Goal: Task Accomplishment & Management: Manage account settings

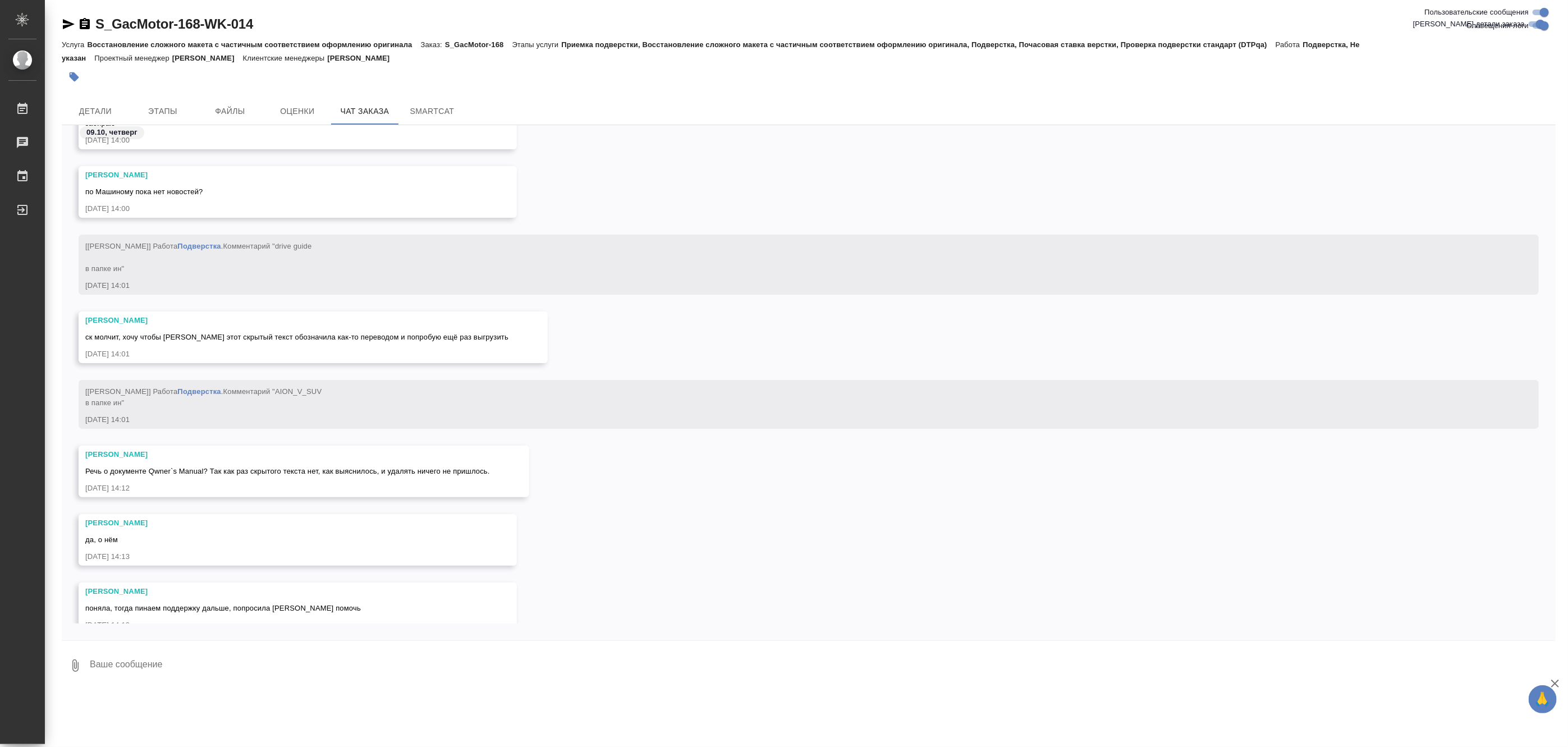
scroll to position [39088, 0]
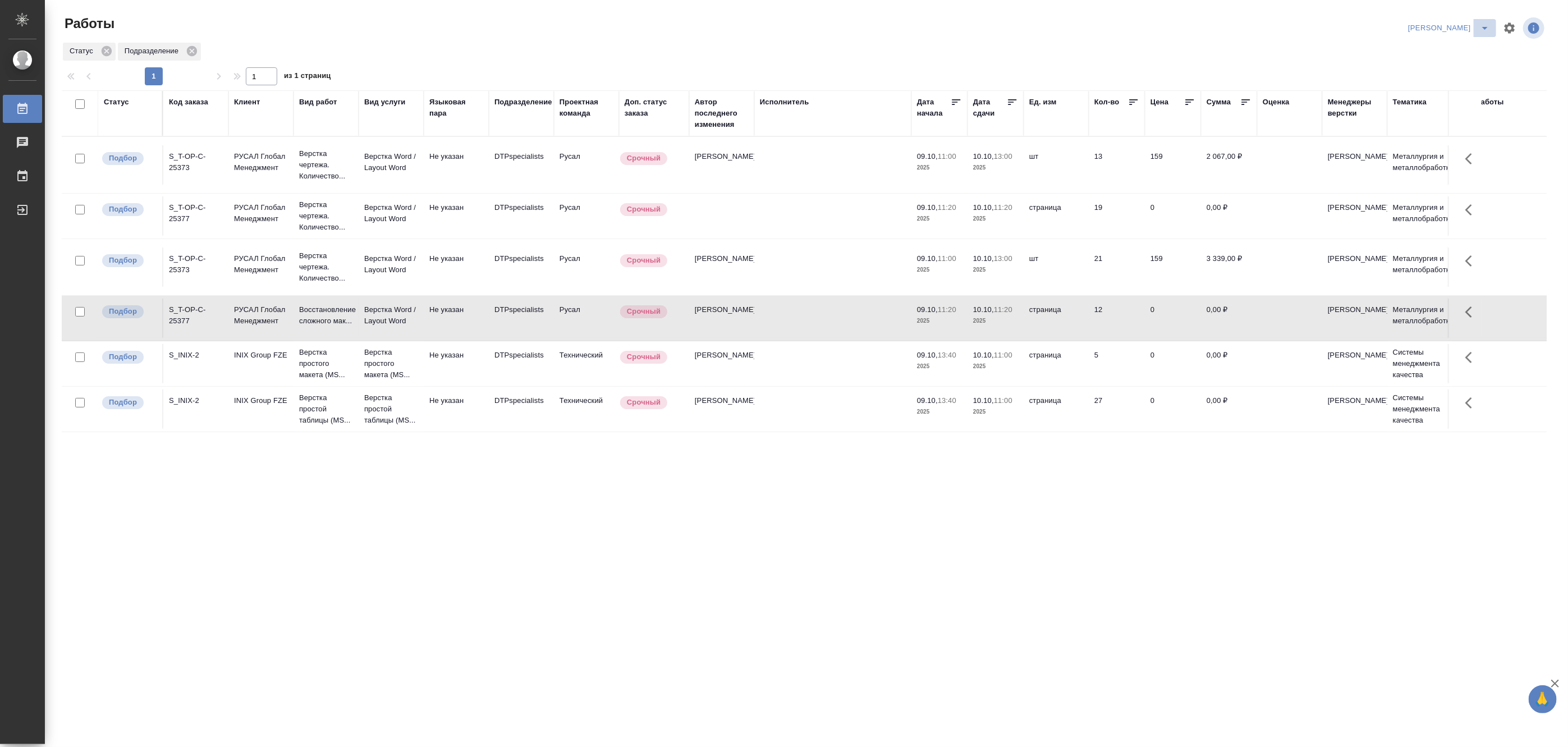
click at [1483, 24] on icon "split button" at bounding box center [1485, 28] width 13 height 13
click at [1439, 49] on li "Матвеева_В работе" at bounding box center [1442, 51] width 108 height 18
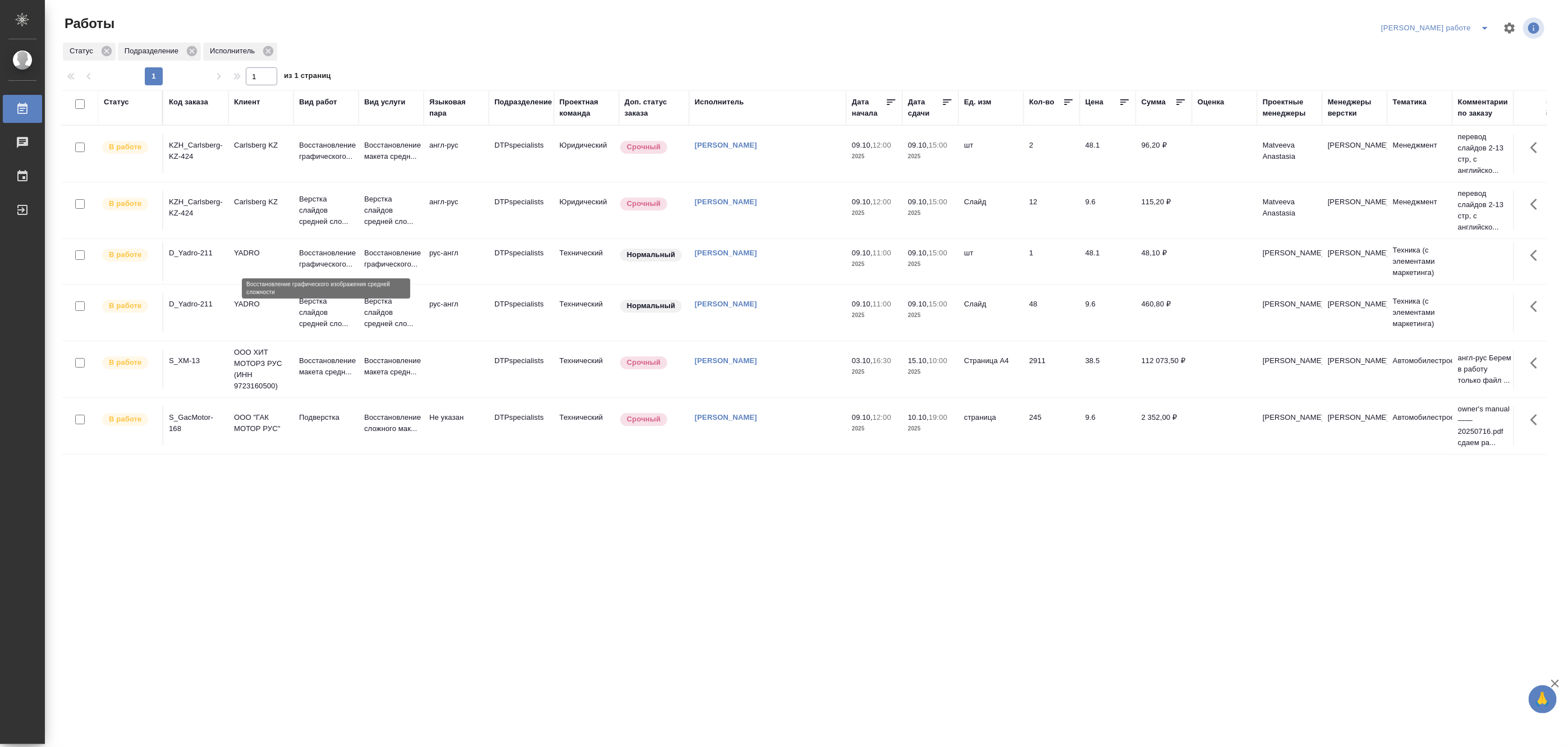
click at [328, 255] on p "Восстановление графического..." at bounding box center [326, 259] width 54 height 23
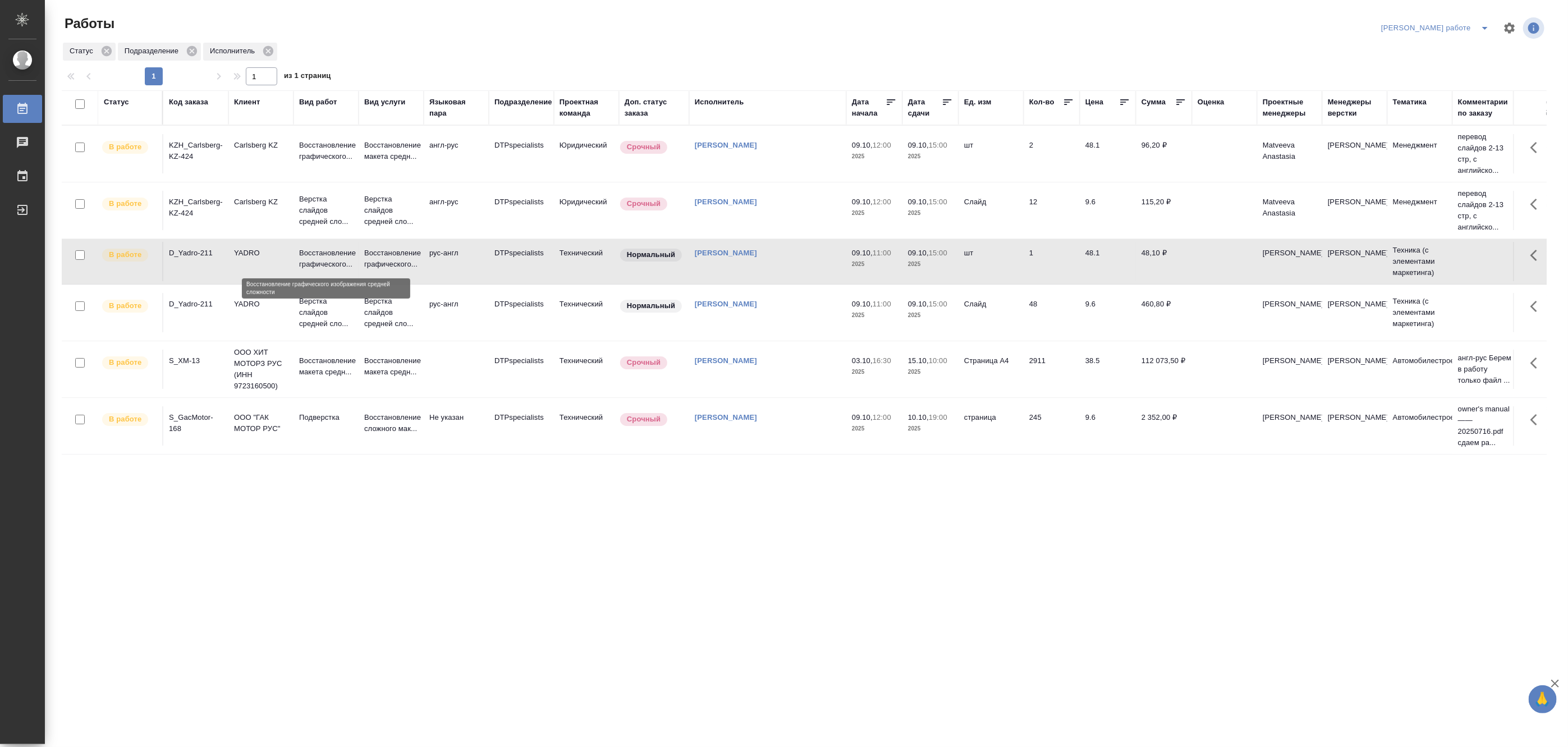
click at [328, 255] on p "Восстановление графического..." at bounding box center [326, 259] width 54 height 23
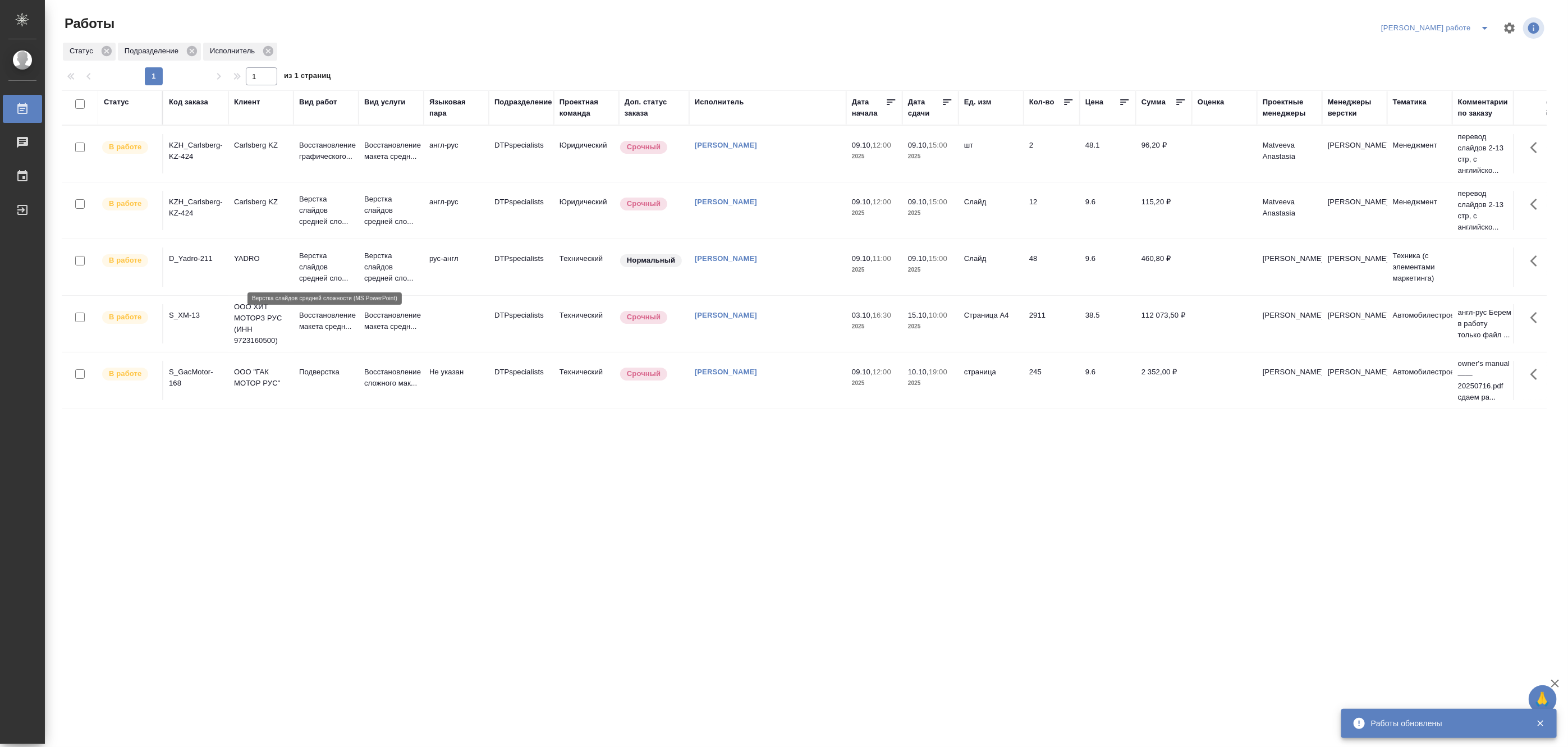
click at [313, 256] on p "Верстка слайдов средней сло..." at bounding box center [326, 267] width 54 height 33
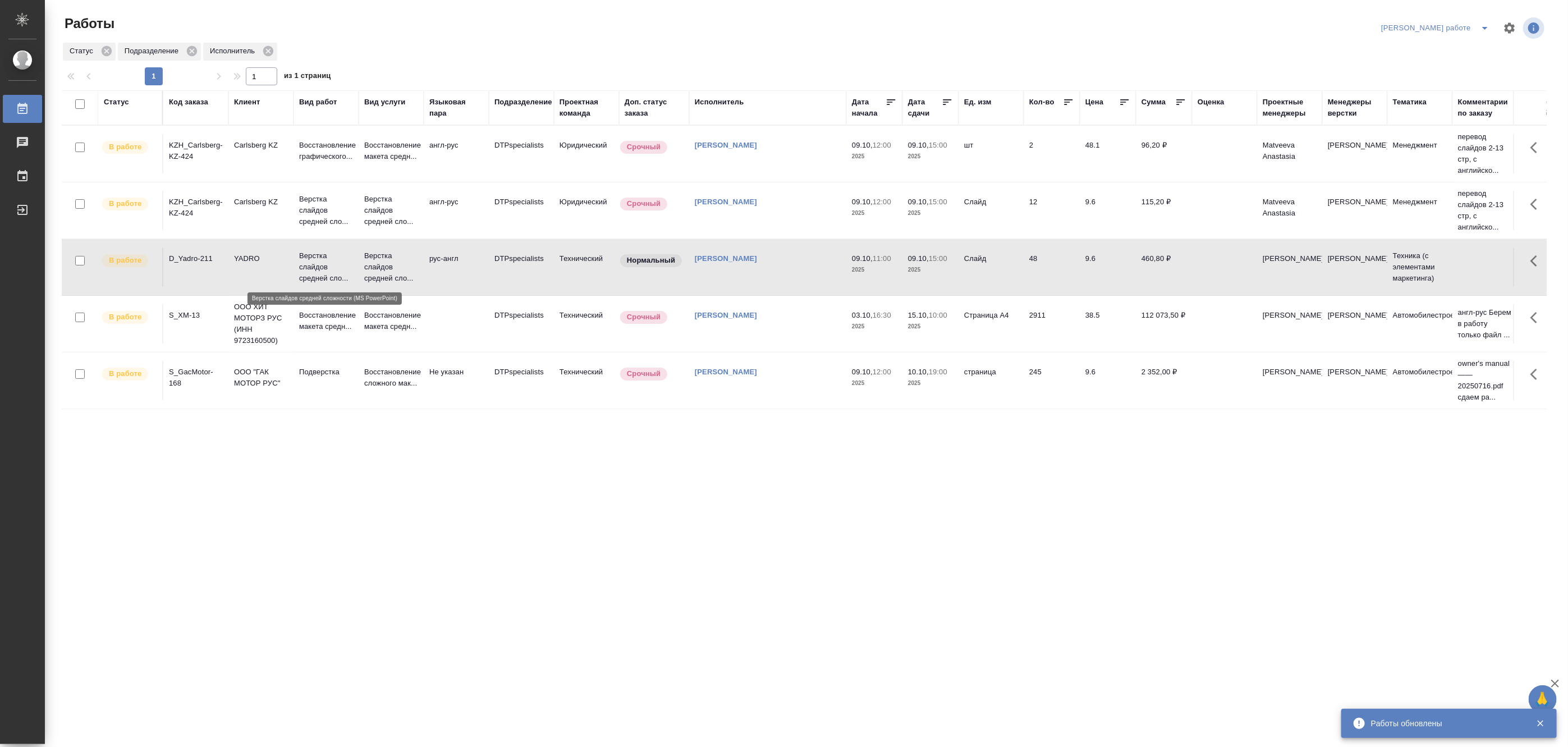
click at [313, 256] on p "Верстка слайдов средней сло..." at bounding box center [326, 267] width 54 height 33
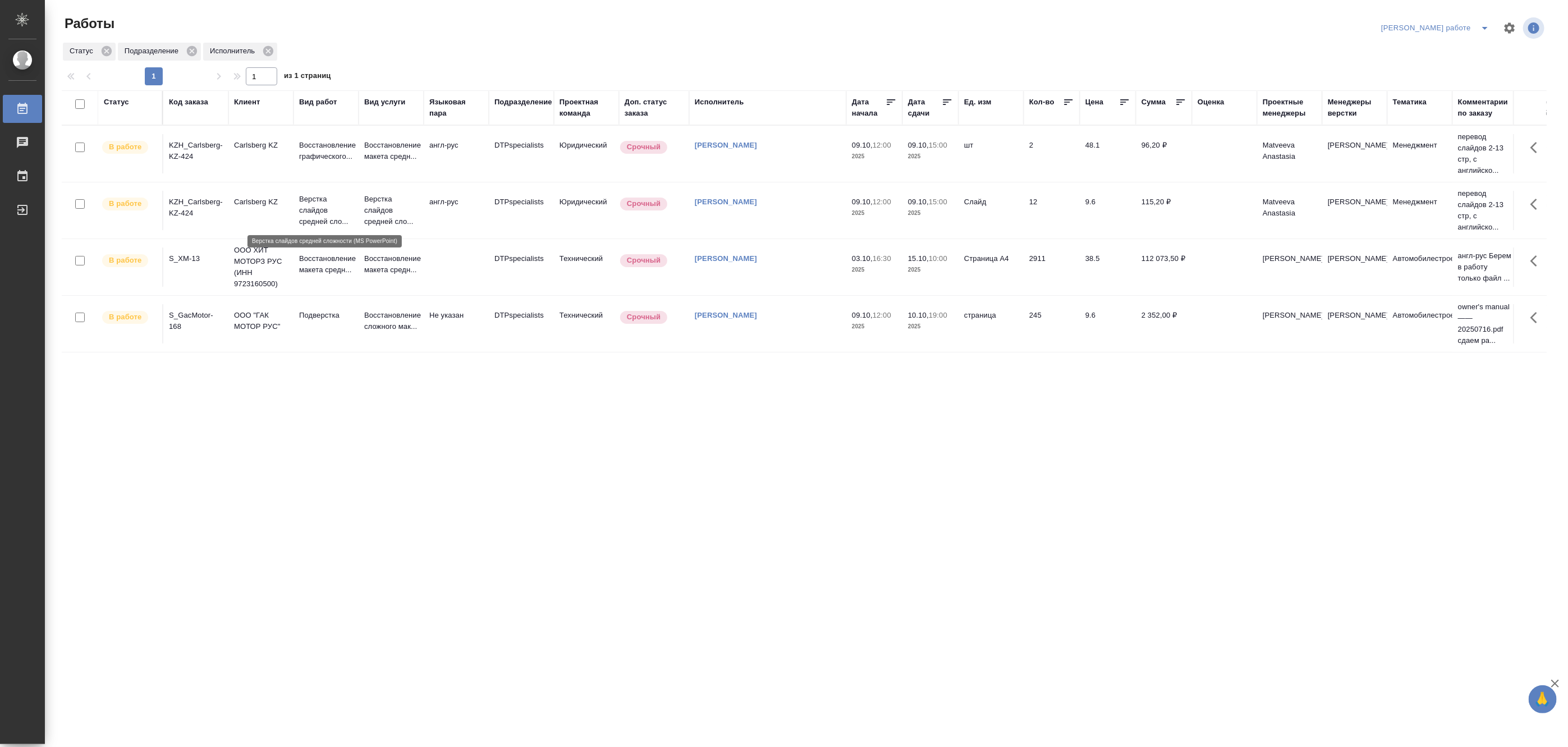
click at [327, 212] on p "Верстка слайдов средней сло..." at bounding box center [326, 210] width 54 height 33
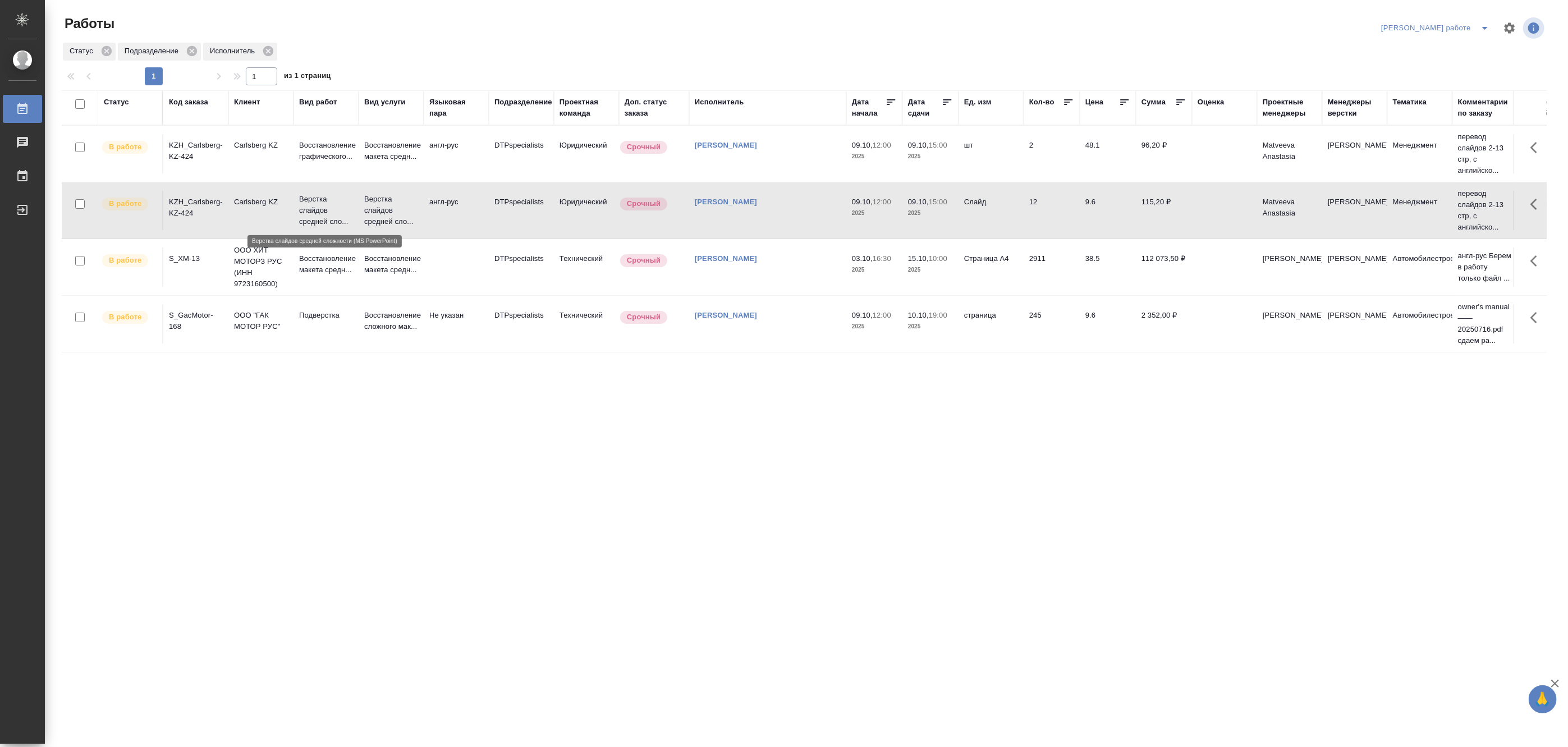
click at [327, 212] on p "Верстка слайдов средней сло..." at bounding box center [326, 210] width 54 height 33
click at [1485, 24] on icon "split button" at bounding box center [1485, 28] width 13 height 13
click at [1449, 68] on li "Матвеева_назначено" at bounding box center [1444, 69] width 102 height 18
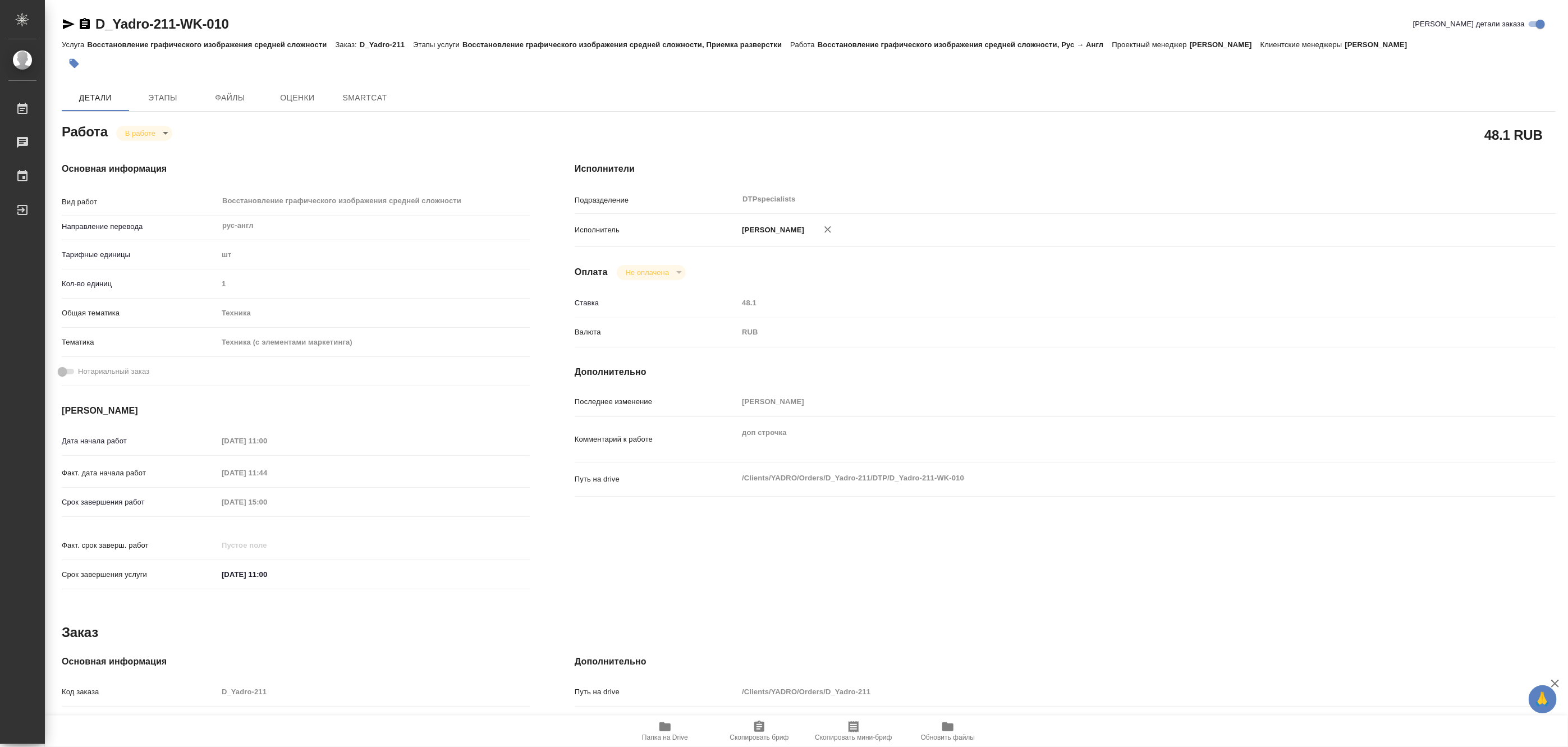
type textarea "x"
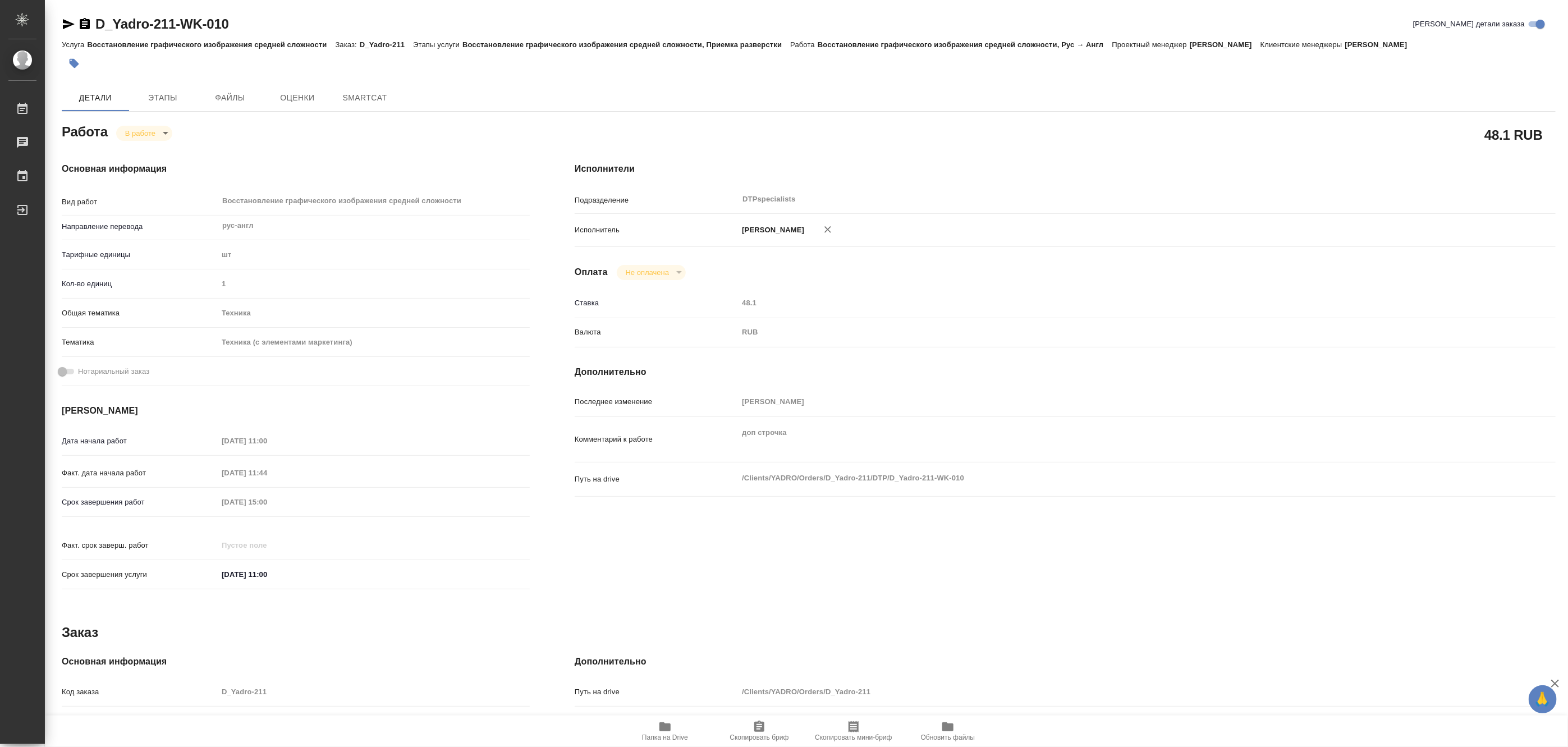
type textarea "x"
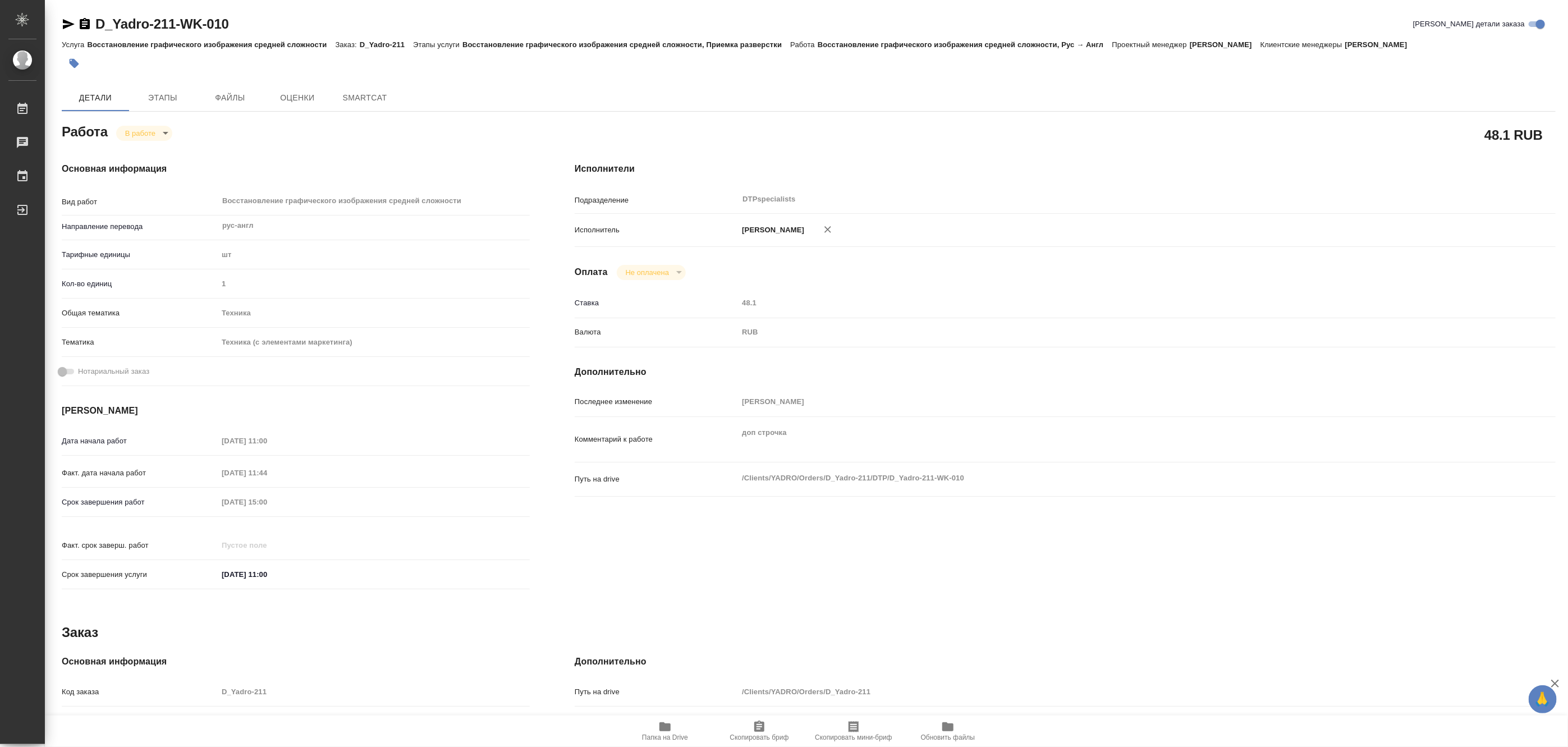
type textarea "x"
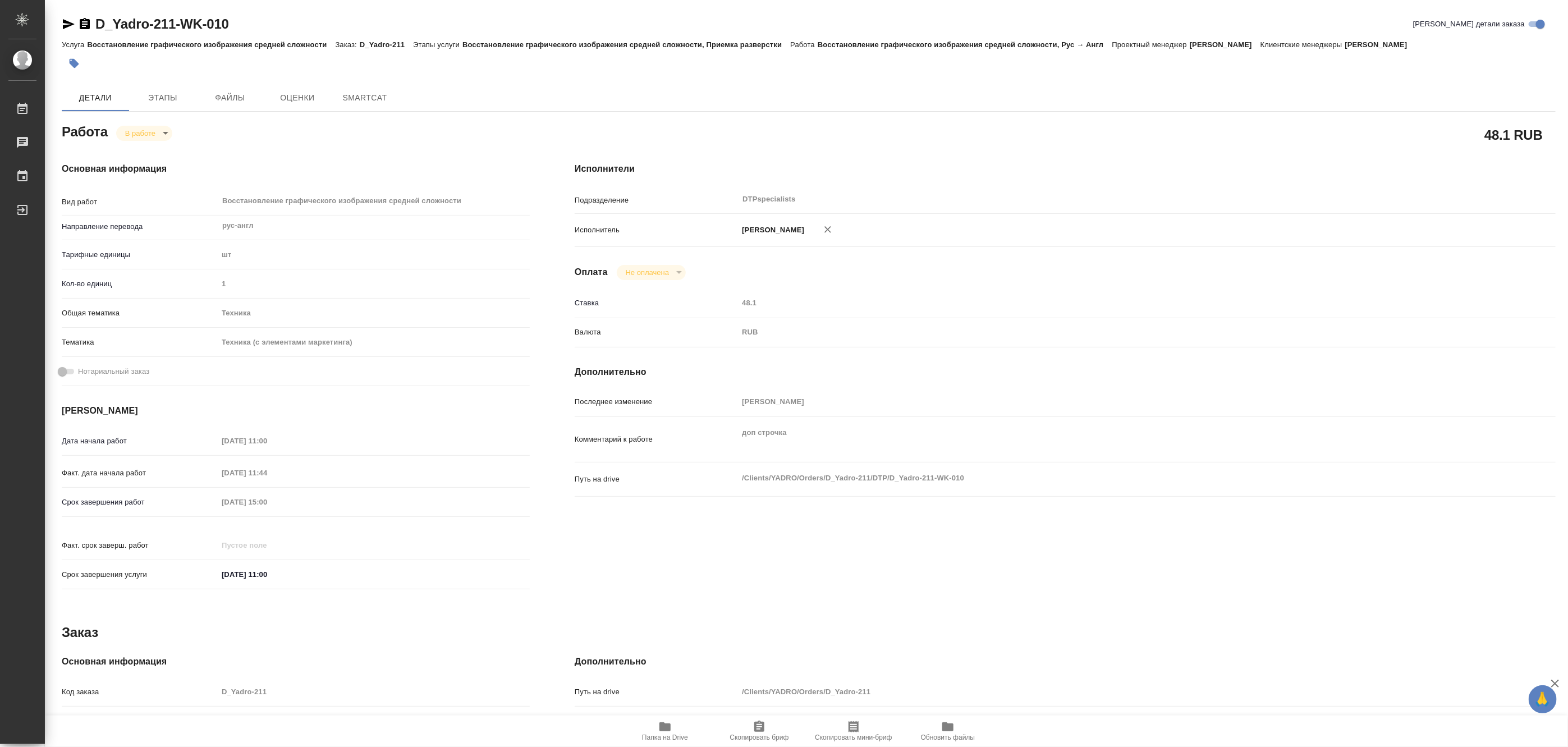
type textarea "x"
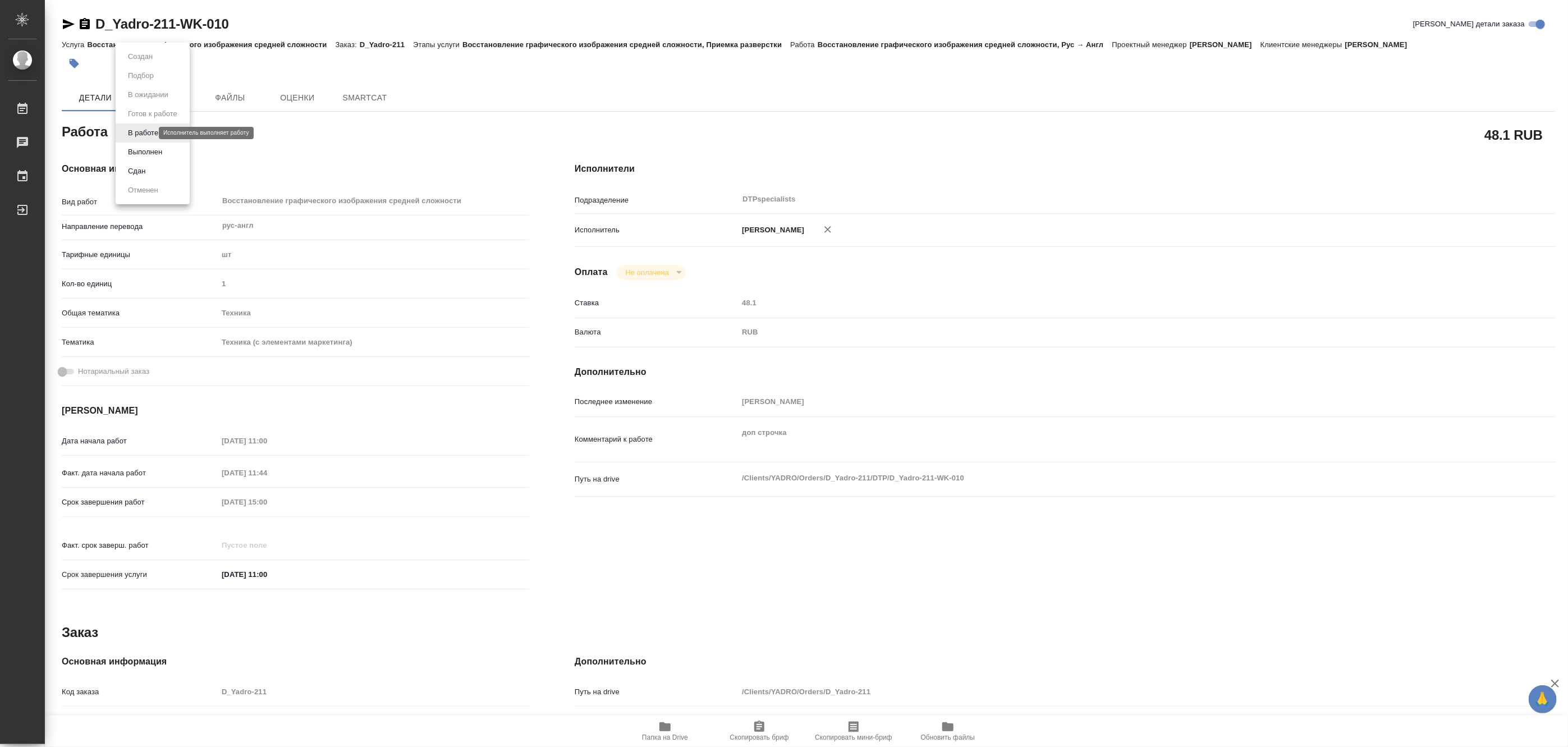
click at [128, 133] on body "🙏 .cls-1 fill:#fff; AWATERA Matveeva Maria Работы Чаты График Выйти D_Yadro-211…" at bounding box center [784, 373] width 1568 height 747
type textarea "x"
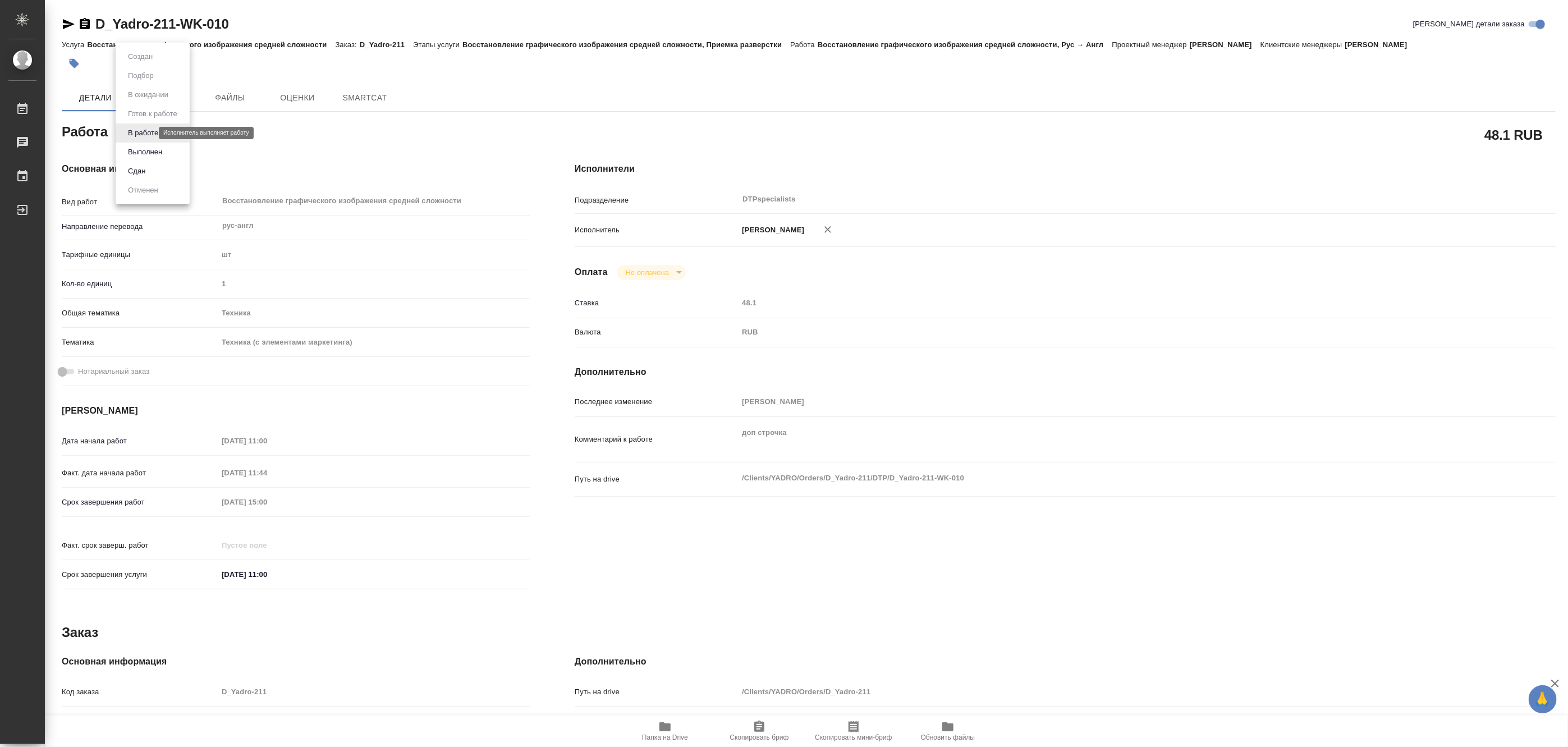
type textarea "x"
click at [132, 149] on button "Выполнен" at bounding box center [145, 152] width 41 height 12
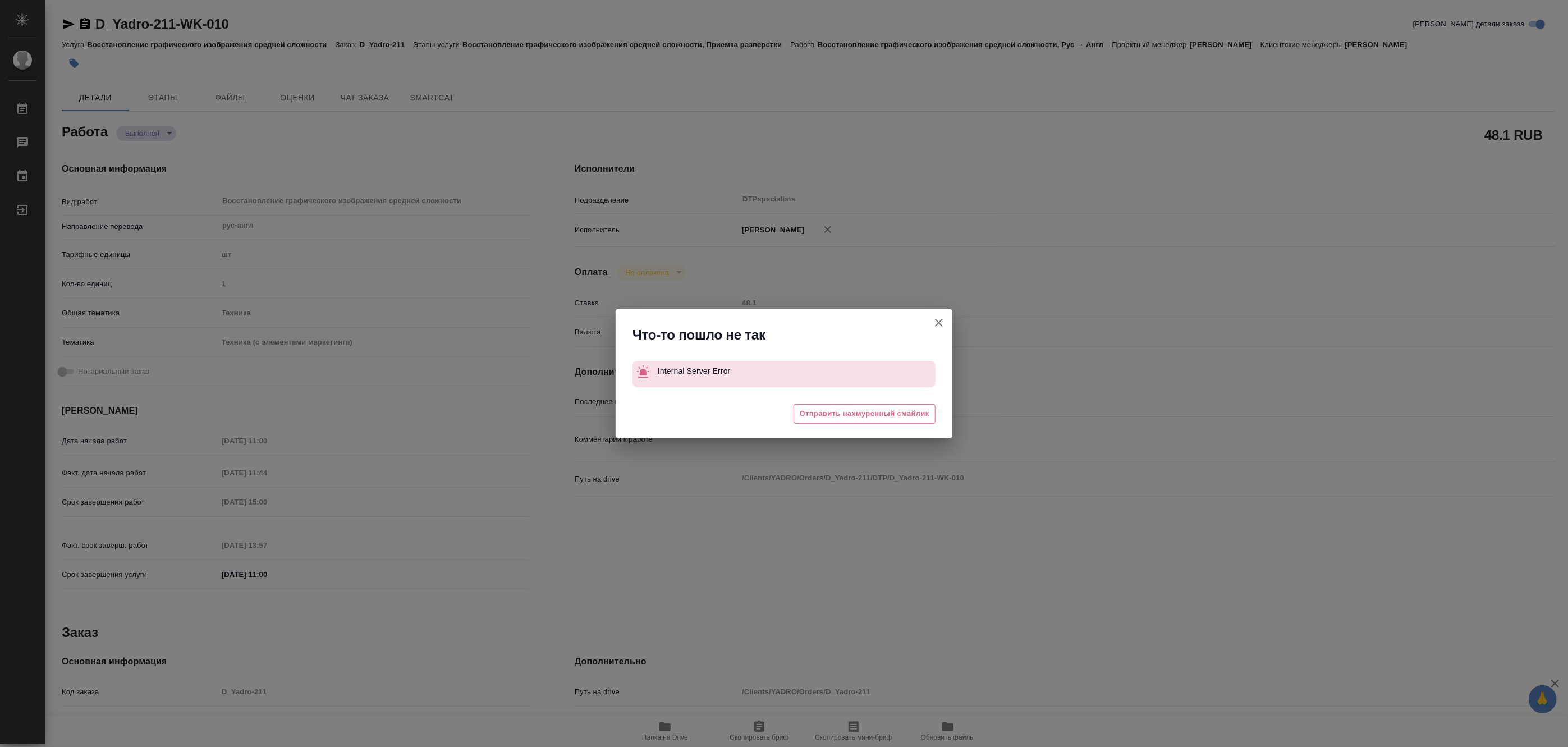
type textarea "x"
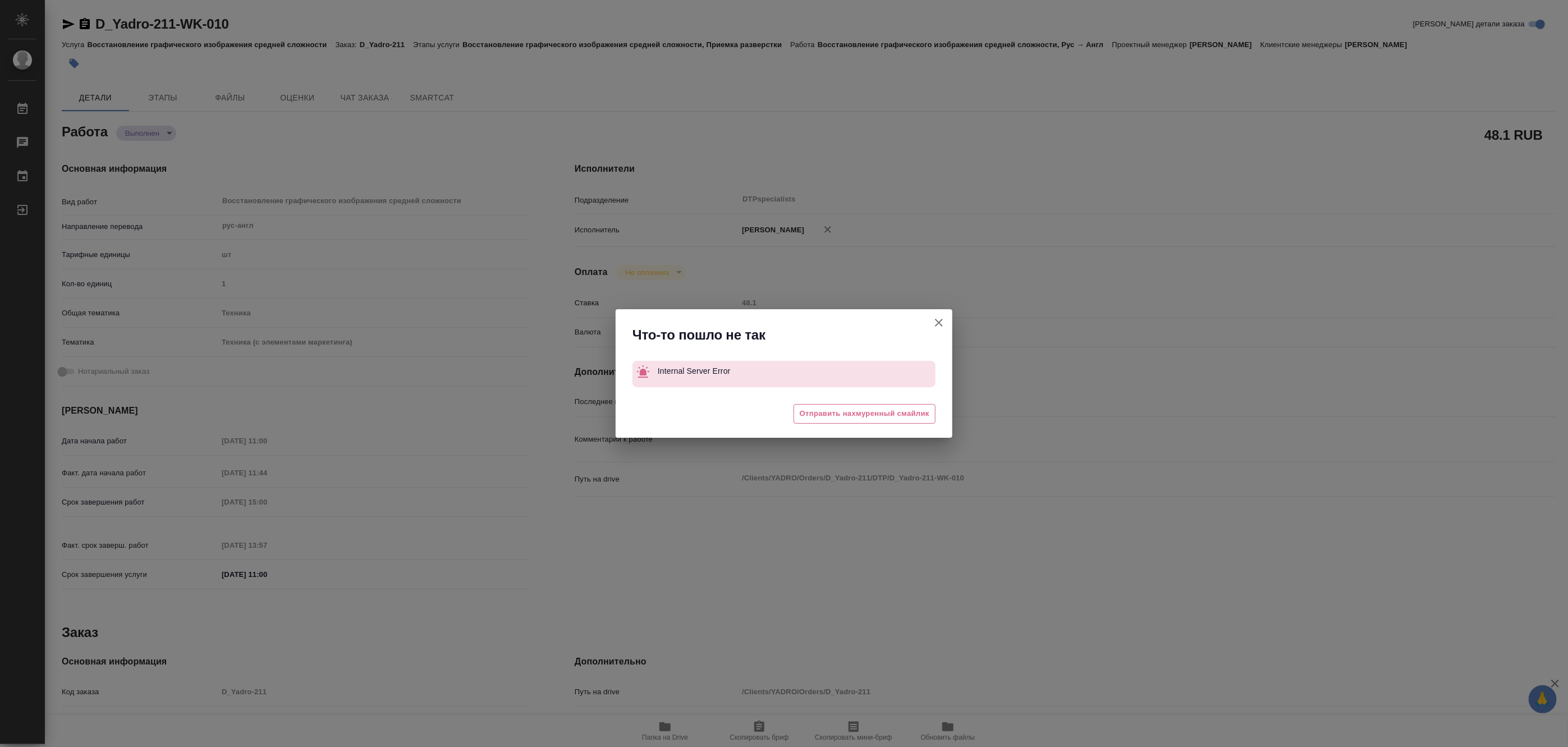
type textarea "x"
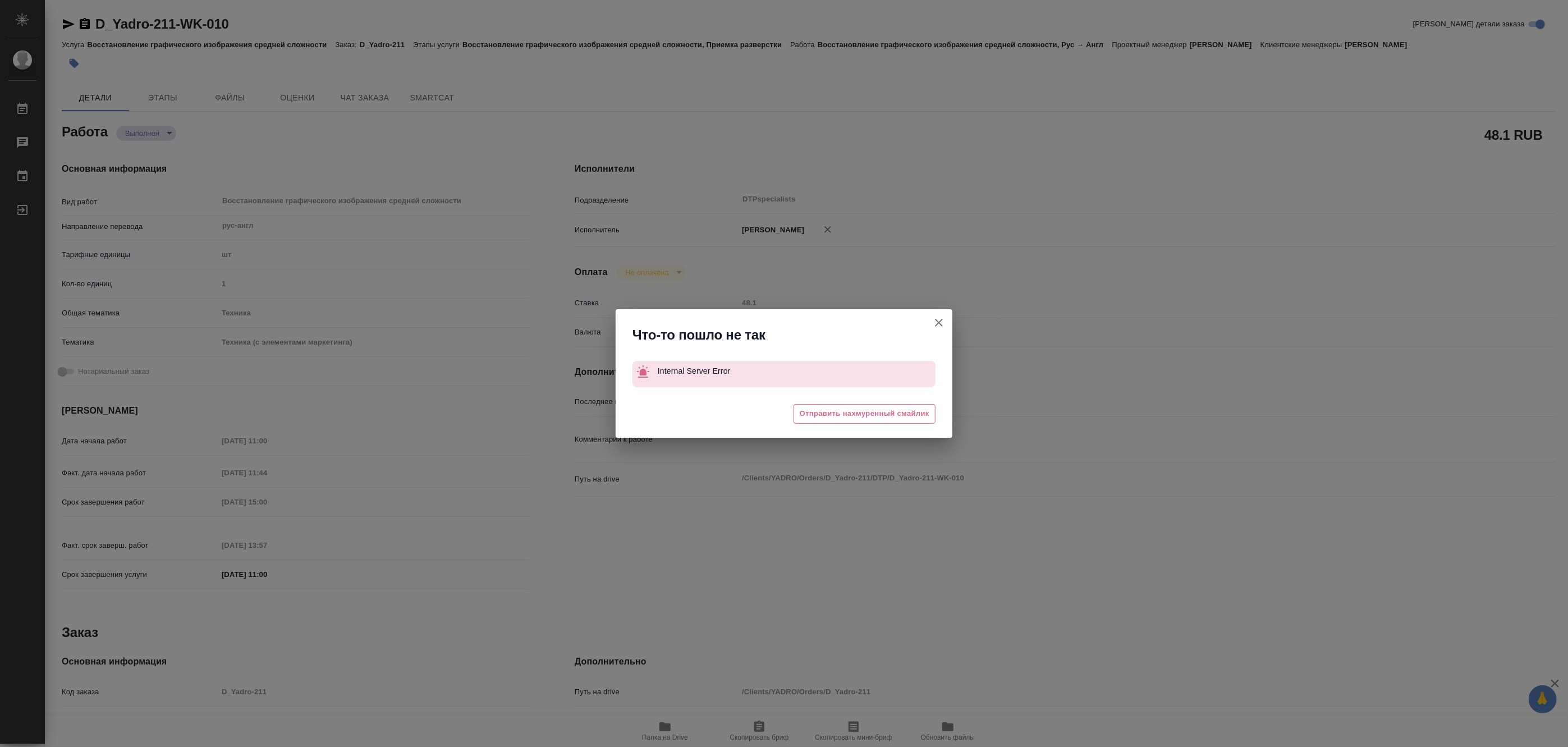
type textarea "x"
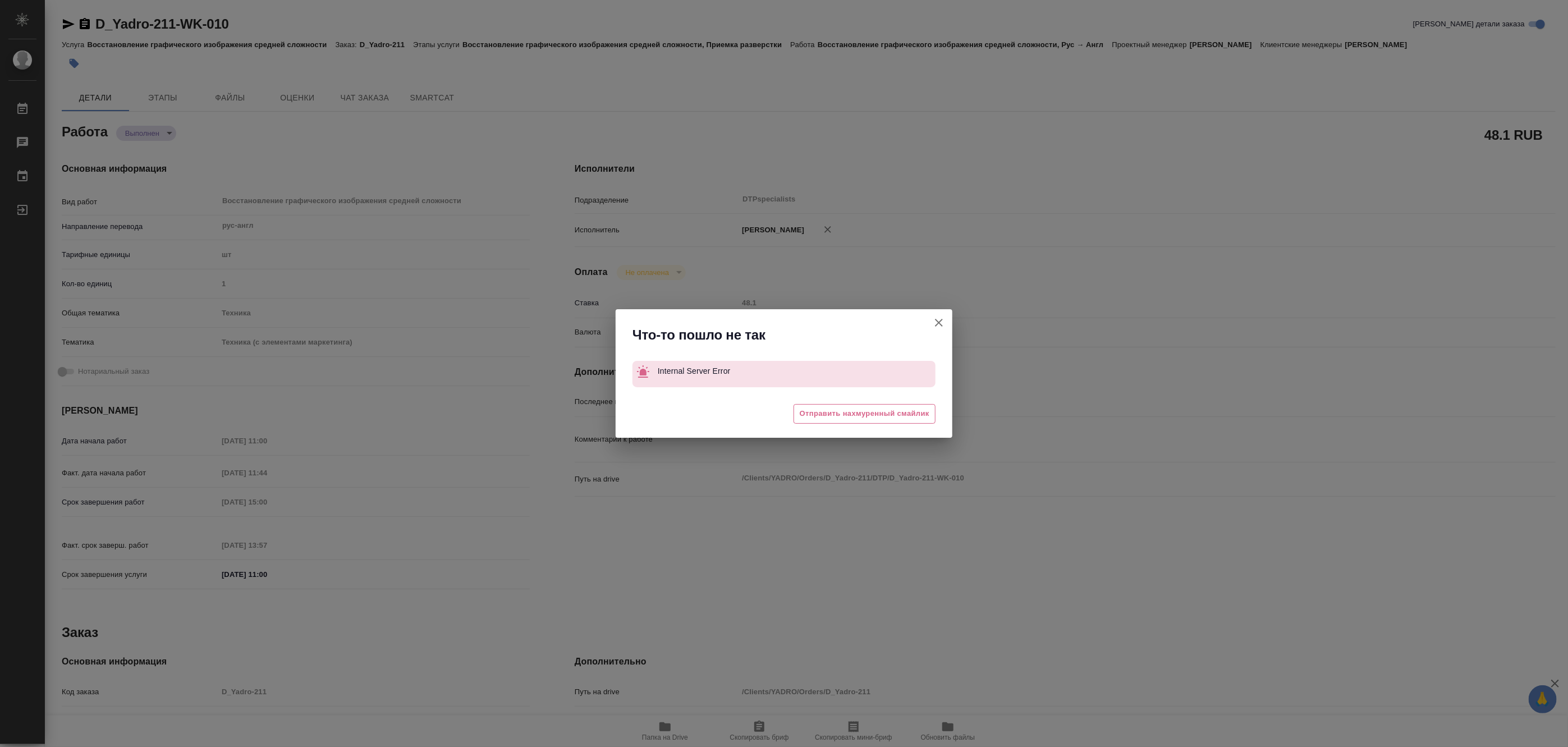
type textarea "x"
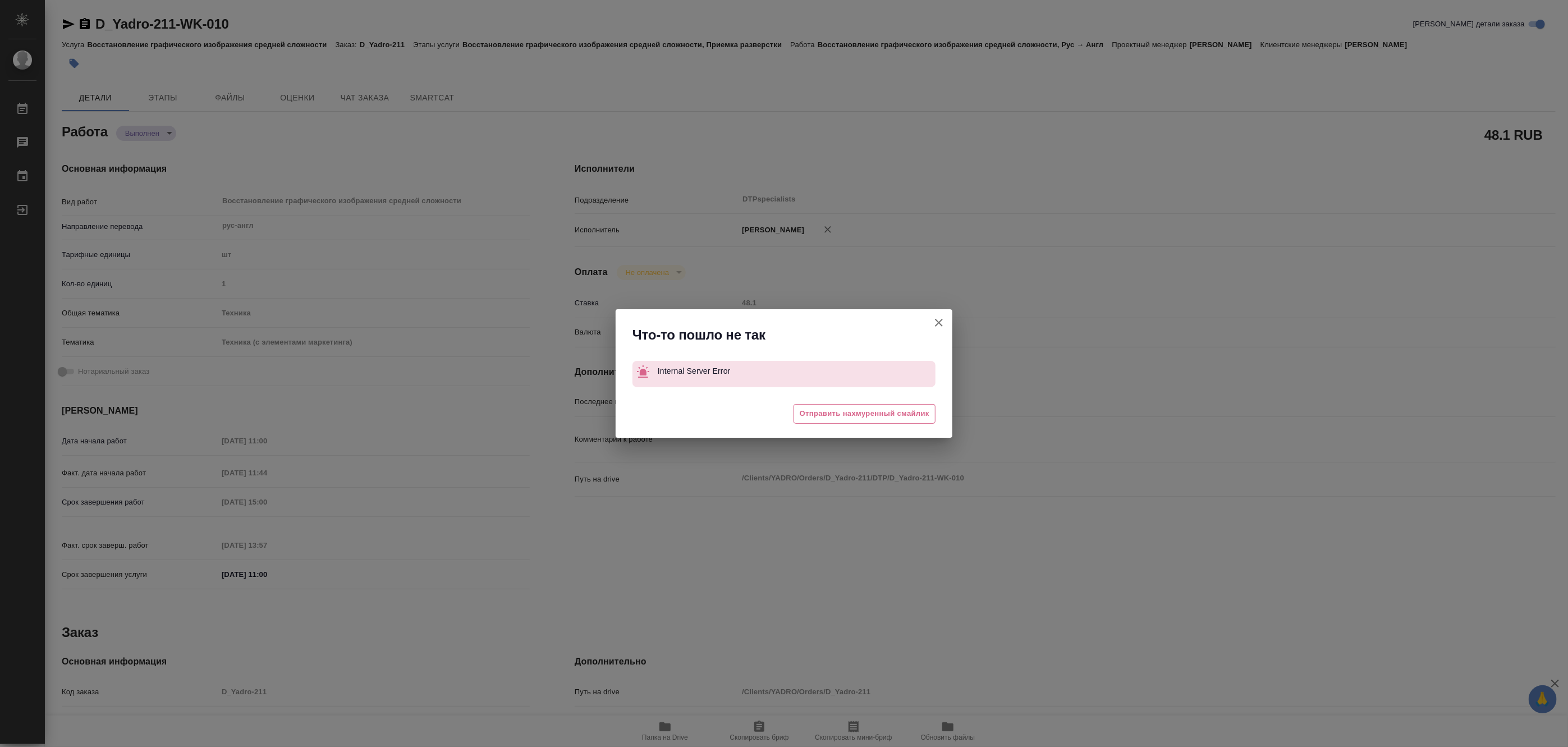
click at [934, 322] on icon "button" at bounding box center [939, 323] width 13 height 13
type textarea "x"
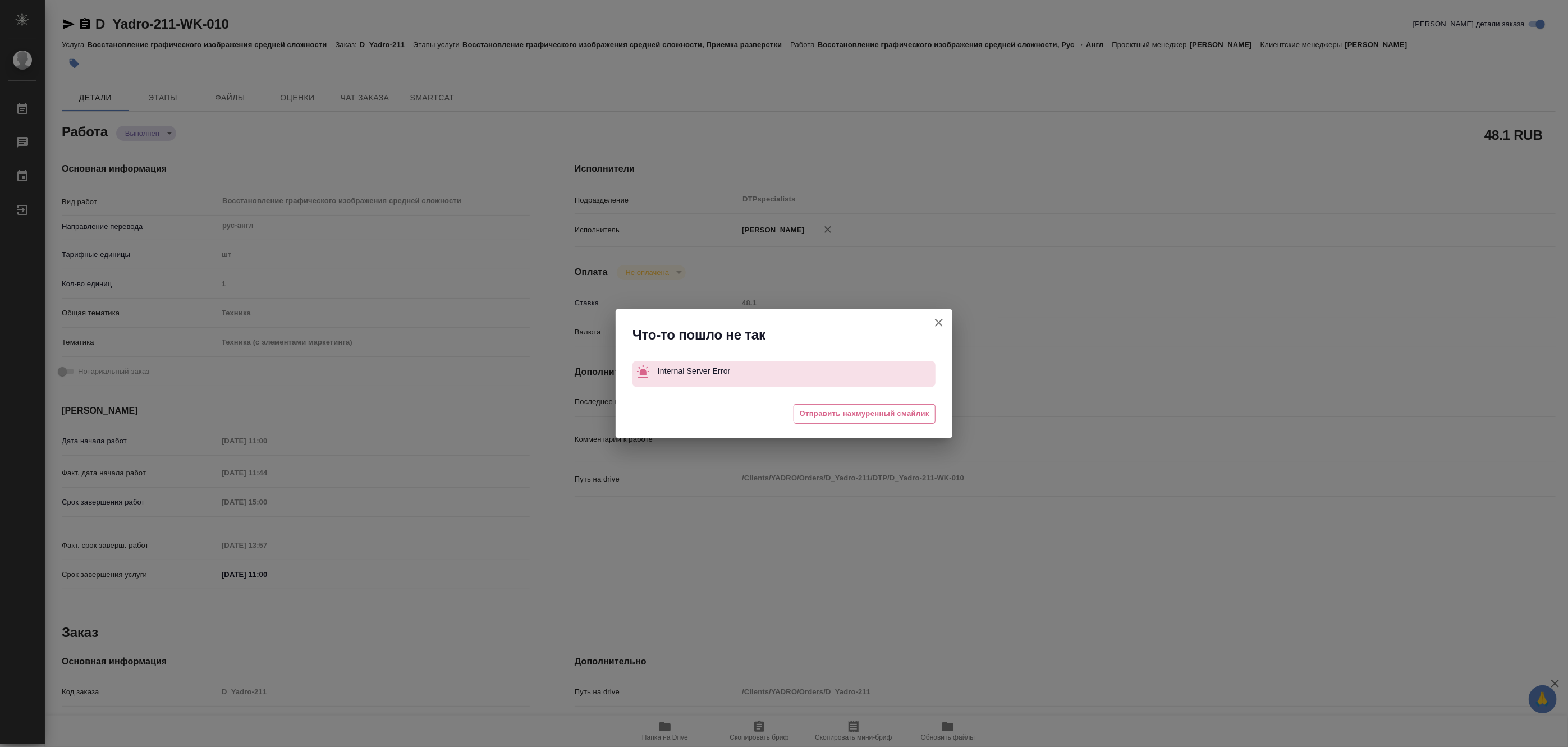
type textarea "x"
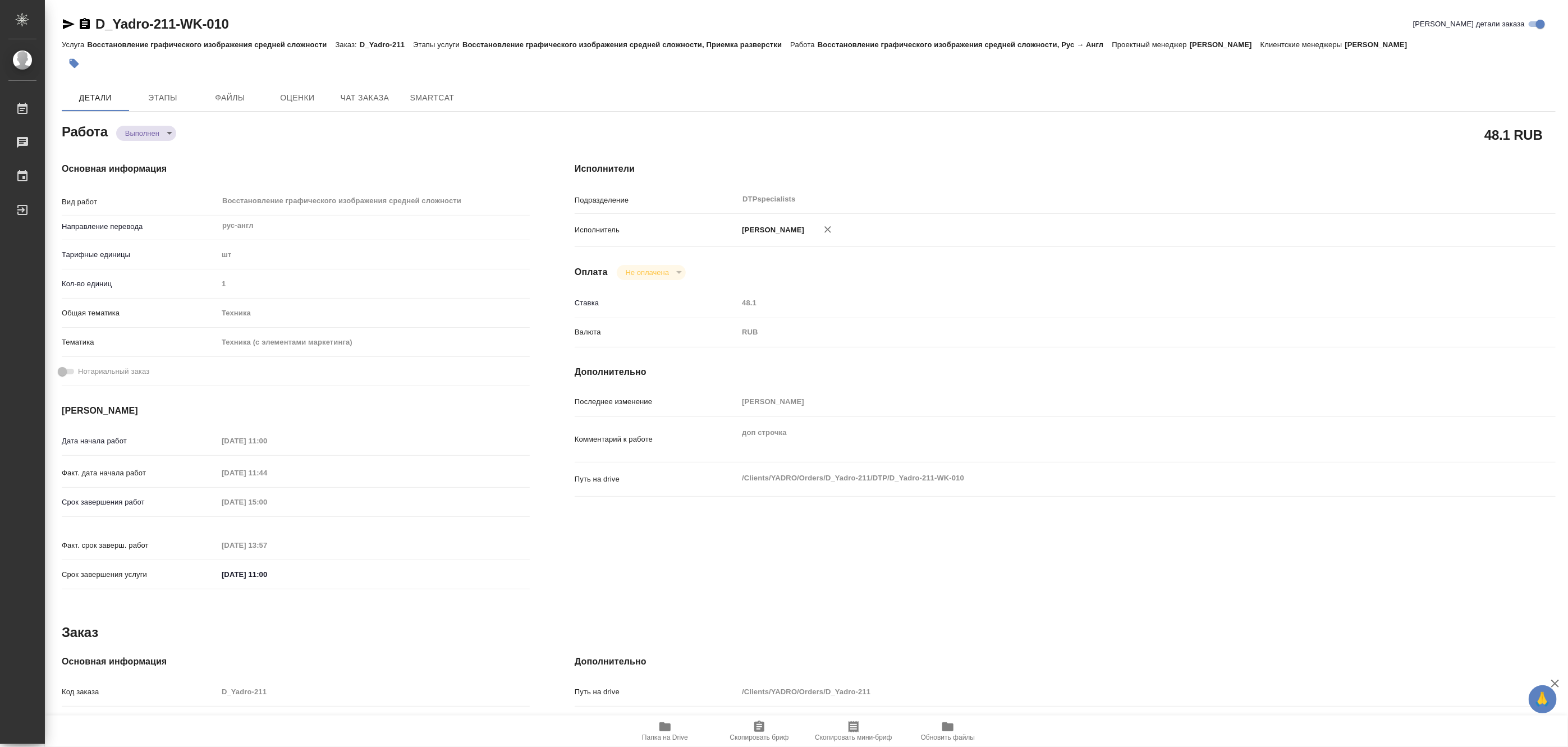
type textarea "x"
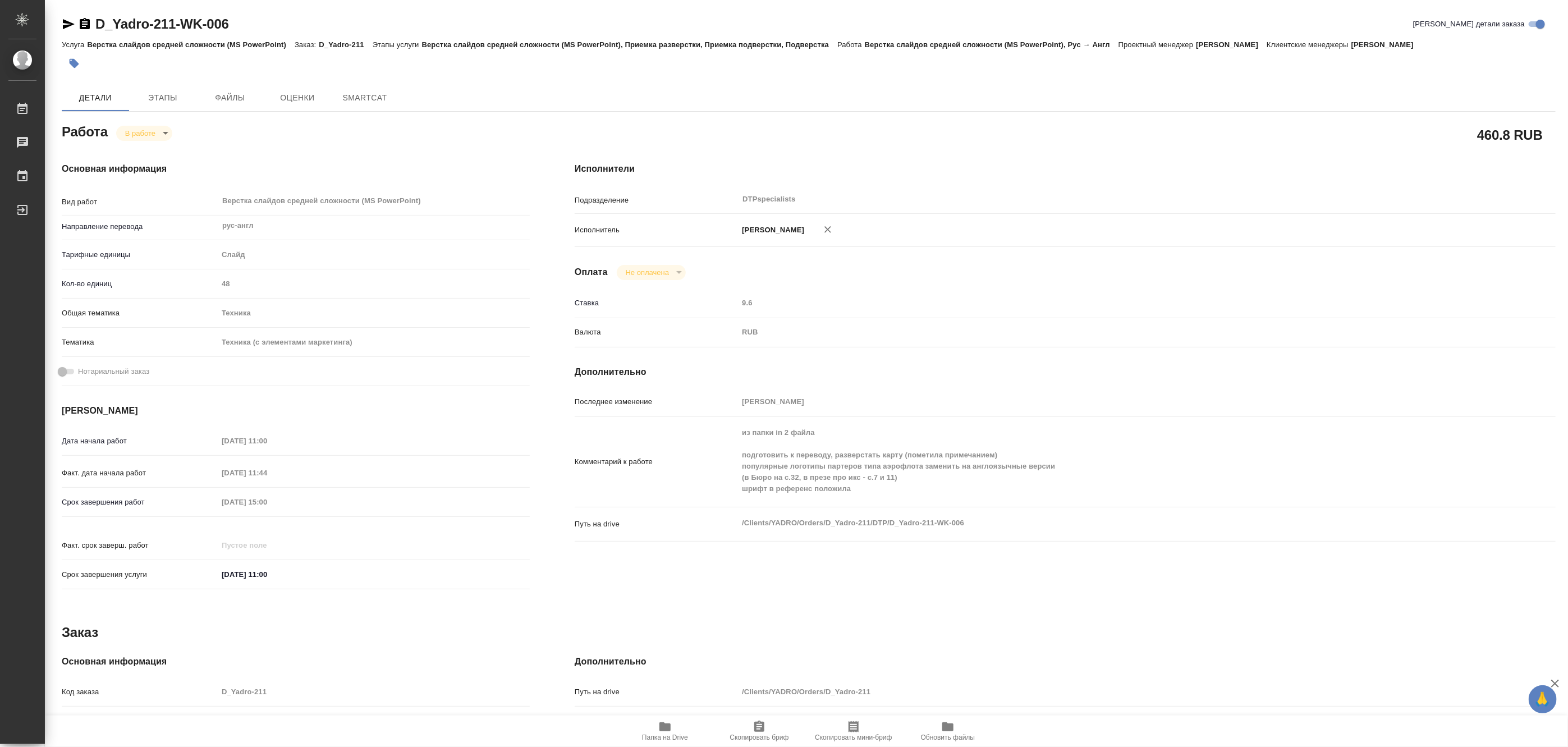
type textarea "x"
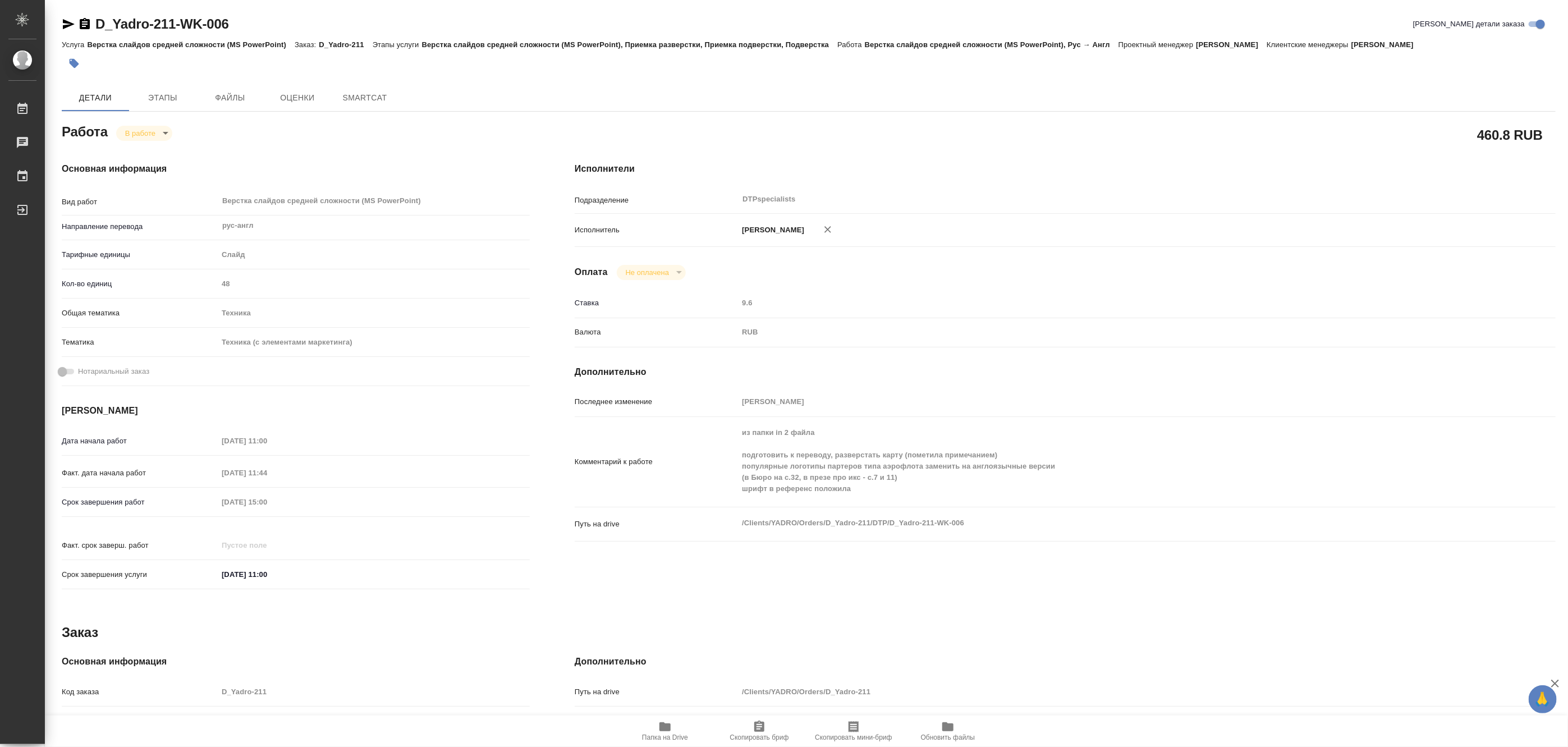
type textarea "x"
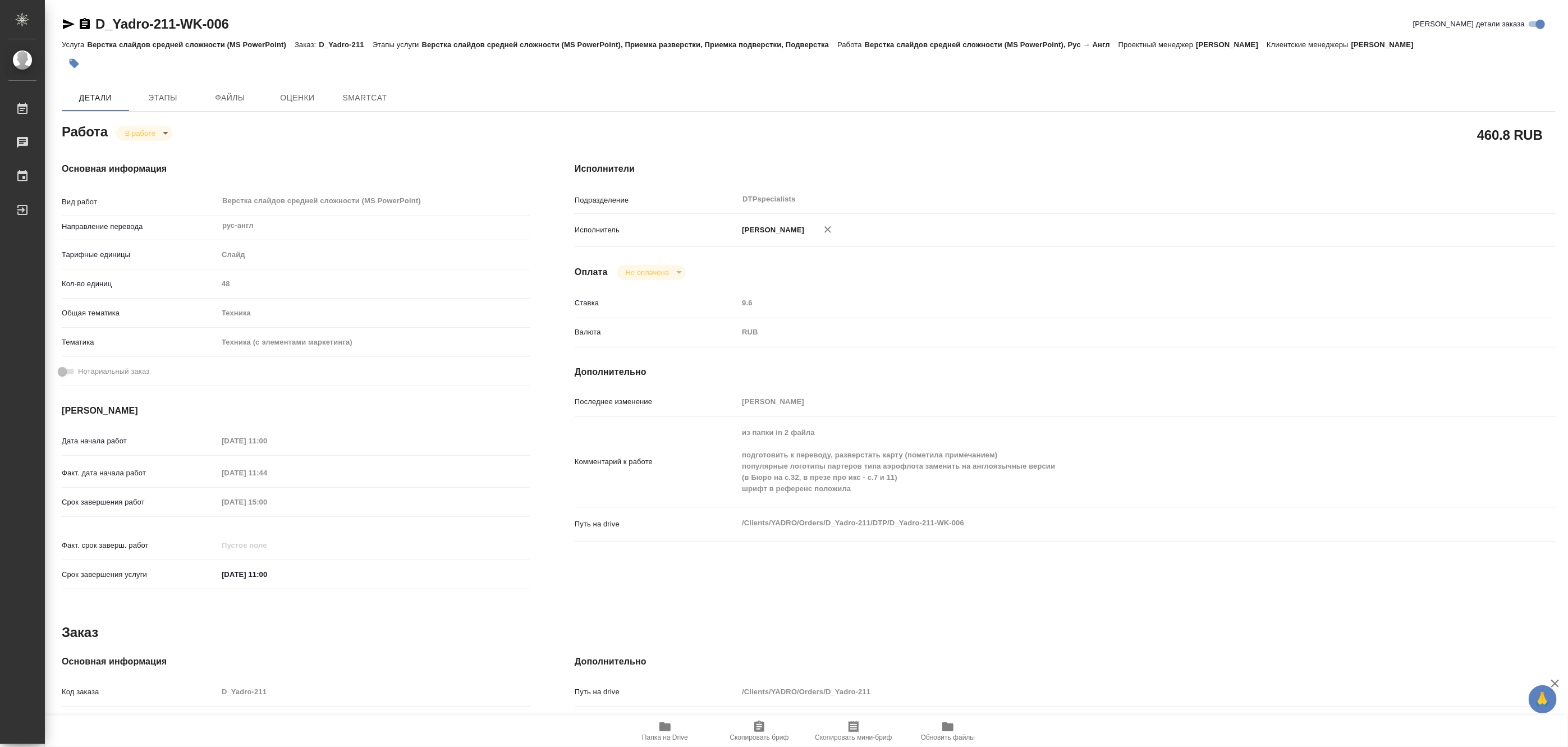
type textarea "x"
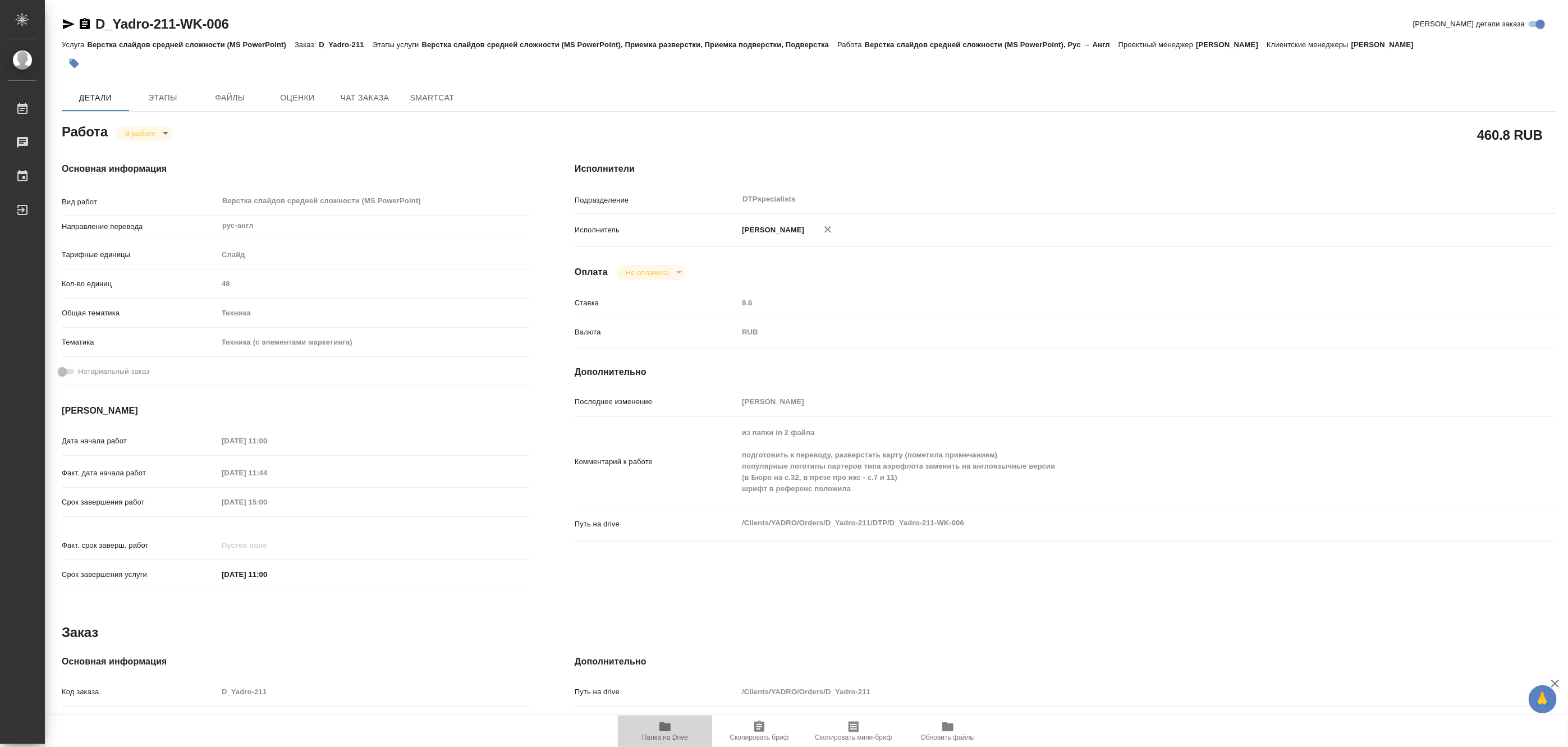
click at [657, 732] on span "Папка на Drive" at bounding box center [665, 731] width 81 height 21
type textarea "x"
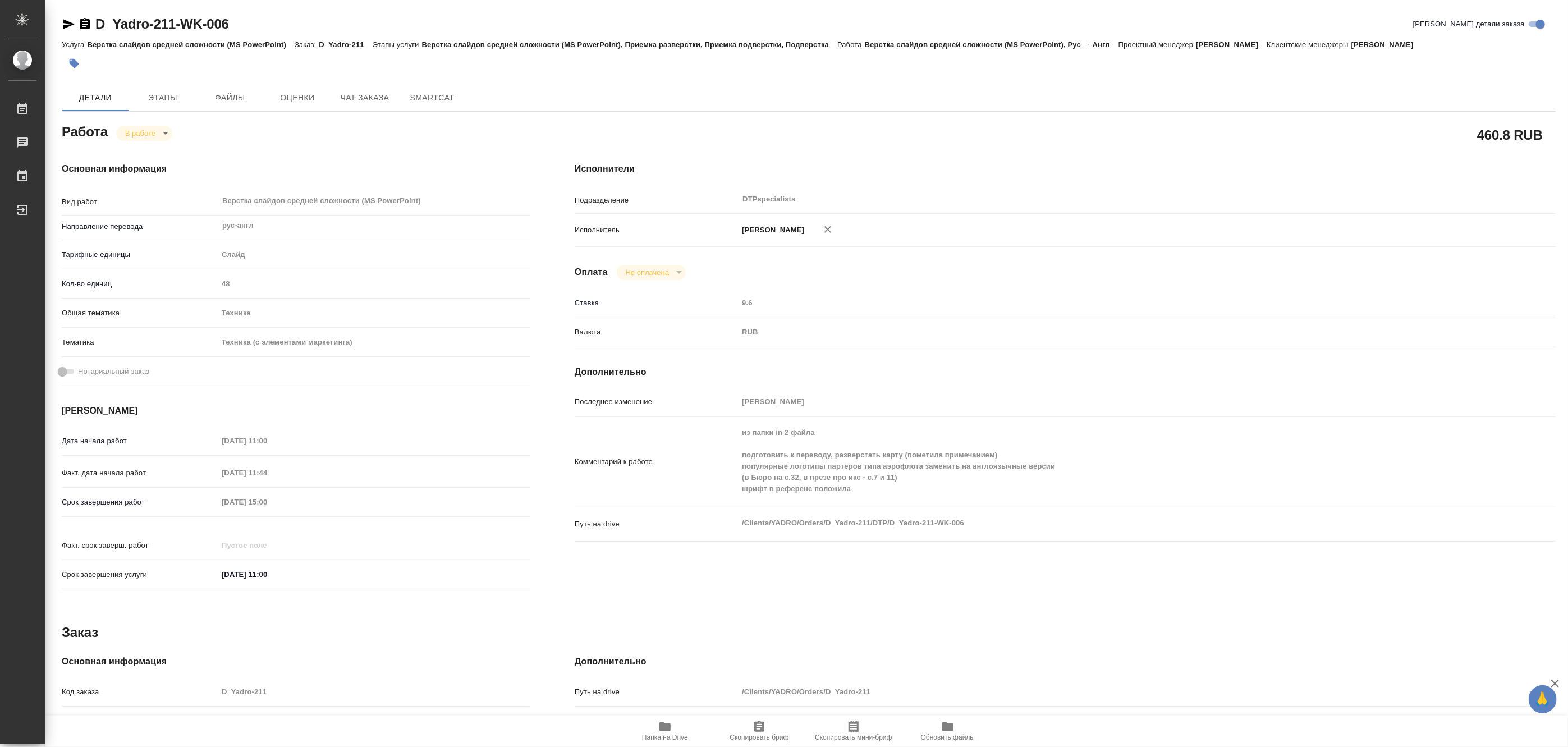
type textarea "x"
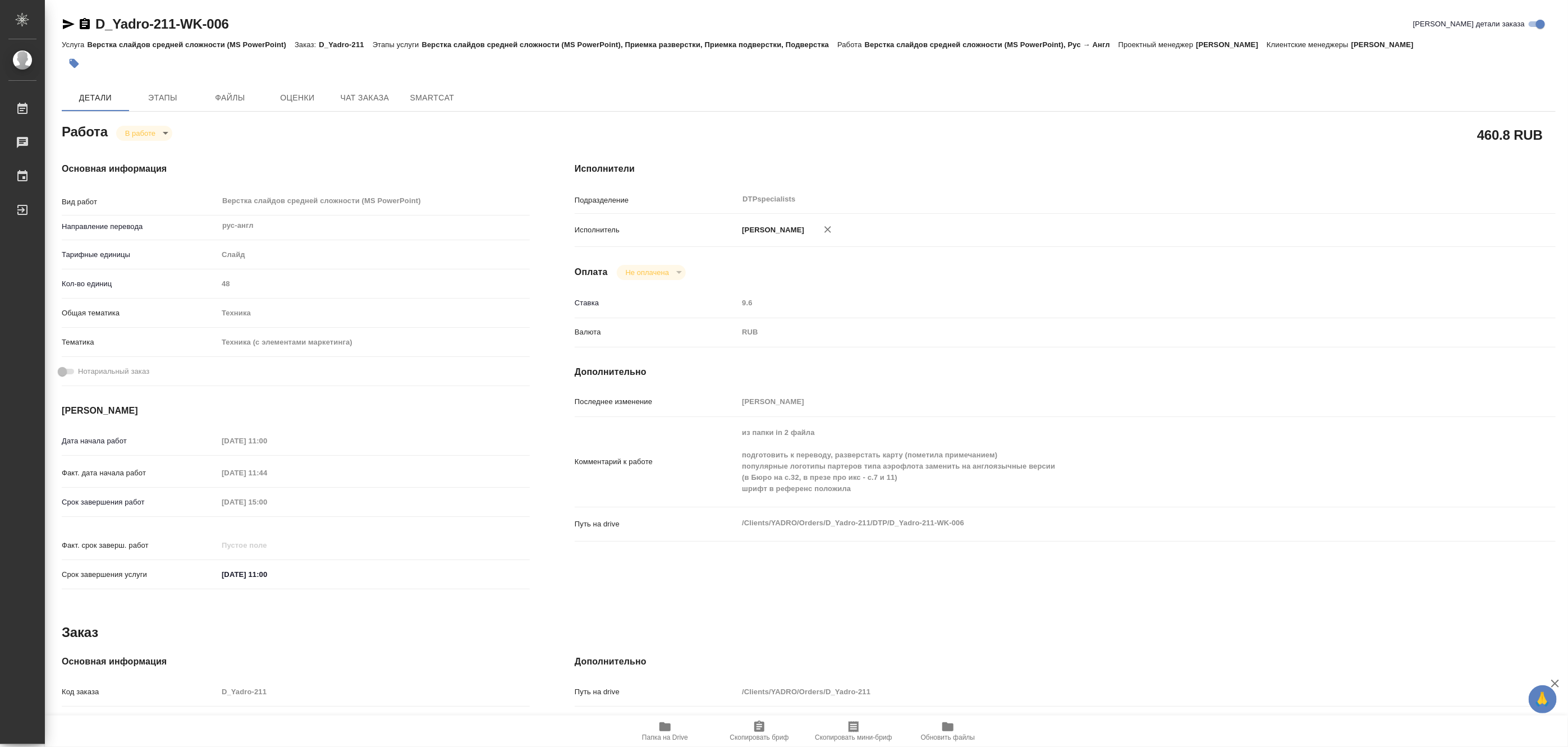
type textarea "x"
click at [127, 136] on body "🙏 .cls-1 fill:#fff; AWATERA Matveeva Maria Работы 0 Чаты График Выйти D_Yadro-2…" at bounding box center [784, 373] width 1568 height 747
click at [133, 155] on button "Выполнен" at bounding box center [145, 152] width 41 height 12
type textarea "x"
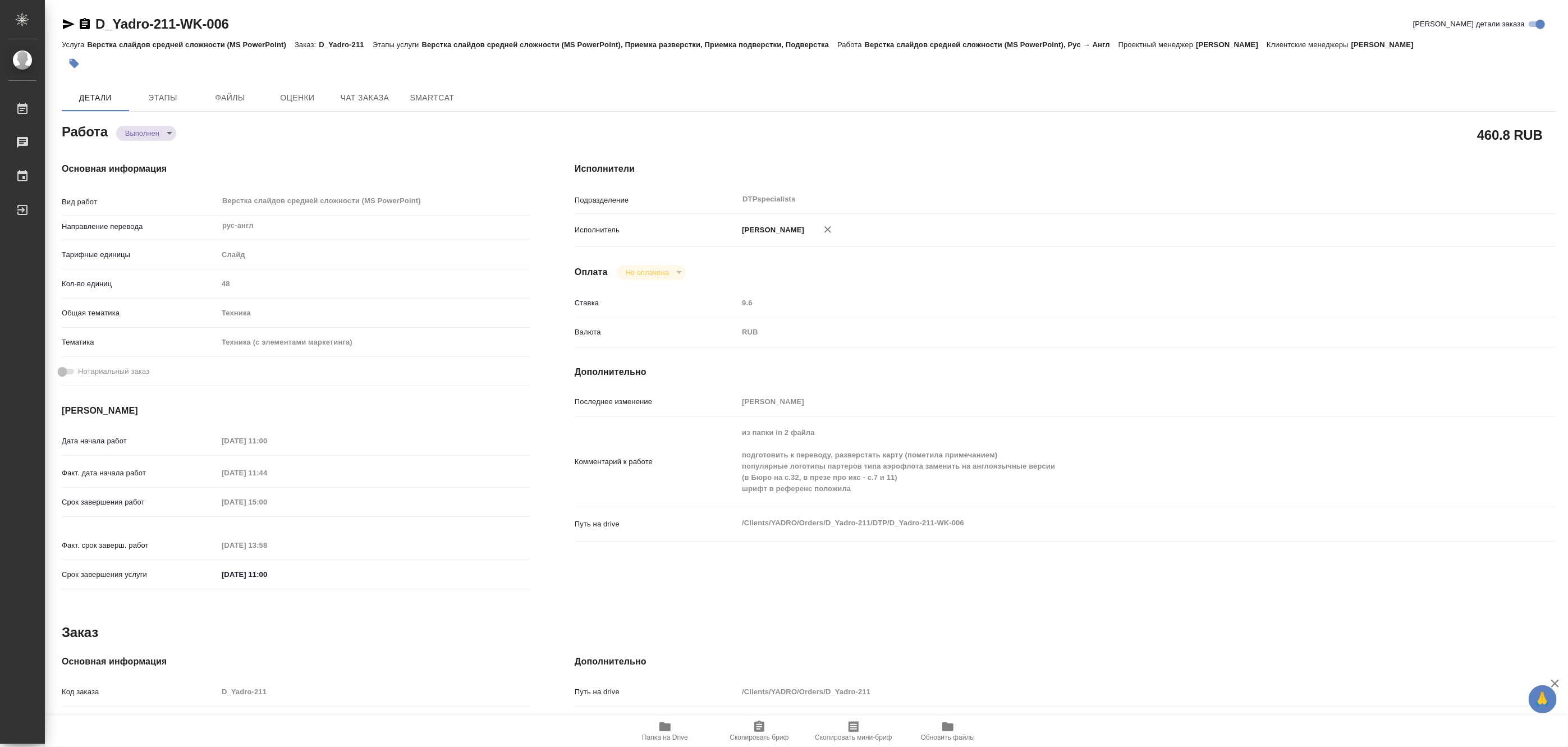
type textarea "x"
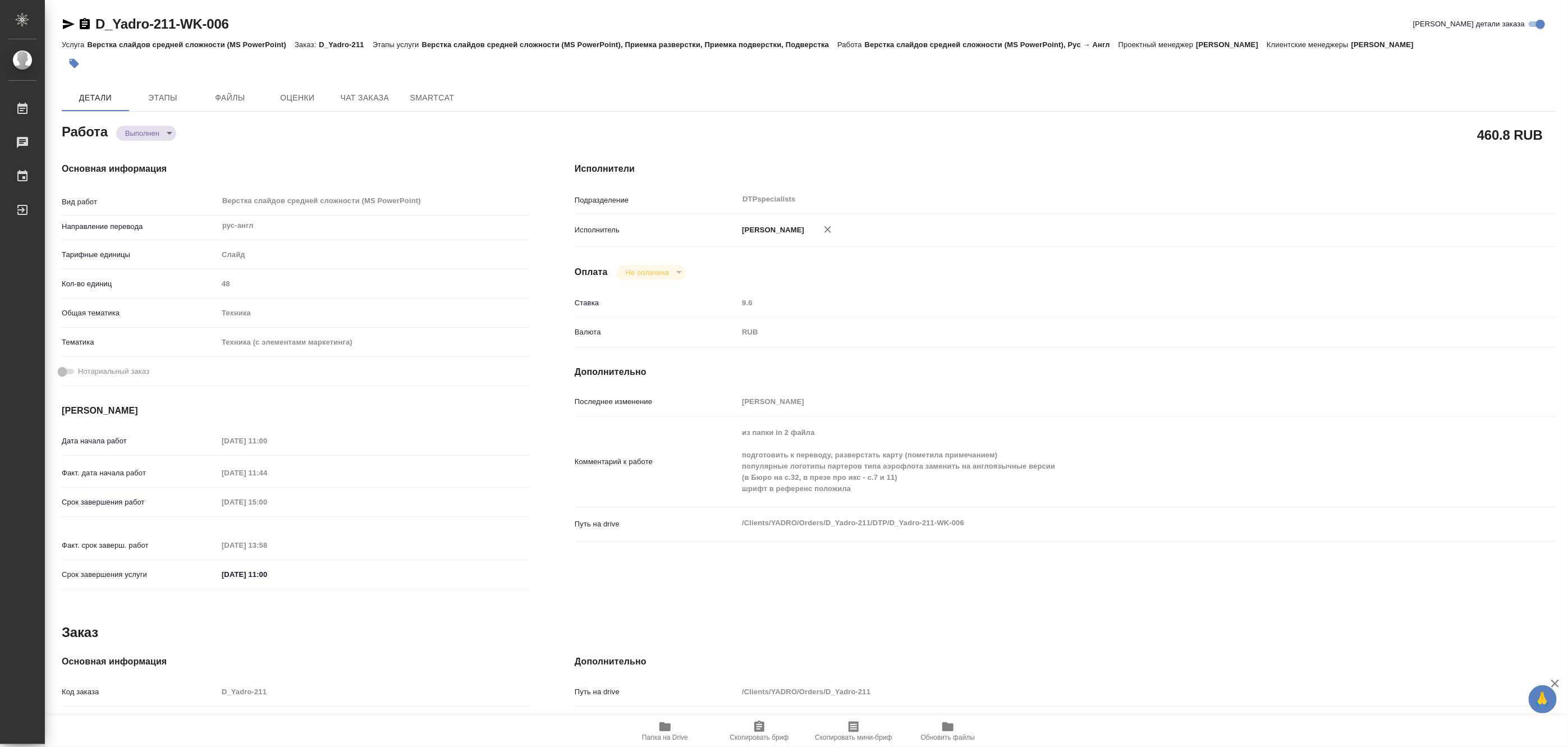
type textarea "x"
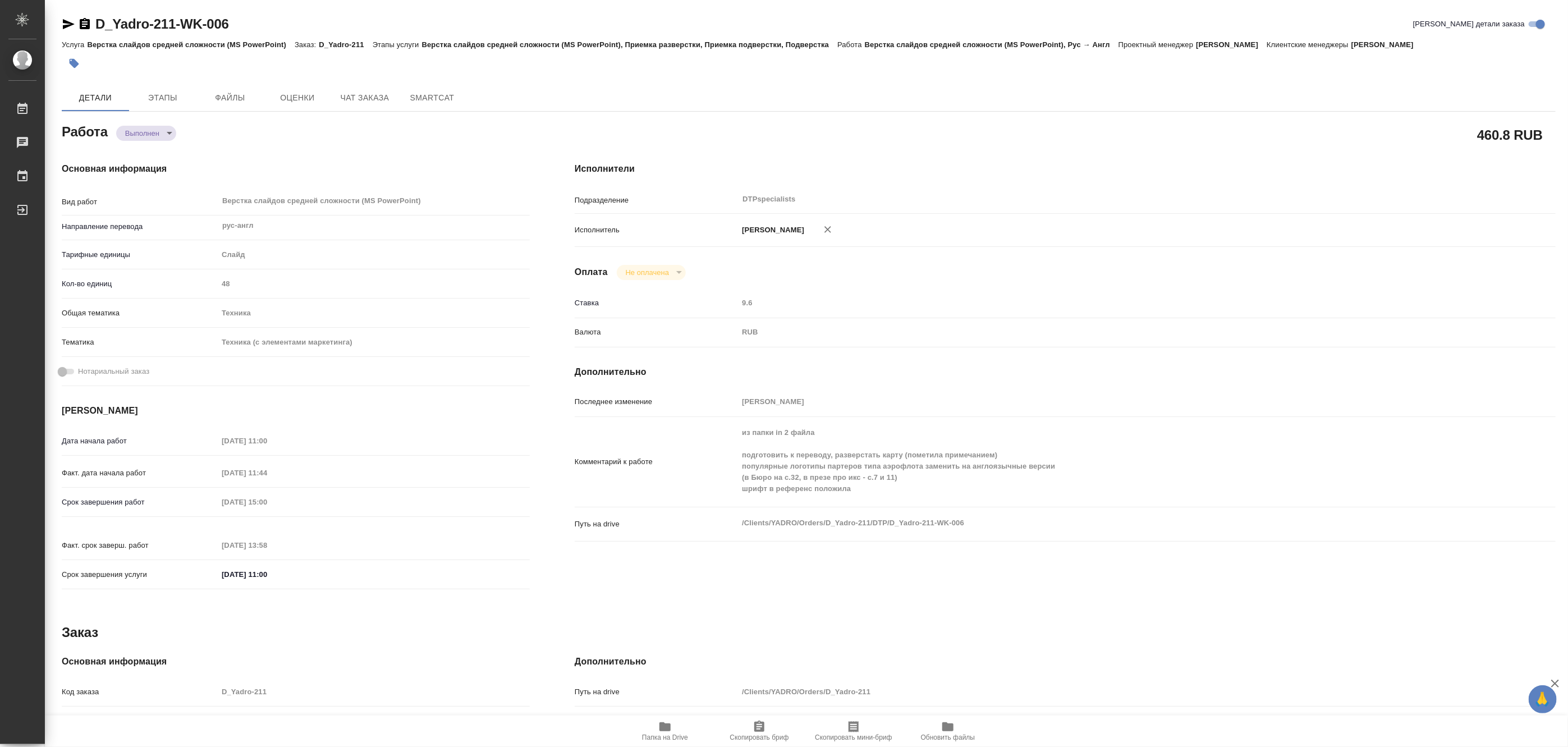
type textarea "x"
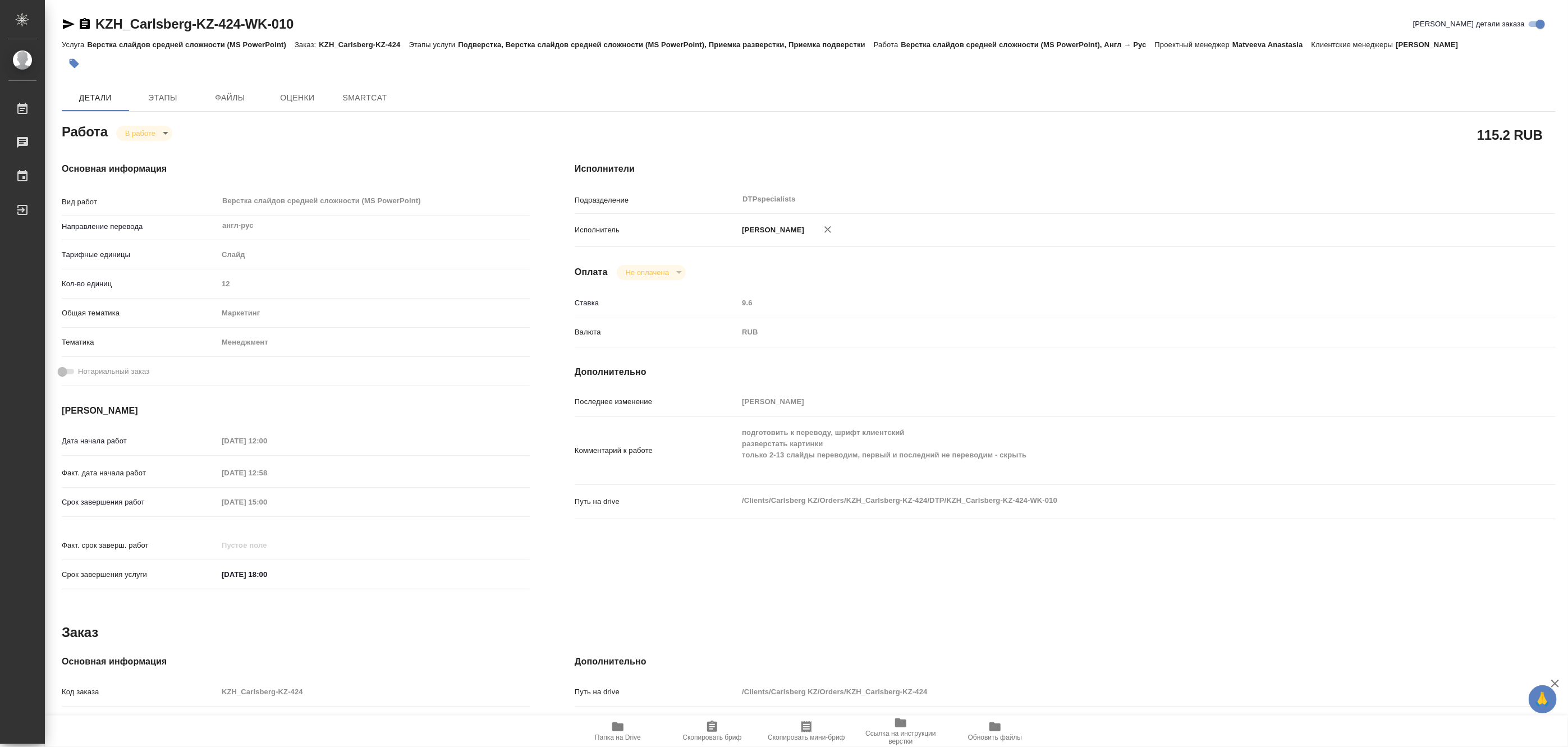
type textarea "x"
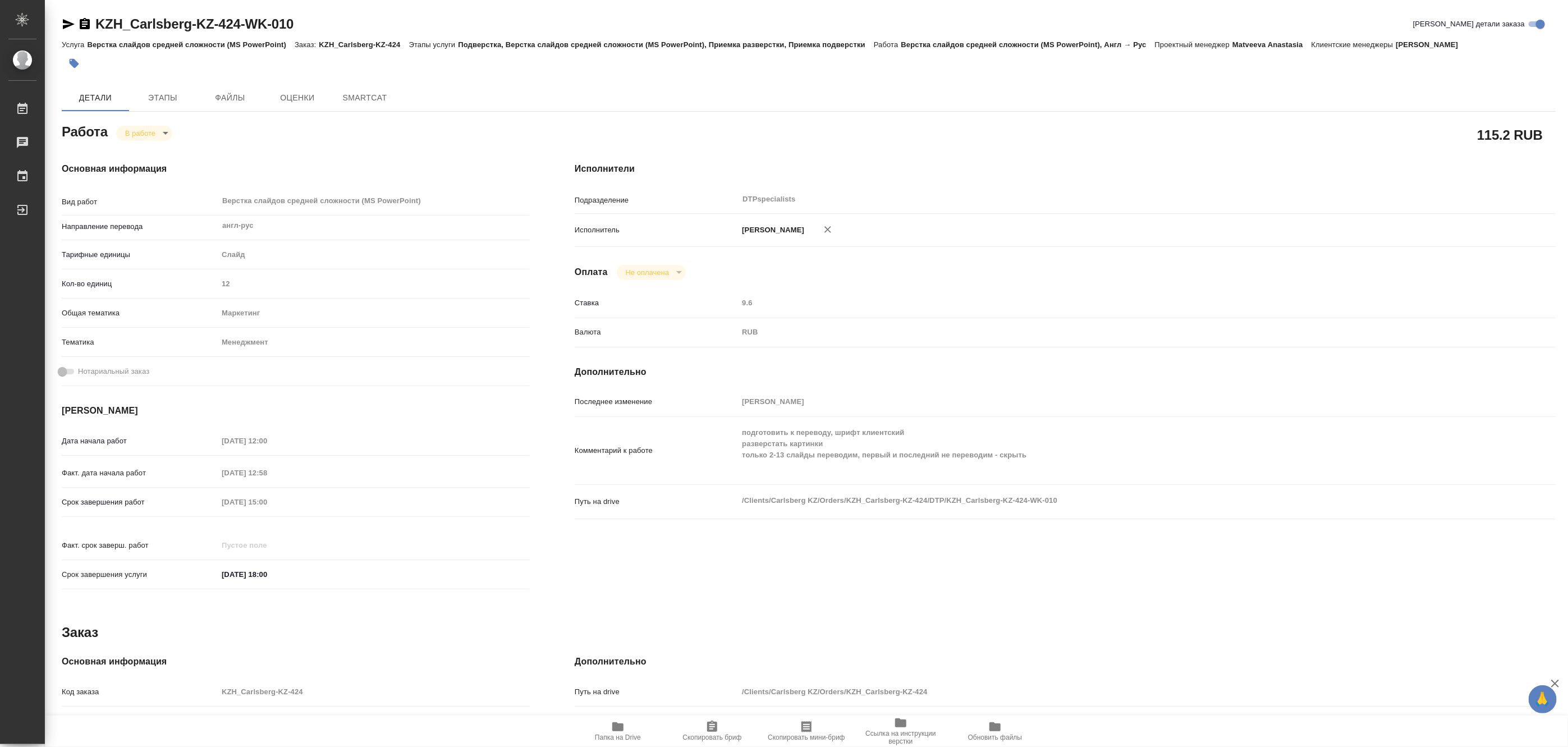
type textarea "x"
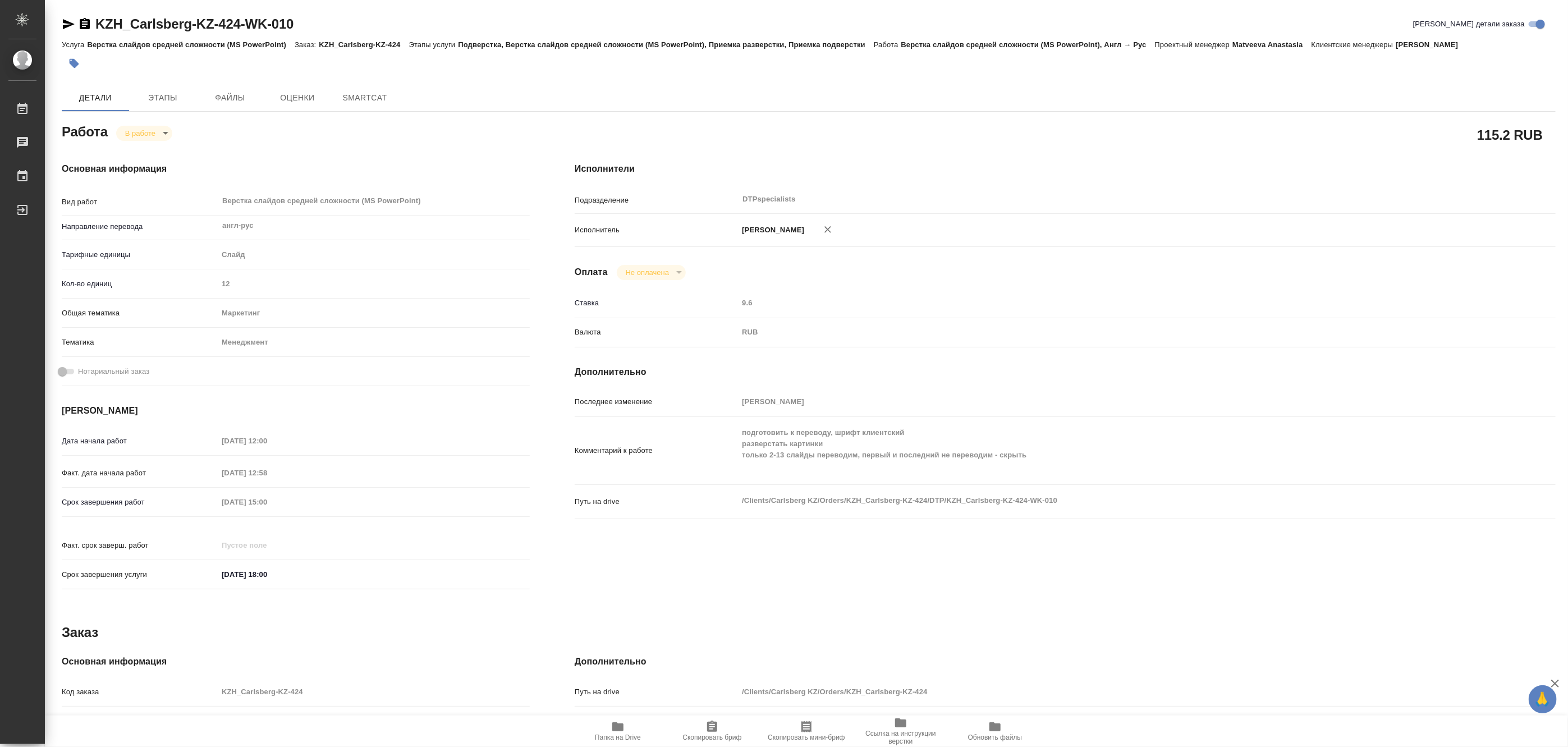
type textarea "x"
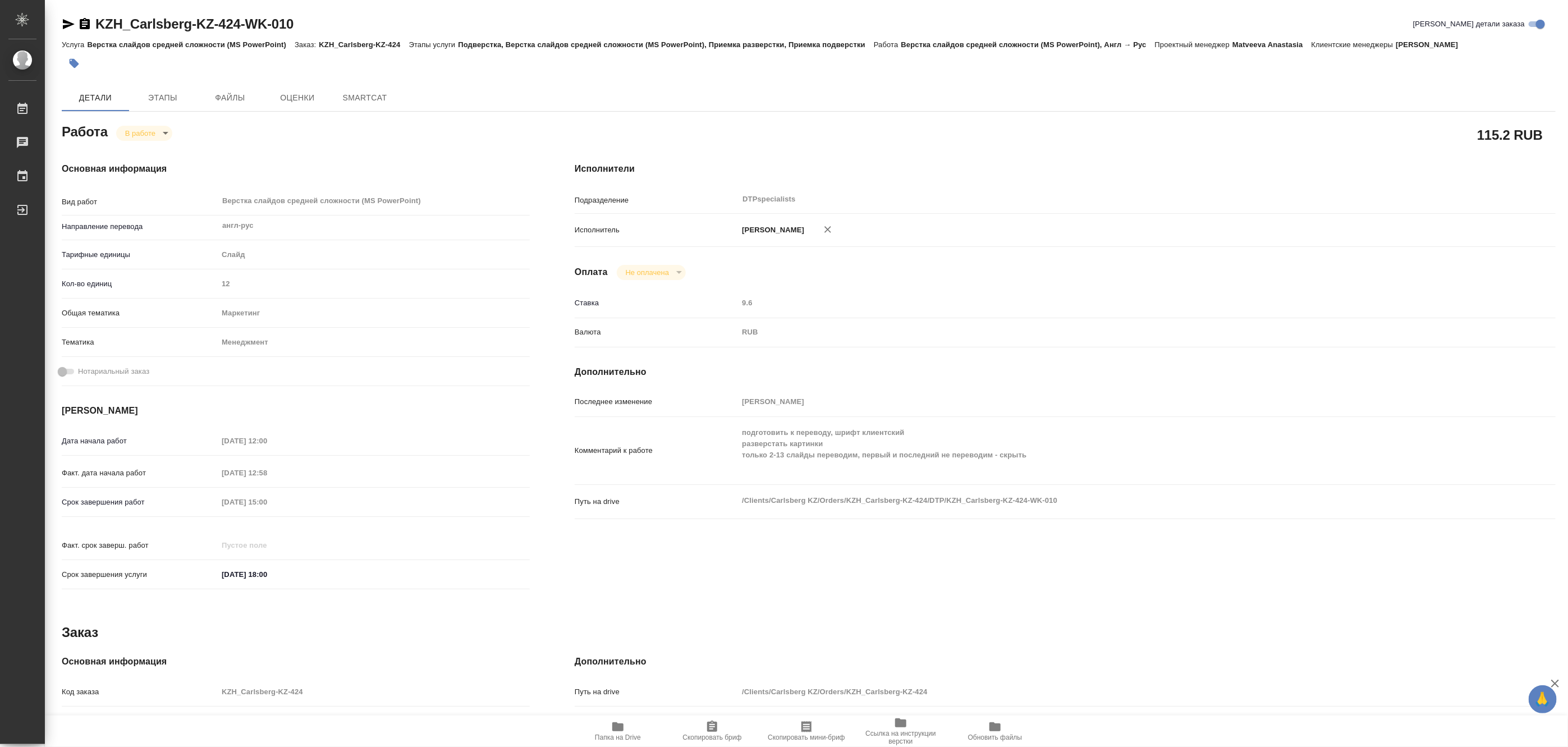
type textarea "x"
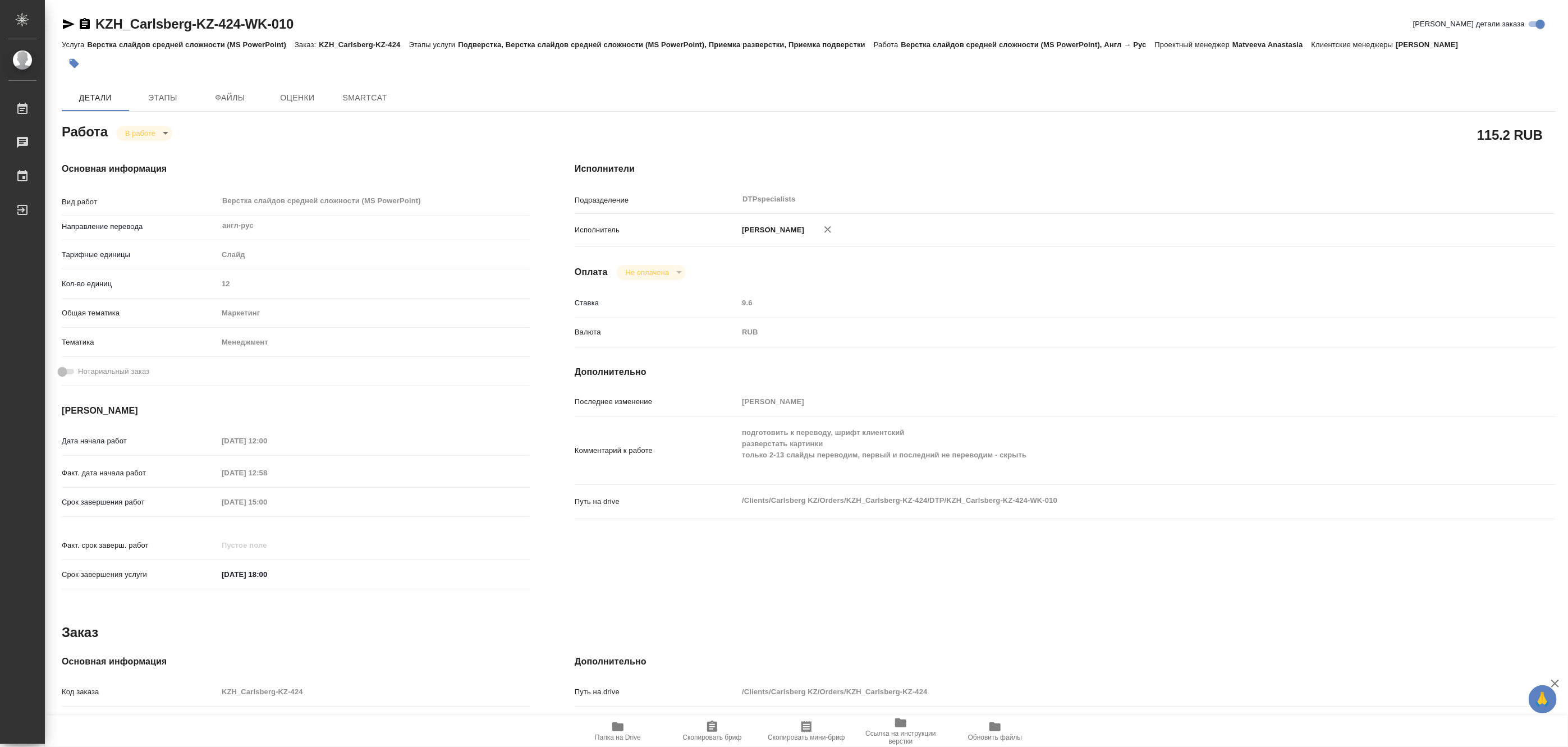
type textarea "x"
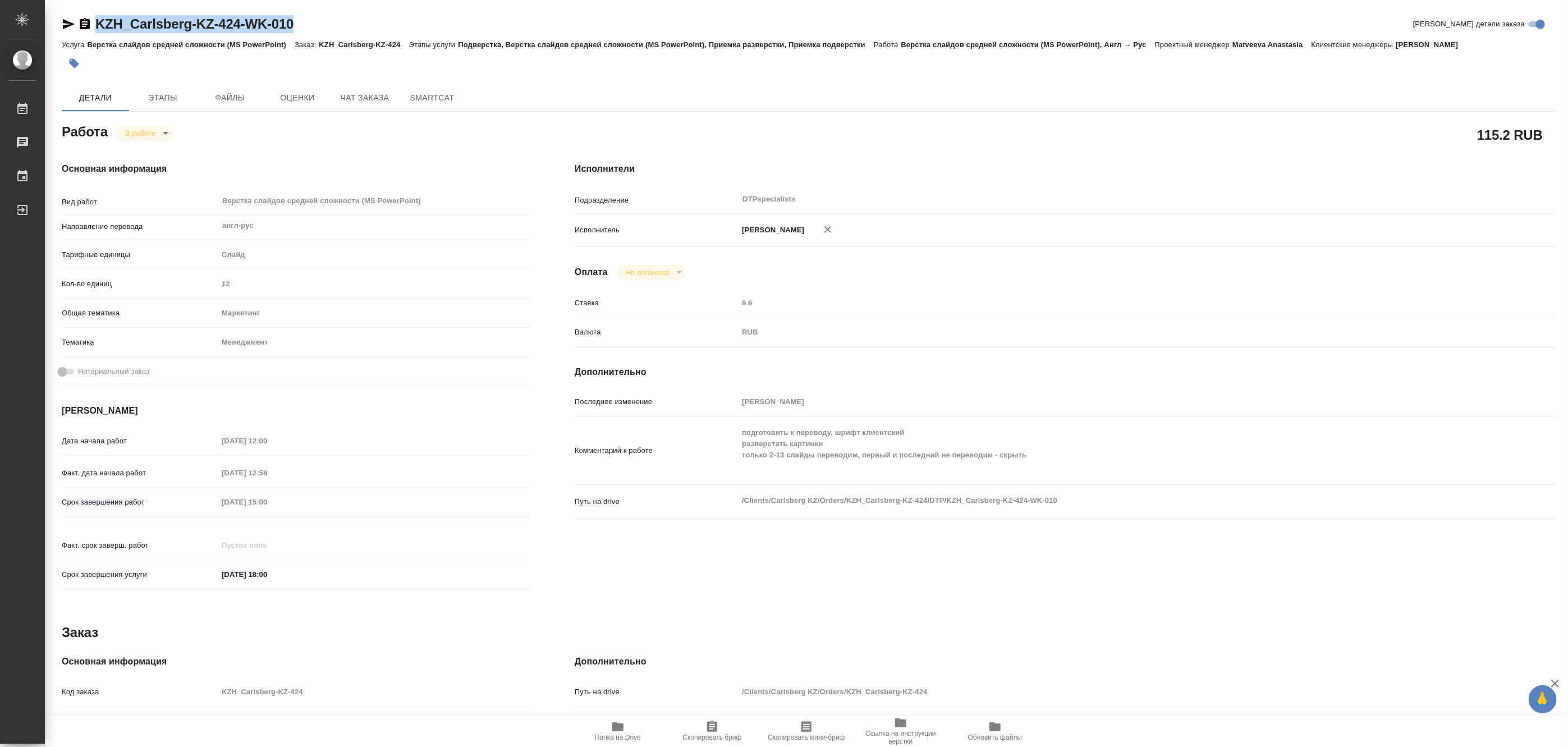
type textarea "x"
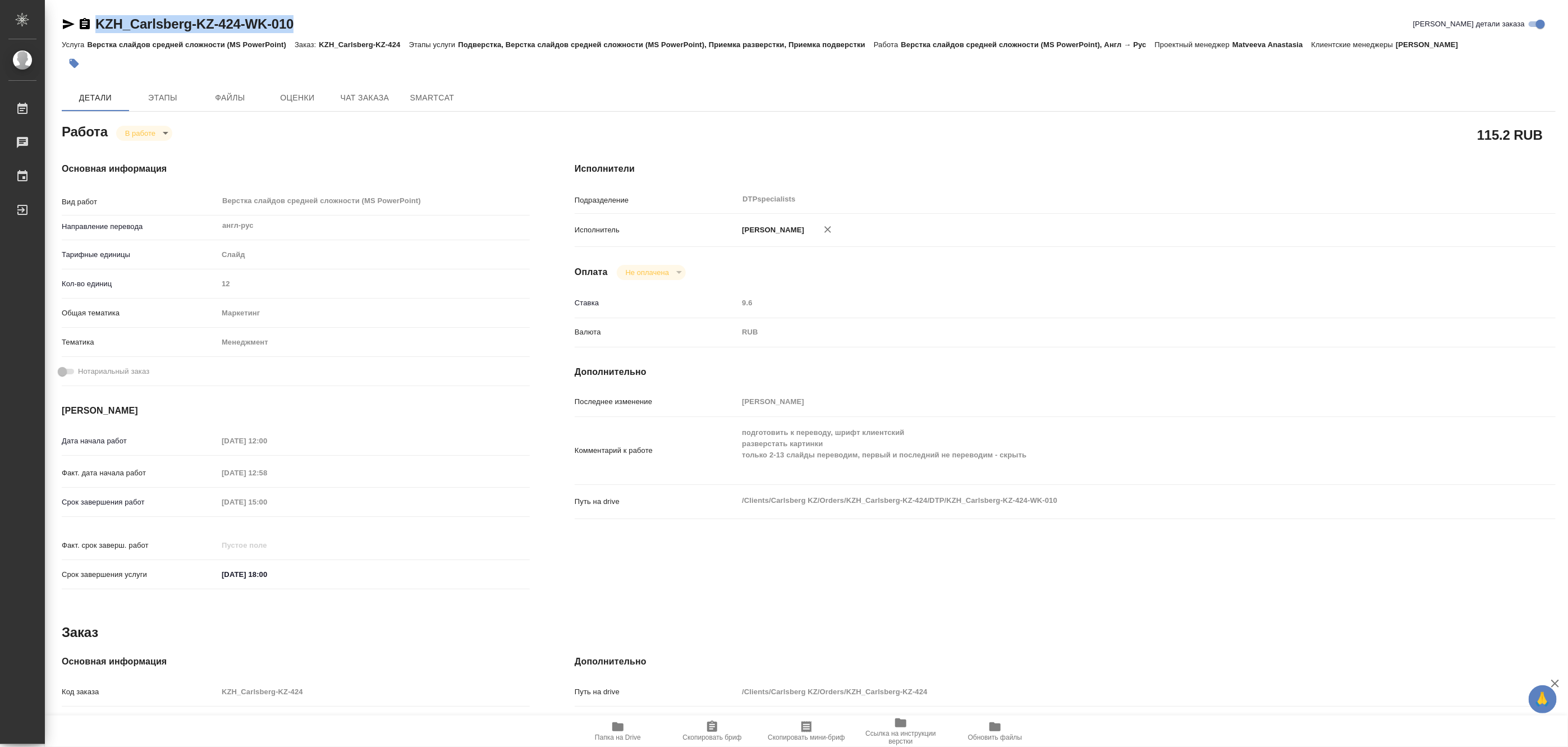
drag, startPoint x: 327, startPoint y: 30, endPoint x: 98, endPoint y: 20, distance: 229.2
click at [98, 20] on div "KZH_Carlsberg-KZ-424-WK-010 Кратко детали заказа" at bounding box center [808, 24] width 1494 height 18
copy link "KZH_Carlsberg-KZ-424-WK-010"
type textarea "x"
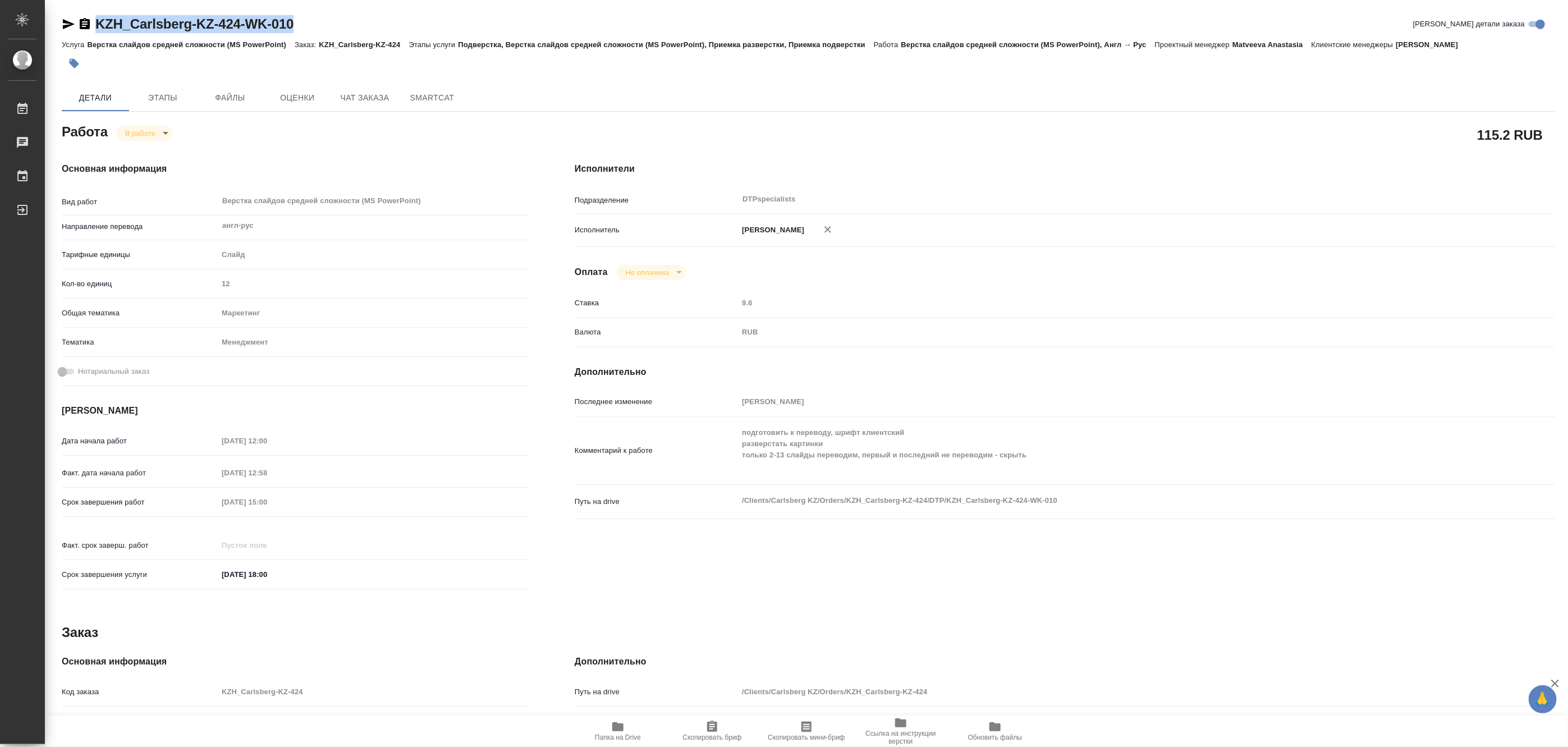
type textarea "x"
click at [612, 734] on span "Папка на Drive" at bounding box center [618, 737] width 46 height 8
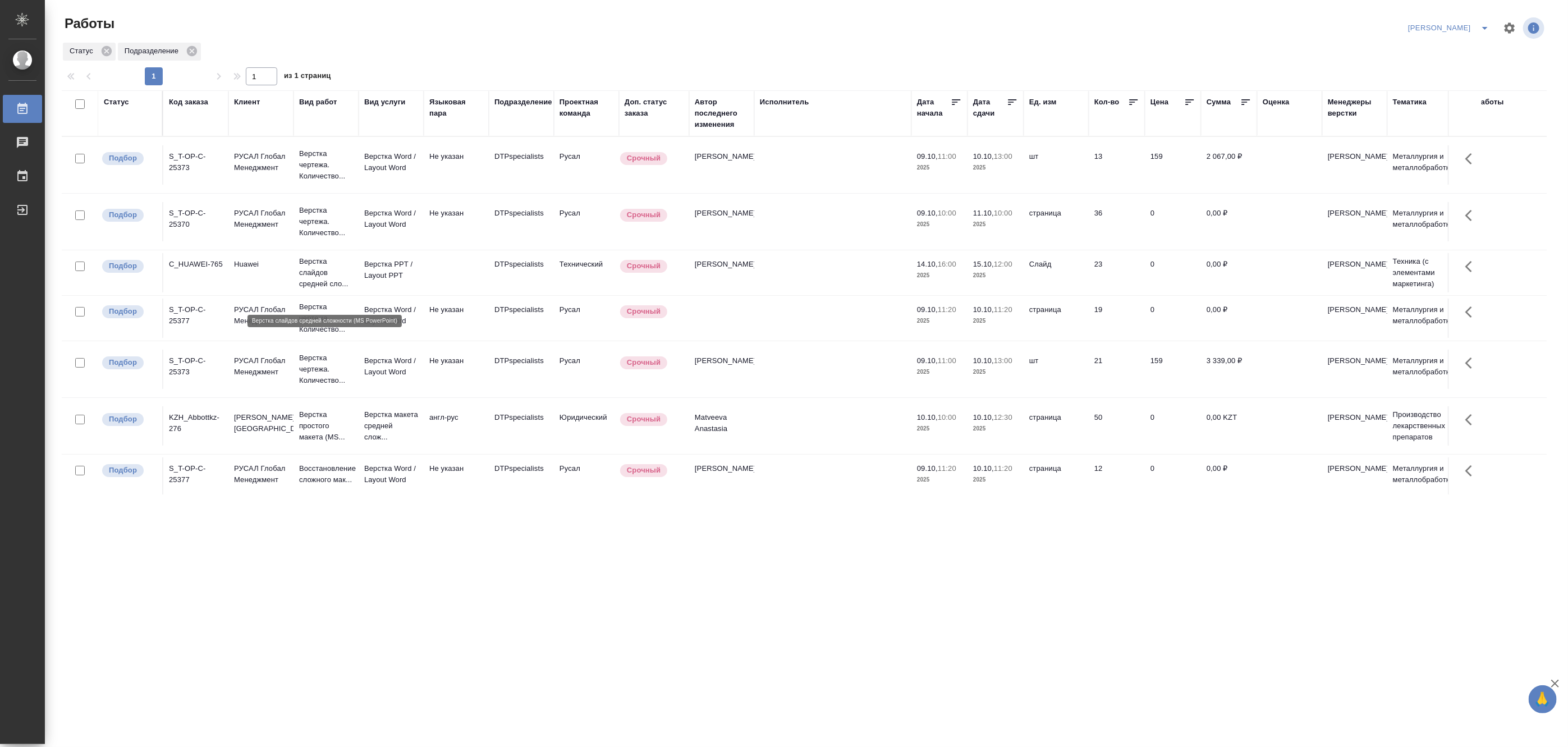
click at [324, 290] on p "Верстка слайдов средней сло..." at bounding box center [326, 272] width 54 height 33
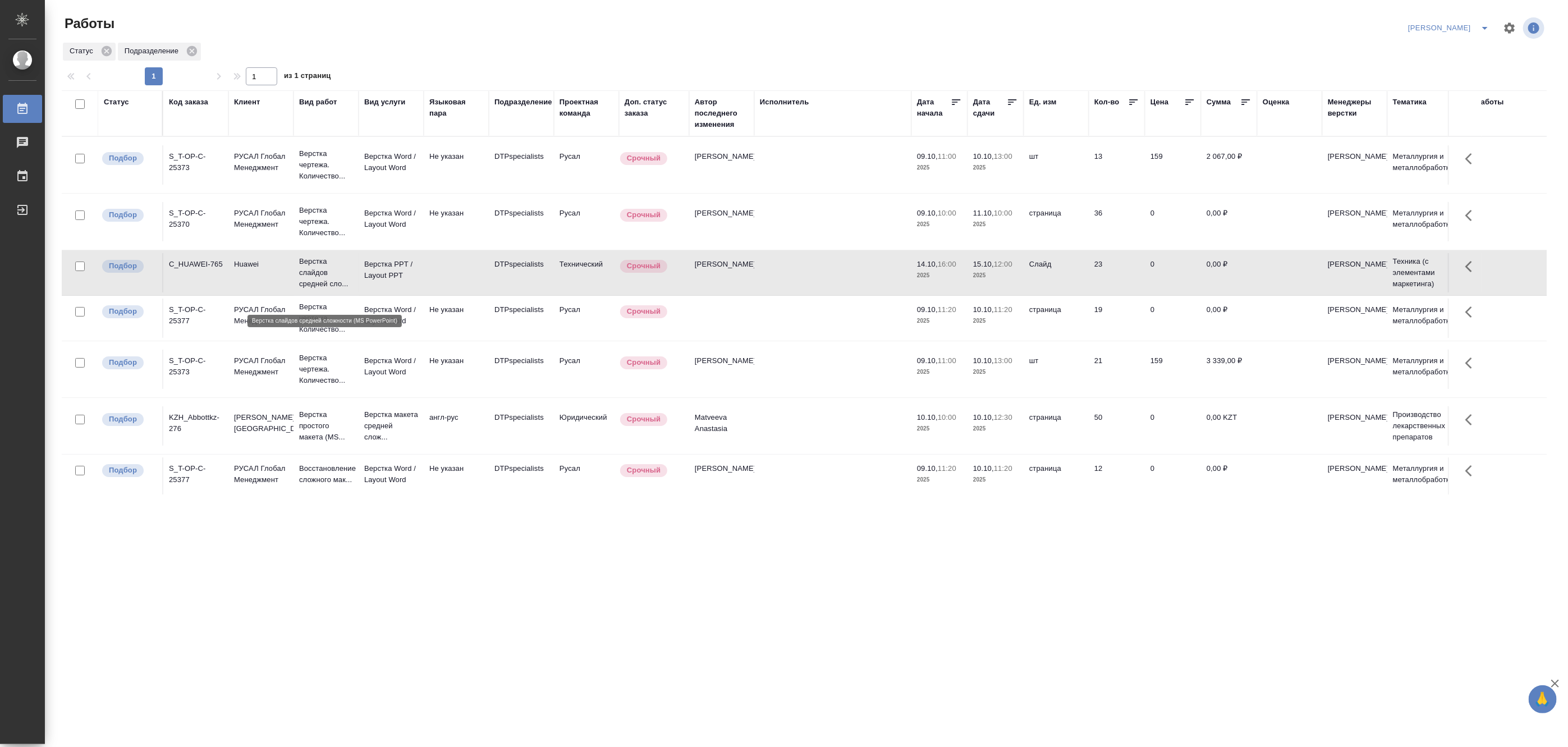
click at [324, 290] on p "Верстка слайдов средней сло..." at bounding box center [326, 272] width 54 height 33
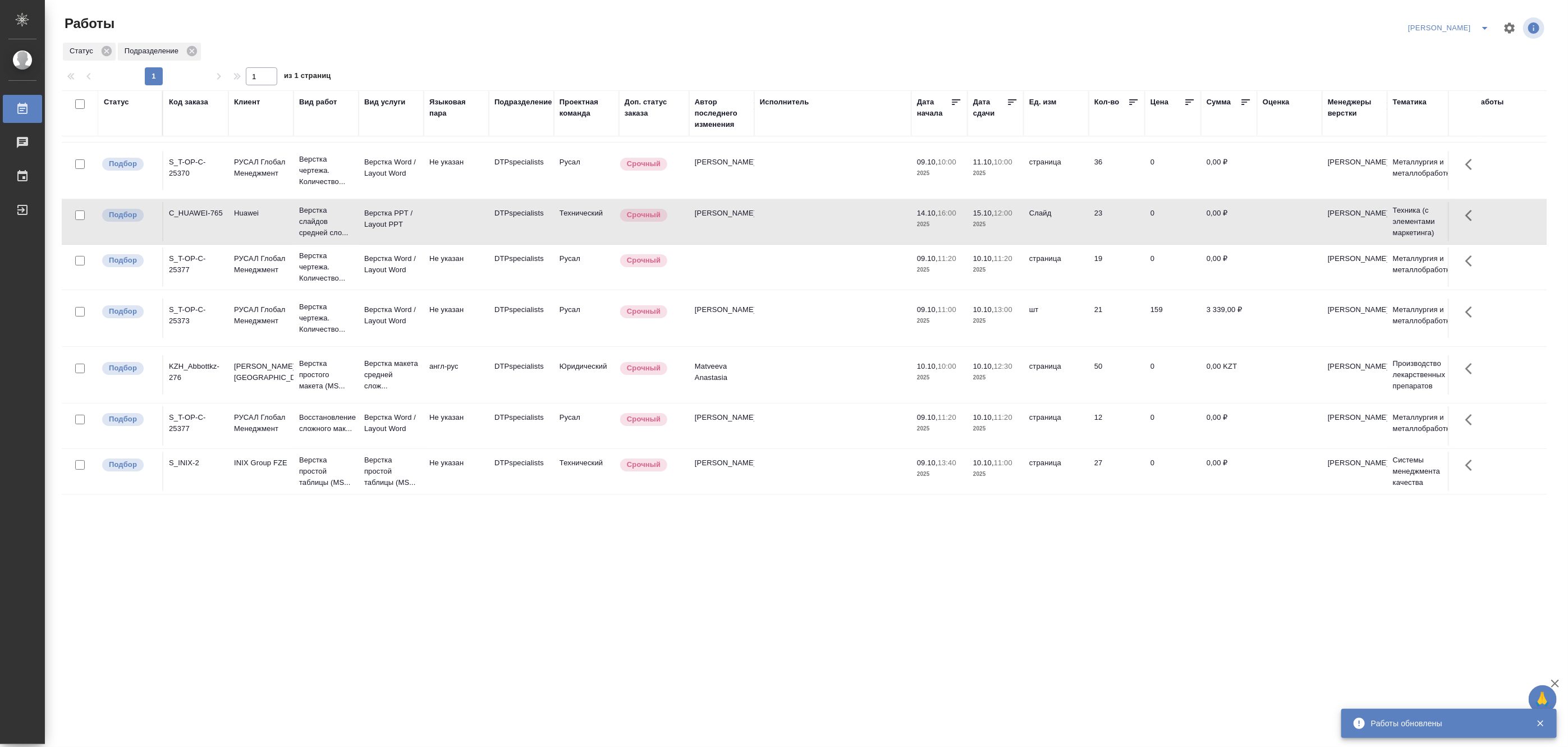
scroll to position [105, 0]
click at [445, 371] on td "англ-рус" at bounding box center [456, 375] width 65 height 40
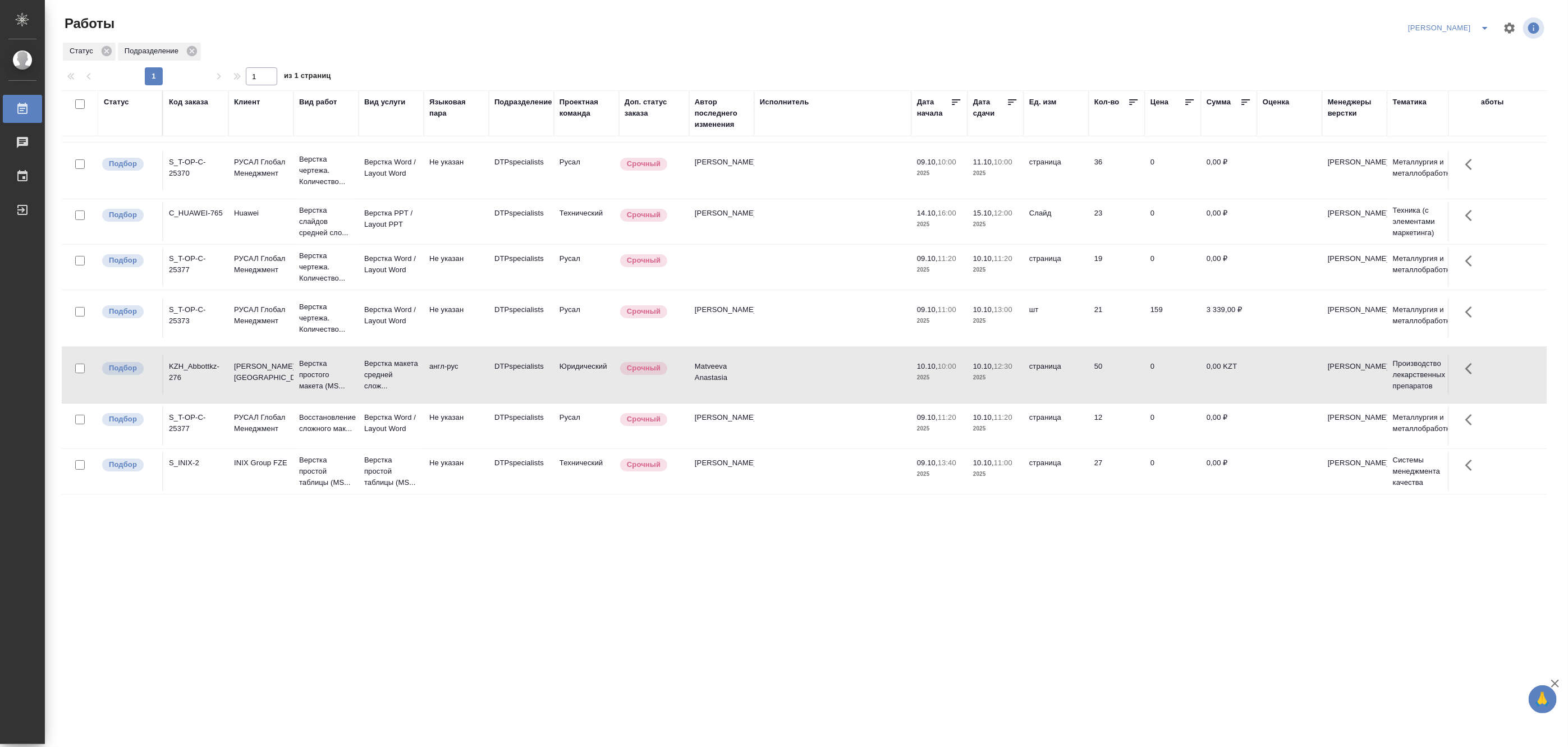
click at [445, 371] on td "англ-рус" at bounding box center [456, 375] width 65 height 40
click at [1487, 19] on button "split button" at bounding box center [1485, 28] width 23 height 18
click at [1427, 51] on li "Матвеева_В работе" at bounding box center [1442, 51] width 108 height 18
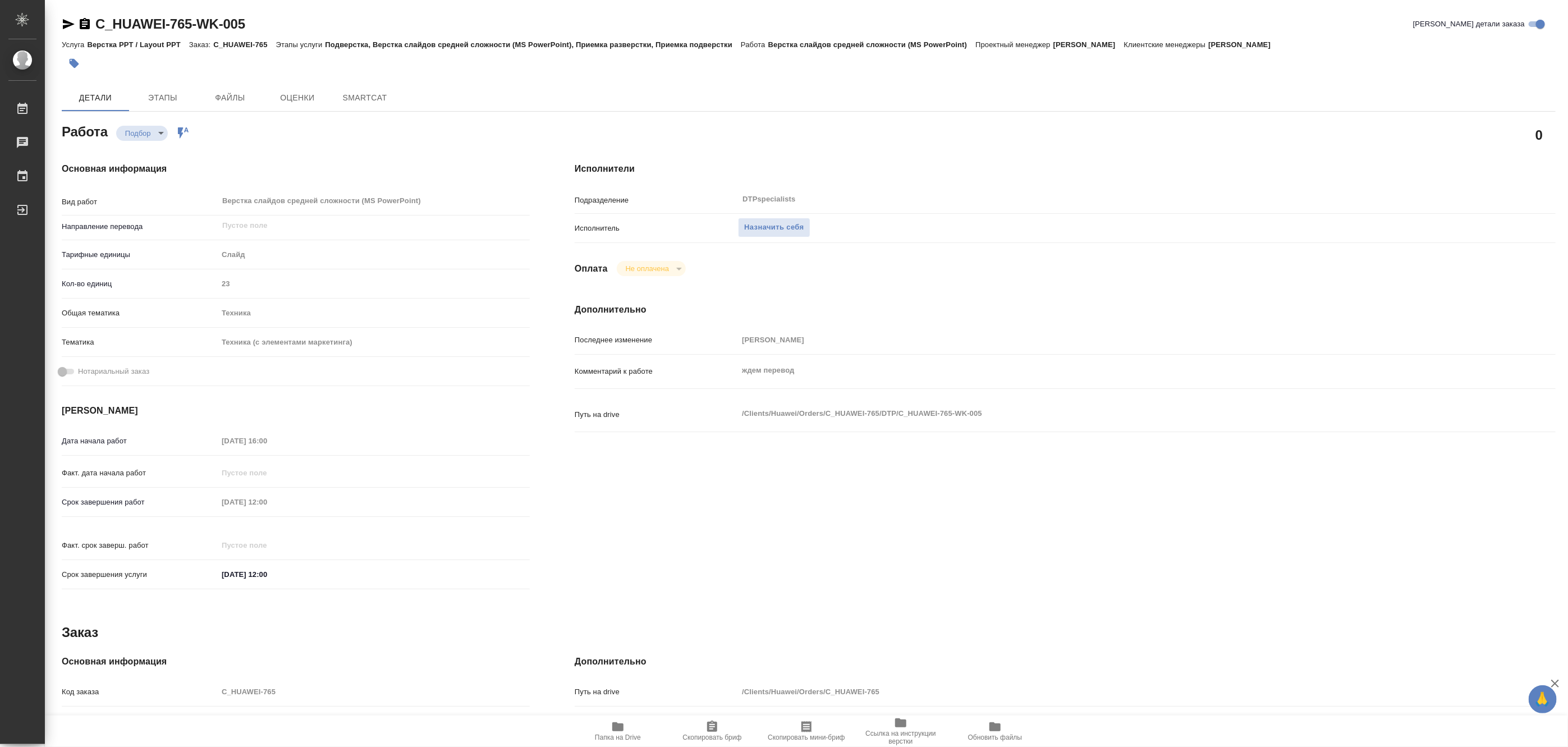
type textarea "x"
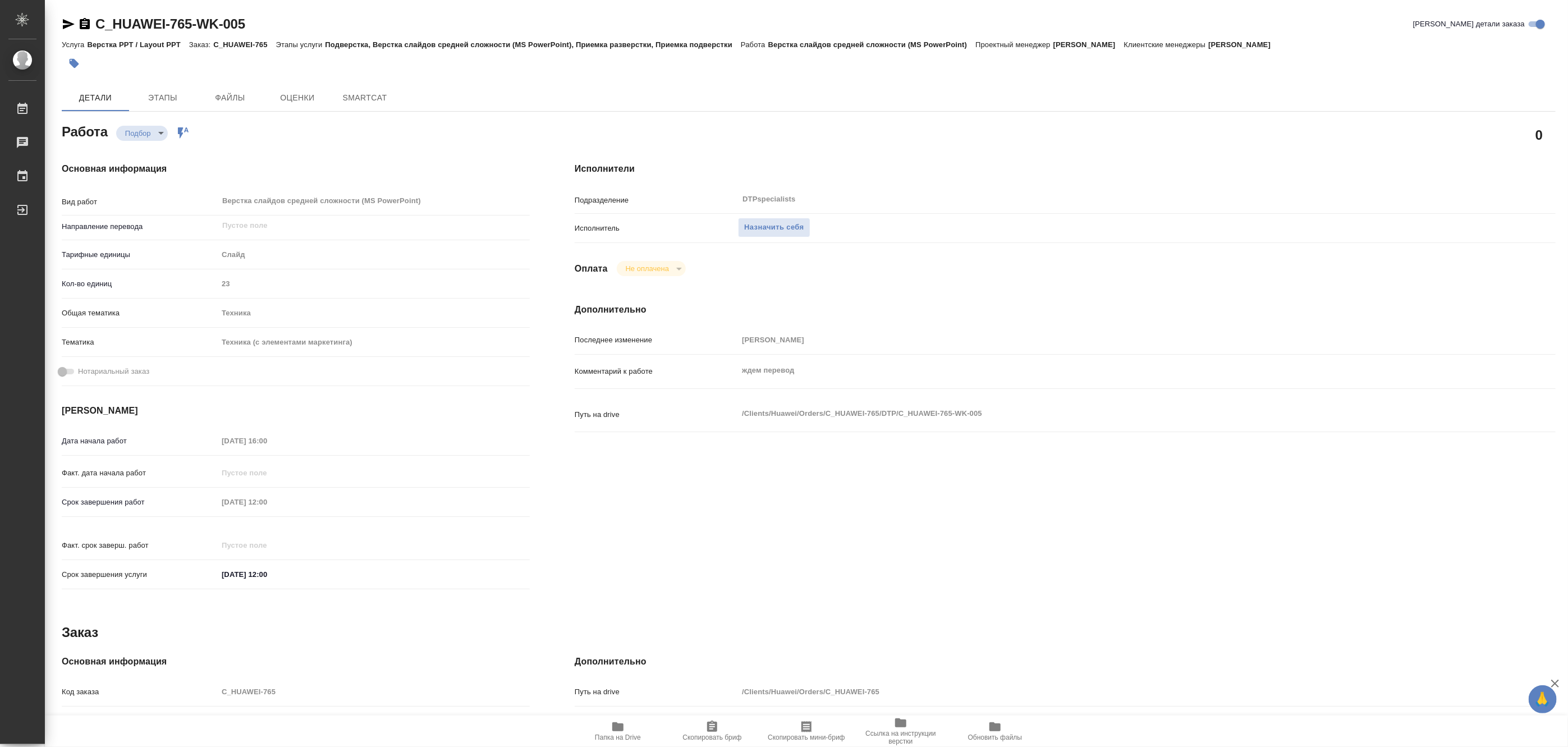
type textarea "x"
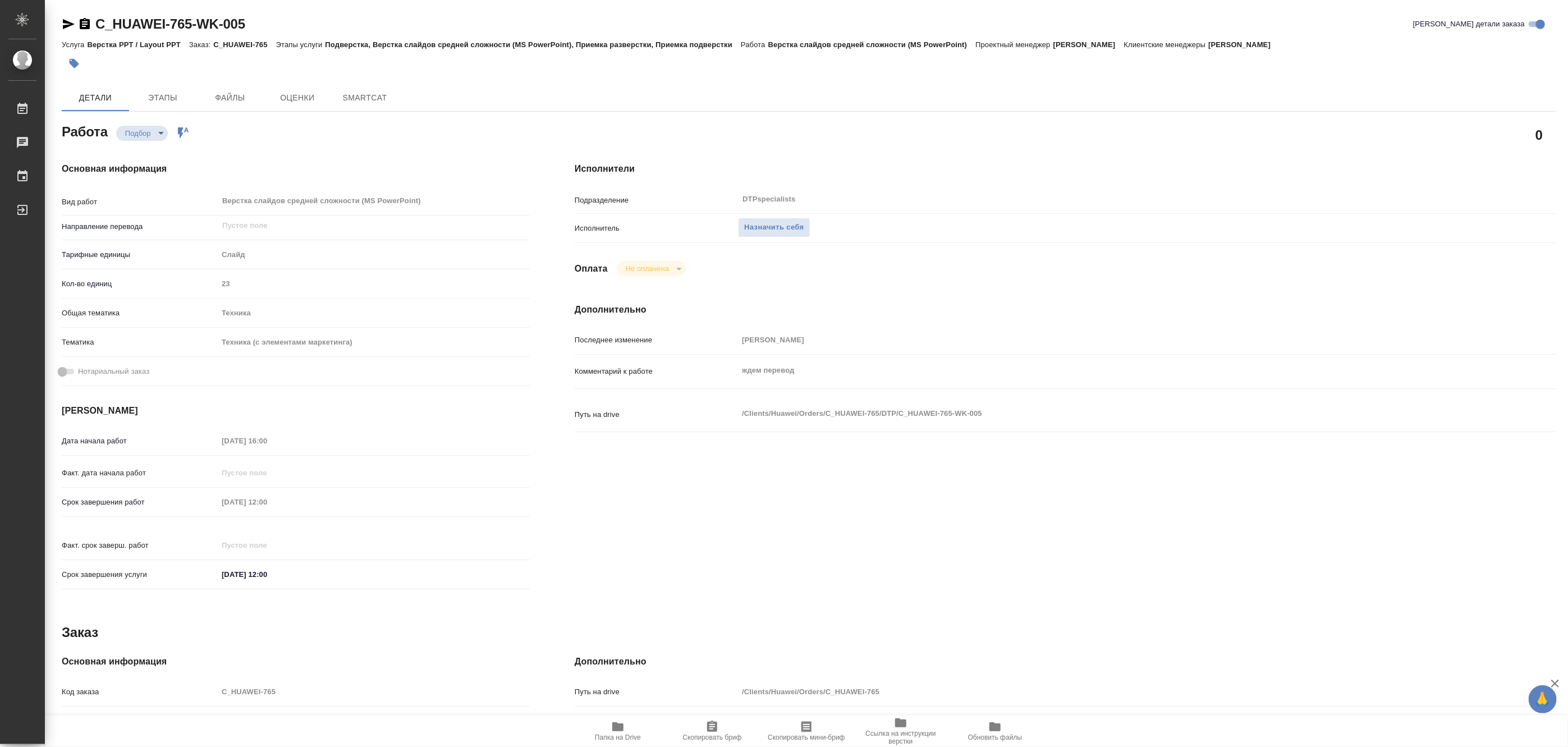
type textarea "x"
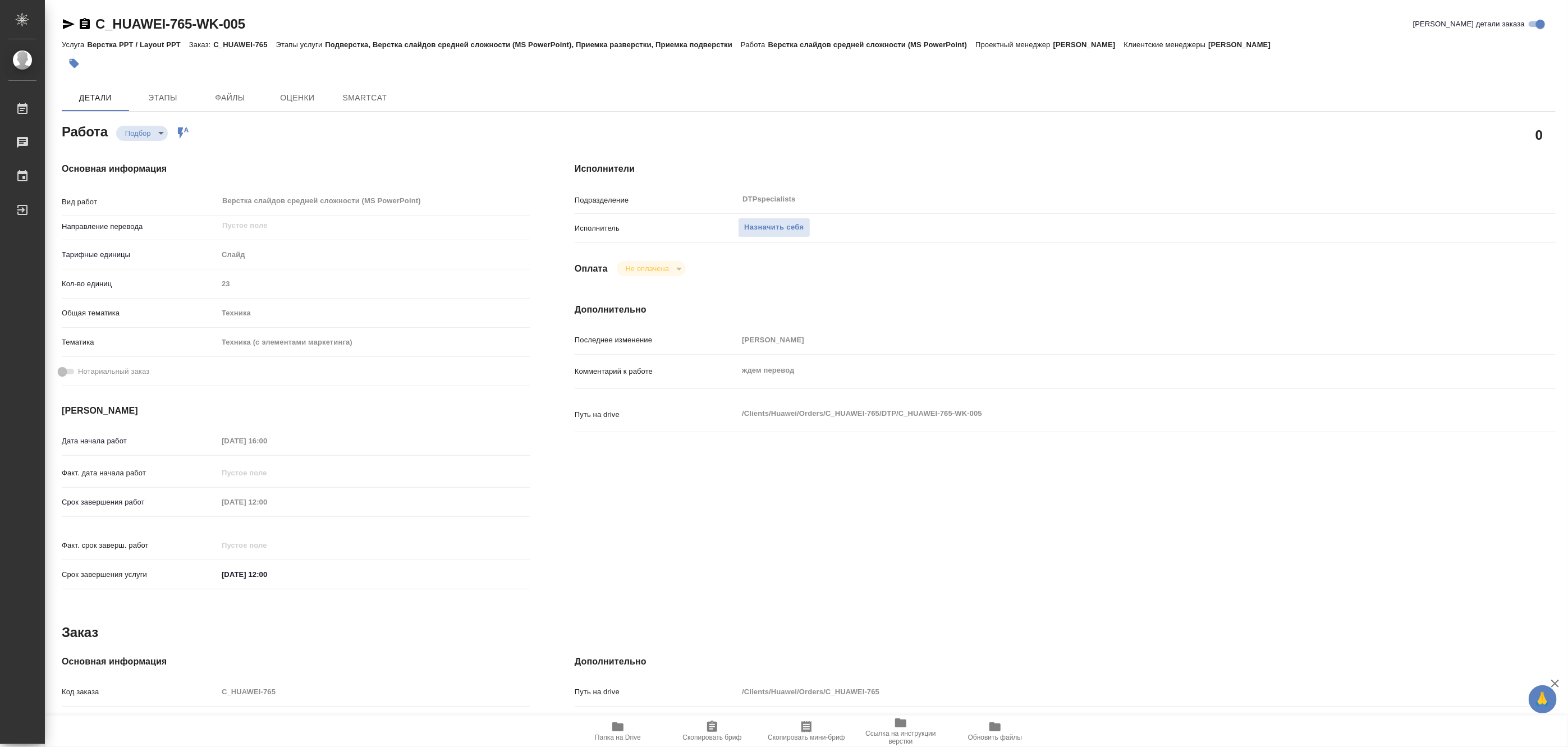
type textarea "x"
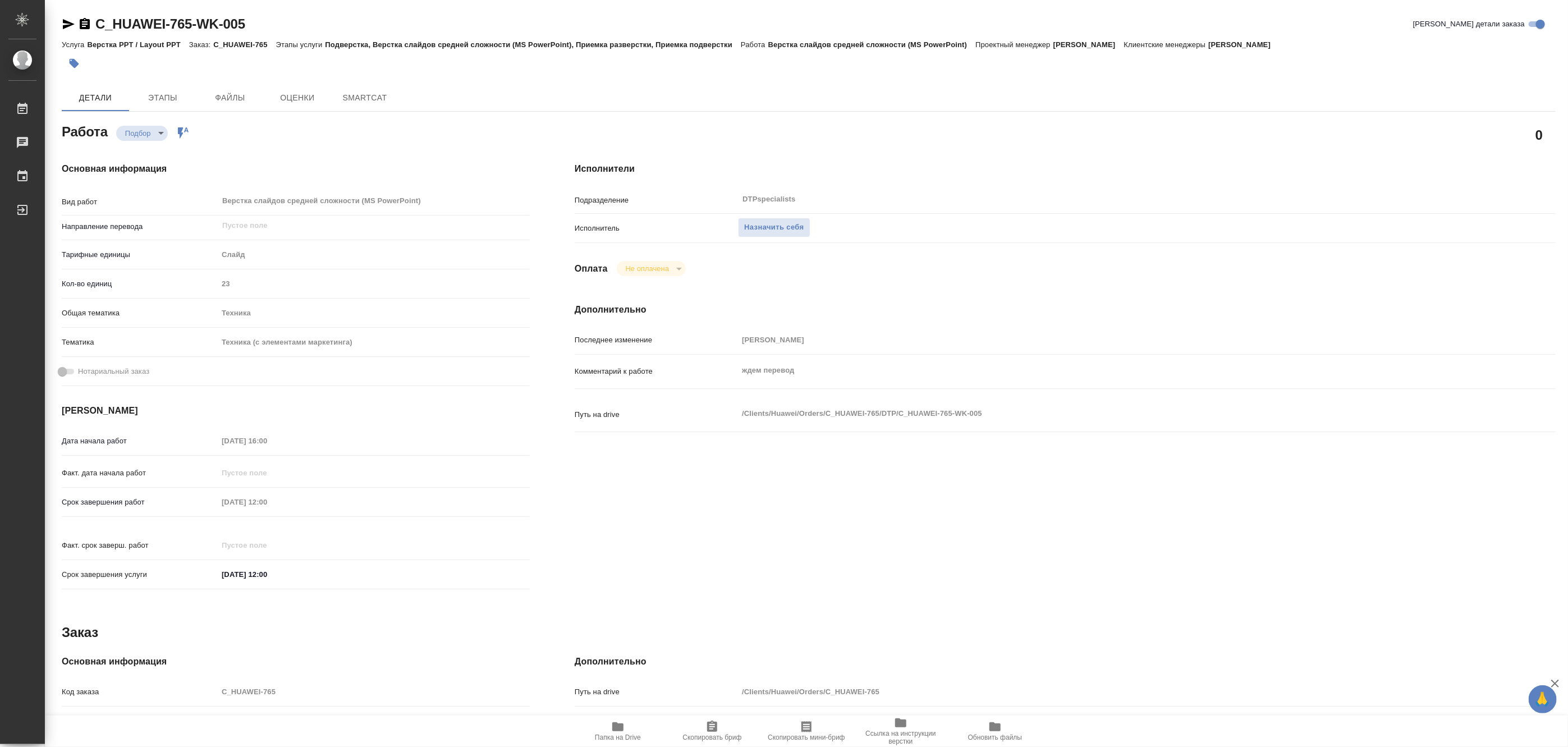
type textarea "x"
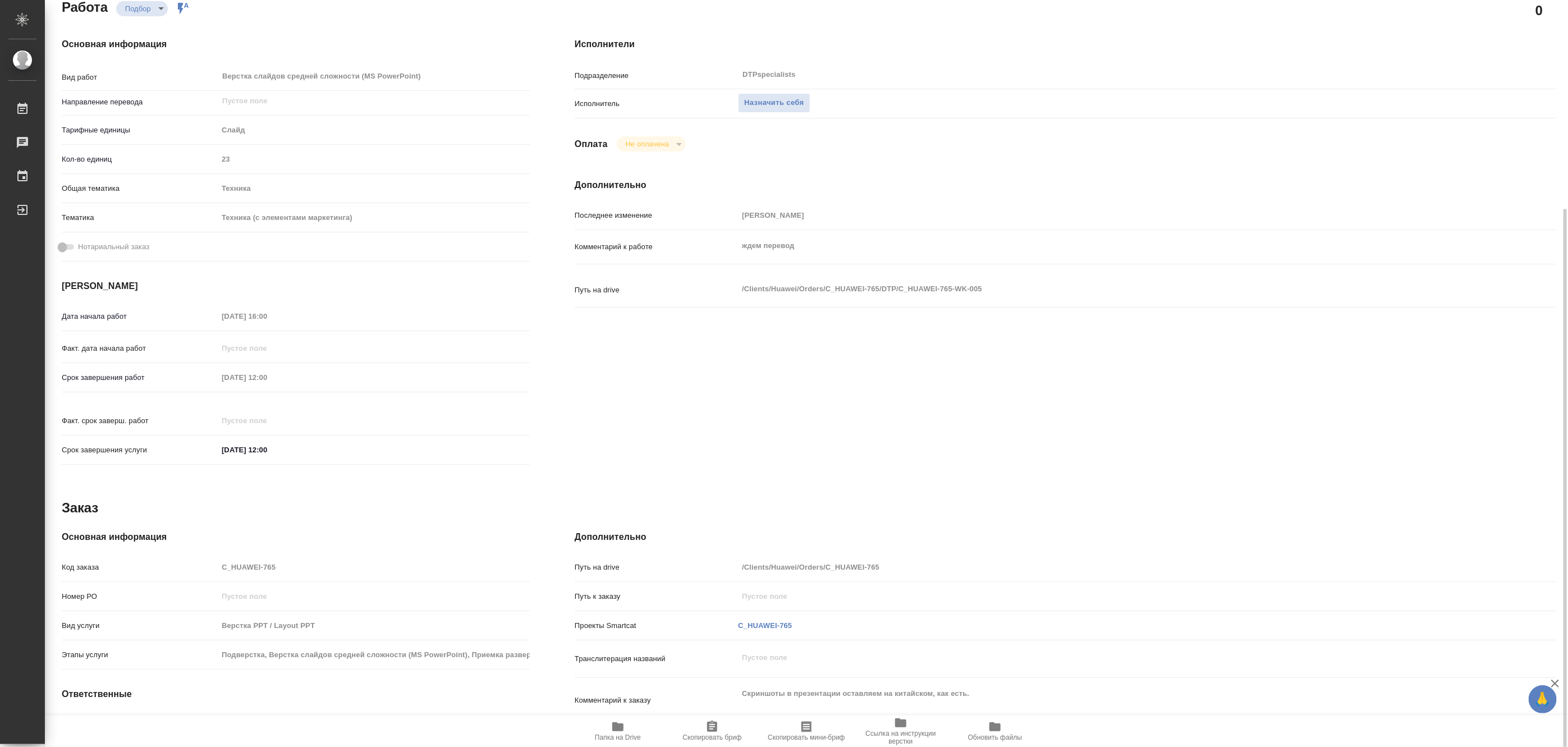
scroll to position [208, 0]
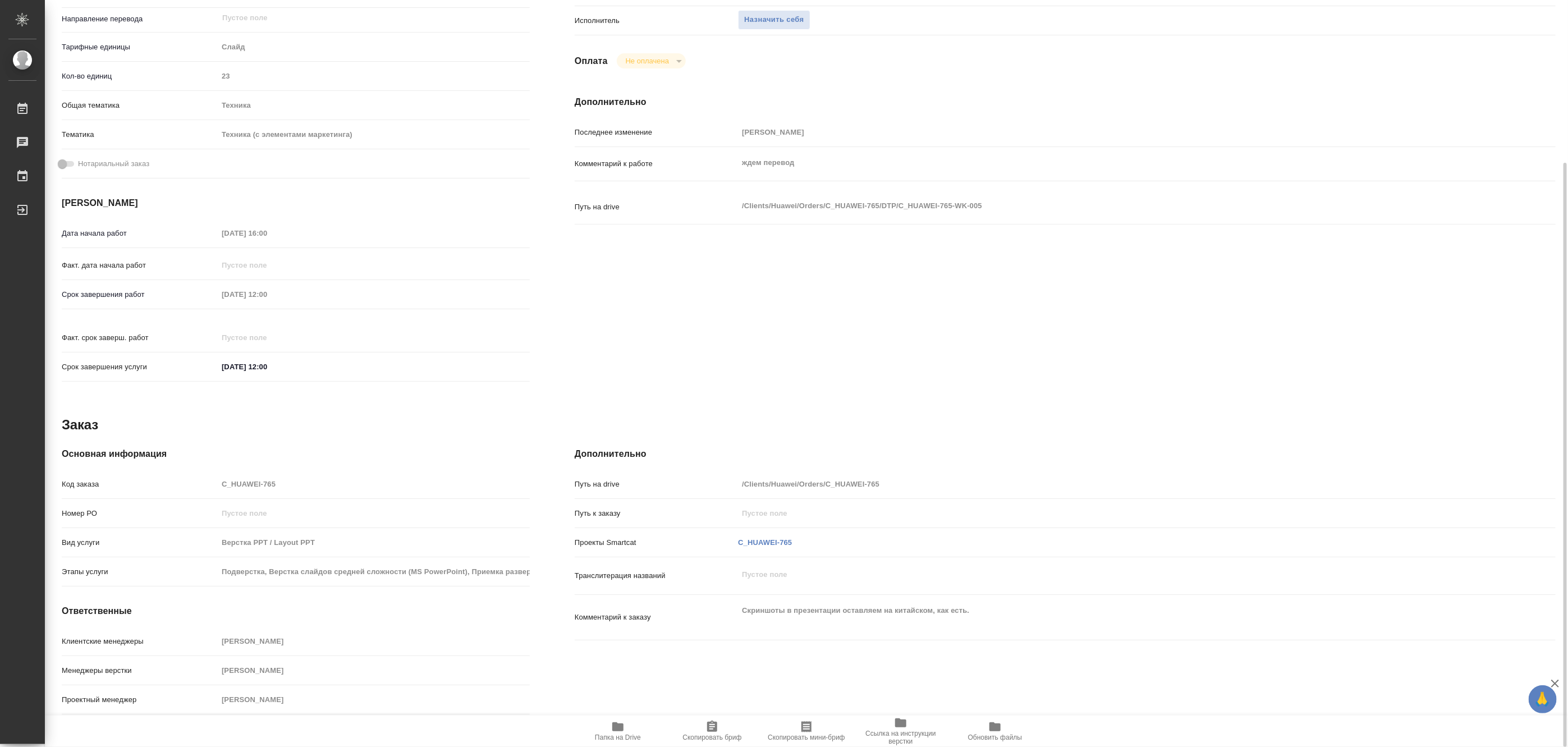
type textarea "x"
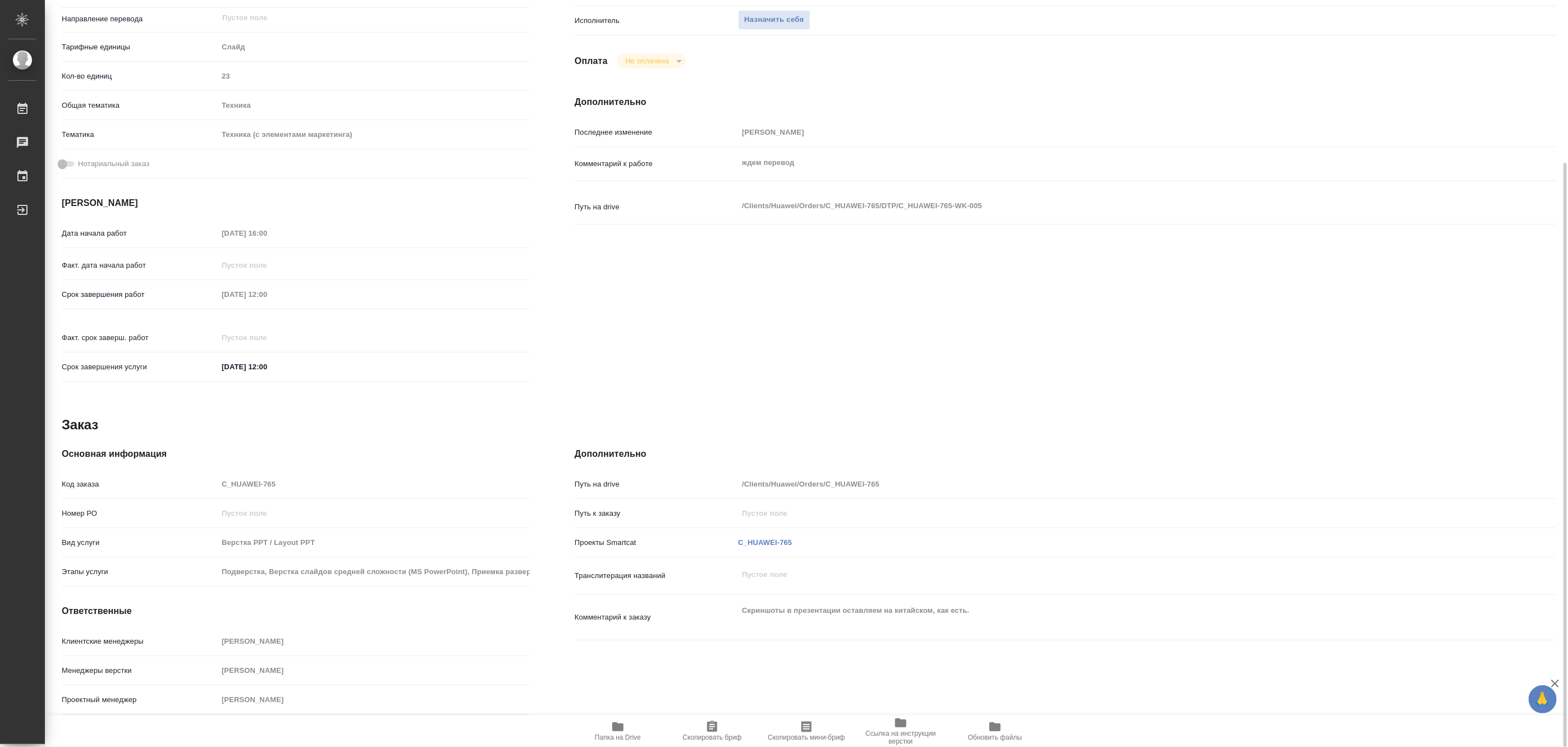
type textarea "x"
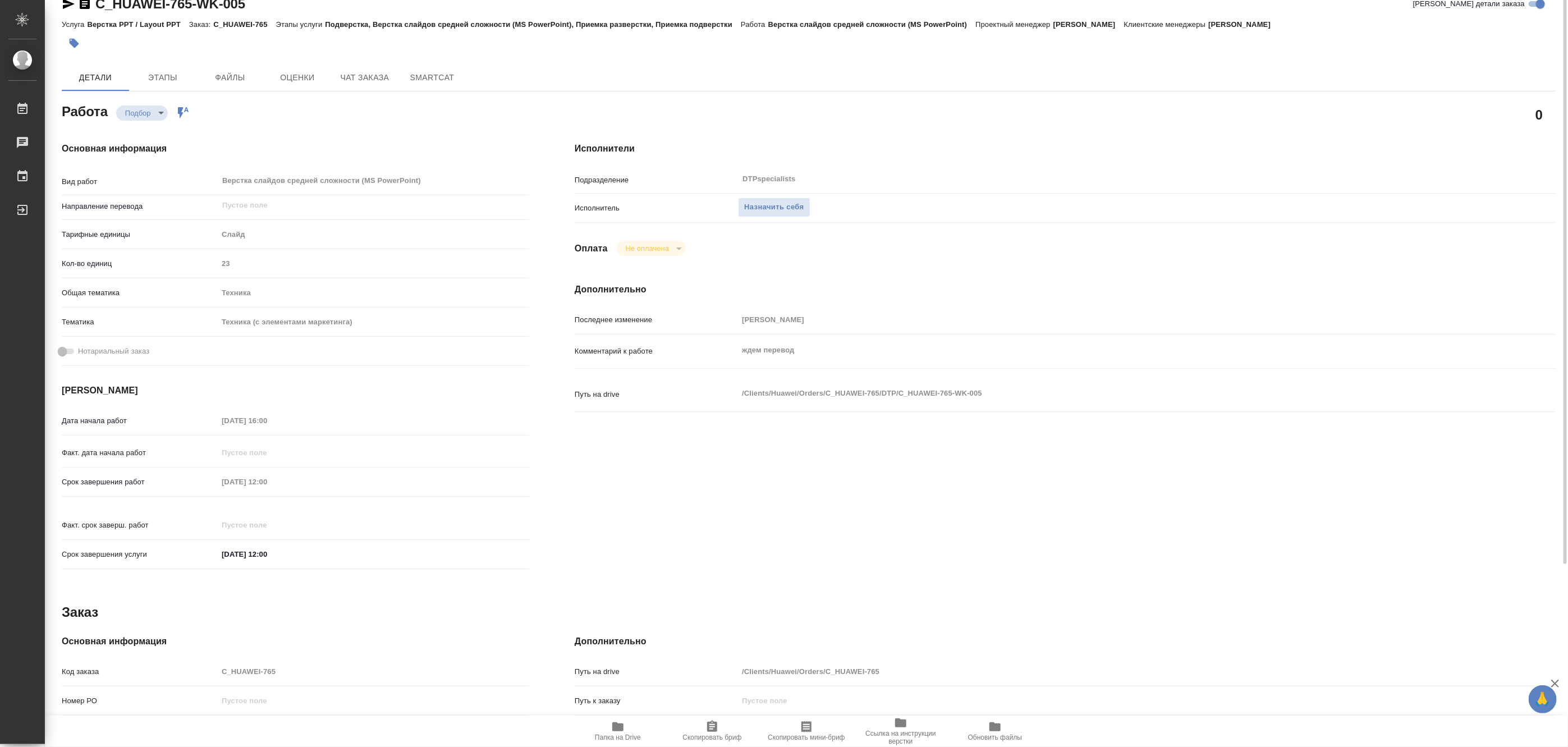
scroll to position [0, 0]
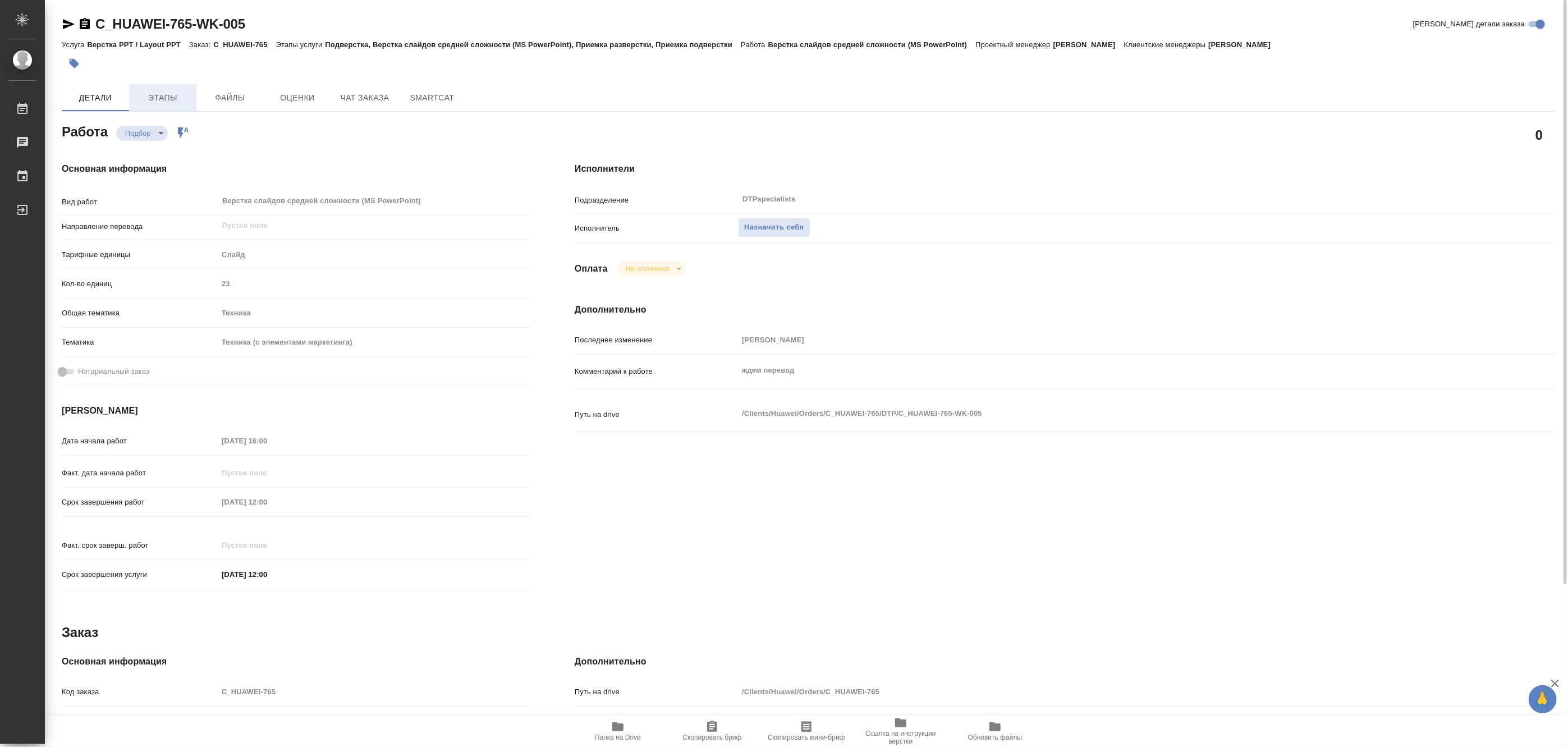
click at [169, 94] on span "Этапы" at bounding box center [163, 97] width 54 height 14
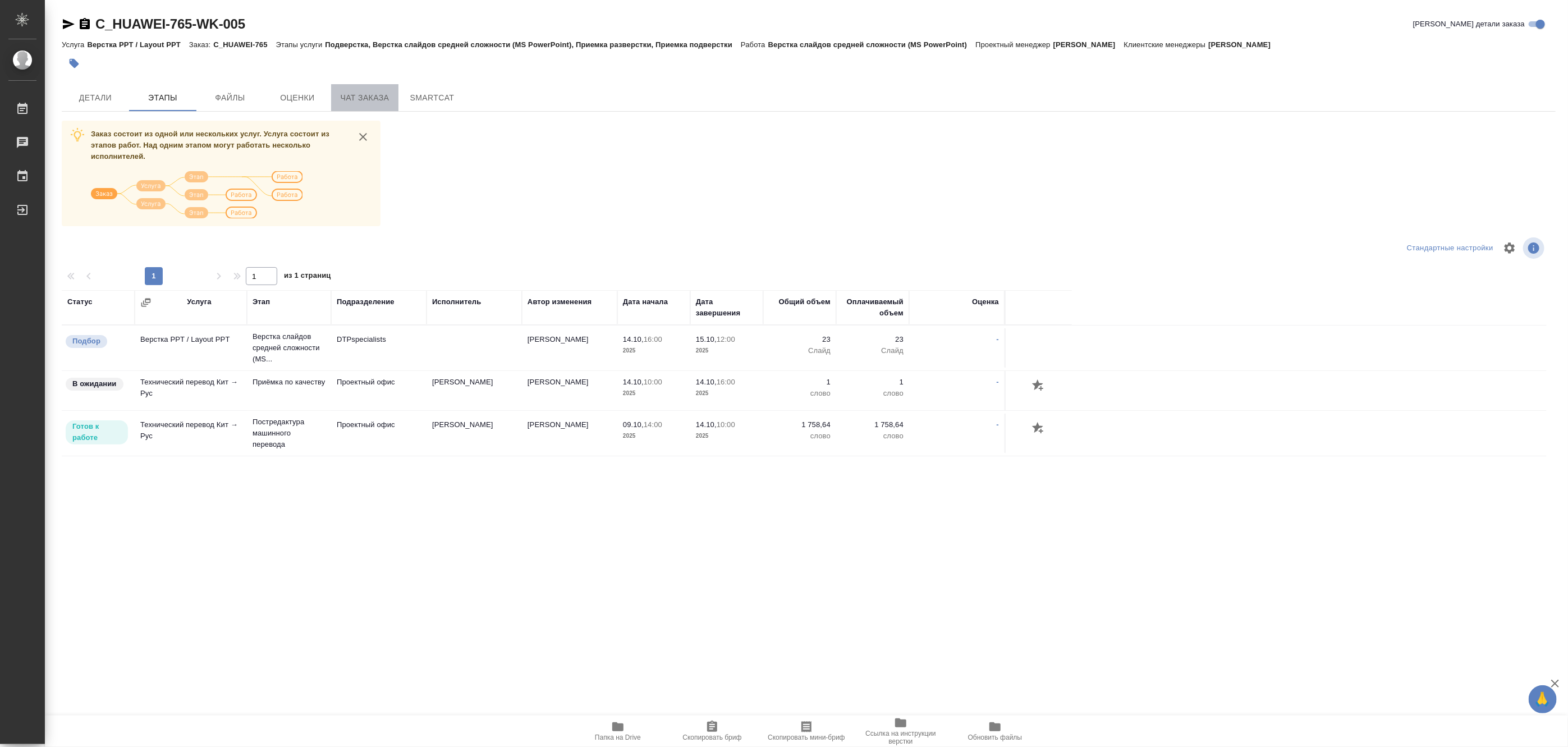
click at [351, 96] on span "Чат заказа" at bounding box center [365, 97] width 54 height 14
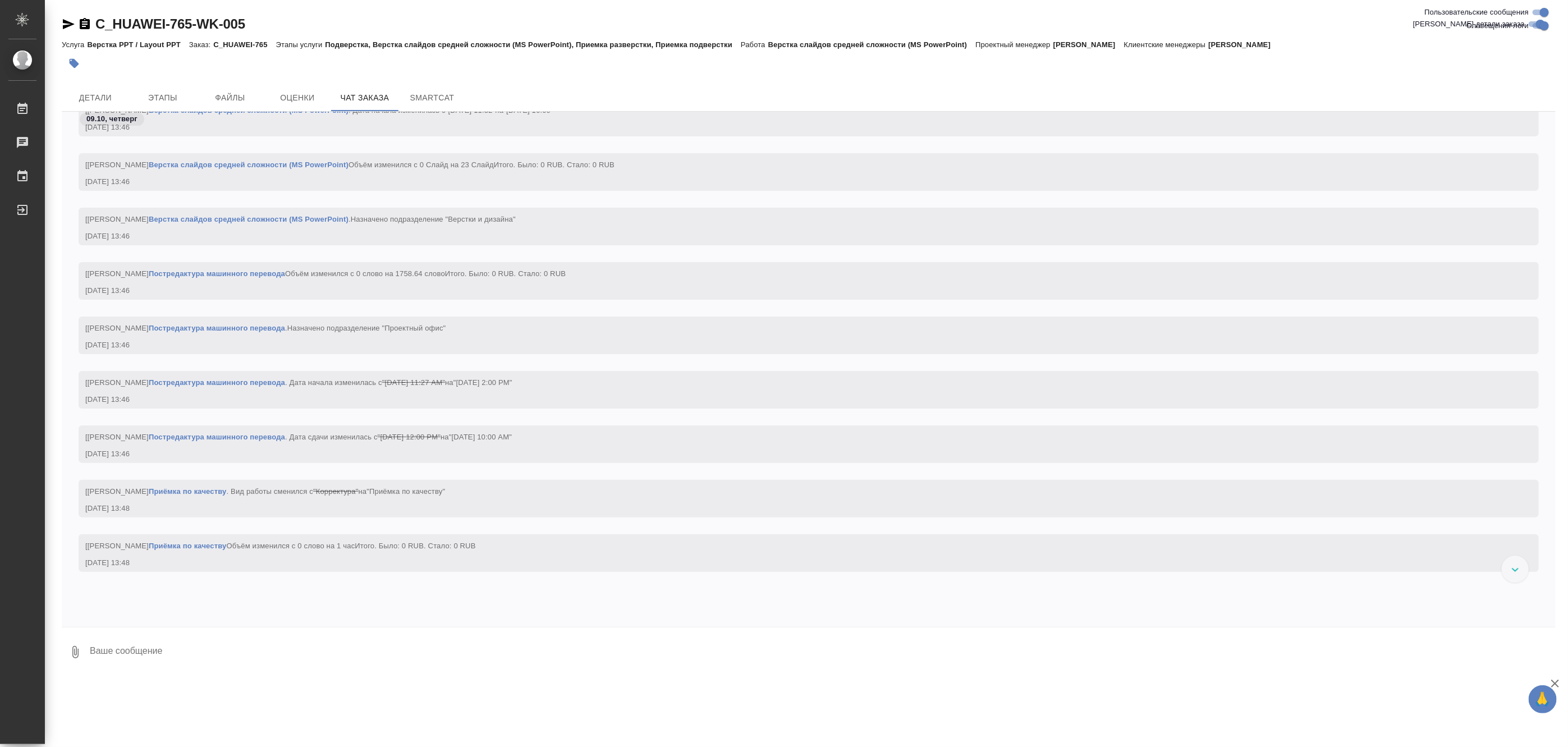
scroll to position [3533, 0]
click at [104, 92] on span "Детали" at bounding box center [95, 97] width 54 height 14
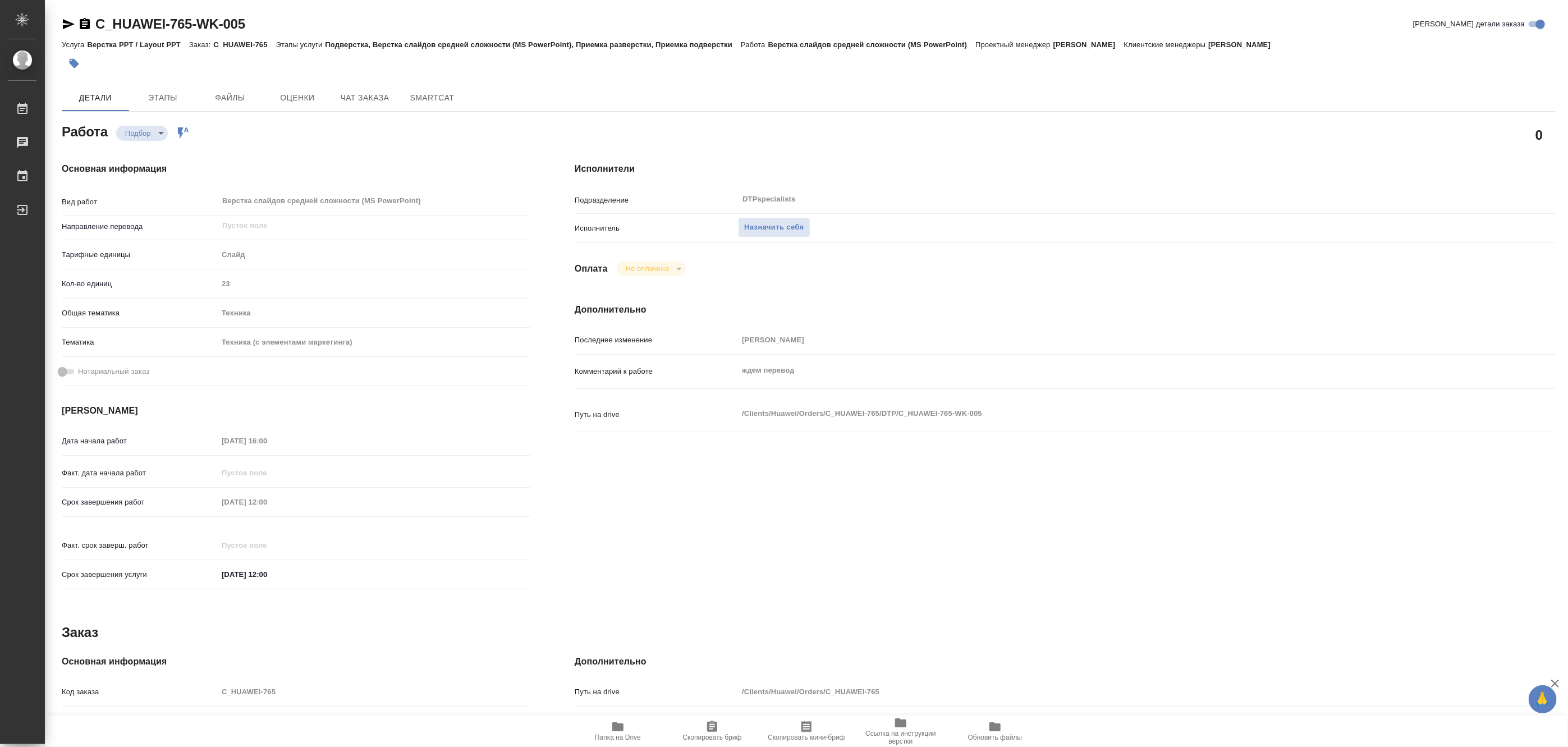
type textarea "x"
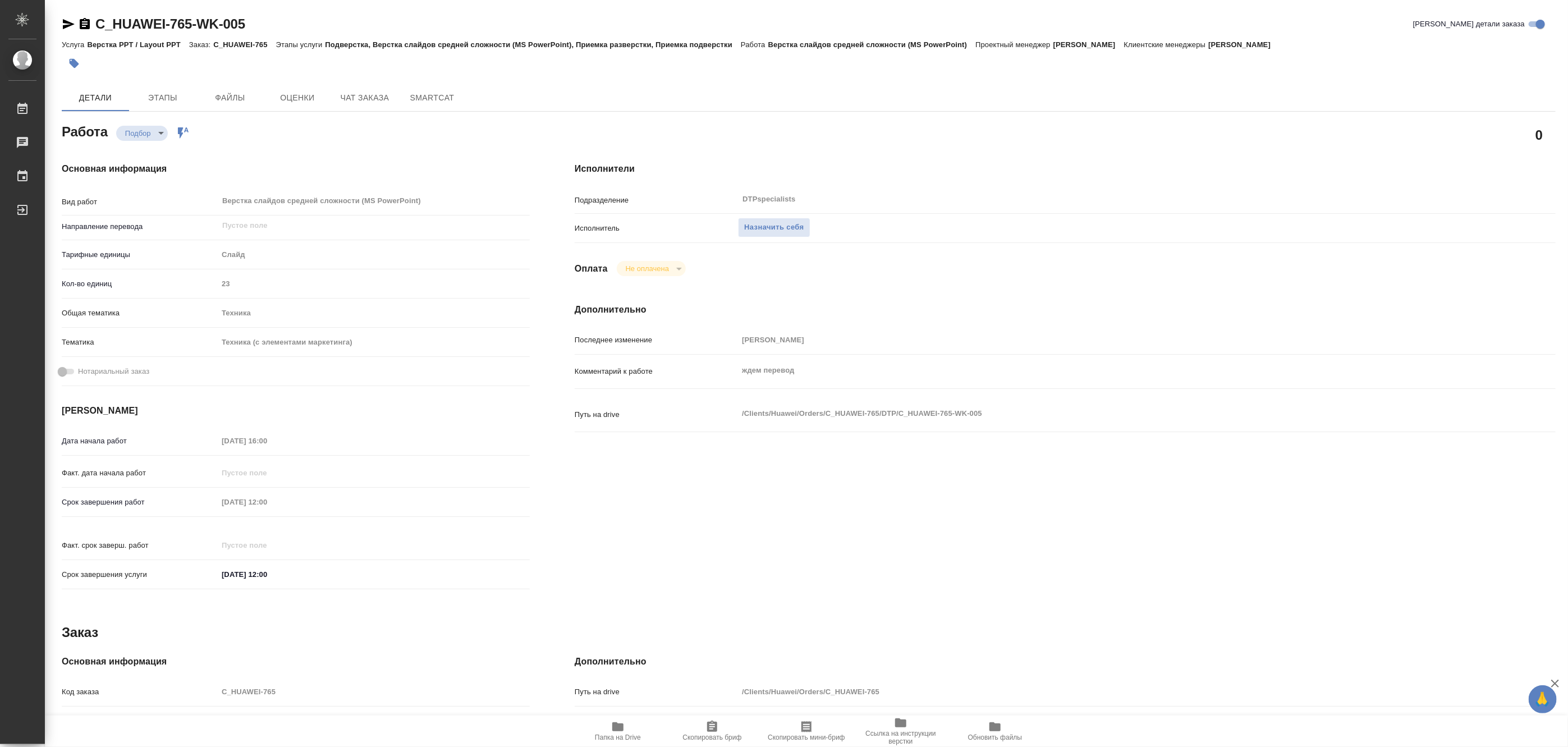
type textarea "x"
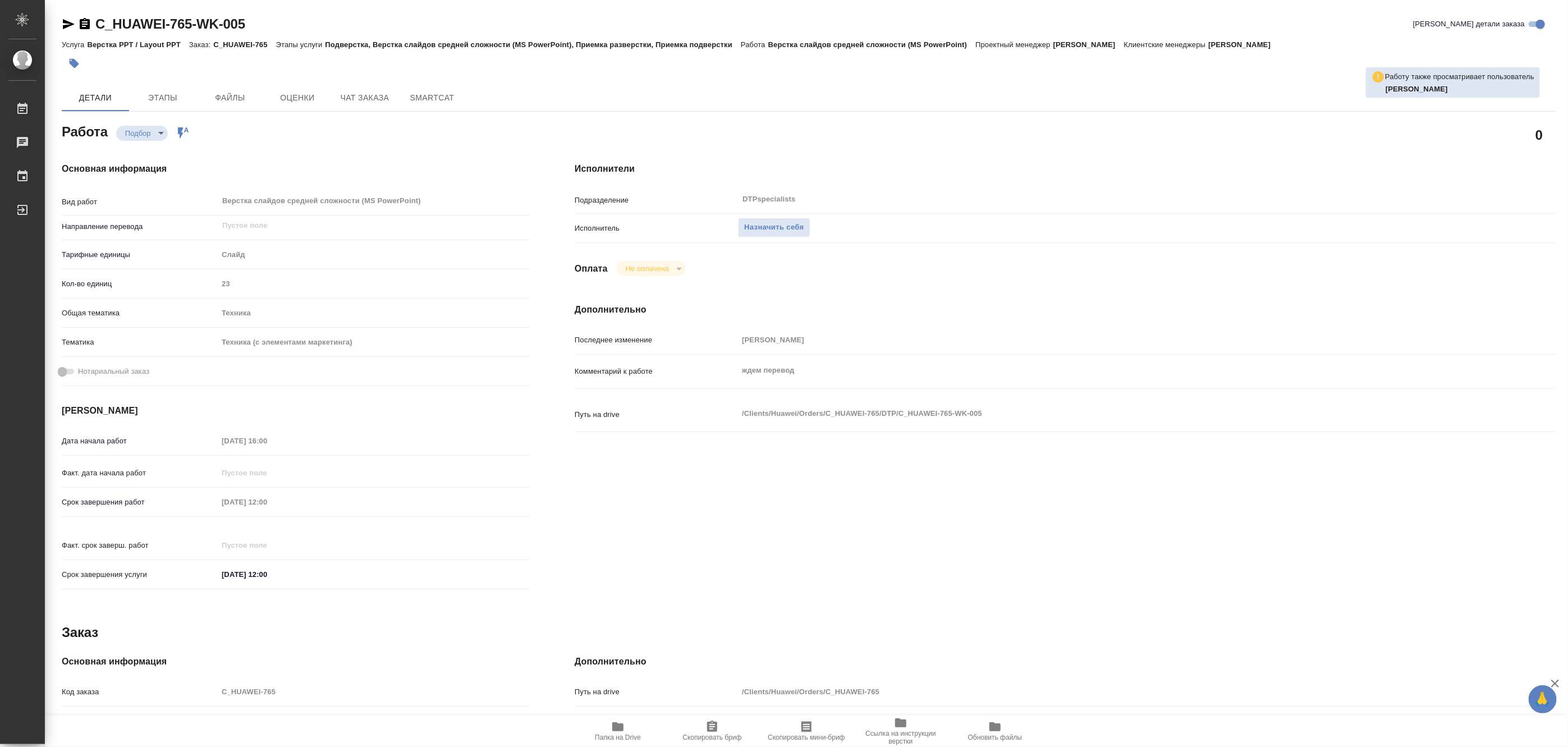
type textarea "x"
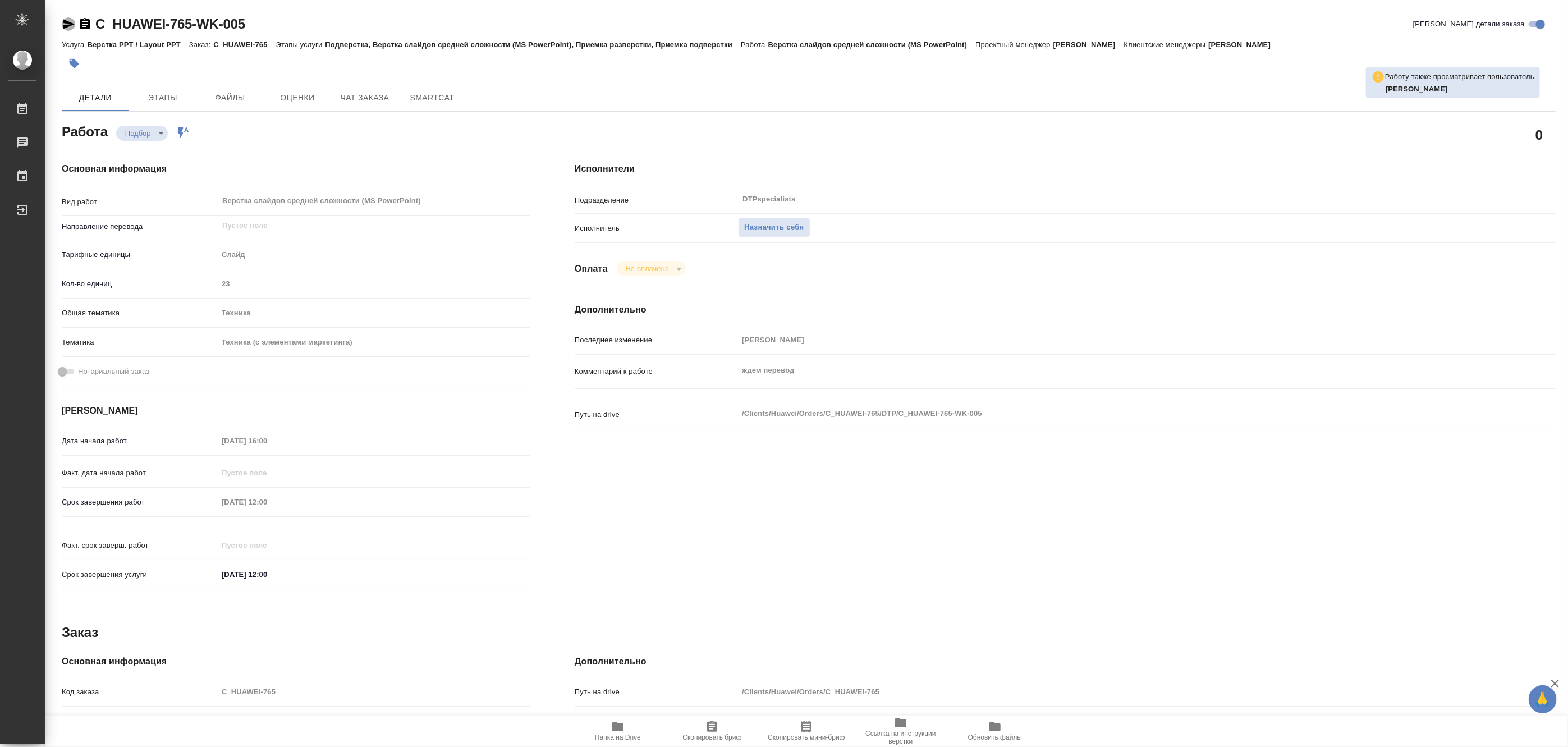
click at [63, 23] on icon "button" at bounding box center [68, 24] width 13 height 13
click at [360, 99] on span "Чат заказа" at bounding box center [365, 97] width 54 height 14
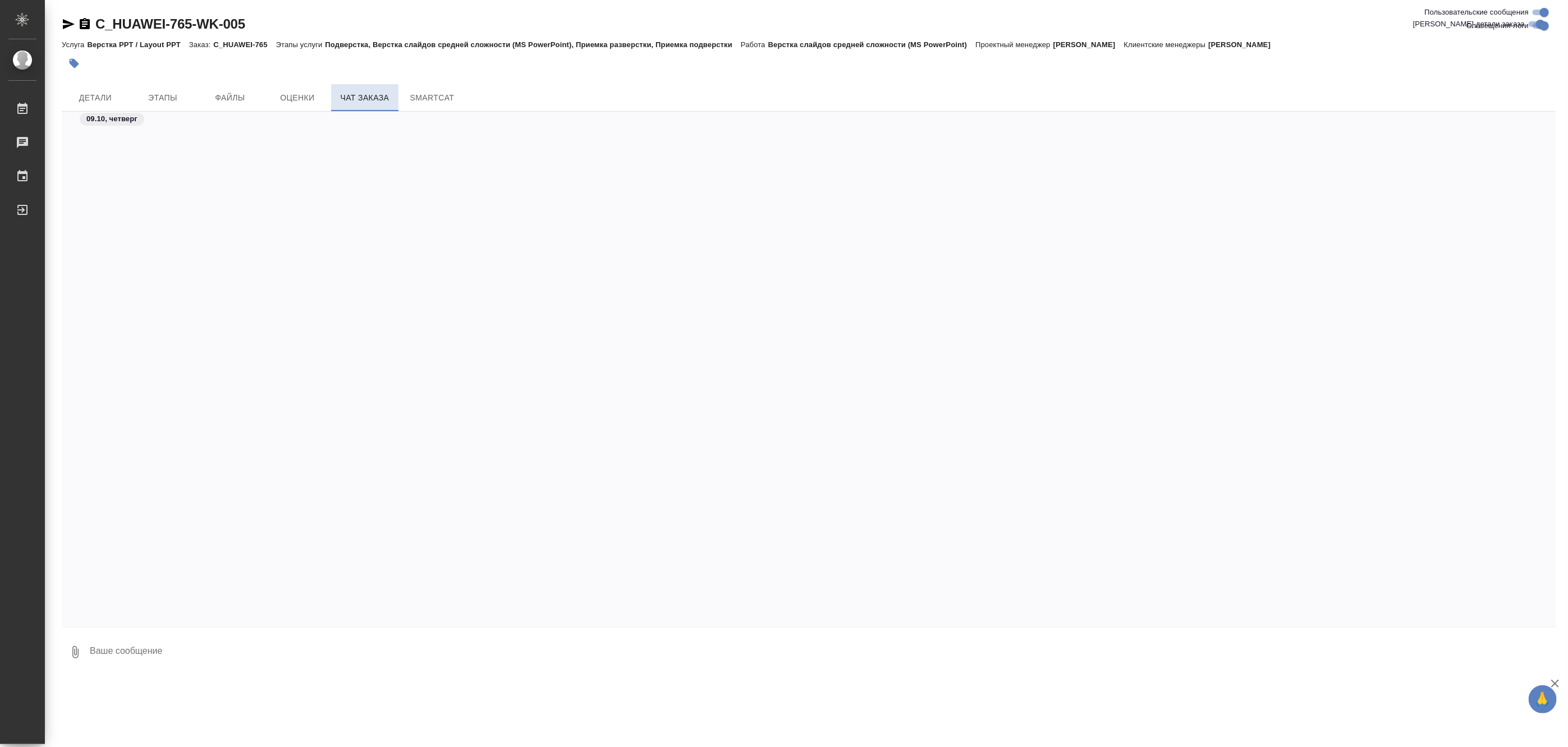
scroll to position [5024, 0]
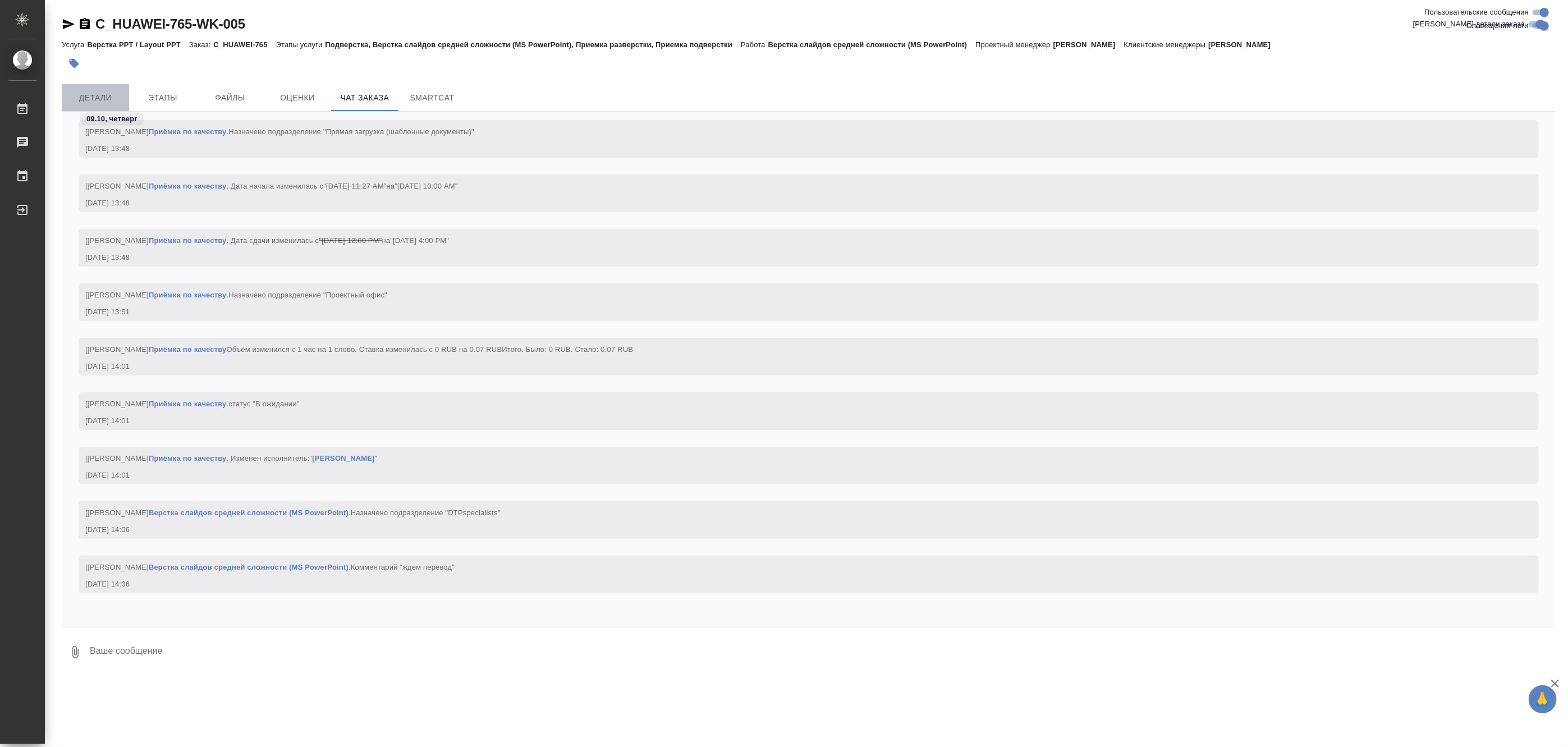
click at [105, 97] on span "Детали" at bounding box center [95, 97] width 54 height 14
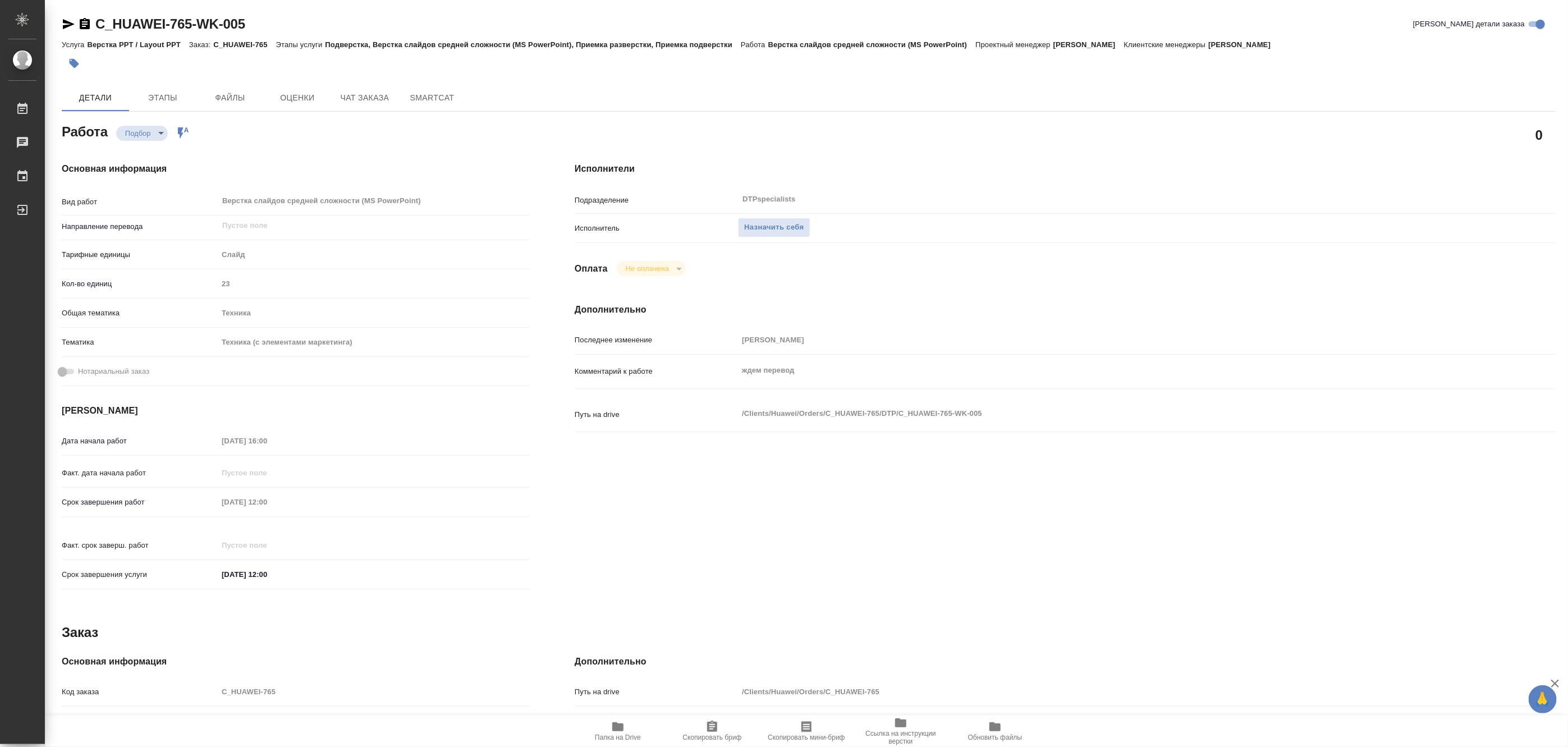
type textarea "x"
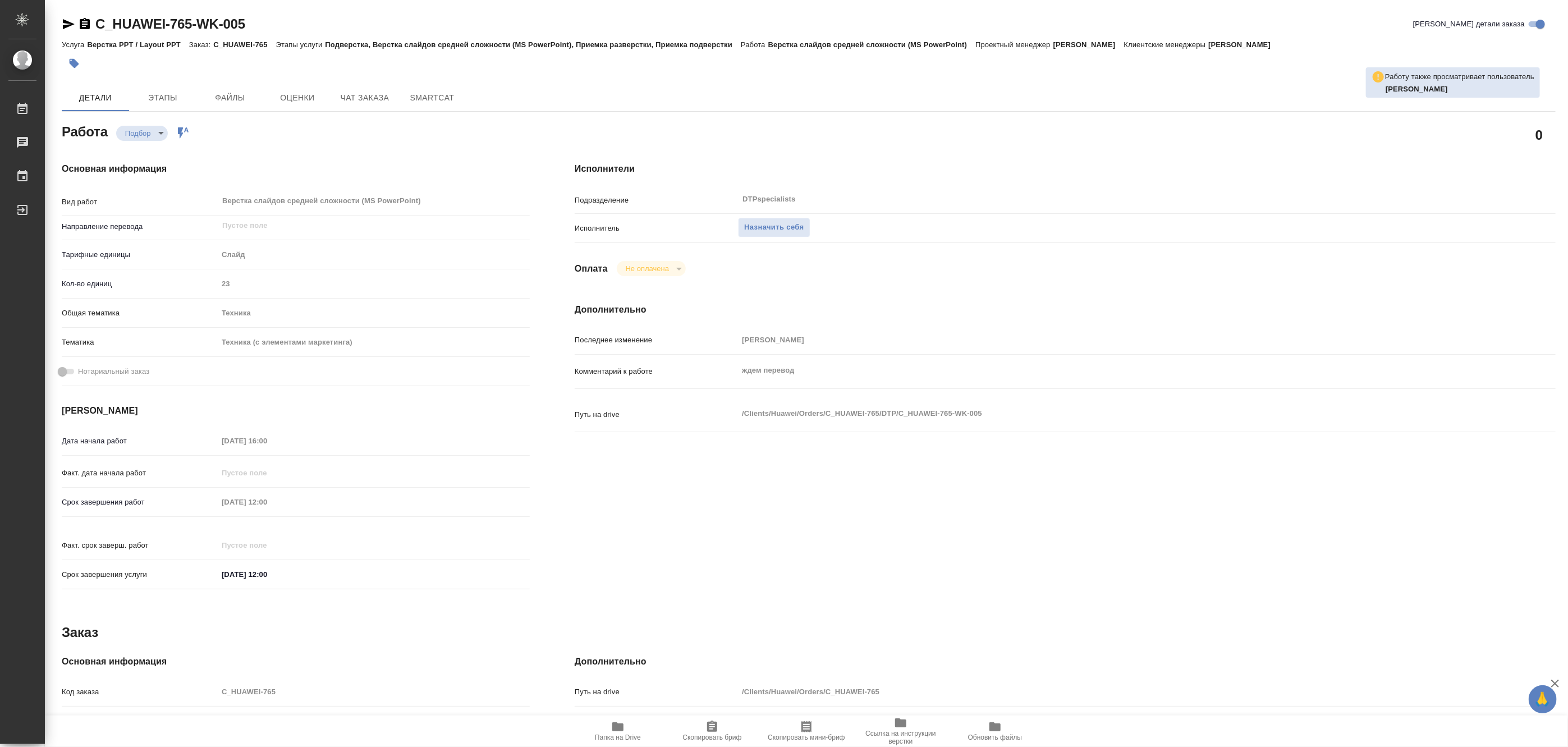
click at [618, 737] on span "Папка на Drive" at bounding box center [618, 737] width 46 height 8
type textarea "x"
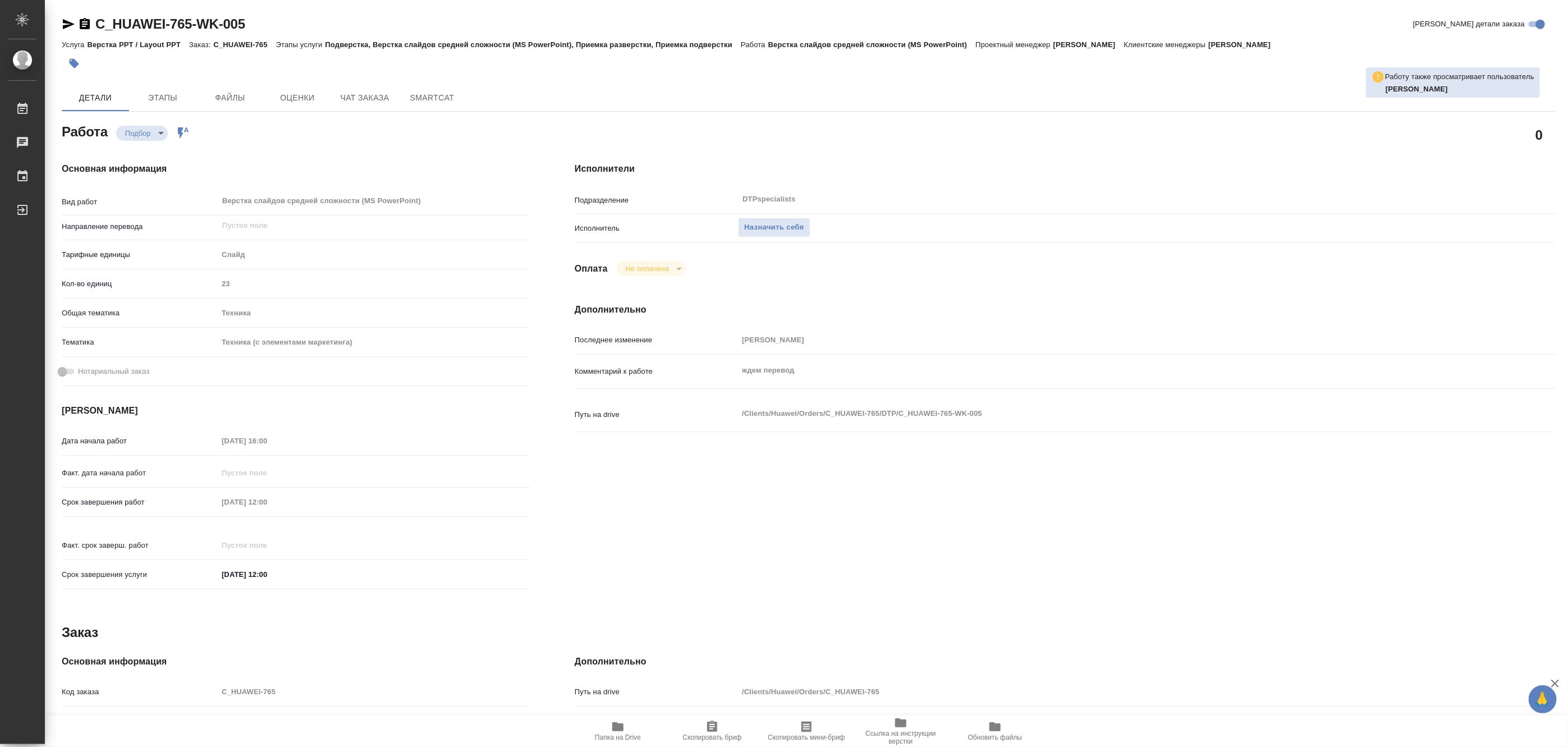
type textarea "x"
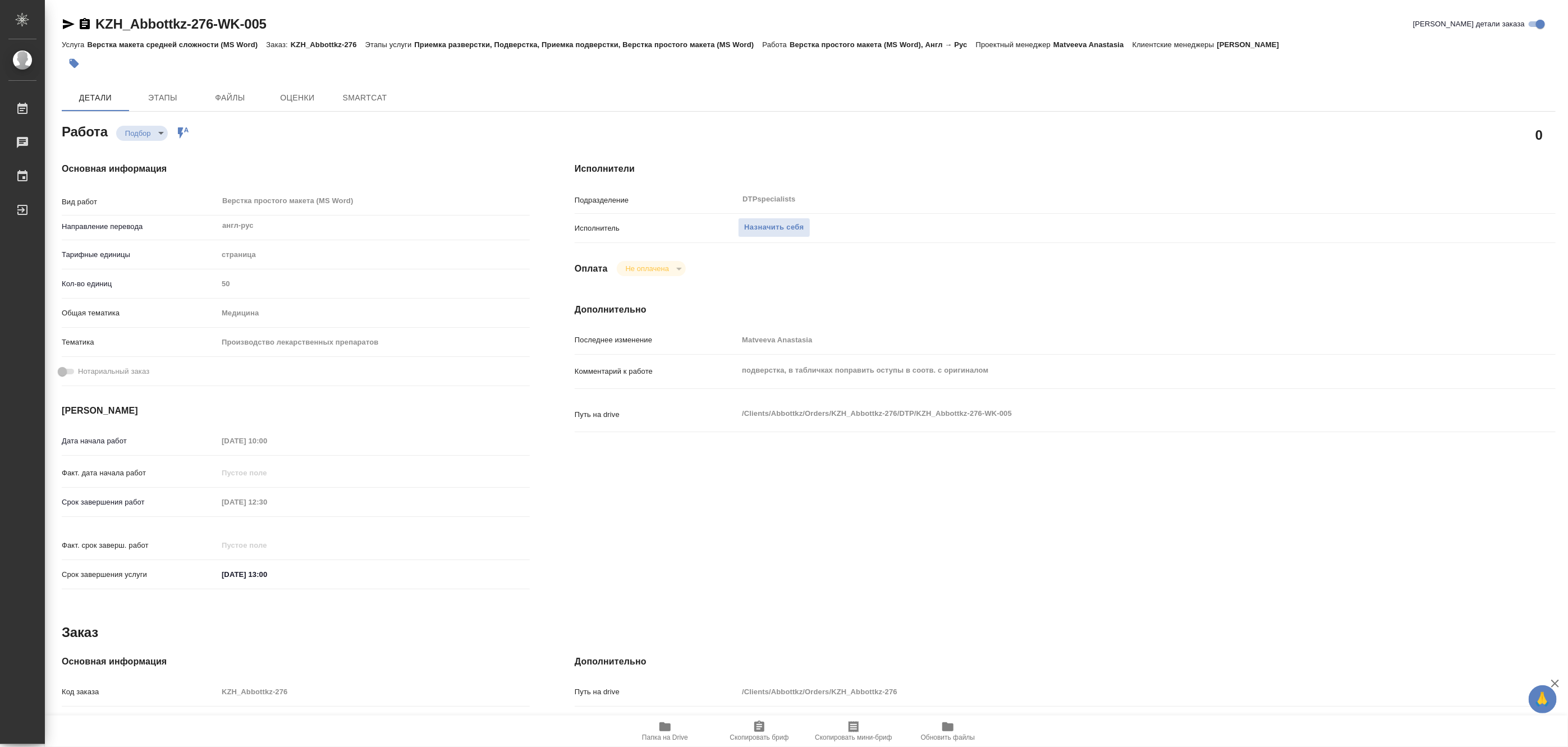
type textarea "x"
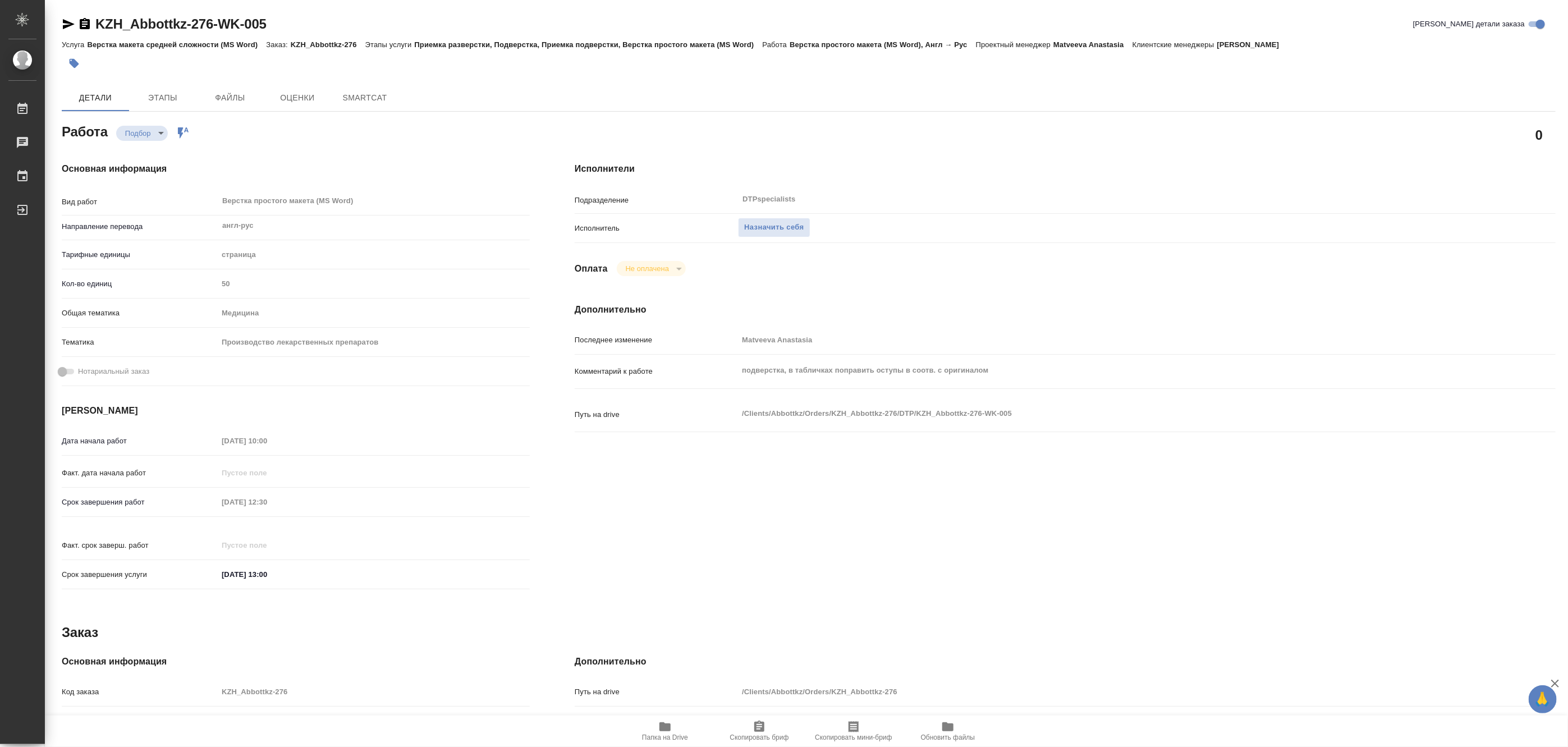
type textarea "x"
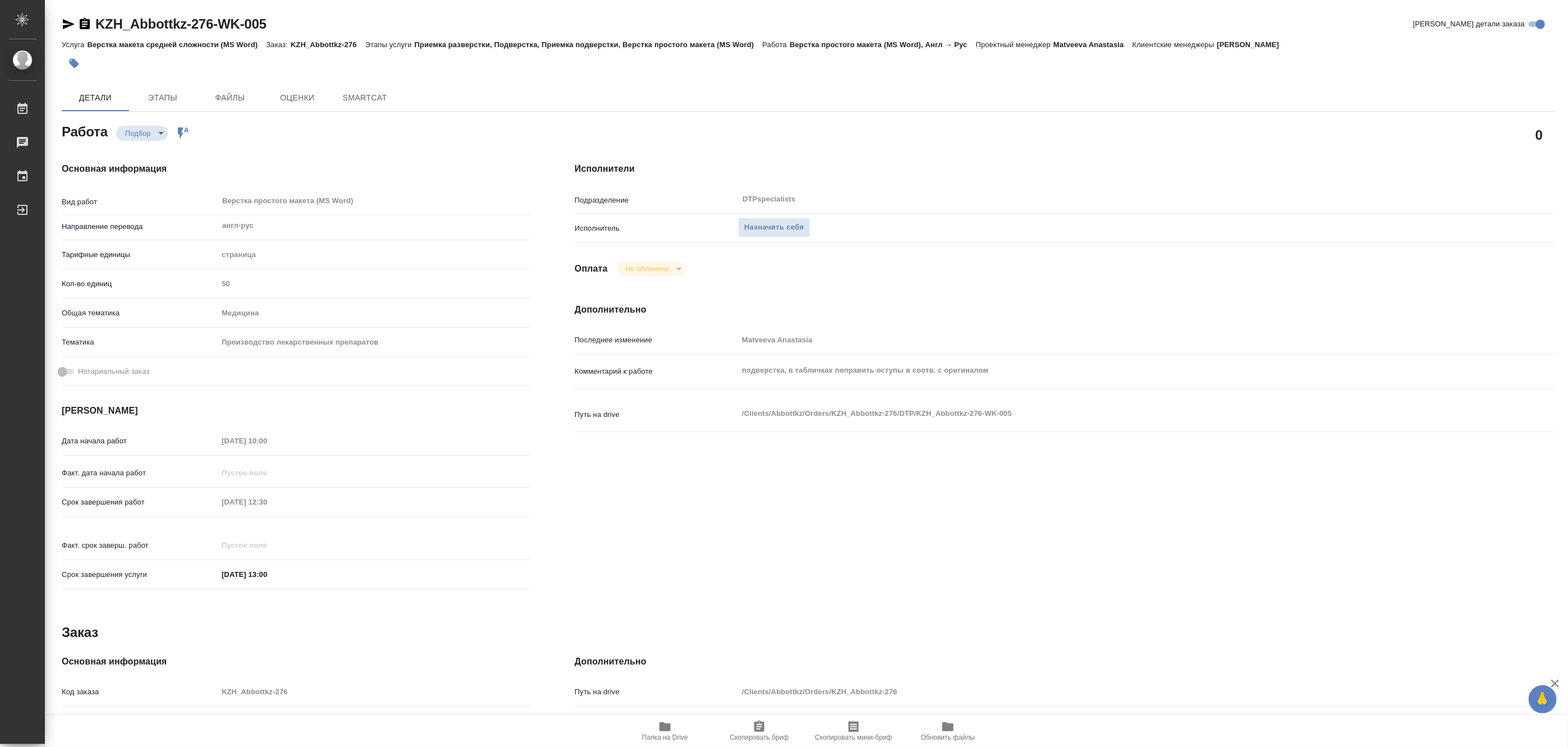
type textarea "x"
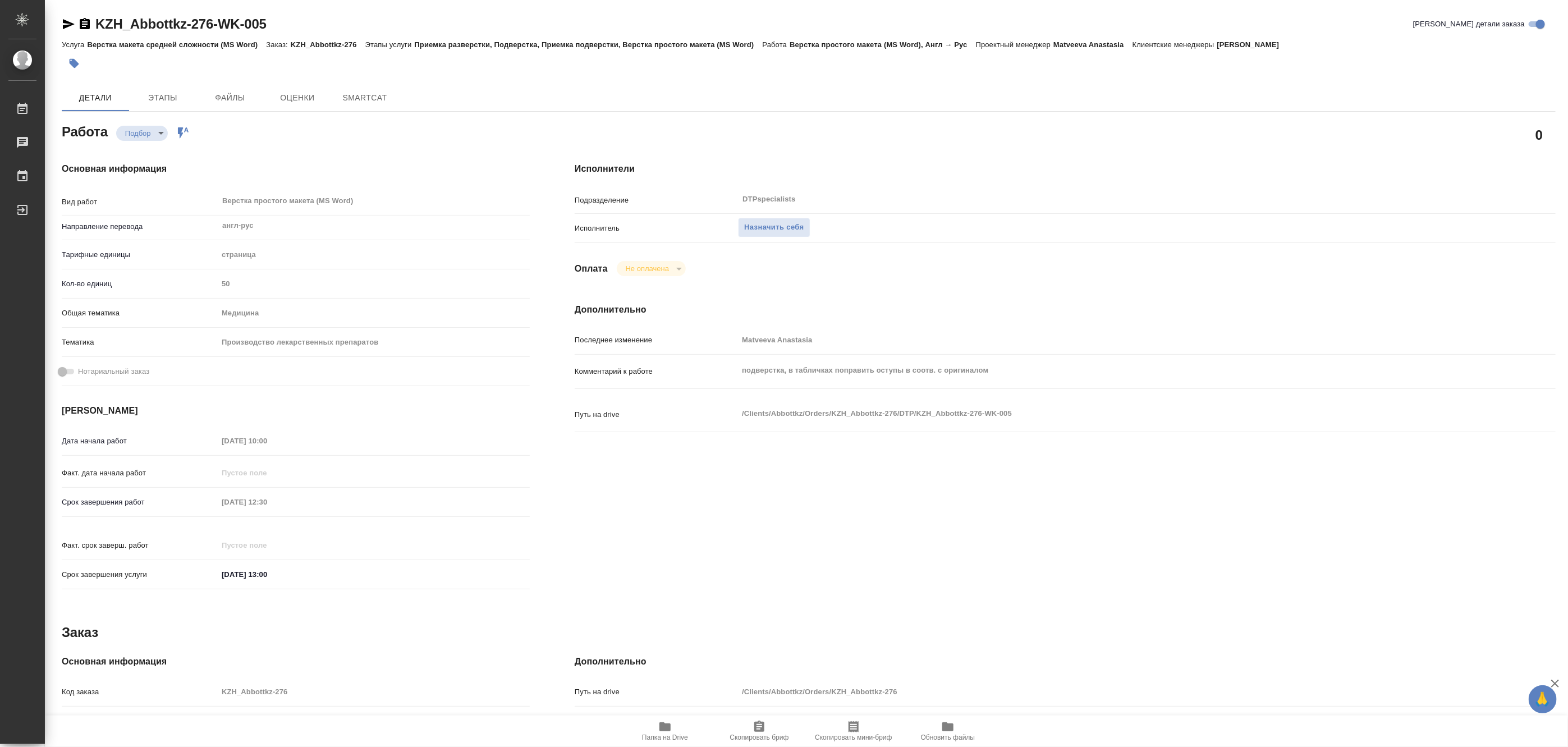
type textarea "x"
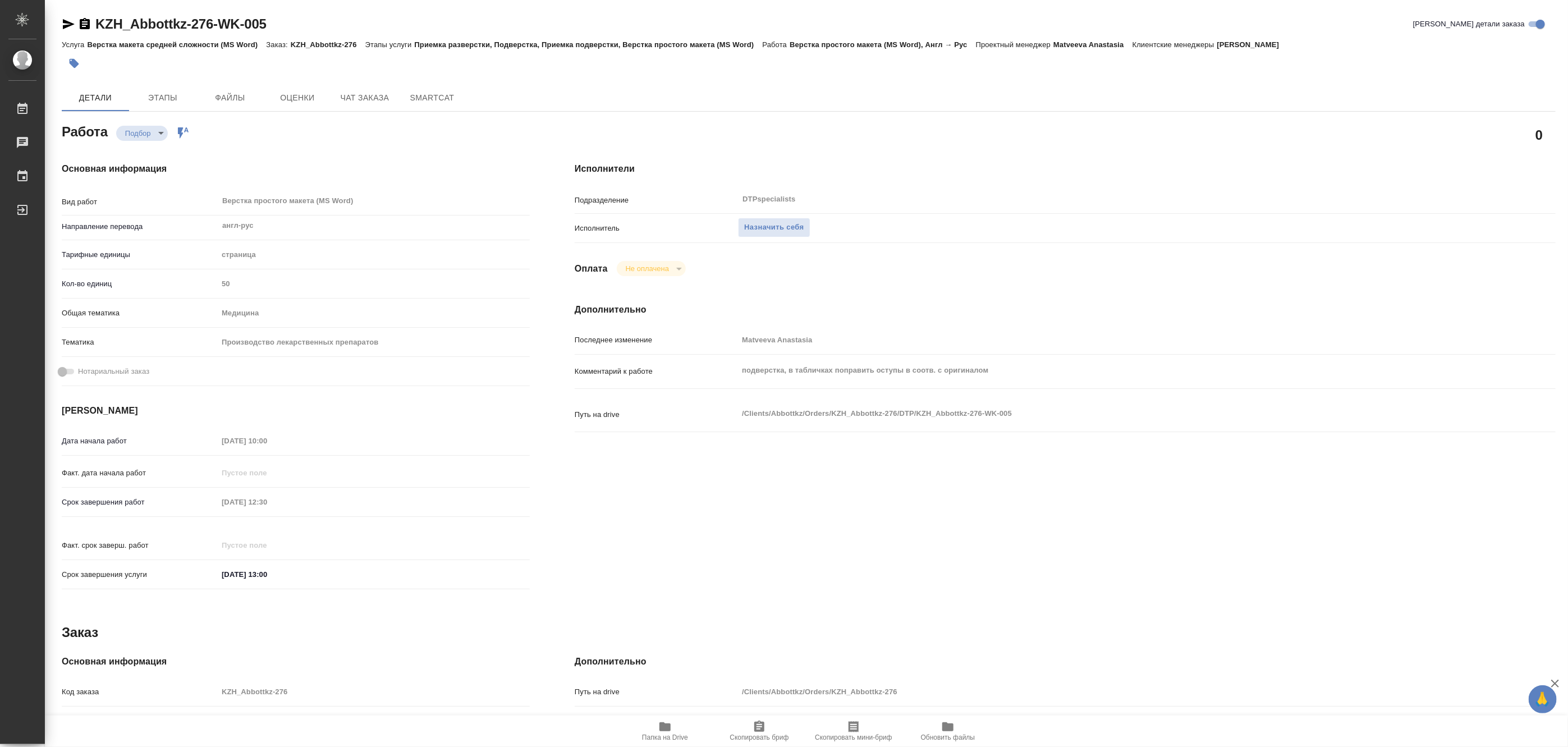
type textarea "x"
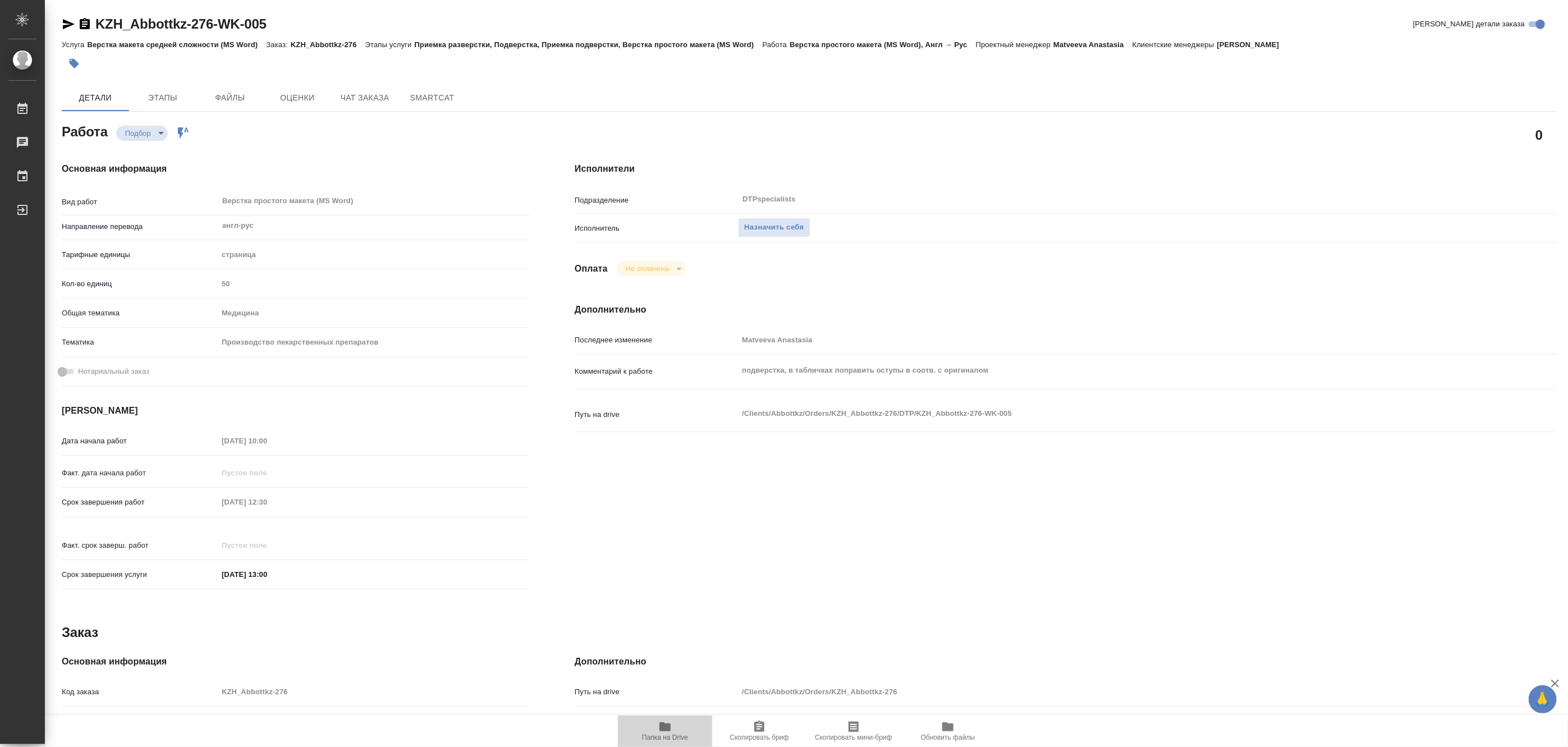
click at [670, 731] on icon "button" at bounding box center [665, 727] width 13 height 13
type textarea "x"
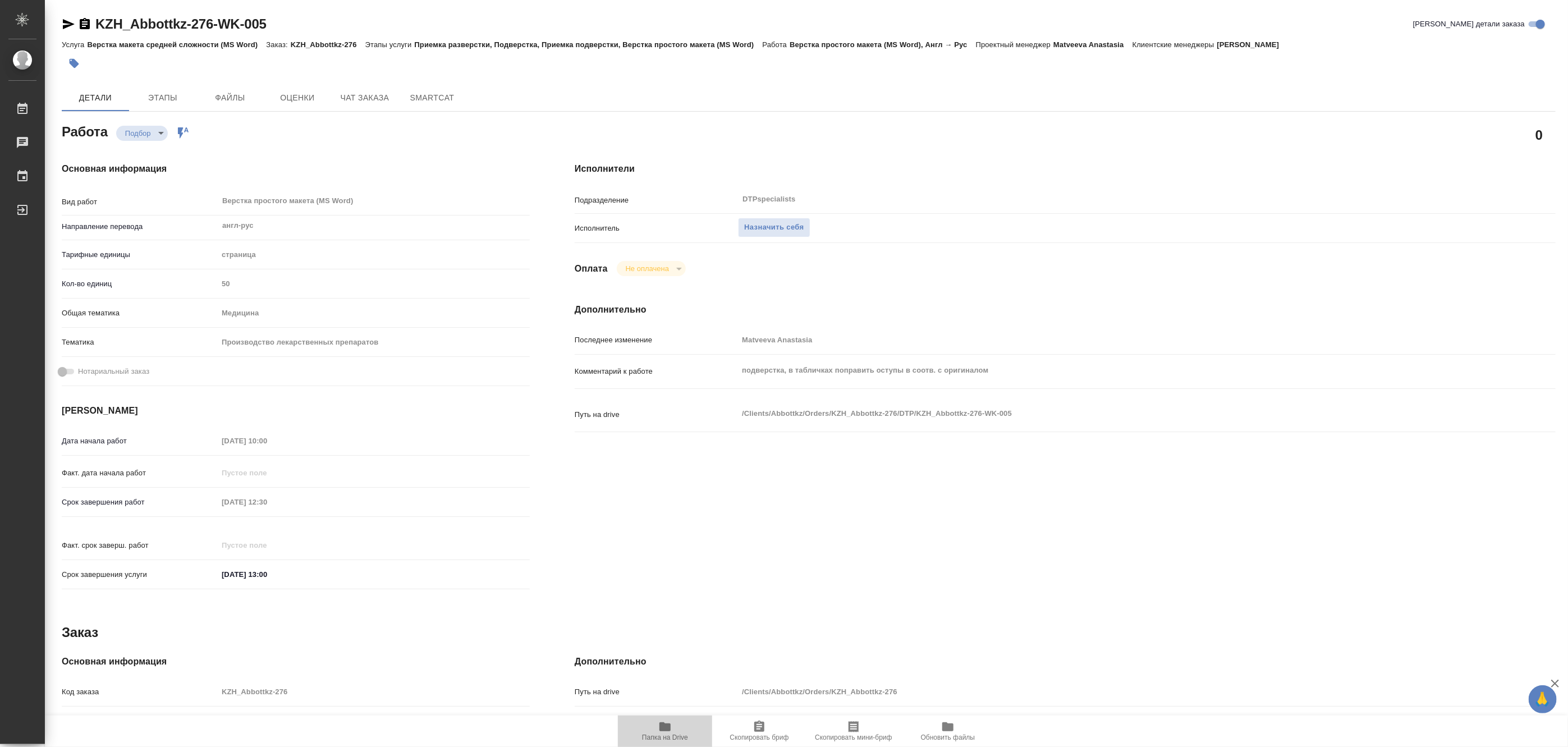
type textarea "x"
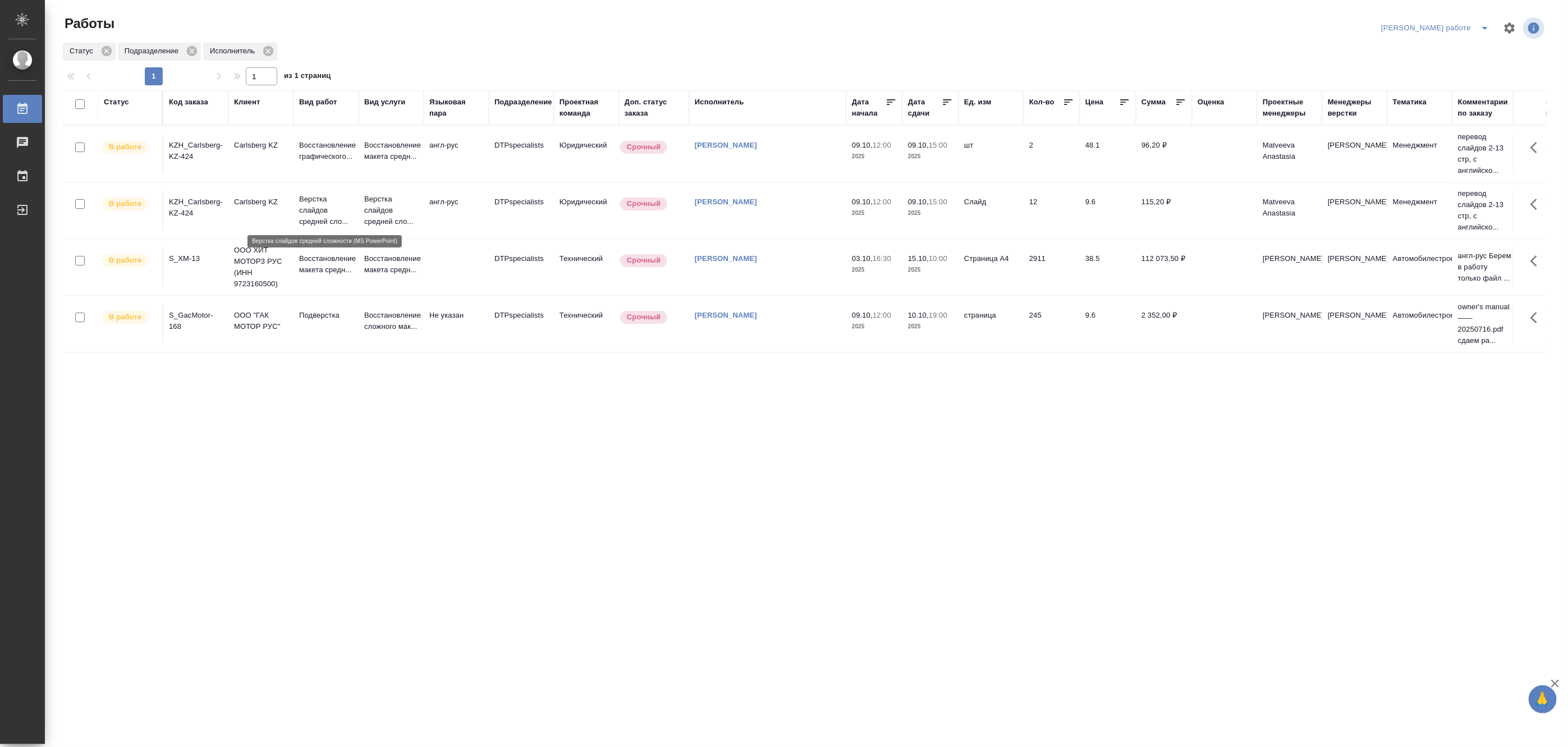
click at [315, 219] on p "Верстка слайдов средней сло..." at bounding box center [326, 210] width 54 height 33
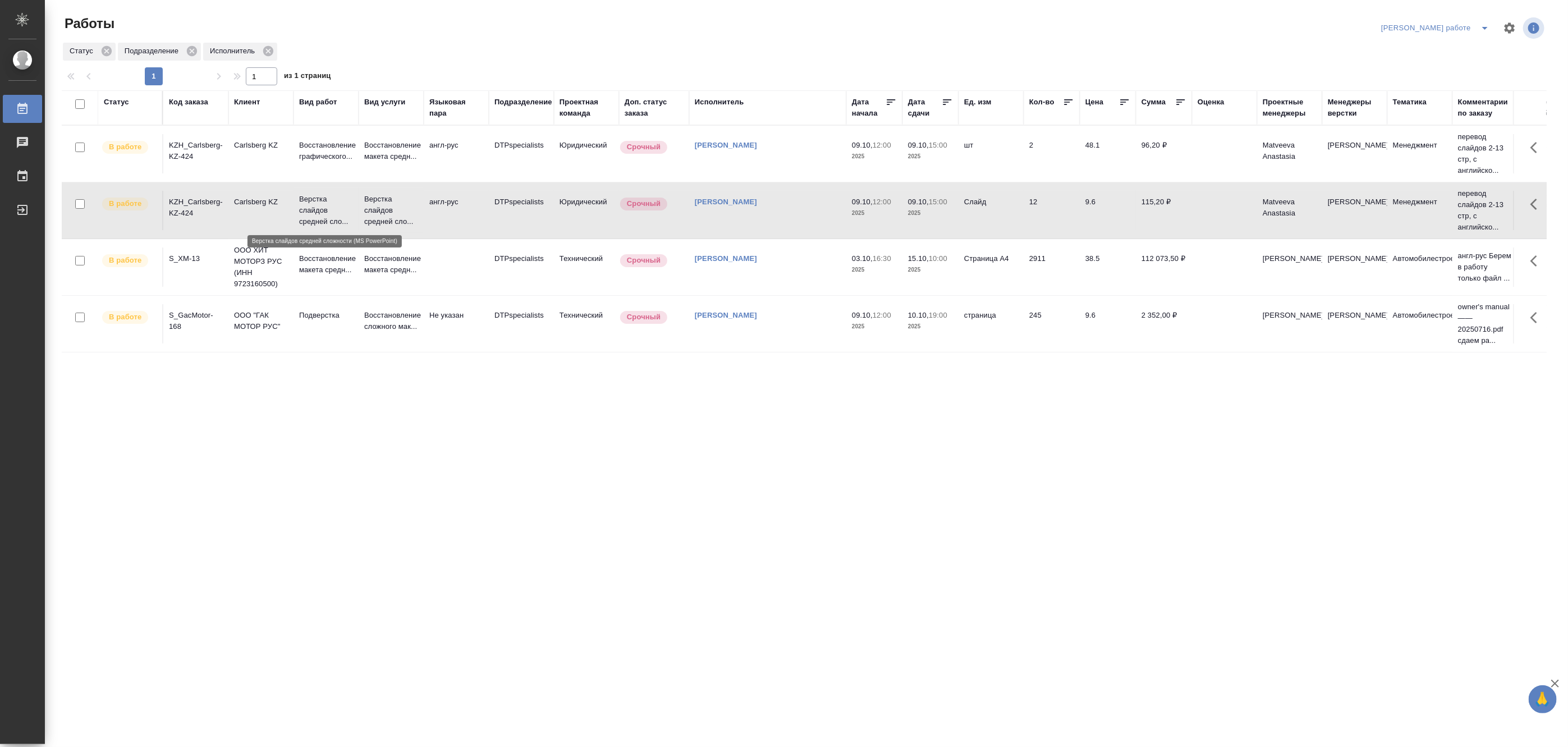
click at [315, 219] on p "Верстка слайдов средней сло..." at bounding box center [326, 210] width 54 height 33
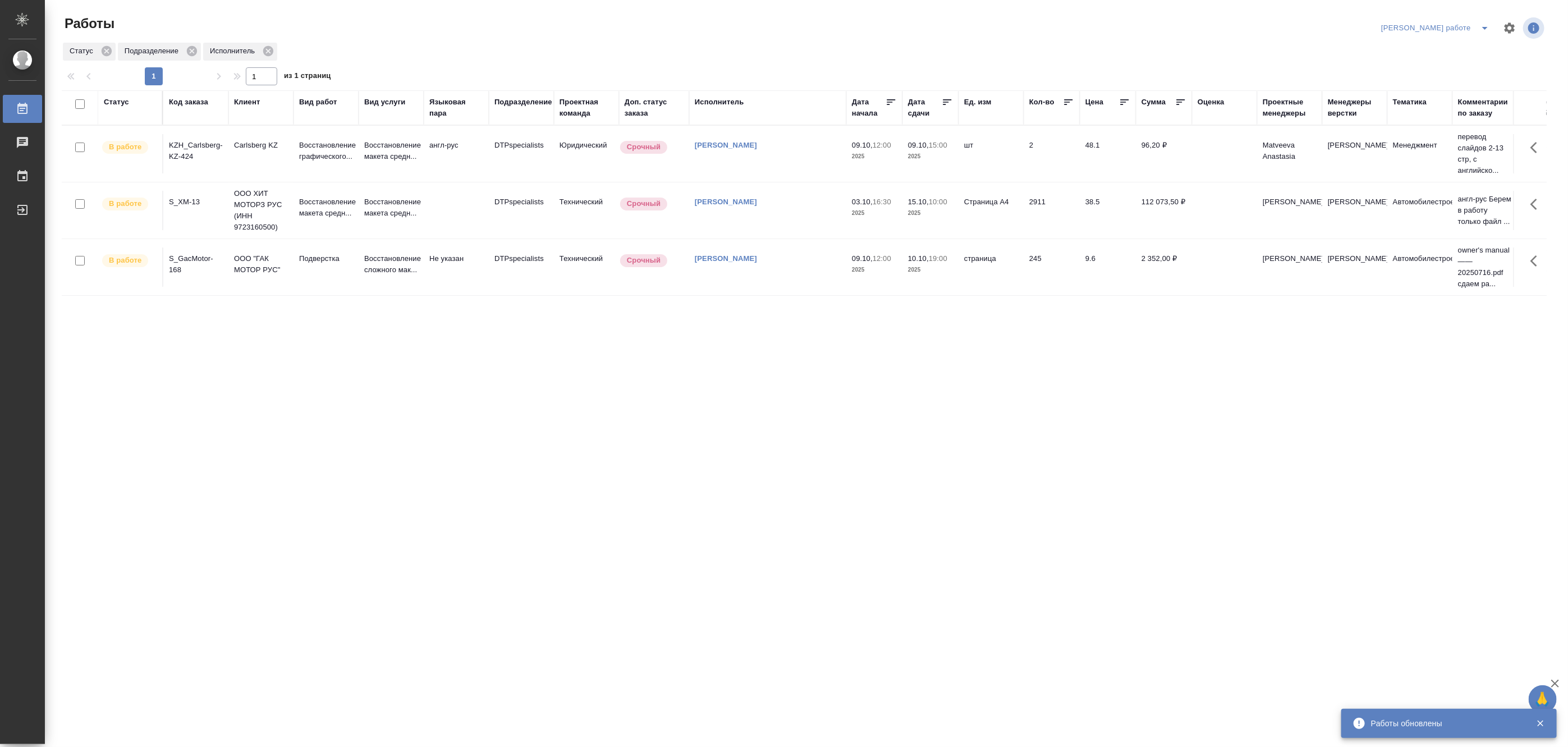
click at [343, 139] on td "Восстановление графического..." at bounding box center [326, 153] width 65 height 40
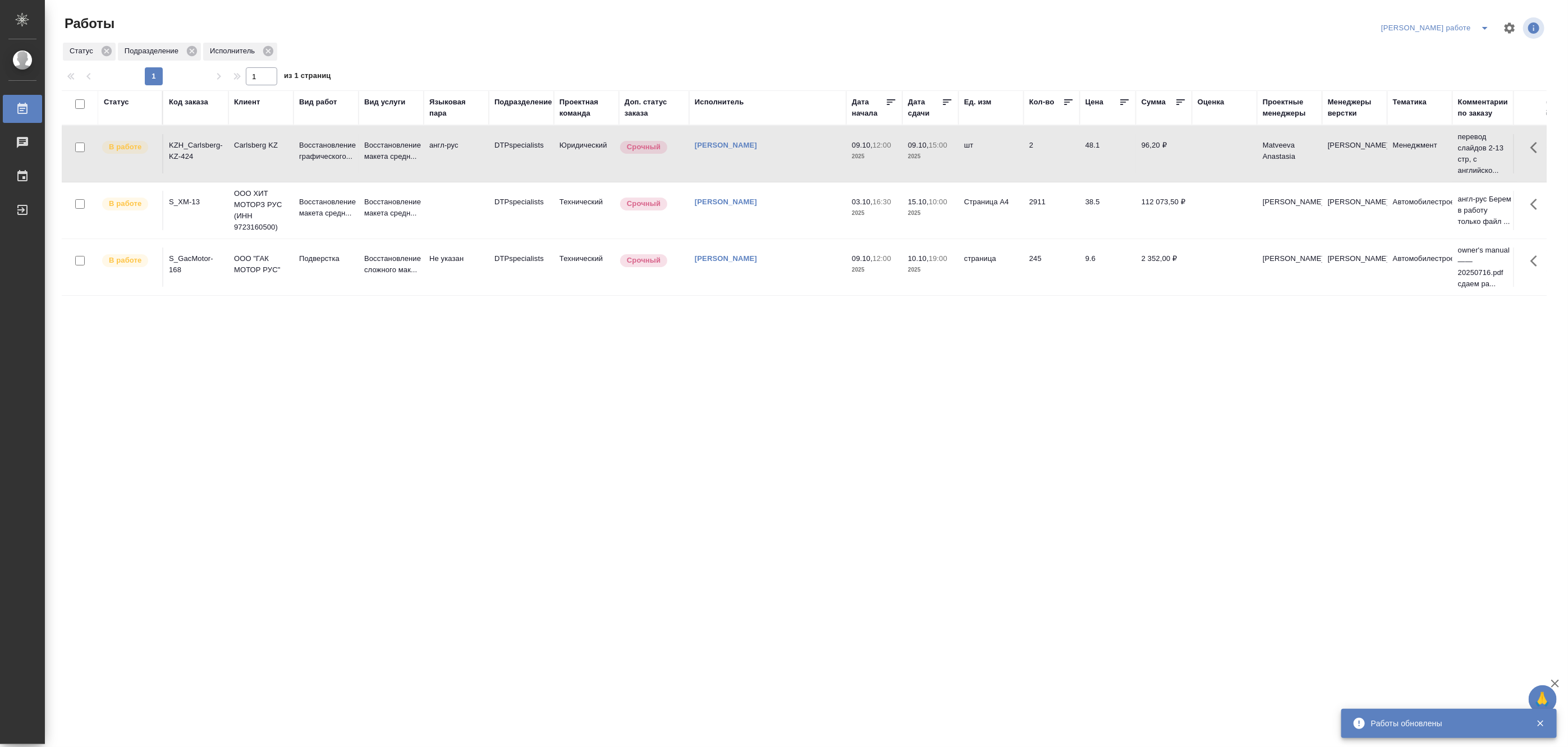
click at [343, 139] on td "Восстановление графического..." at bounding box center [326, 153] width 65 height 40
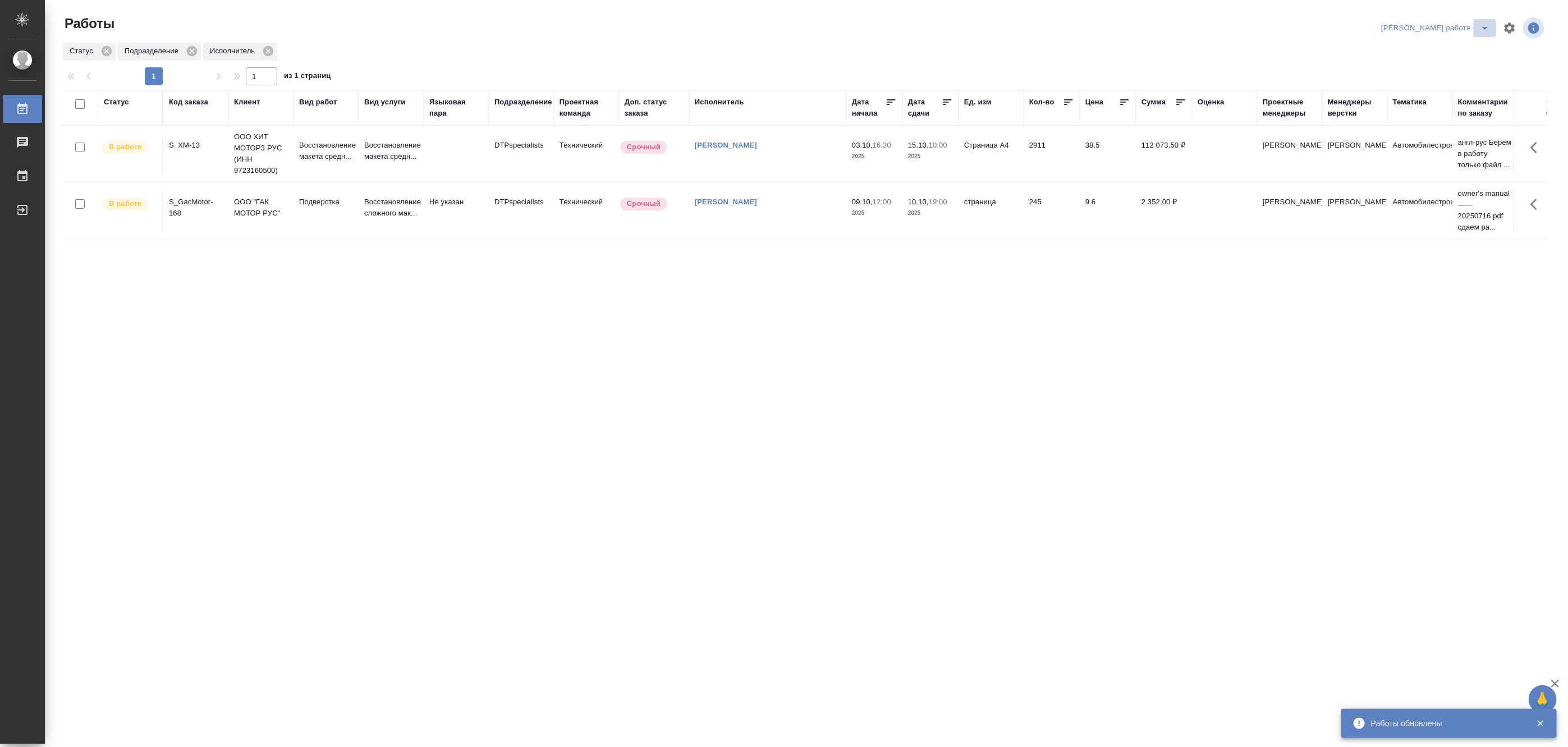
click at [1478, 19] on button "split button" at bounding box center [1485, 28] width 23 height 18
click at [1449, 63] on li "[PERSON_NAME]" at bounding box center [1444, 69] width 102 height 18
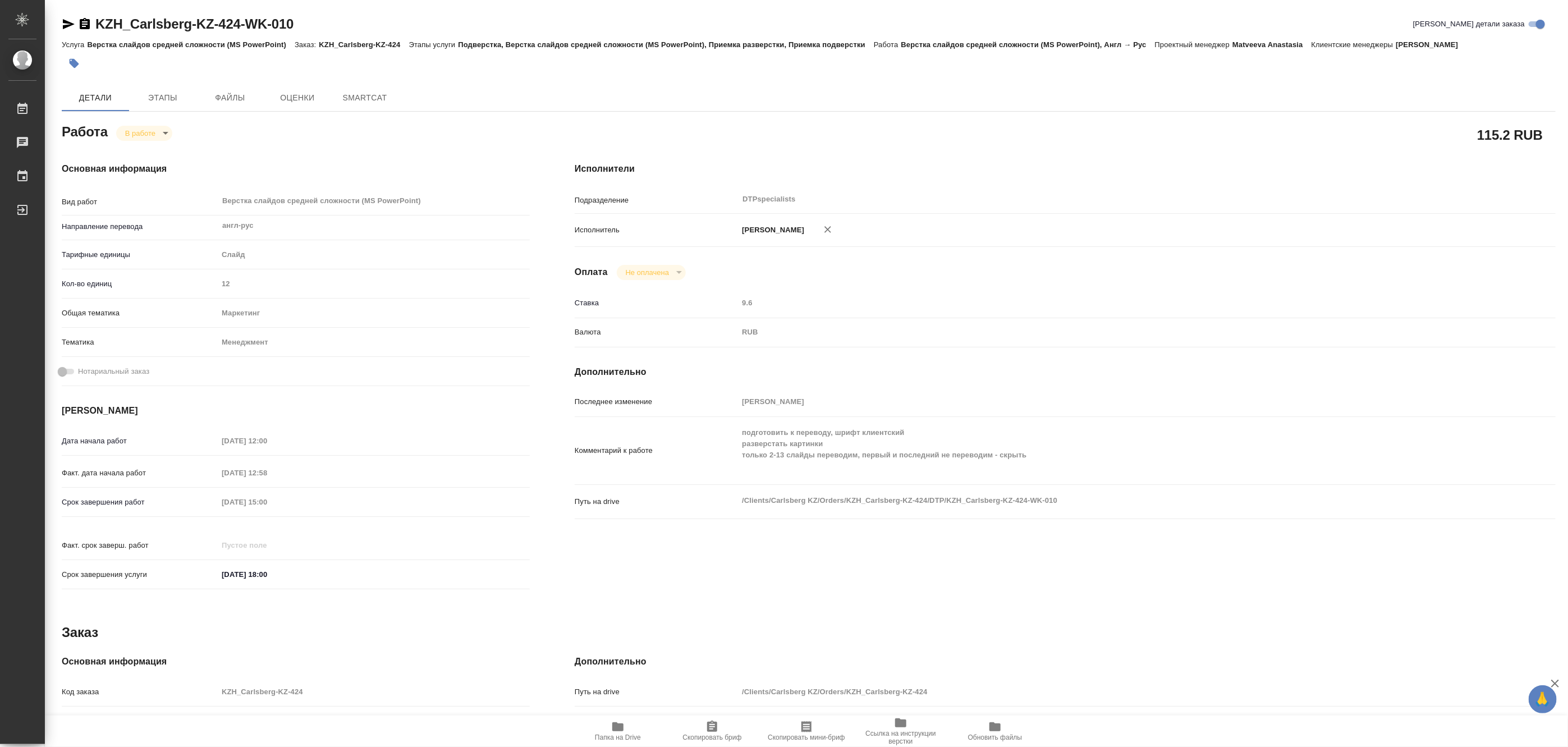
type textarea "x"
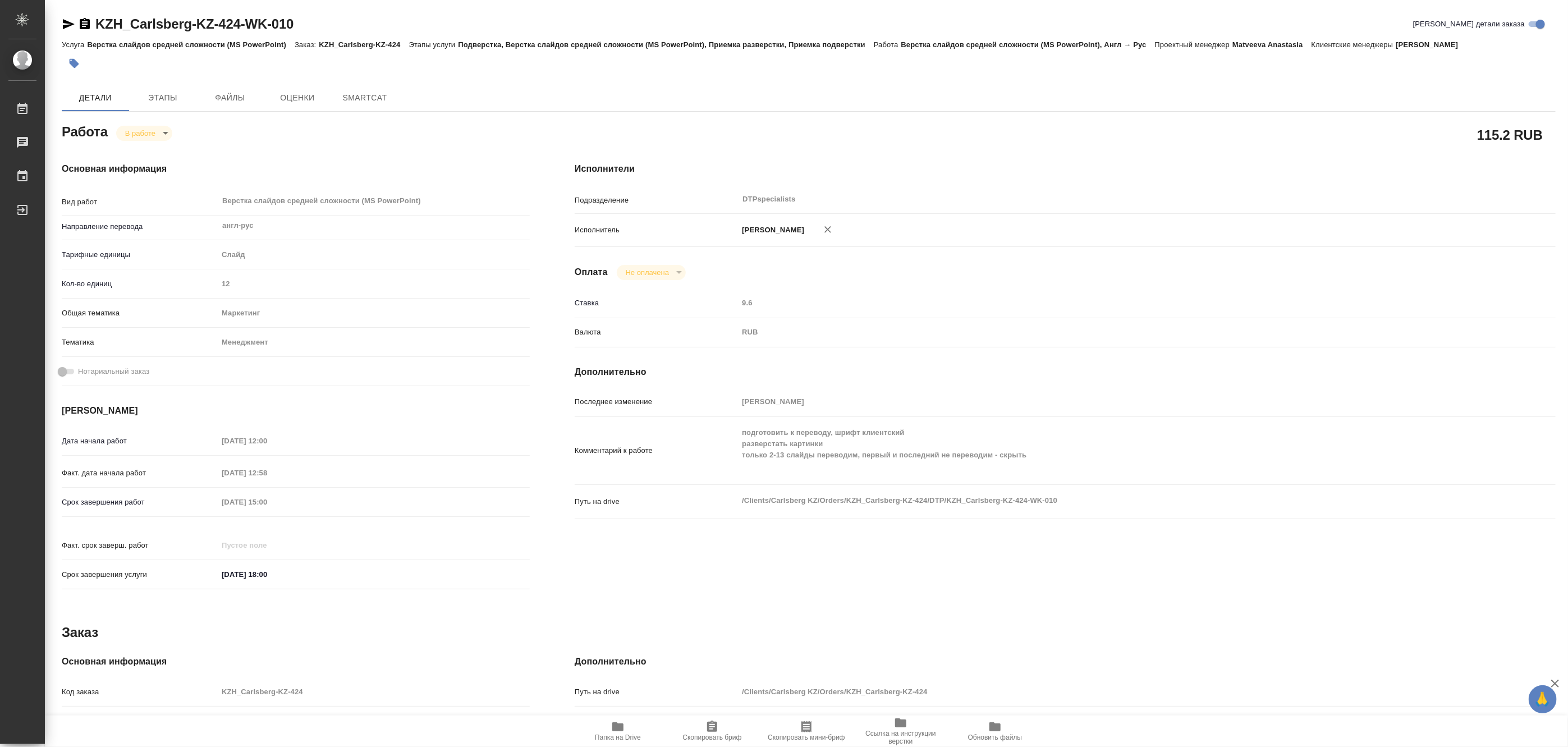
type textarea "x"
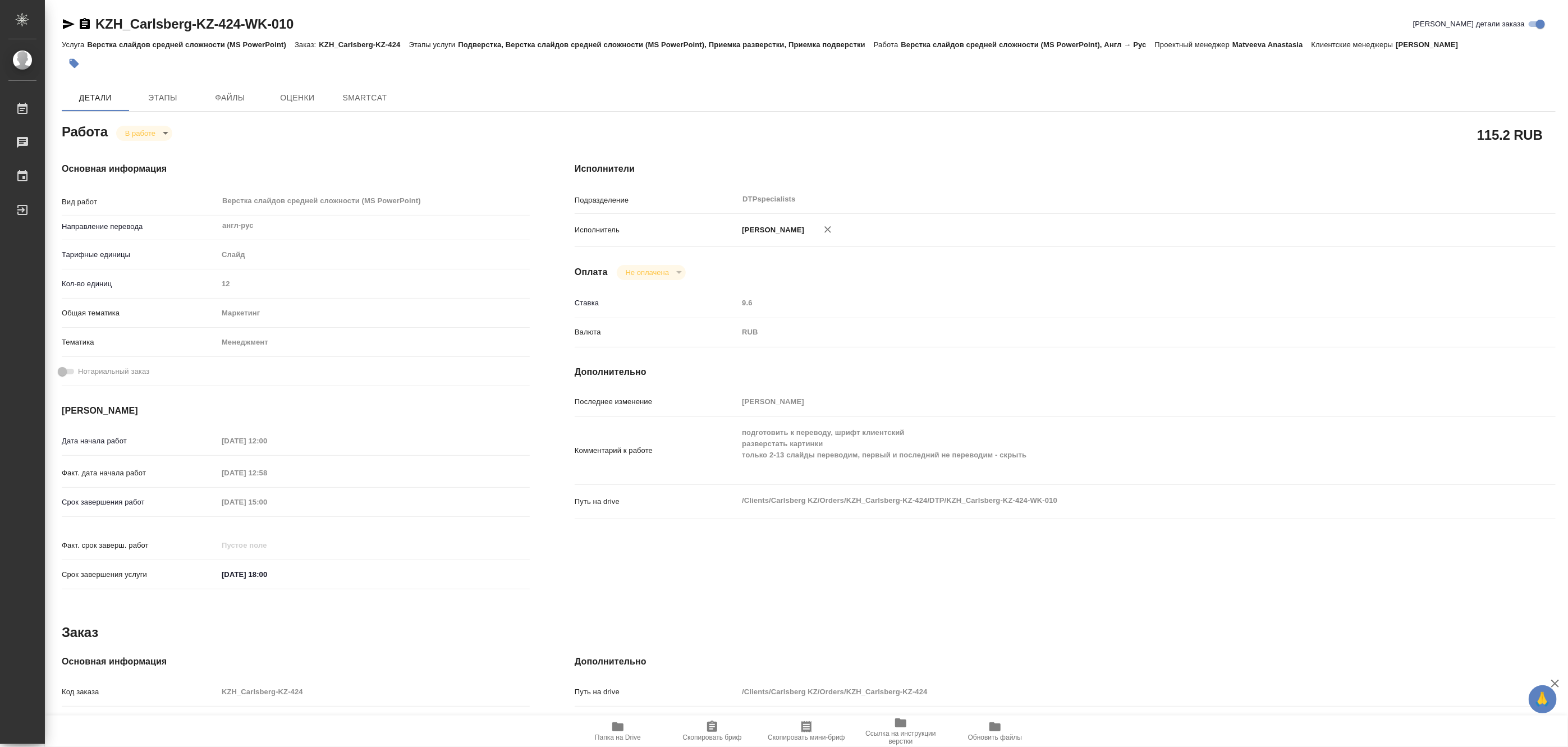
type textarea "x"
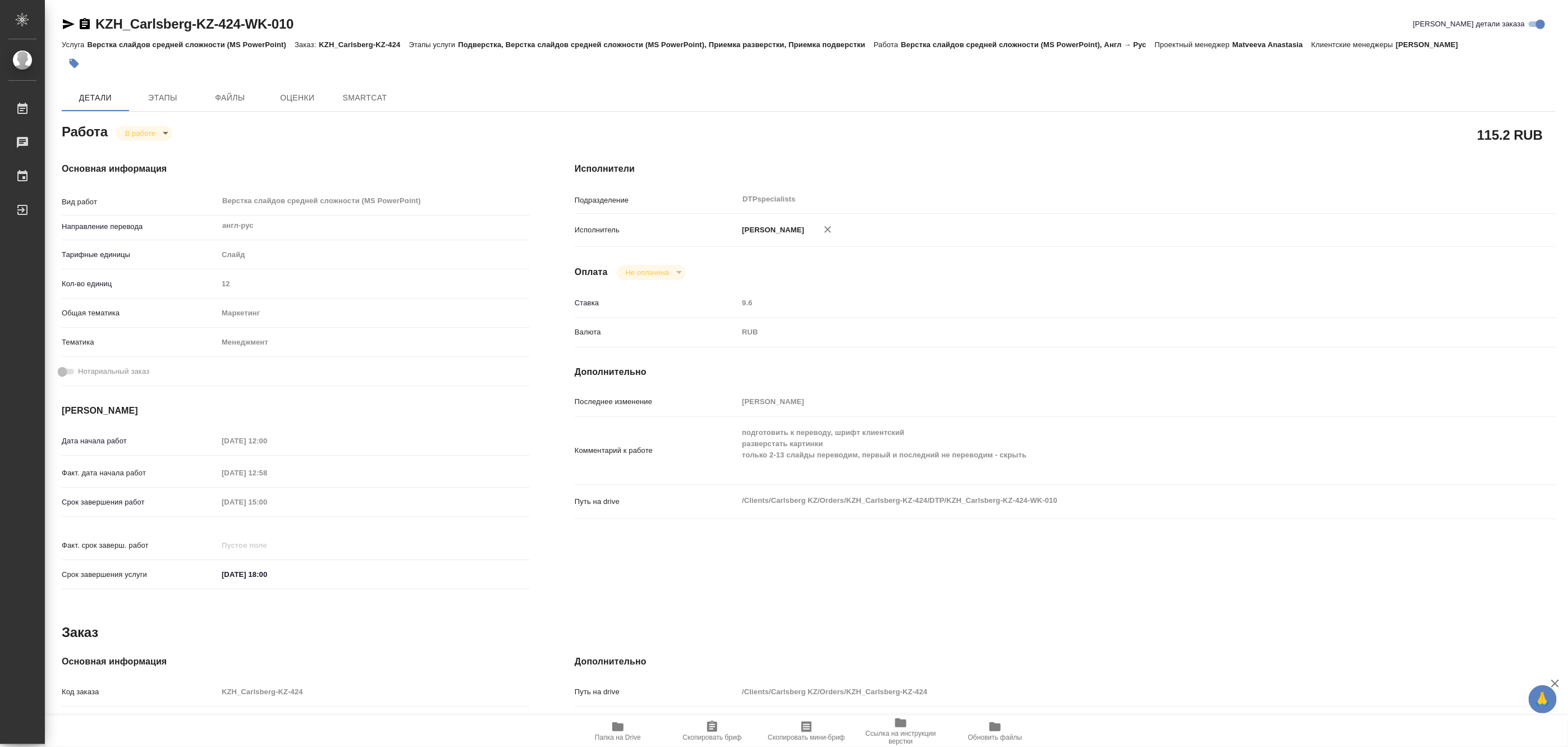
click at [616, 729] on icon "button" at bounding box center [618, 727] width 11 height 9
type textarea "x"
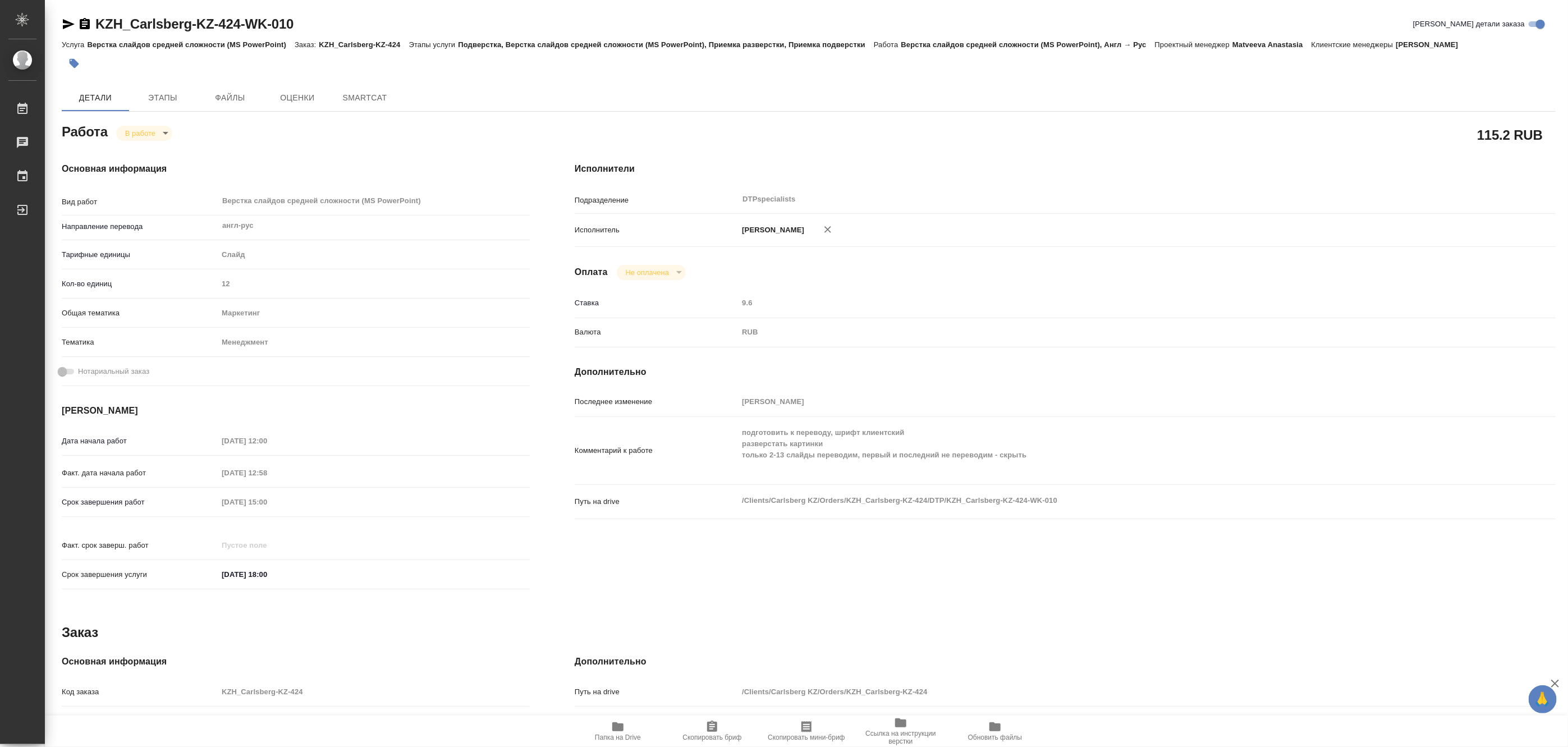
type textarea "x"
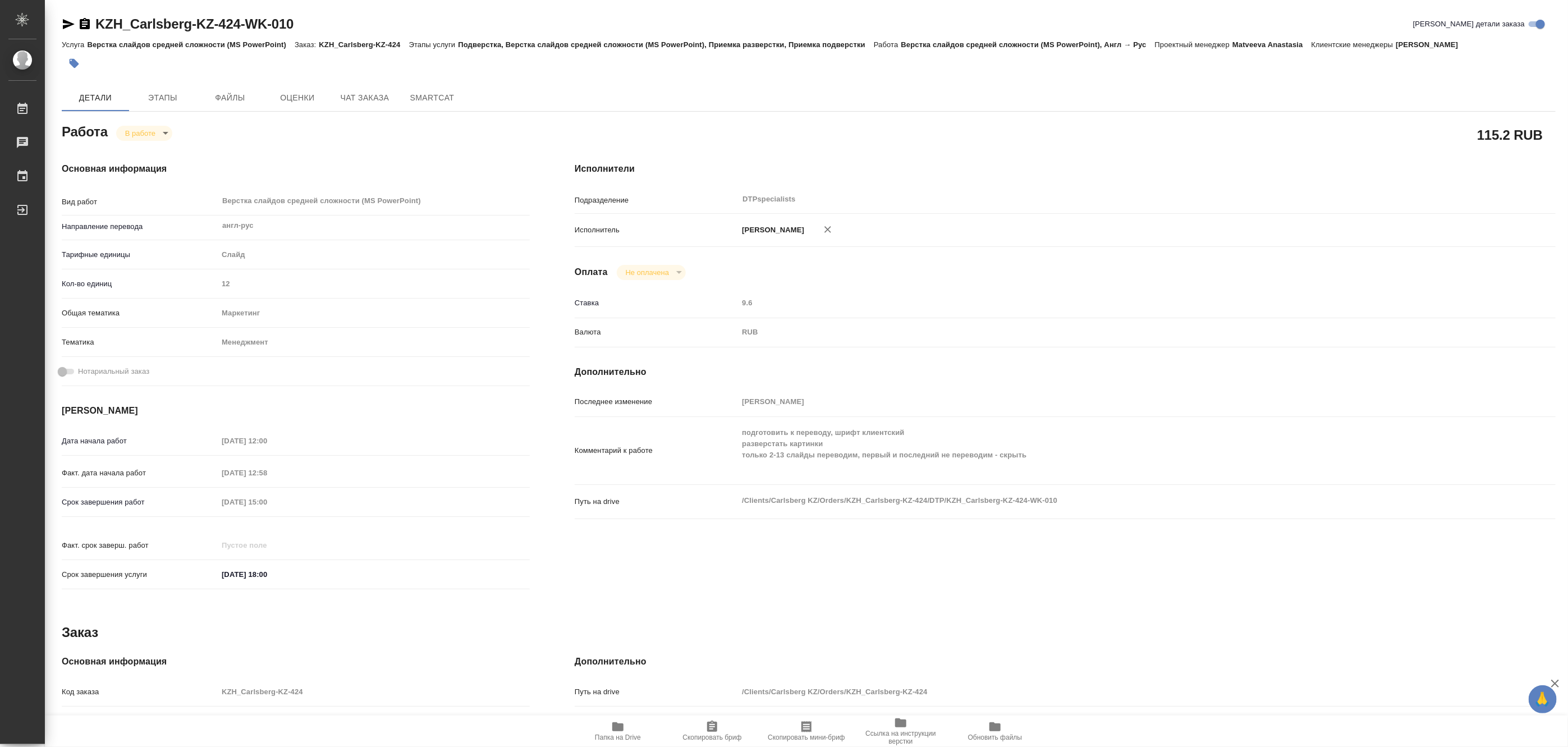
type textarea "x"
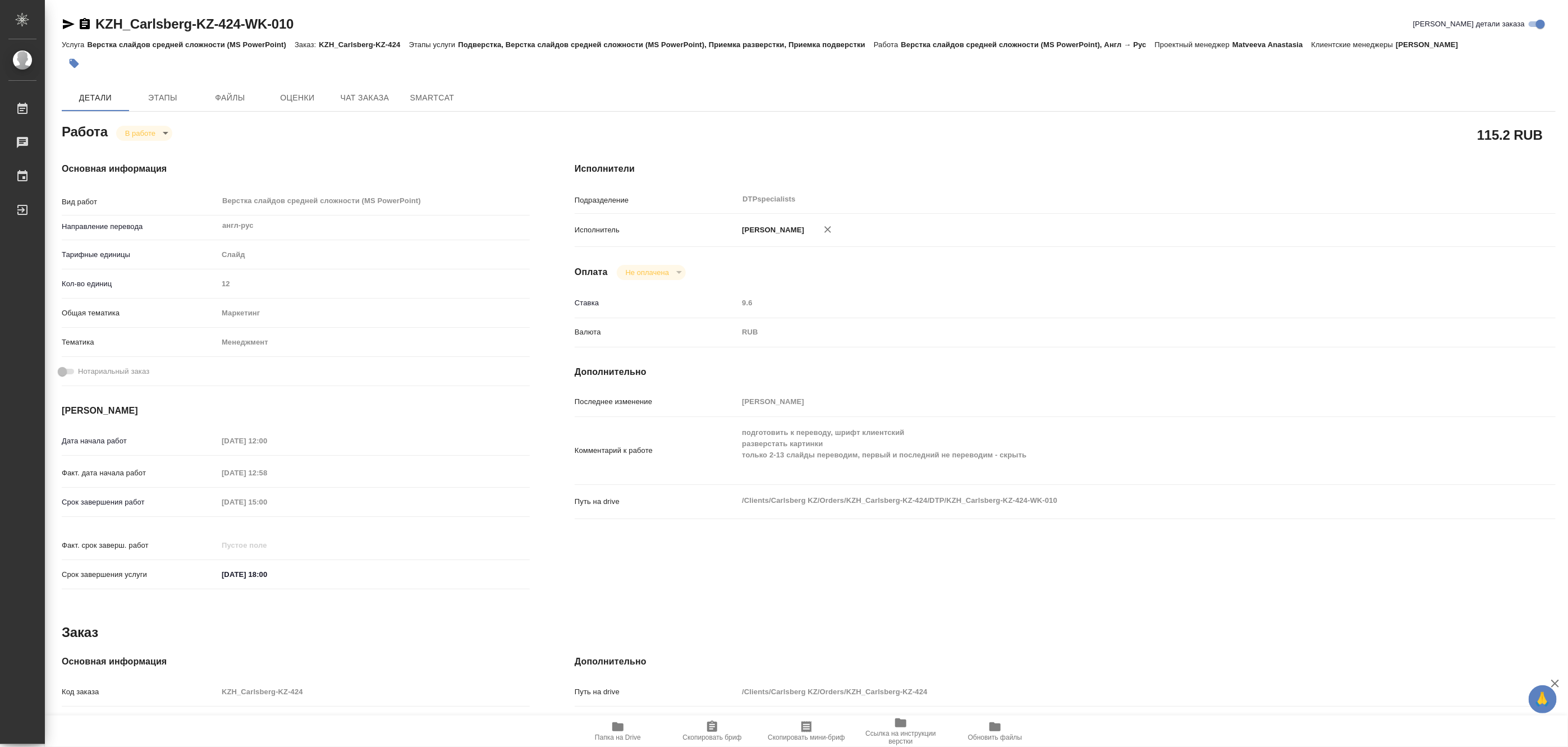
type textarea "x"
click at [126, 132] on body "🙏 .cls-1 fill:#fff; AWATERA Matveeva Maria Работы 0 Чаты График Выйти KZH_Carls…" at bounding box center [784, 373] width 1568 height 747
click at [133, 148] on button "Выполнен" at bounding box center [145, 152] width 41 height 12
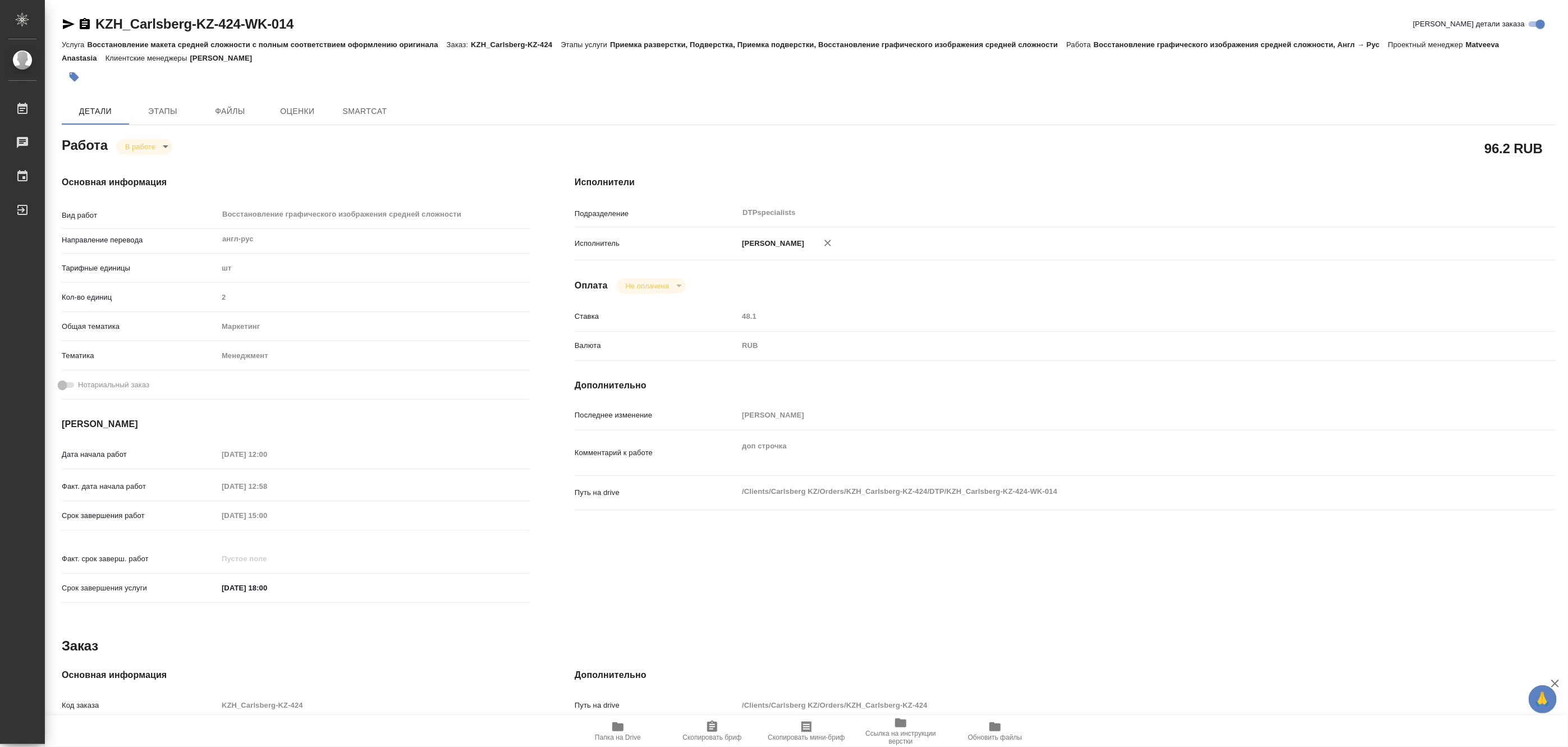
type textarea "x"
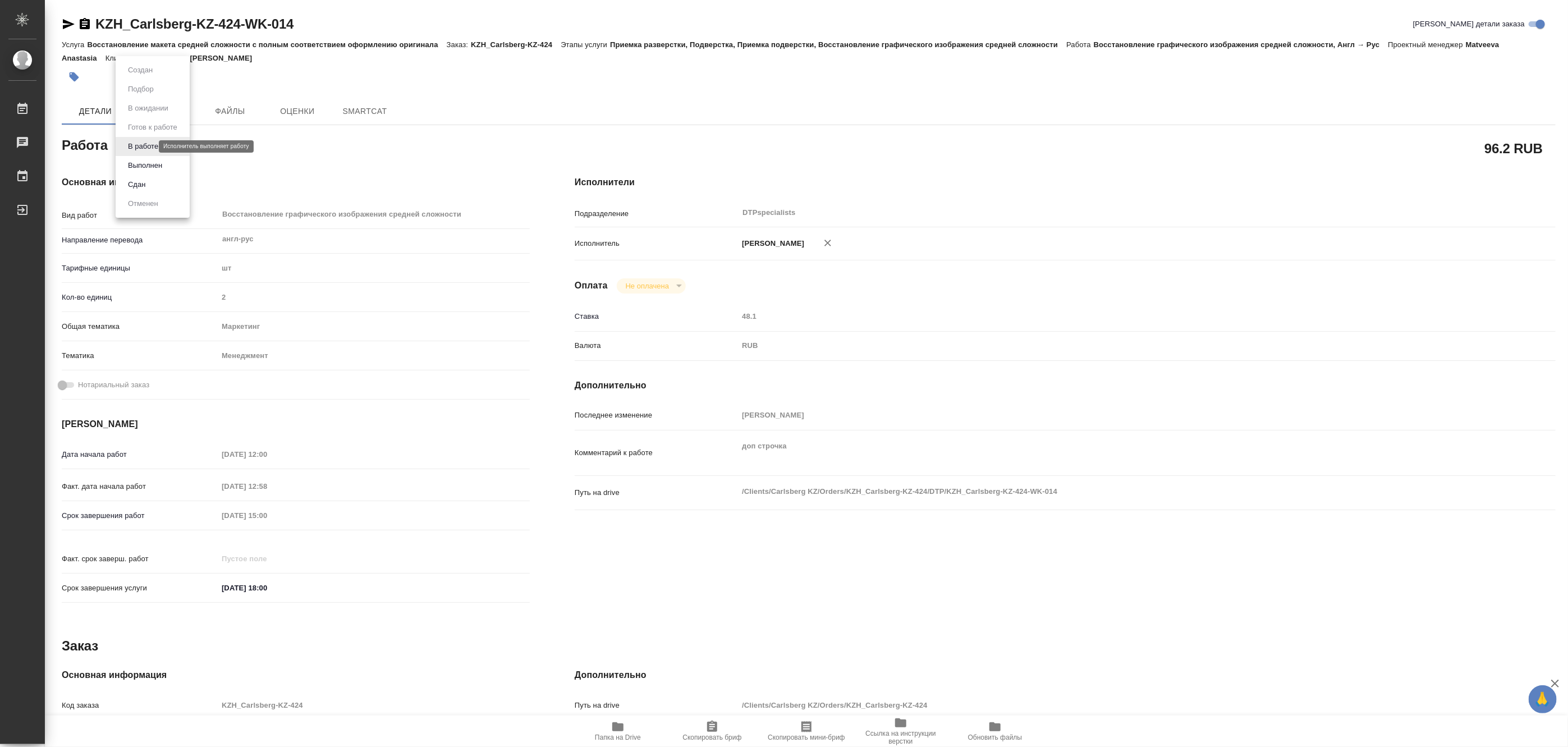
click at [131, 147] on body "🙏 .cls-1 fill:#fff; AWATERA [PERSON_NAME] Чаты График Выйти KZH_Carlsberg-KZ-42…" at bounding box center [784, 373] width 1568 height 747
type textarea "x"
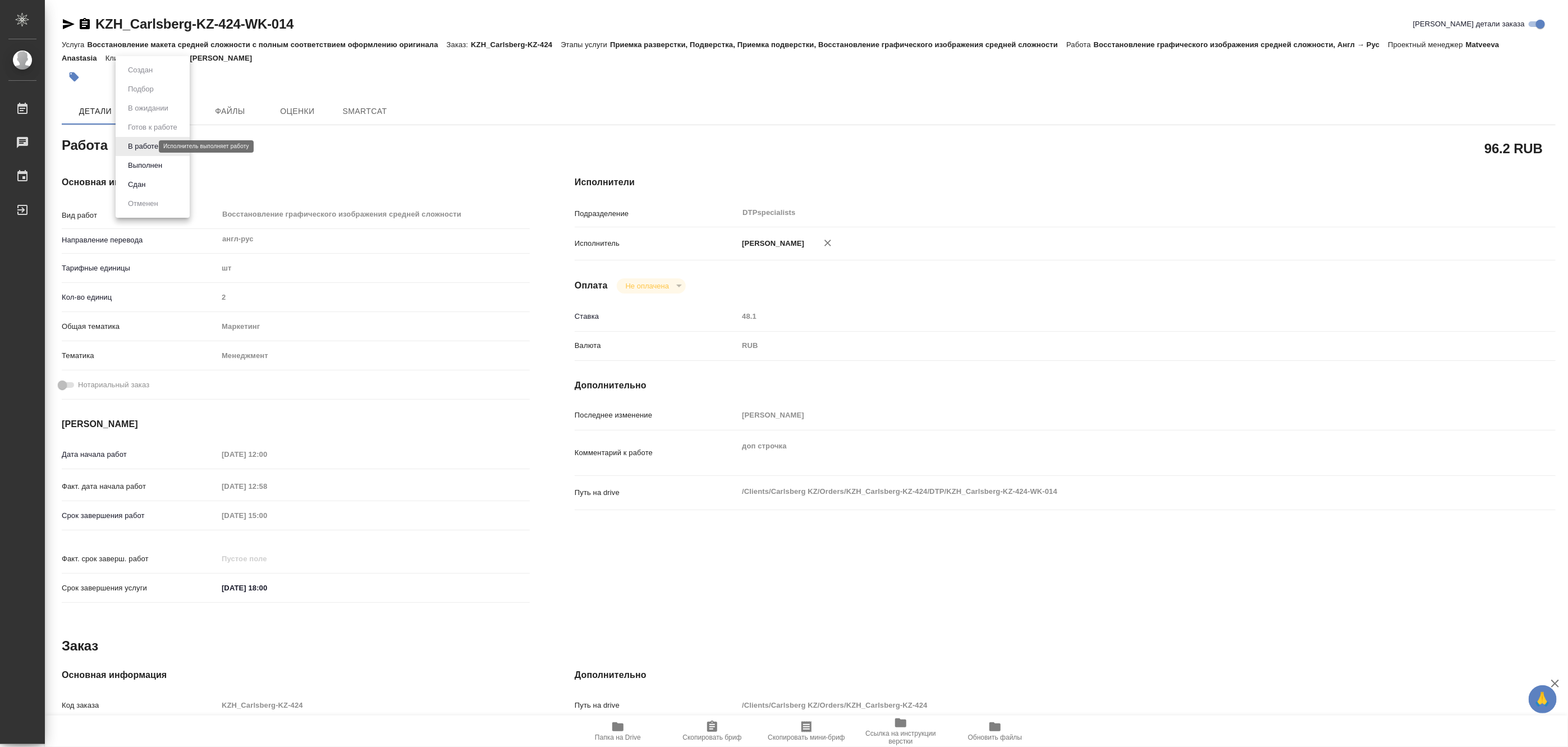
type textarea "x"
click at [130, 162] on button "Выполнен" at bounding box center [145, 166] width 41 height 12
type textarea "x"
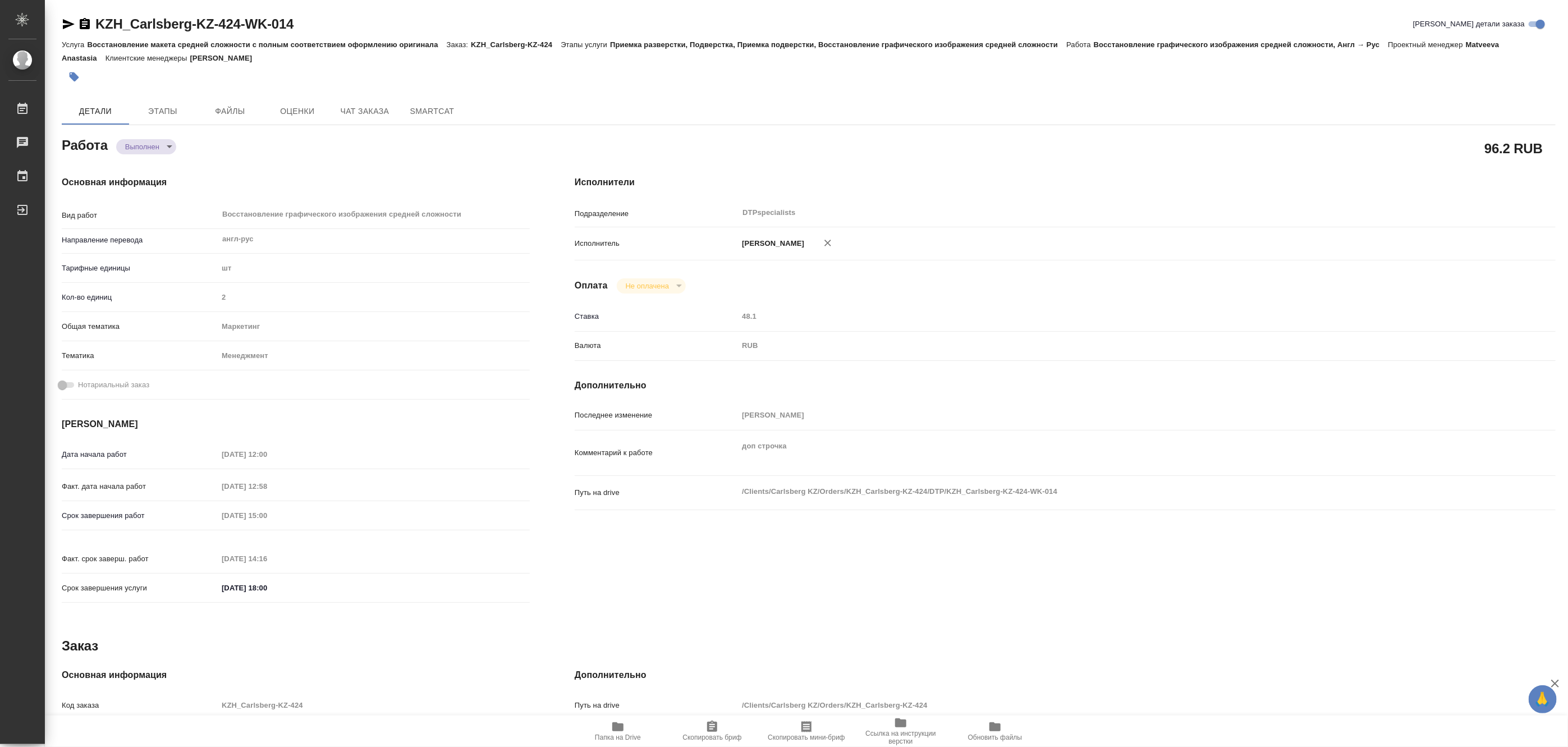
type textarea "x"
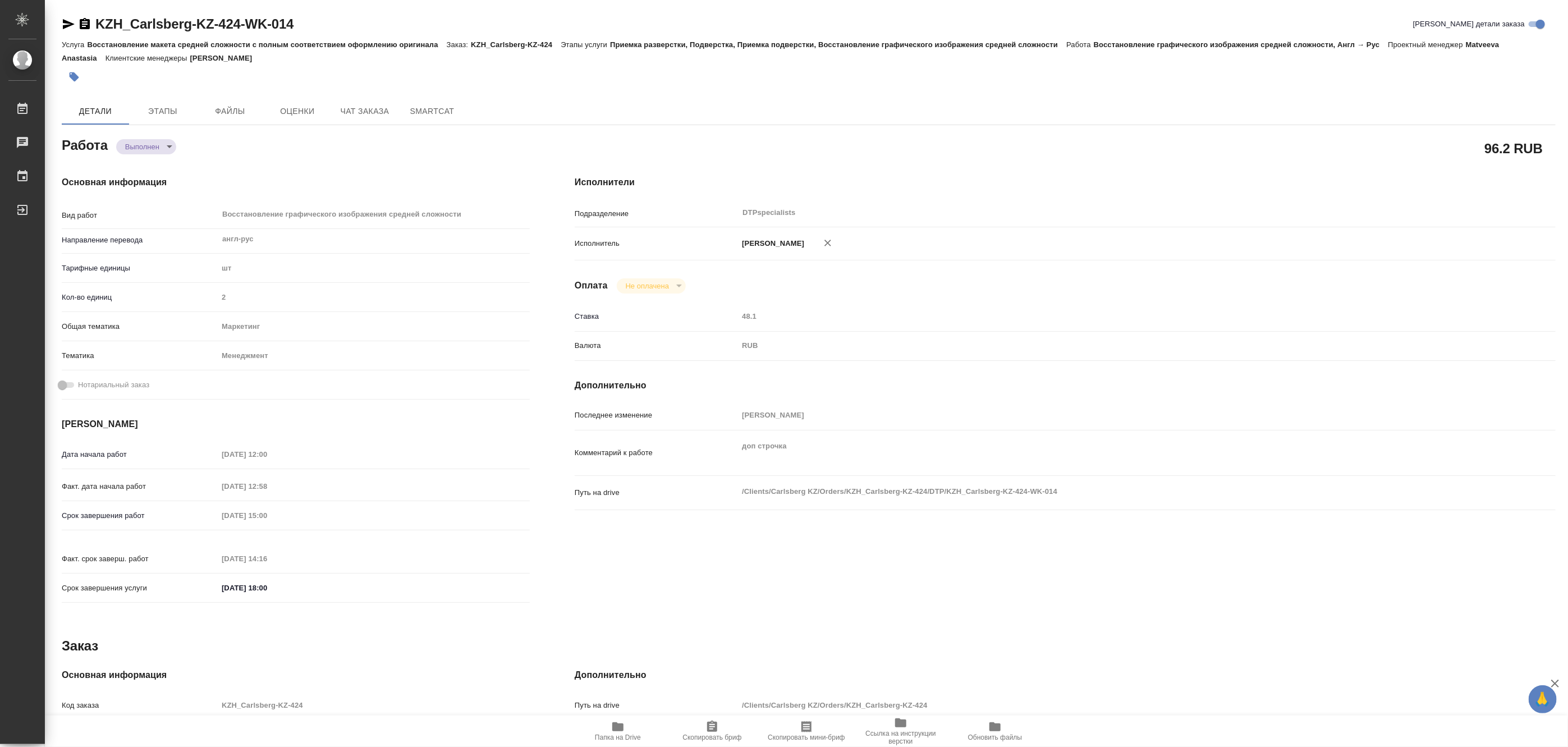
type textarea "x"
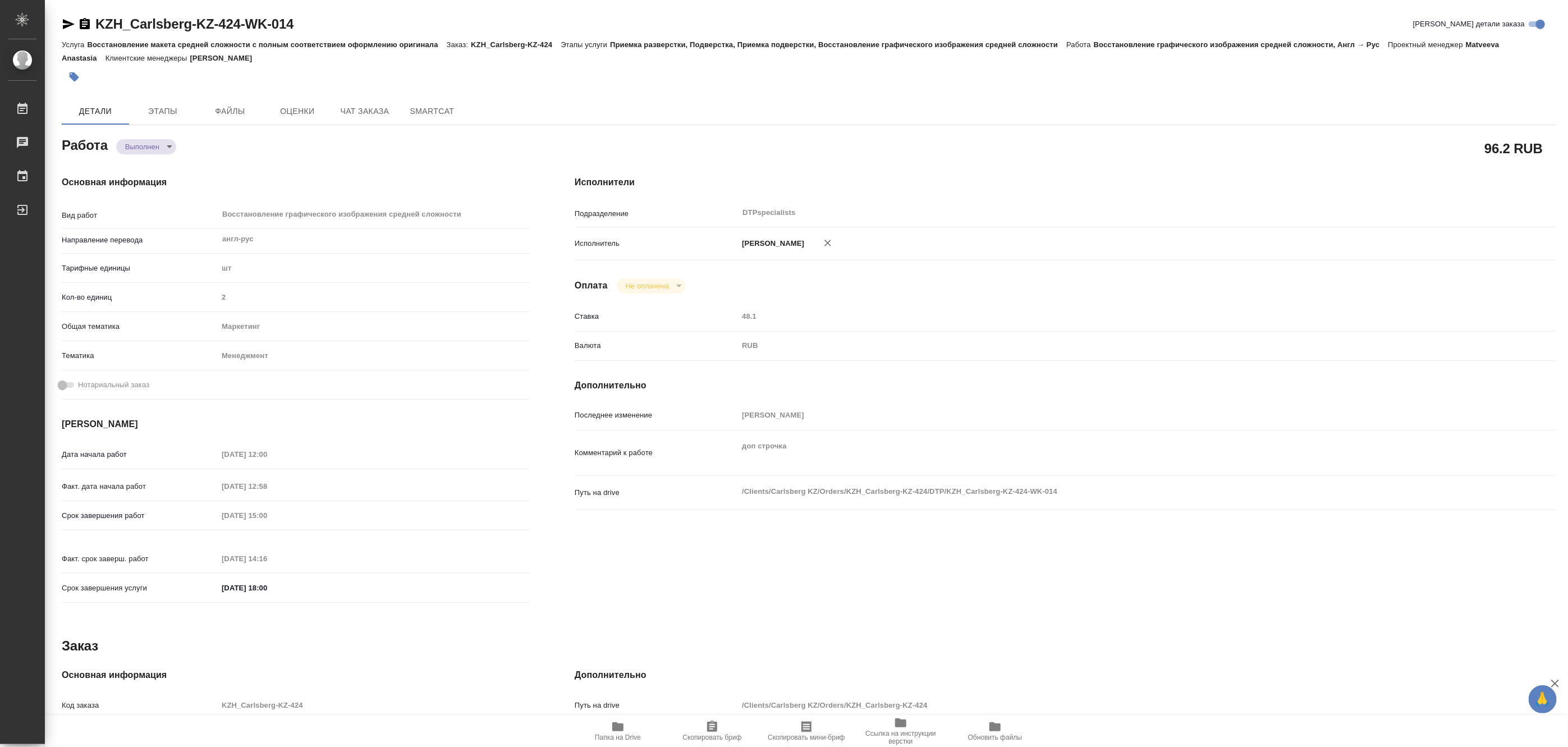
type textarea "x"
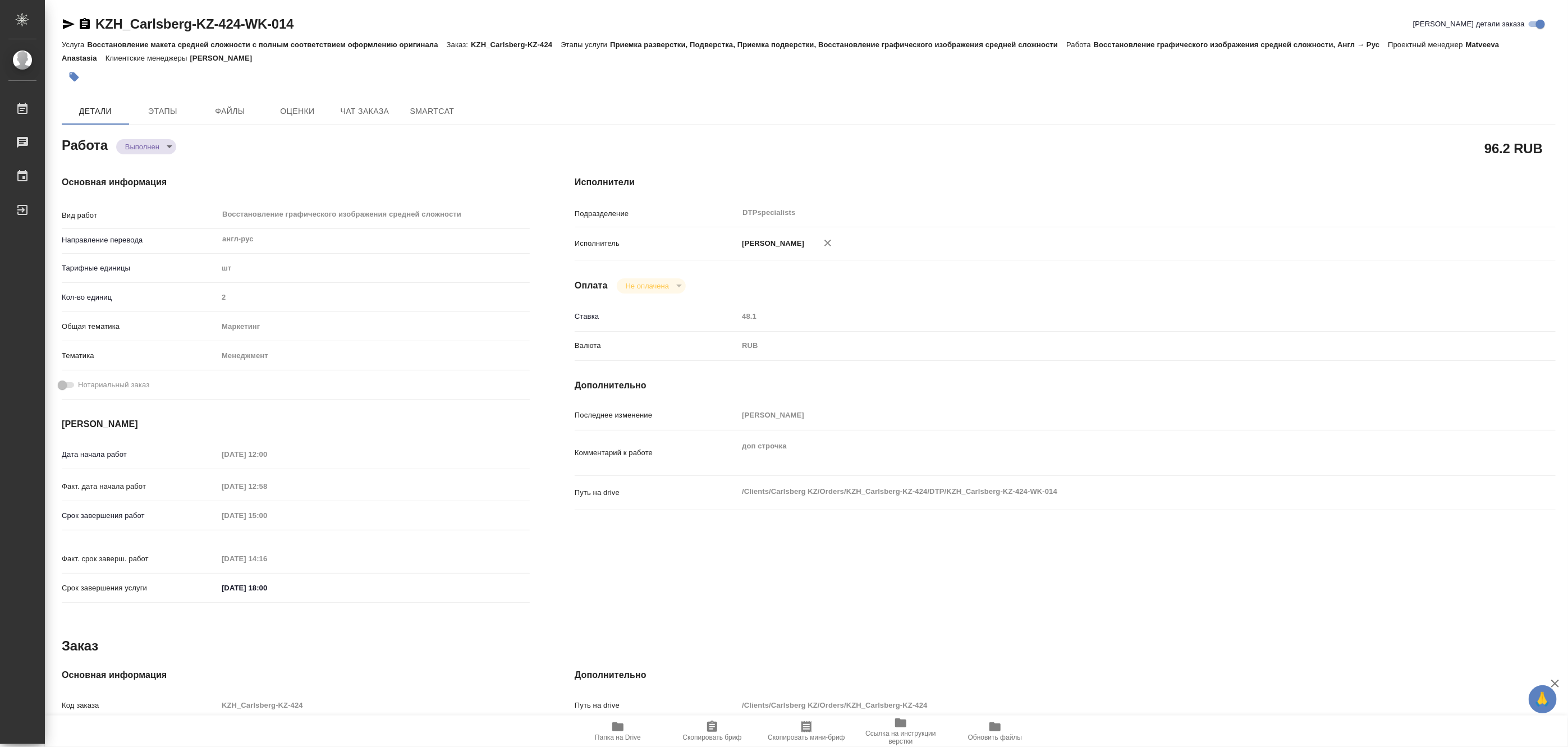
type textarea "x"
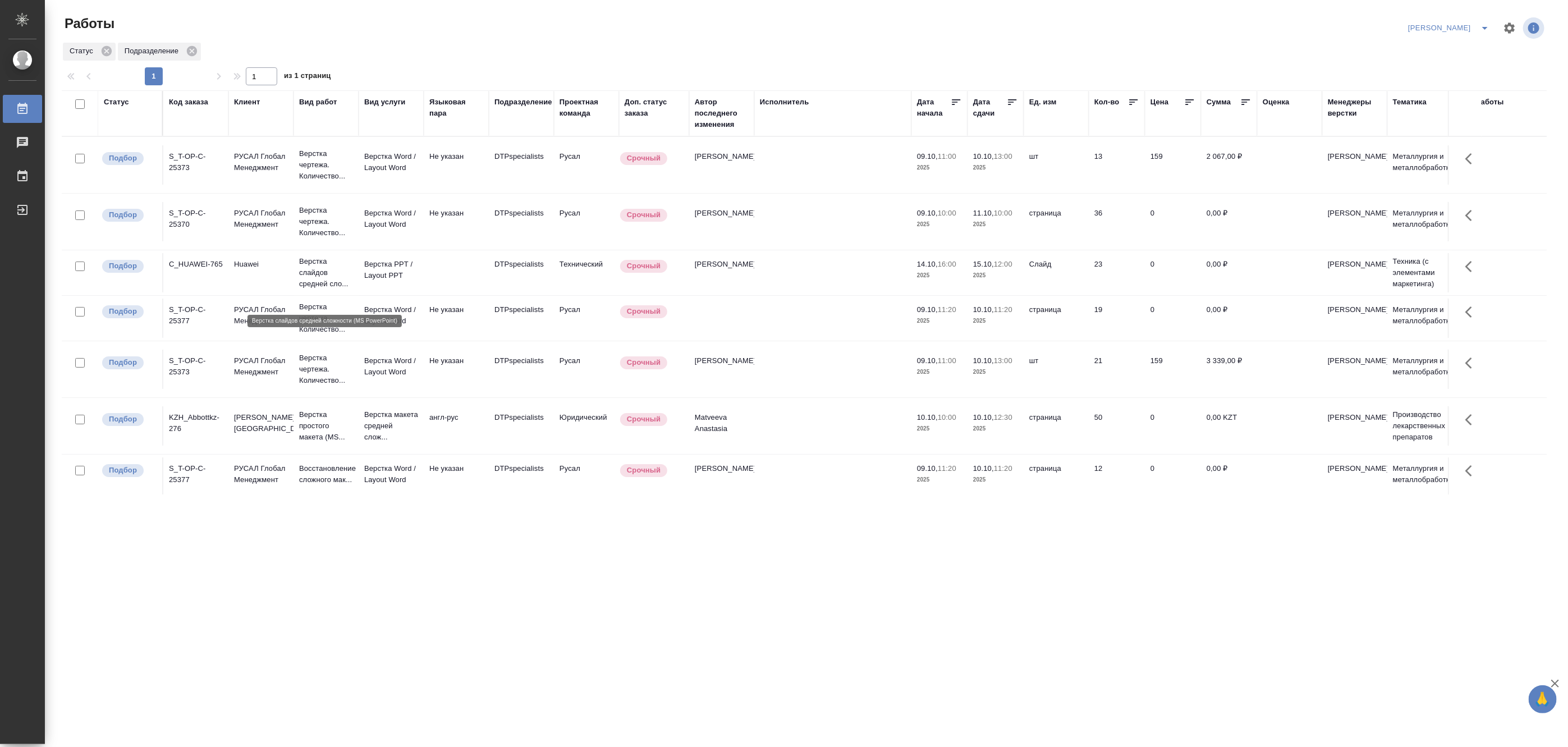
click at [317, 287] on p "Верстка слайдов средней сло..." at bounding box center [326, 272] width 54 height 33
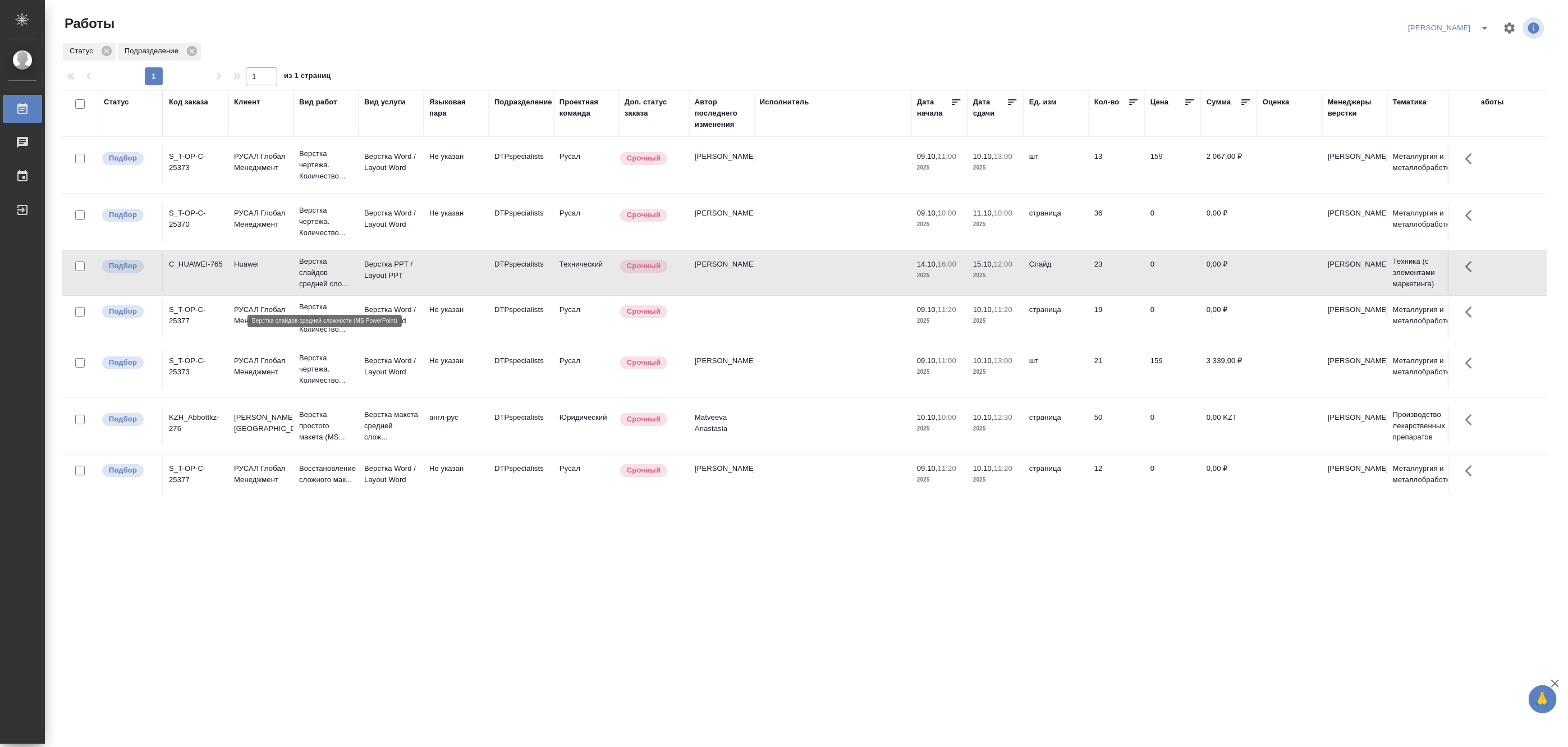
click at [317, 287] on p "Верстка слайдов средней сло..." at bounding box center [326, 272] width 54 height 33
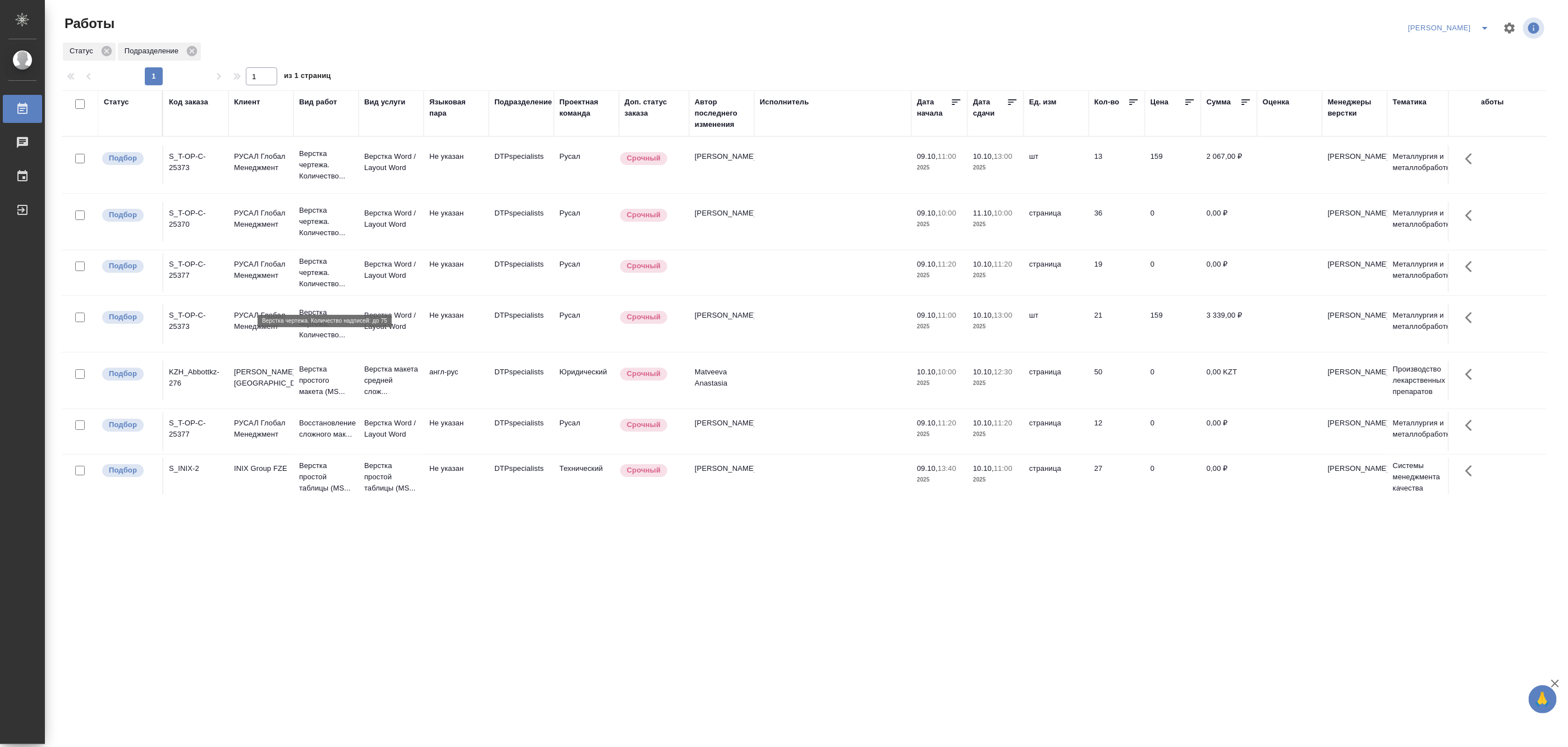
click at [332, 290] on p "Верстка чертежа. Количество..." at bounding box center [326, 272] width 54 height 33
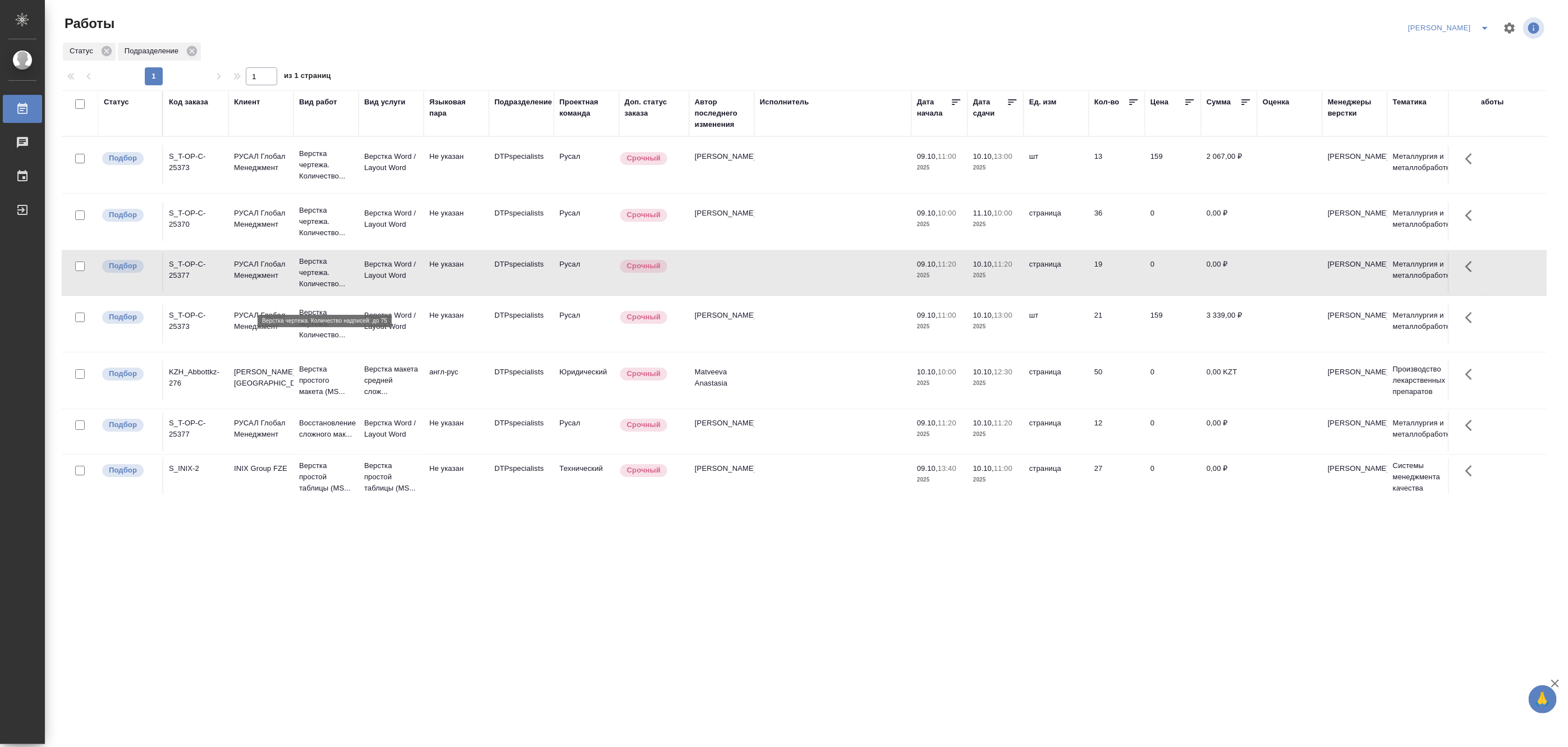
click at [332, 290] on p "Верстка чертежа. Количество..." at bounding box center [326, 272] width 54 height 33
click at [321, 152] on p "Верстка чертежа. Количество..." at bounding box center [326, 164] width 54 height 33
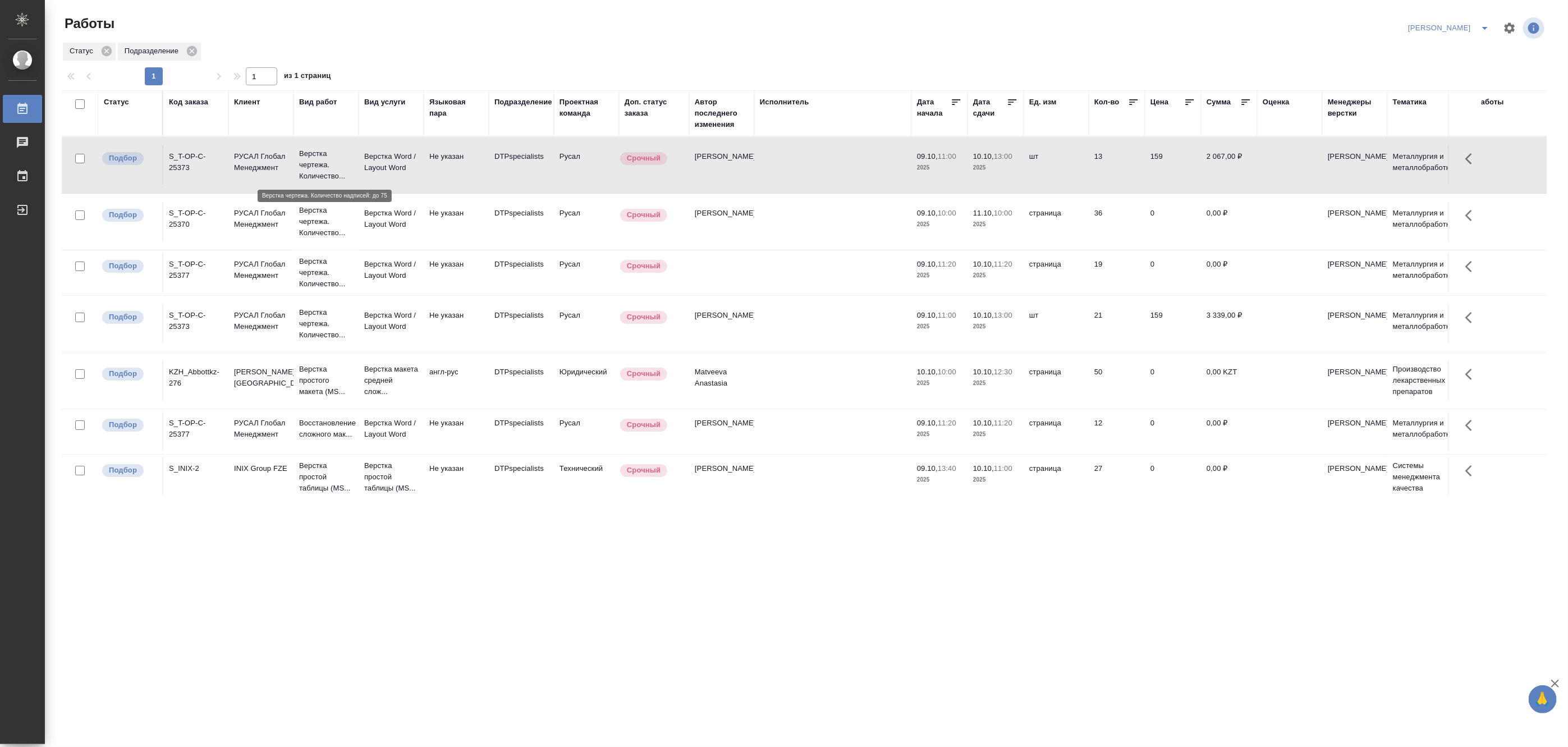
click at [321, 152] on p "Верстка чертежа. Количество..." at bounding box center [326, 164] width 54 height 33
click at [316, 218] on p "Верстка чертежа. Количество..." at bounding box center [326, 222] width 54 height 33
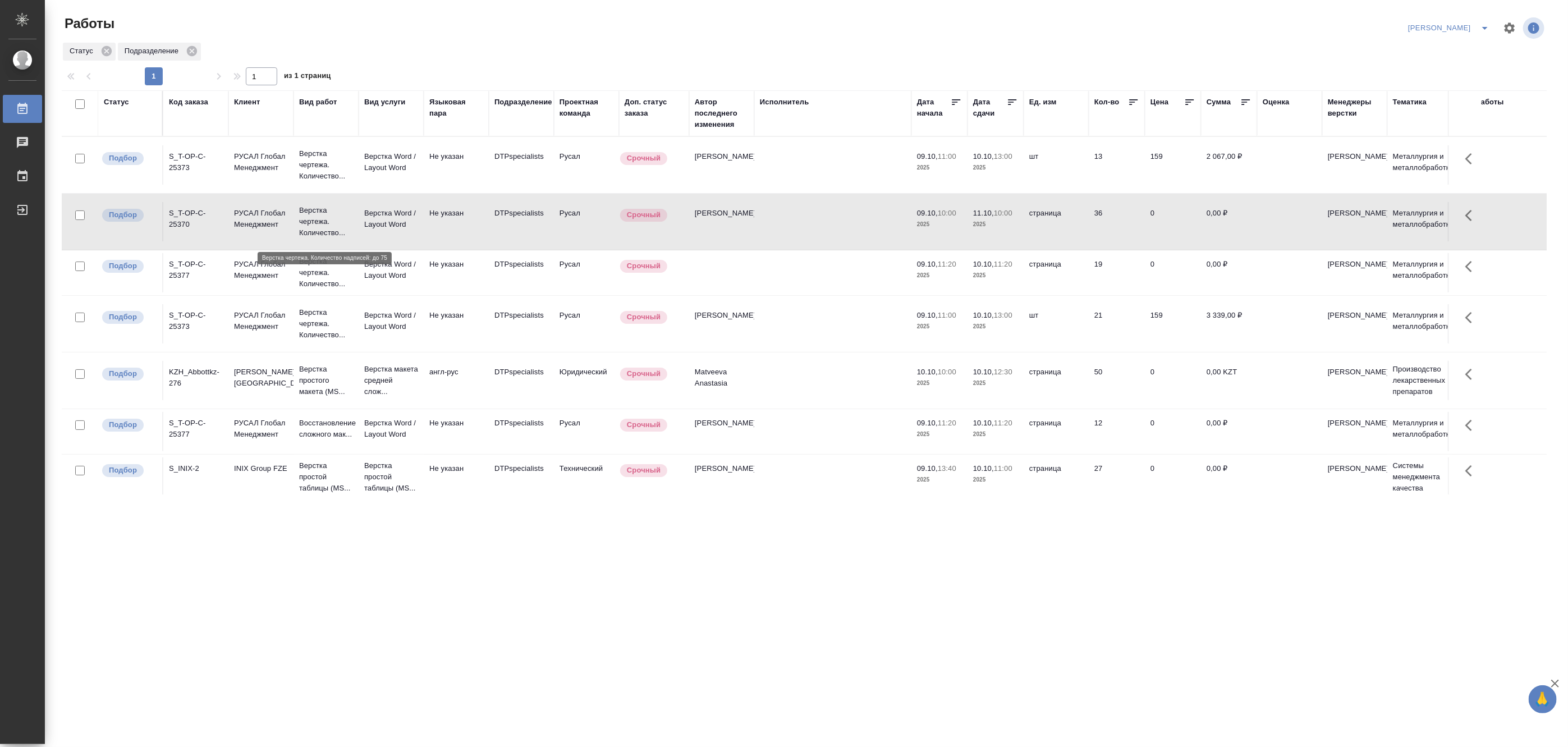
click at [316, 218] on p "Верстка чертежа. Количество..." at bounding box center [326, 222] width 54 height 33
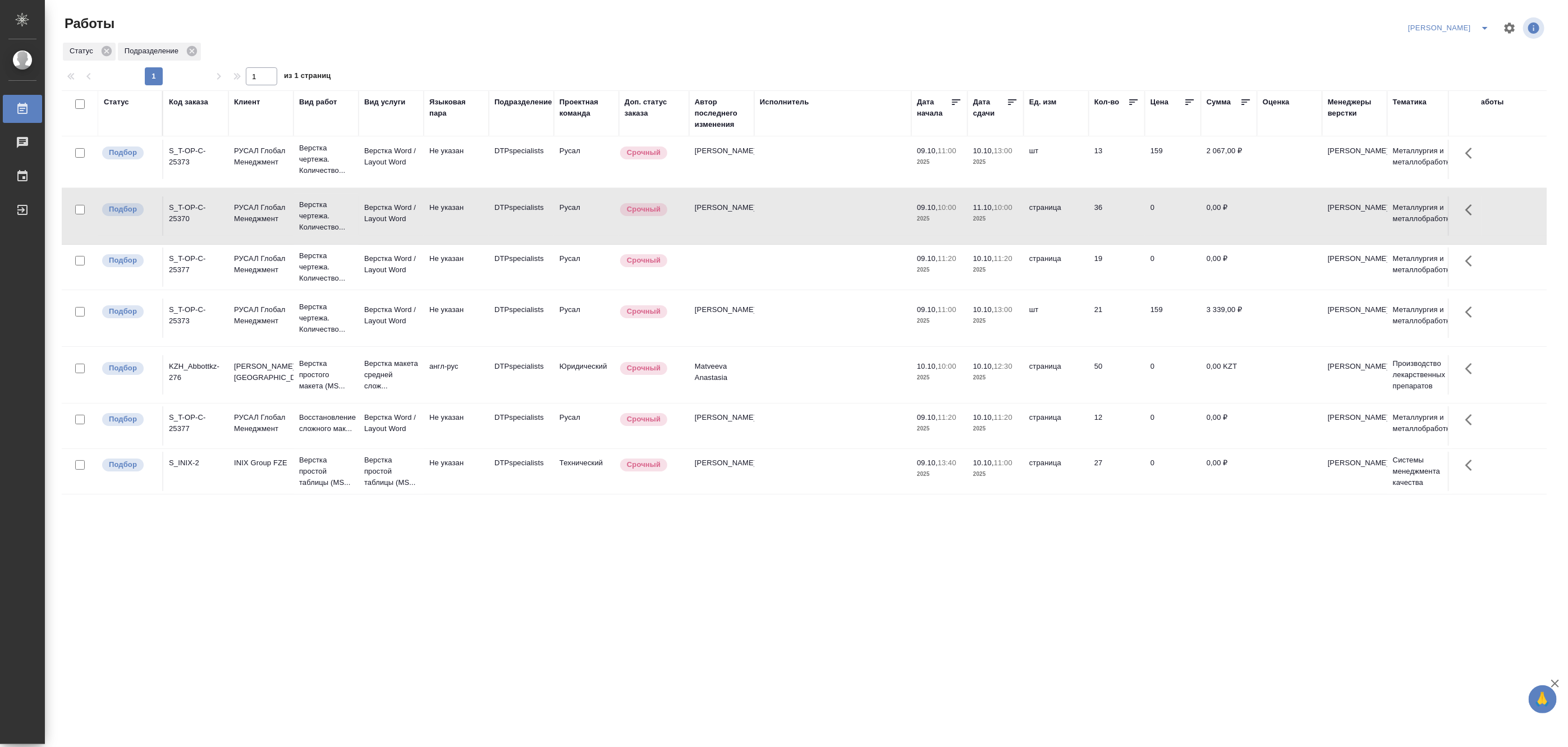
scroll to position [49, 0]
click at [376, 458] on p "Верстка простой таблицы (MS..." at bounding box center [391, 471] width 54 height 33
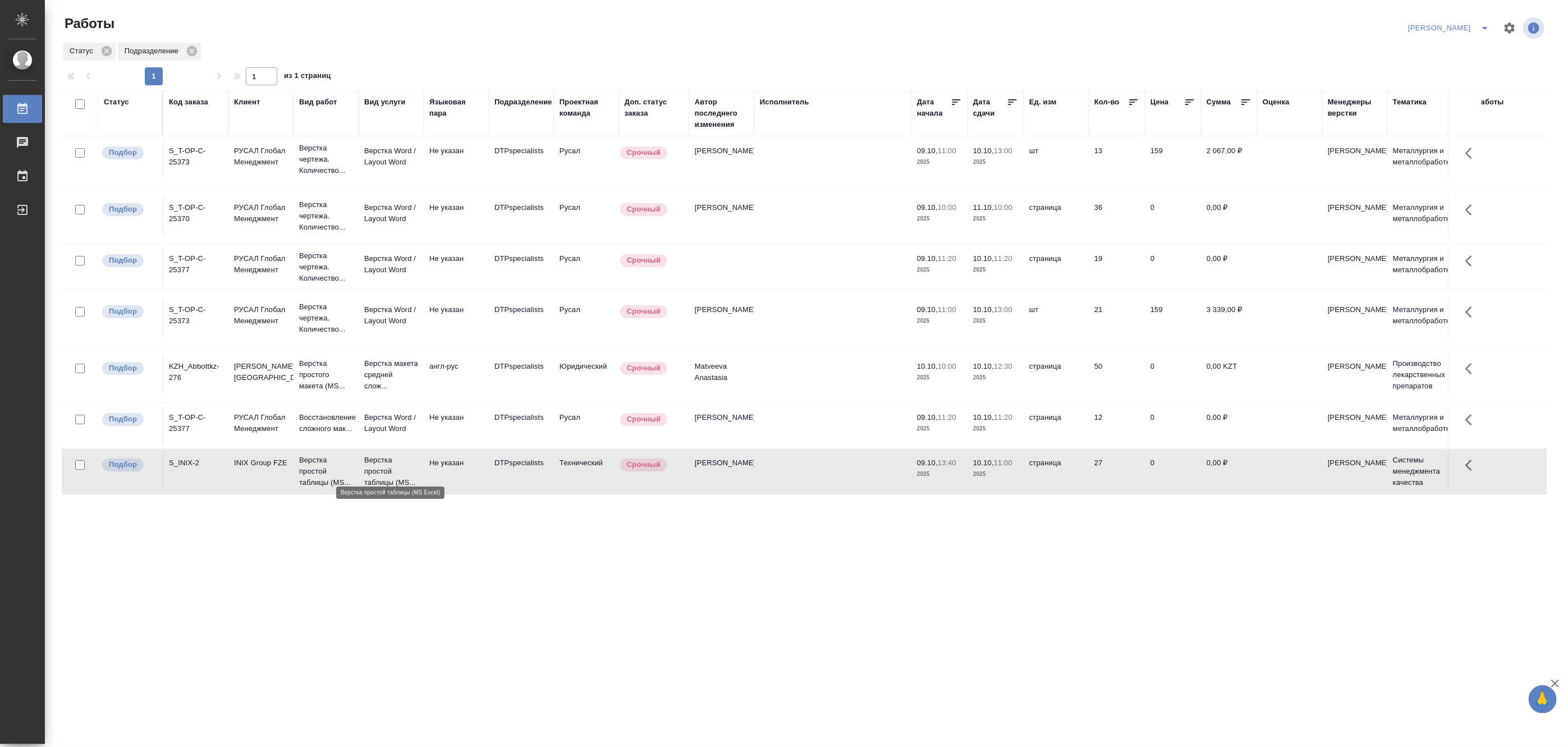
click at [376, 458] on p "Верстка простой таблицы (MS..." at bounding box center [391, 471] width 54 height 33
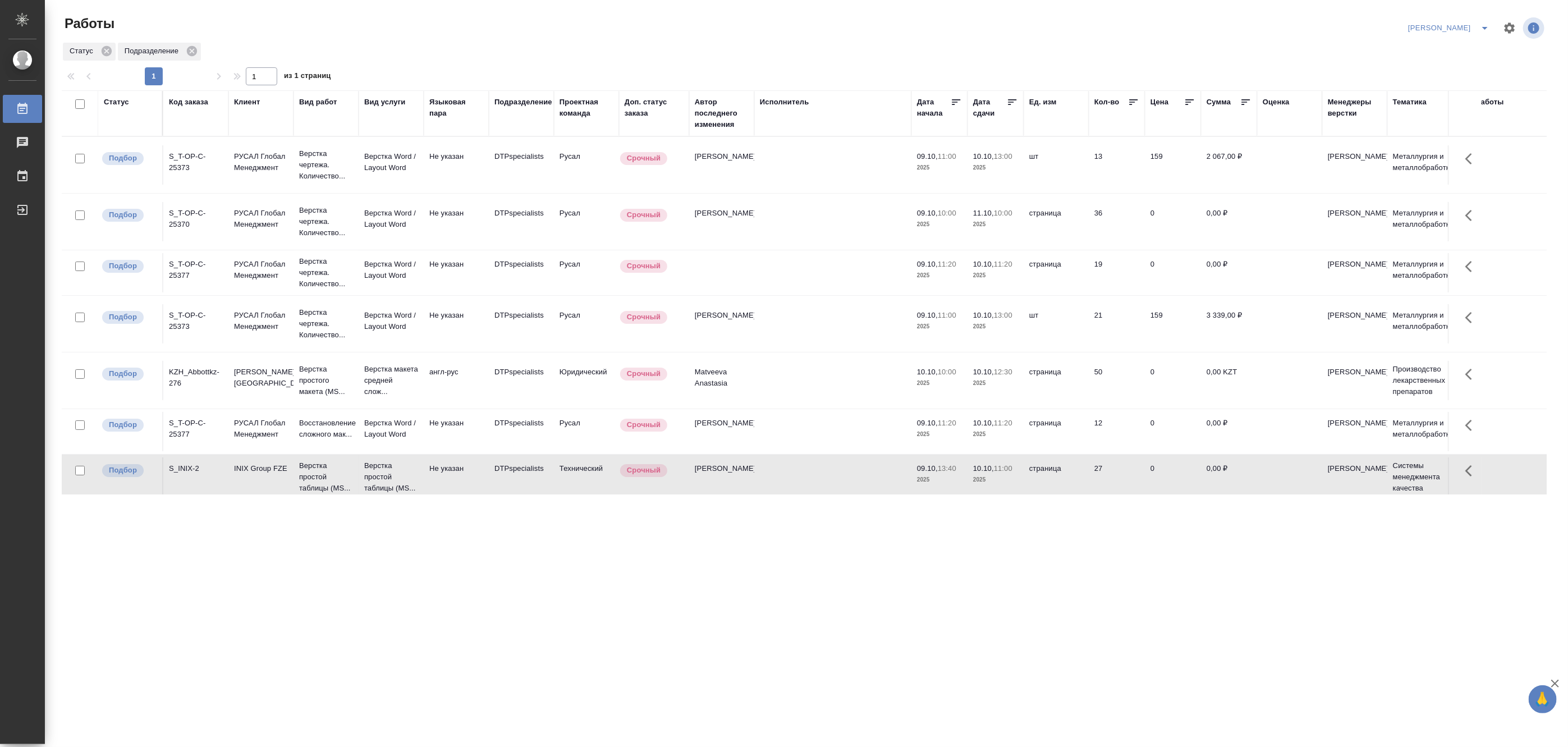
click at [1483, 21] on icon "split button" at bounding box center [1485, 28] width 13 height 13
click at [1435, 52] on li "Матвеева_В работе" at bounding box center [1442, 51] width 108 height 18
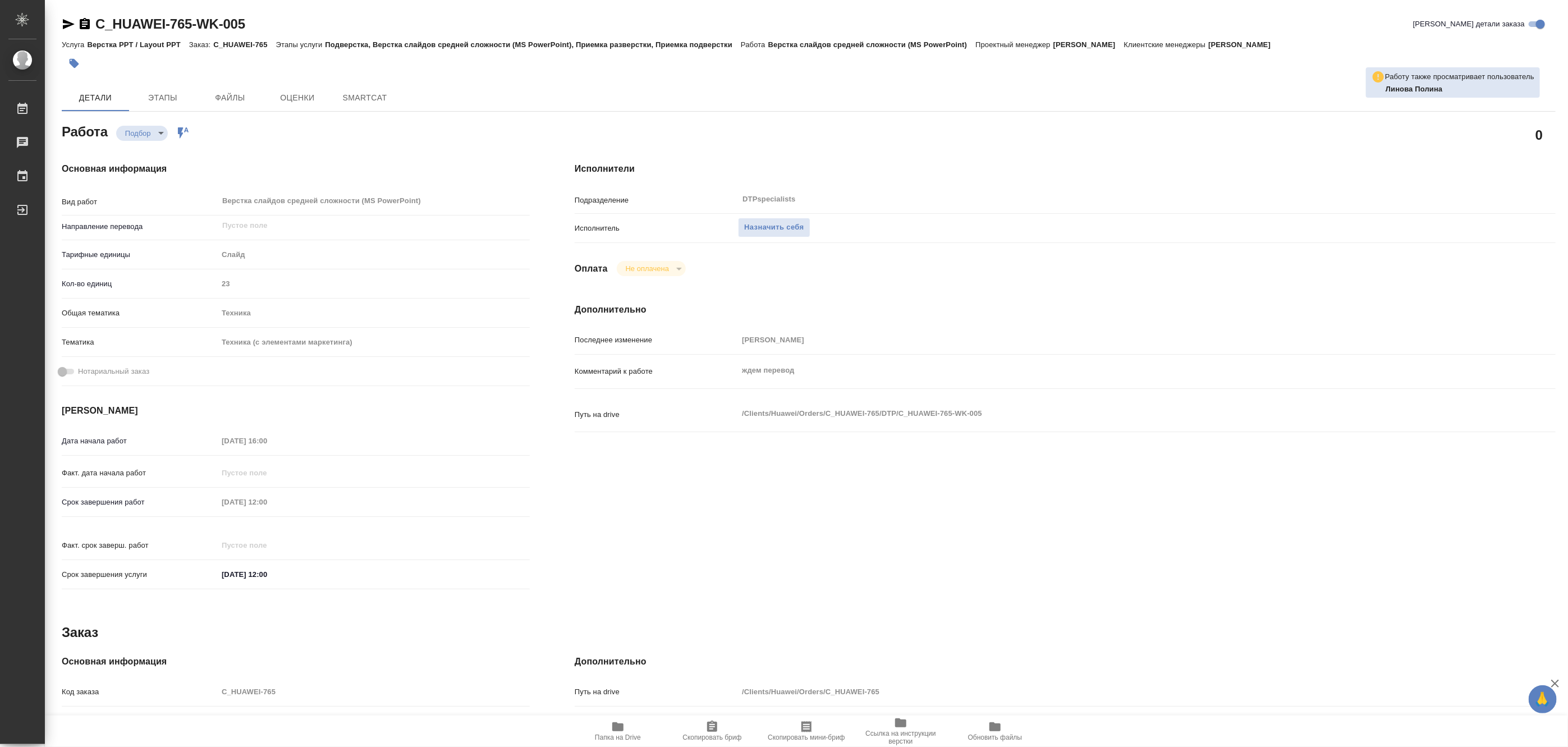
type textarea "x"
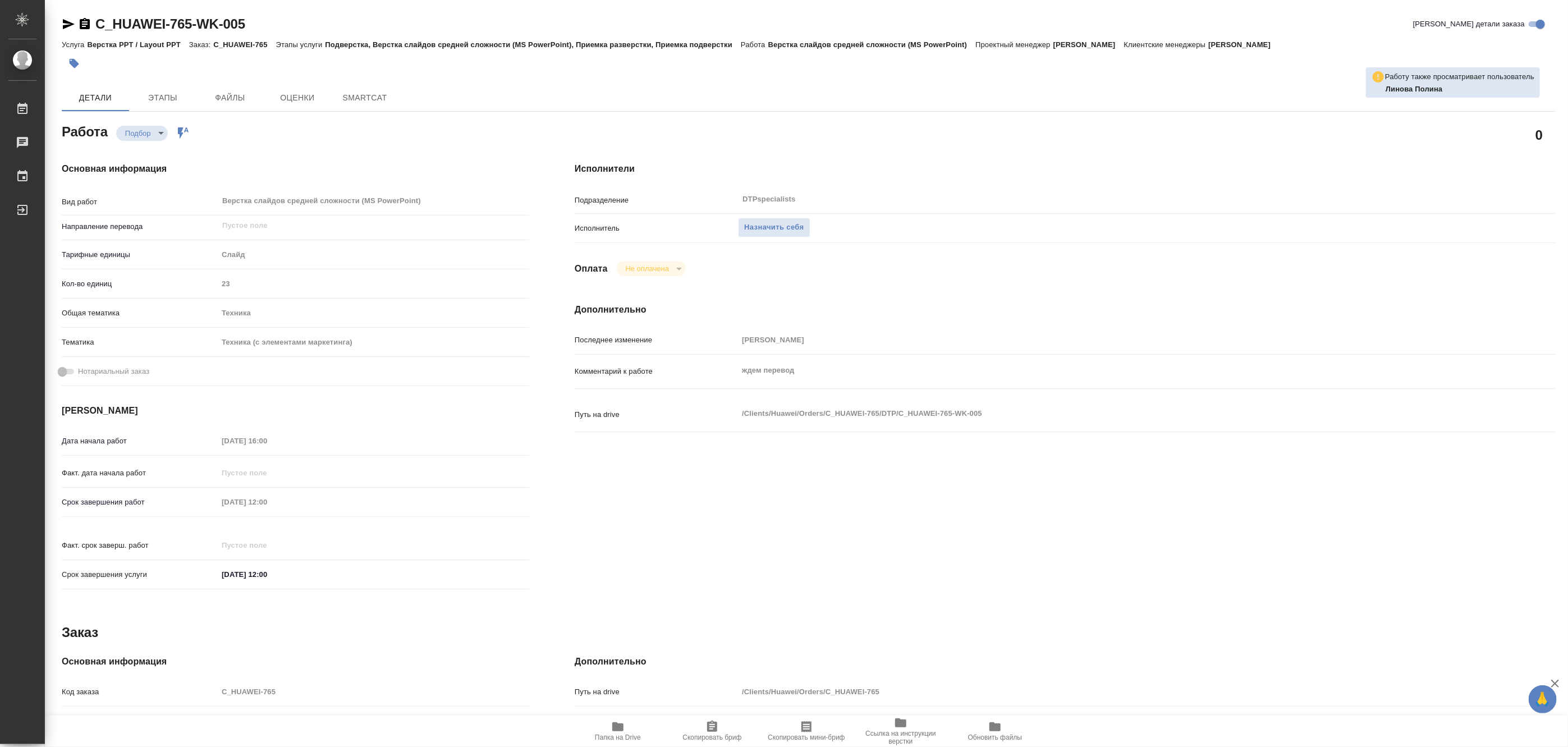
type textarea "x"
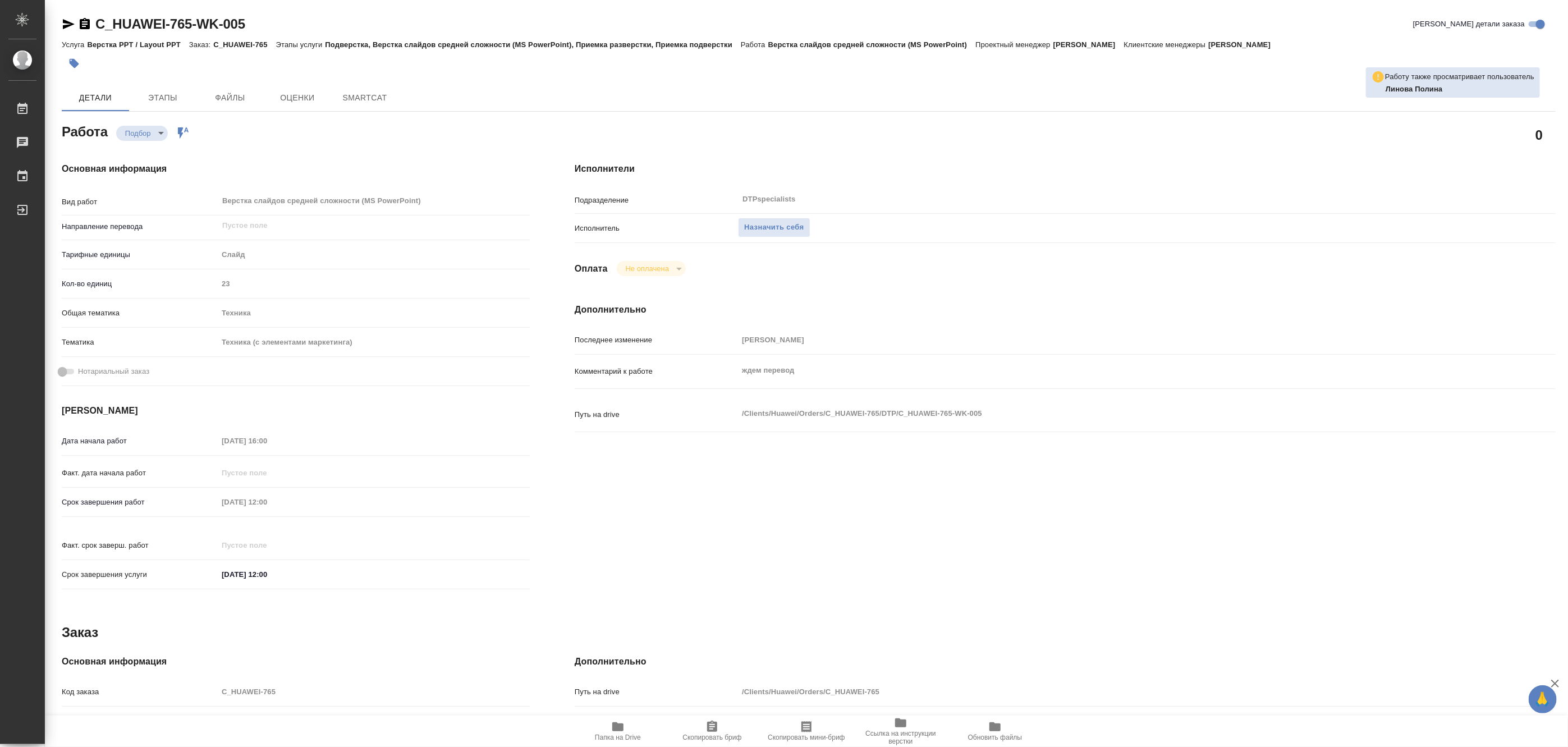
type textarea "x"
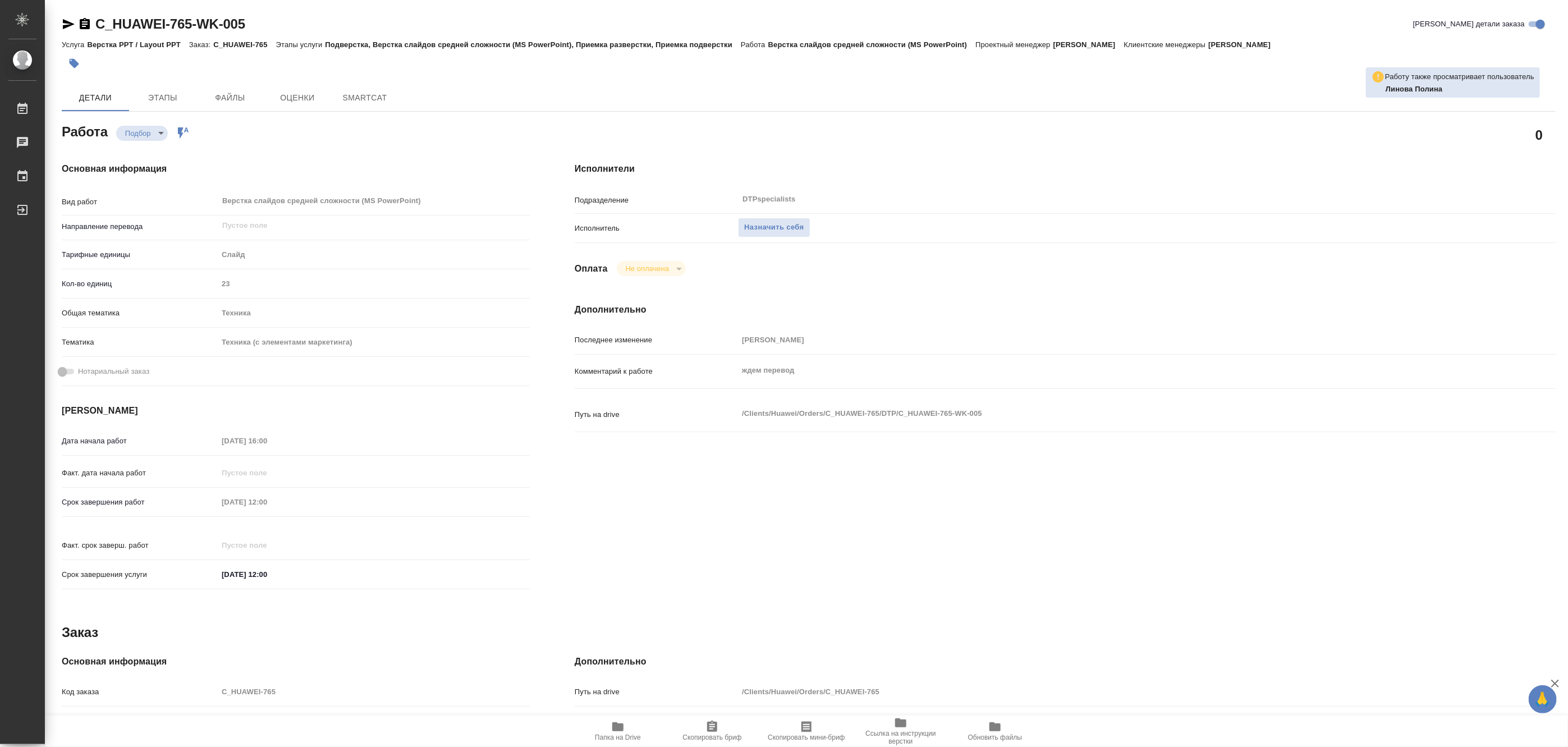
type textarea "x"
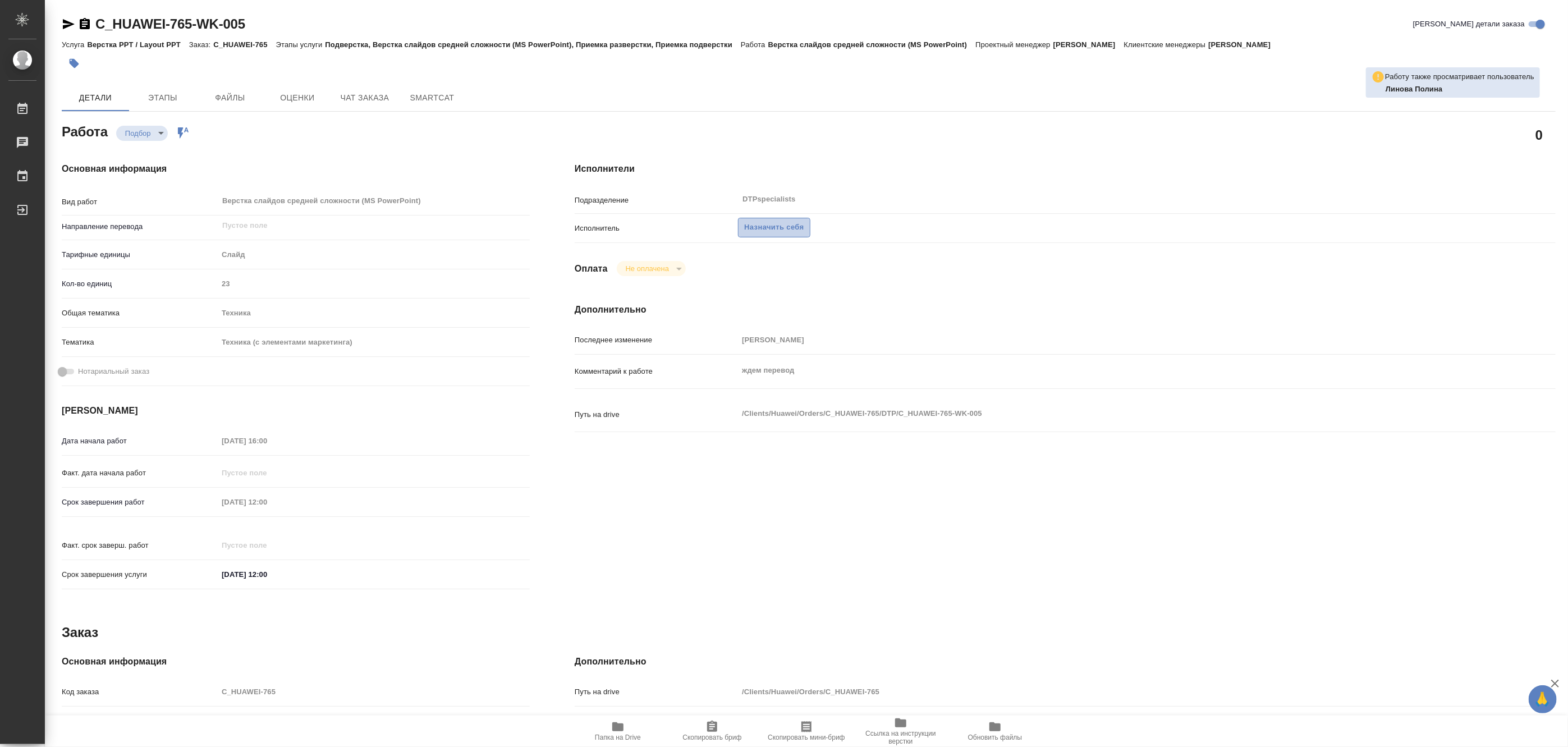
click at [777, 228] on span "Назначить себя" at bounding box center [774, 227] width 60 height 13
type textarea "x"
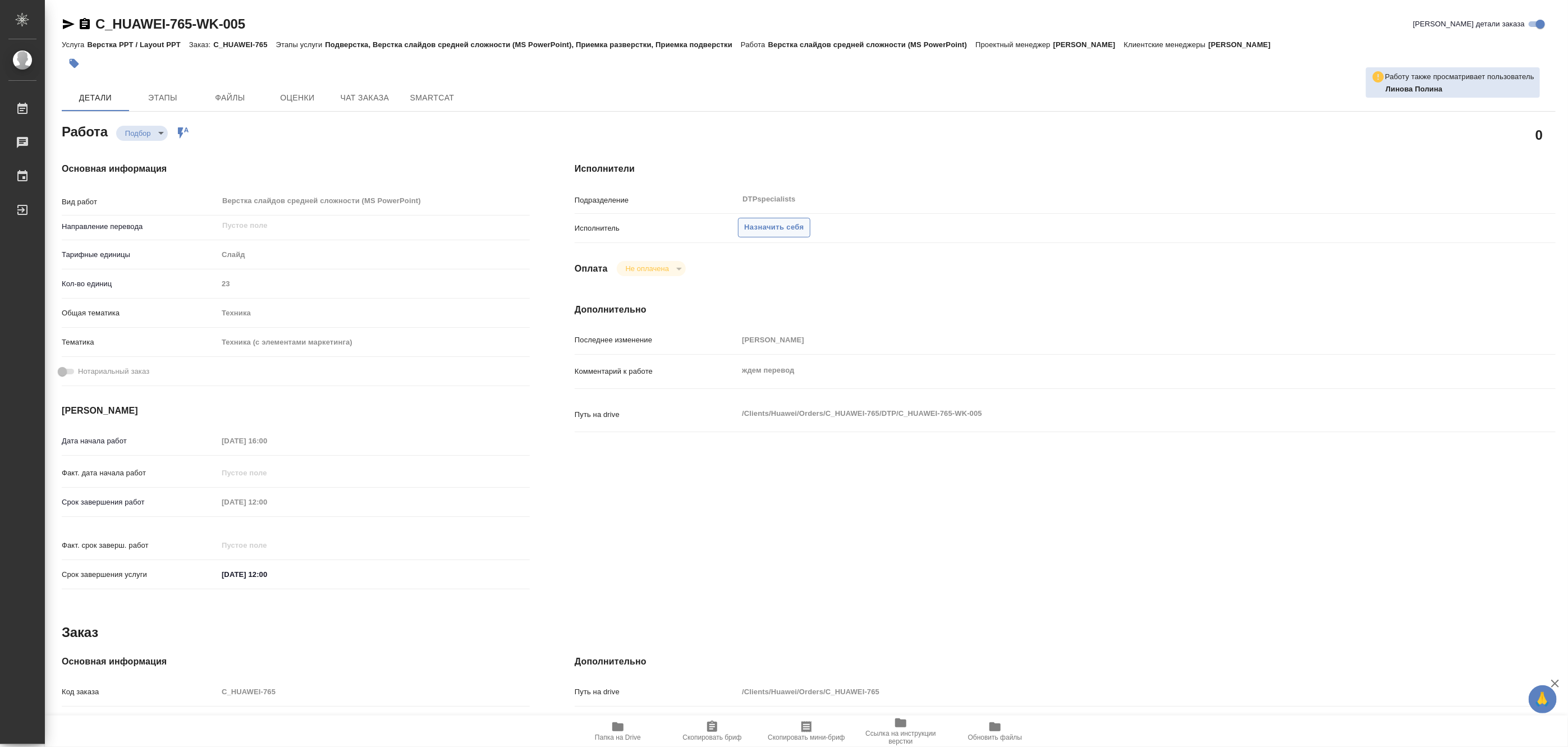
type textarea "x"
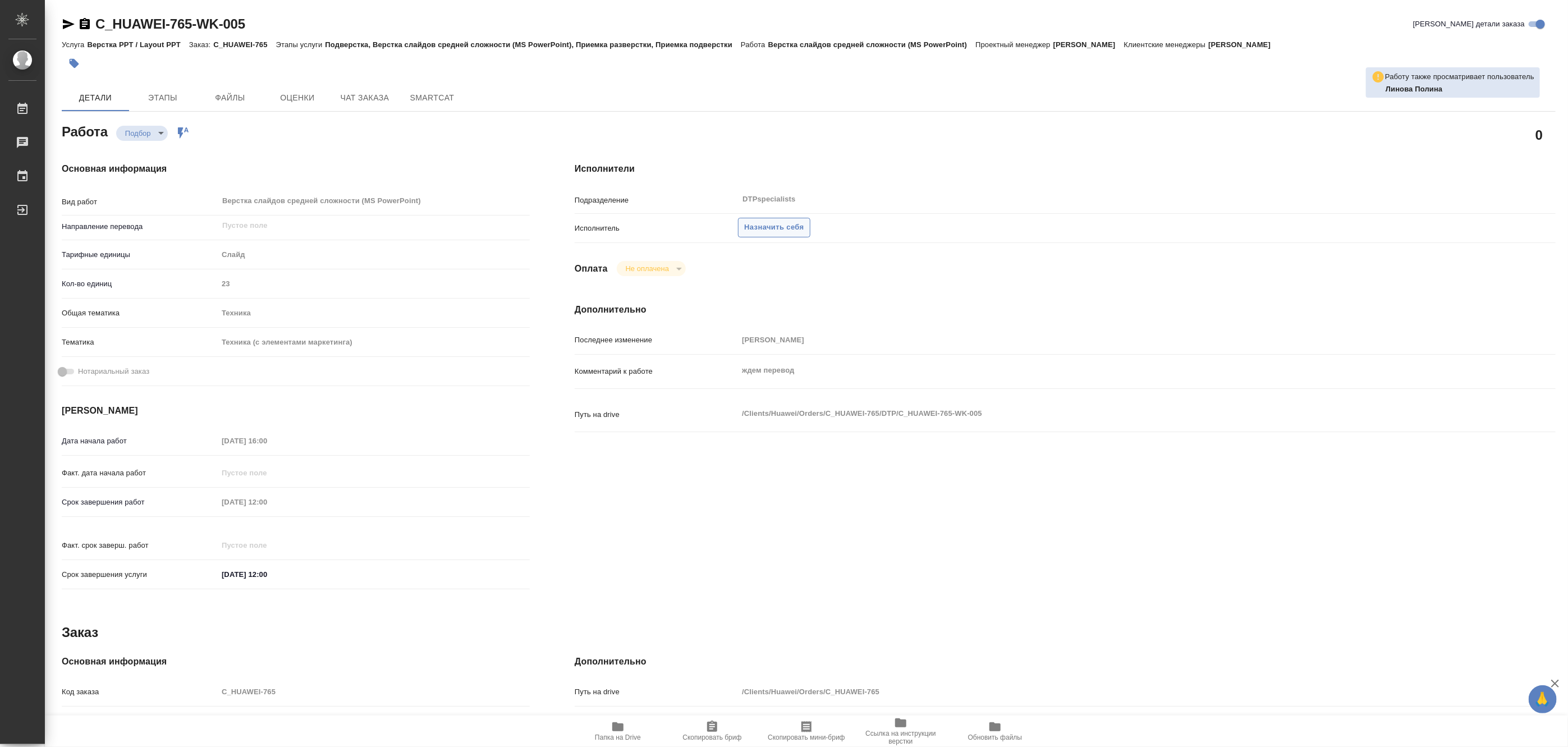
type textarea "x"
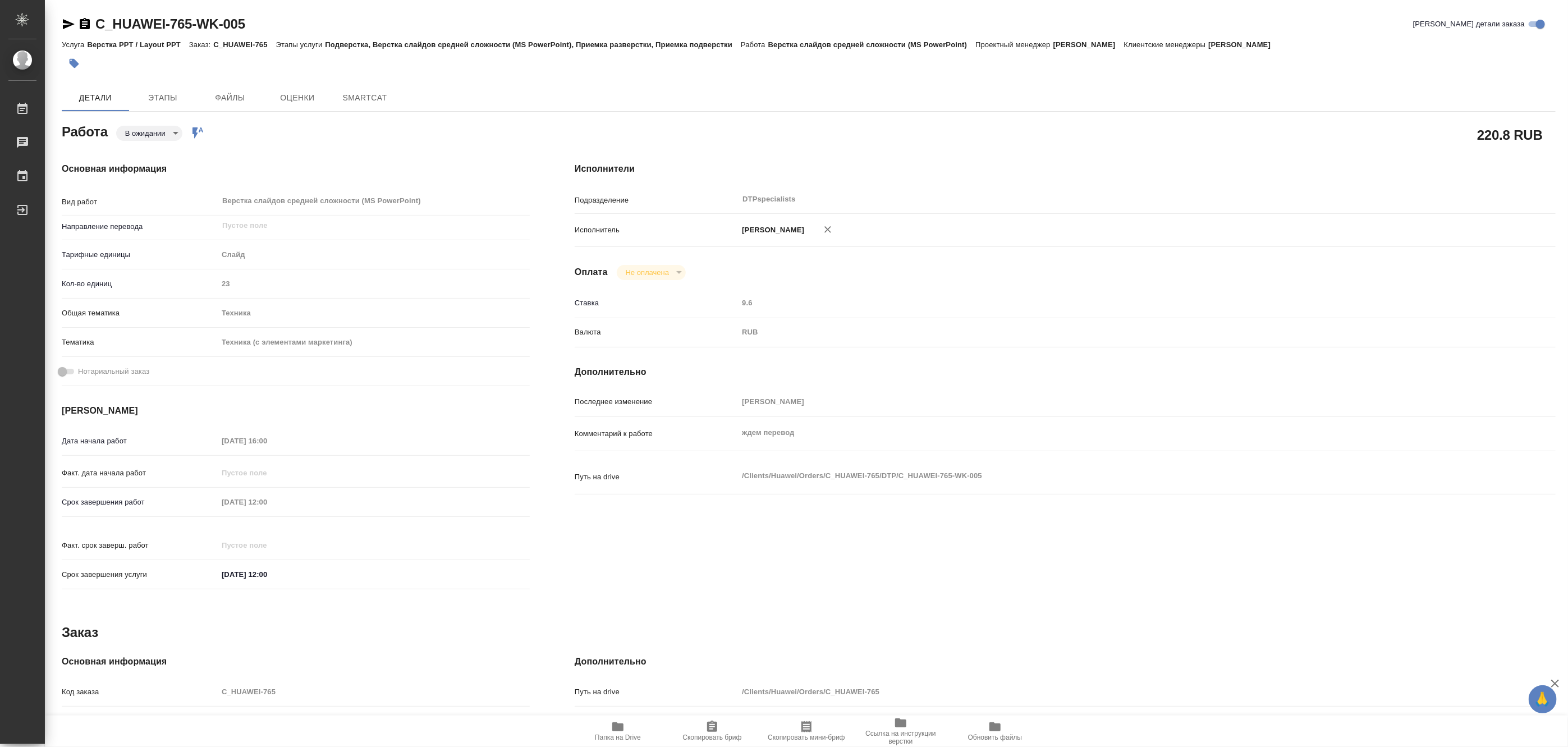
type textarea "x"
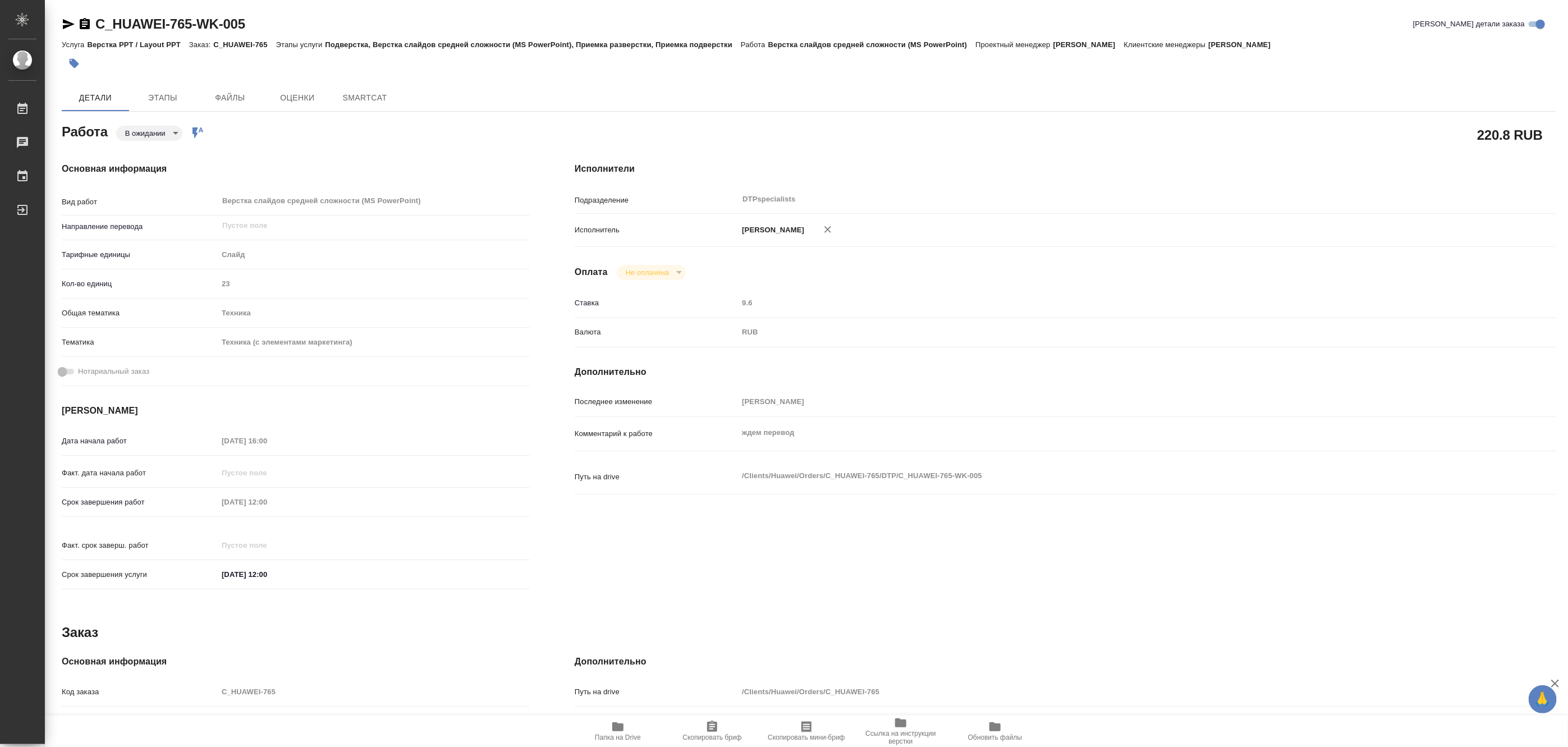
type textarea "x"
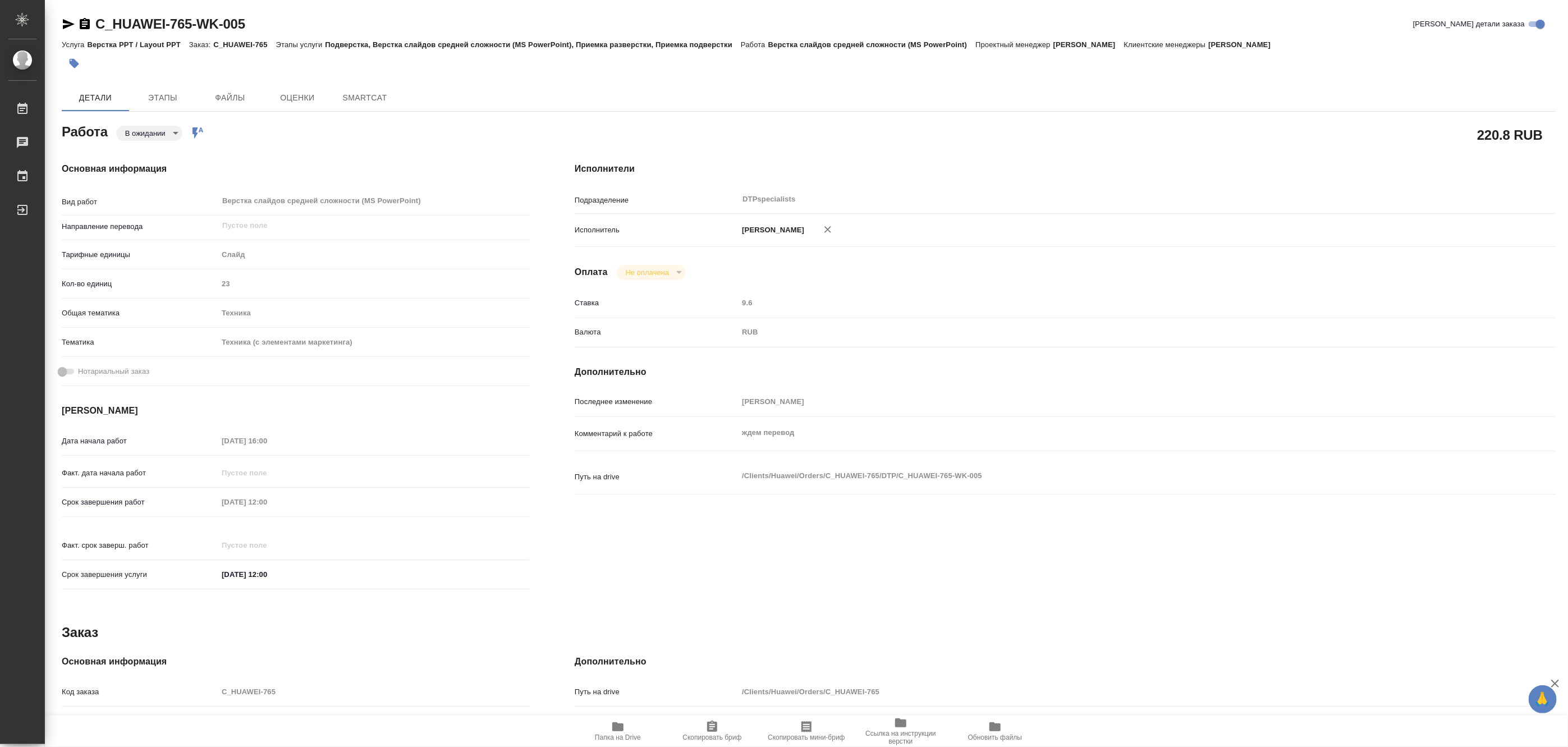
type textarea "x"
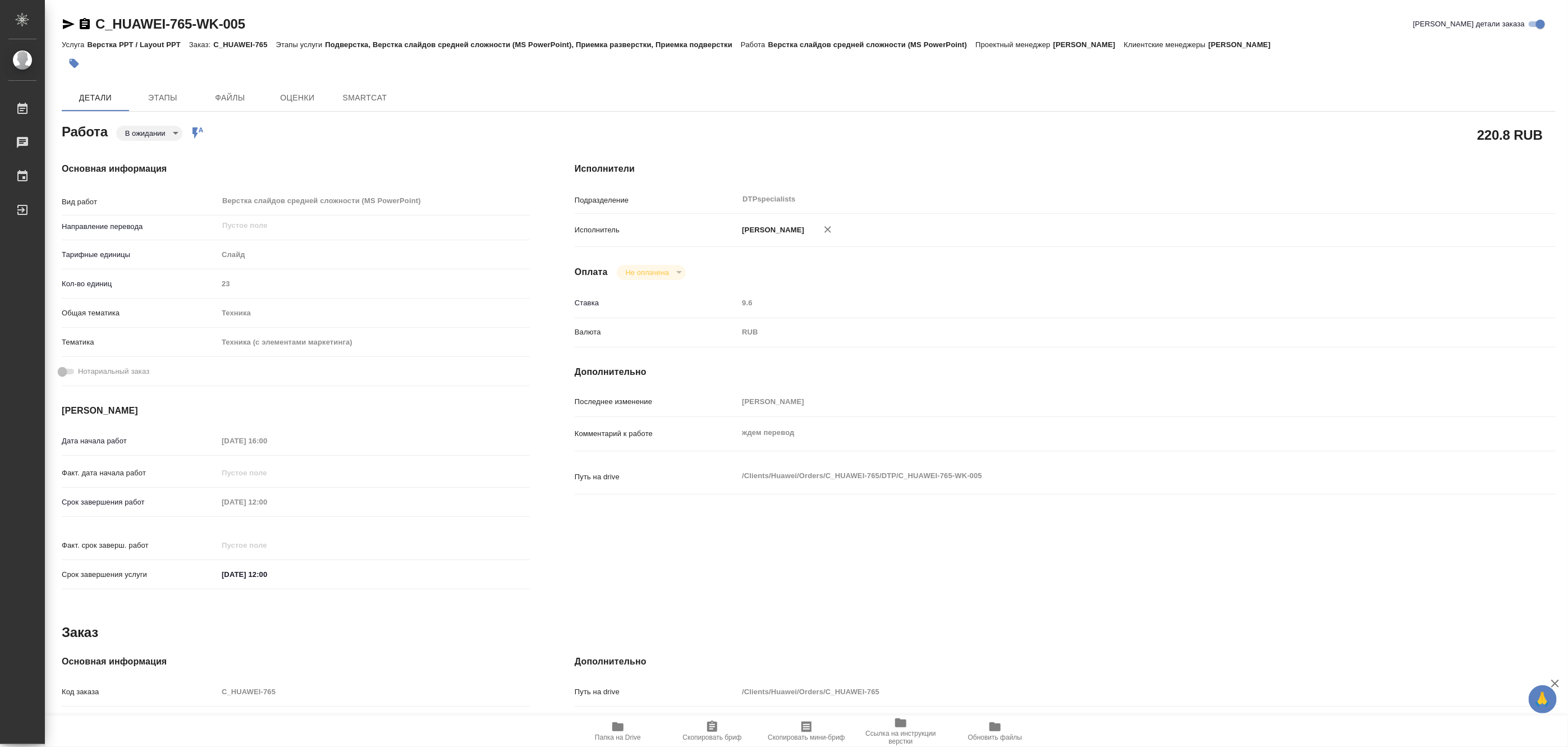
type textarea "x"
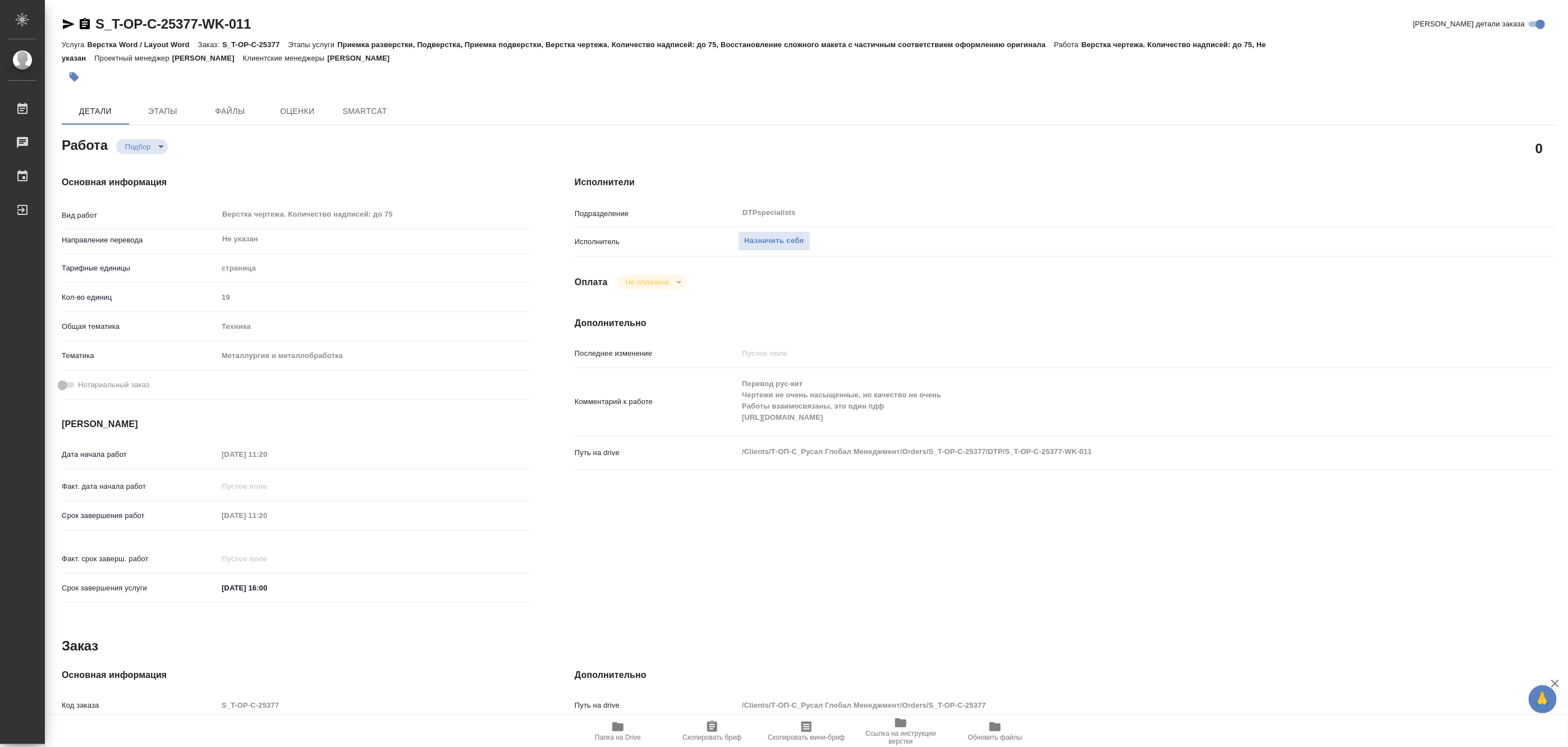
type textarea "x"
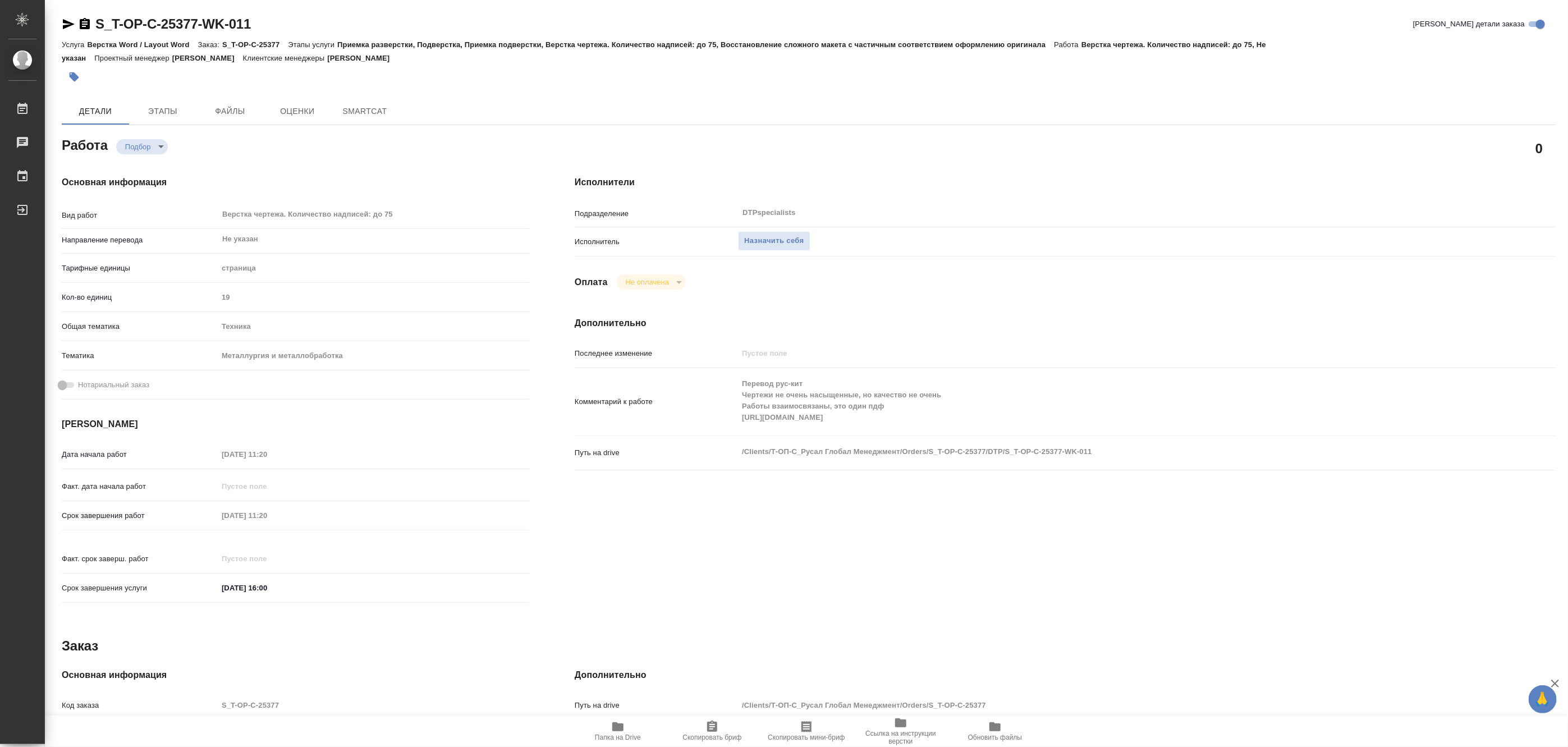
type textarea "x"
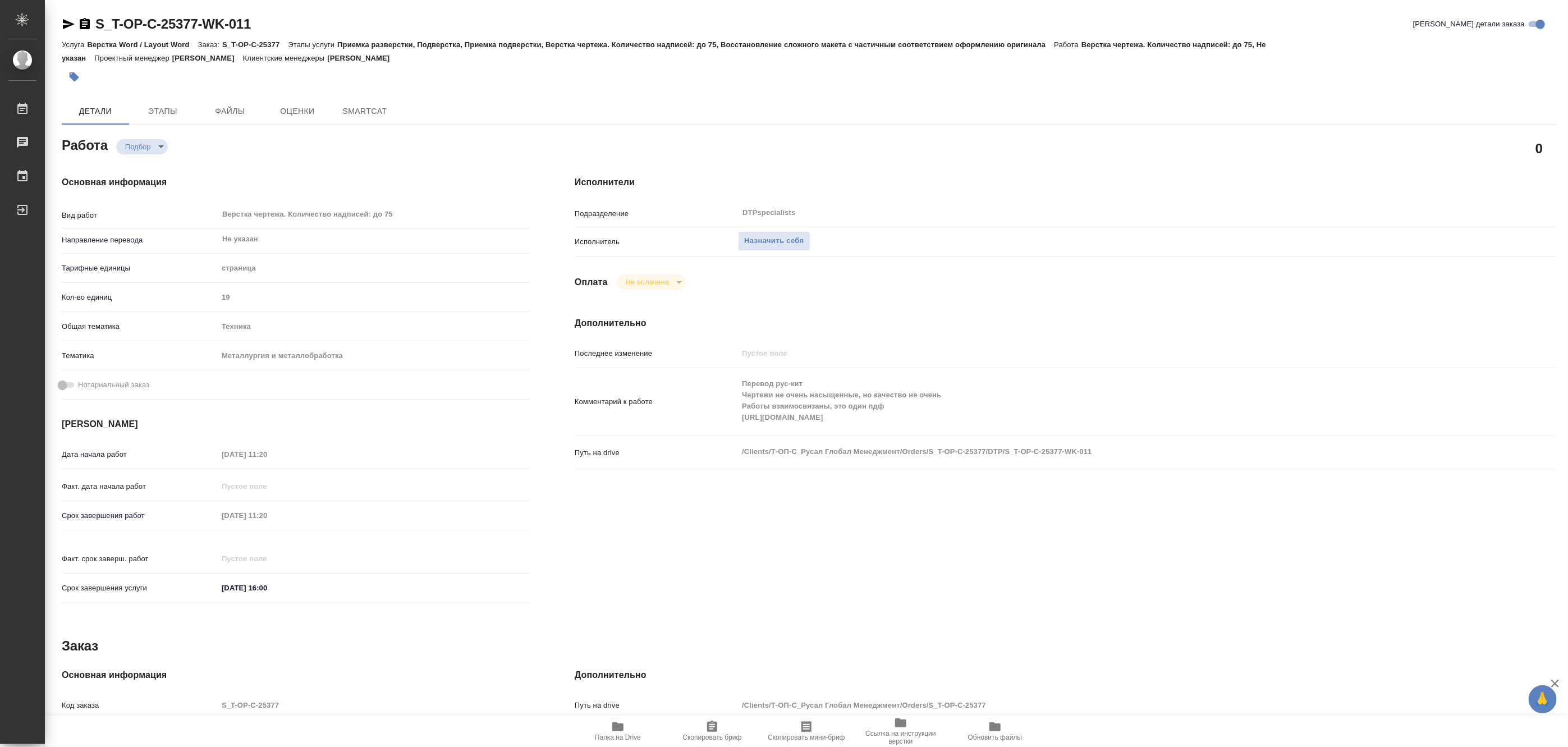
type textarea "x"
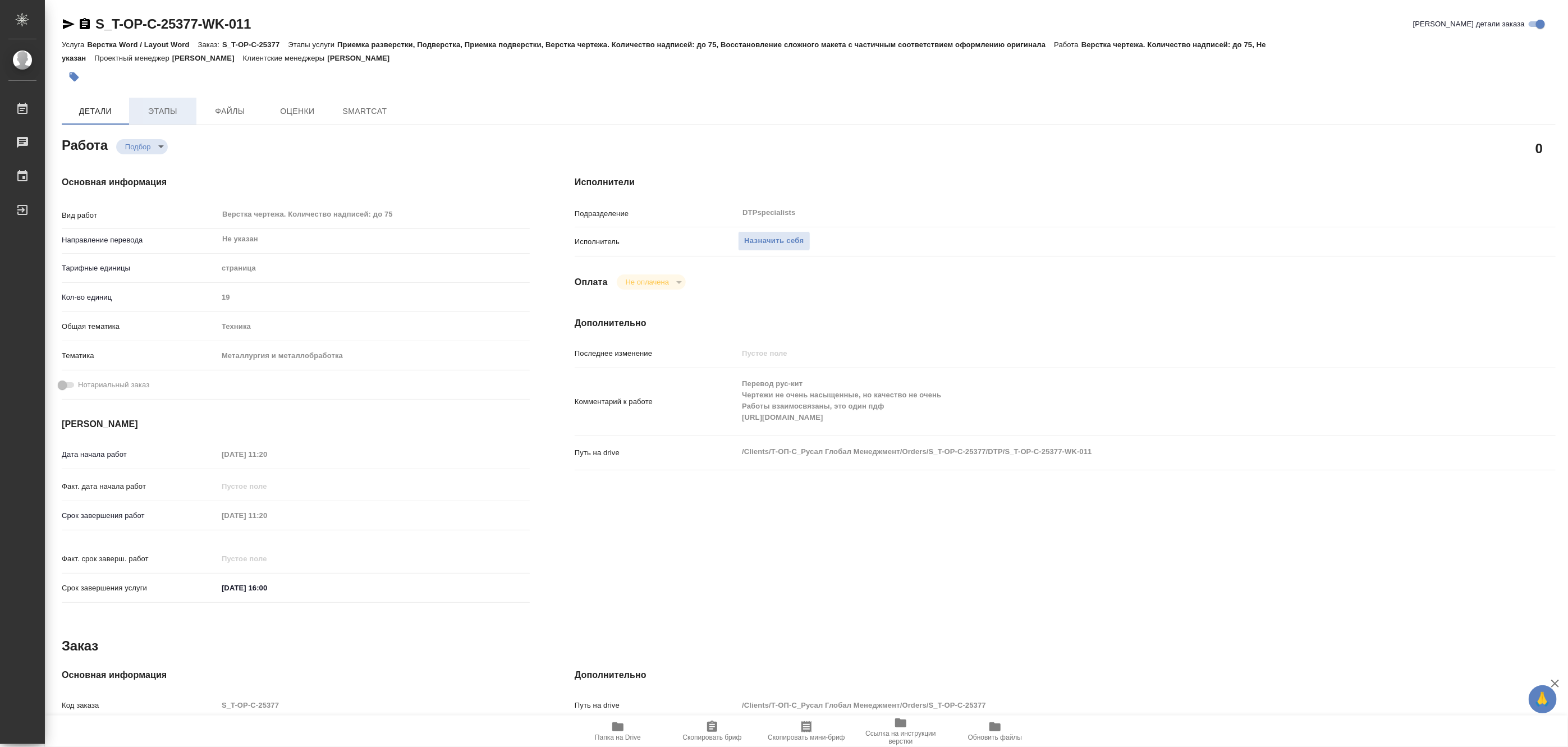
type textarea "x"
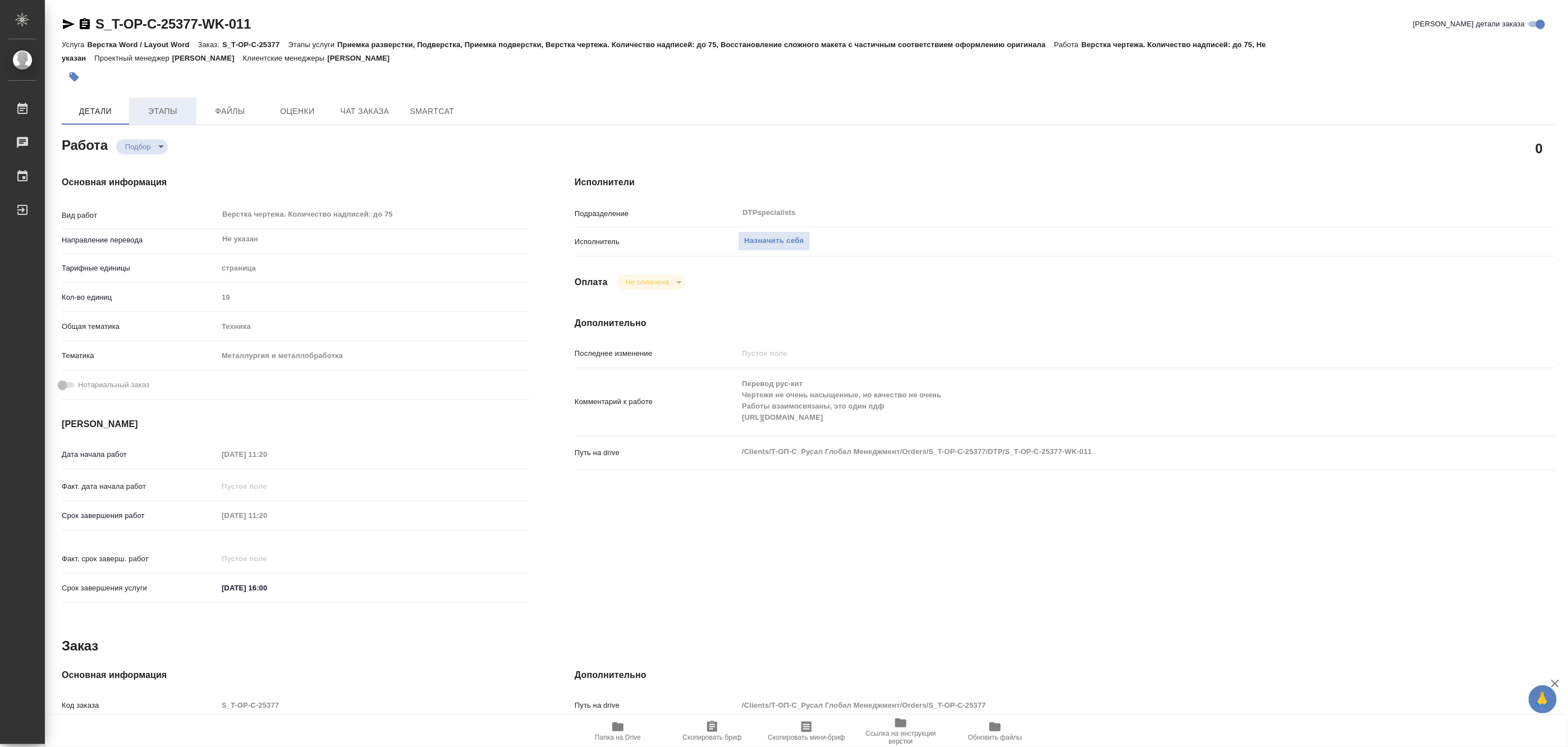
click at [177, 107] on span "Этапы" at bounding box center [163, 111] width 54 height 14
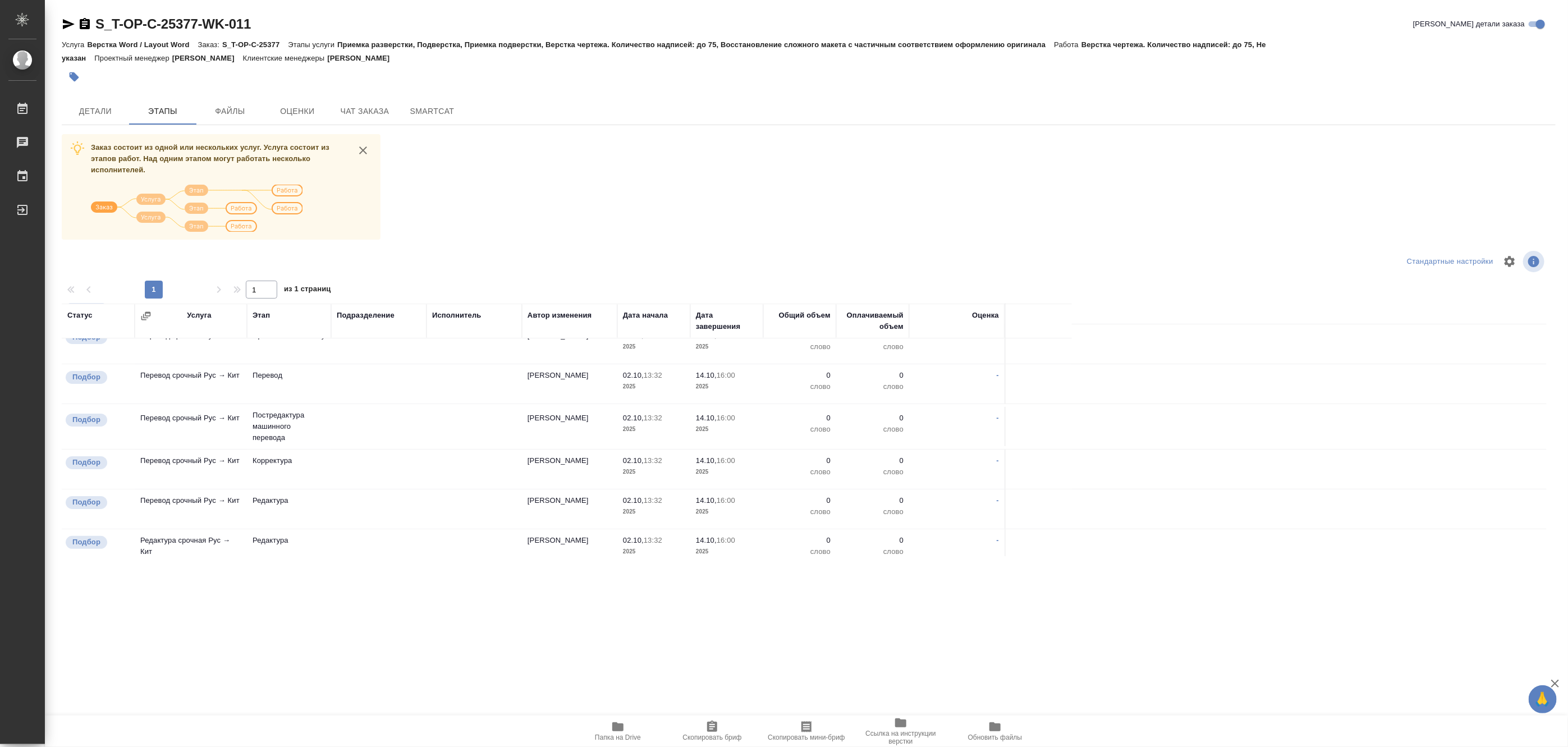
scroll to position [239, 0]
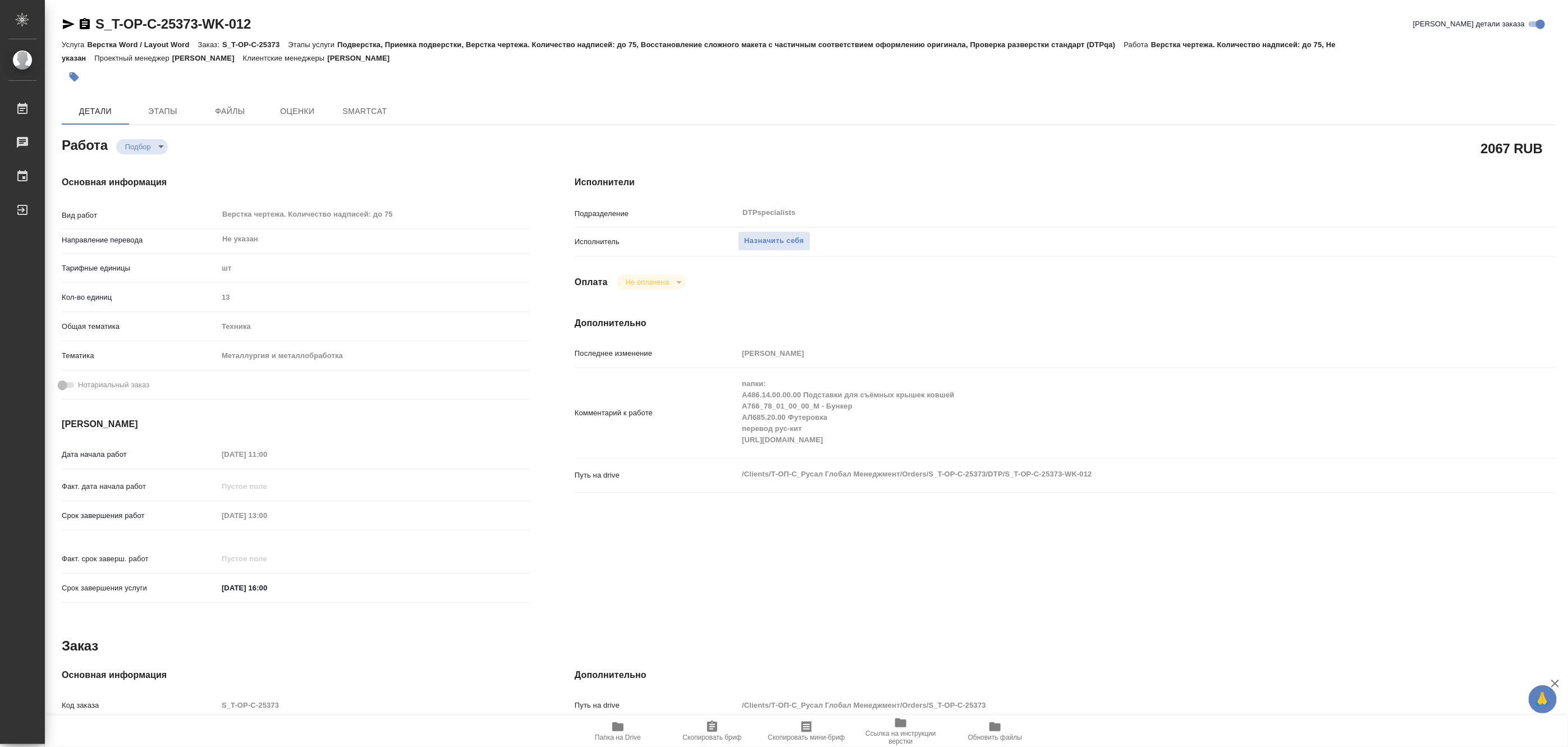
type textarea "x"
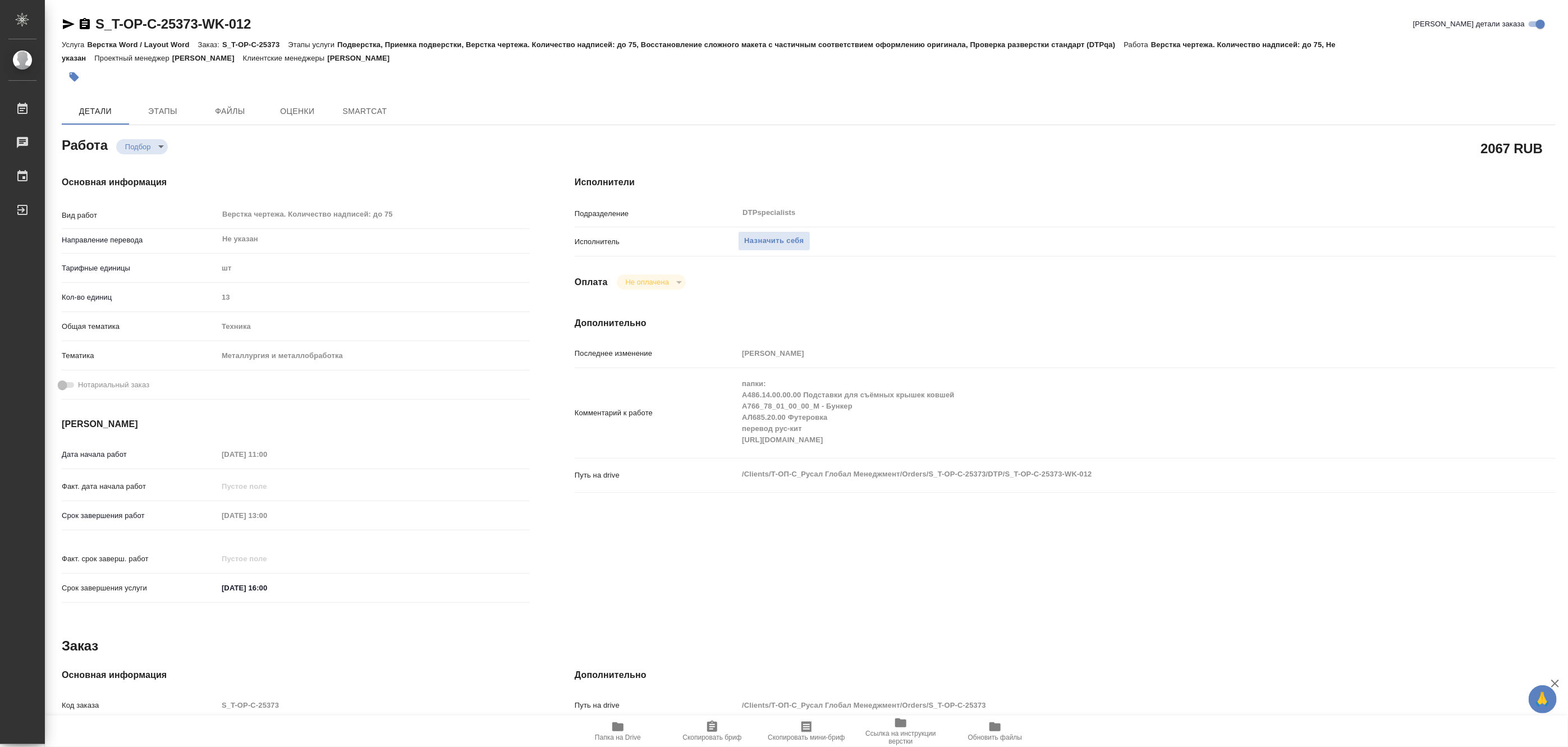
type textarea "x"
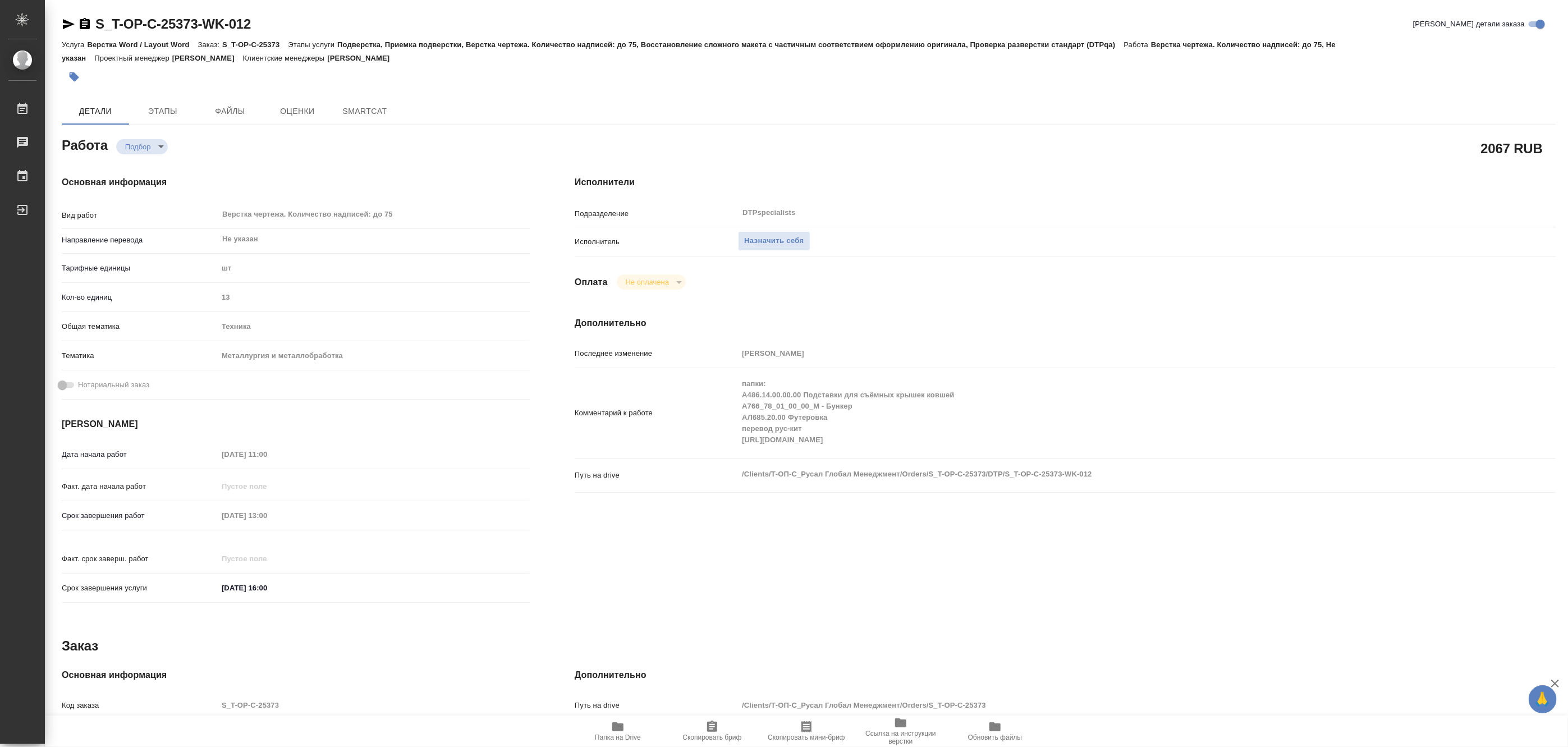
type textarea "x"
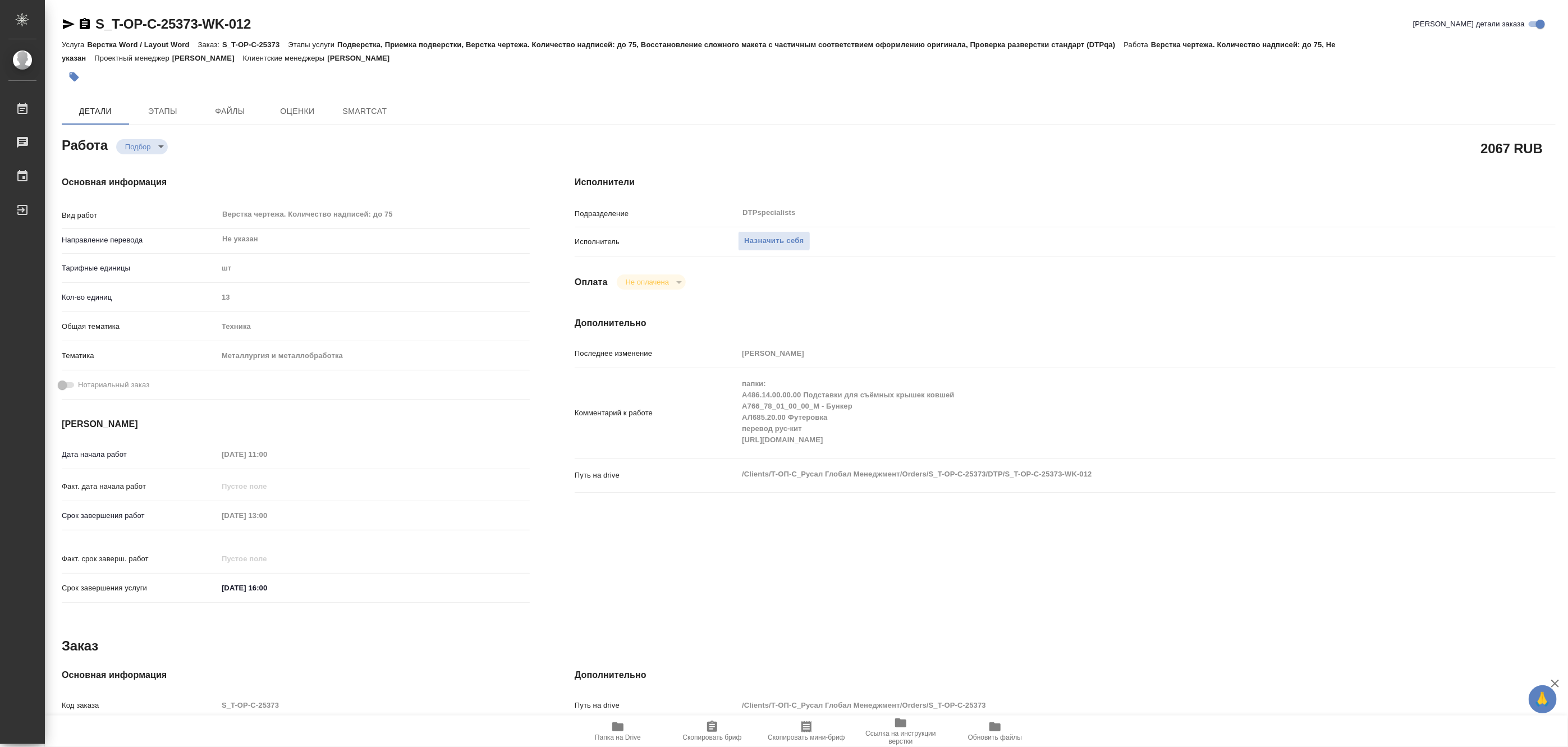
type textarea "x"
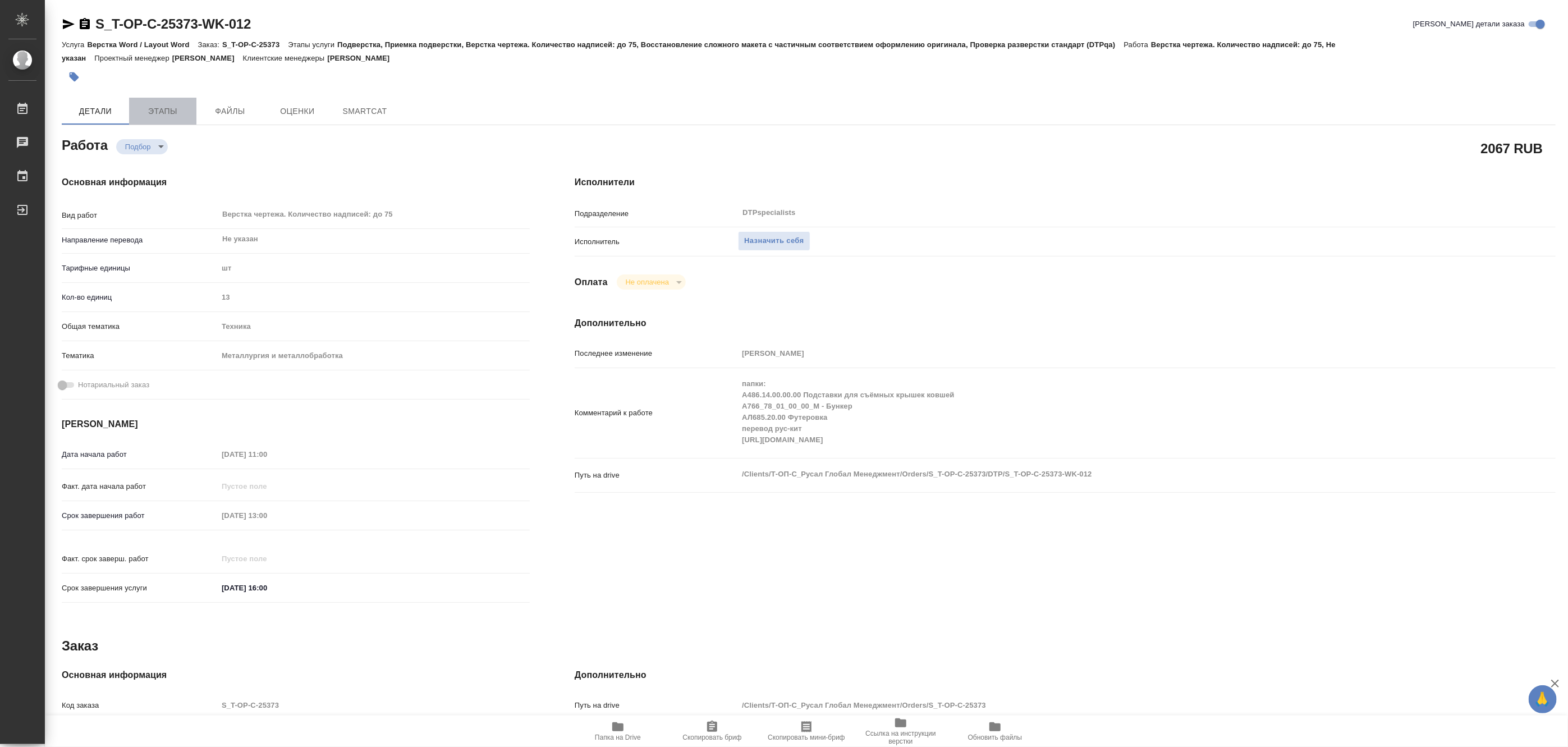
click at [163, 108] on span "Этапы" at bounding box center [163, 111] width 54 height 14
type textarea "x"
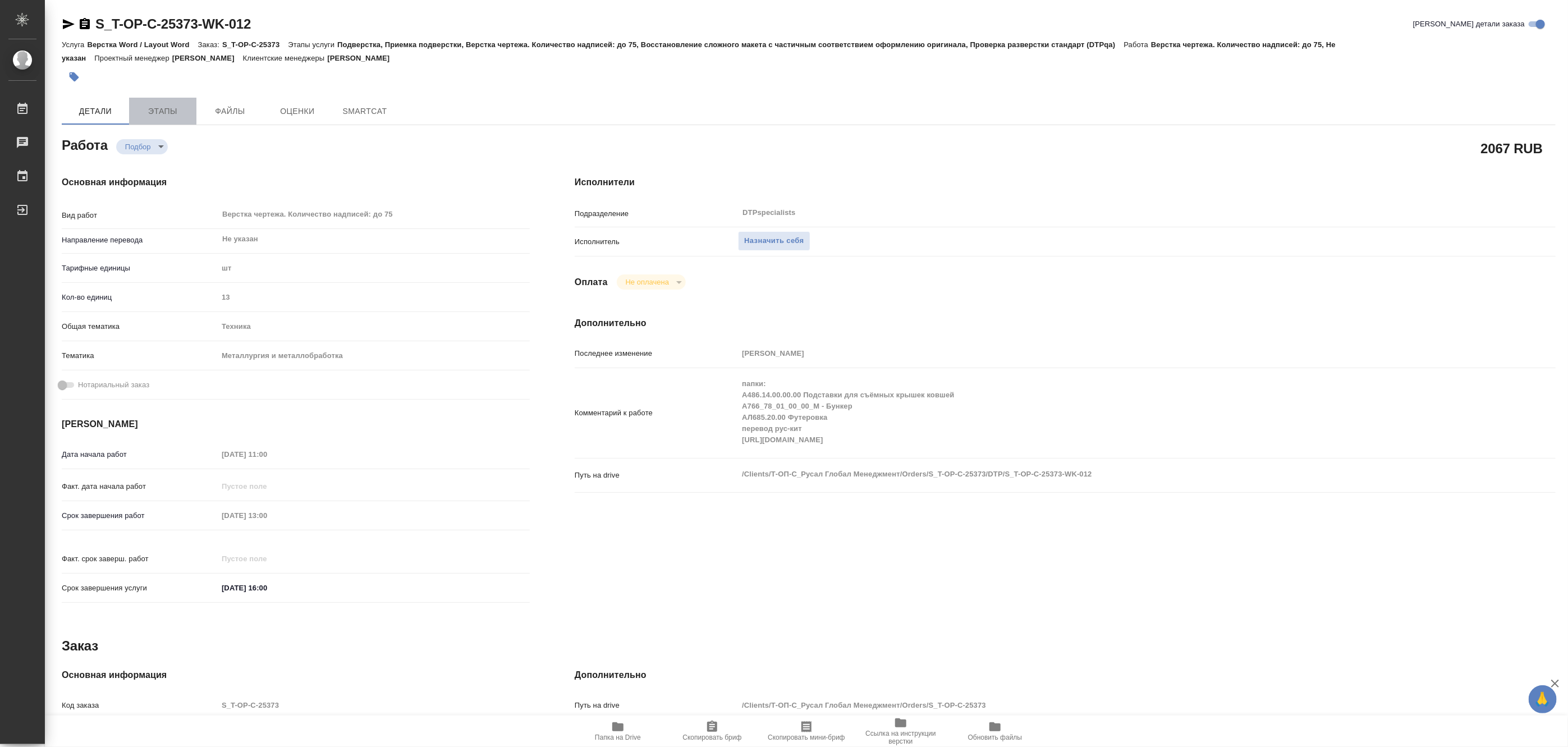
type textarea "x"
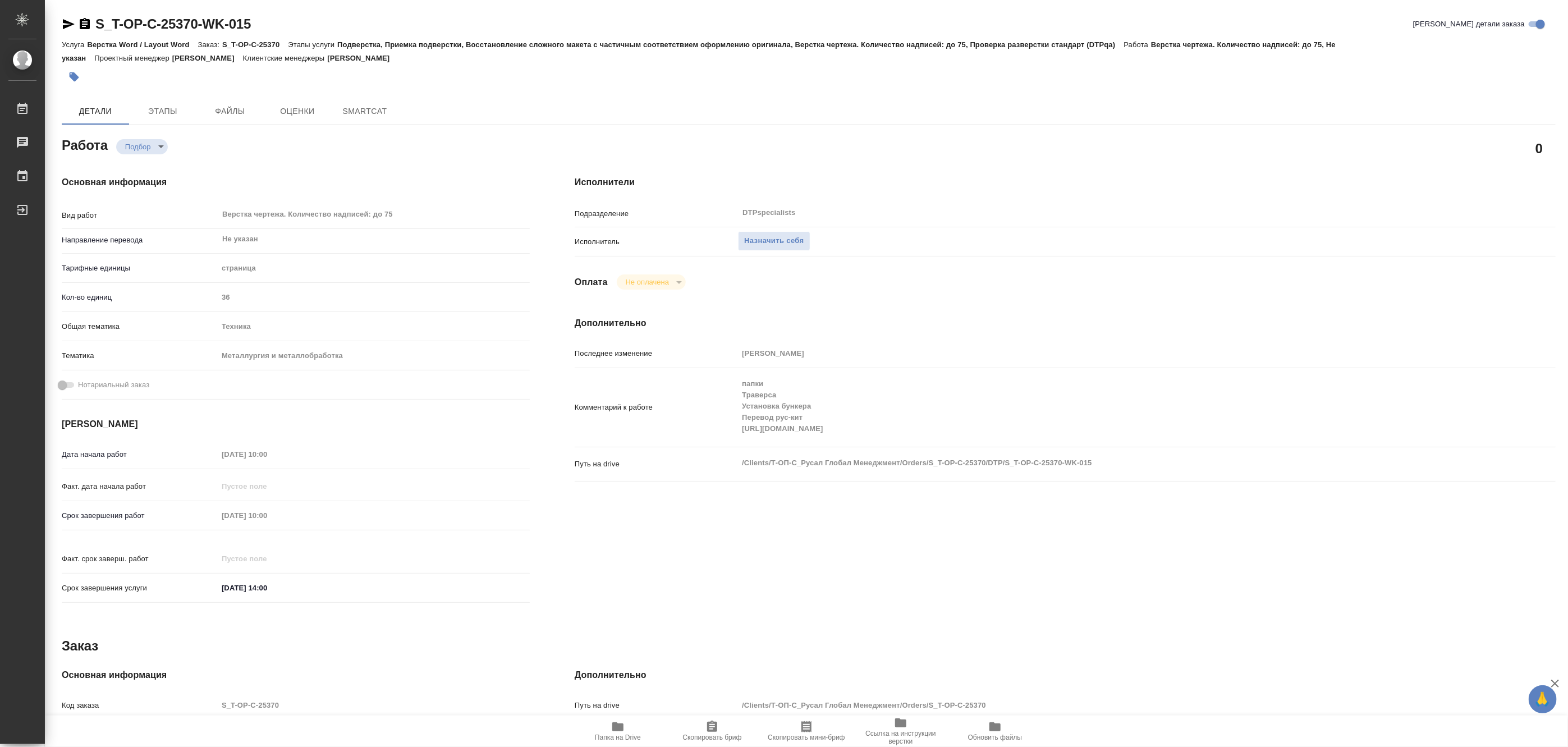
type textarea "x"
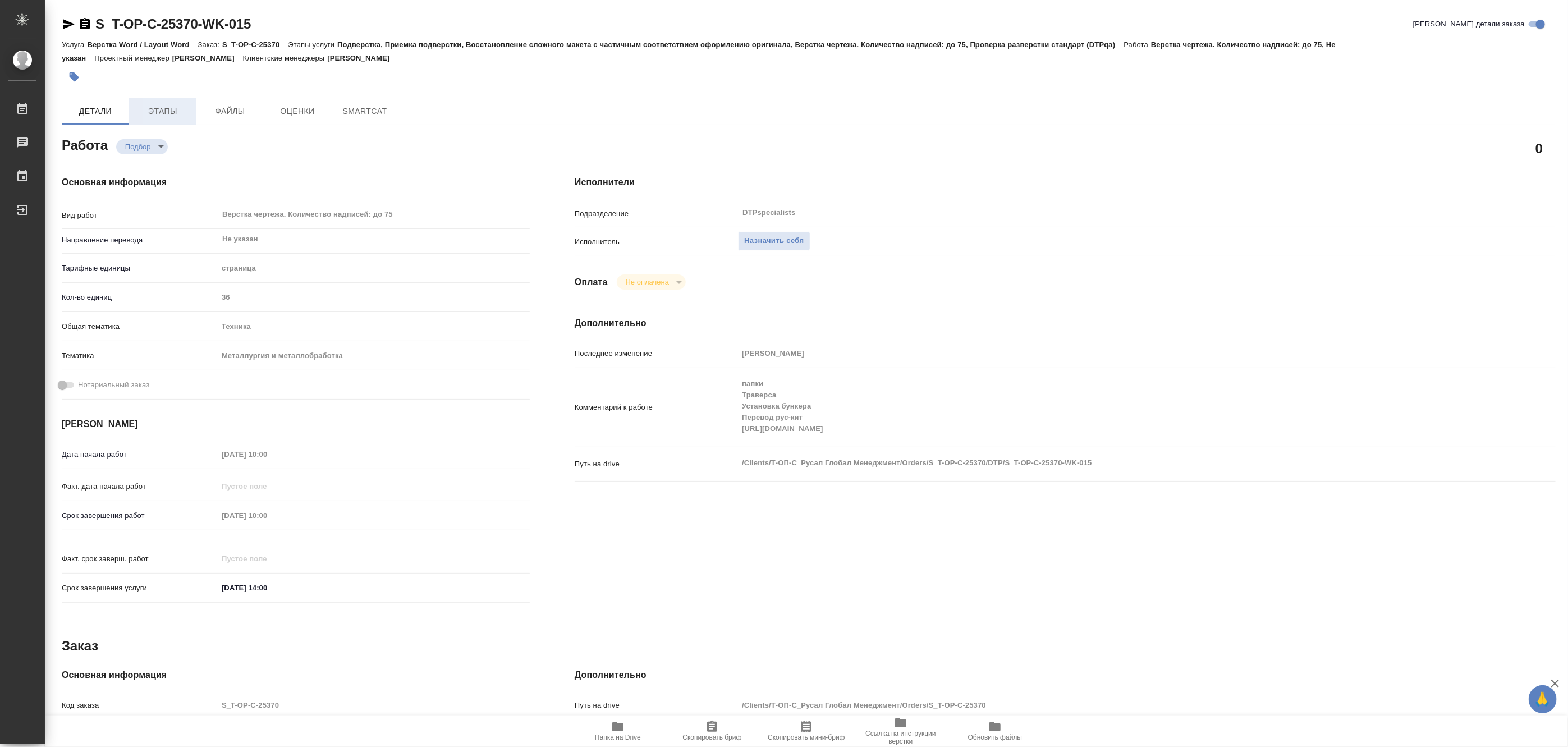
type textarea "x"
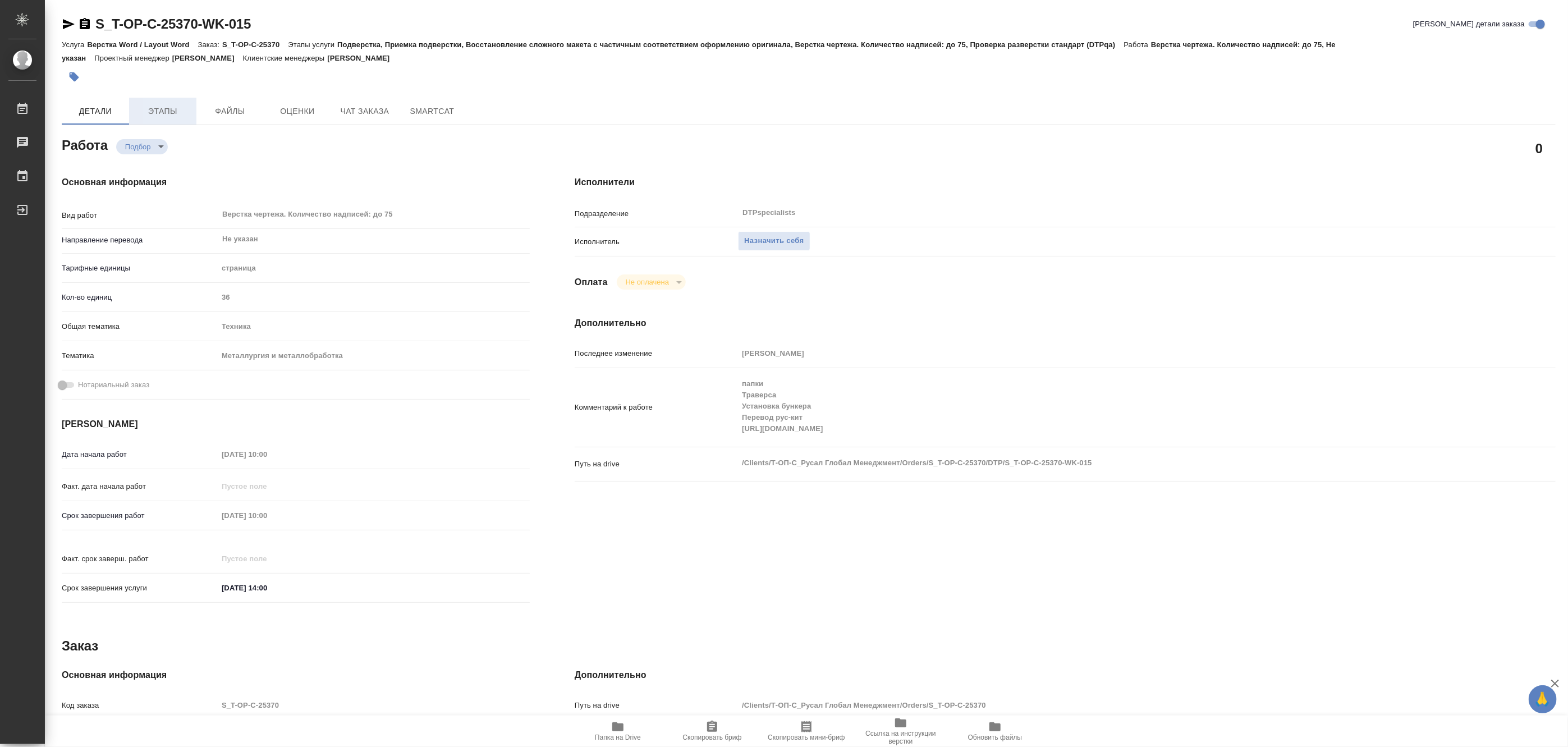
type textarea "x"
click at [161, 109] on span "Этапы" at bounding box center [163, 111] width 54 height 14
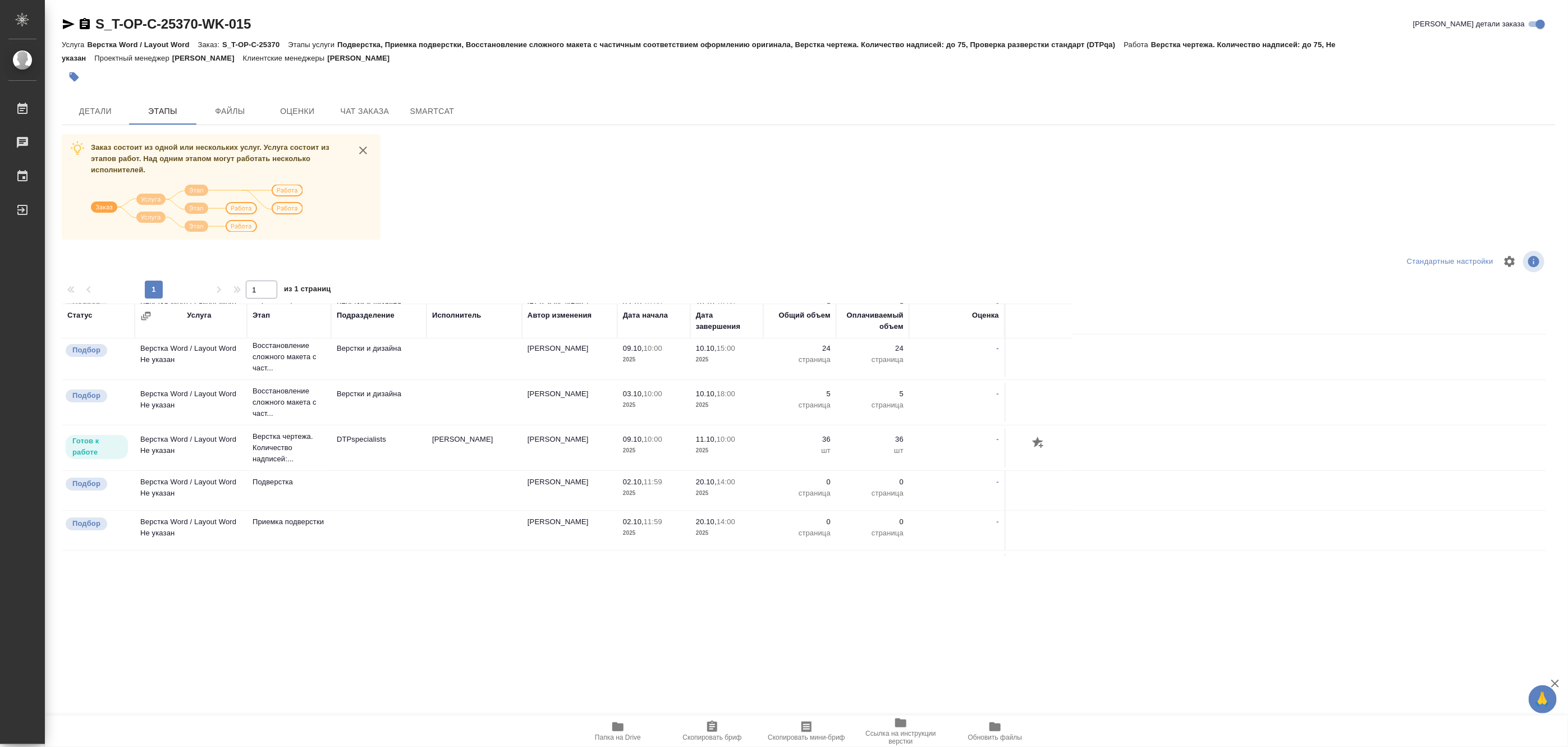
scroll to position [69, 0]
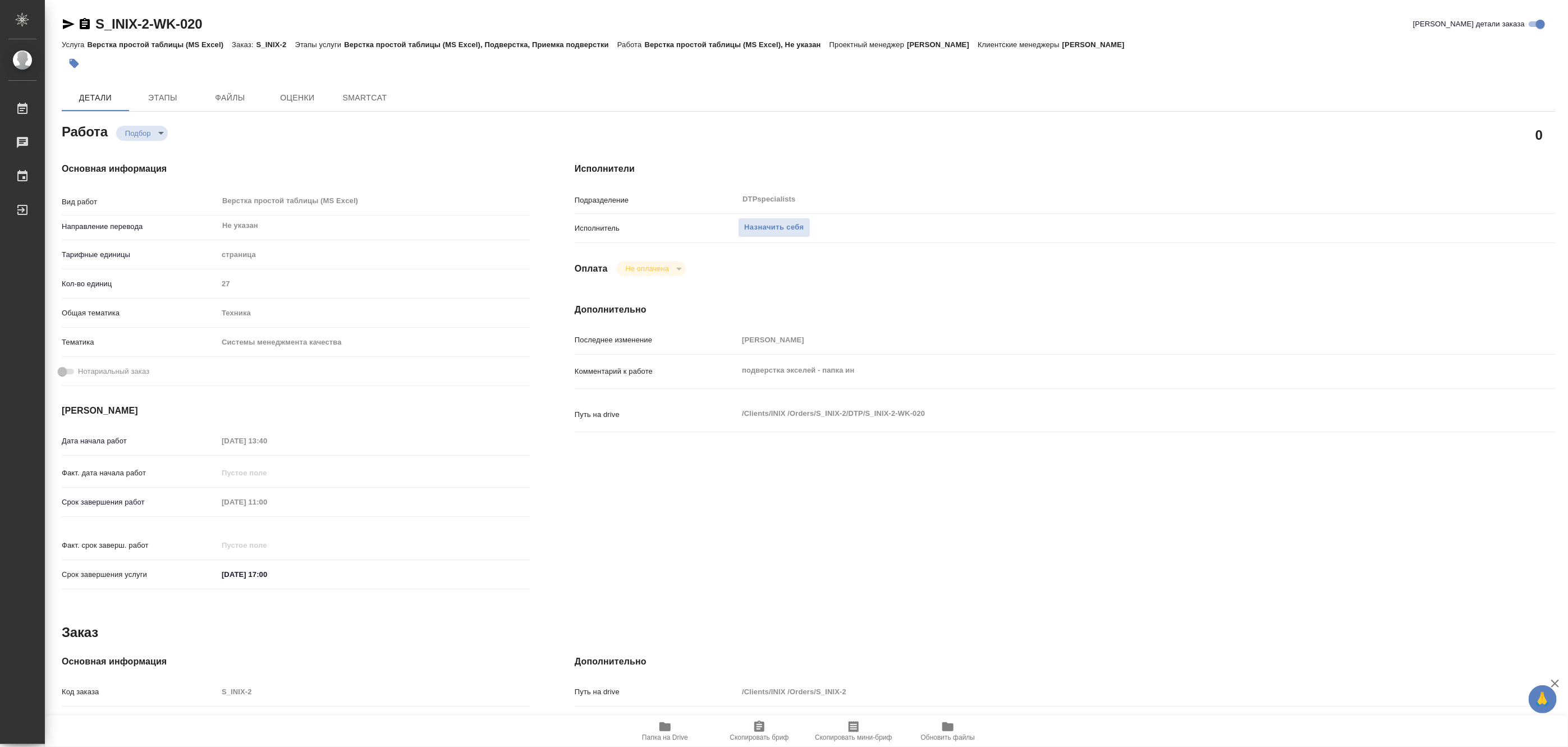
type textarea "x"
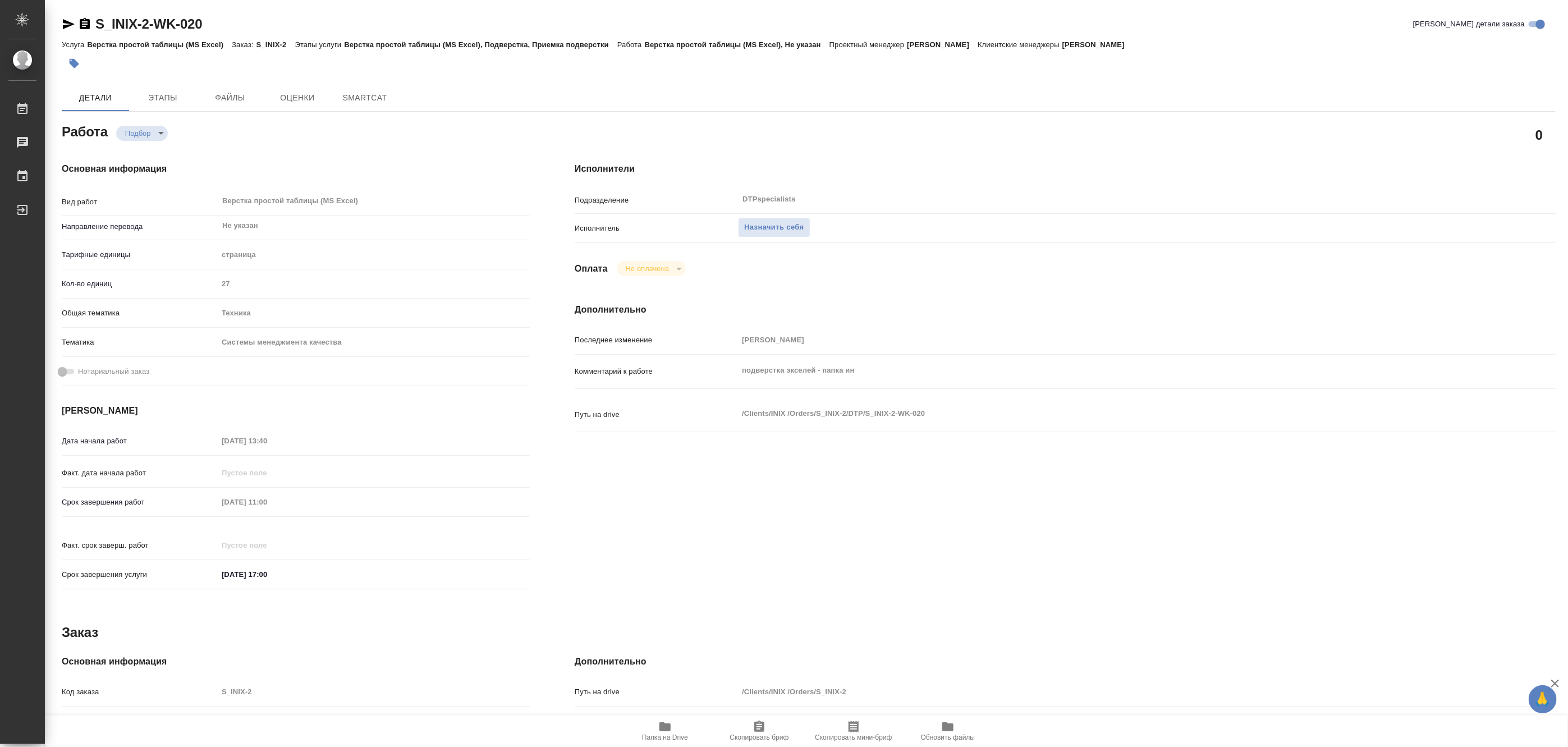
type textarea "x"
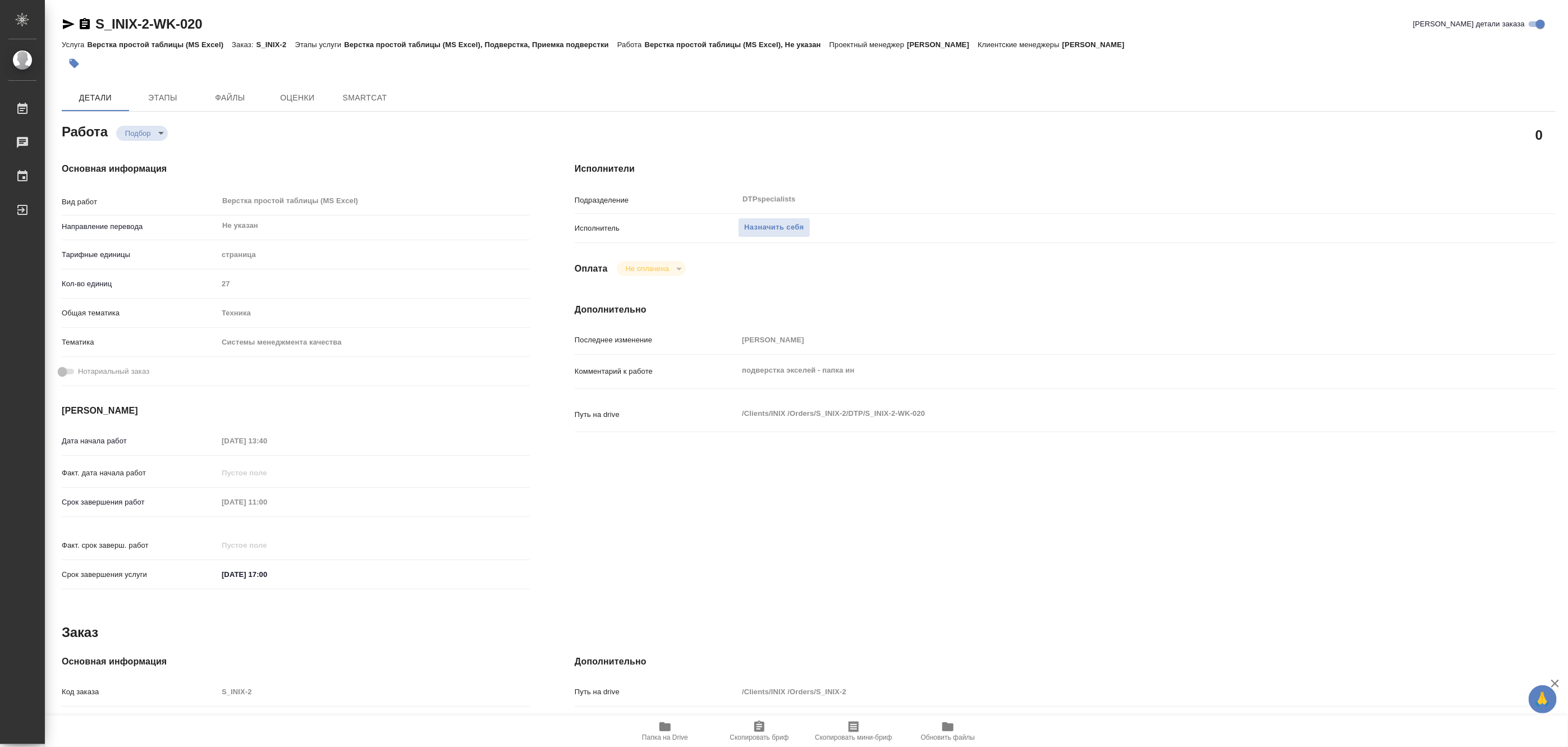
type textarea "x"
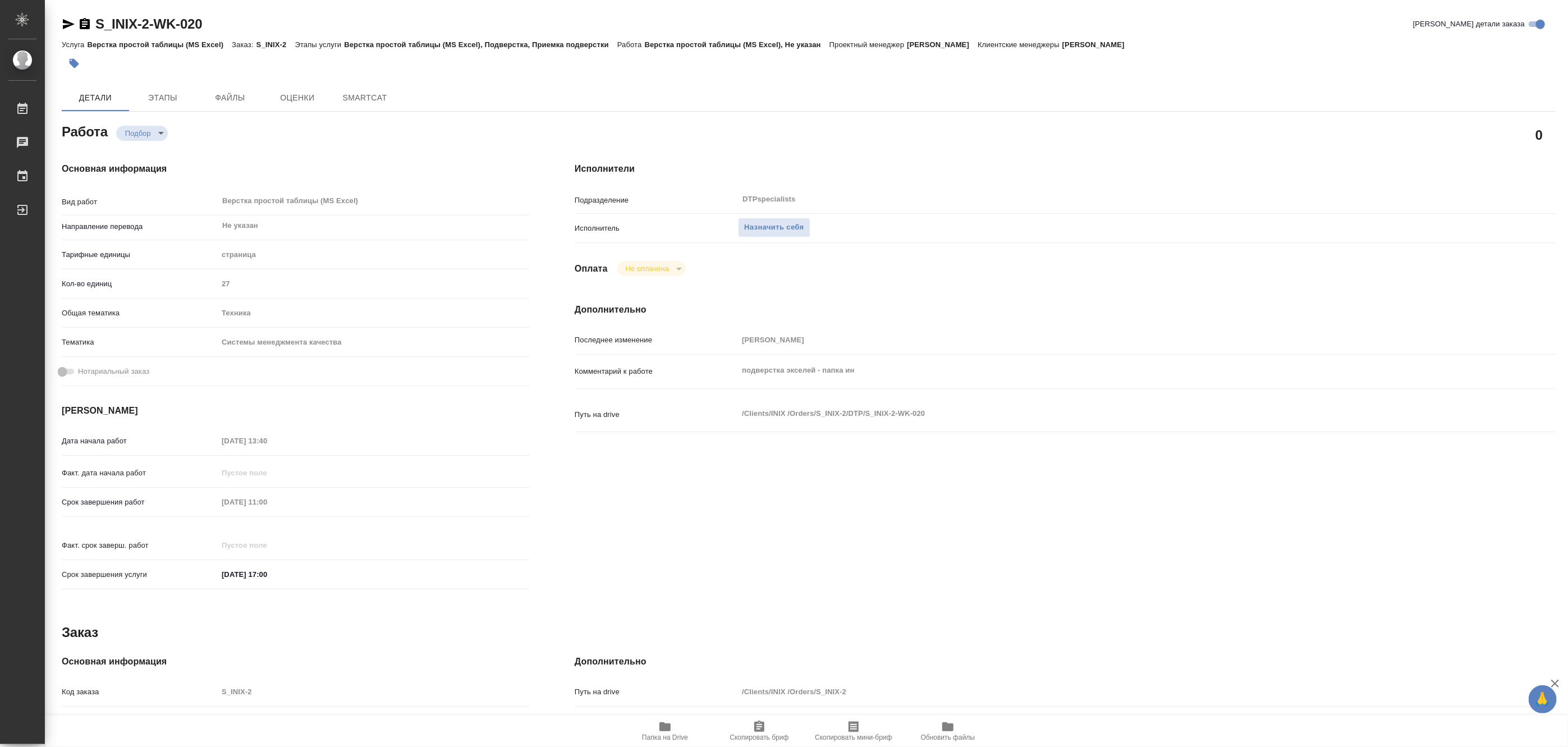
type textarea "x"
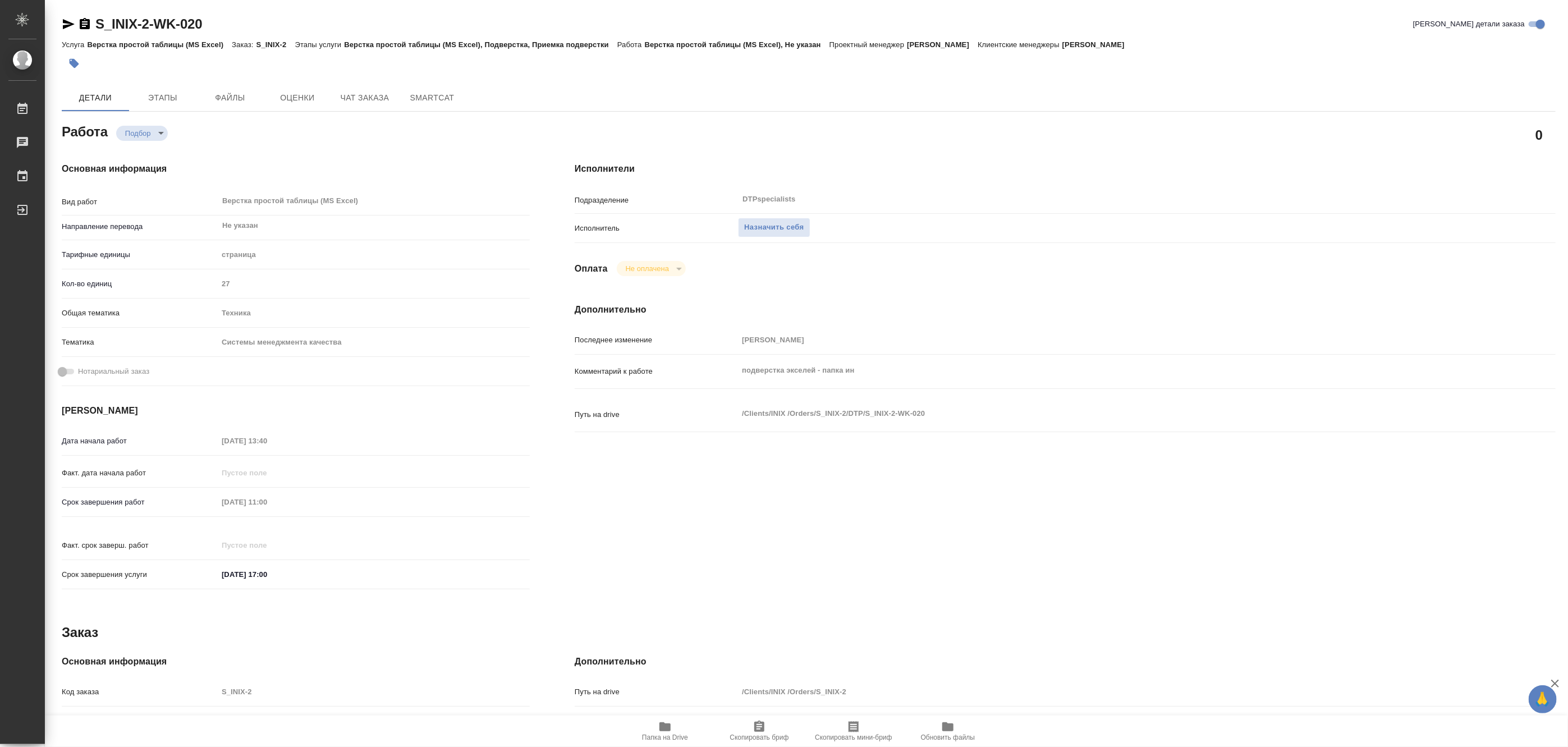
type textarea "x"
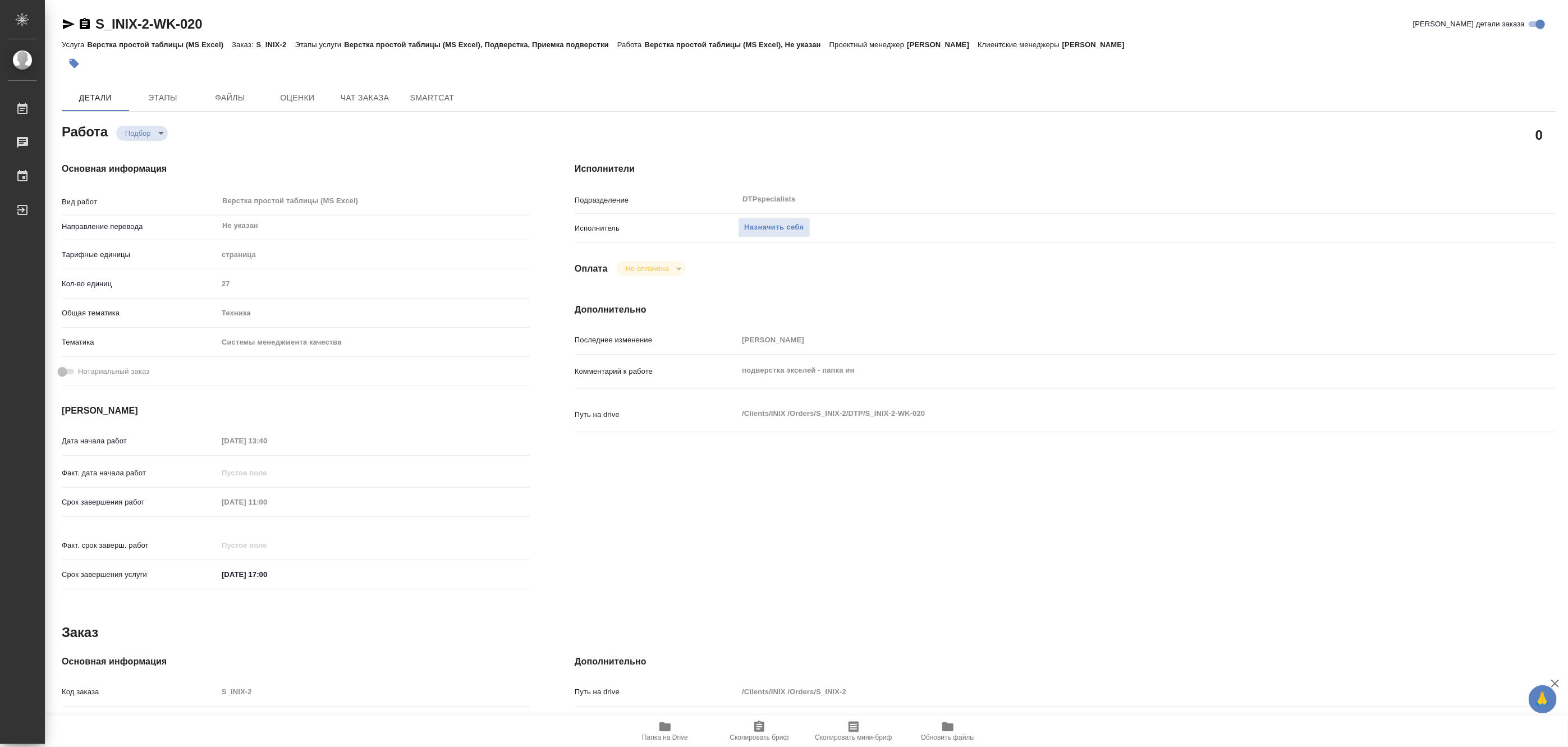
type textarea "x"
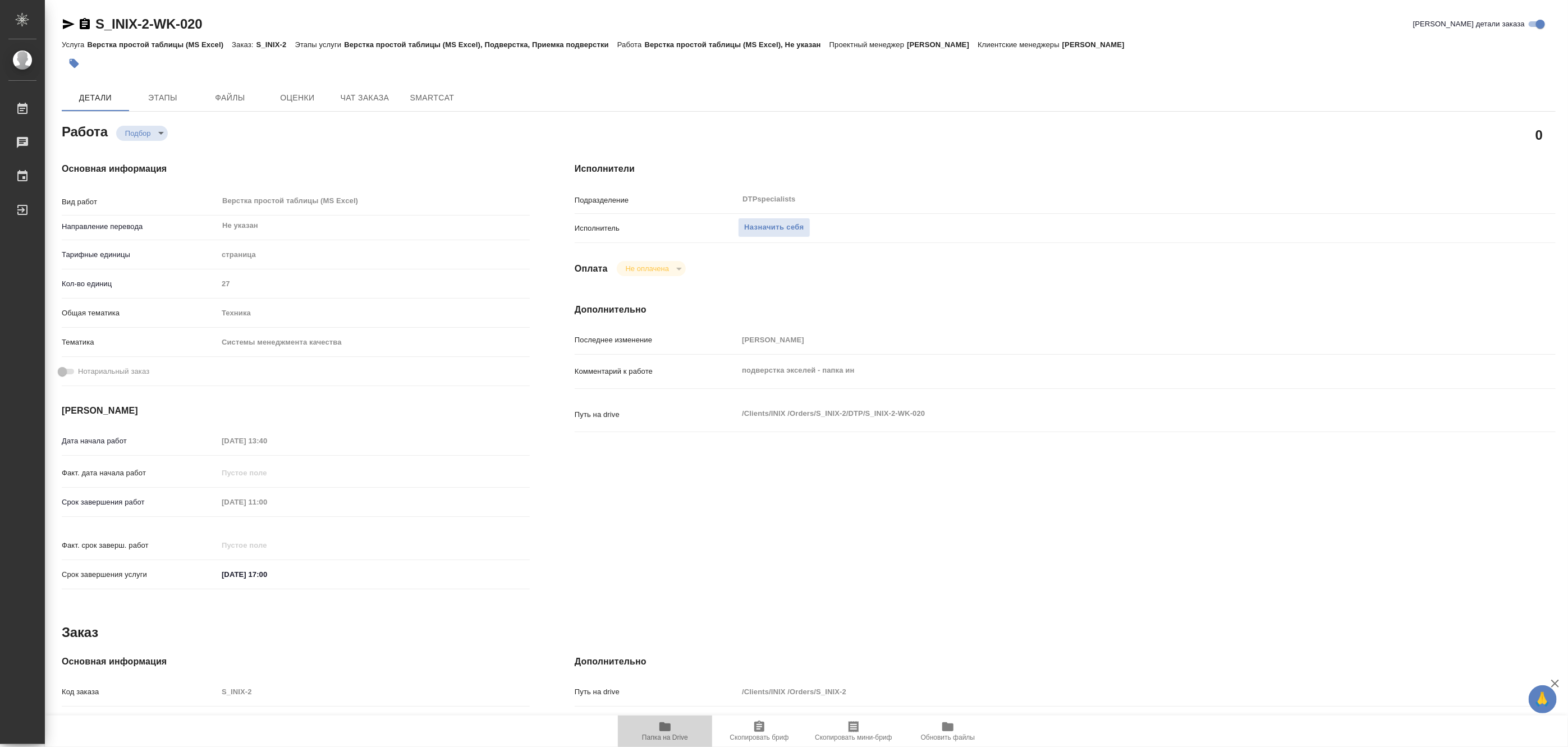
click at [660, 731] on icon "button" at bounding box center [665, 727] width 13 height 13
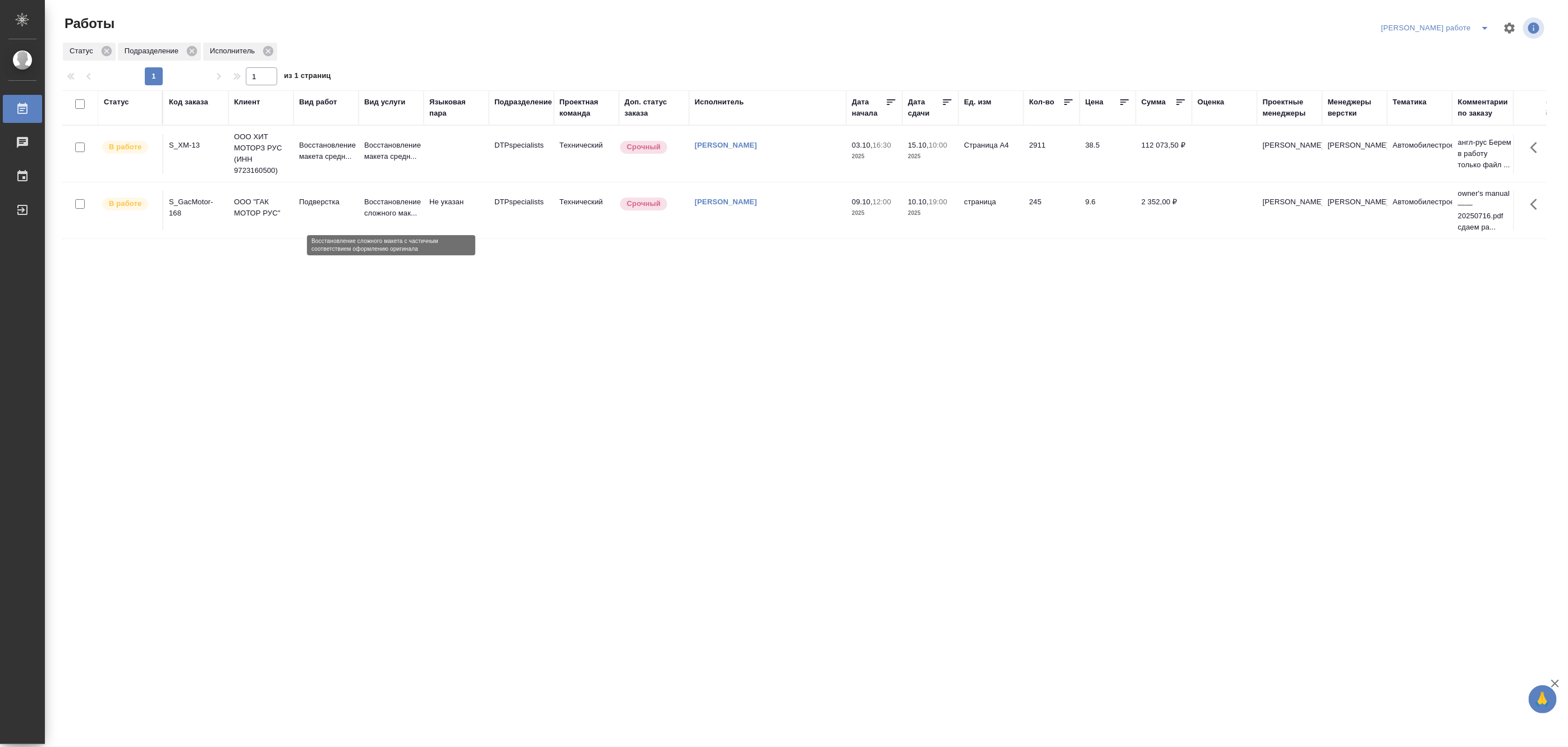
click at [384, 214] on p "Восстановление сложного мак..." at bounding box center [391, 208] width 54 height 23
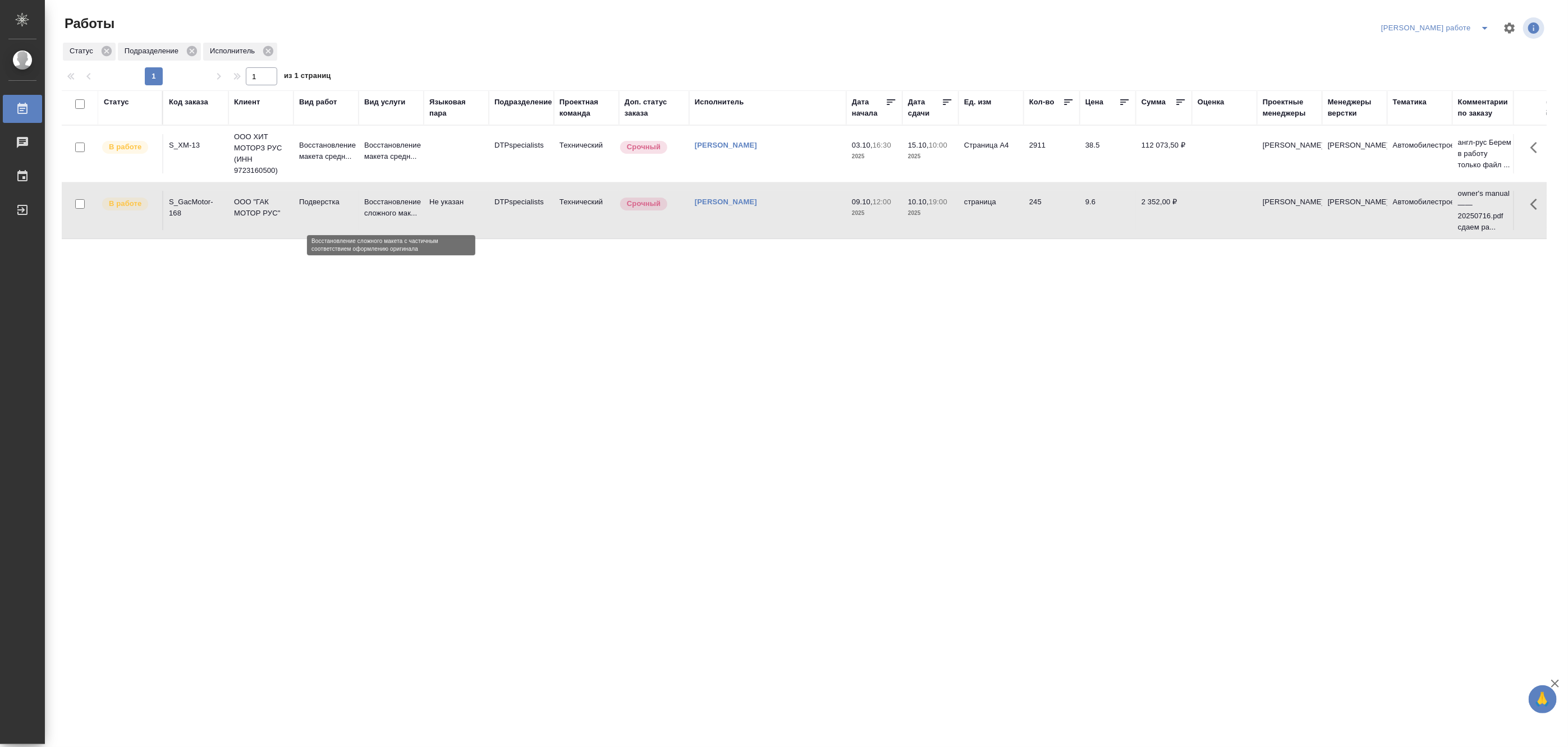
click at [384, 214] on p "Восстановление сложного мак..." at bounding box center [391, 208] width 54 height 23
click at [374, 203] on p "Восстановление сложного мак..." at bounding box center [391, 208] width 54 height 23
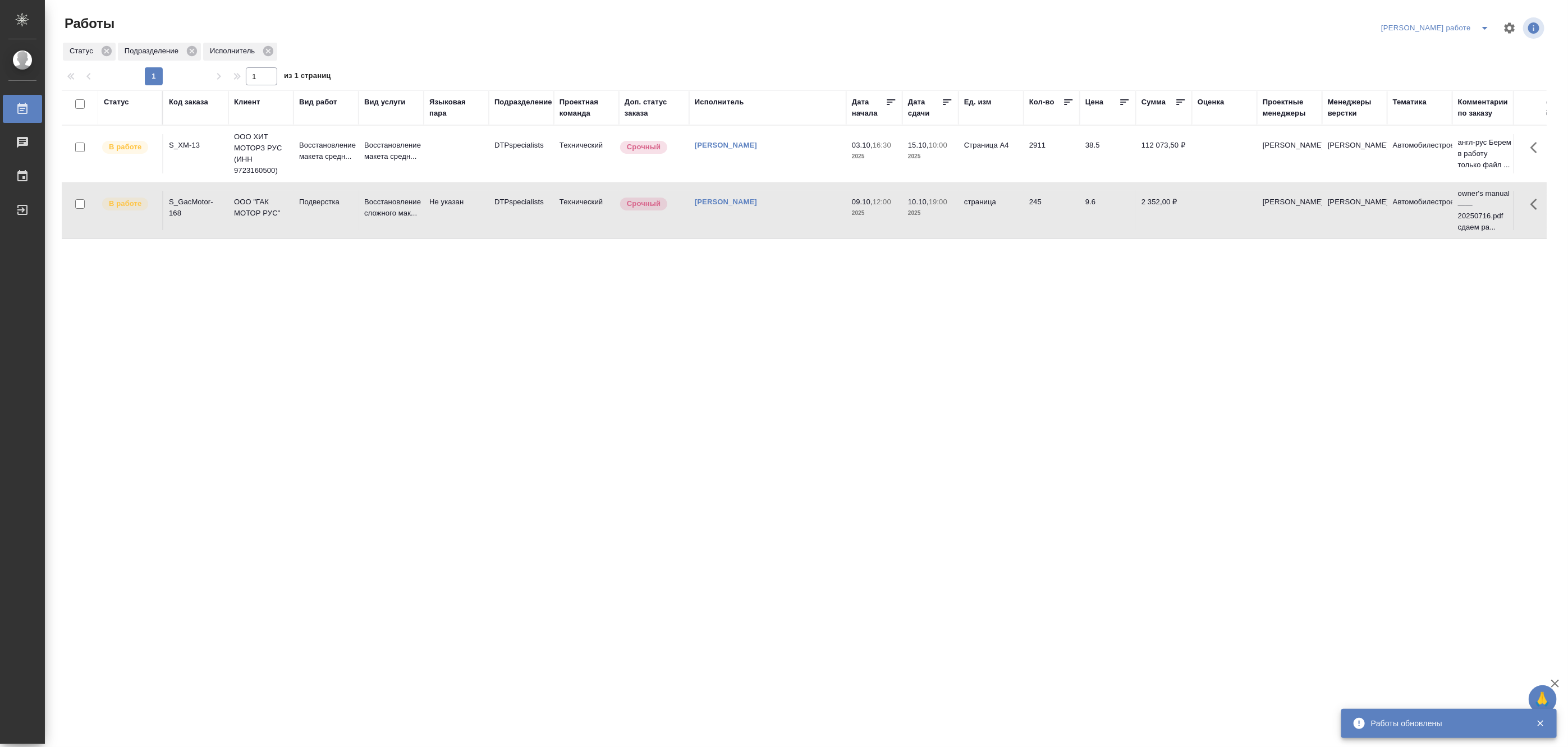
click at [1486, 21] on icon "split button" at bounding box center [1485, 28] width 13 height 13
click at [1449, 68] on li "Матвеева_назначено" at bounding box center [1444, 69] width 102 height 18
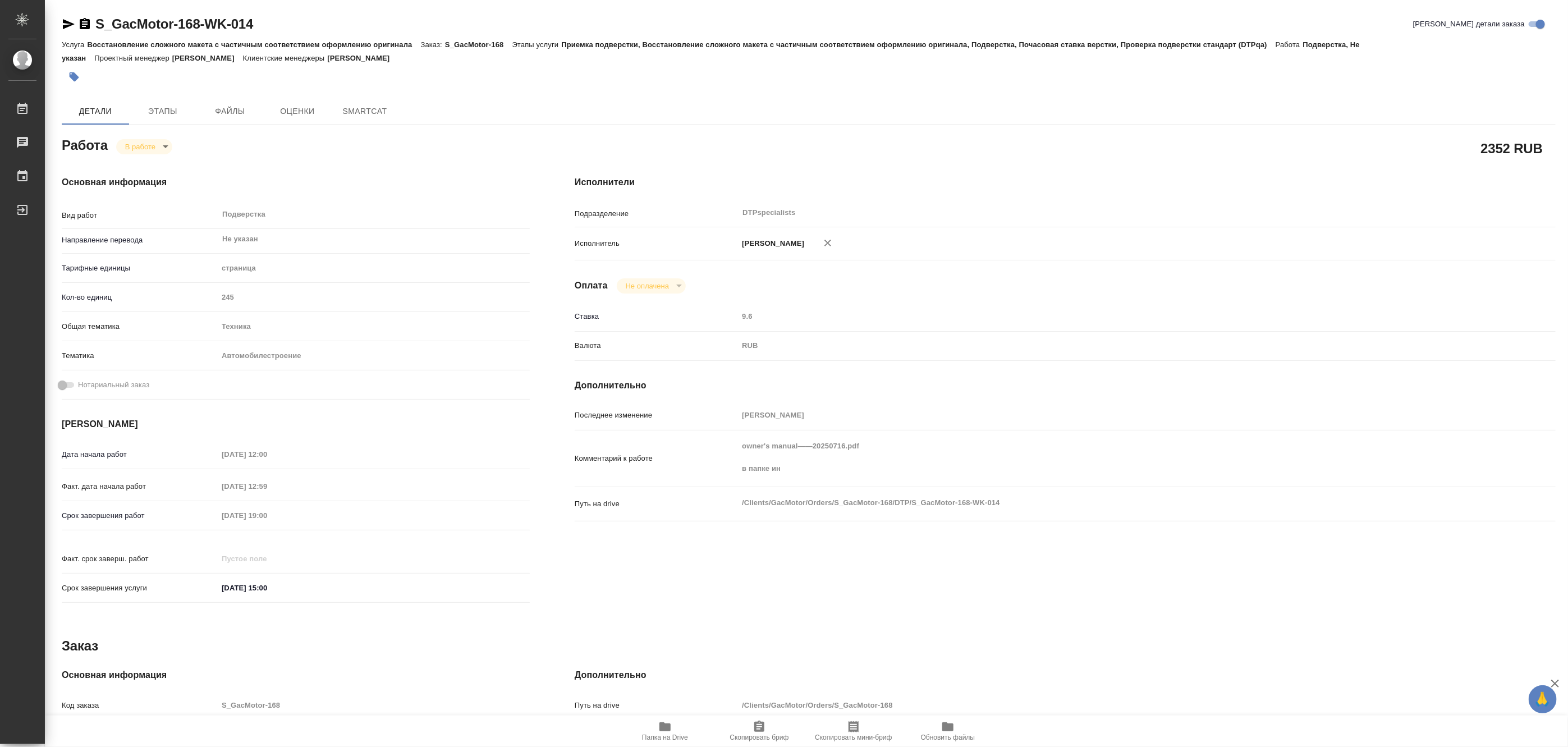
type textarea "x"
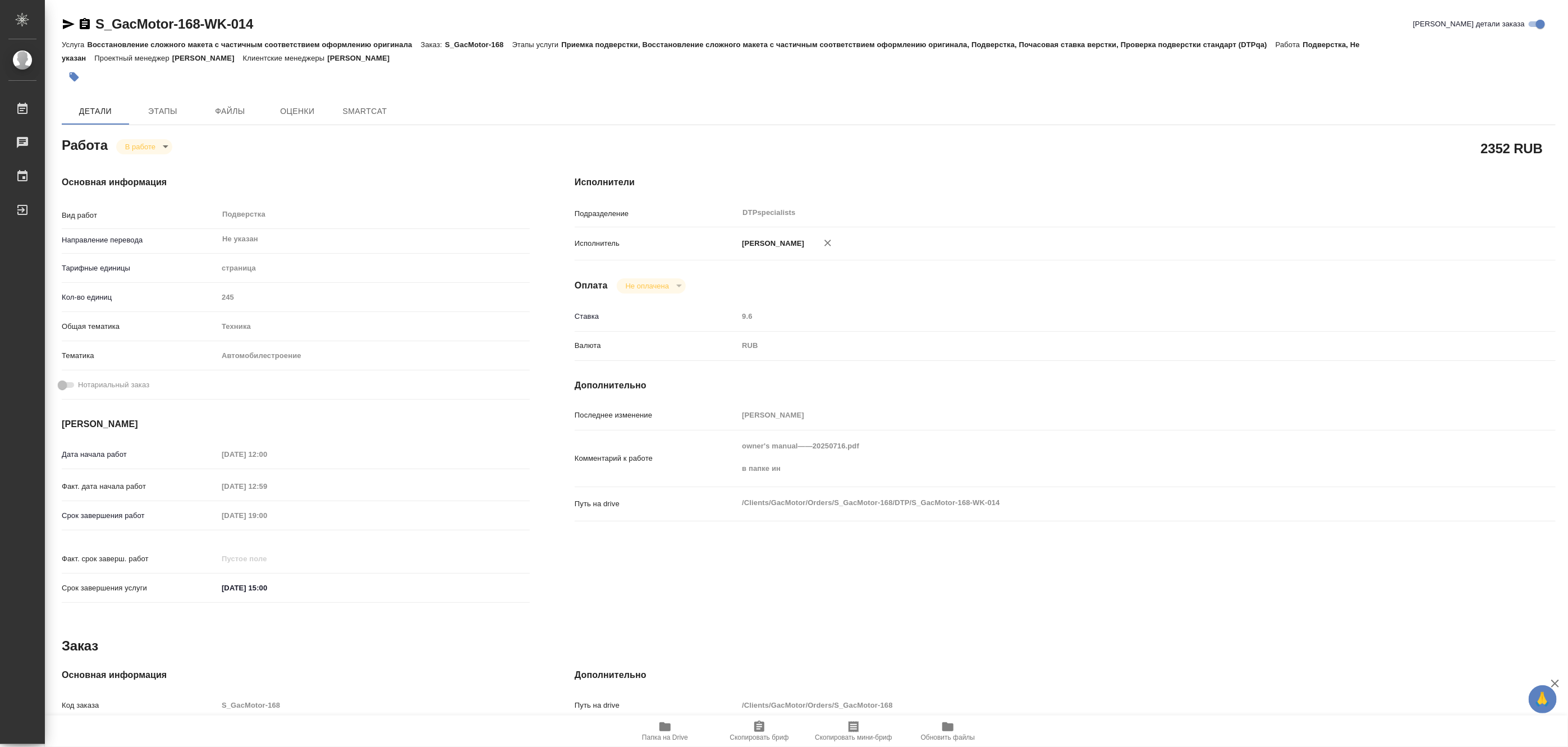
type textarea "x"
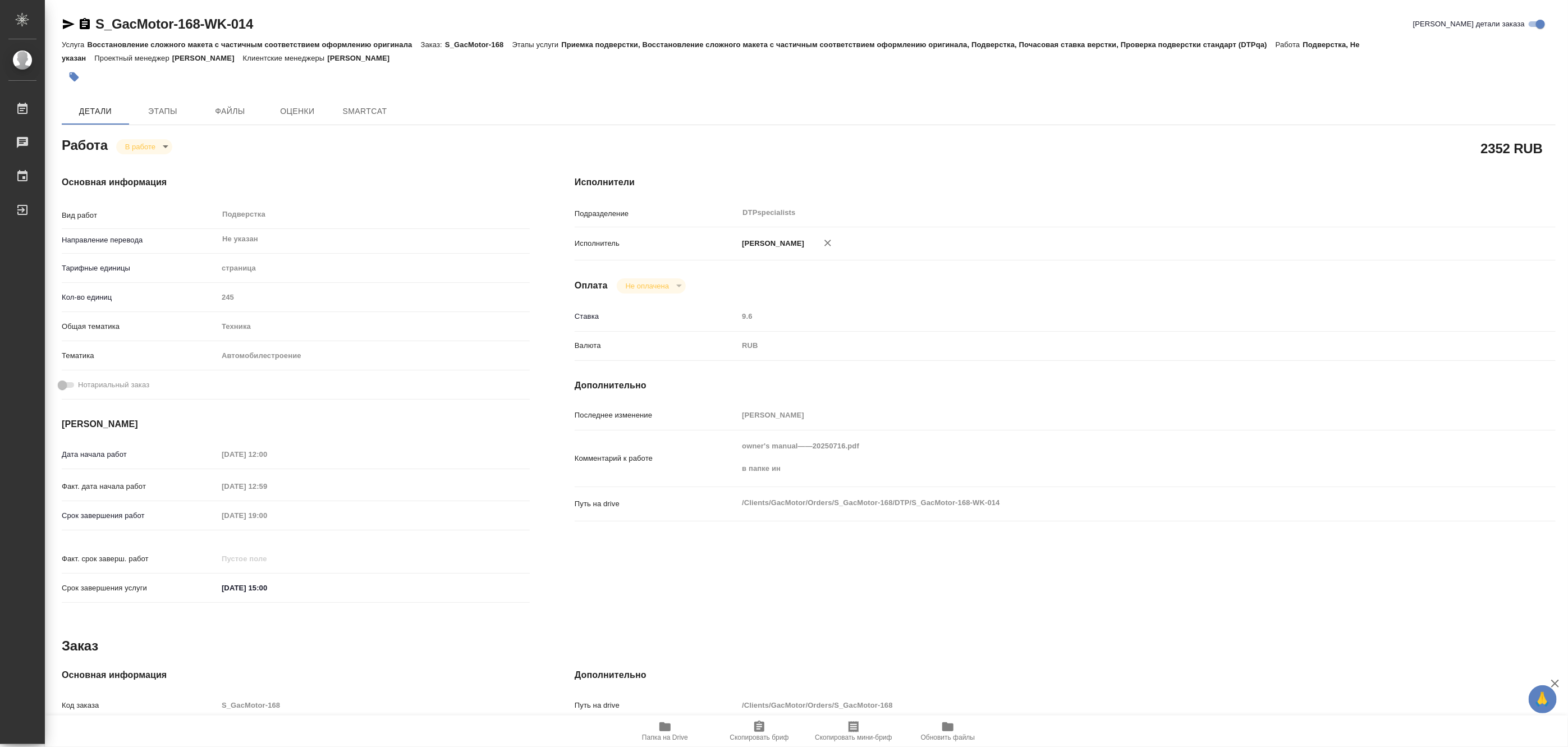
type textarea "x"
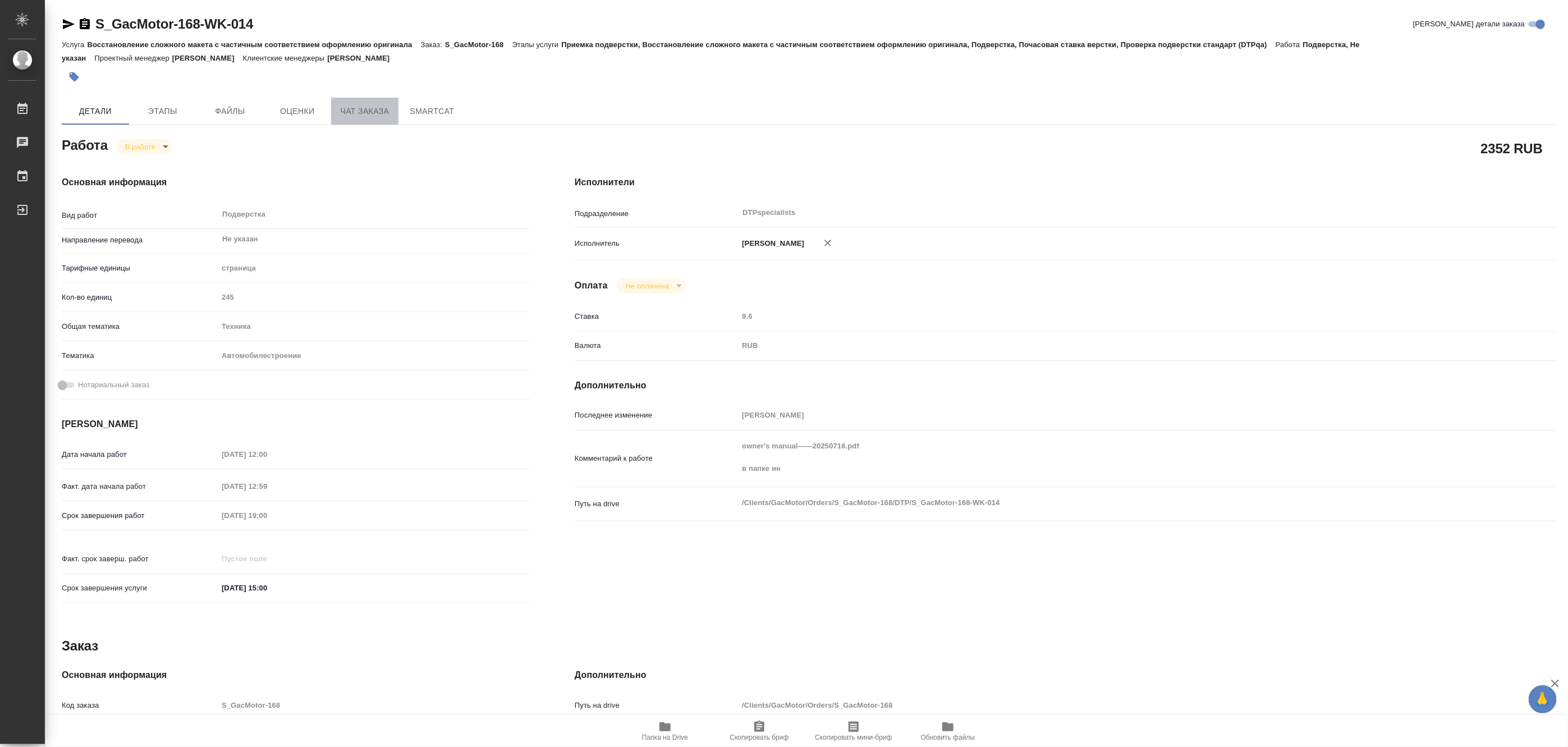
click at [351, 108] on span "Чат заказа" at bounding box center [365, 111] width 54 height 14
type textarea "x"
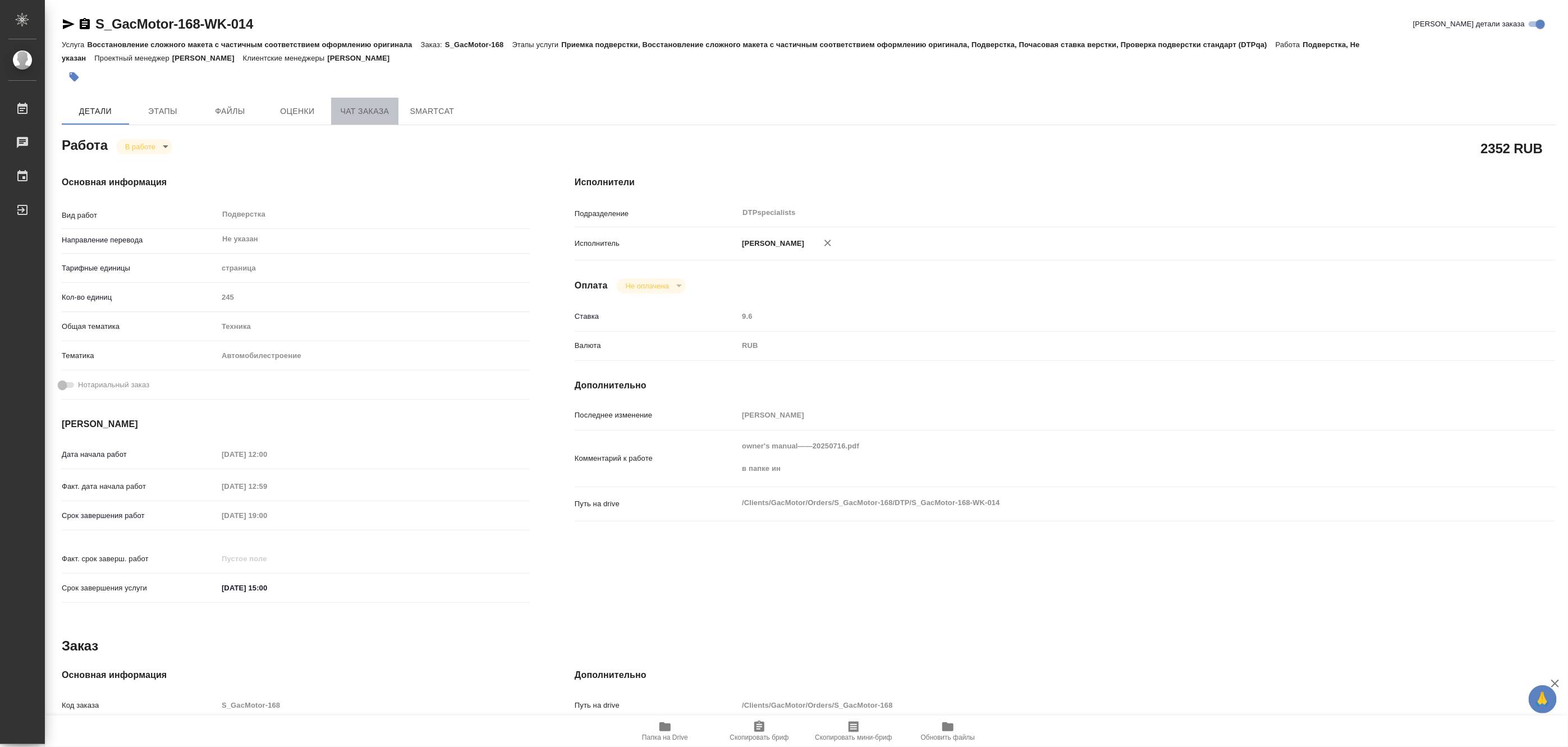
type textarea "x"
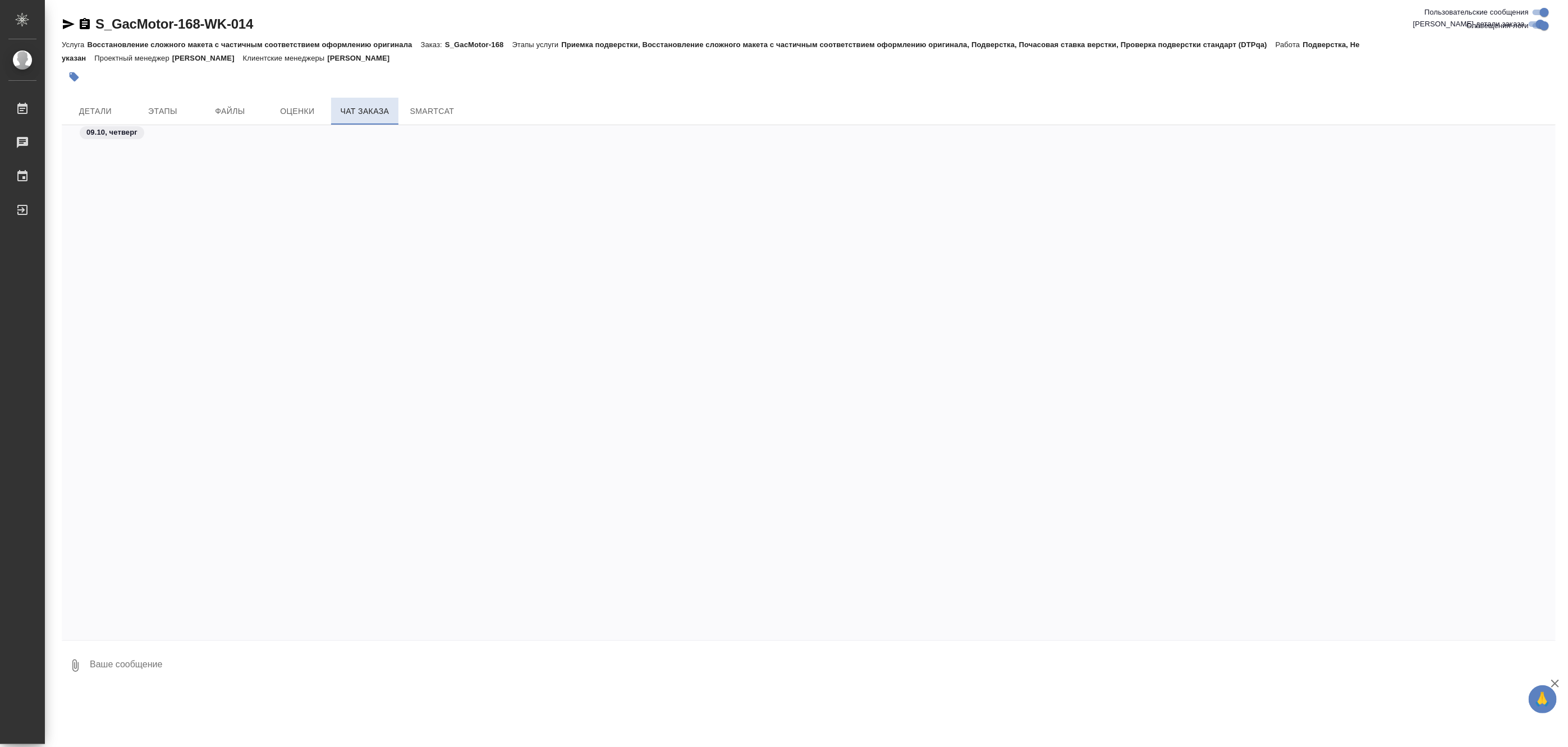
scroll to position [40360, 0]
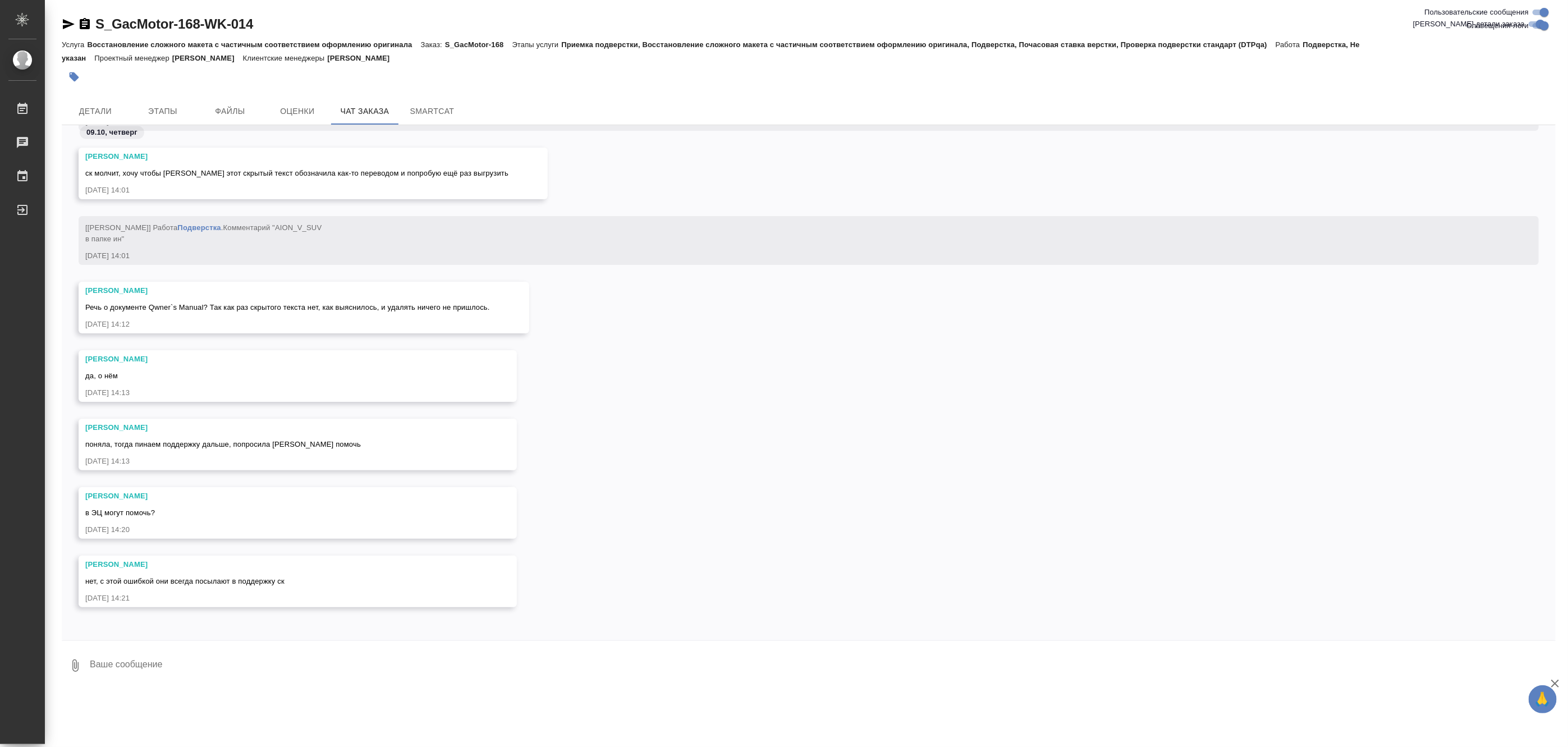
click at [681, 335] on div "Румянцева Дарья Речь о документе Qwner`s Manual? Так как раз скрытого текста не…" at bounding box center [808, 316] width 1494 height 68
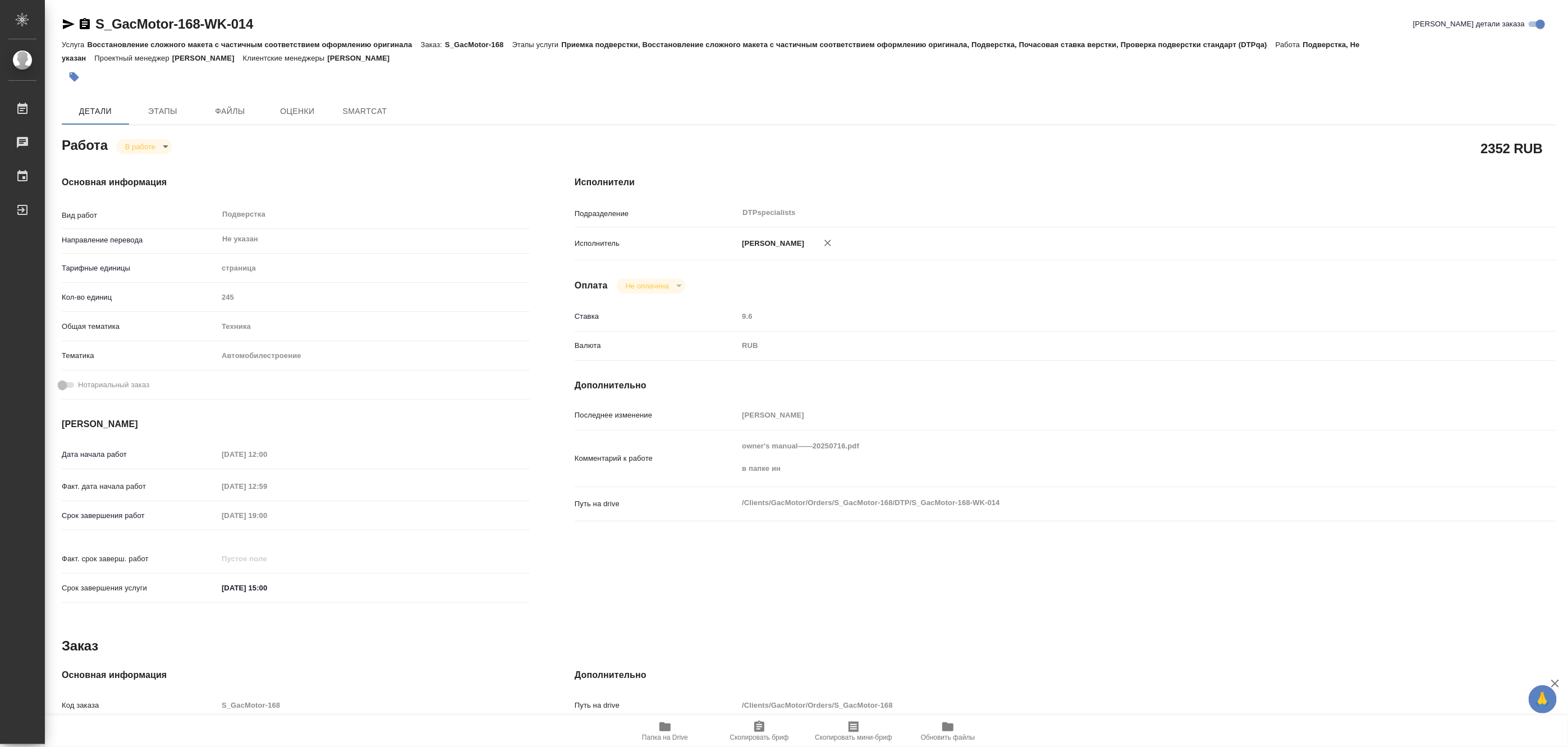
type textarea "x"
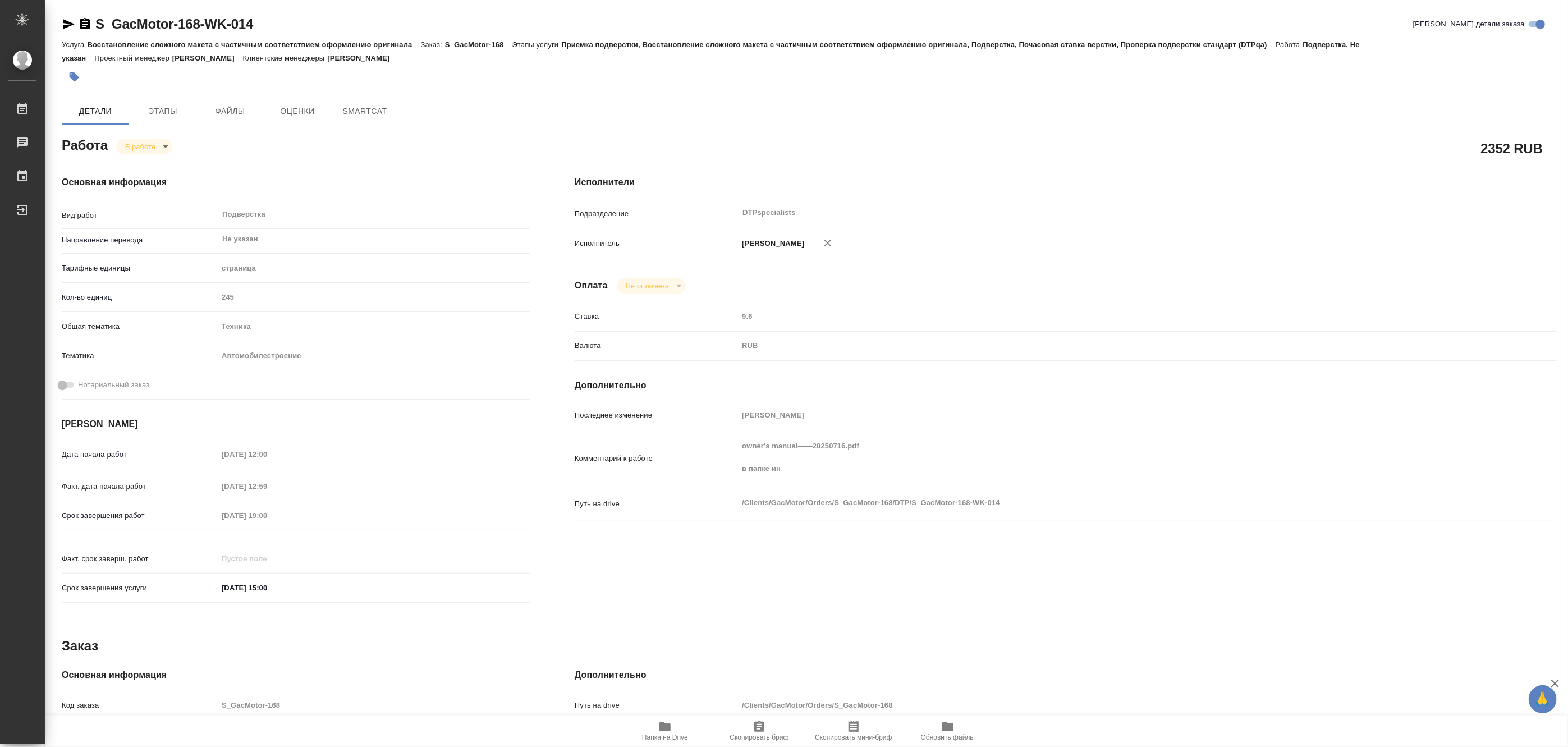
type textarea "x"
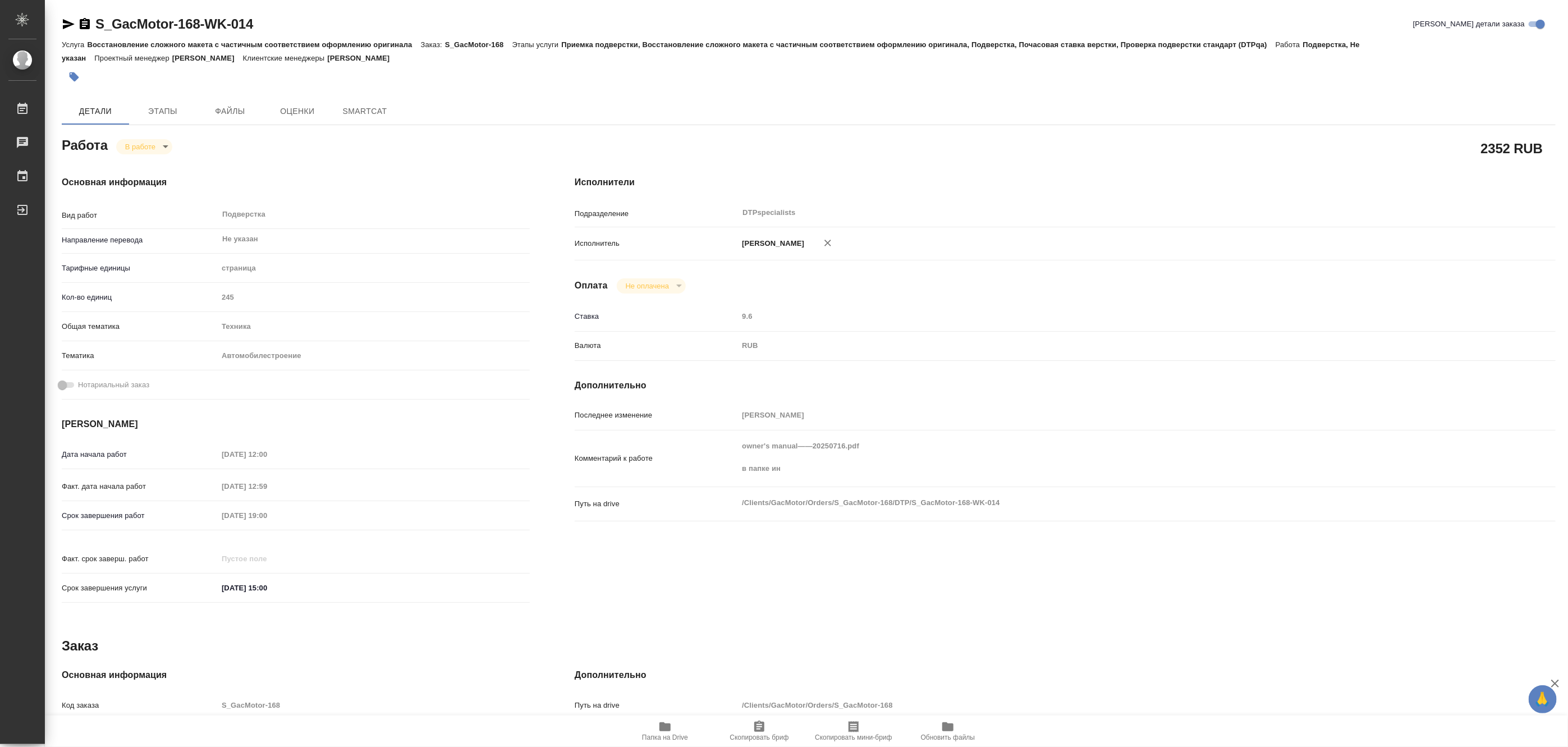
type textarea "x"
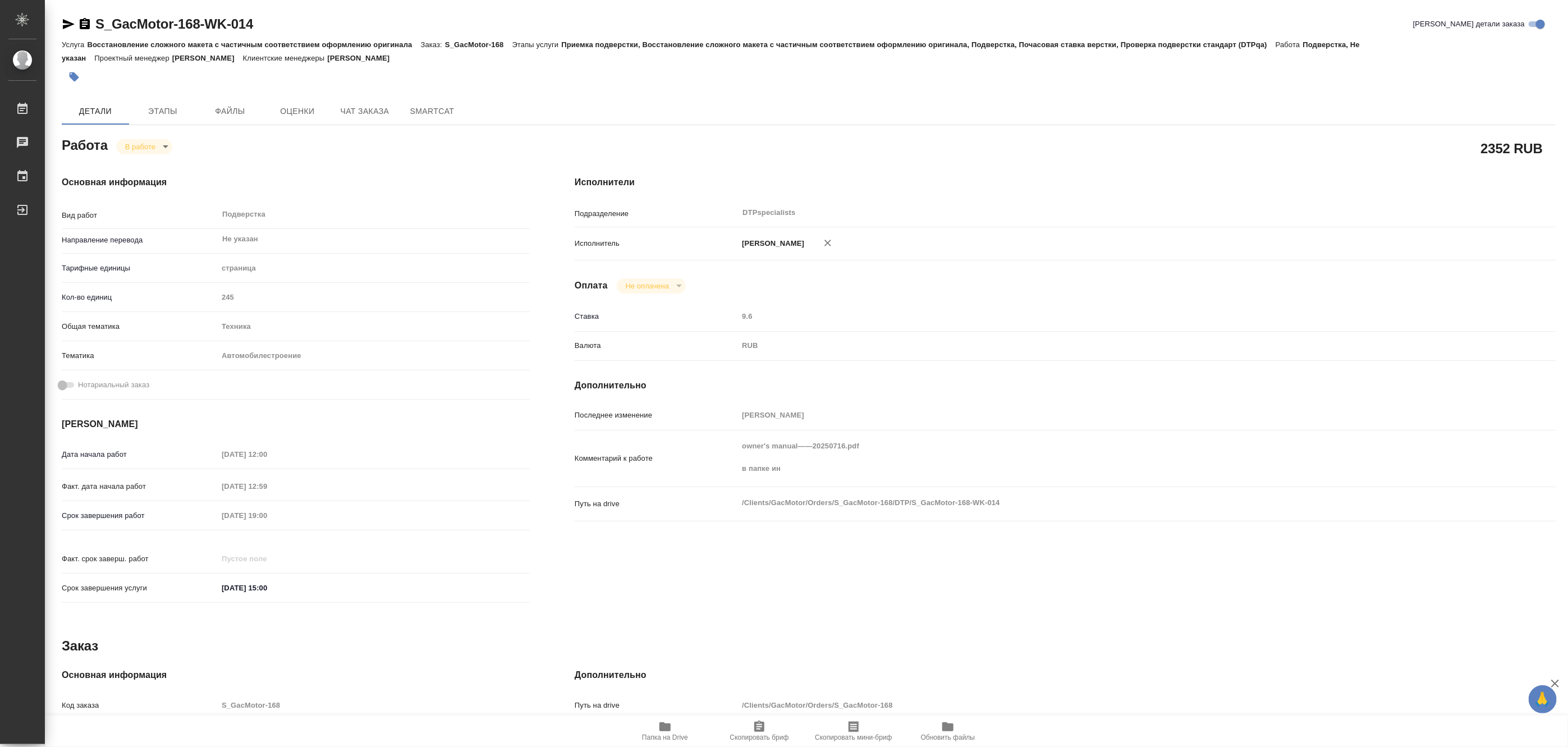
click at [673, 731] on span "Папка на Drive" at bounding box center [665, 731] width 81 height 21
type textarea "x"
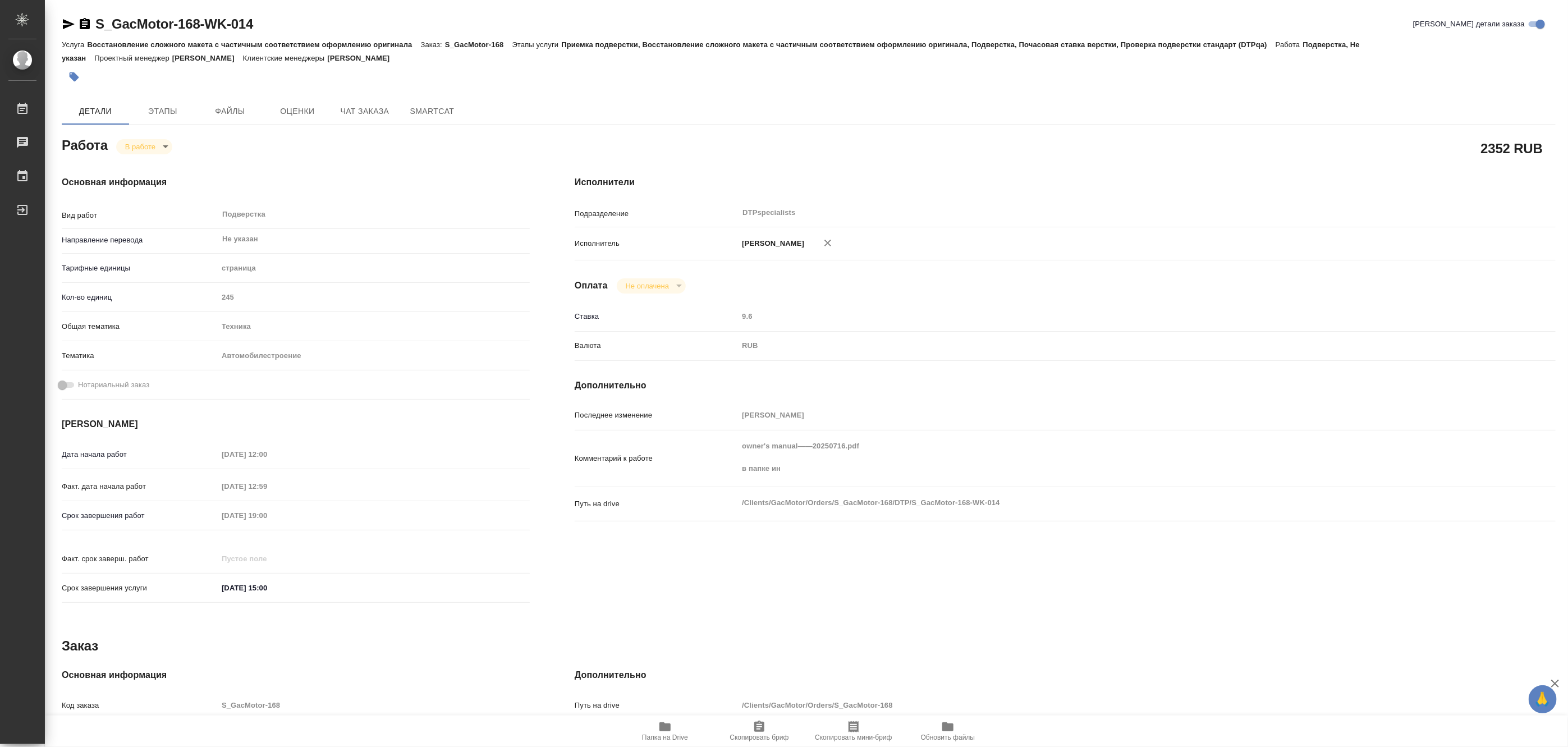
type textarea "x"
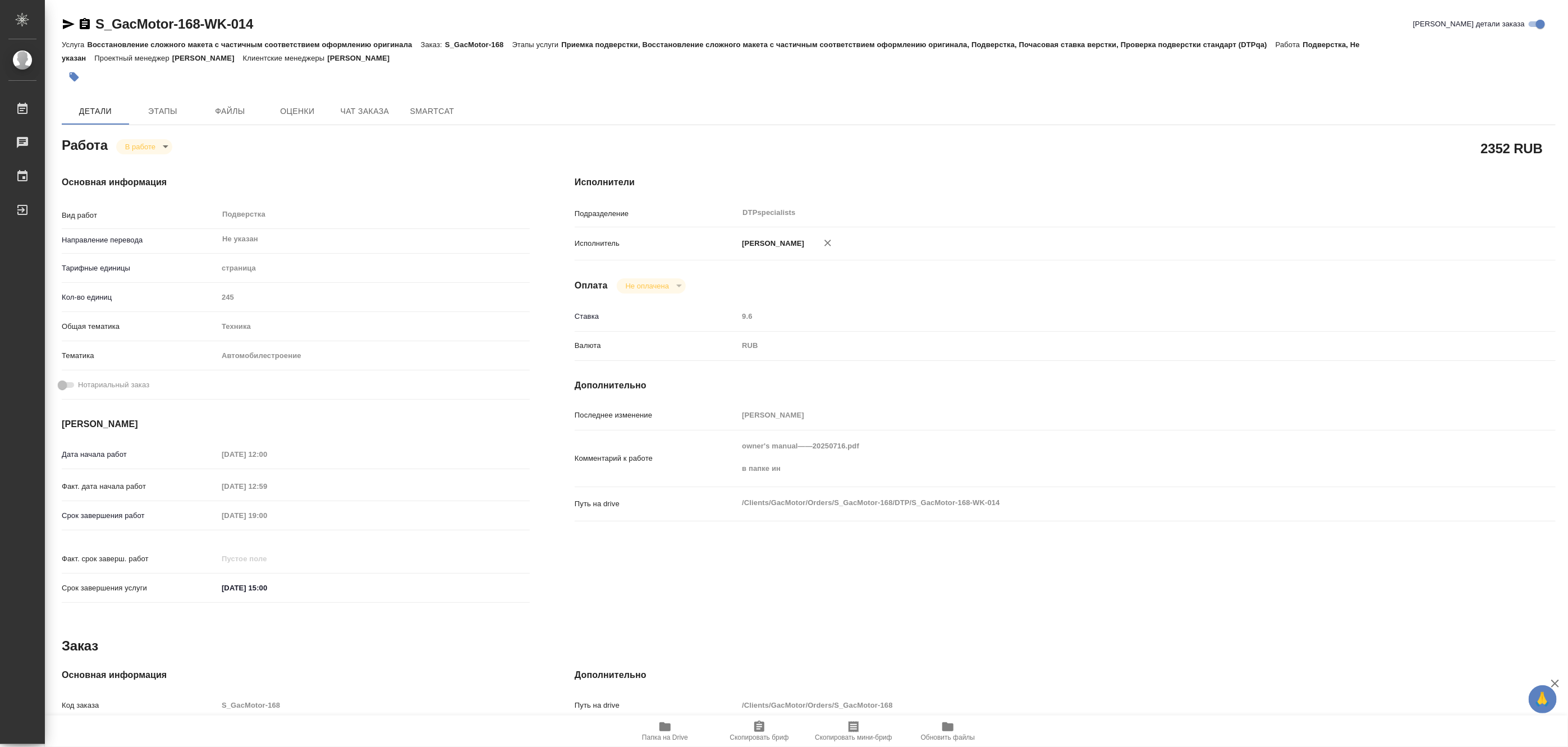
type textarea "x"
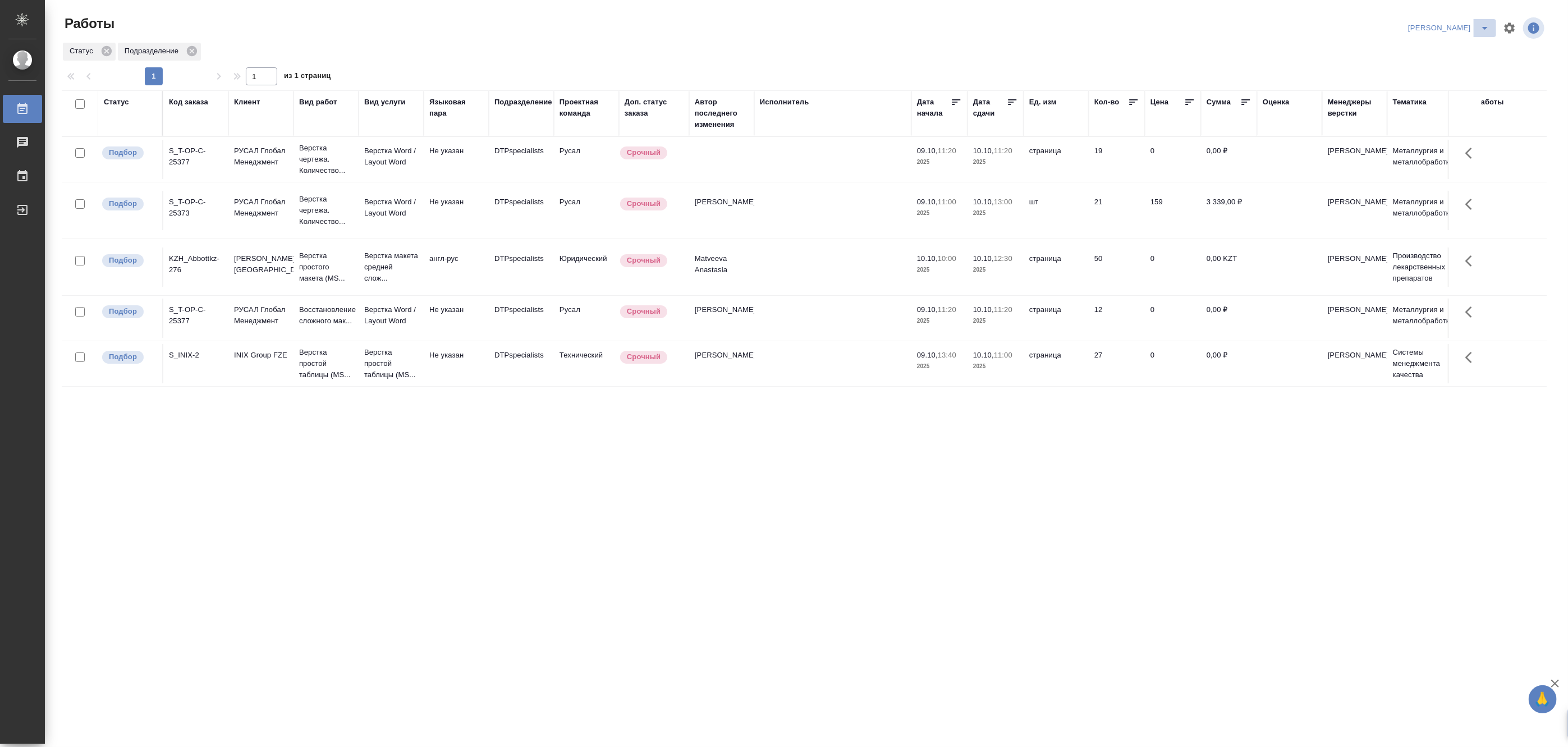
click at [1482, 19] on button "split button" at bounding box center [1485, 28] width 23 height 18
click at [1427, 53] on li "[PERSON_NAME] работе" at bounding box center [1442, 51] width 108 height 18
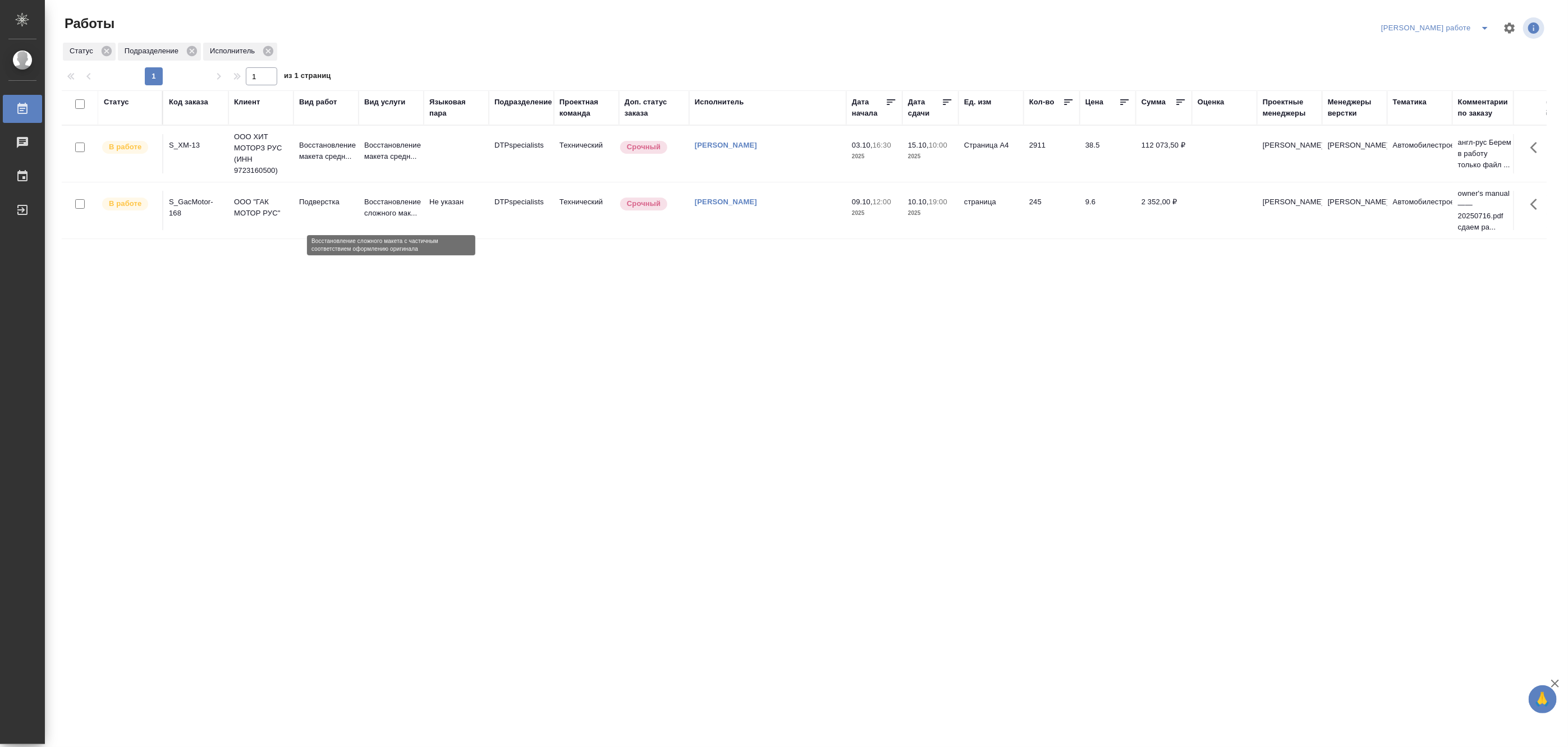
click at [408, 208] on p "Восстановление сложного мак..." at bounding box center [391, 208] width 54 height 23
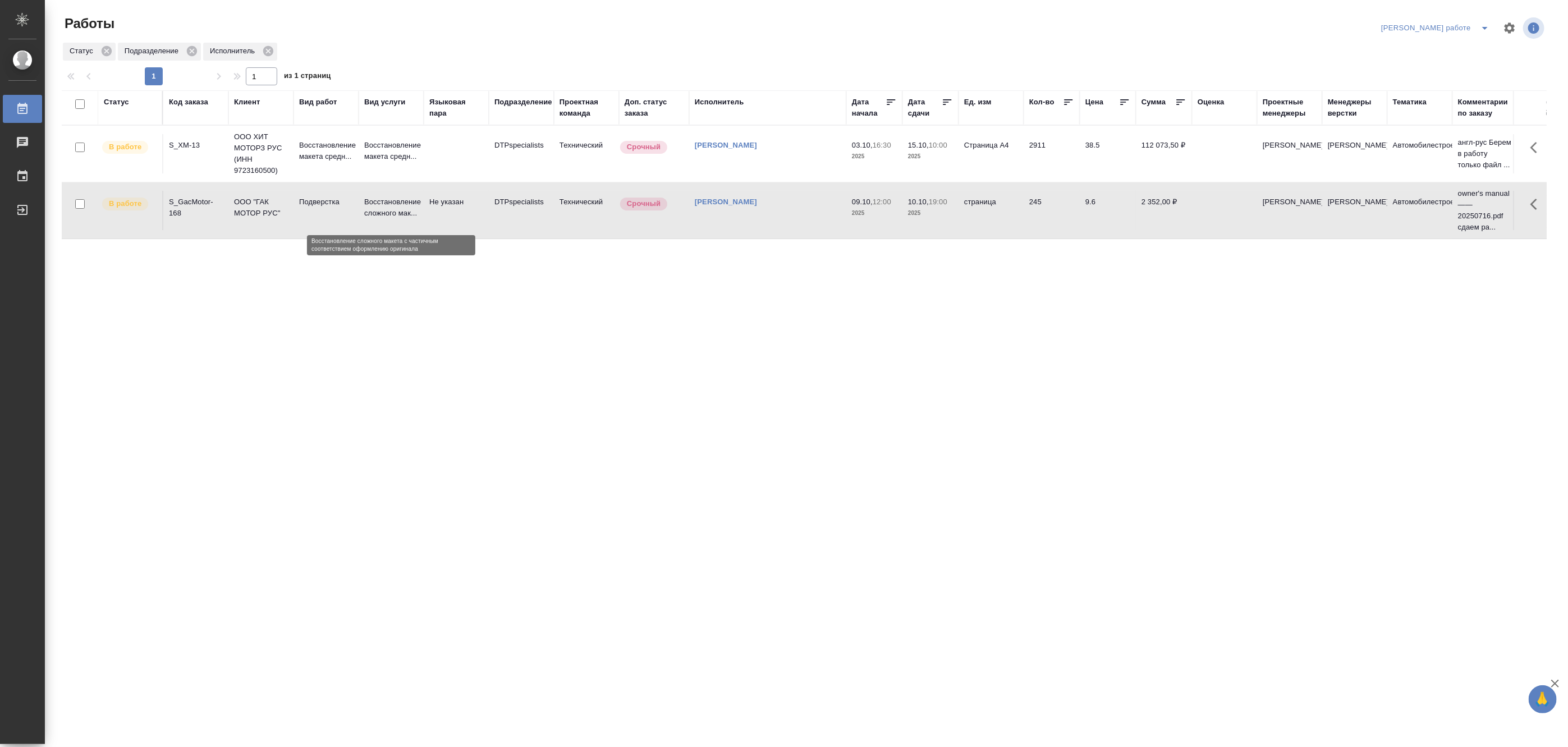
click at [408, 208] on p "Восстановление сложного мак..." at bounding box center [391, 208] width 54 height 23
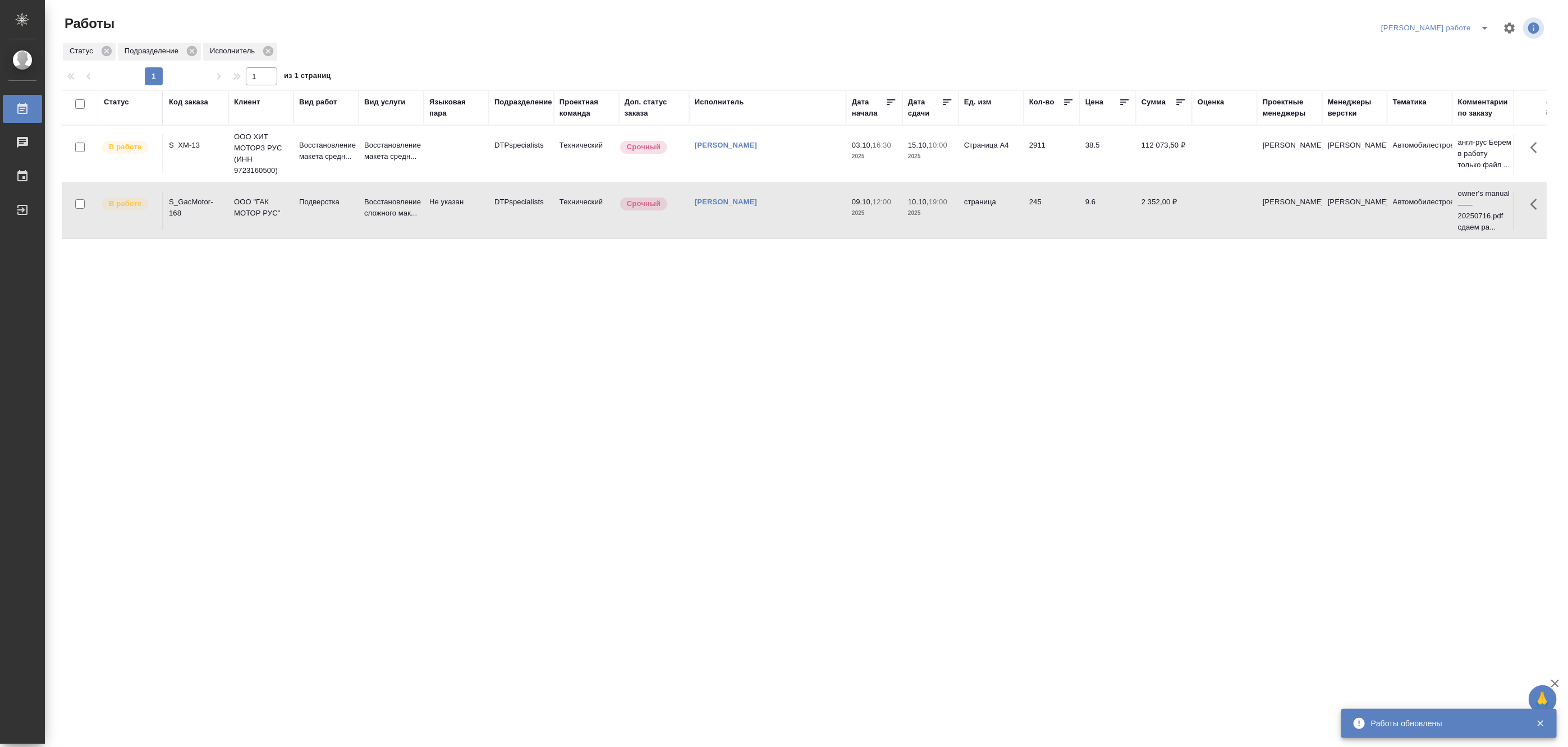
click at [1482, 19] on button "split button" at bounding box center [1485, 28] width 23 height 18
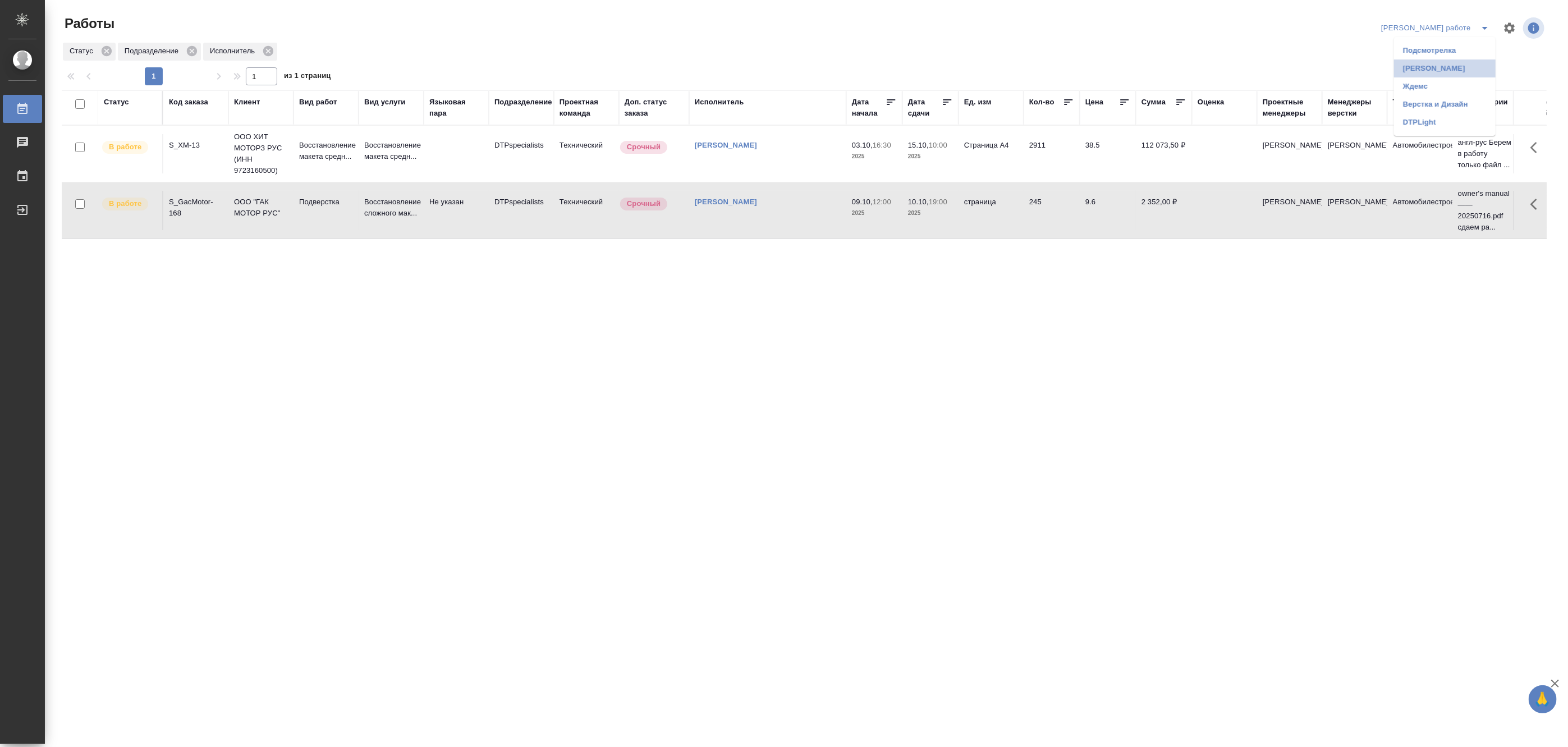
click at [1441, 63] on li "Матвеева_назначено" at bounding box center [1444, 69] width 102 height 18
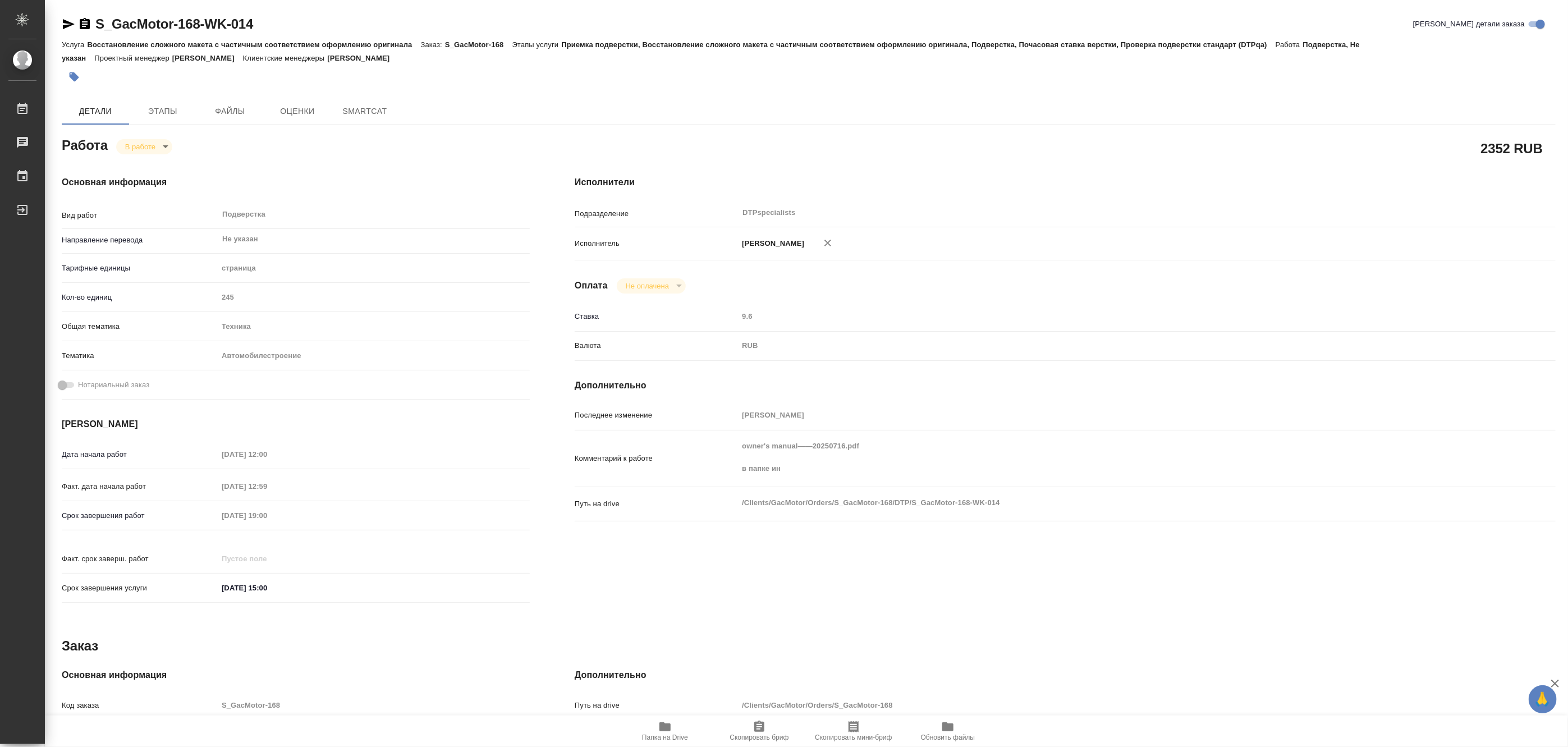
type textarea "x"
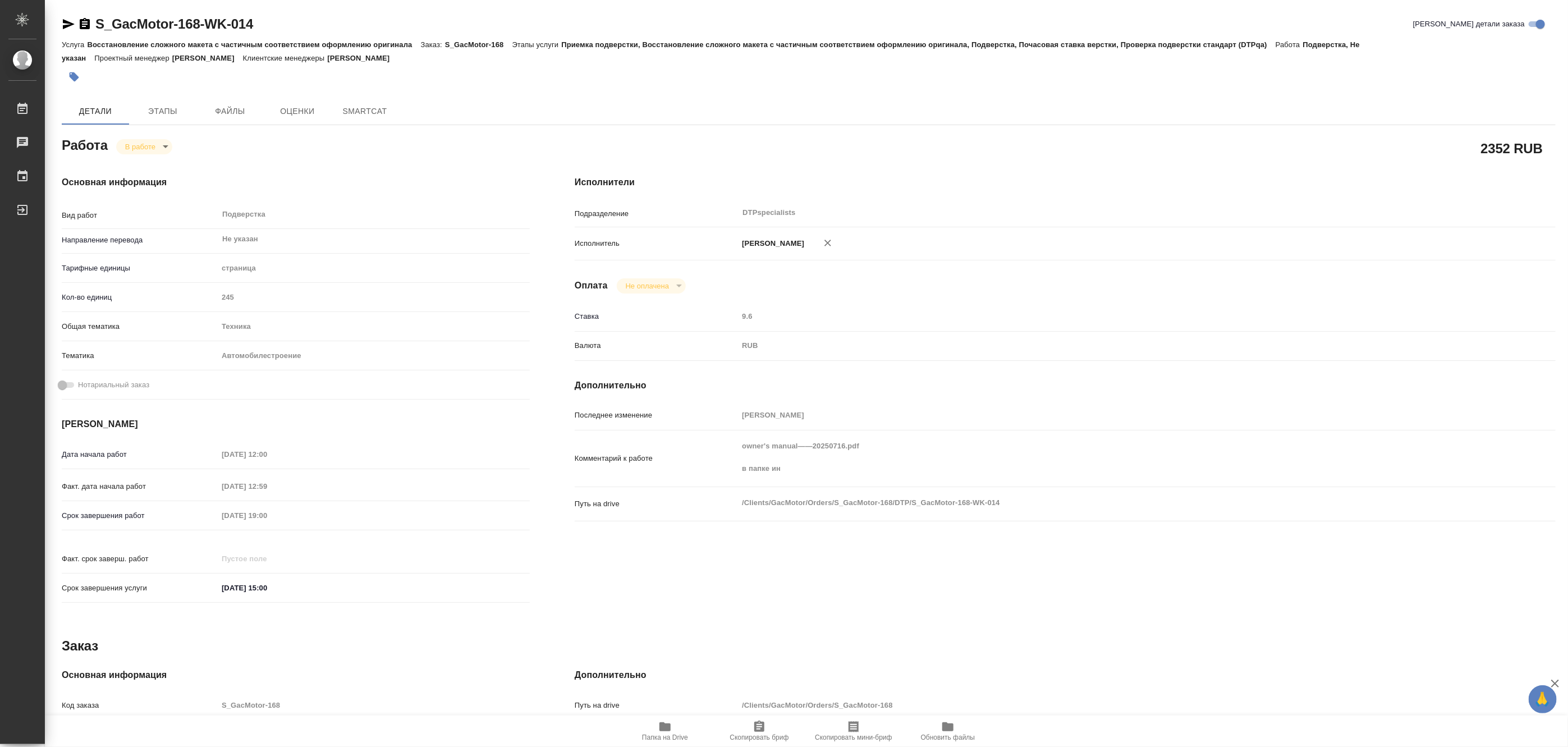
type textarea "x"
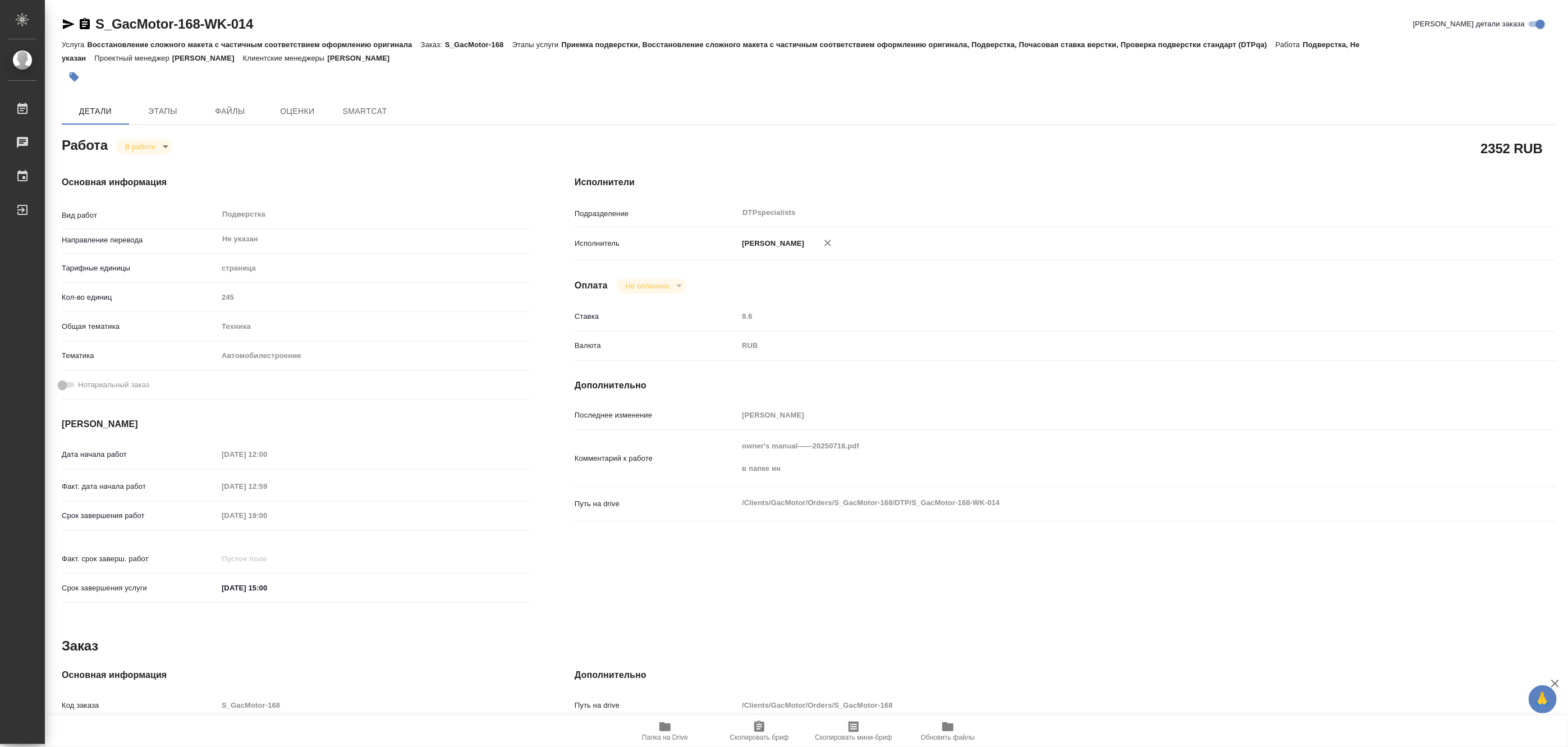
type textarea "x"
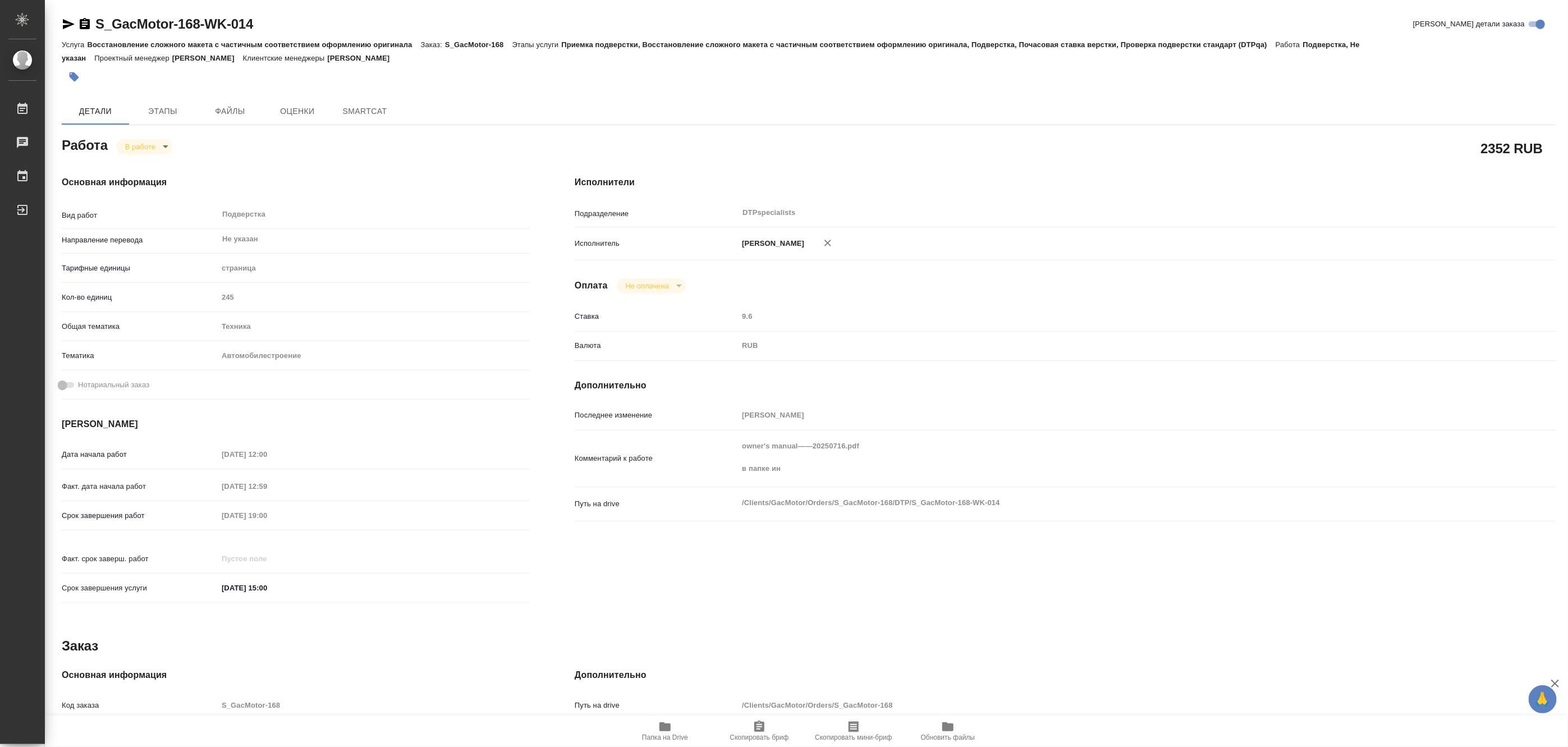
type textarea "x"
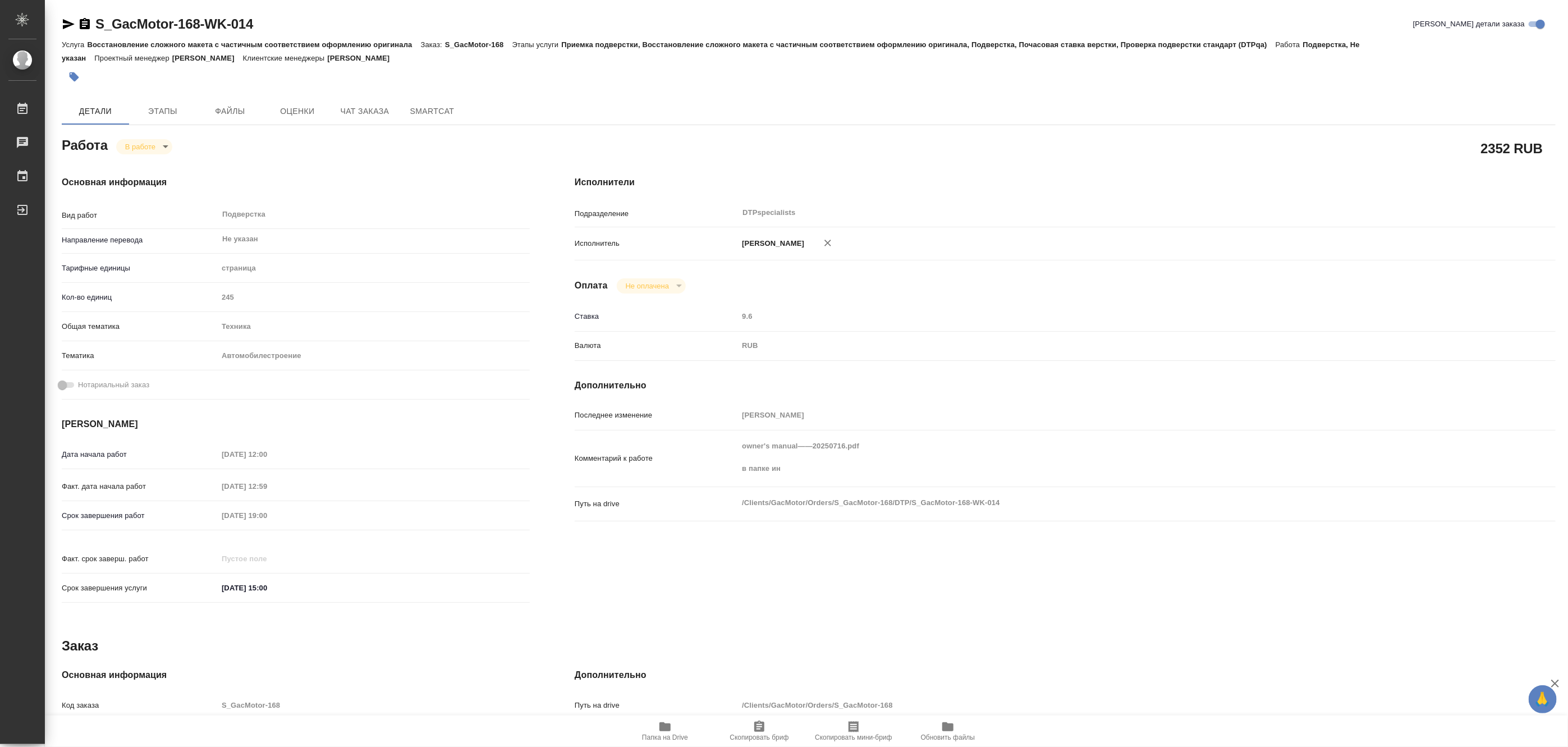
click at [670, 732] on icon "button" at bounding box center [665, 727] width 13 height 13
type textarea "x"
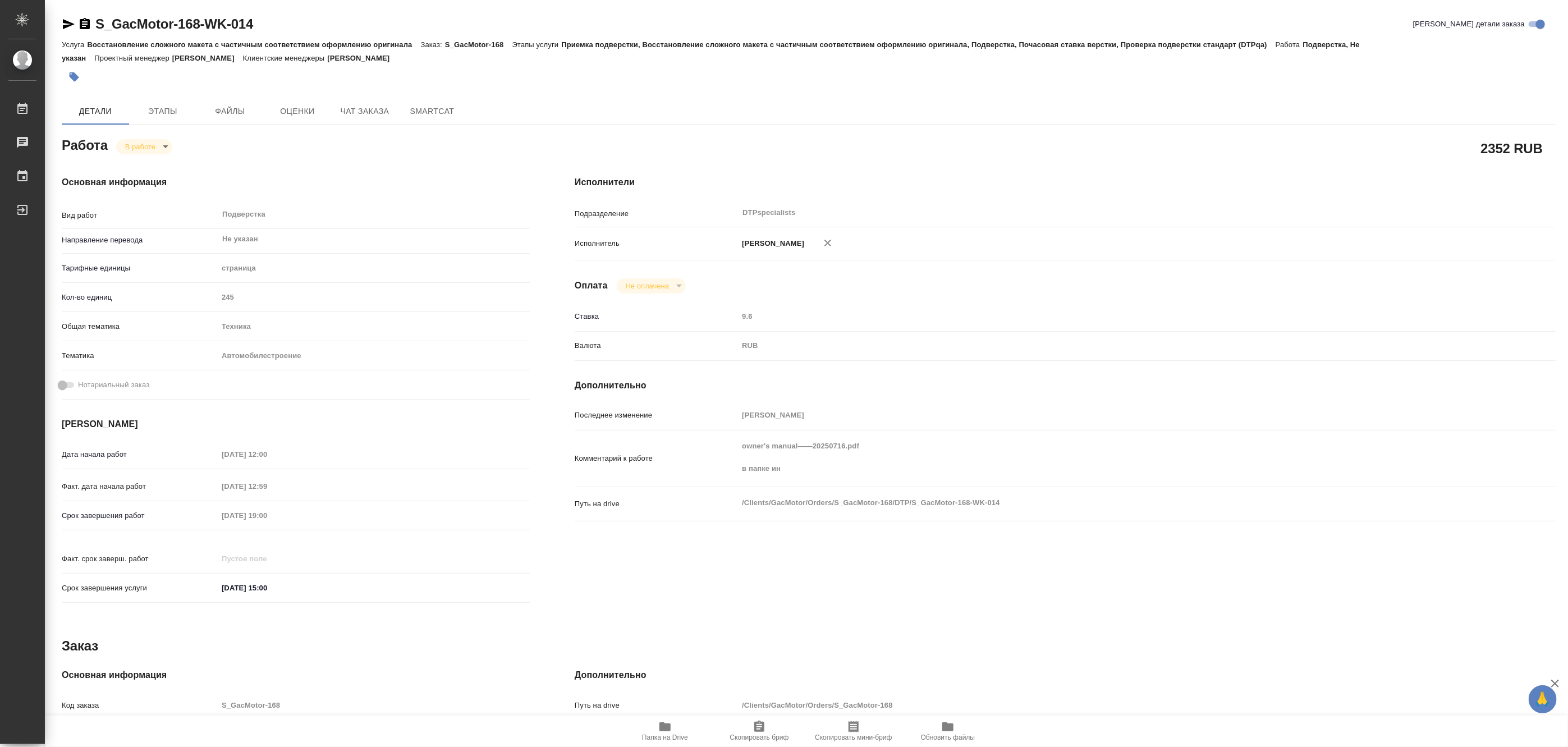
type textarea "x"
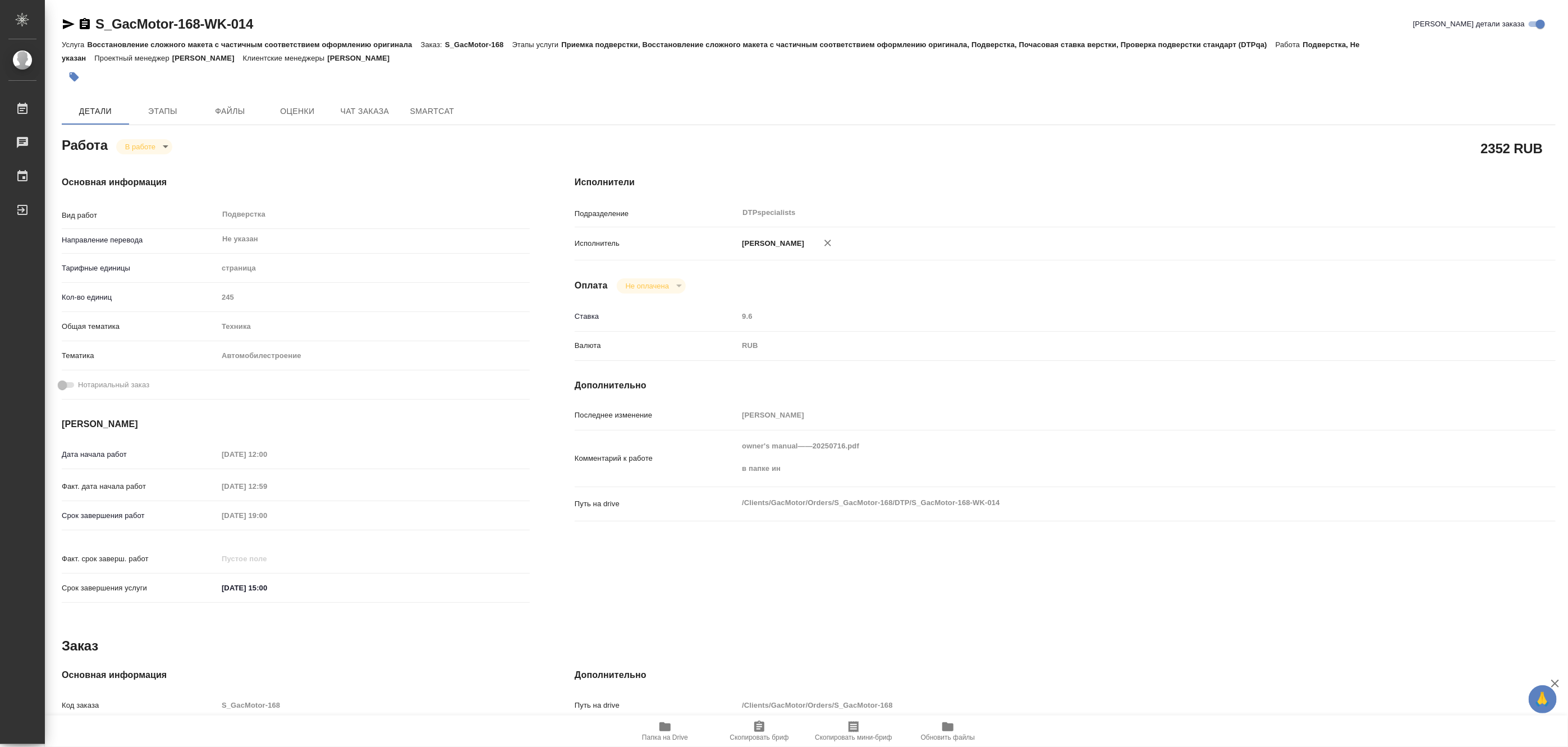
type textarea "x"
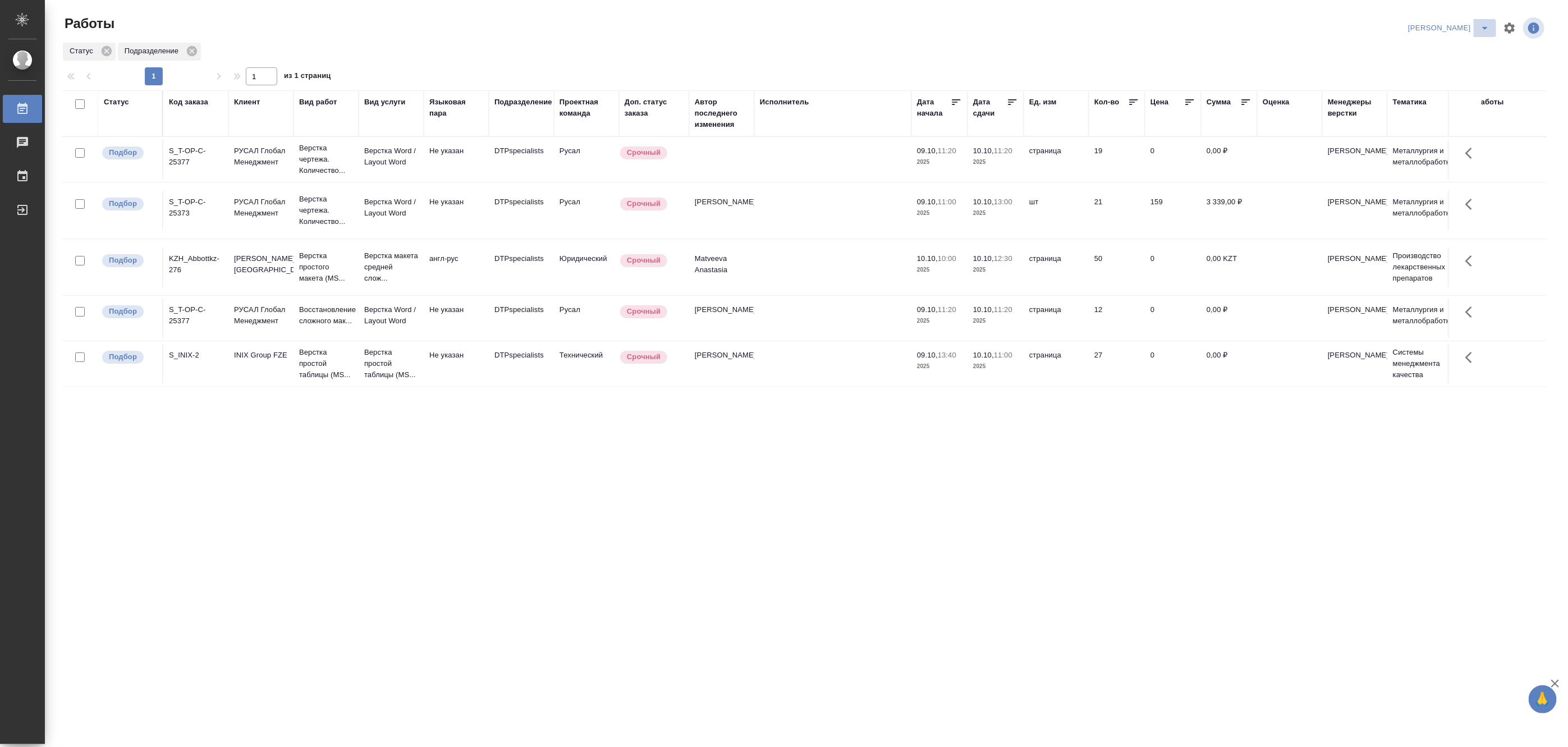
click at [1485, 23] on icon "split button" at bounding box center [1485, 28] width 13 height 13
click at [1443, 51] on li "[PERSON_NAME] работе" at bounding box center [1442, 51] width 108 height 18
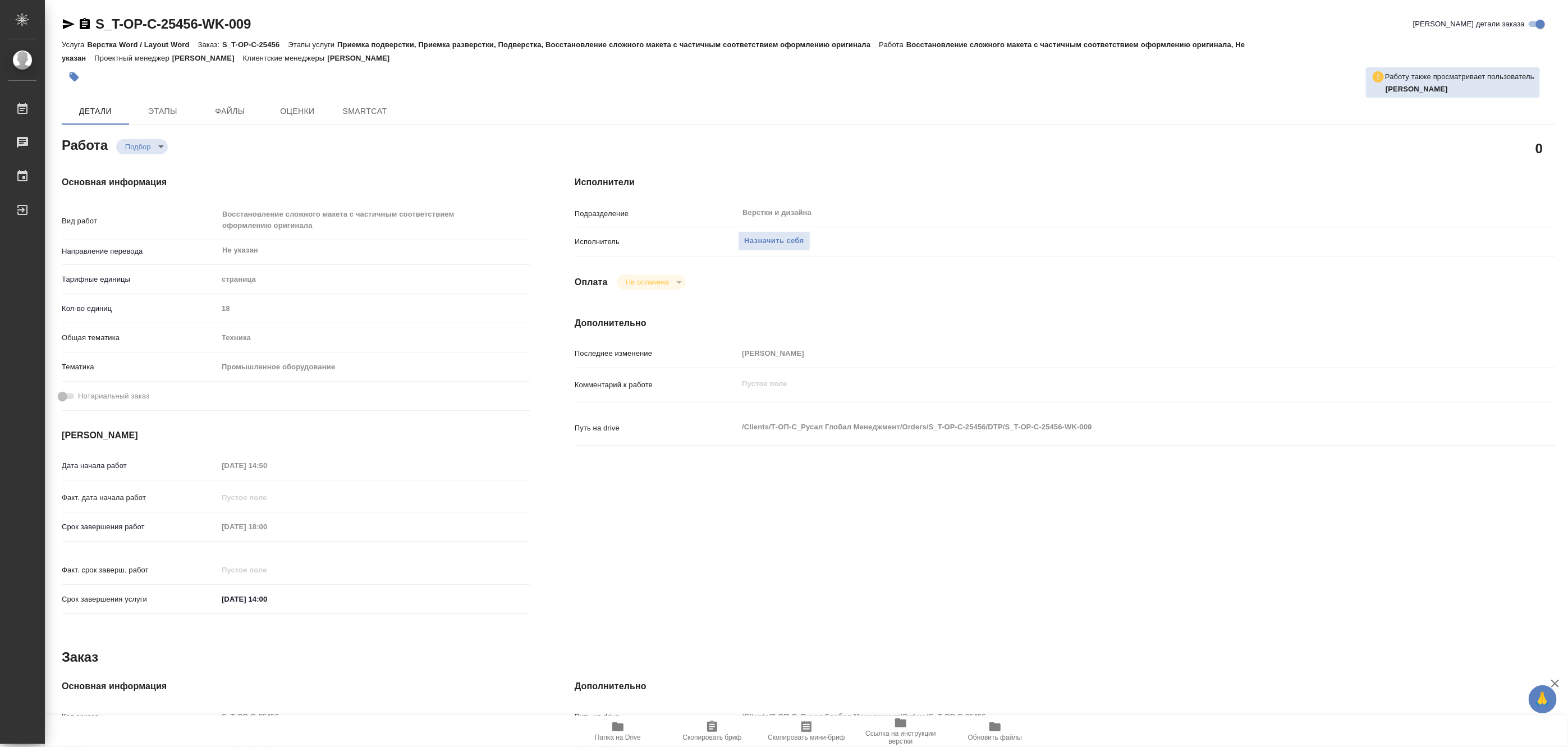
type textarea "x"
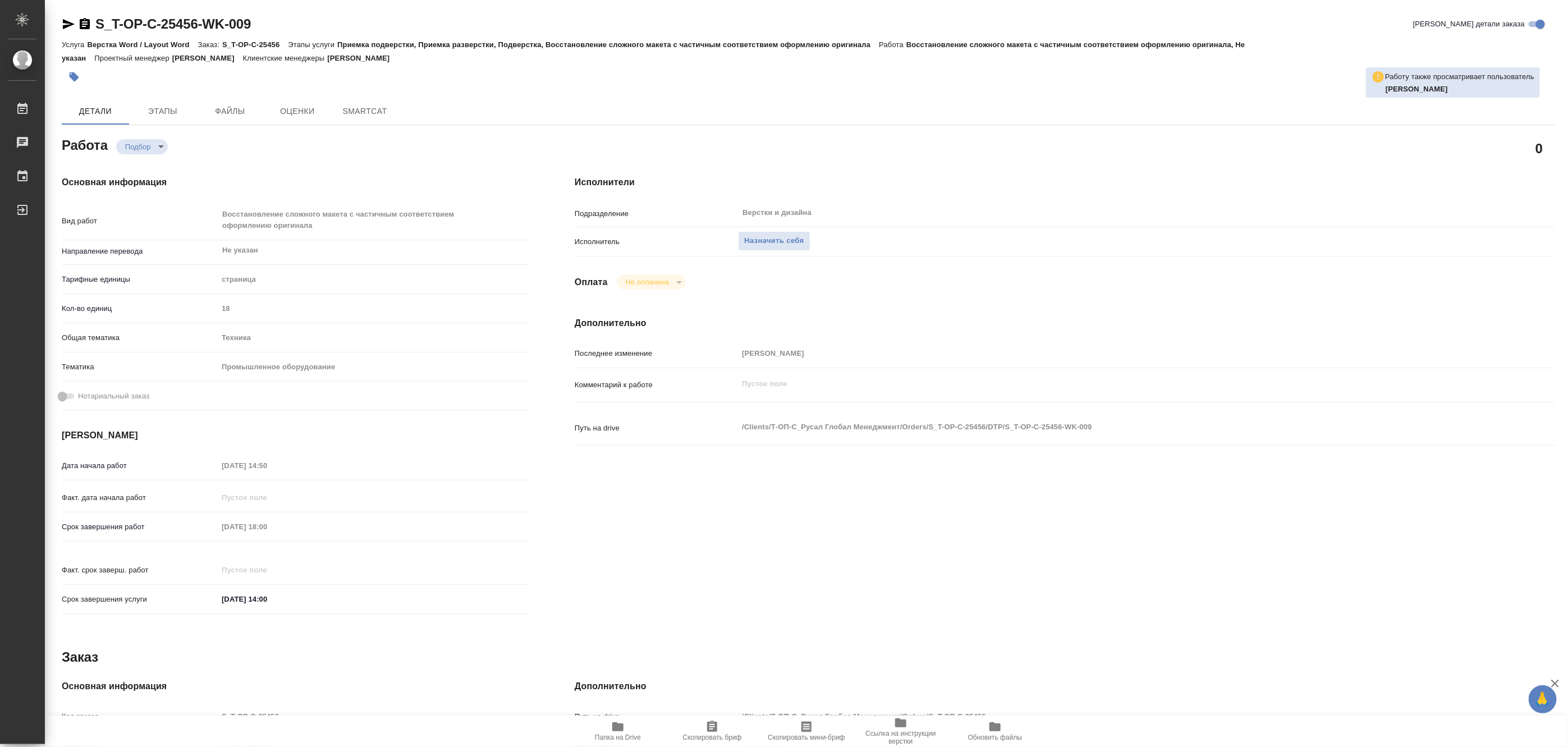
type textarea "x"
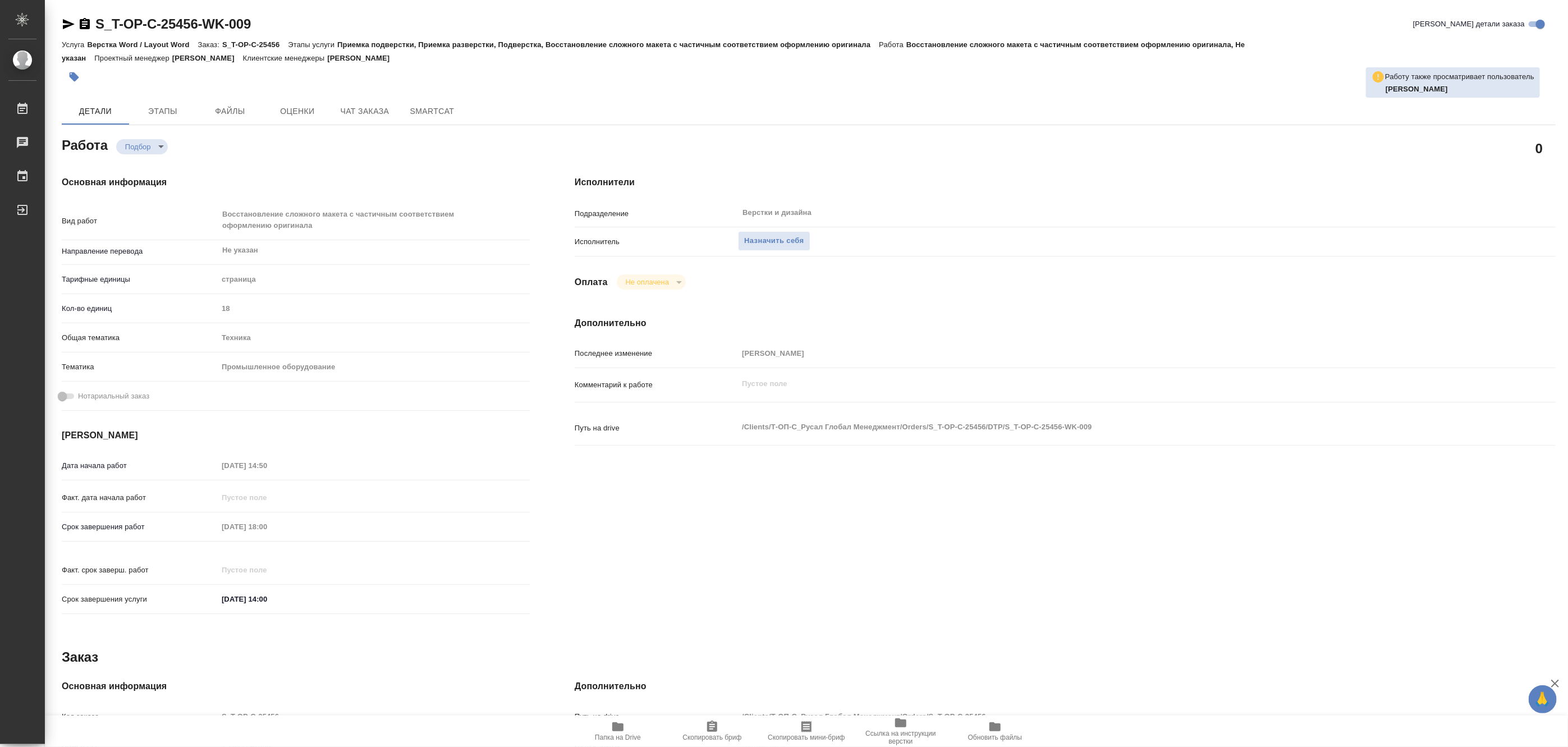
type textarea "x"
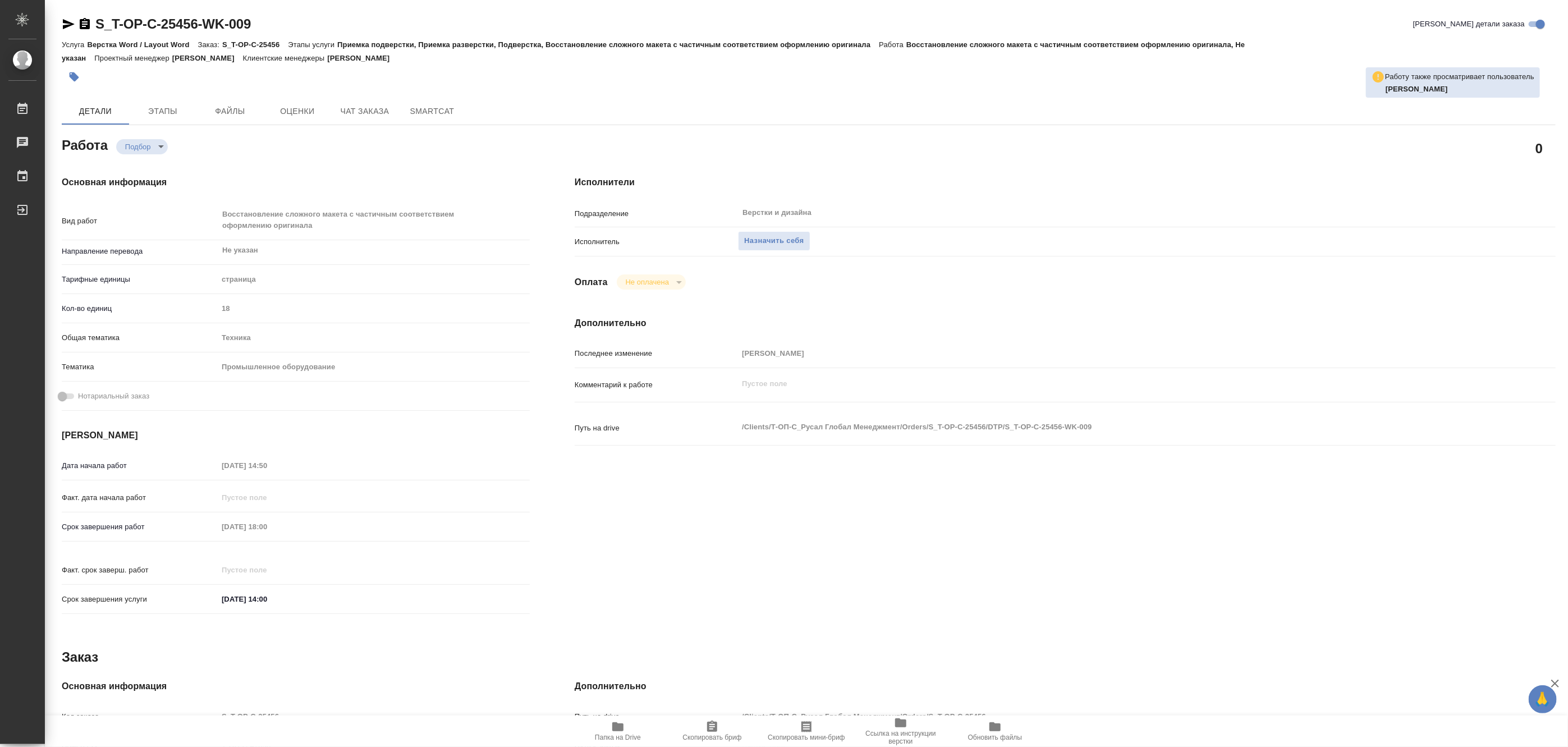
type textarea "x"
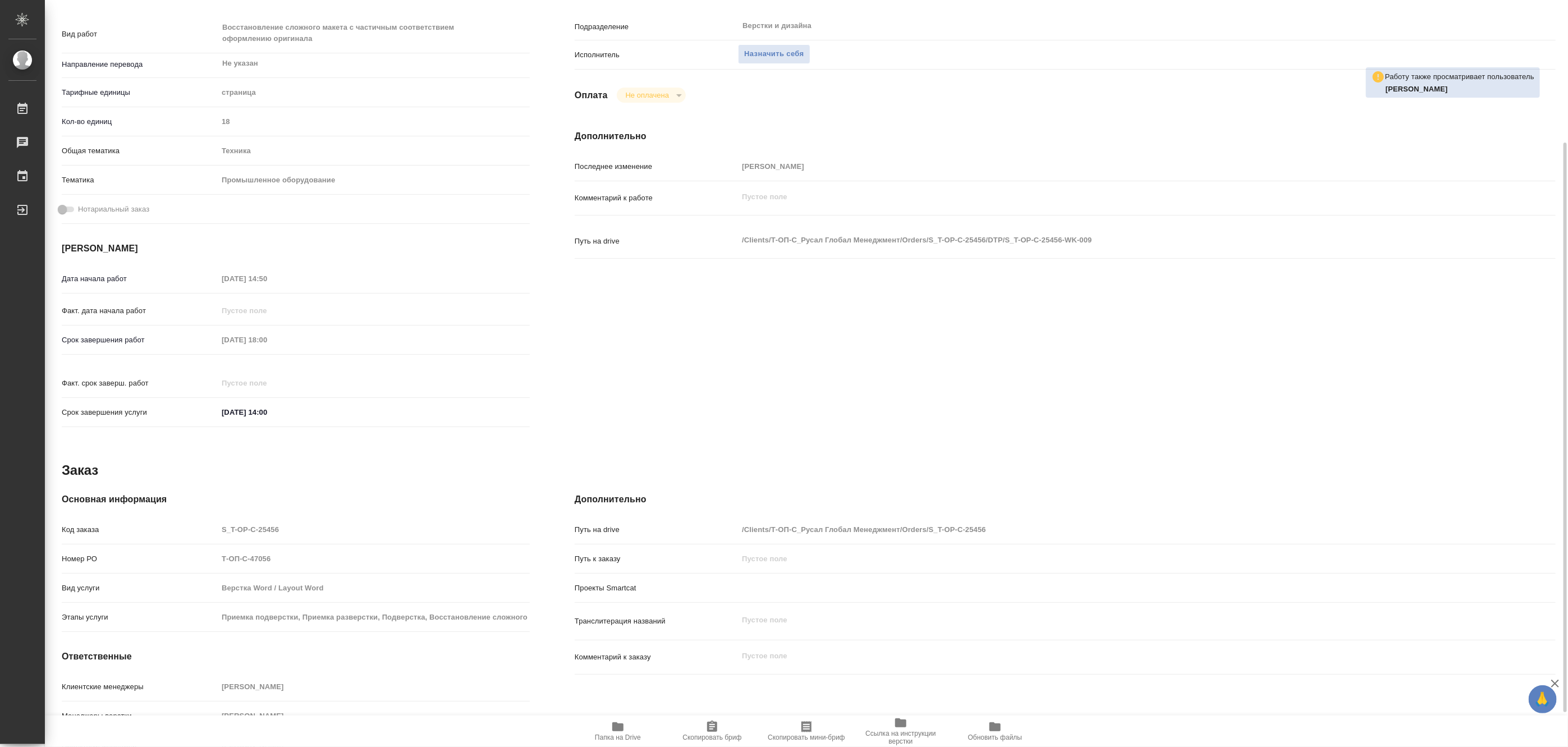
scroll to position [233, 0]
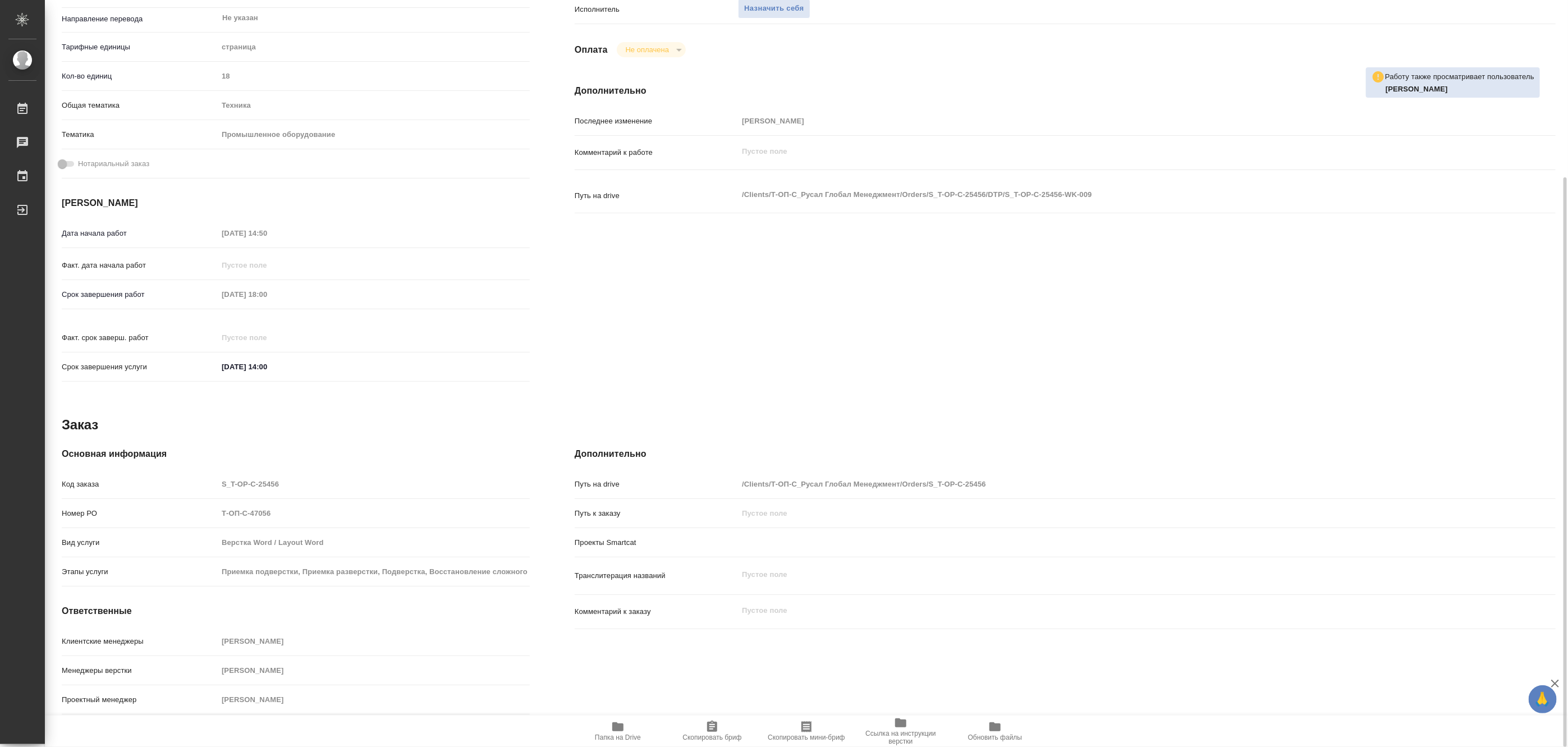
click at [614, 725] on icon "button" at bounding box center [618, 727] width 11 height 9
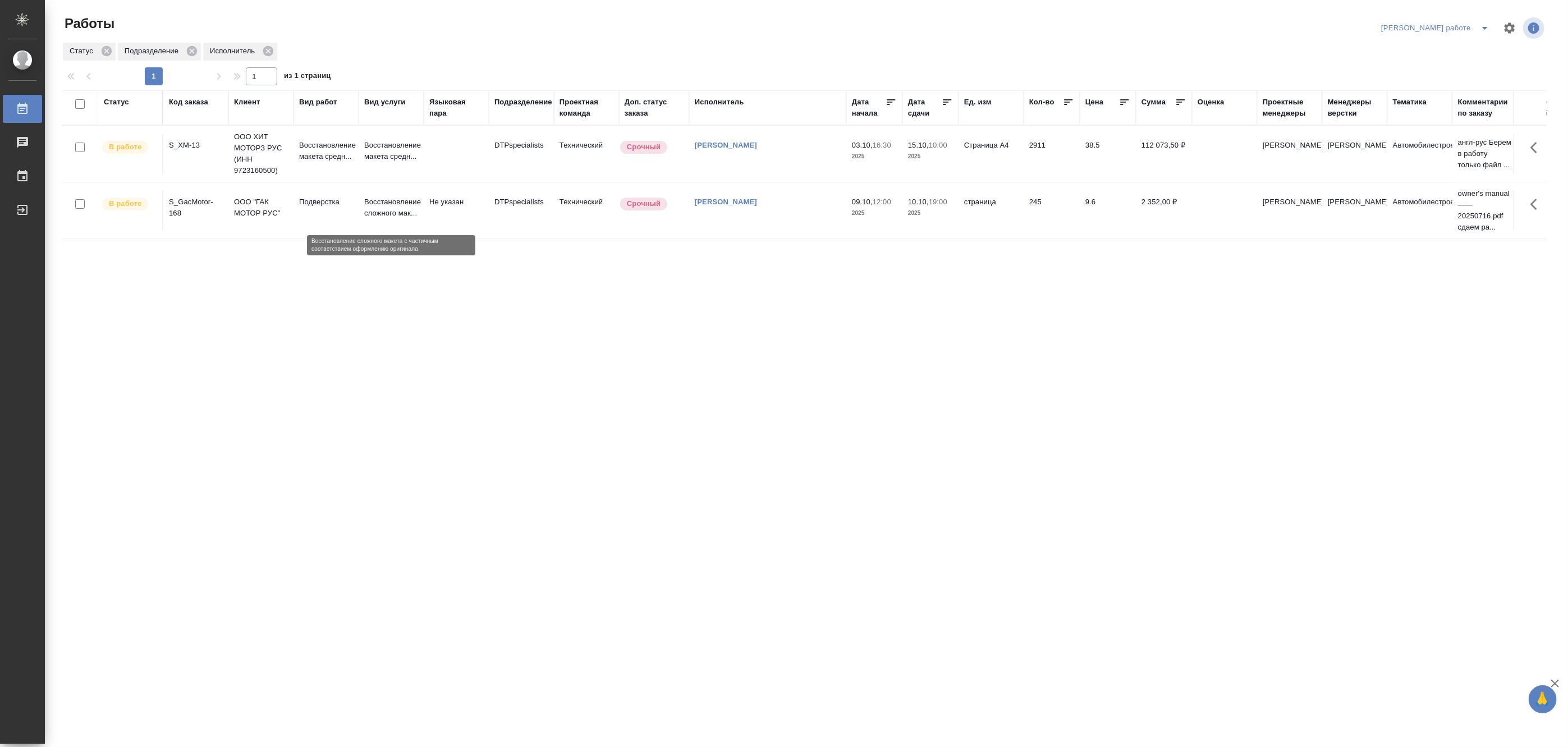
click at [371, 208] on p "Восстановление сложного мак..." at bounding box center [391, 208] width 54 height 23
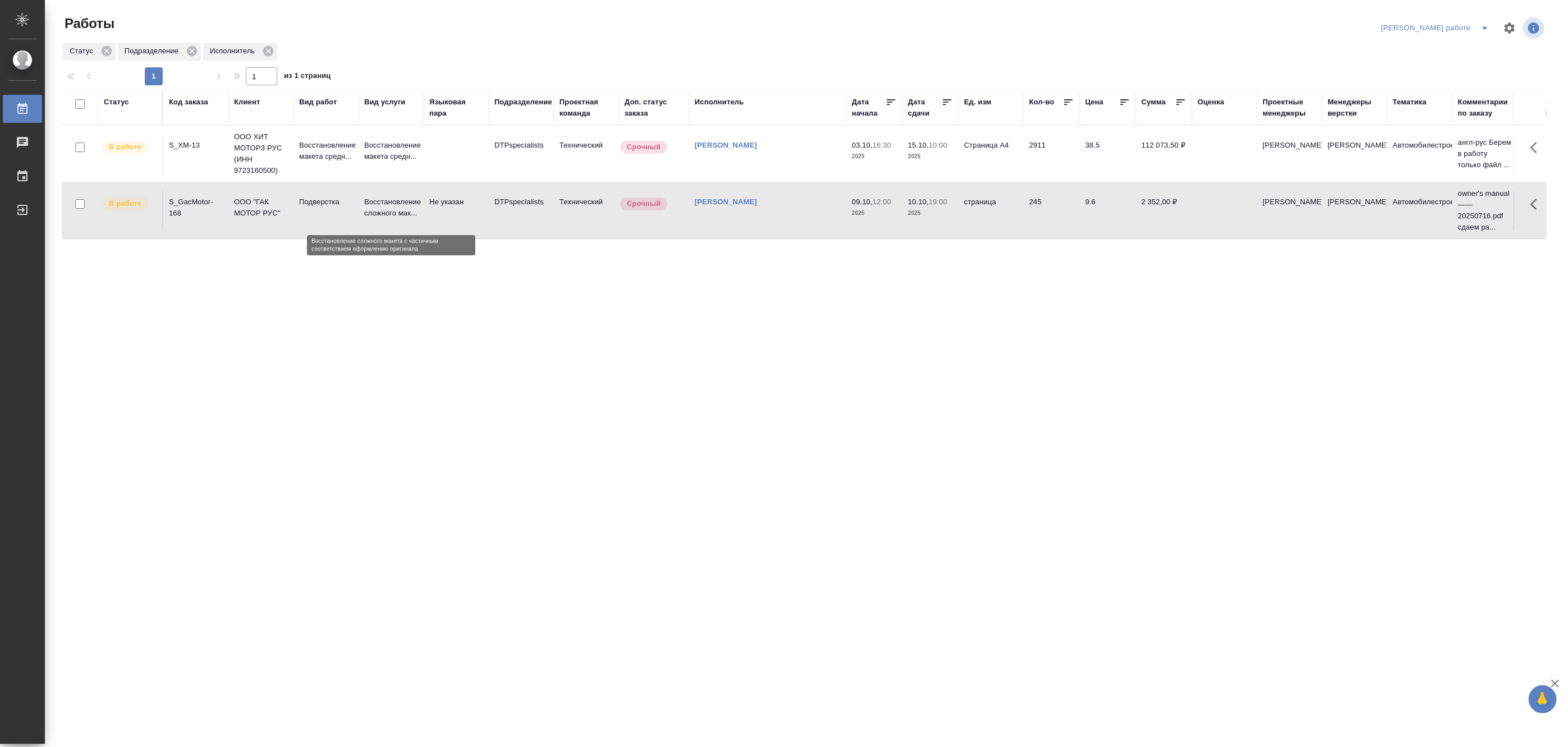
click at [371, 208] on p "Восстановление сложного мак..." at bounding box center [391, 208] width 54 height 23
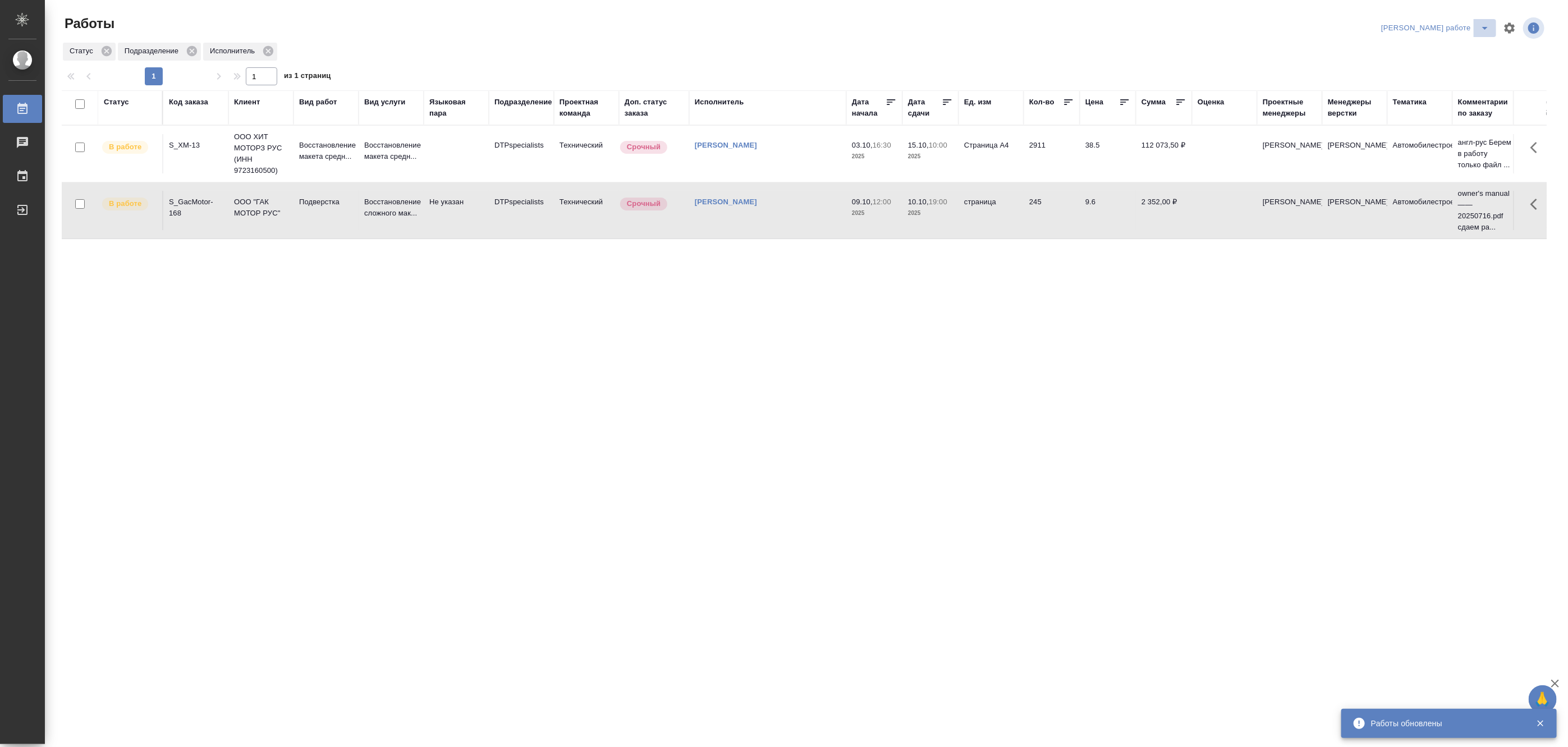
click at [1485, 25] on icon "split button" at bounding box center [1485, 28] width 13 height 13
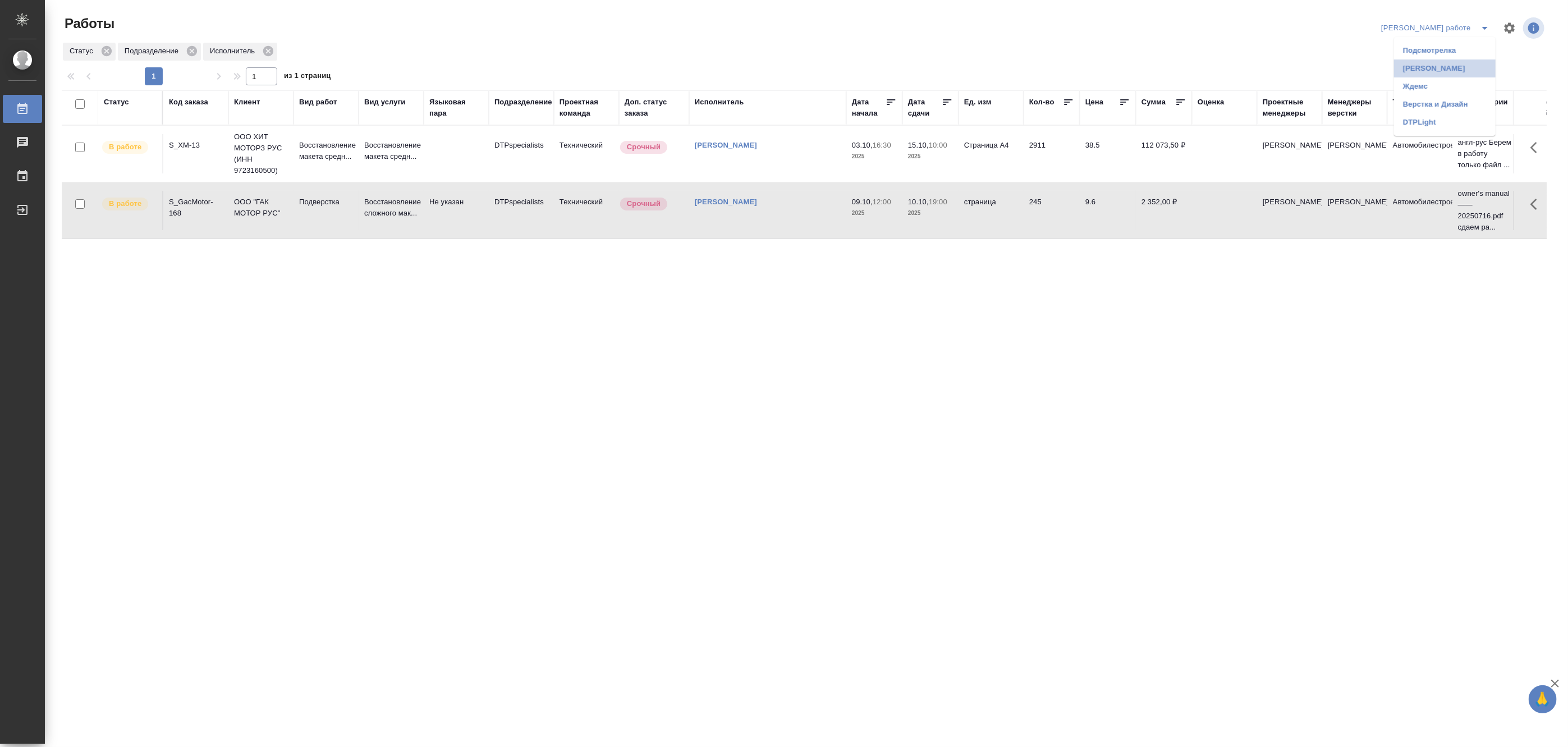
click at [1450, 65] on li "[PERSON_NAME]" at bounding box center [1444, 69] width 102 height 18
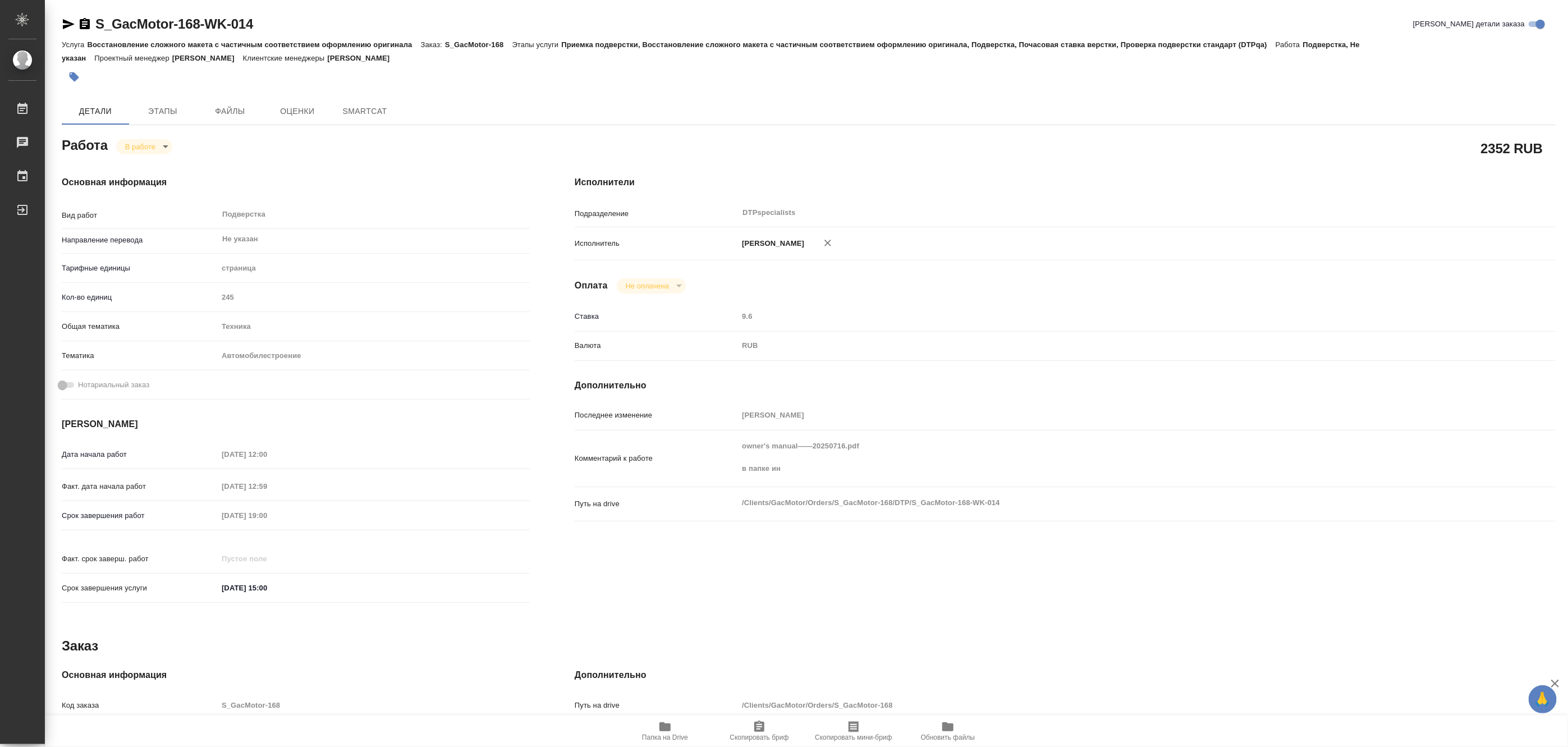
type textarea "x"
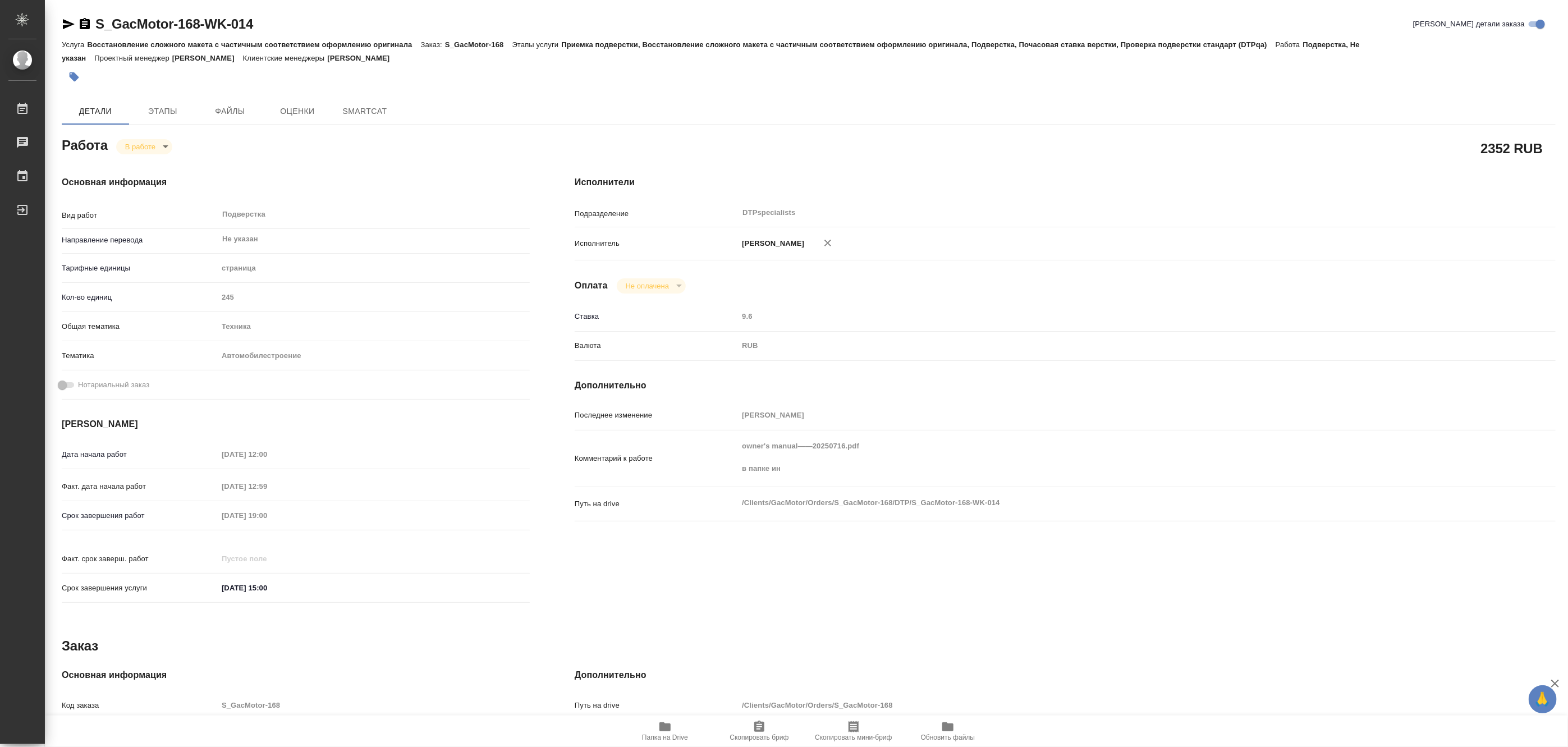
type textarea "x"
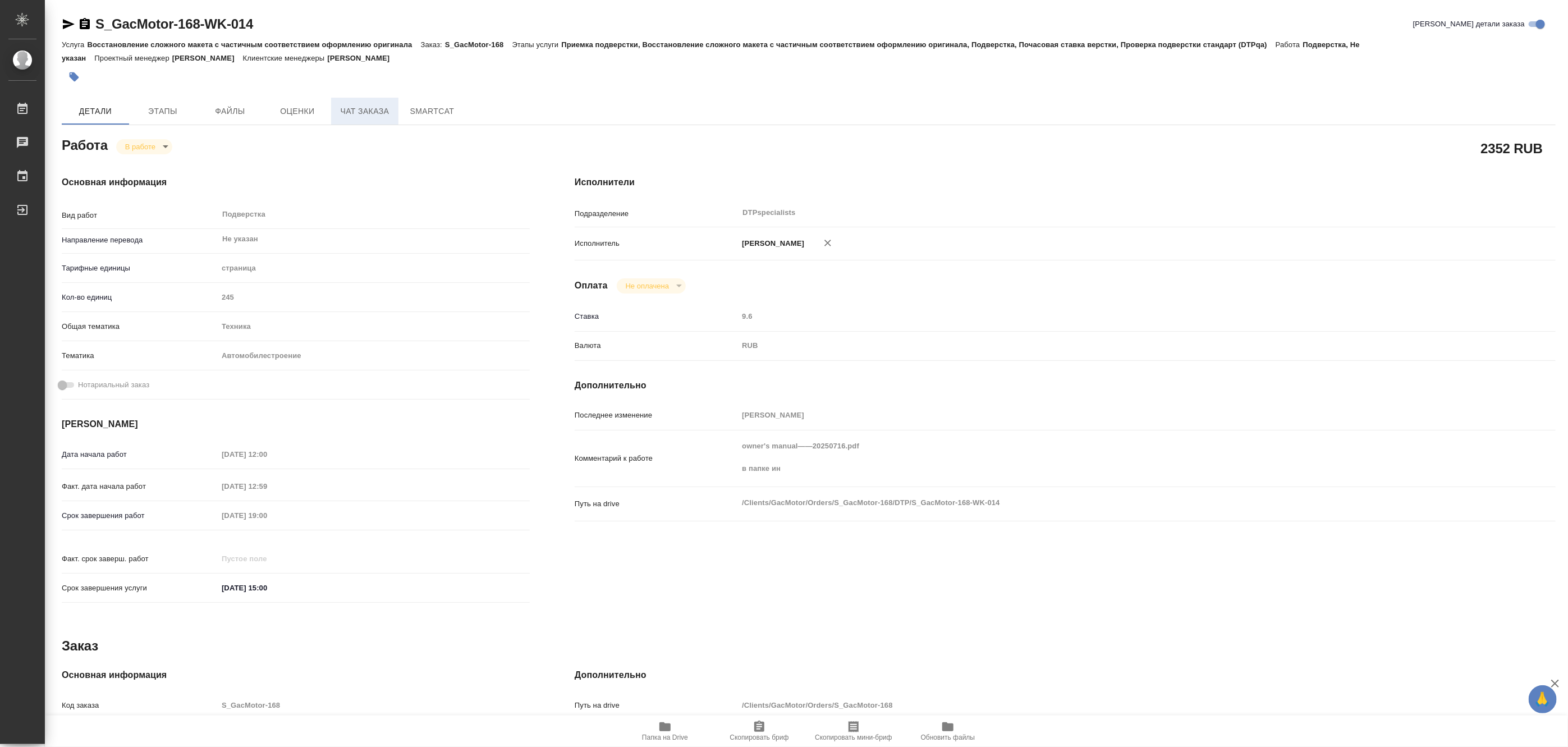
type textarea "x"
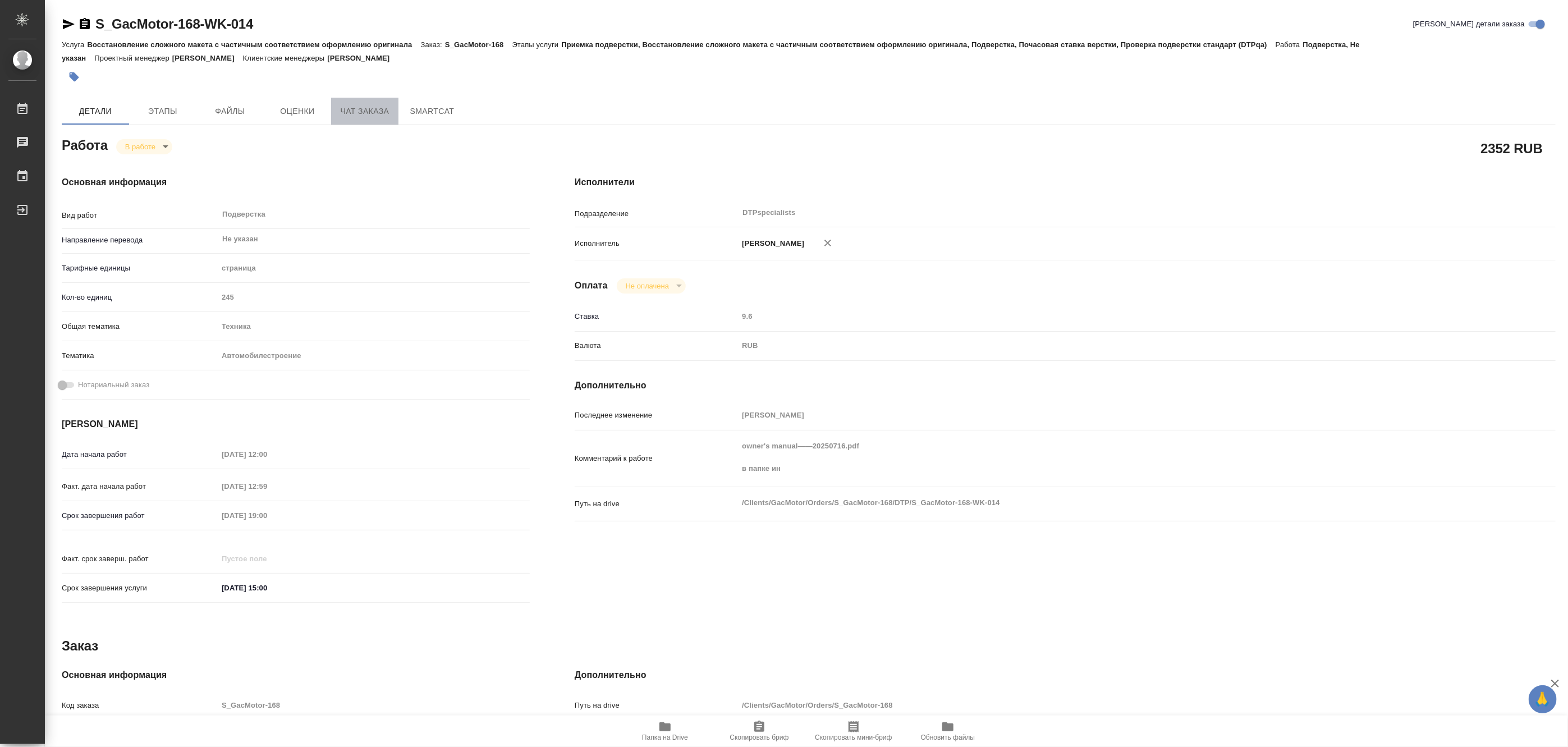
click at [345, 116] on span "Чат заказа" at bounding box center [365, 111] width 54 height 14
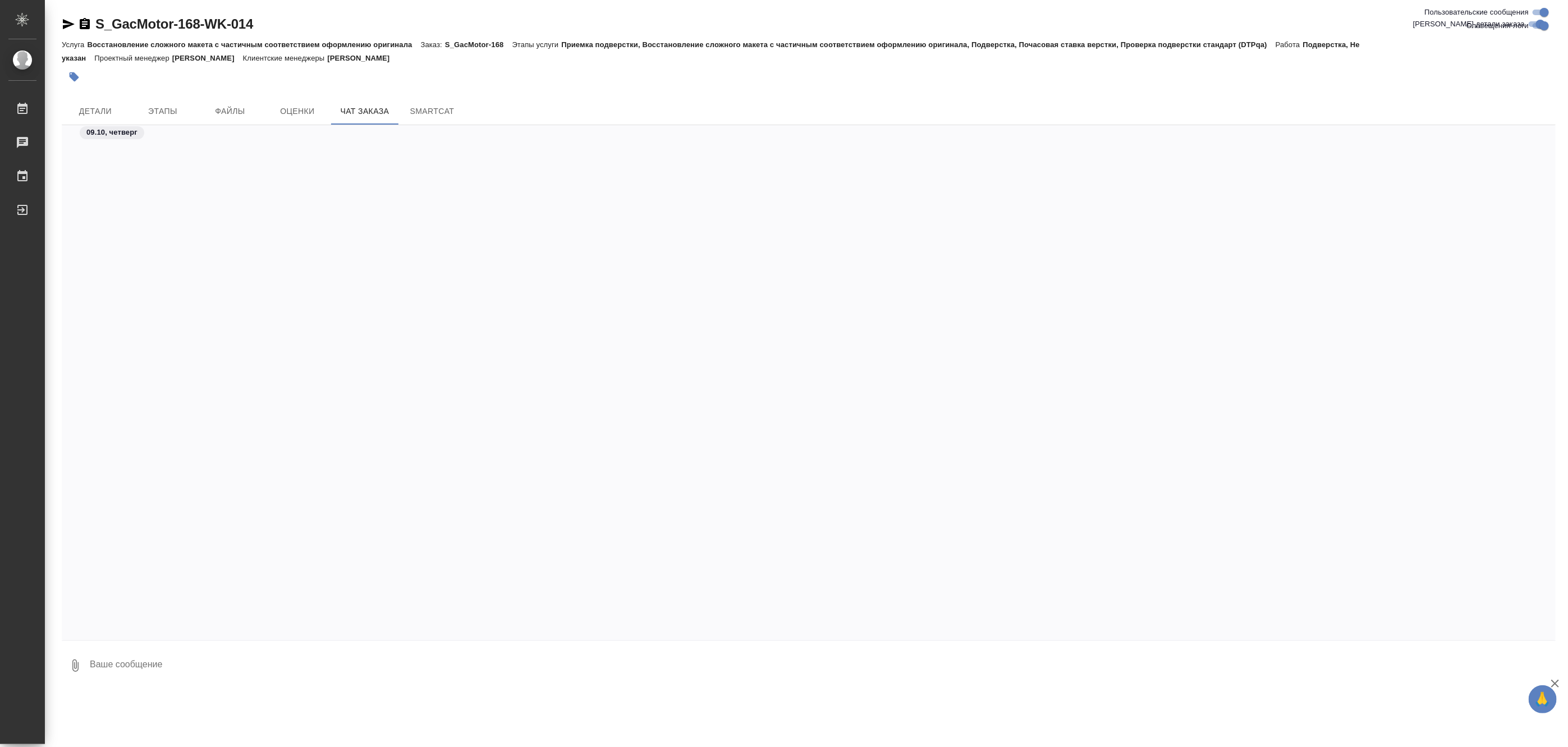
scroll to position [40360, 0]
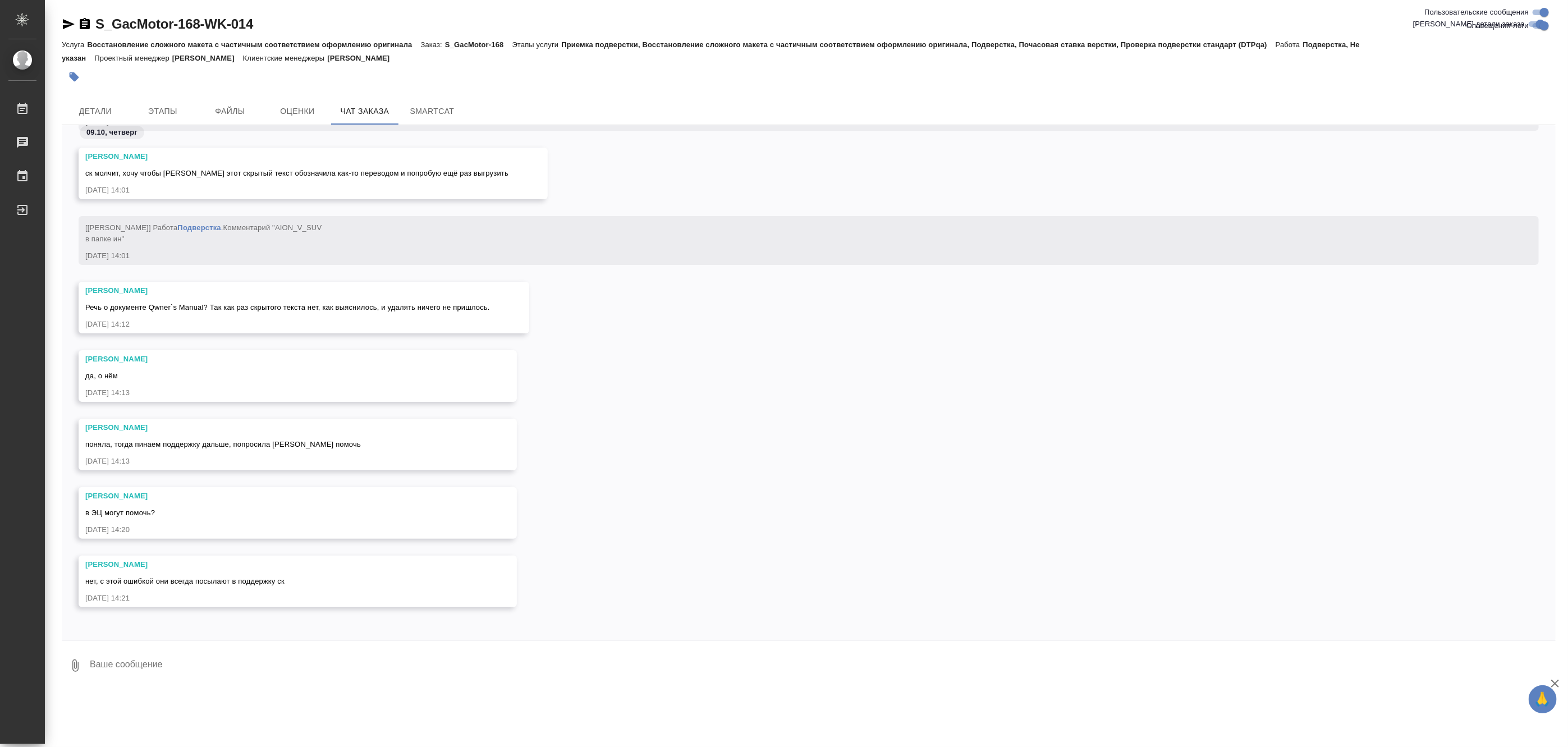
click at [203, 655] on textarea at bounding box center [822, 665] width 1467 height 38
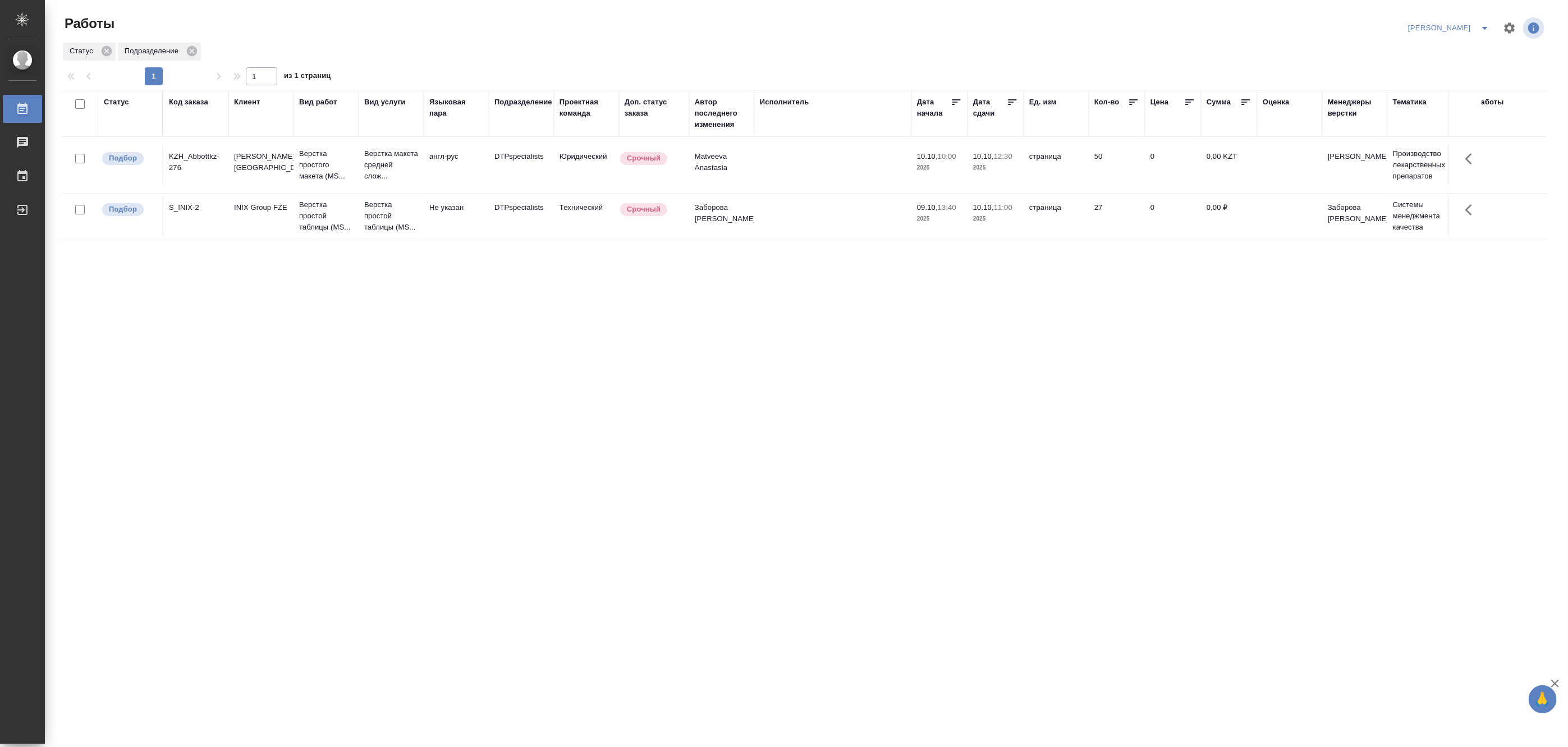
click at [189, 97] on div "Код заказа" at bounding box center [189, 102] width 40 height 11
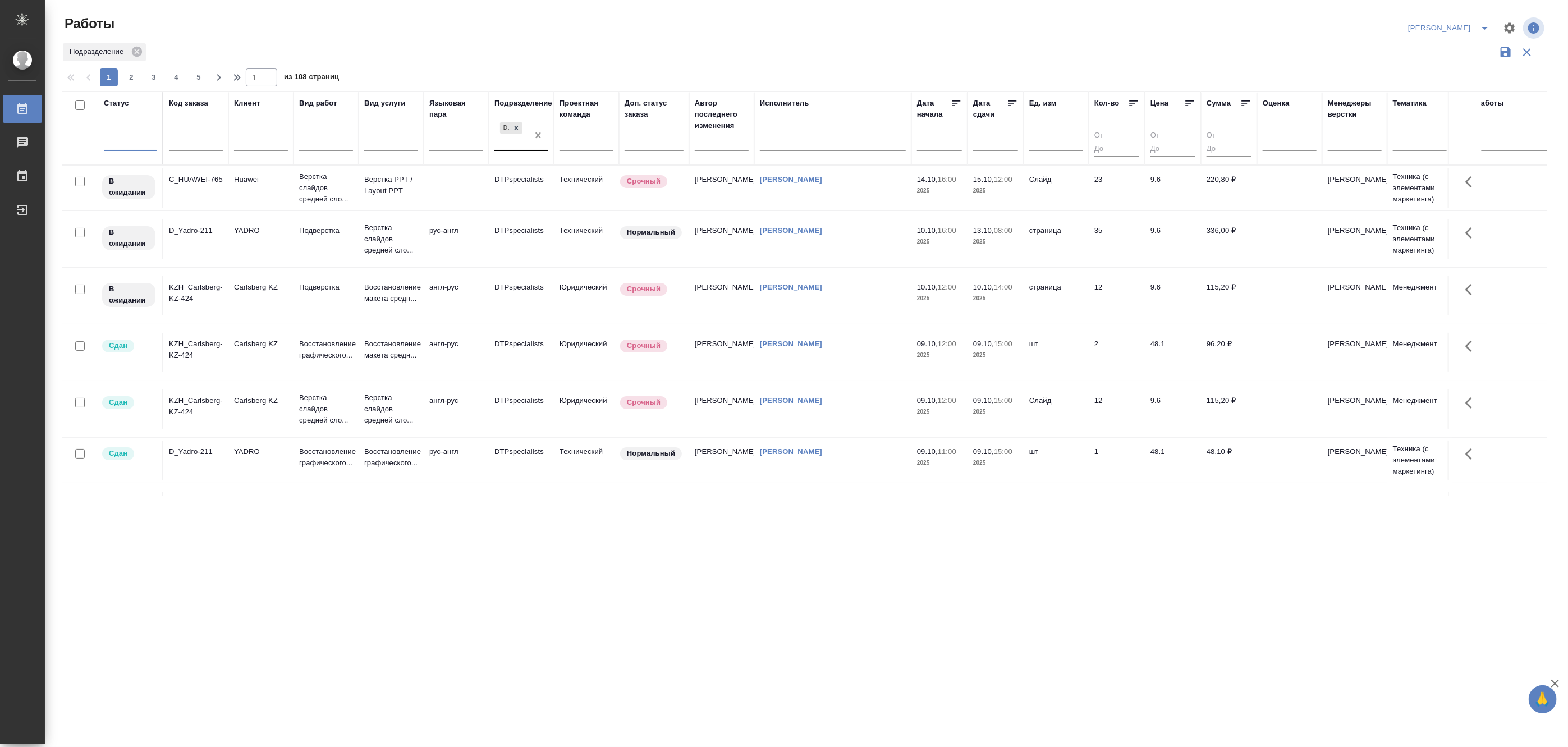
drag, startPoint x: 540, startPoint y: 137, endPoint x: 347, endPoint y: 138, distance: 193.0
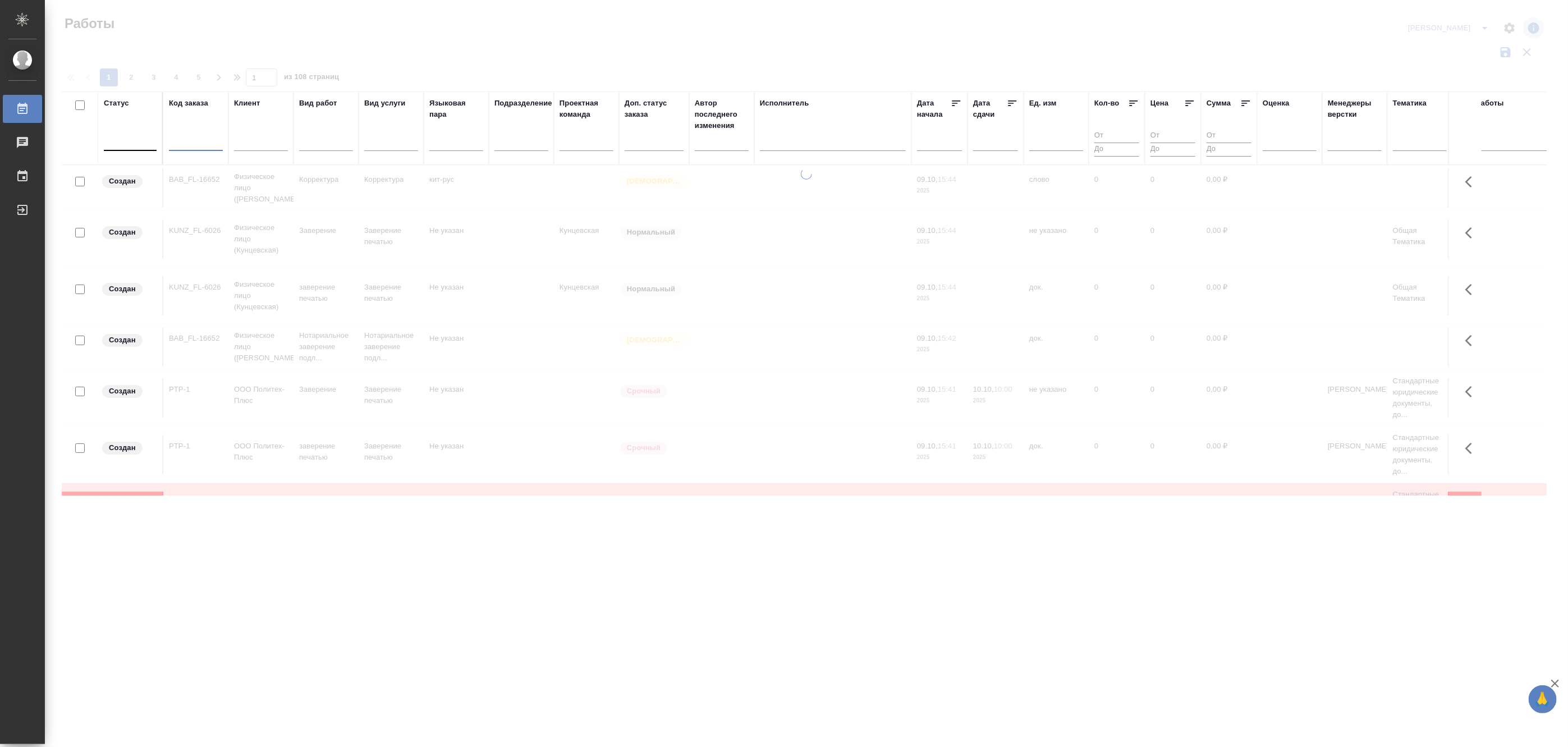
click at [194, 142] on input "text" at bounding box center [196, 144] width 54 height 14
paste input "S_T-OP-C-25372"
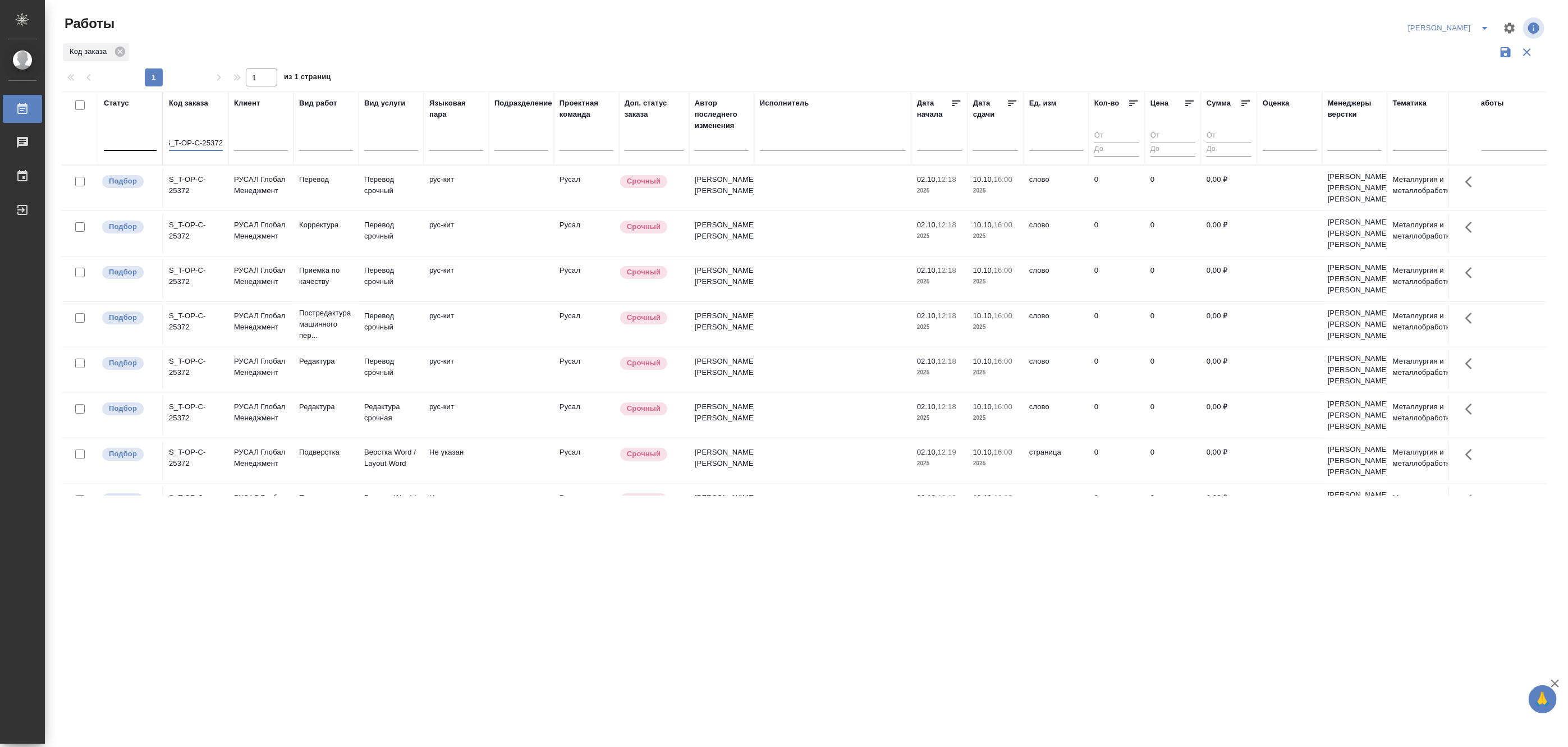
type input "S_T-OP-C-25372"
click at [267, 253] on td "РУСАЛ Глобал Менеджмент" at bounding box center [261, 233] width 65 height 40
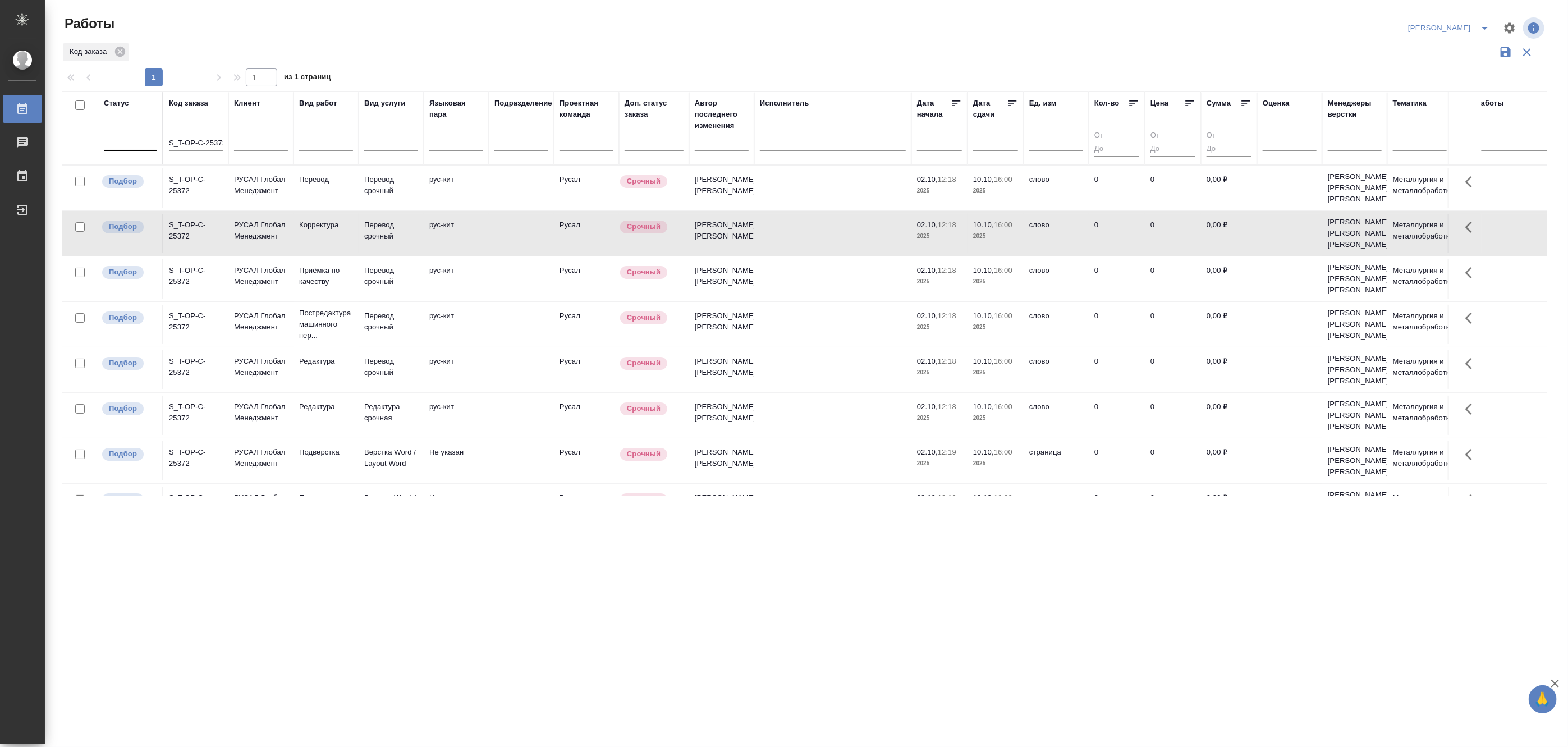
click at [267, 253] on td "РУСАЛ Глобал Менеджмент" at bounding box center [261, 233] width 65 height 40
click at [1483, 25] on icon "split button" at bounding box center [1485, 28] width 13 height 13
click at [1469, 47] on li "[PERSON_NAME] работе" at bounding box center [1442, 51] width 108 height 18
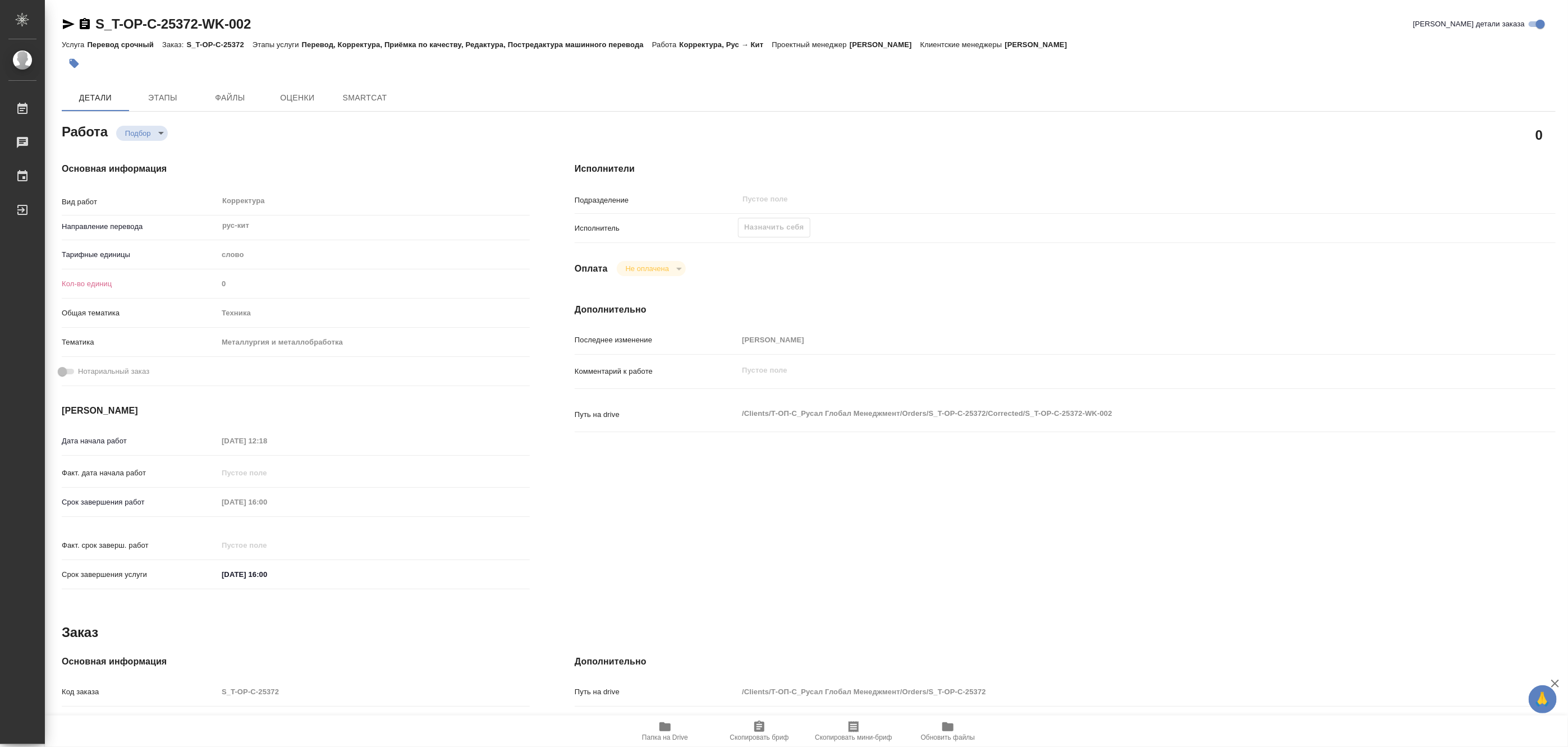
type textarea "x"
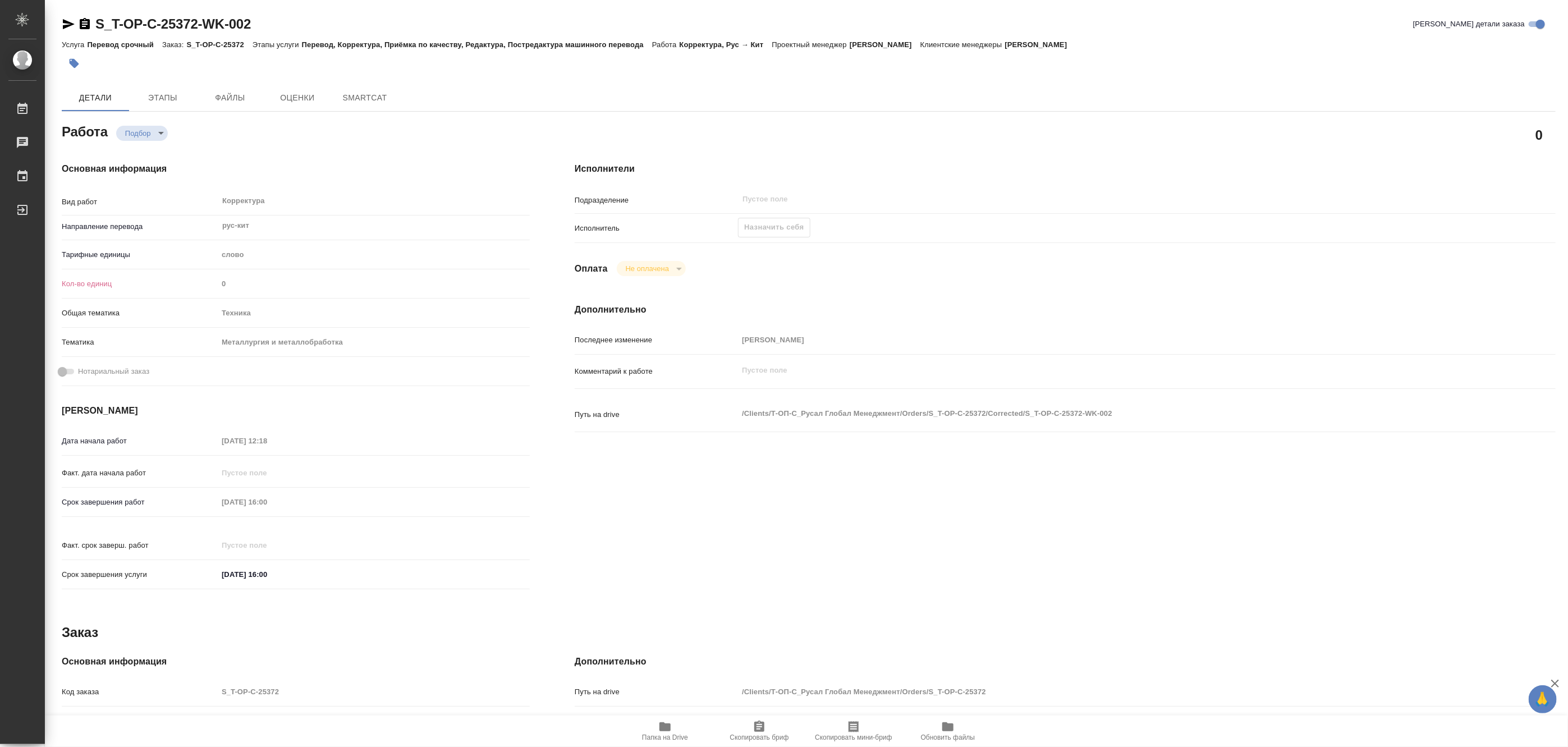
type textarea "x"
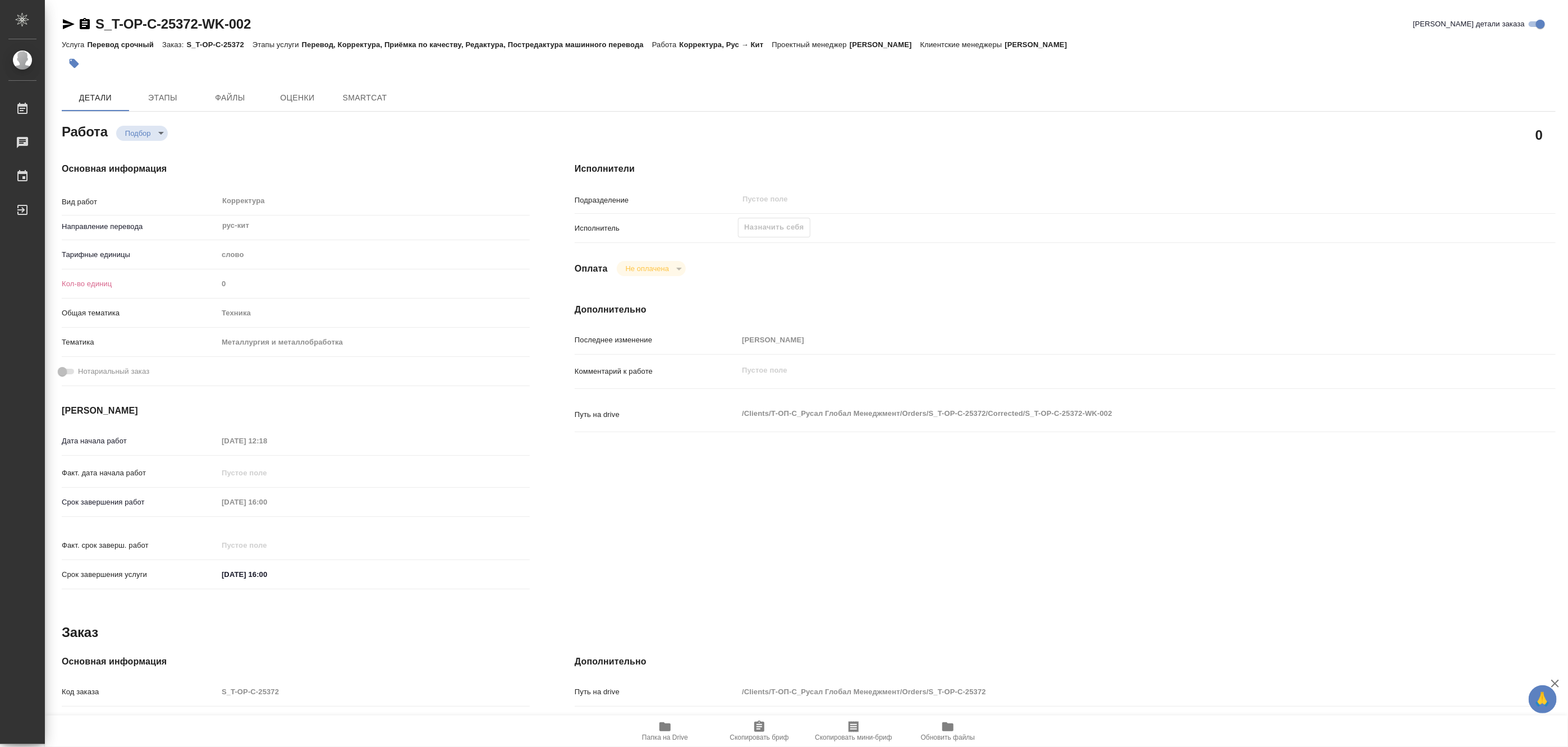
type textarea "x"
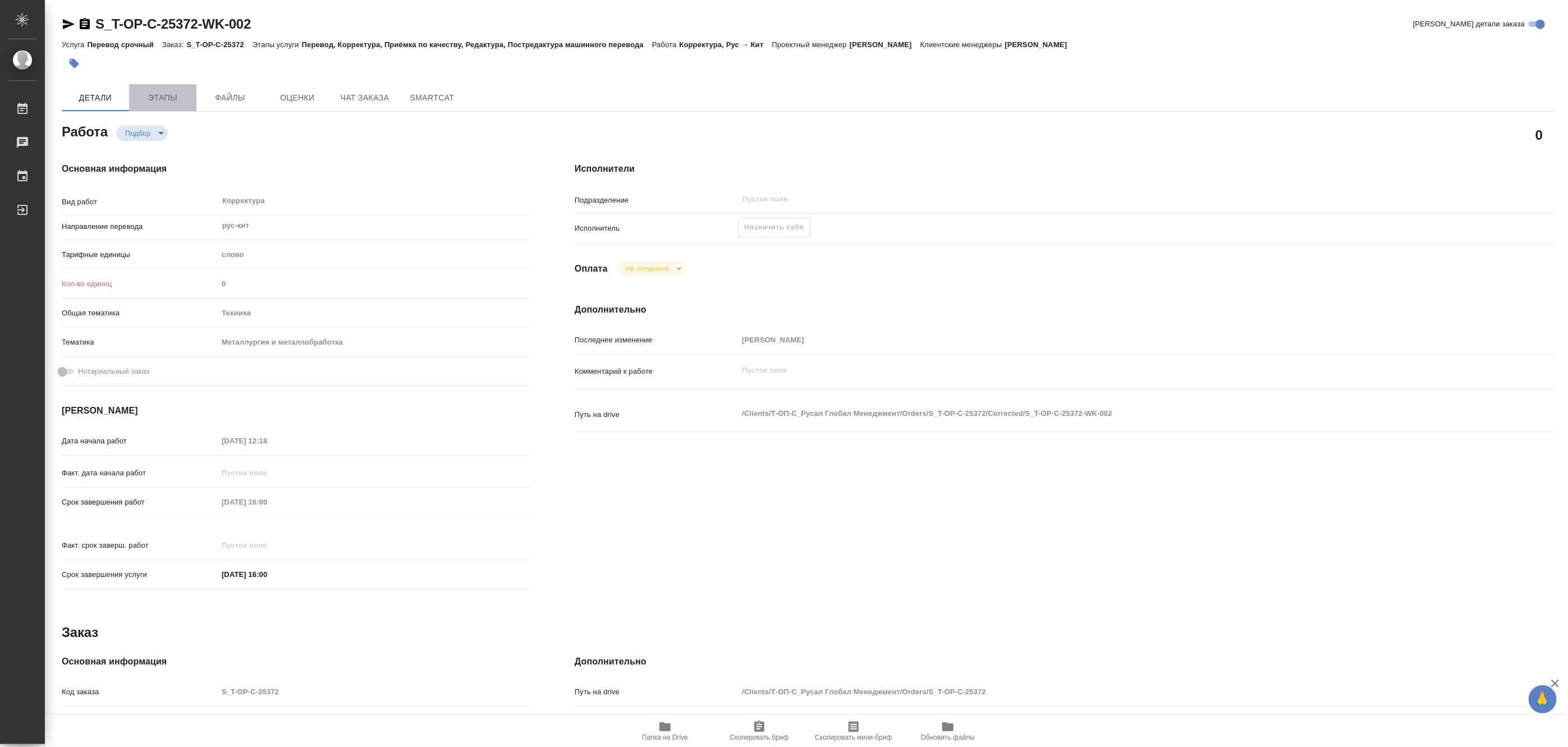
click at [163, 100] on span "Этапы" at bounding box center [163, 97] width 54 height 14
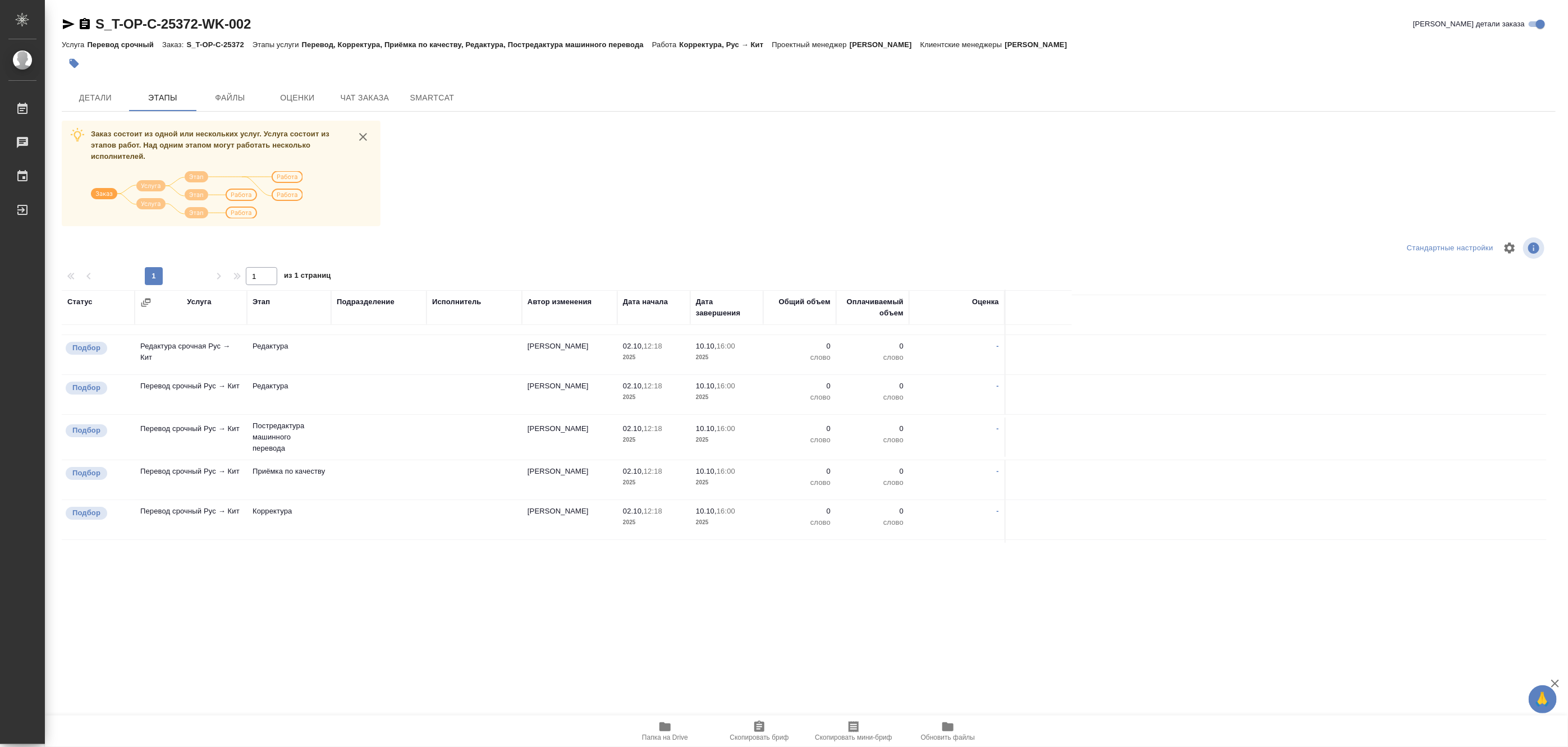
scroll to position [193, 0]
click at [673, 728] on span "Папка на Drive" at bounding box center [665, 731] width 81 height 21
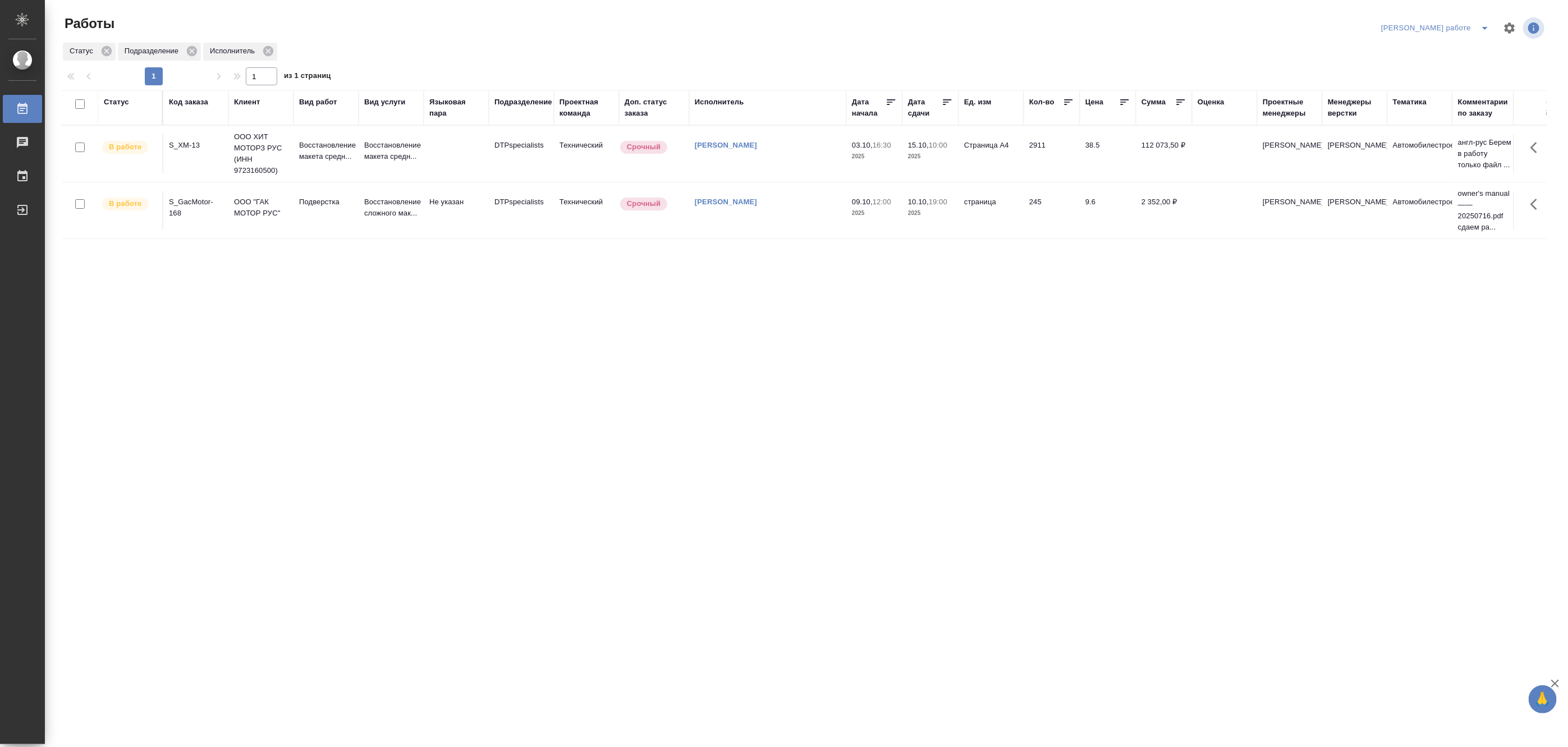
click at [1484, 24] on icon "split button" at bounding box center [1485, 28] width 13 height 13
click at [1466, 70] on li "Матвеева_назначено" at bounding box center [1444, 69] width 102 height 18
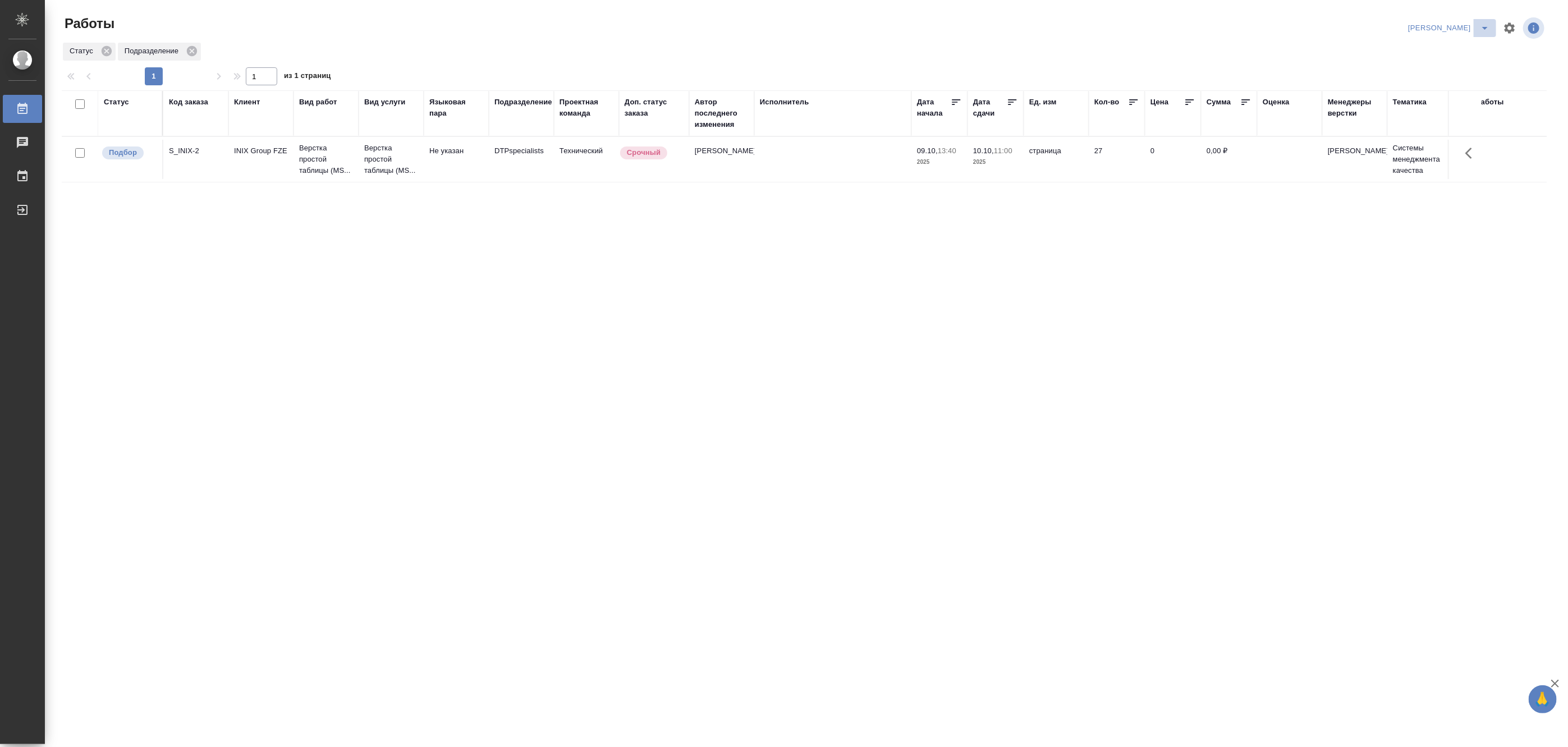
click at [1477, 25] on span "split button" at bounding box center [1485, 28] width 17 height 13
click at [1454, 48] on li "[PERSON_NAME] работе" at bounding box center [1442, 51] width 108 height 18
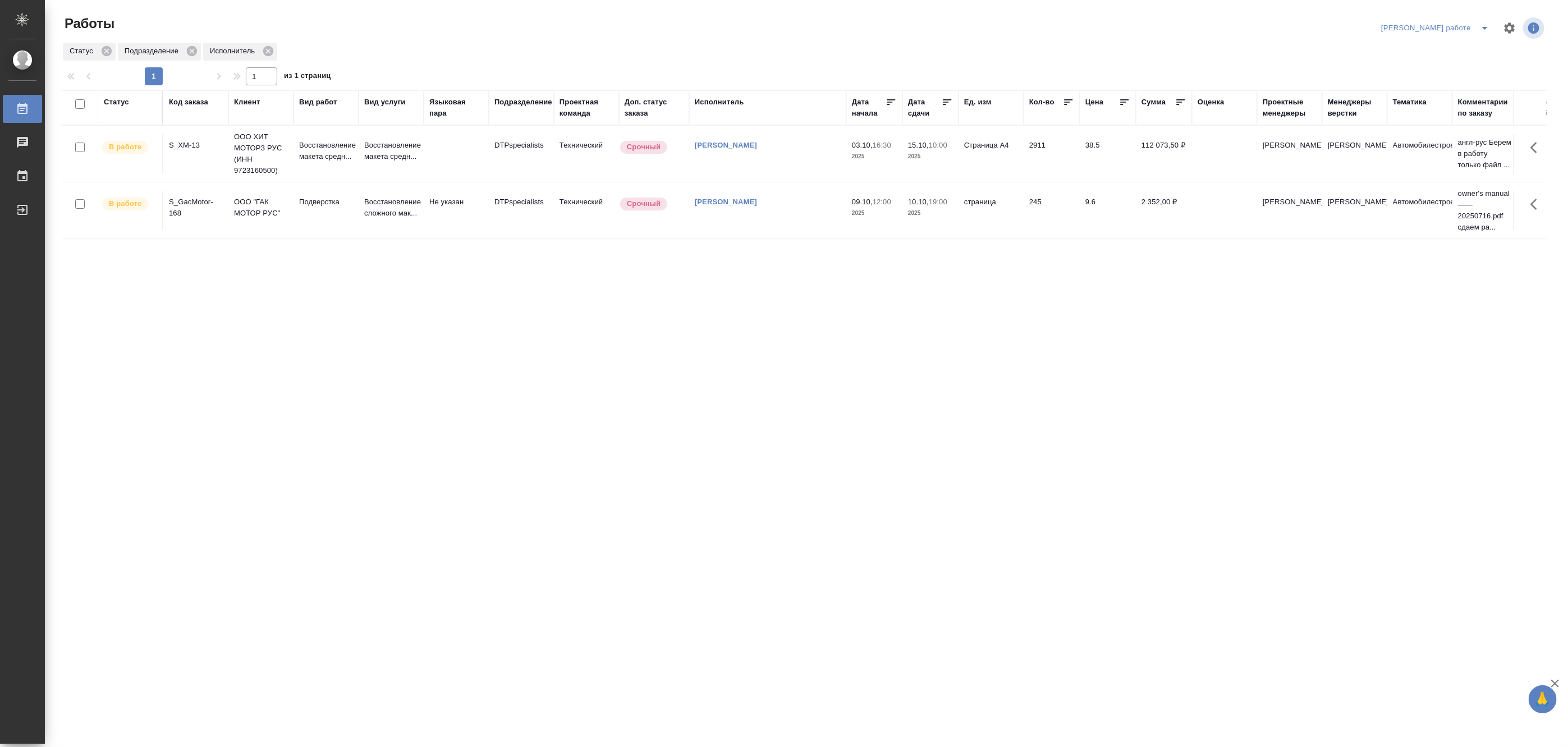
click at [1478, 23] on span "split button" at bounding box center [1485, 28] width 17 height 13
click at [185, 103] on div "Код заказа" at bounding box center [189, 102] width 40 height 11
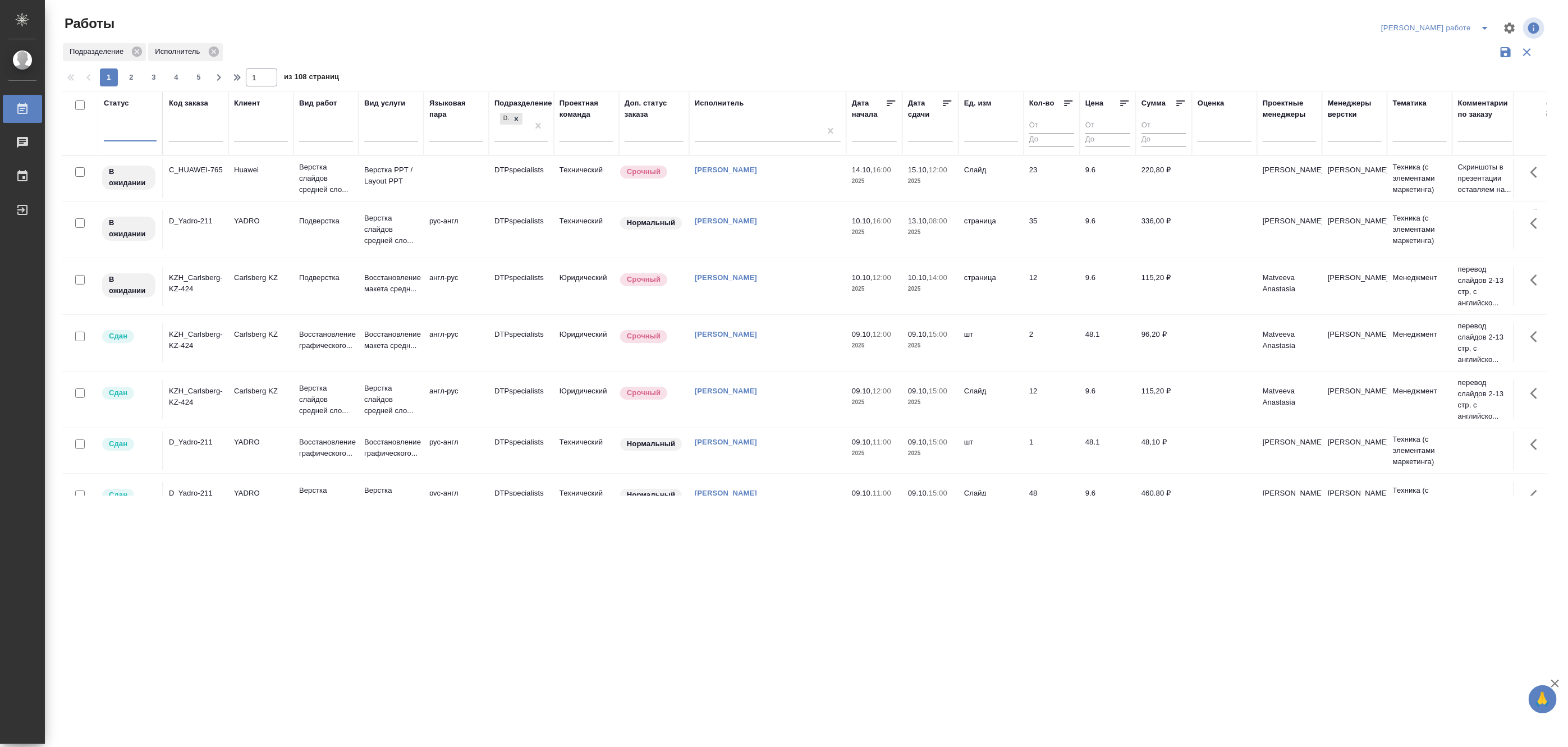
click at [200, 126] on div at bounding box center [196, 135] width 54 height 27
click at [199, 133] on input "text" at bounding box center [196, 134] width 54 height 14
paste input "C_MERZ-293"
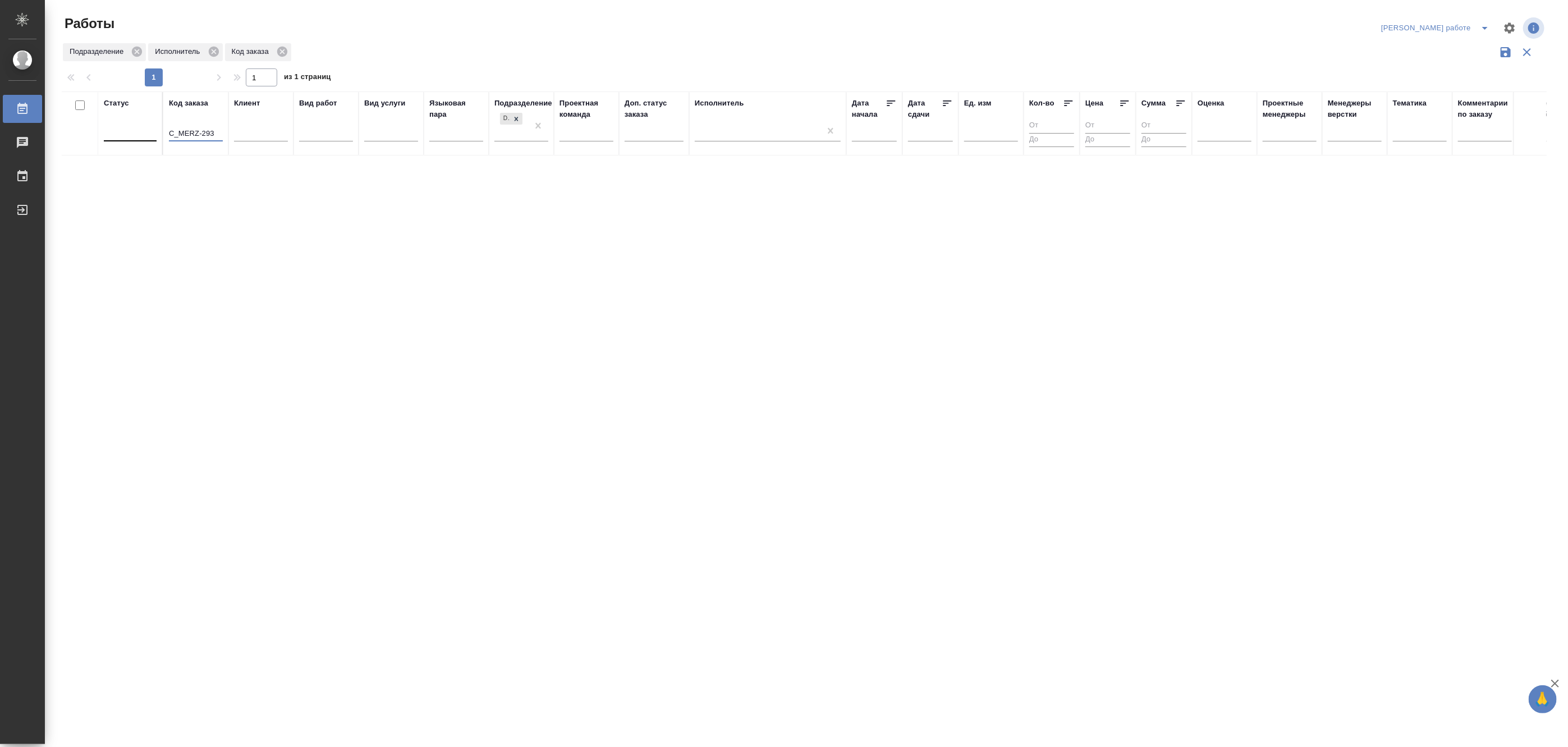
type input "C_MERZ-293"
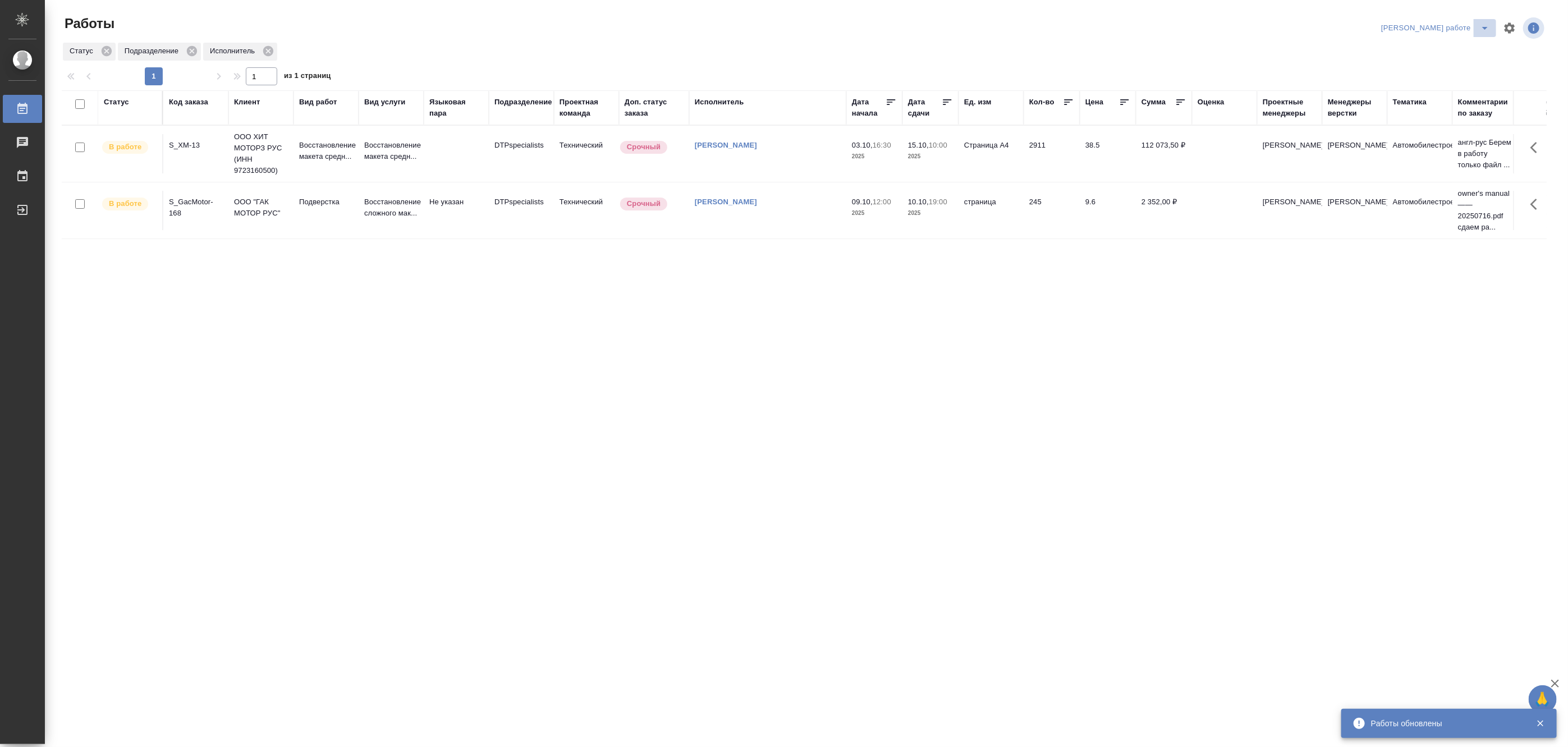
click at [1484, 23] on icon "split button" at bounding box center [1485, 28] width 13 height 13
click at [1449, 68] on li "[PERSON_NAME]" at bounding box center [1444, 69] width 102 height 18
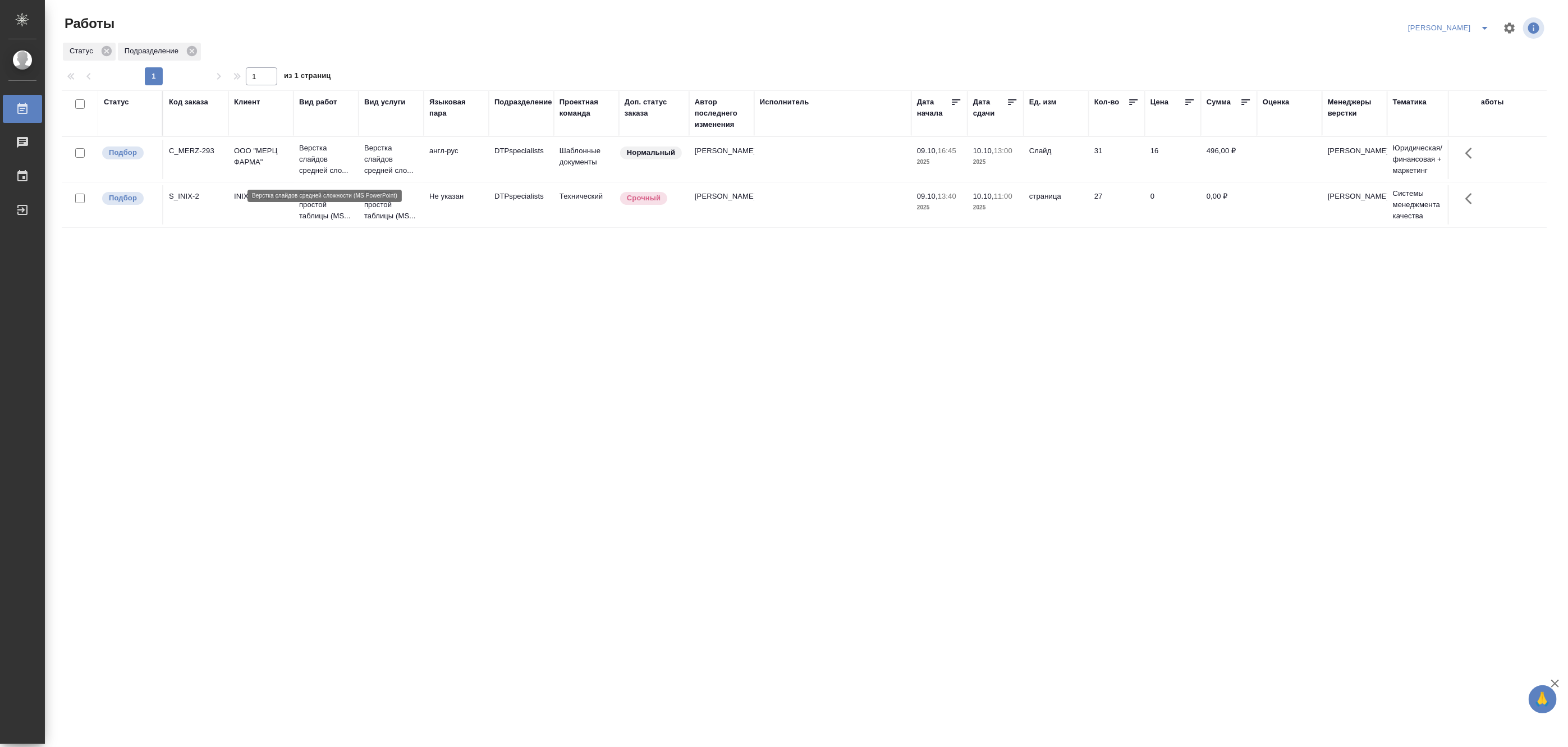
click at [313, 154] on p "Верстка слайдов средней сло..." at bounding box center [326, 159] width 54 height 33
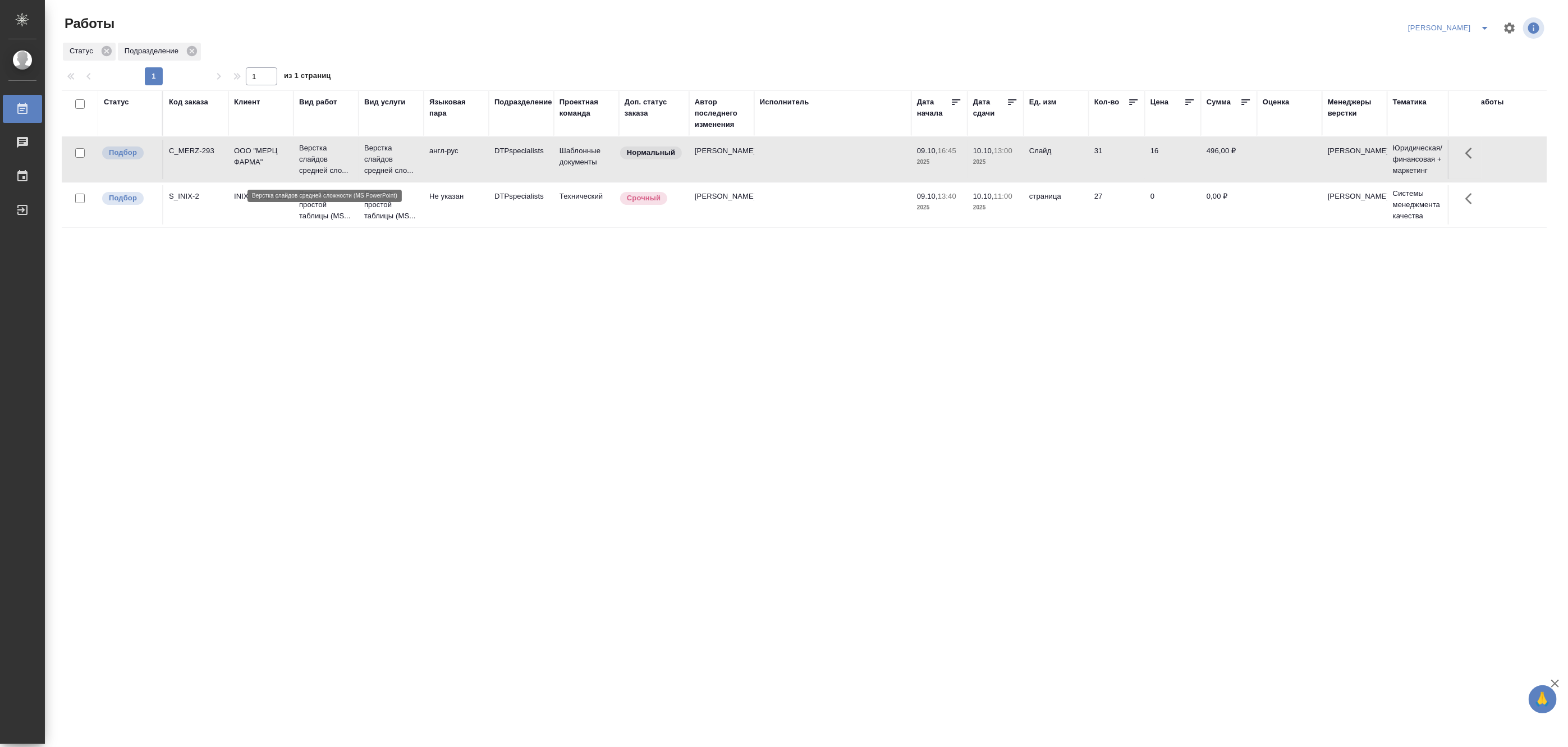
click at [313, 154] on p "Верстка слайдов средней сло..." at bounding box center [326, 159] width 54 height 33
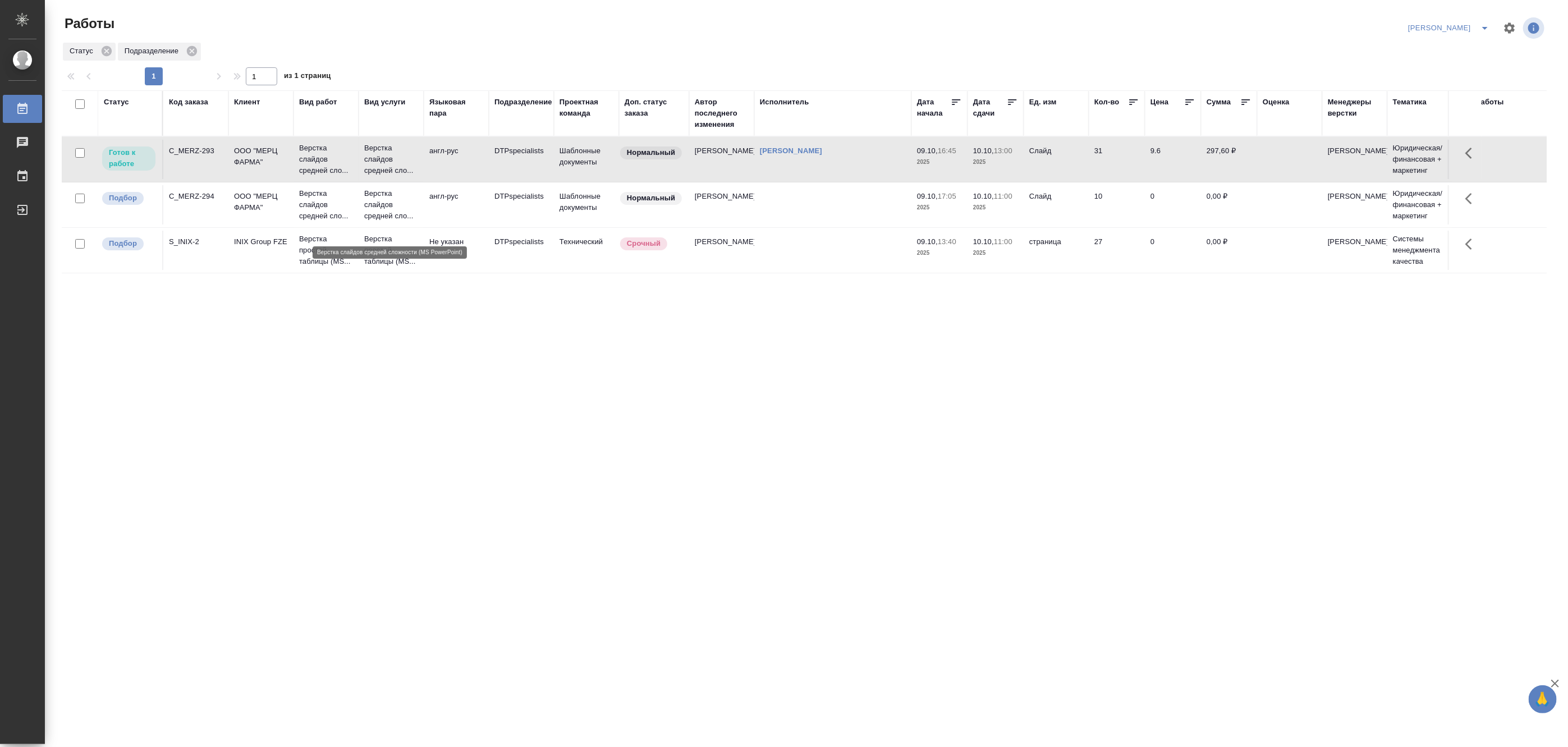
click at [374, 220] on p "Верстка слайдов средней сло..." at bounding box center [391, 205] width 54 height 33
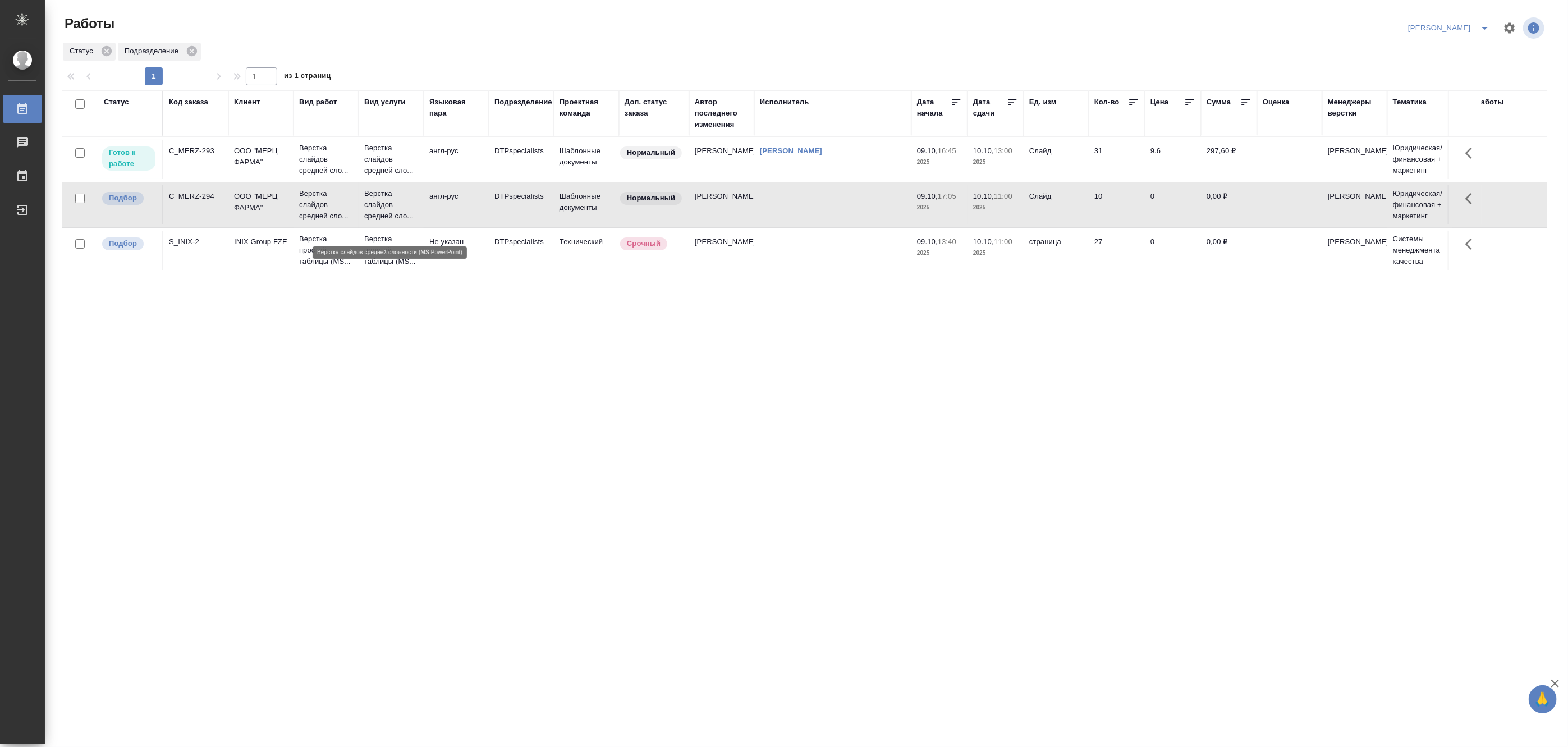
click at [374, 220] on p "Верстка слайдов средней сло..." at bounding box center [391, 205] width 54 height 33
click at [1482, 25] on icon "split button" at bounding box center [1485, 28] width 13 height 13
click at [1427, 54] on li "Матвеева_В работе" at bounding box center [1442, 51] width 108 height 18
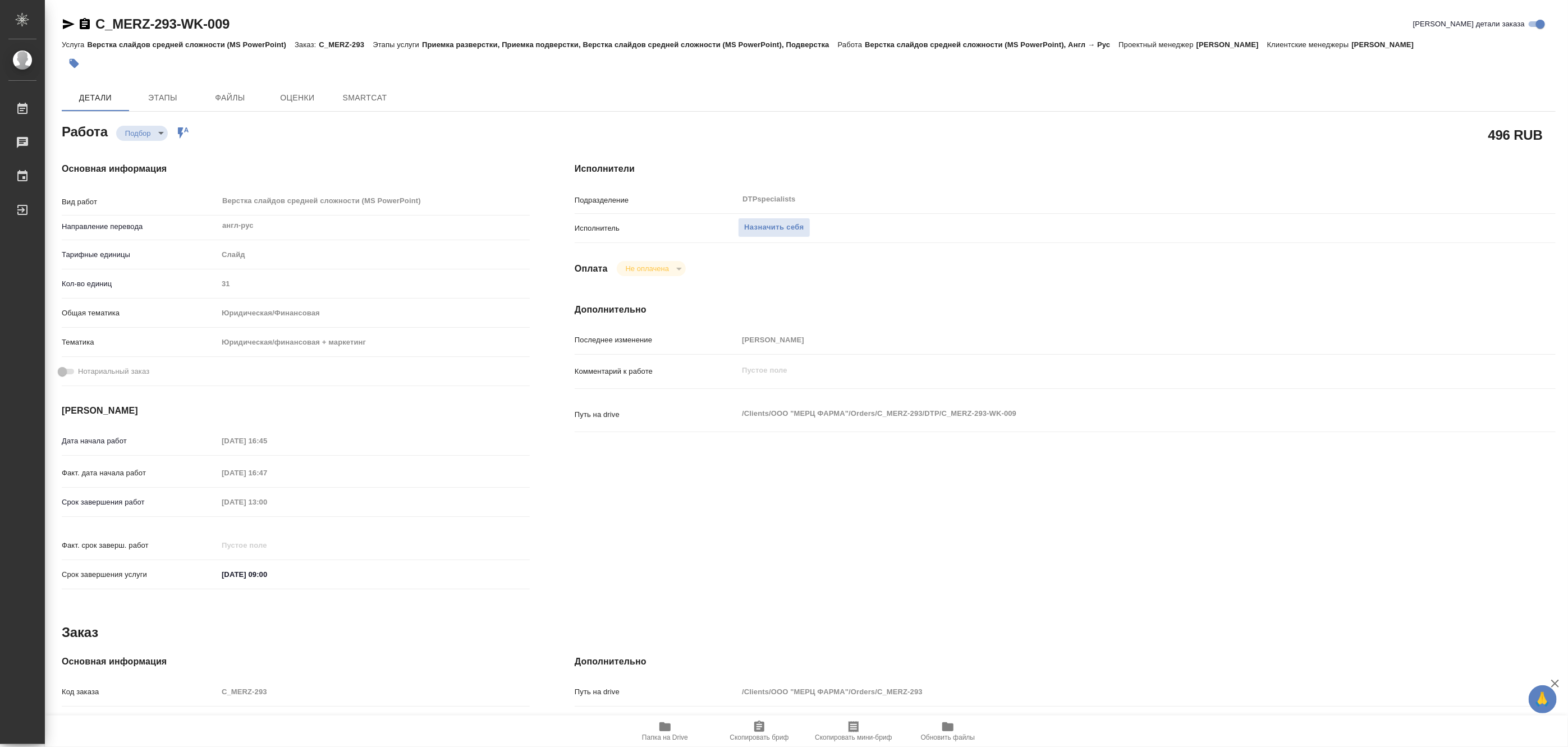
type textarea "x"
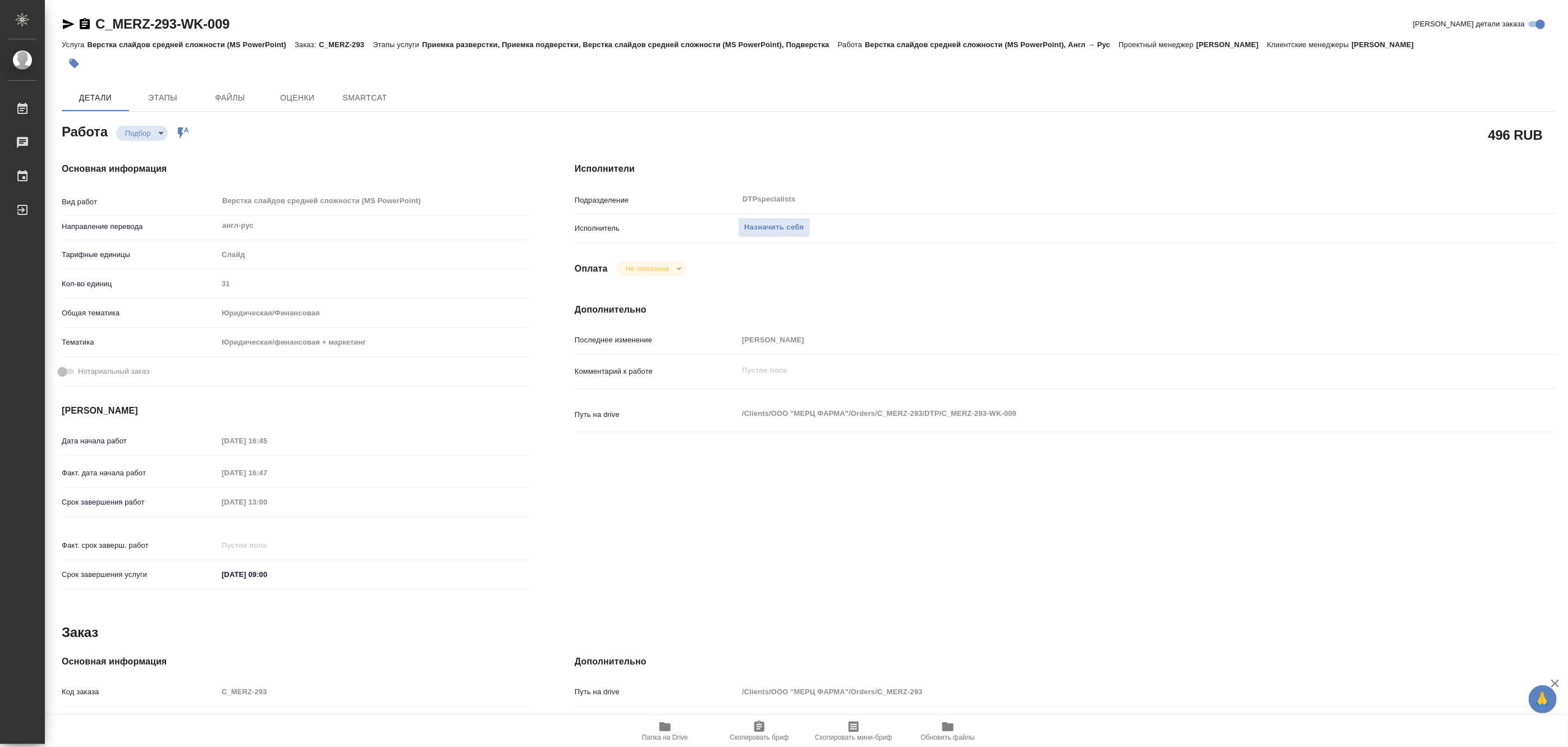
type textarea "x"
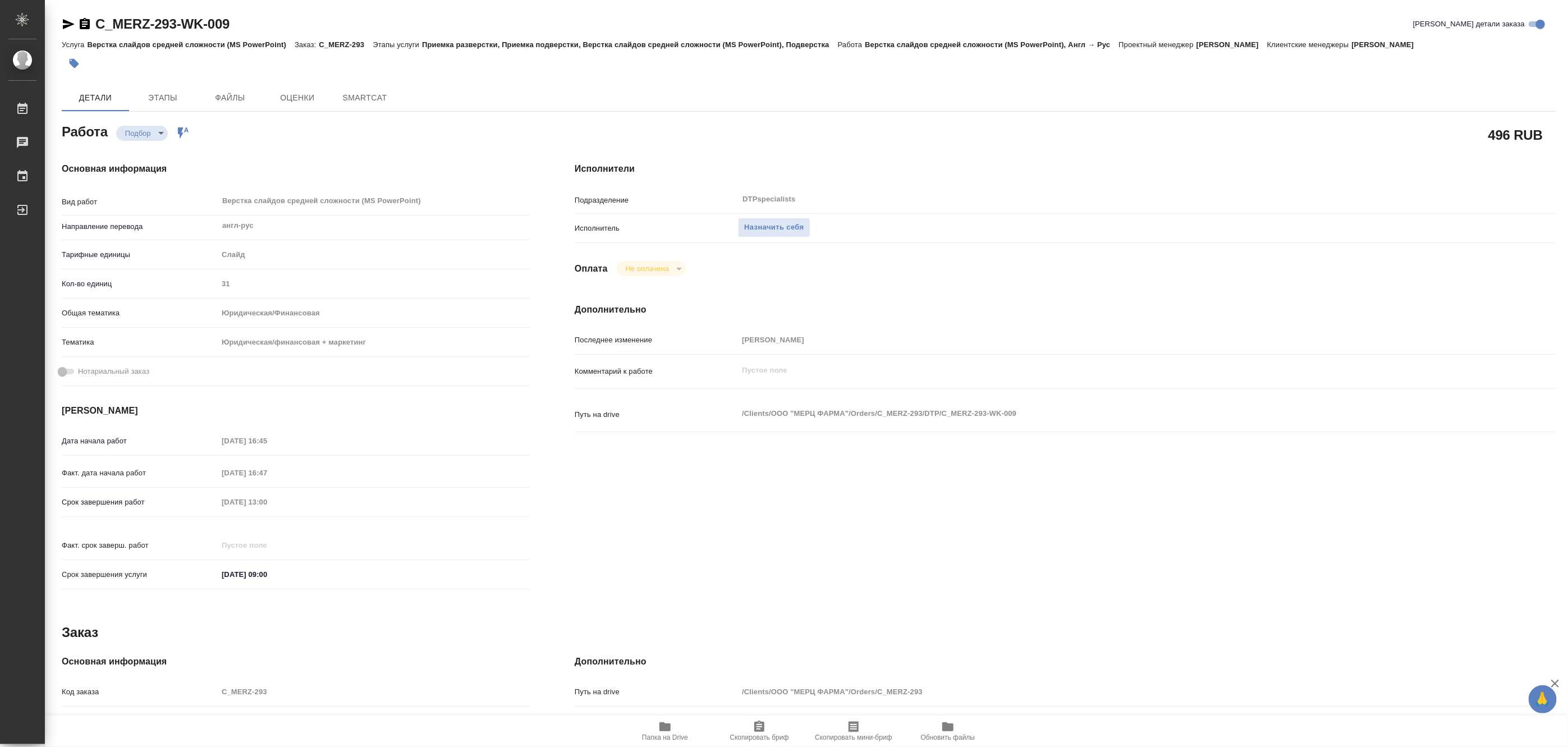
type textarea "x"
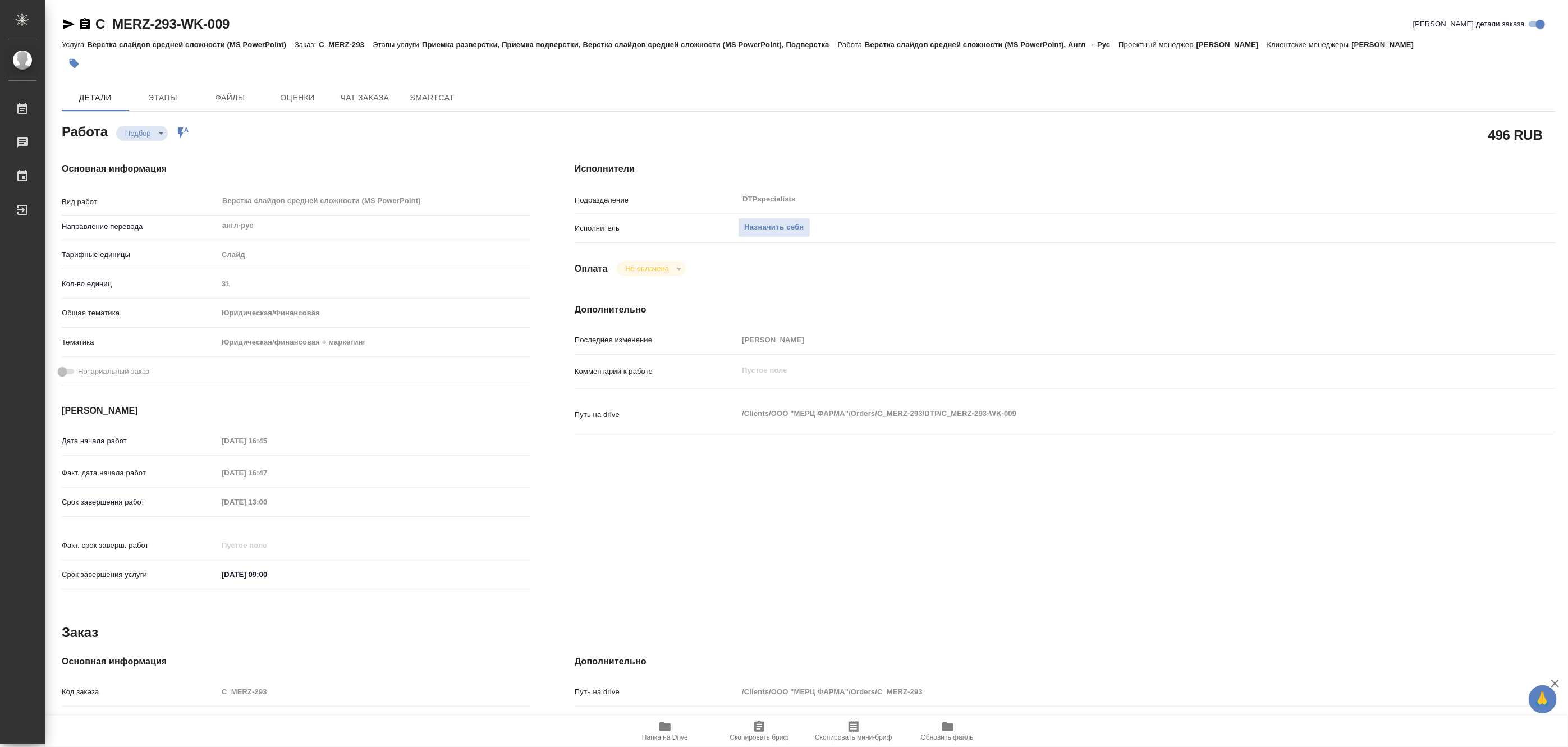
click at [677, 736] on span "Папка на Drive" at bounding box center [665, 737] width 46 height 8
type textarea "x"
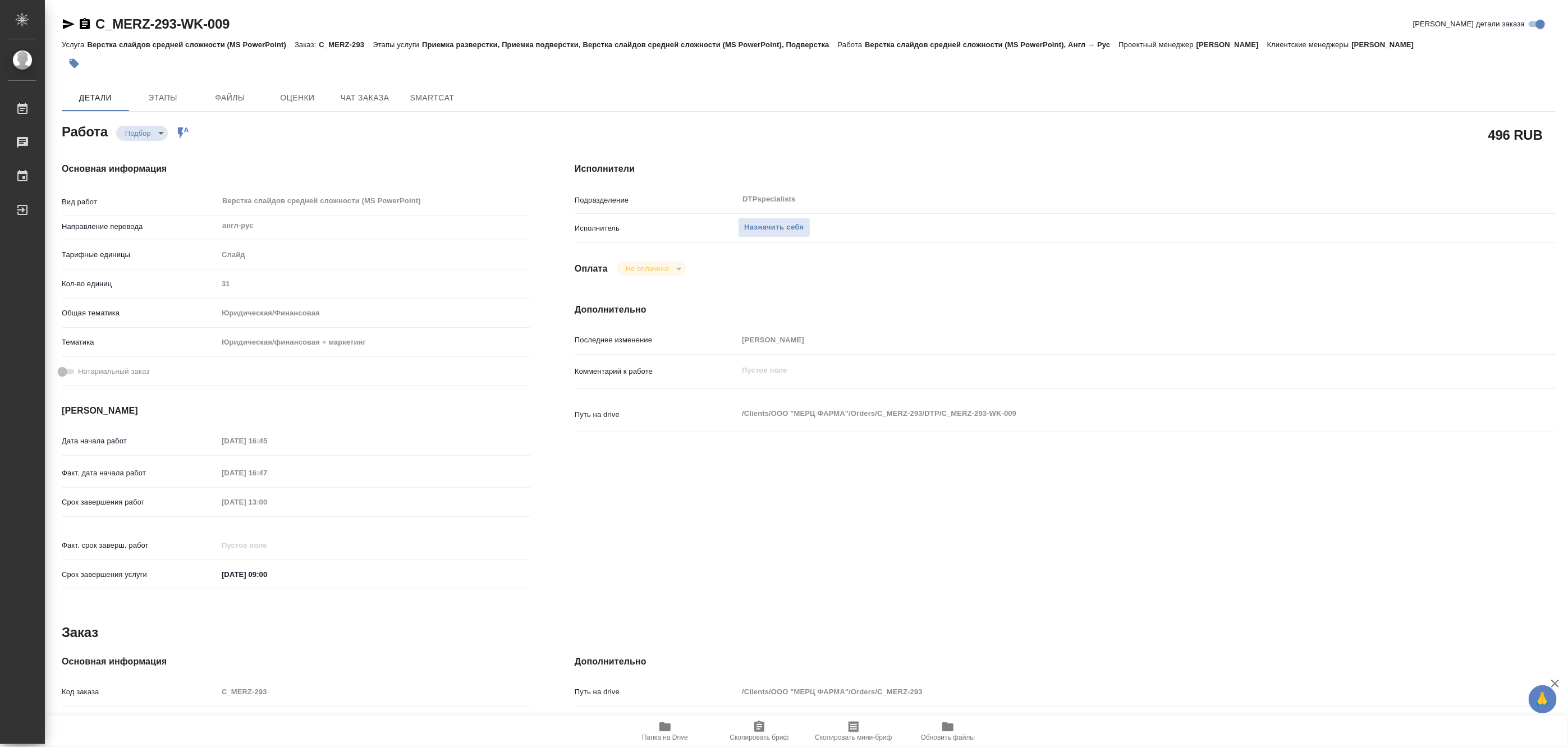
type textarea "x"
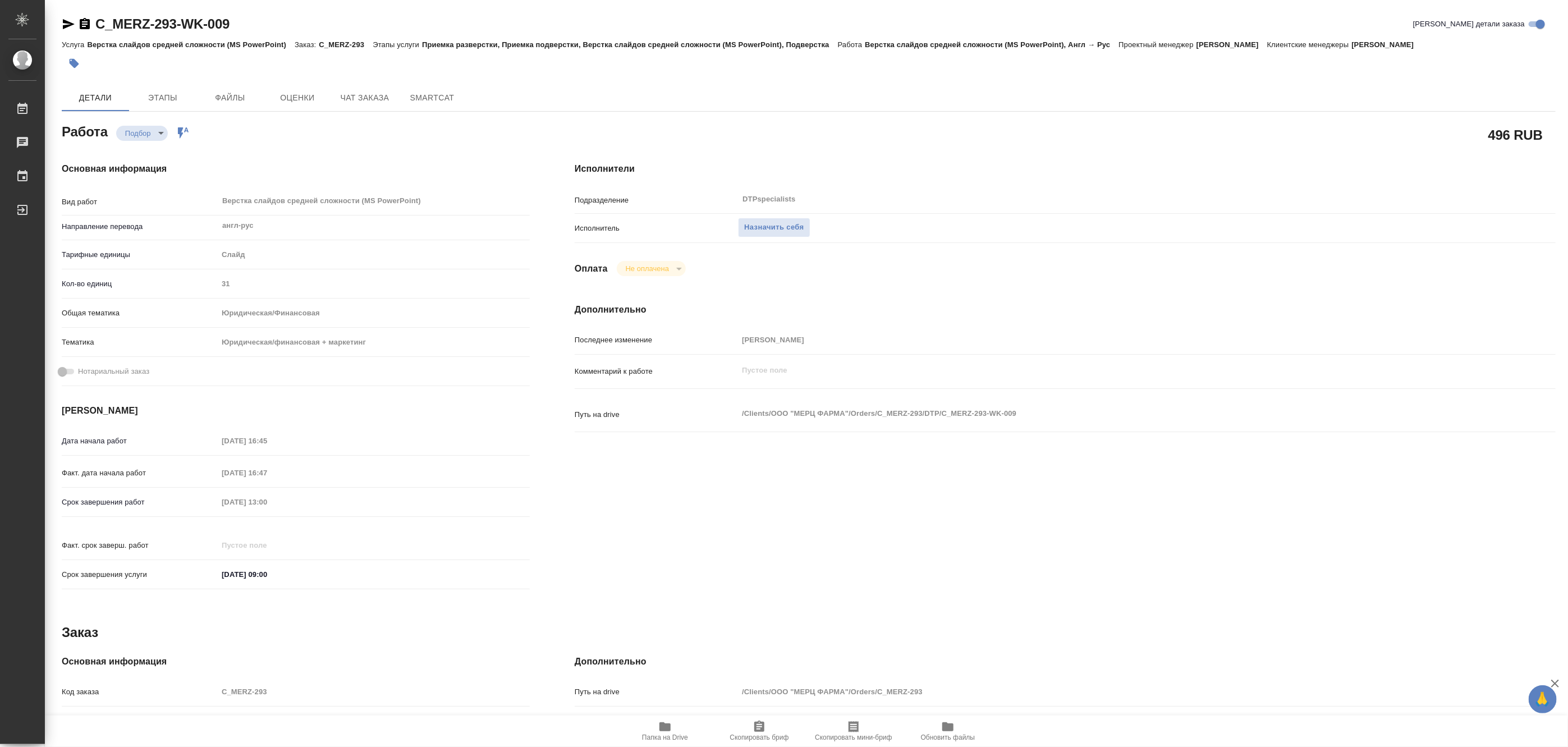
type textarea "x"
click at [780, 222] on span "Назначить себя" at bounding box center [774, 227] width 60 height 13
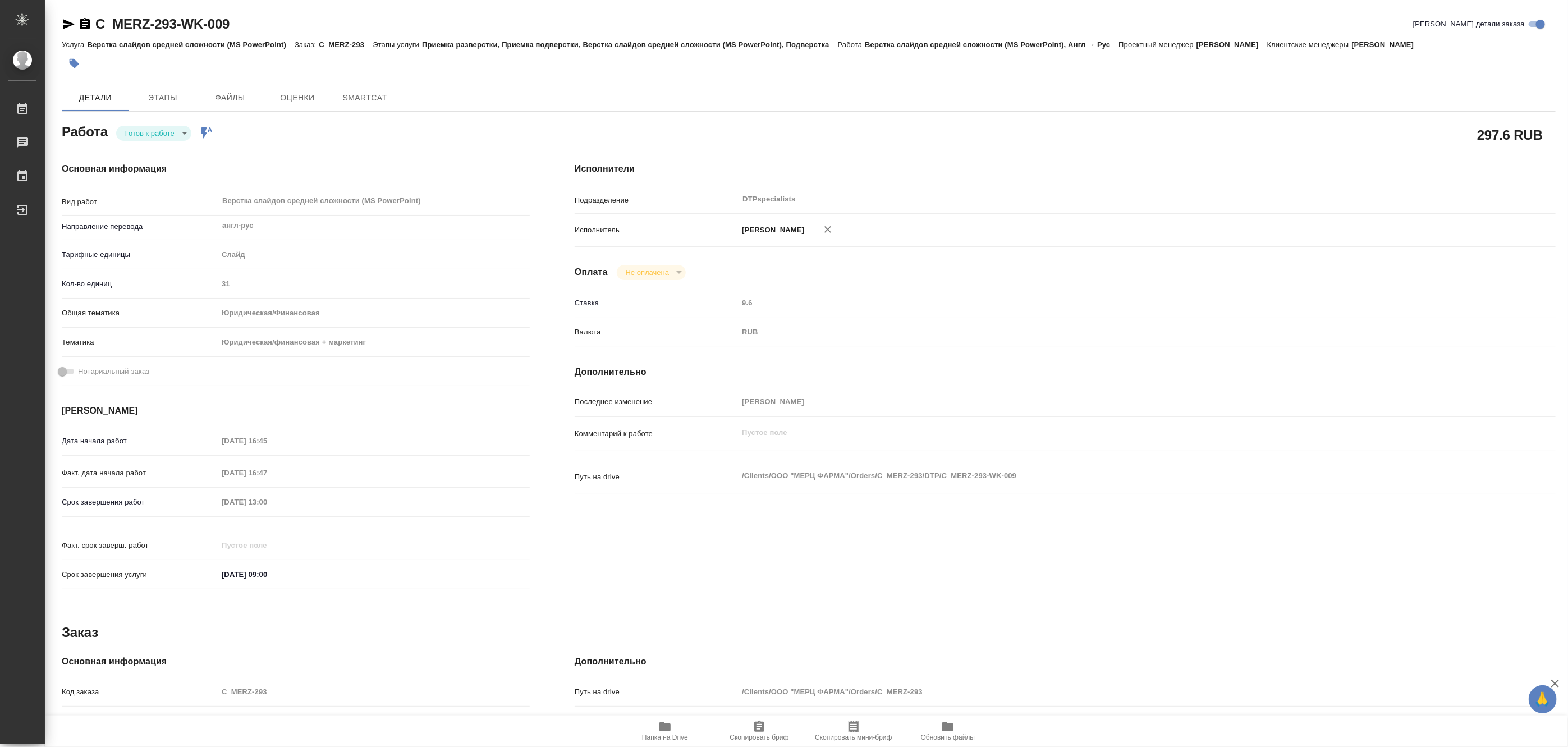
type textarea "x"
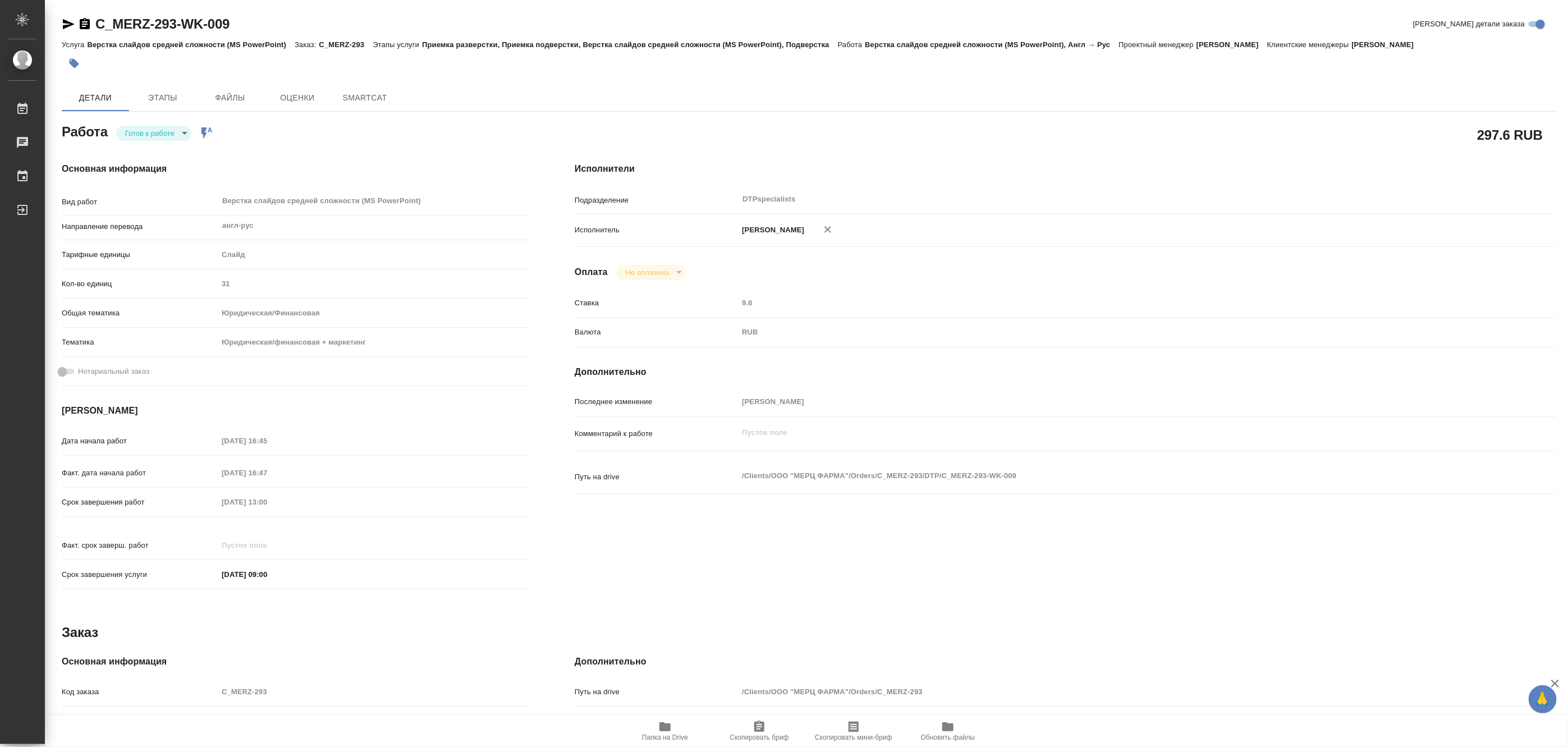
type textarea "x"
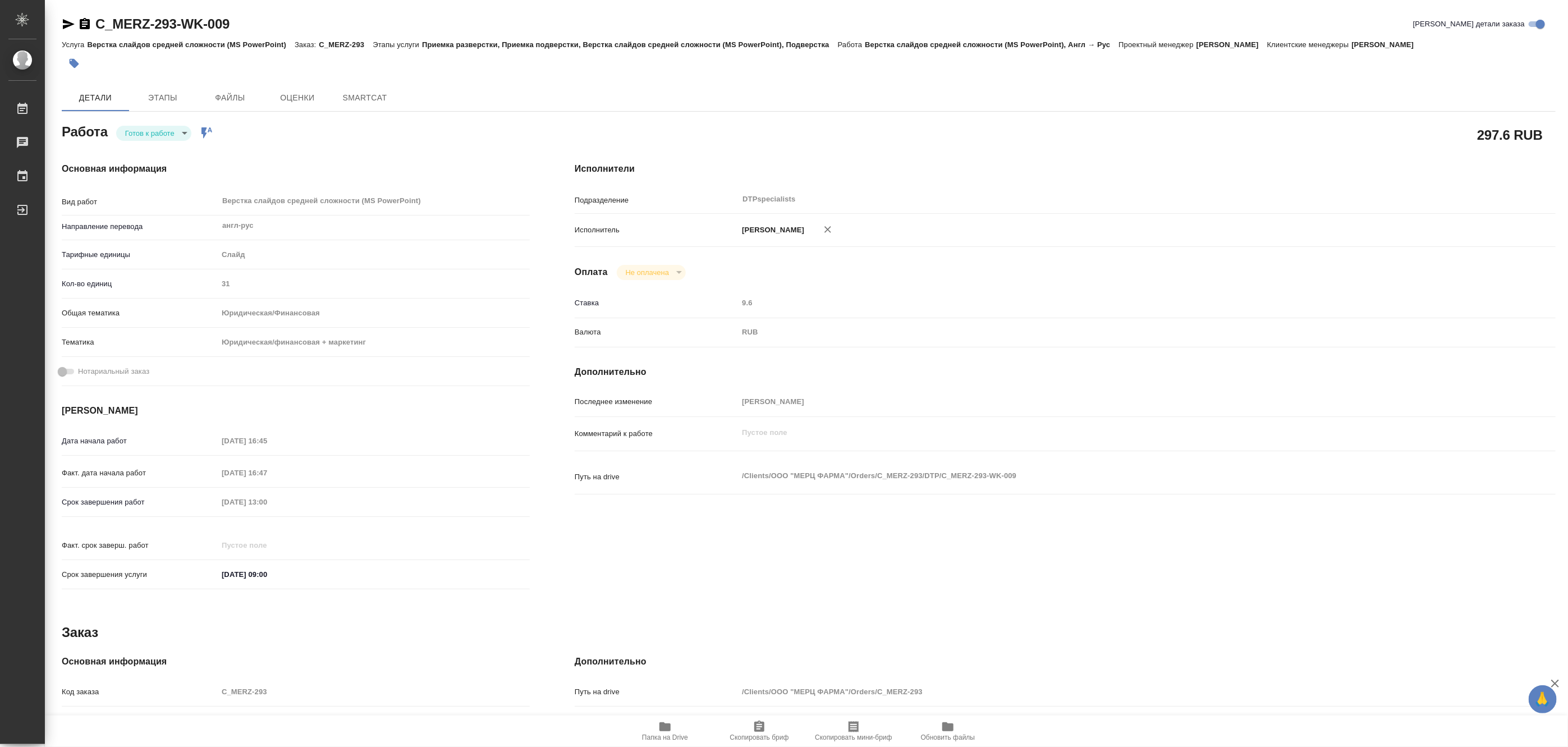
type textarea "x"
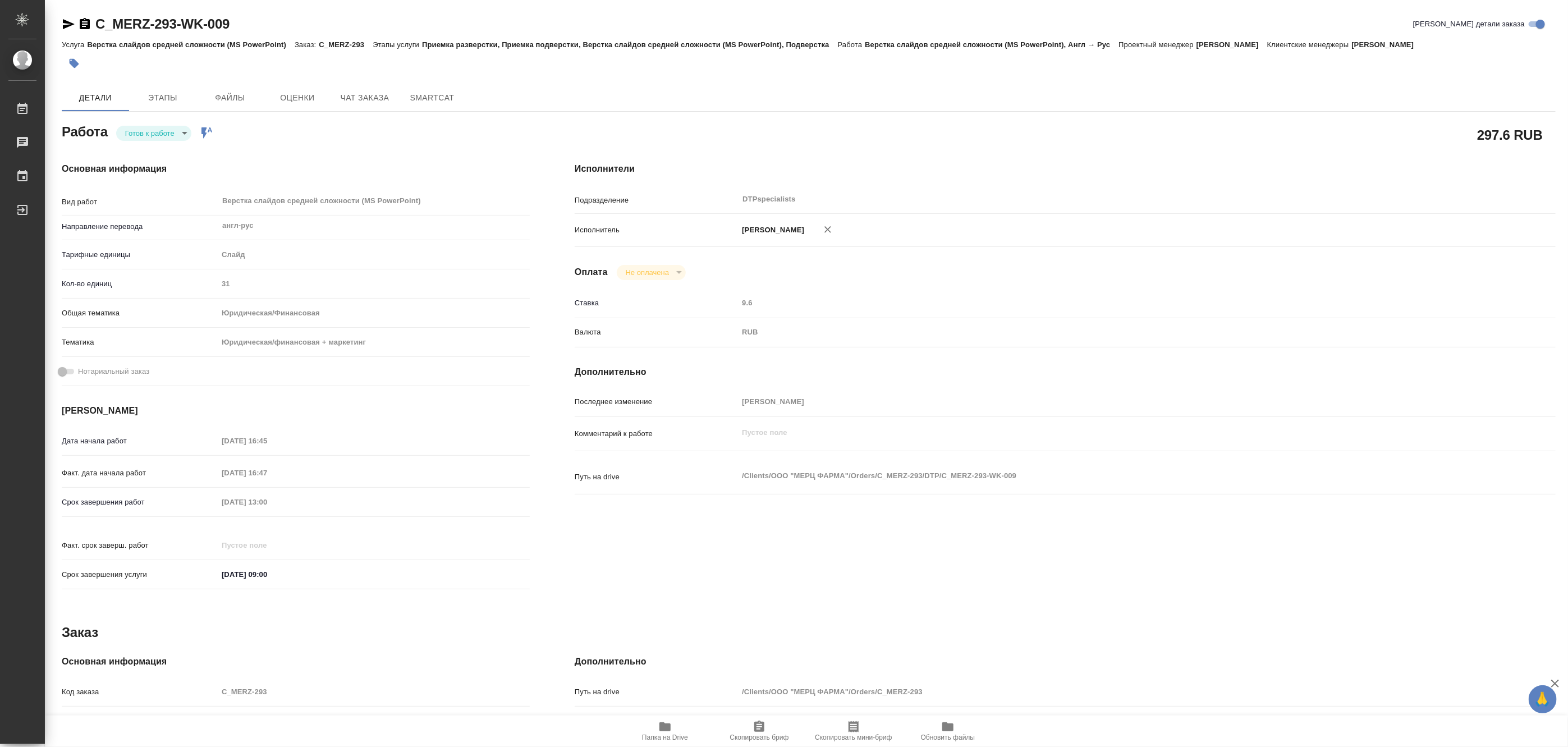
type textarea "x"
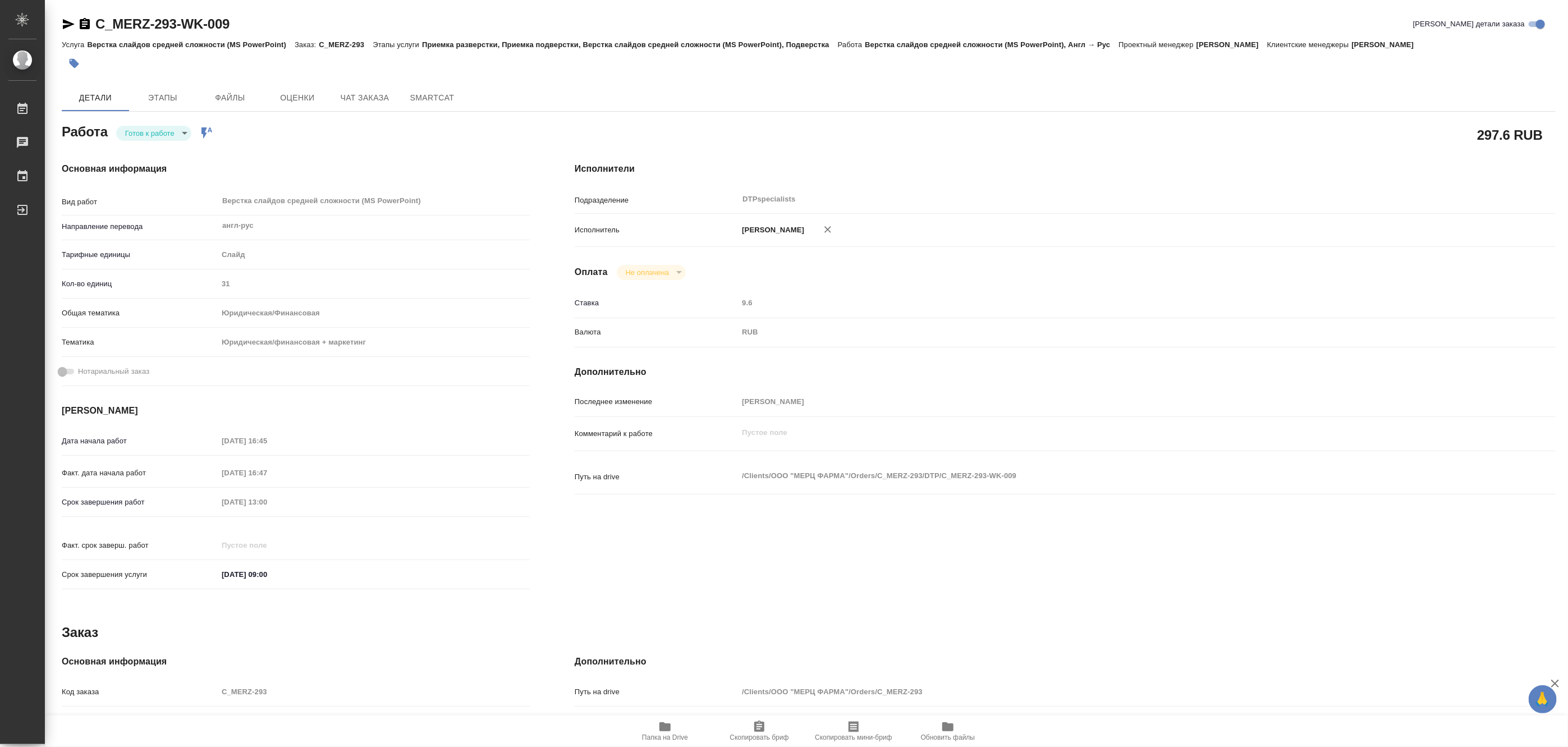
type textarea "x"
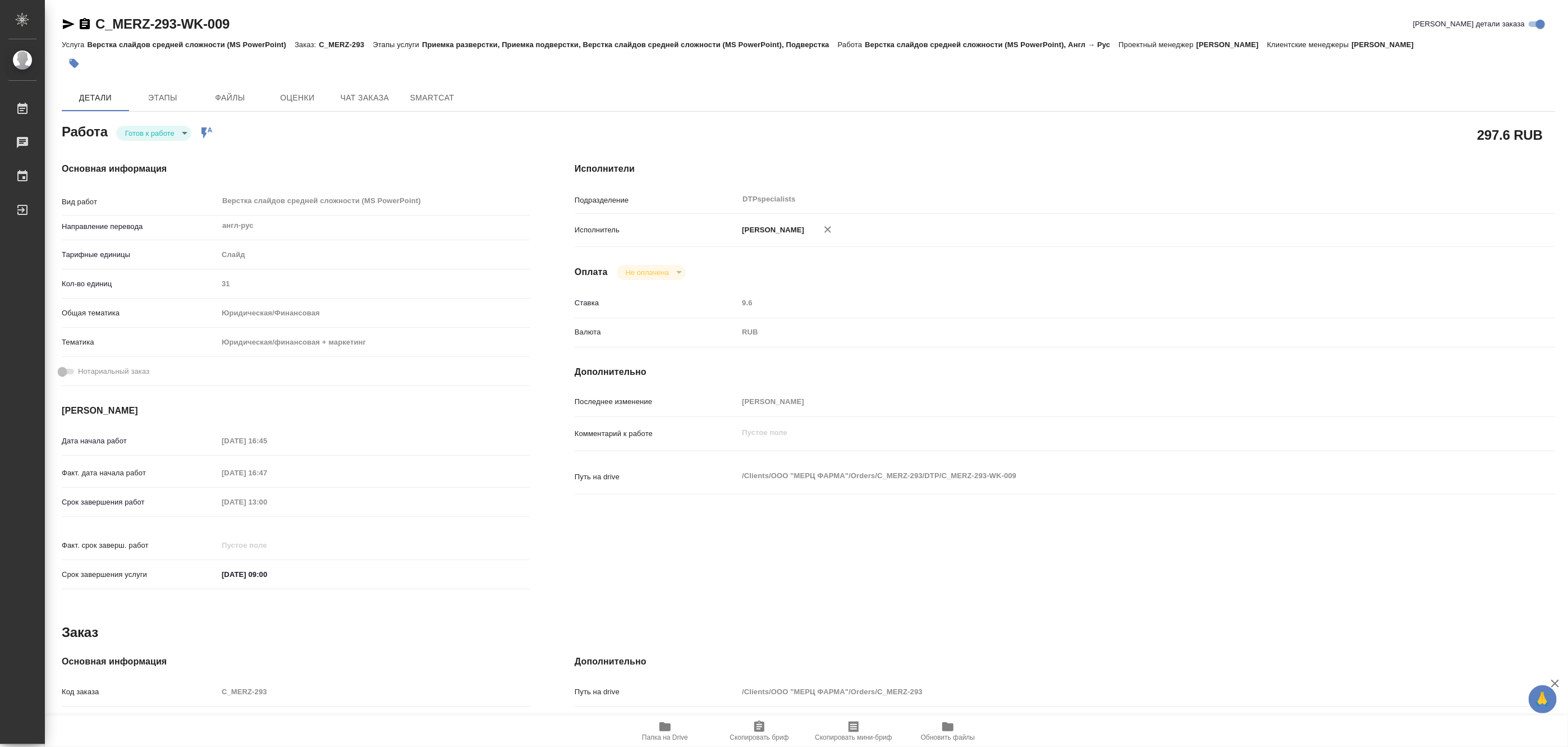
type textarea "x"
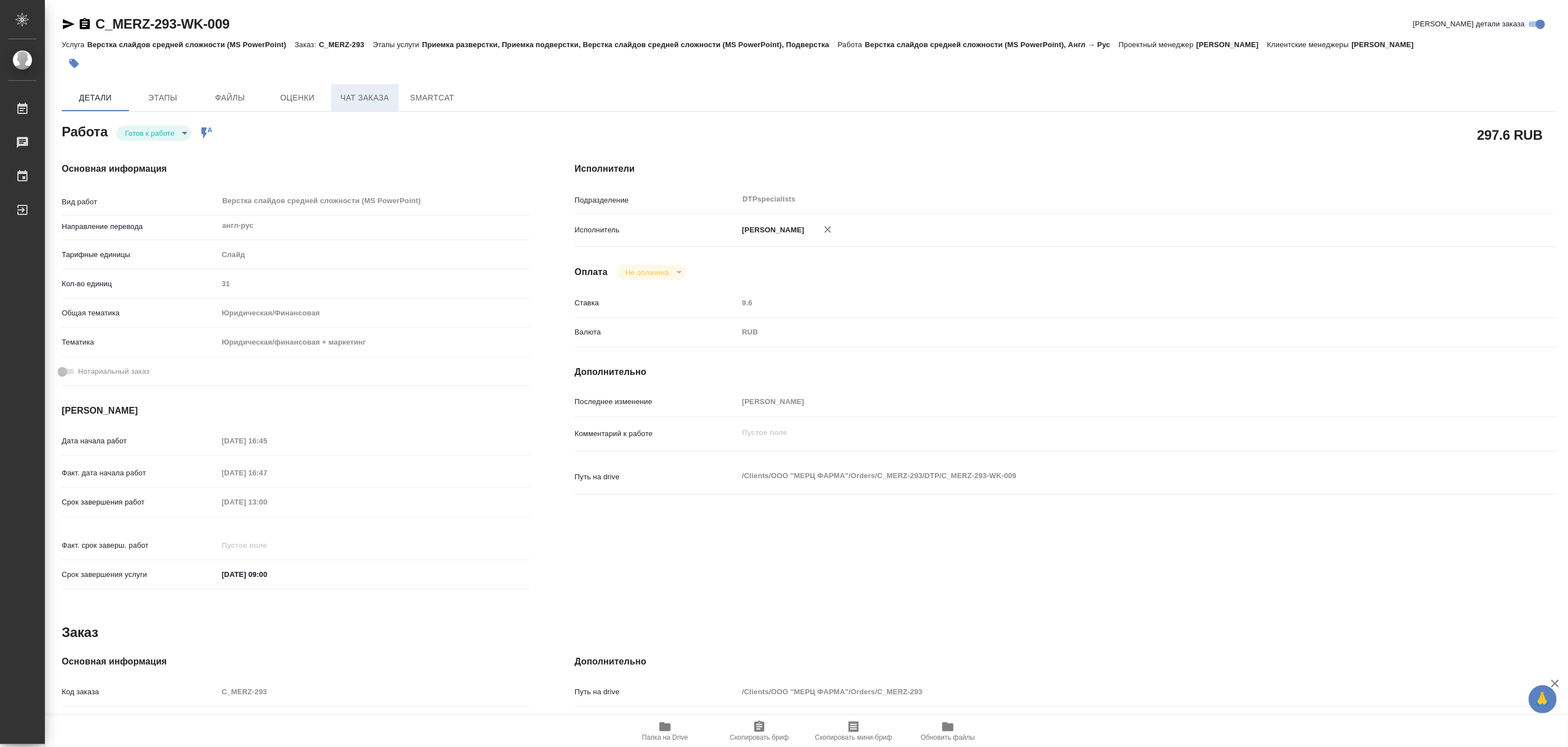
click at [363, 97] on span "Чат заказа" at bounding box center [365, 97] width 54 height 14
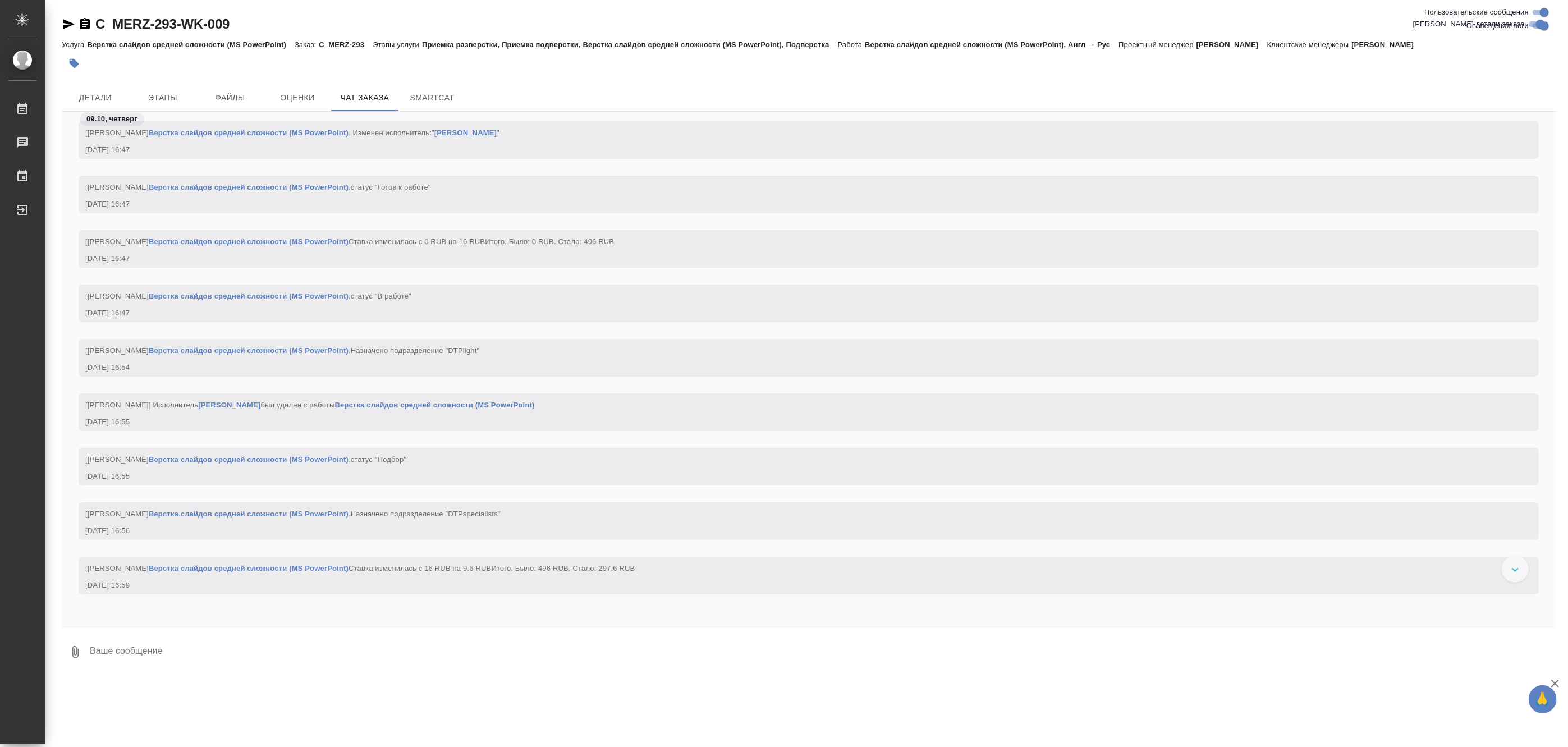
scroll to position [1554, 0]
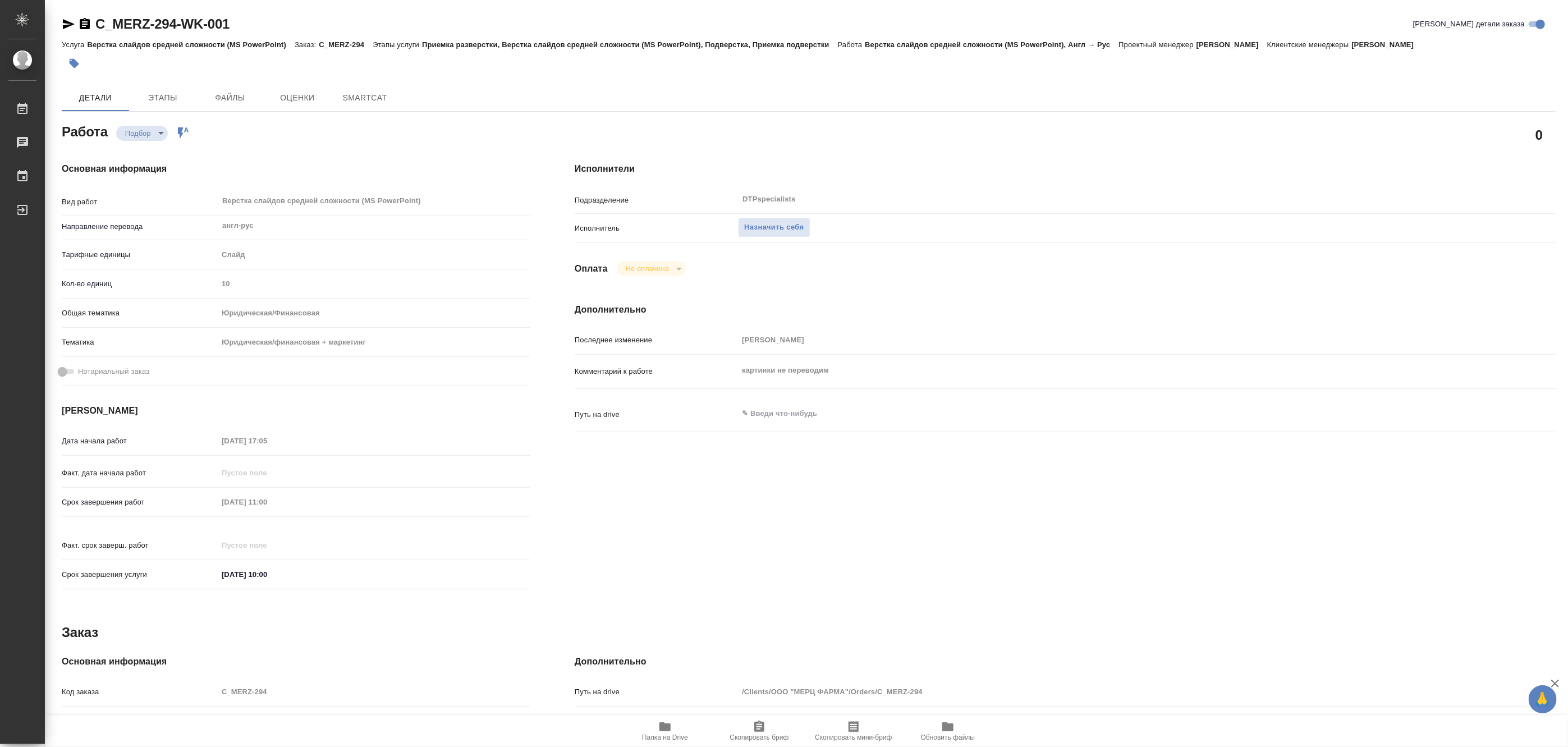
type textarea "x"
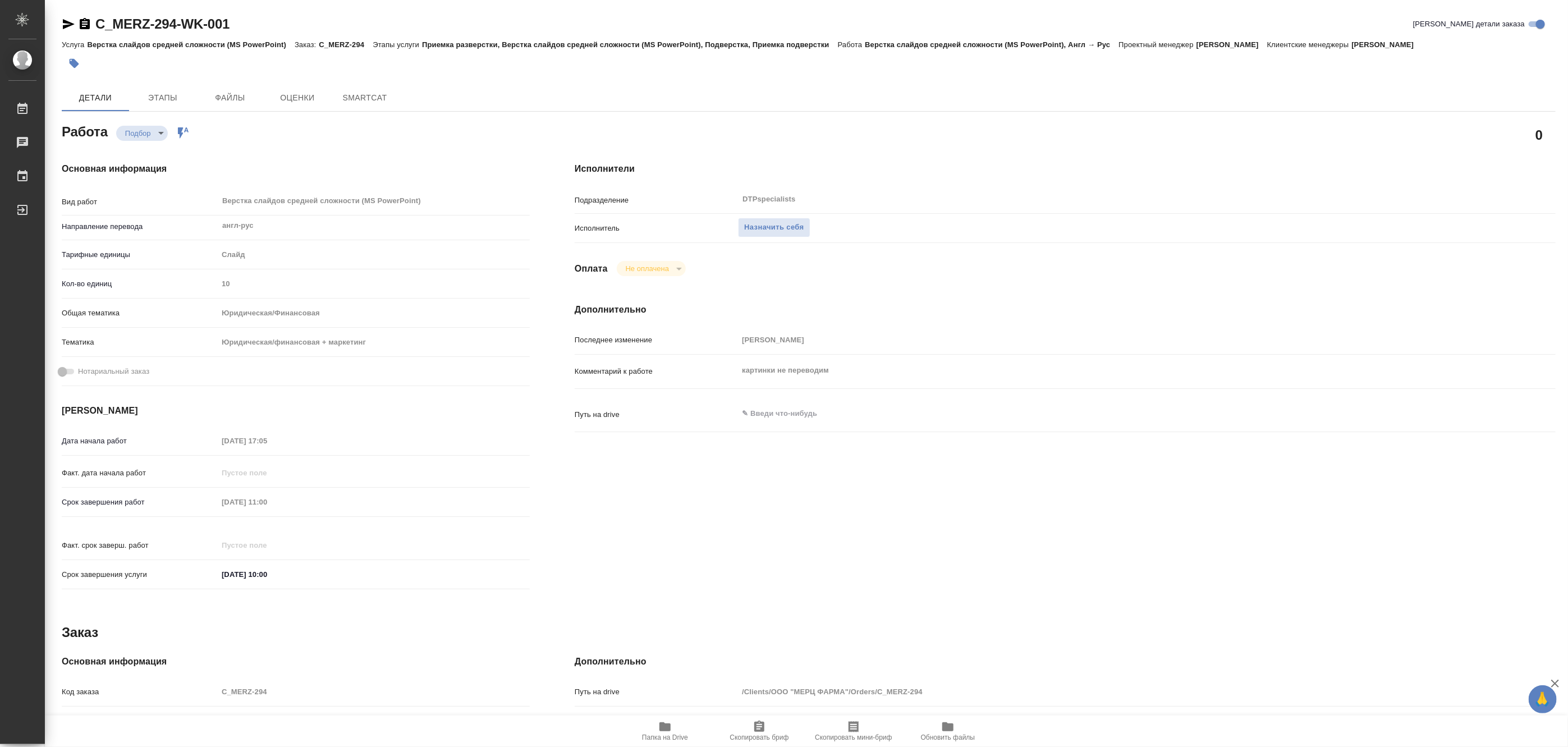
type textarea "x"
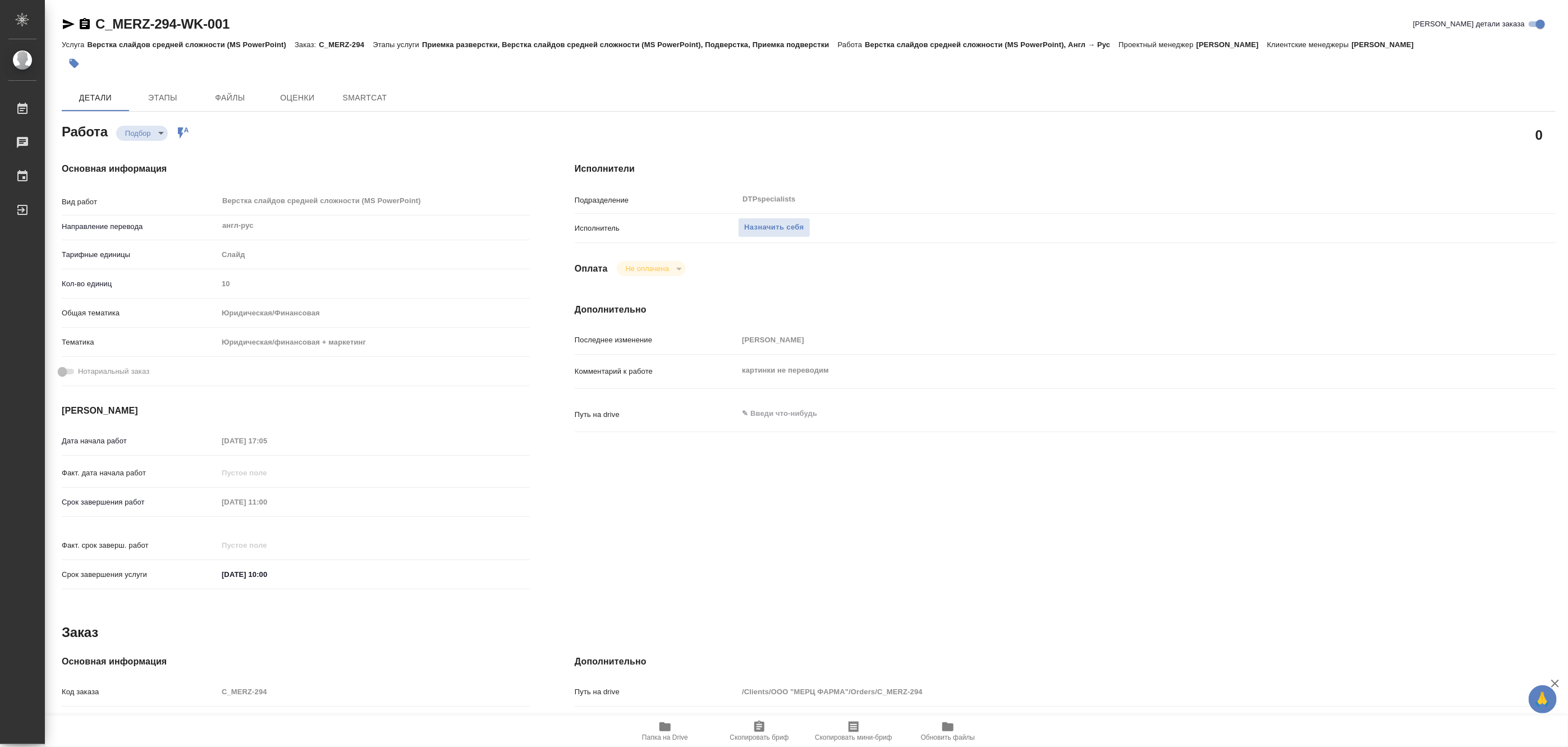
type textarea "x"
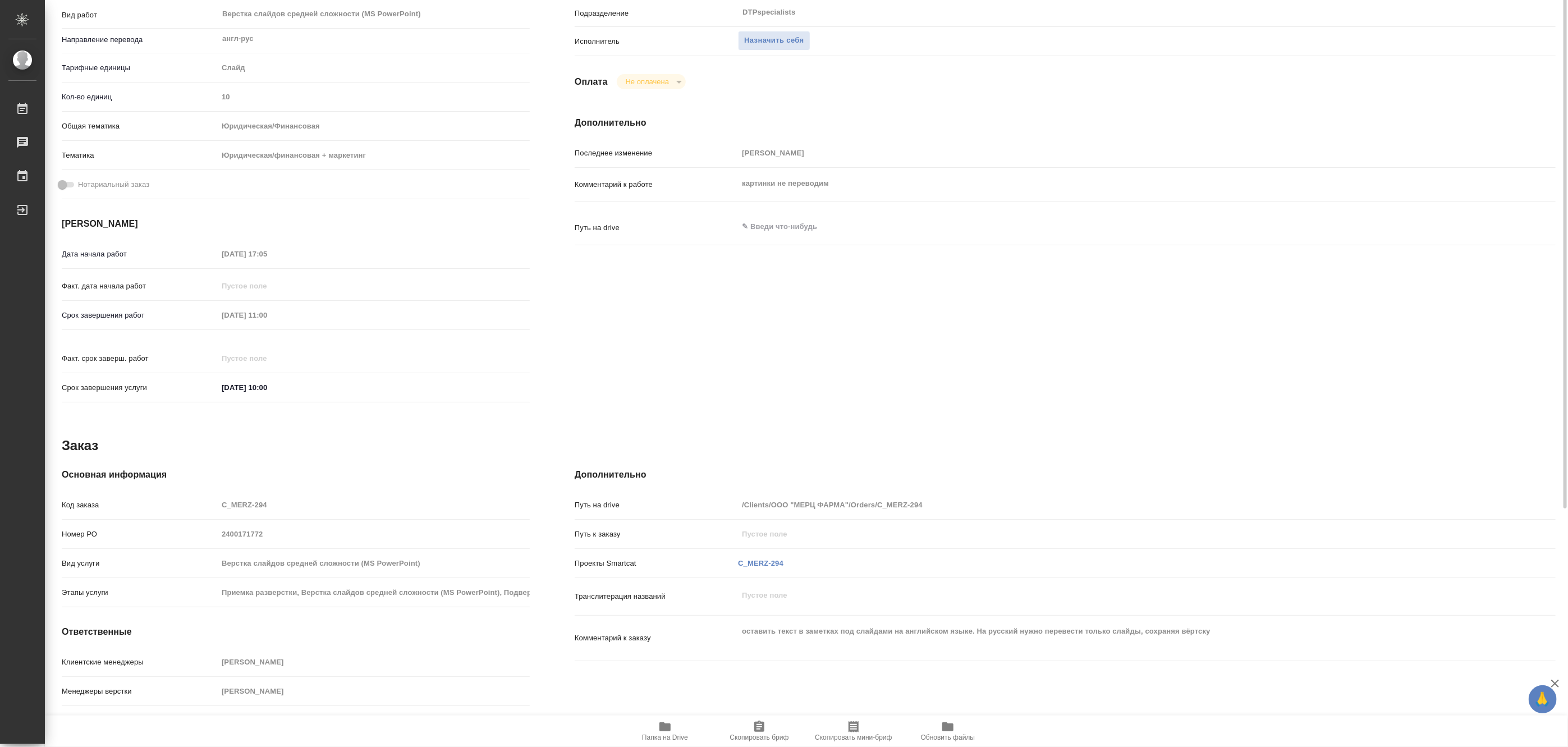
scroll to position [208, 0]
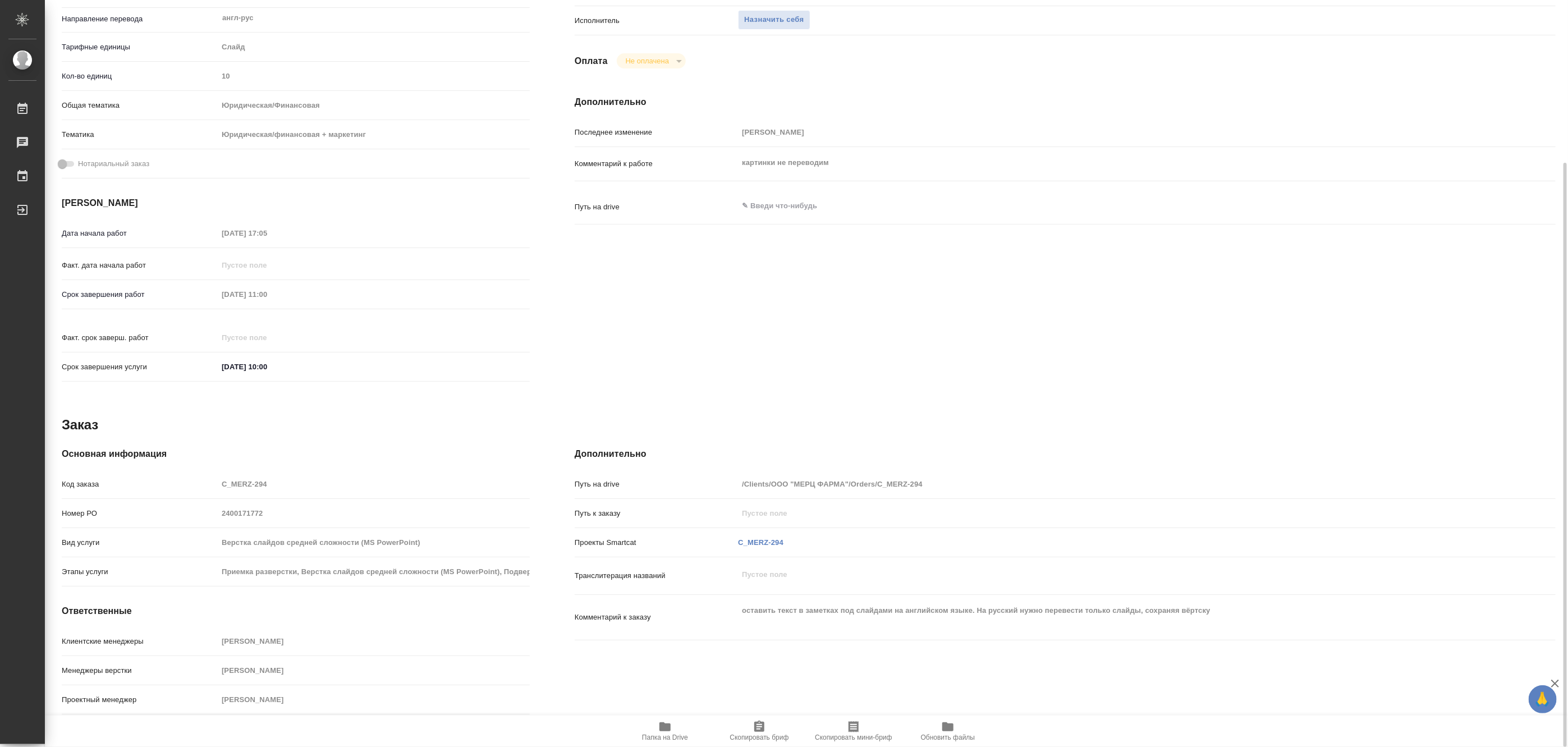
type textarea "x"
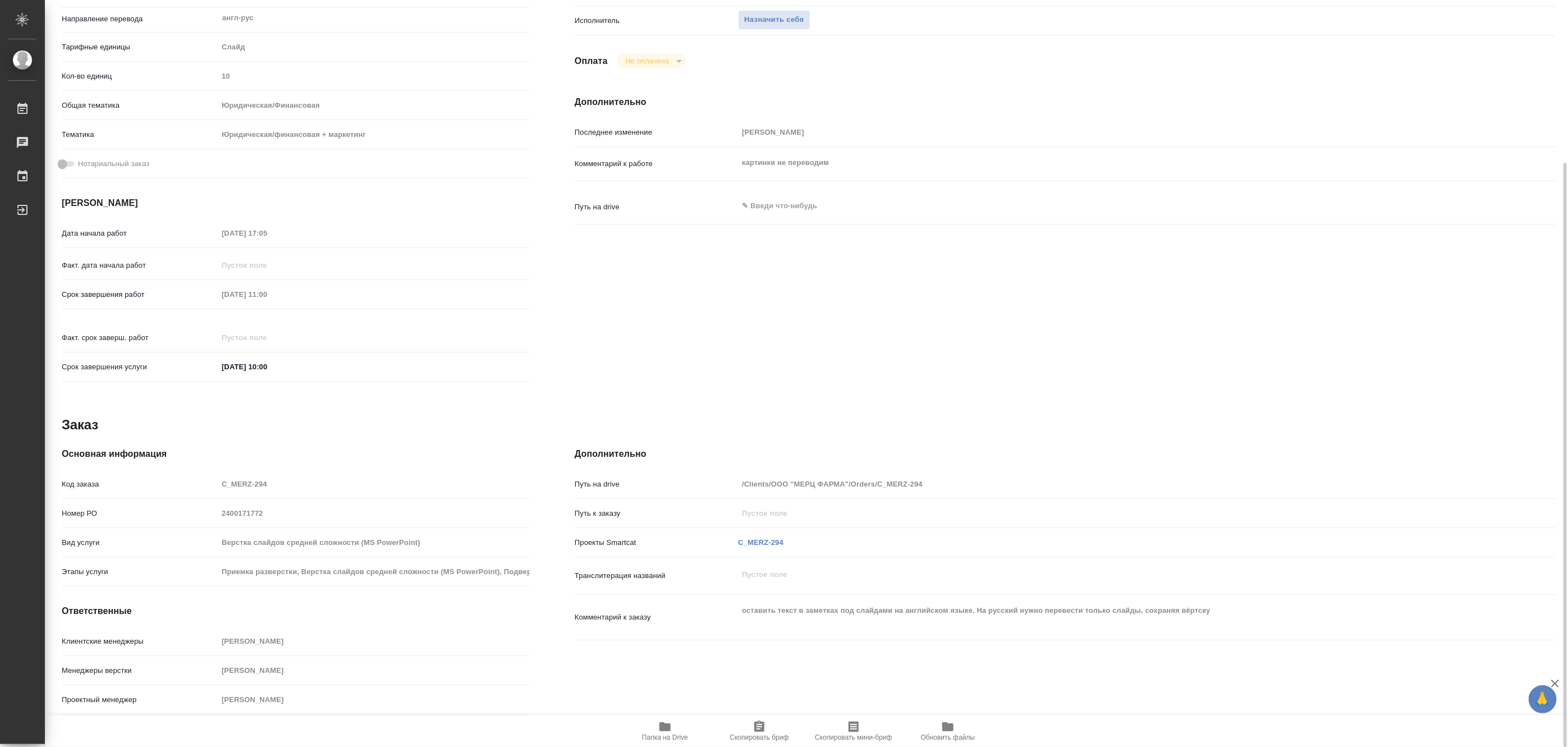
type textarea "x"
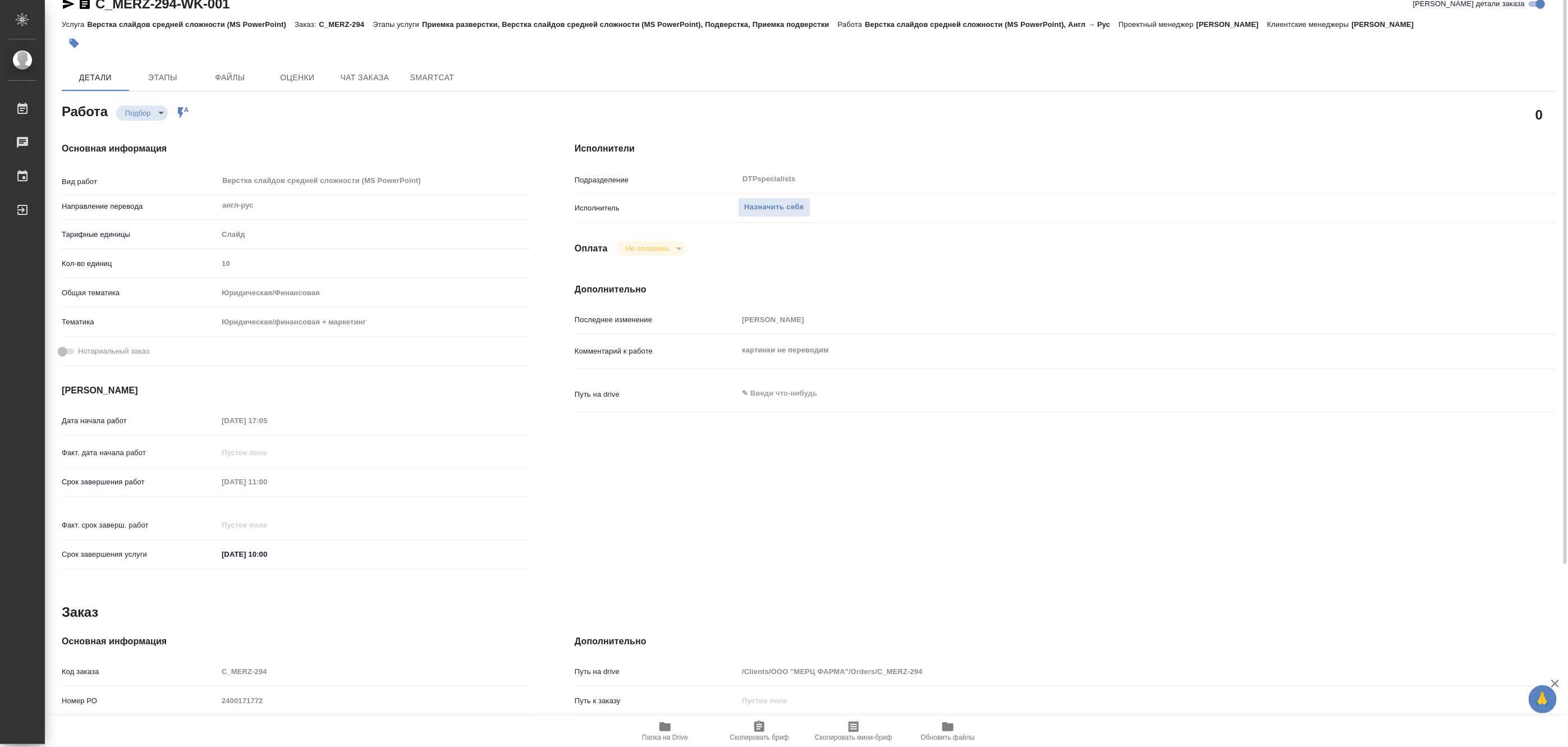
scroll to position [0, 0]
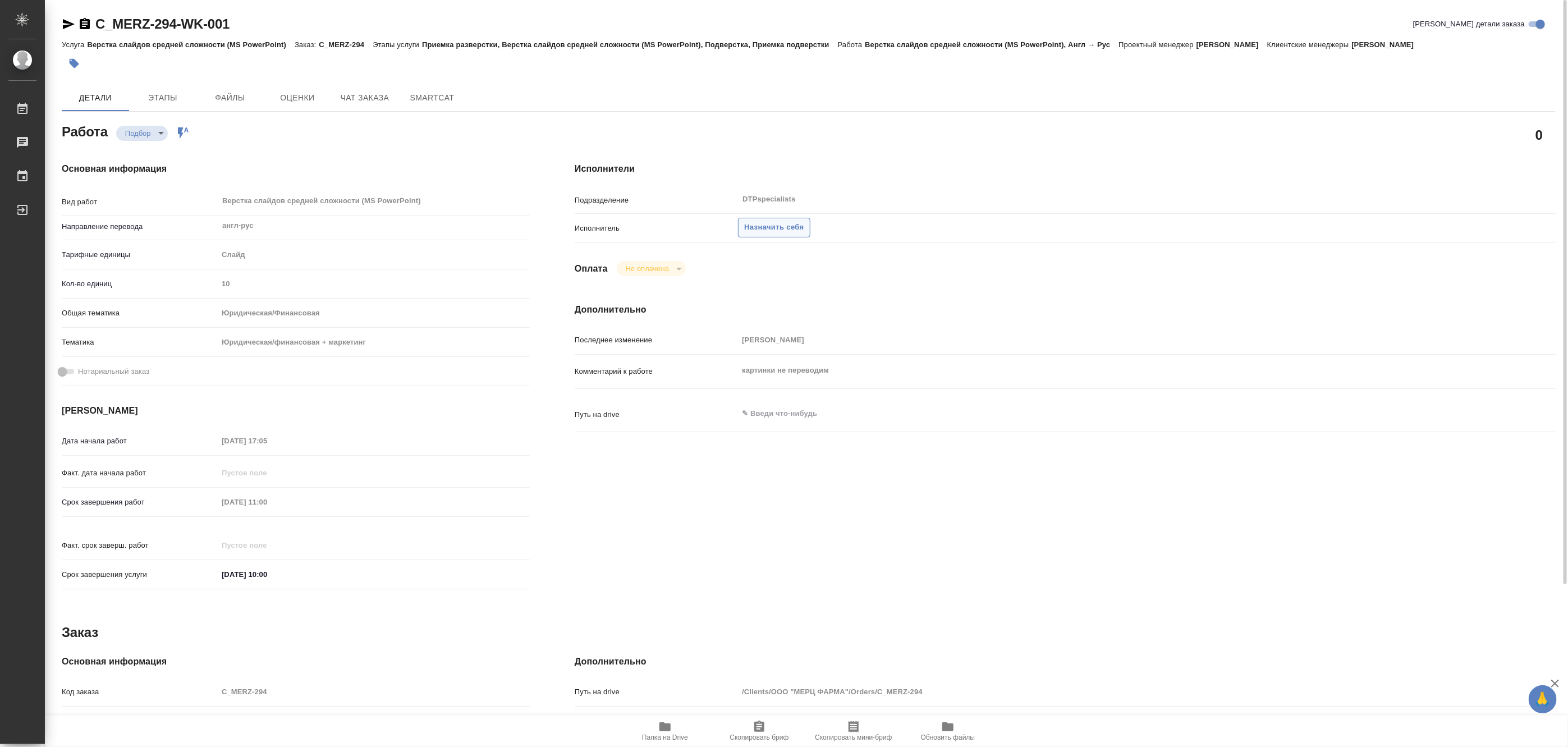
click at [787, 227] on span "Назначить себя" at bounding box center [774, 227] width 60 height 13
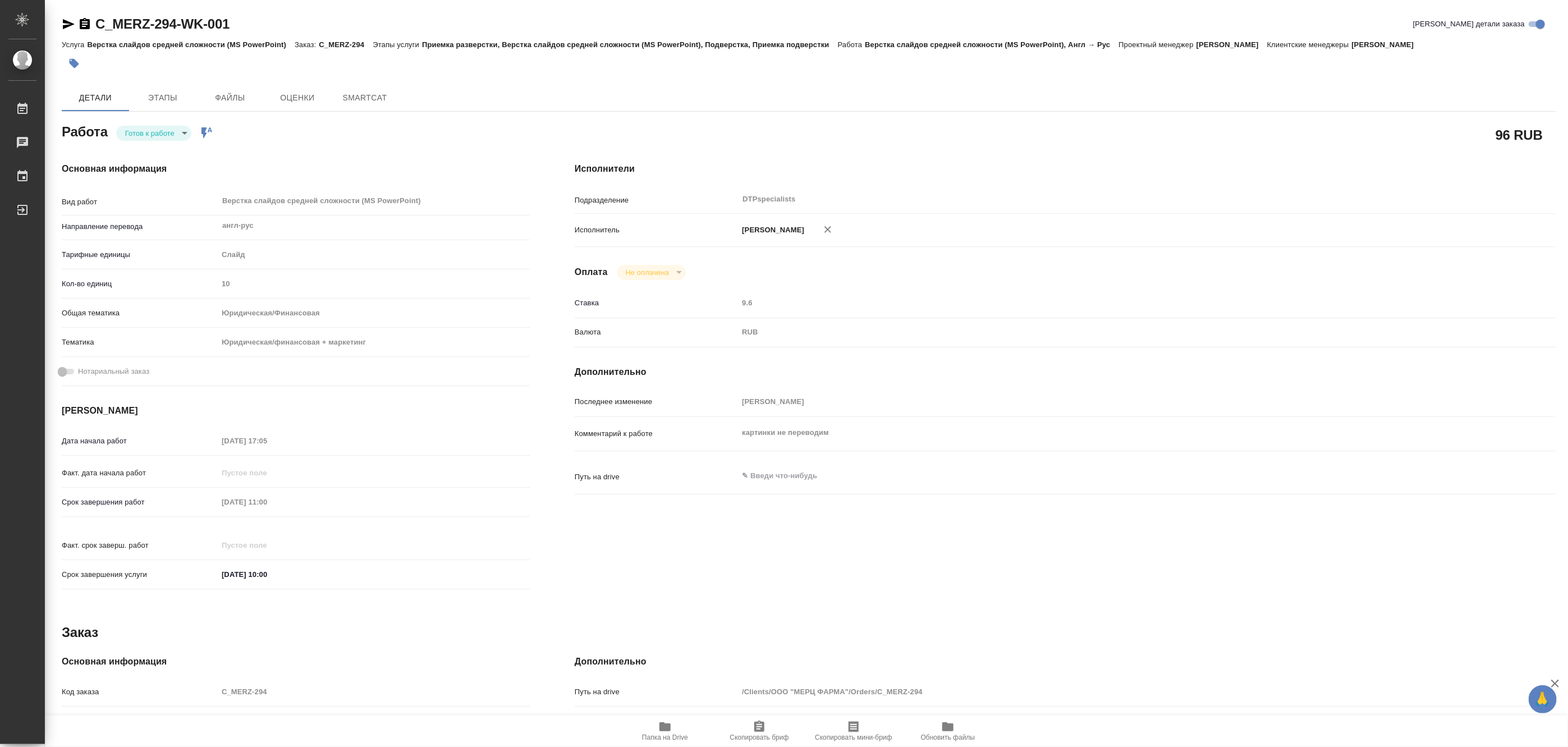
type textarea "x"
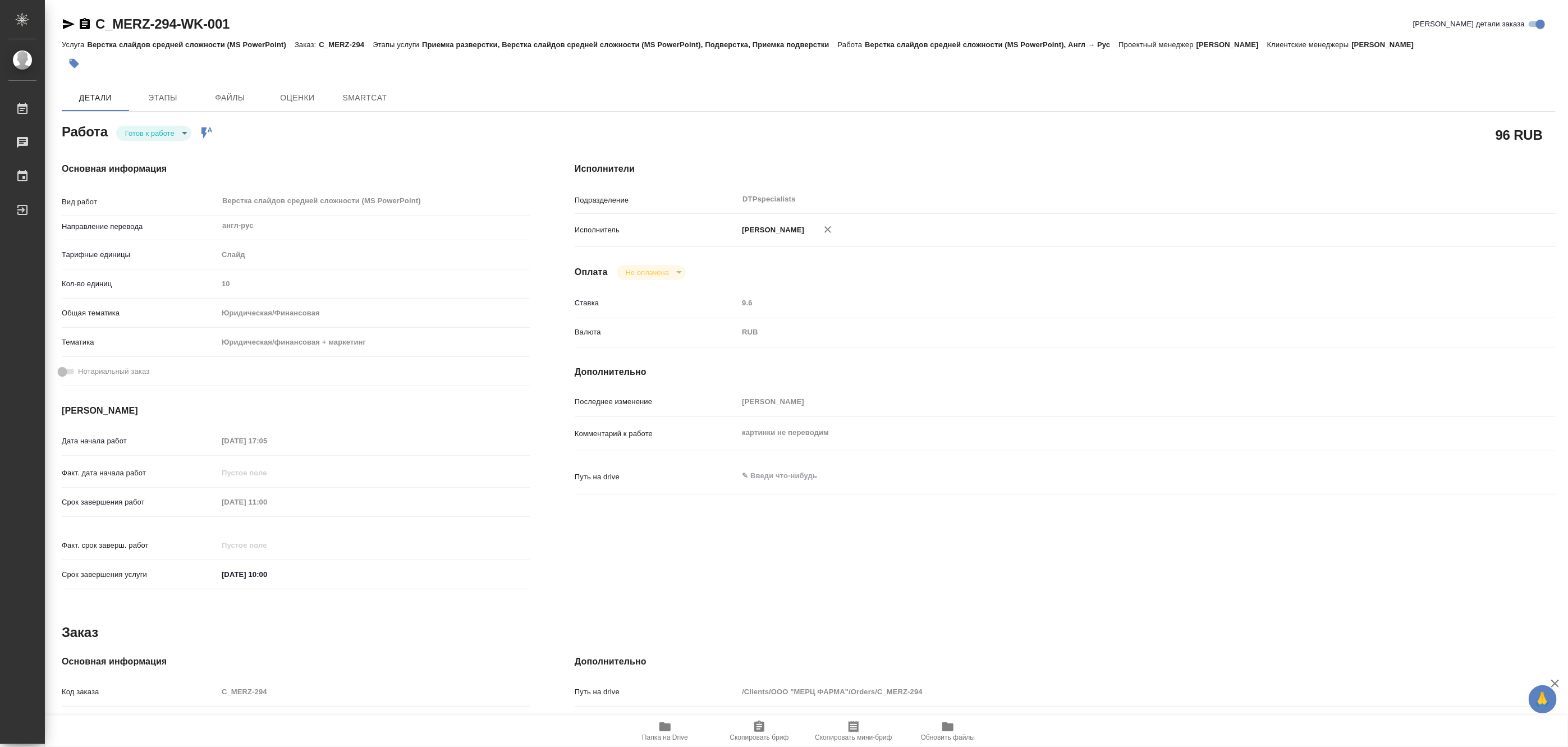
type textarea "x"
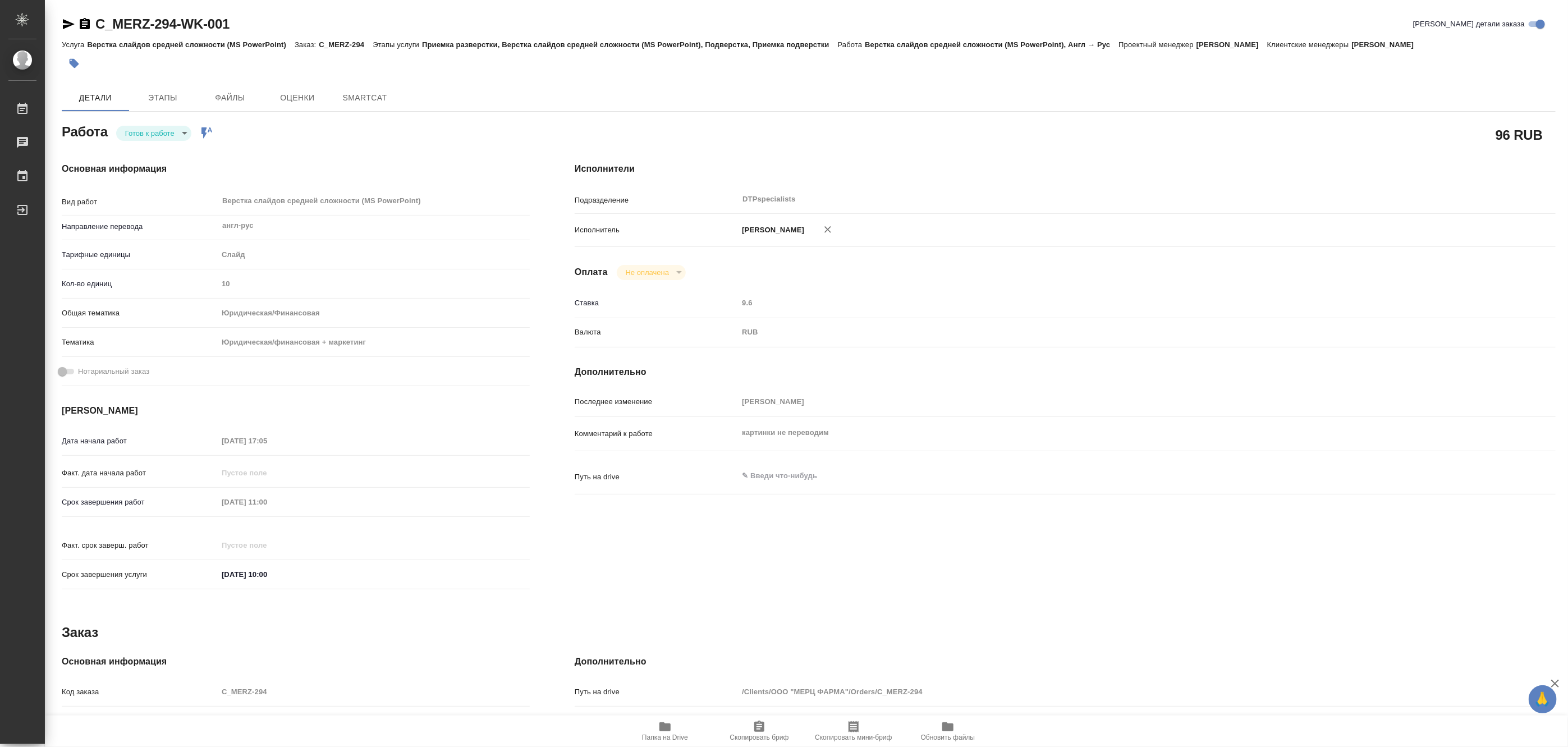
type textarea "x"
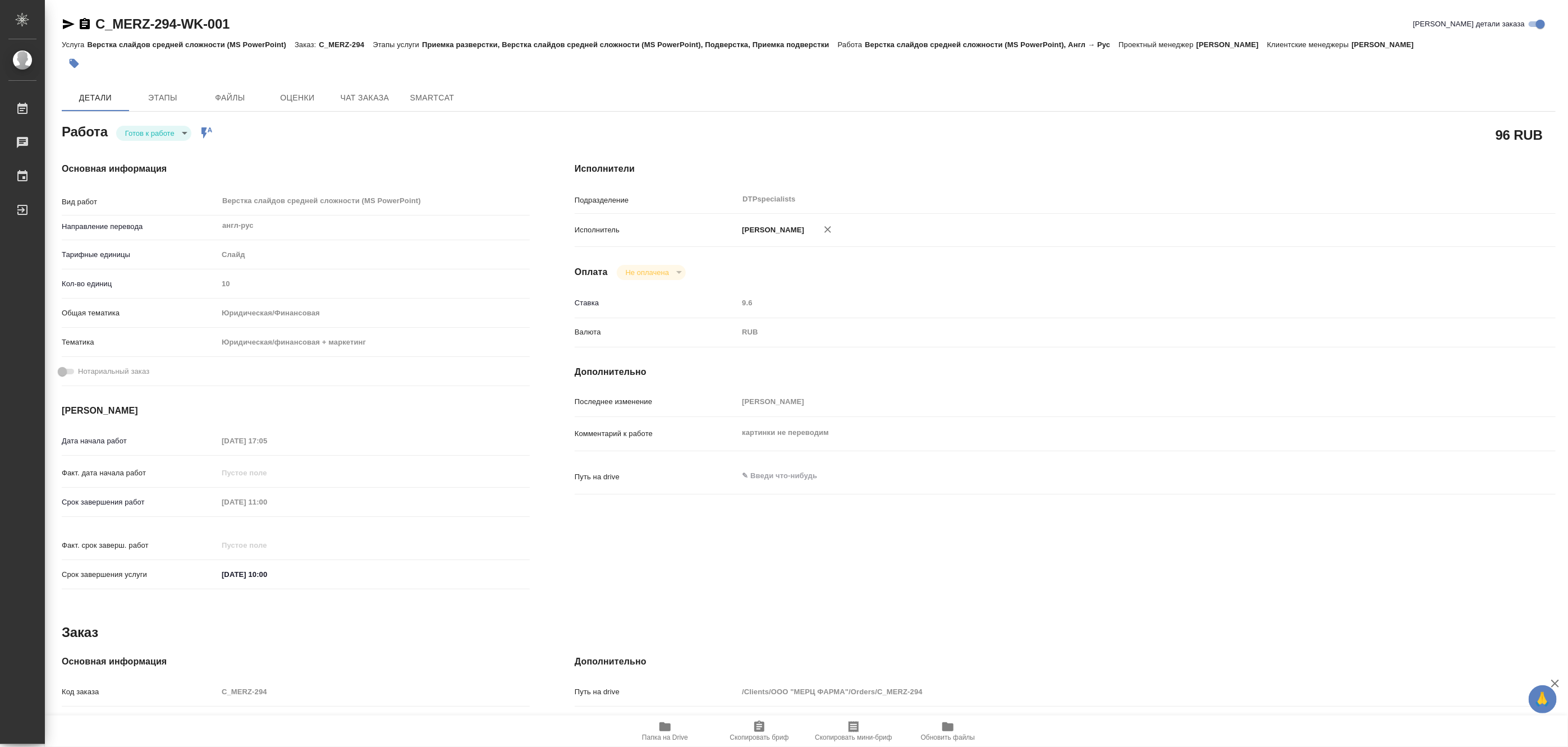
type textarea "x"
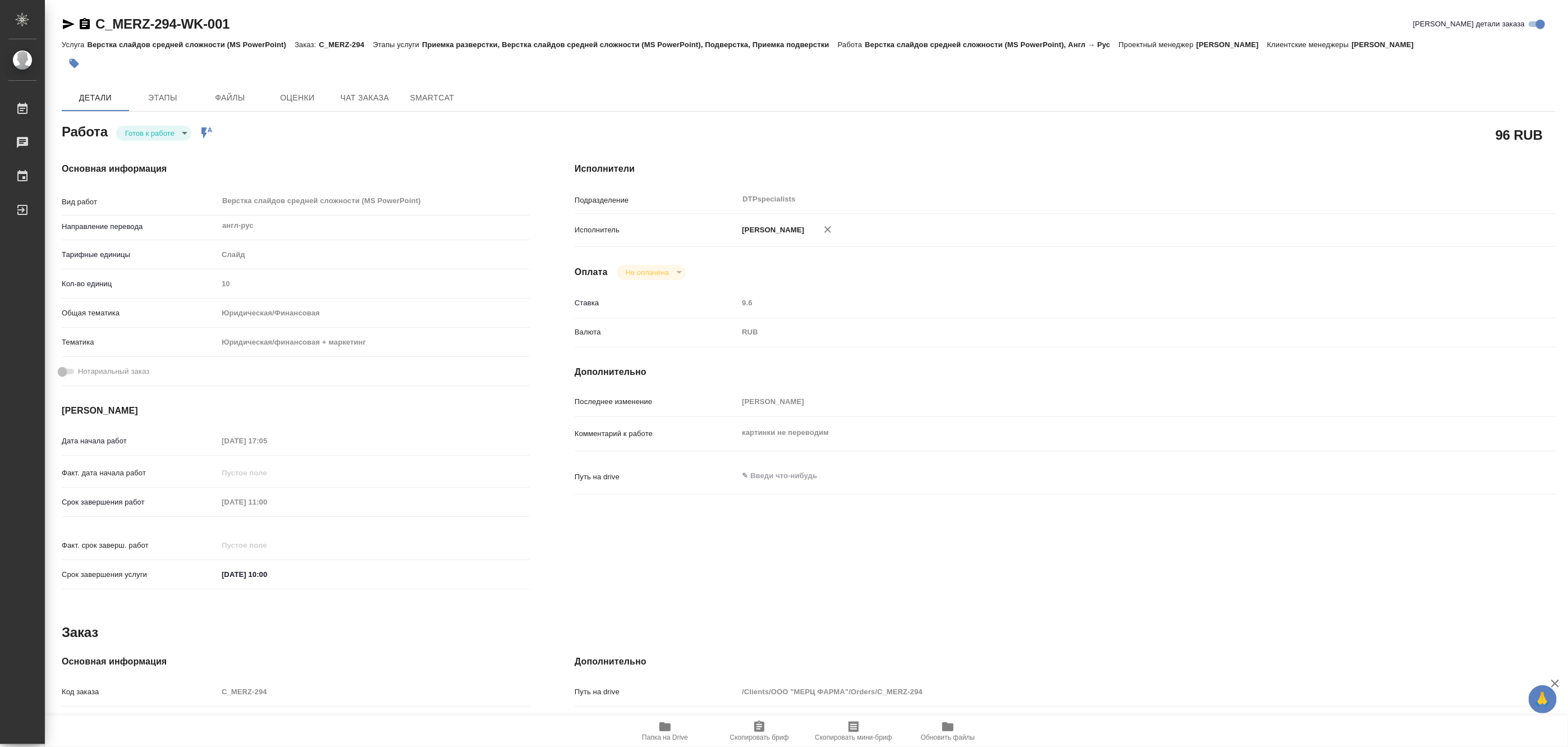
type textarea "x"
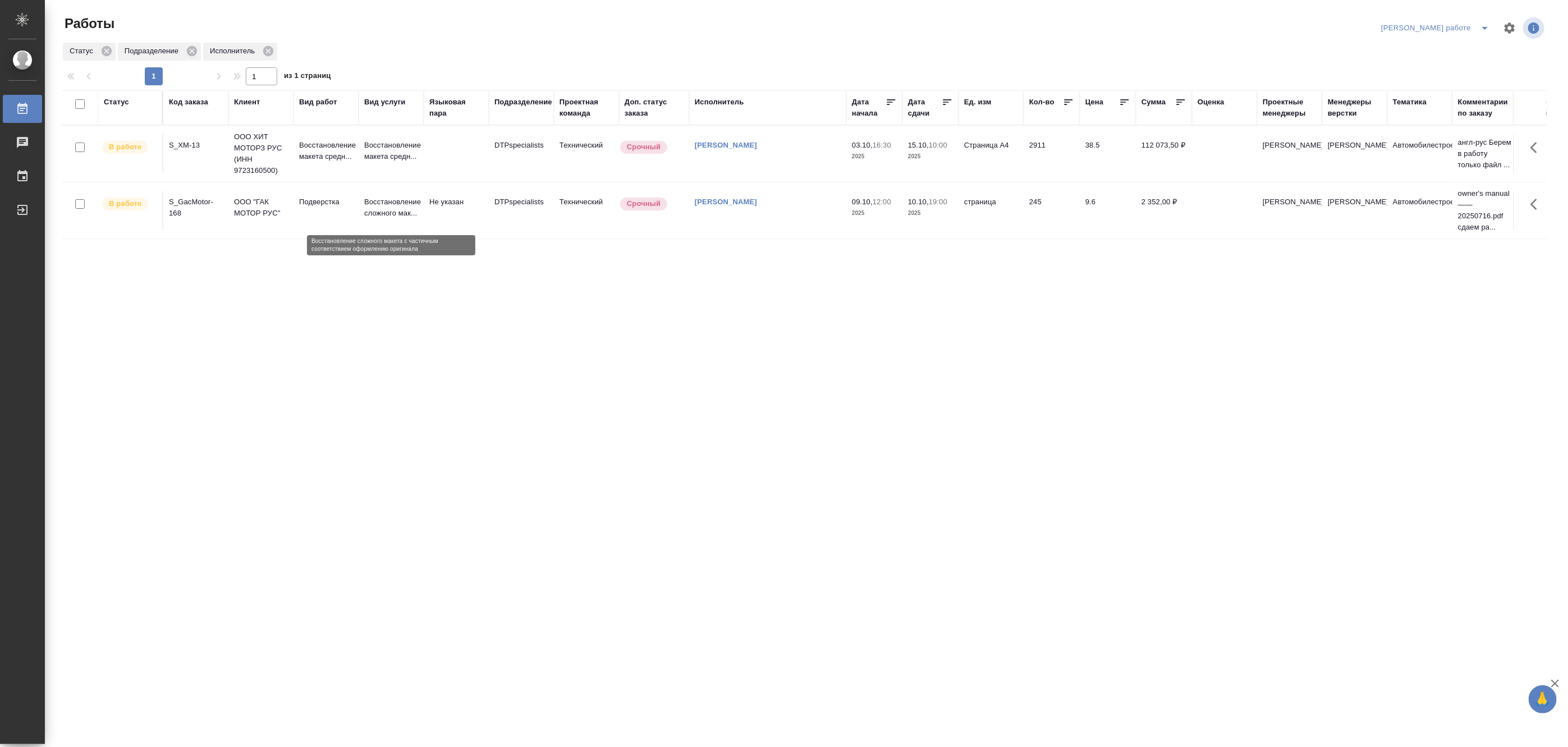
click at [373, 199] on p "Восстановление сложного мак..." at bounding box center [391, 208] width 54 height 23
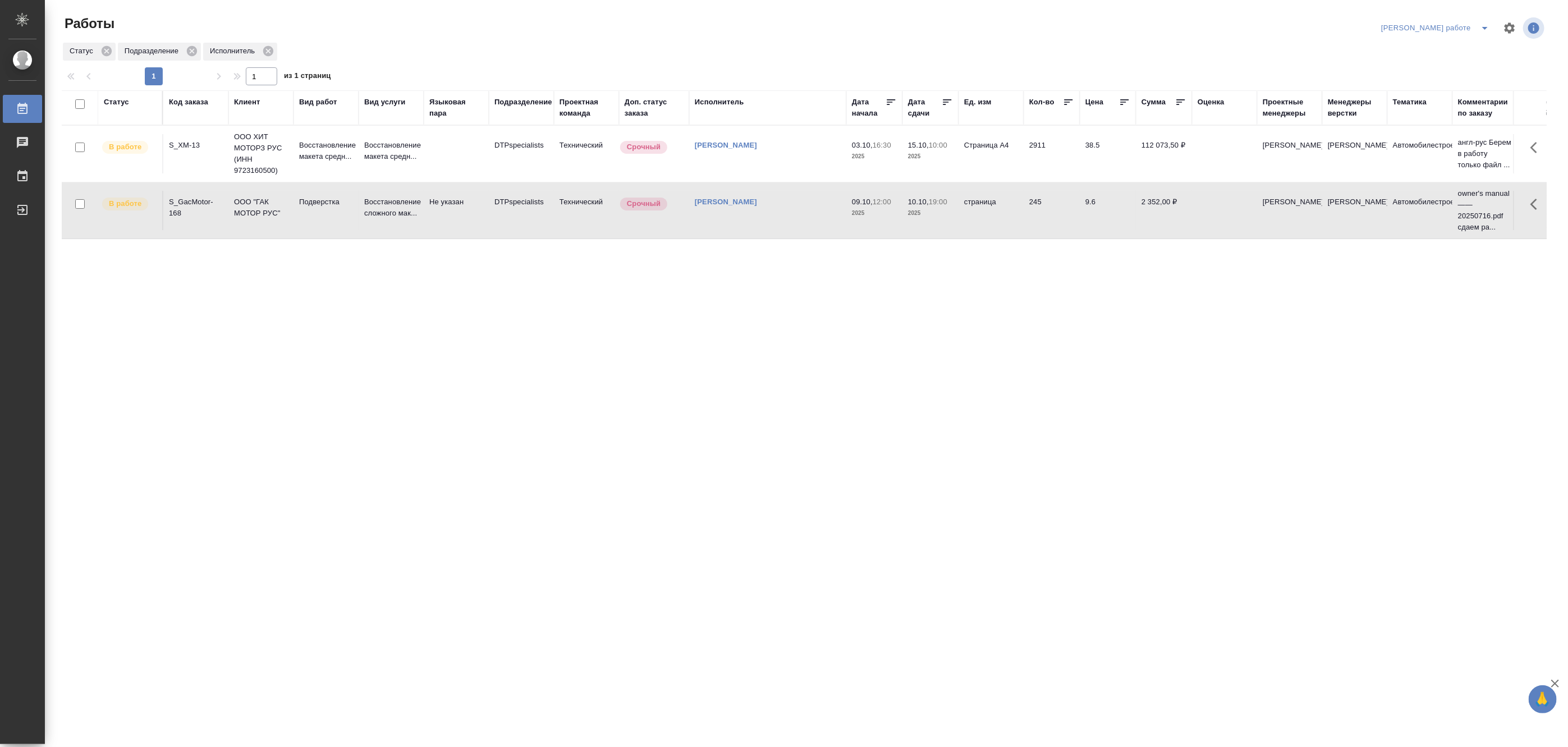
click at [1483, 21] on icon "split button" at bounding box center [1485, 28] width 13 height 13
click at [1476, 65] on li "Матвеева_назначено" at bounding box center [1444, 69] width 102 height 18
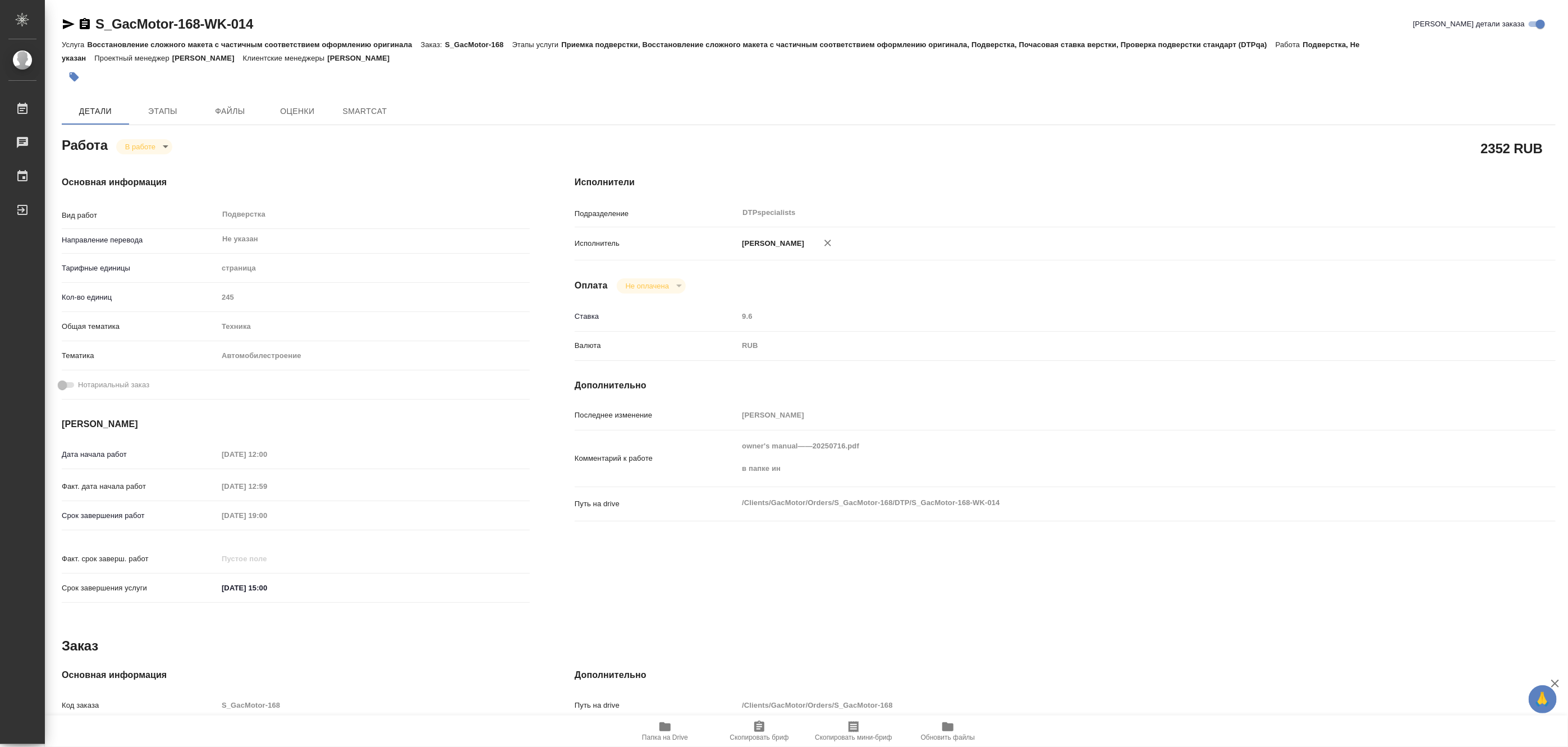
type textarea "x"
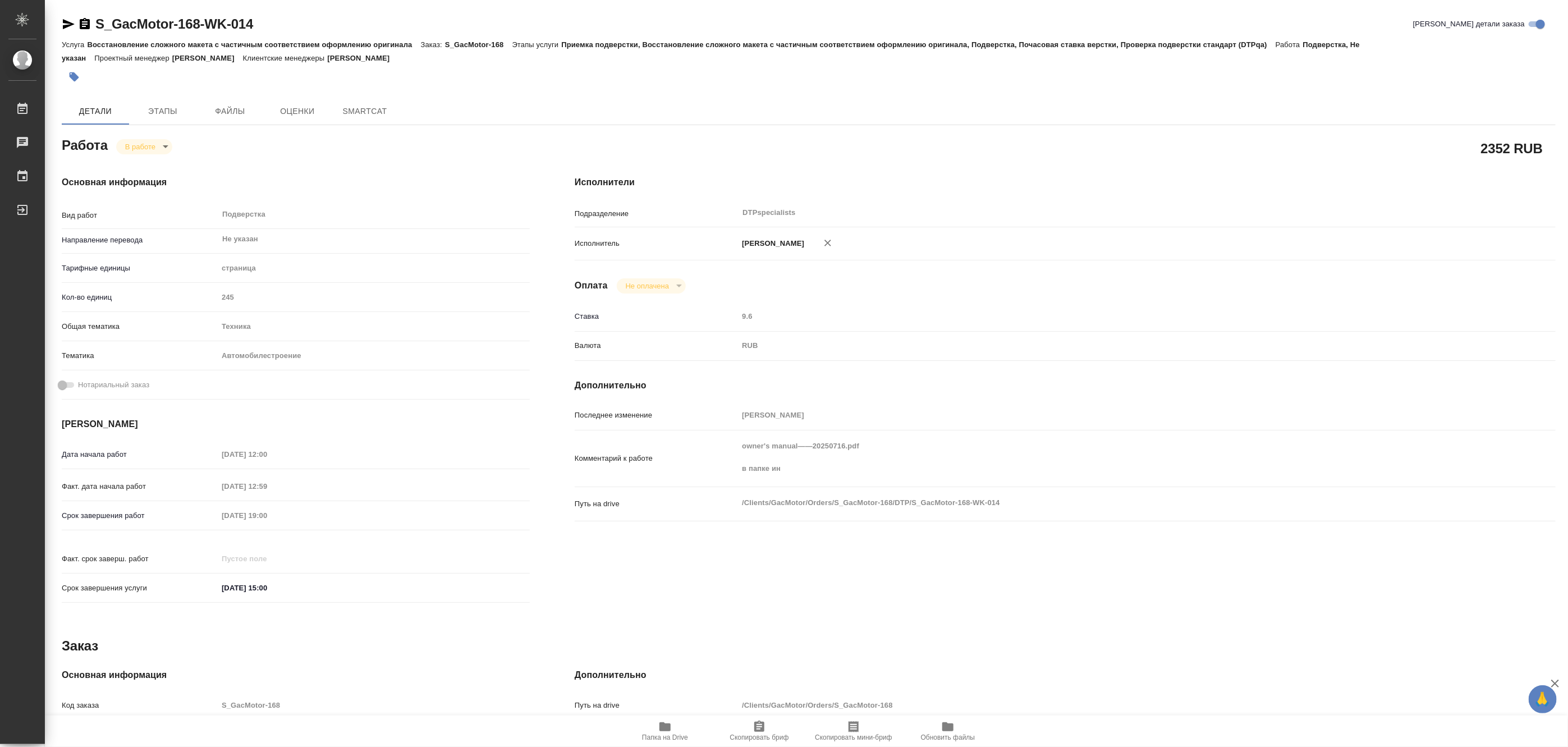
type textarea "x"
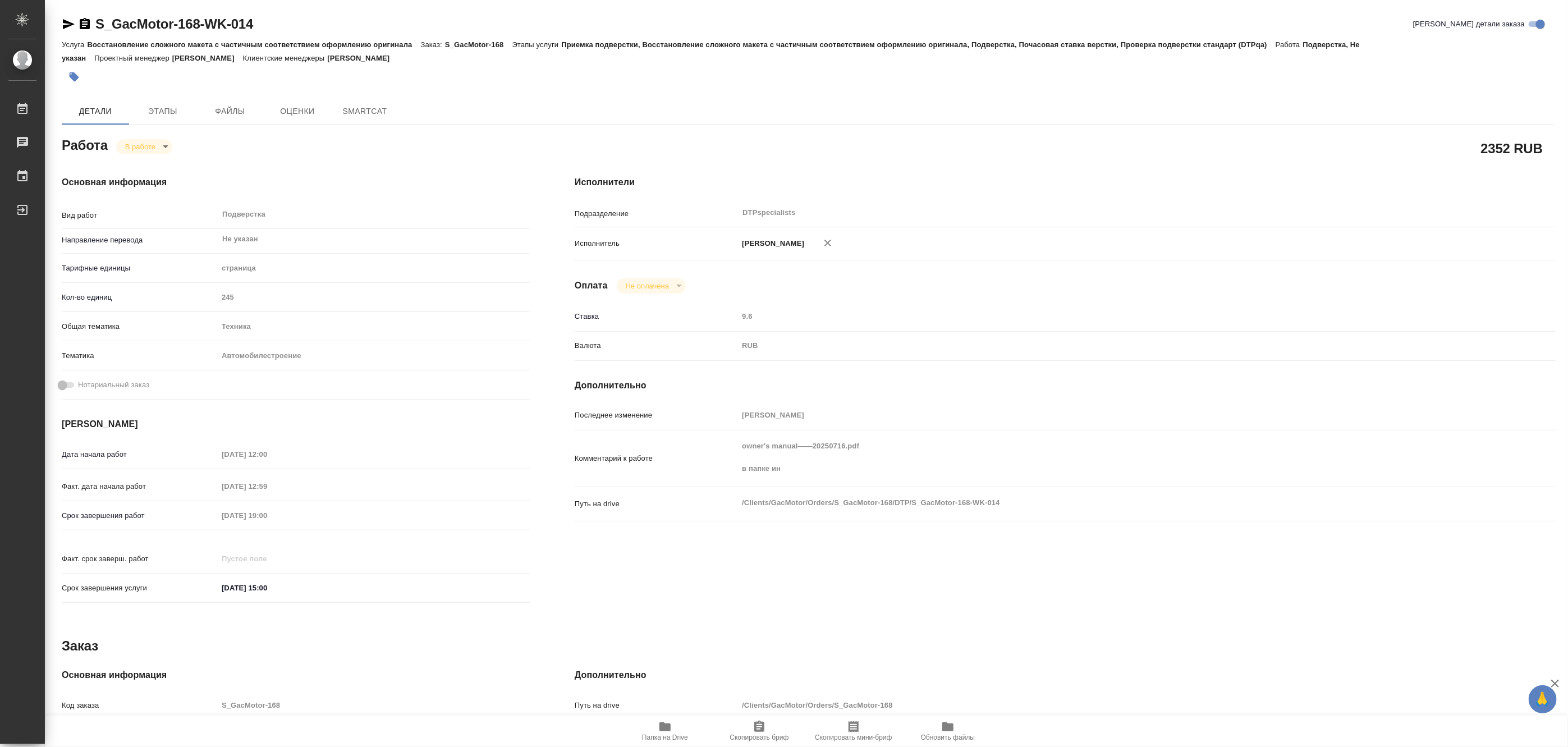
type textarea "x"
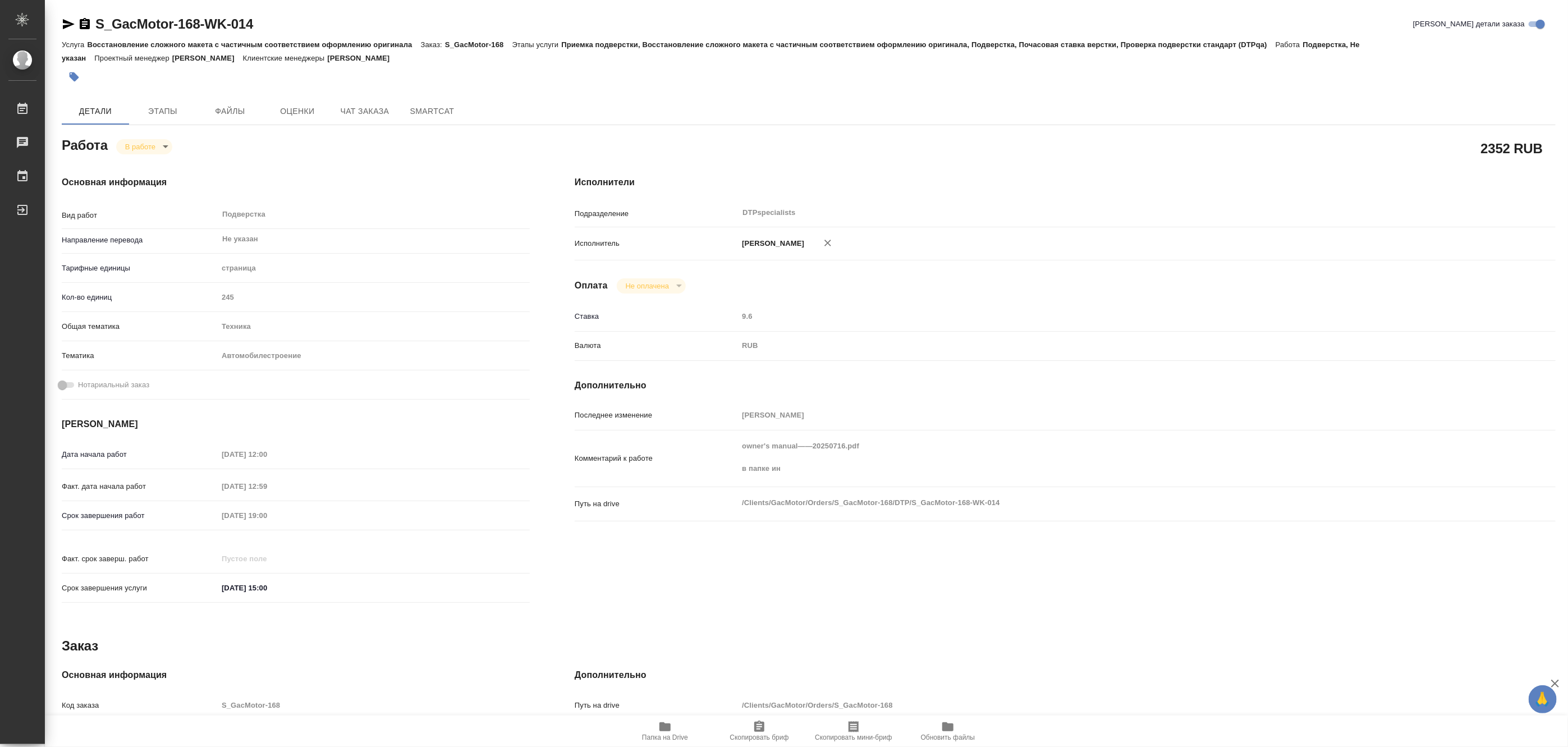
type textarea "x"
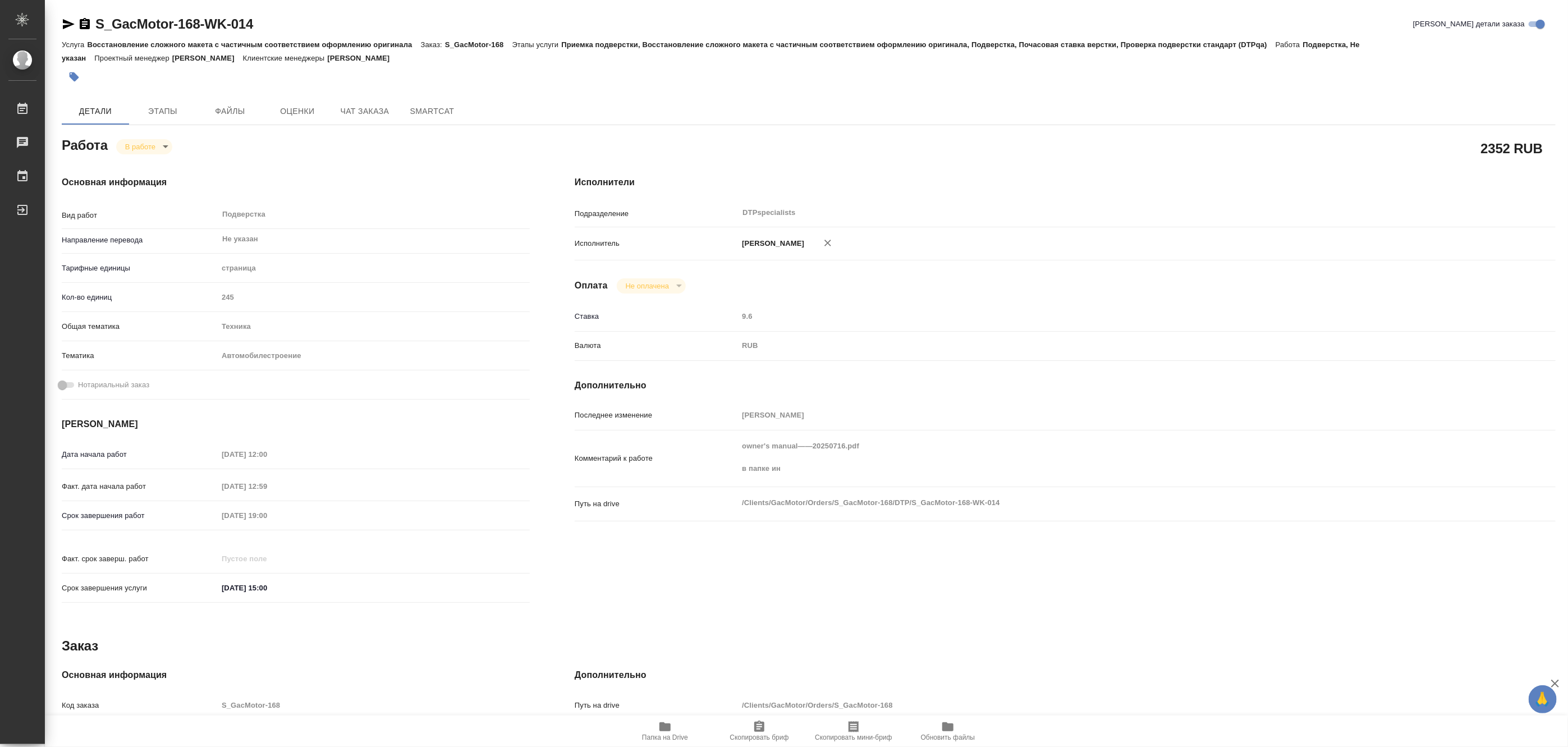
type textarea "x"
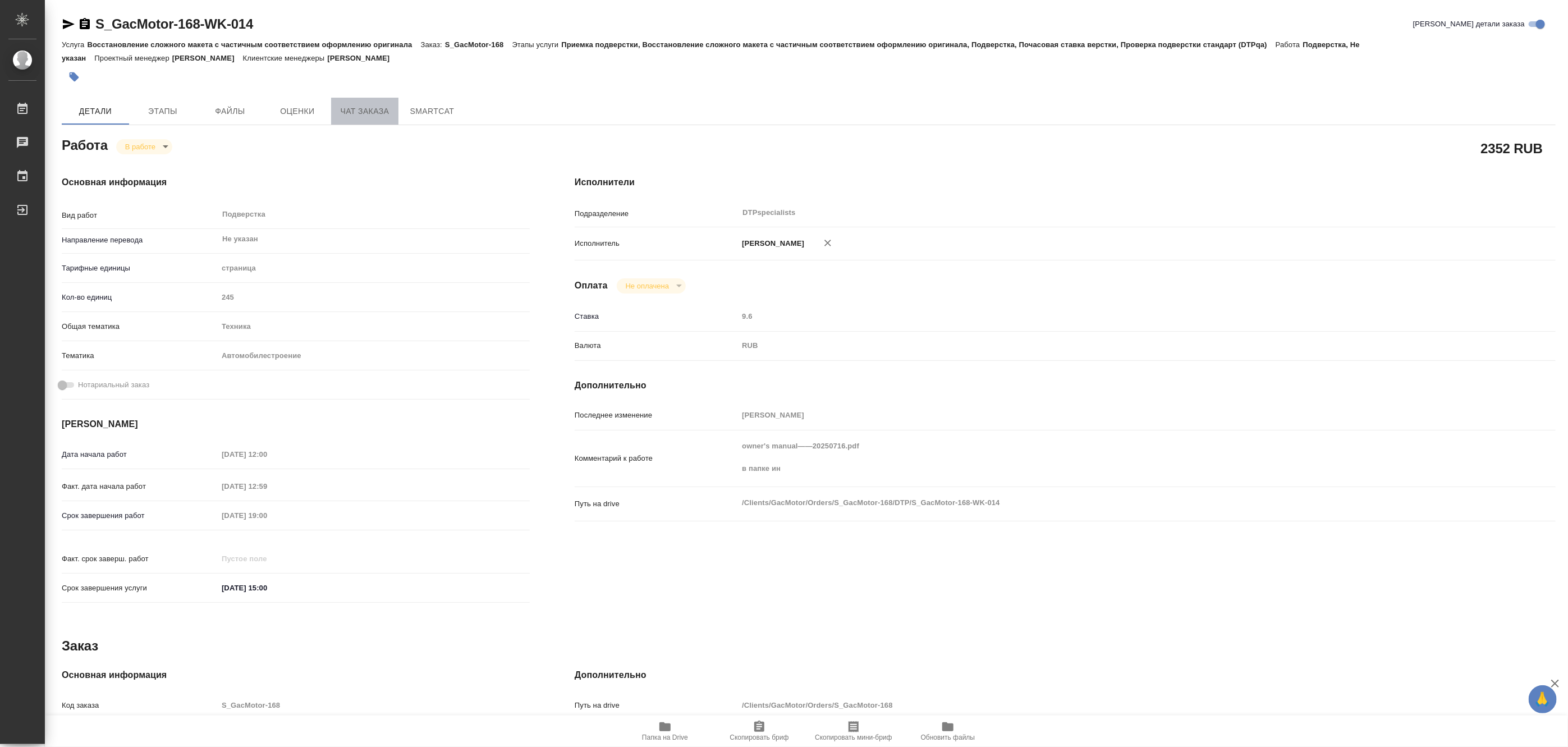
click at [349, 119] on button "Чат заказа" at bounding box center [365, 111] width 68 height 27
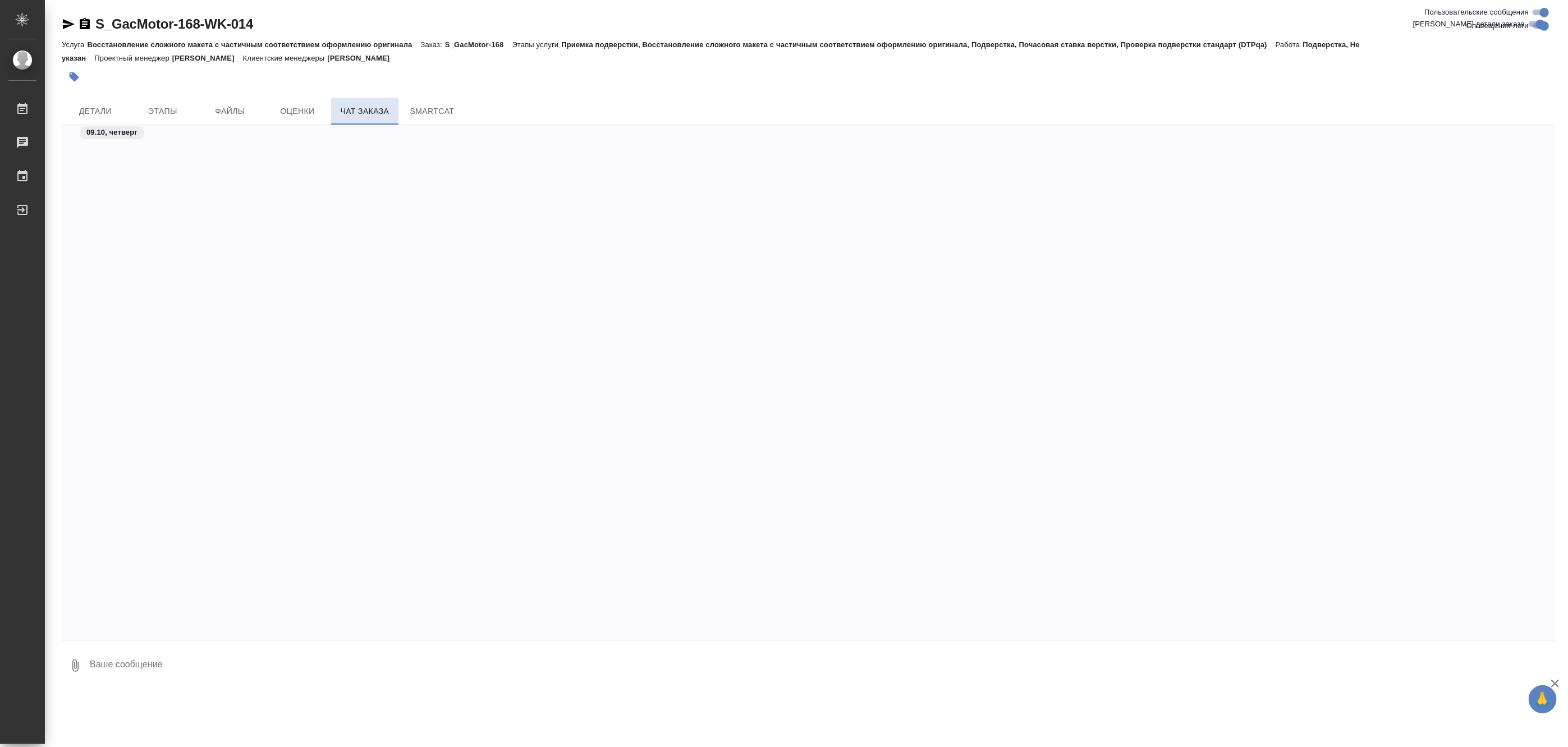
scroll to position [40360, 0]
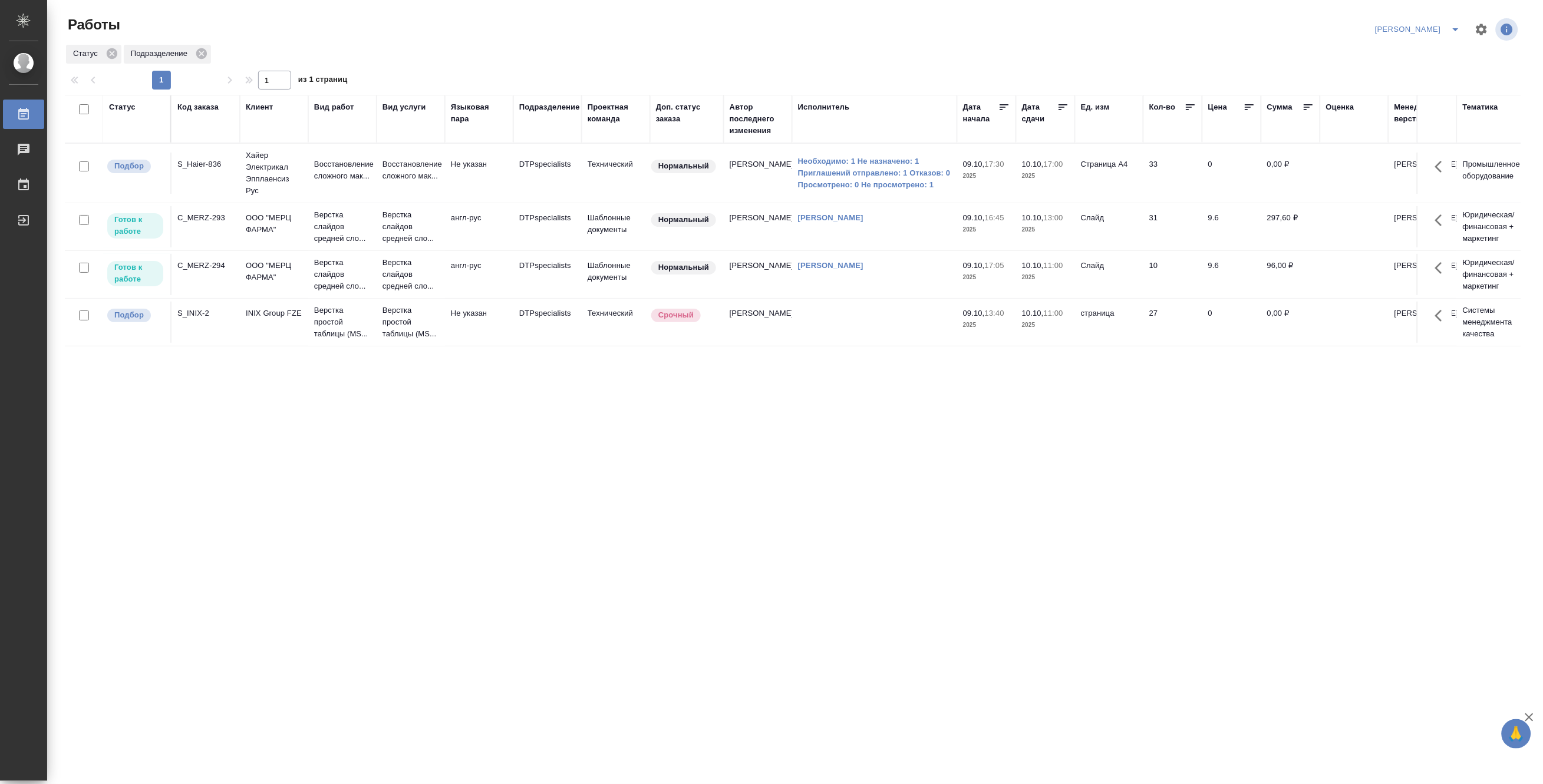
click at [258, 431] on div "Статус Код заказа Клиент Вид работ Вид услуги Языковая пара Подразделение Проек…" at bounding box center [792, 307] width 1455 height 424
click at [328, 167] on p "Восстановление сложного мак..." at bounding box center [342, 170] width 57 height 24
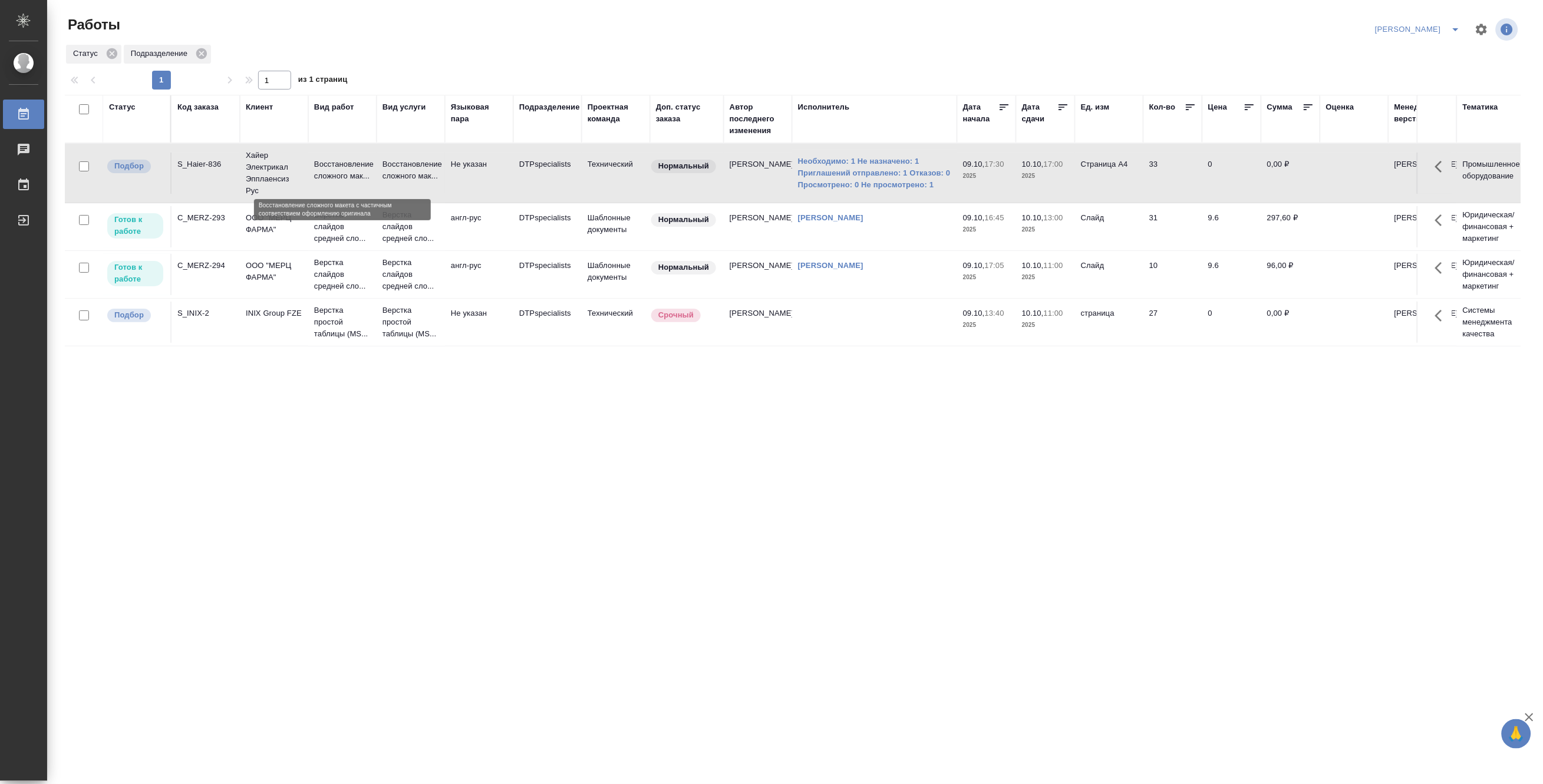
click at [328, 167] on p "Восстановление сложного мак..." at bounding box center [342, 170] width 57 height 24
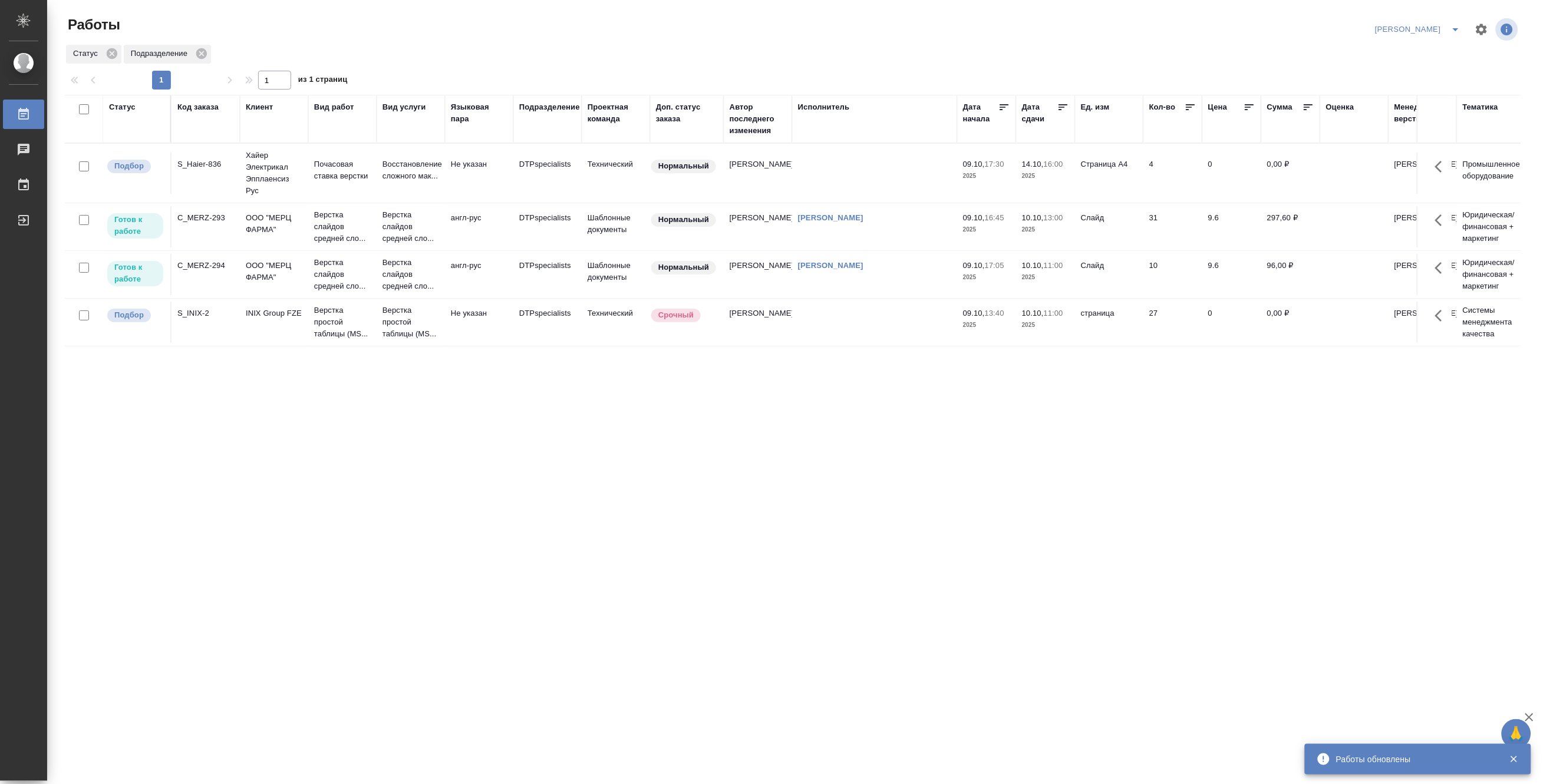
click at [307, 169] on td "Хайер Электрикал Эпплаенсиз Рус" at bounding box center [274, 173] width 68 height 59
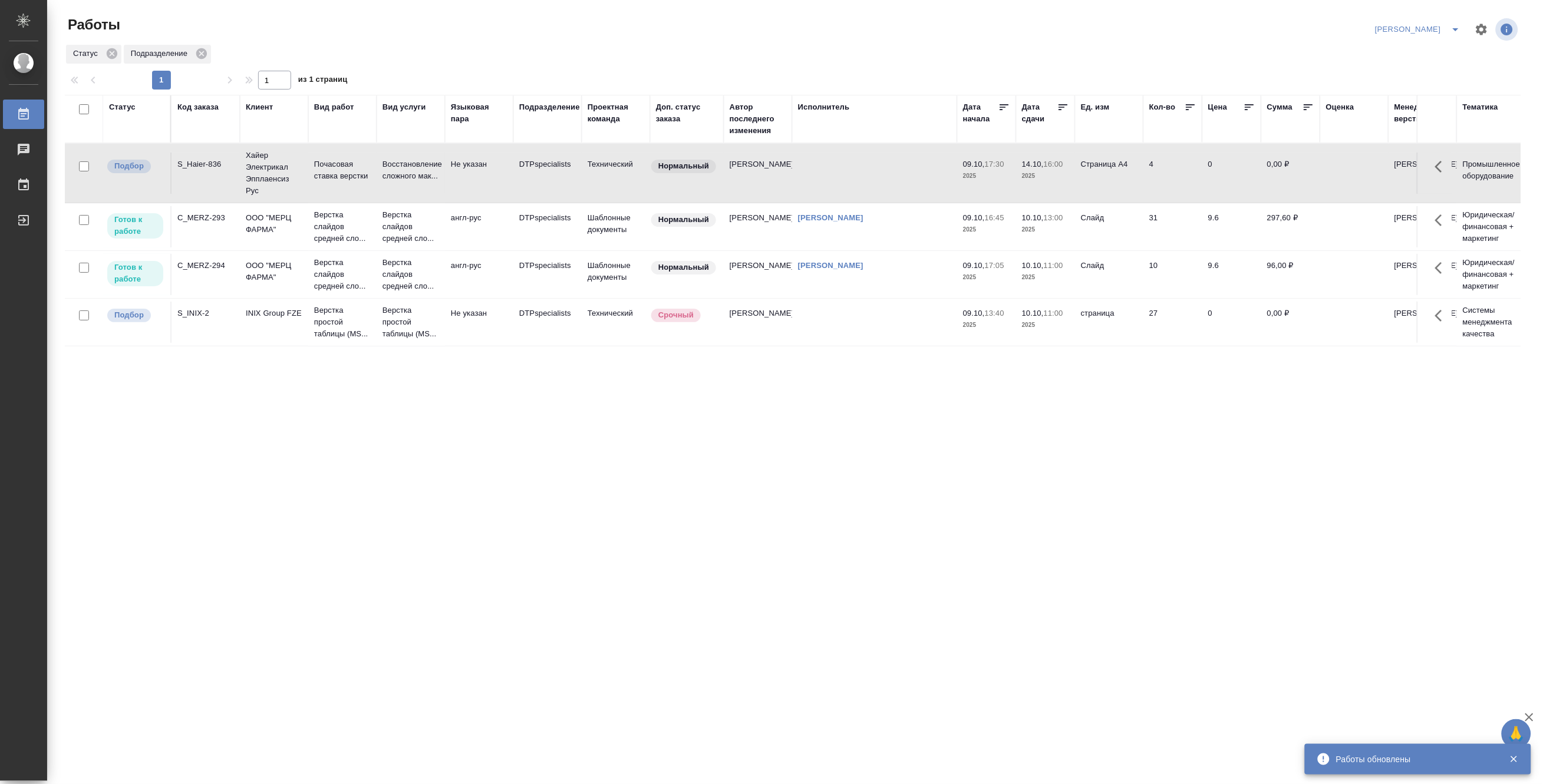
click at [307, 169] on td "Хайер Электрикал Эпплаенсиз Рус" at bounding box center [274, 173] width 68 height 59
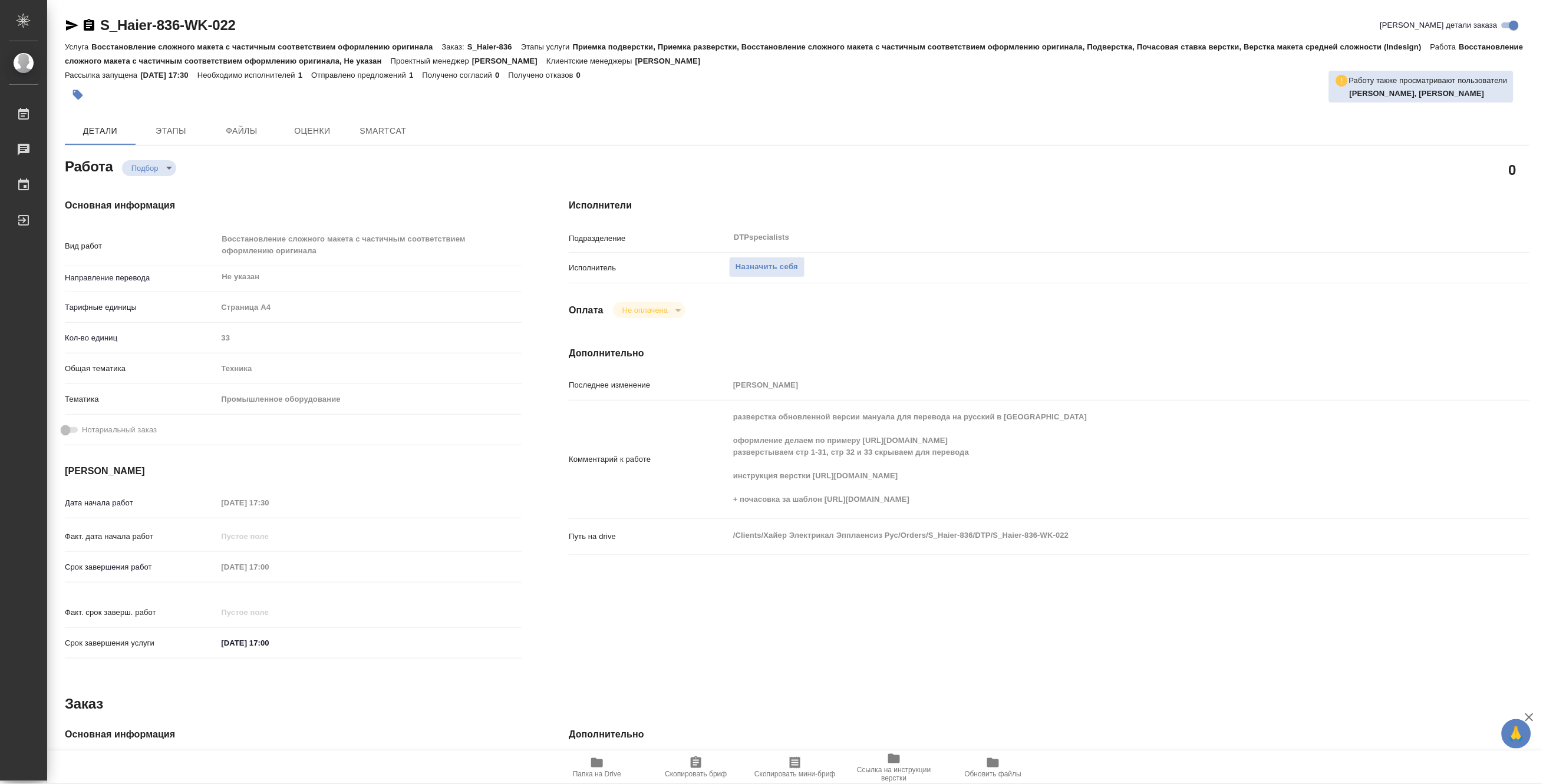
type textarea "x"
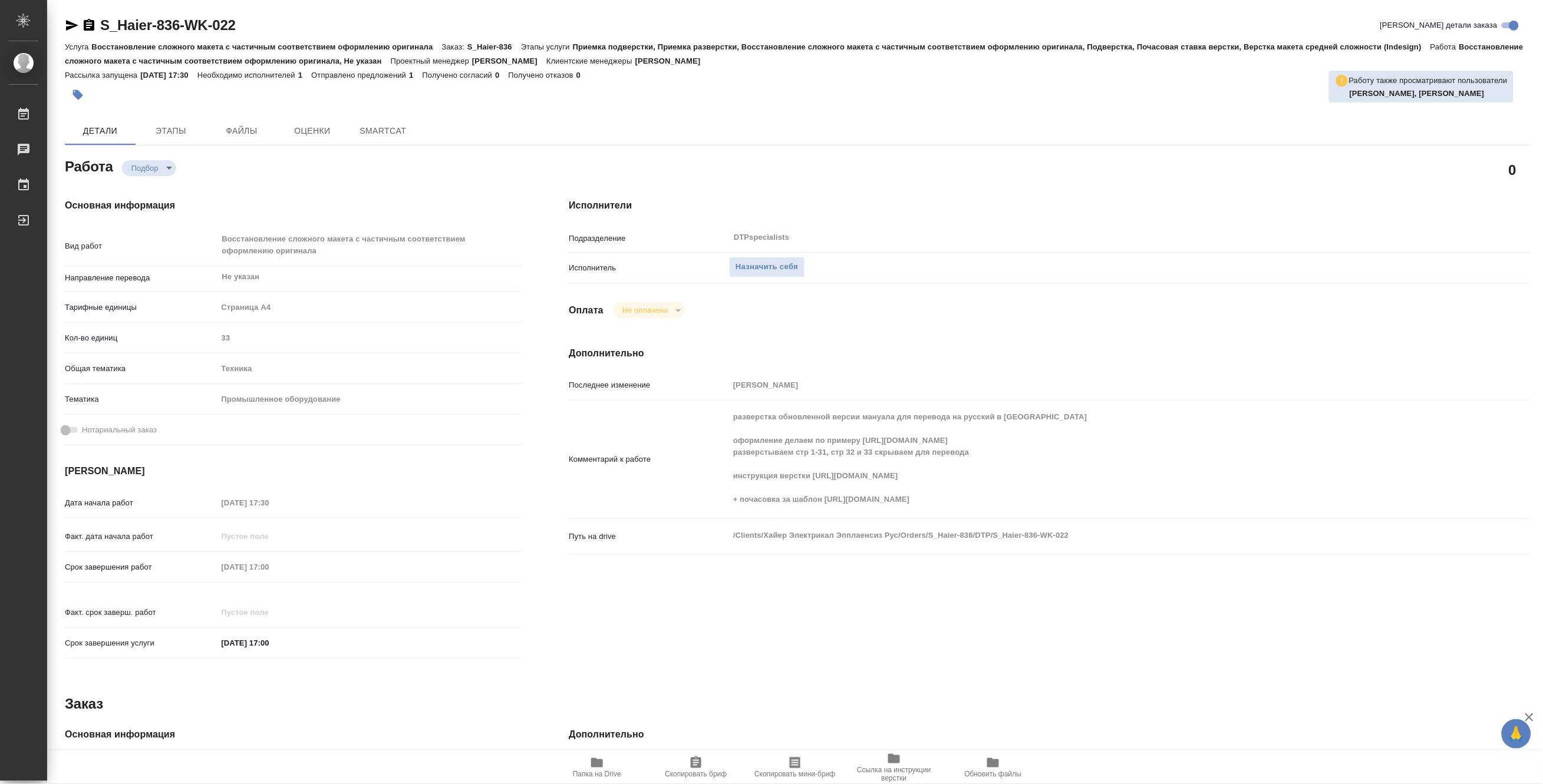
type textarea "x"
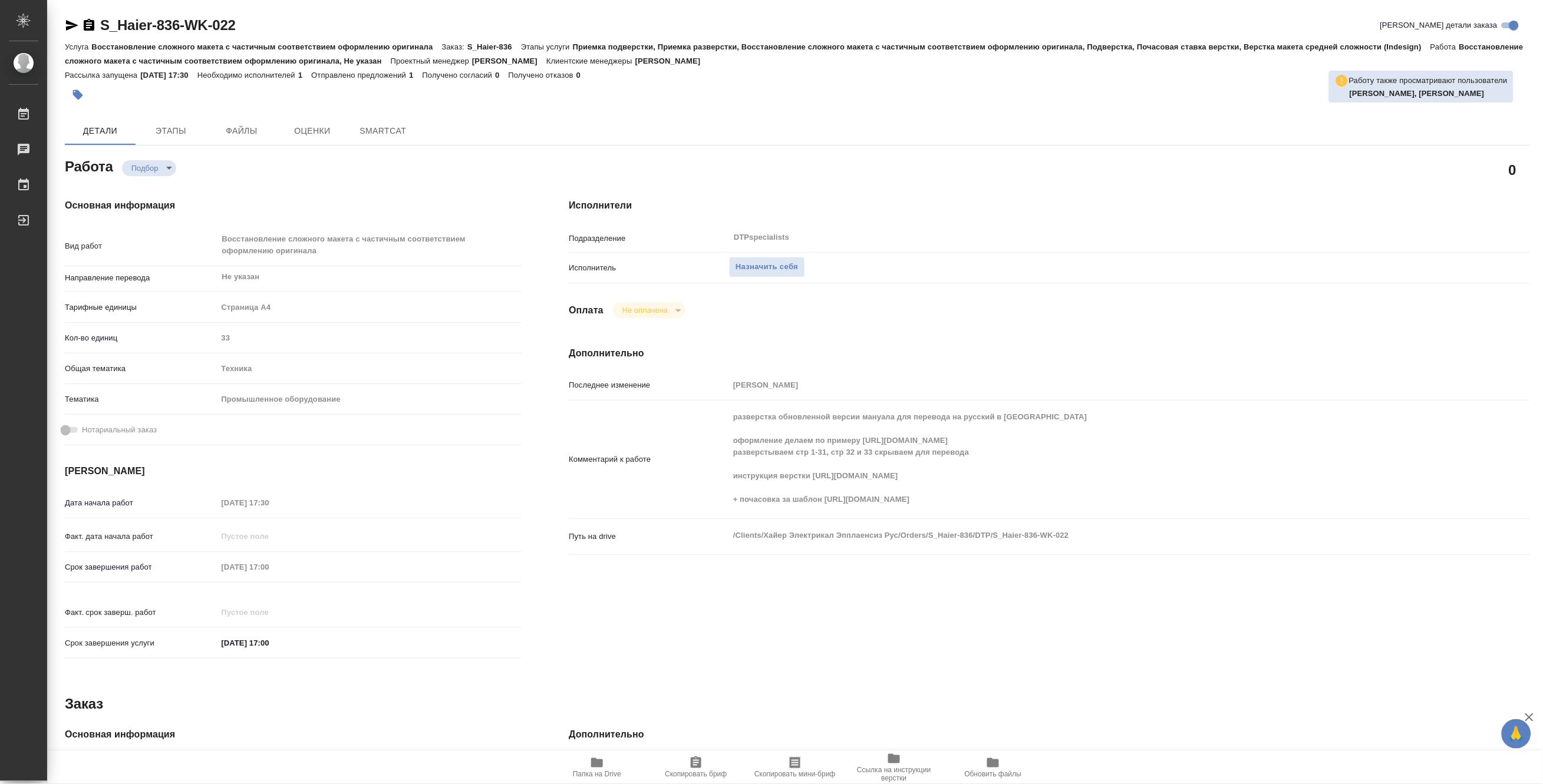
type textarea "x"
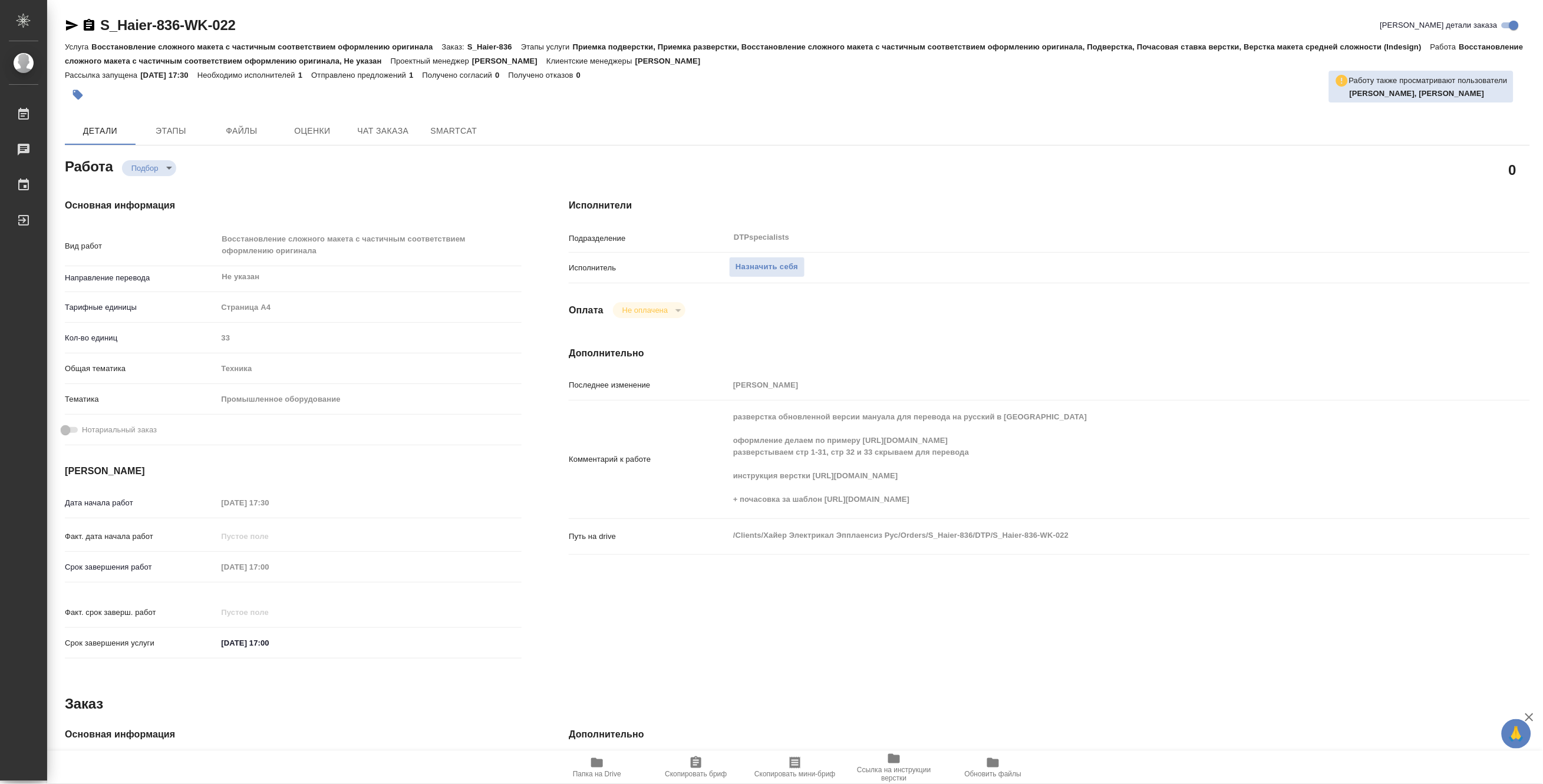
type textarea "x"
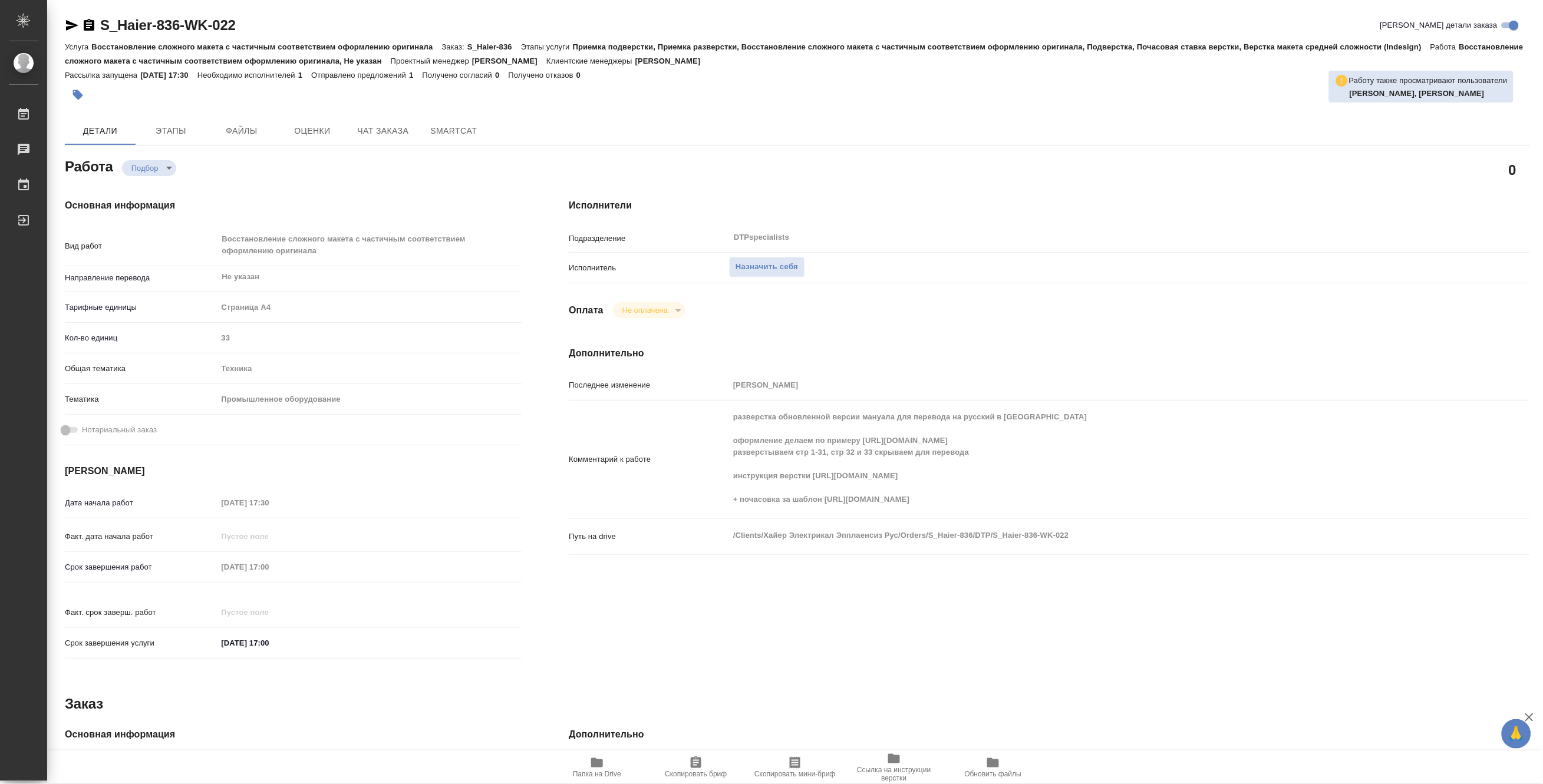
type textarea "x"
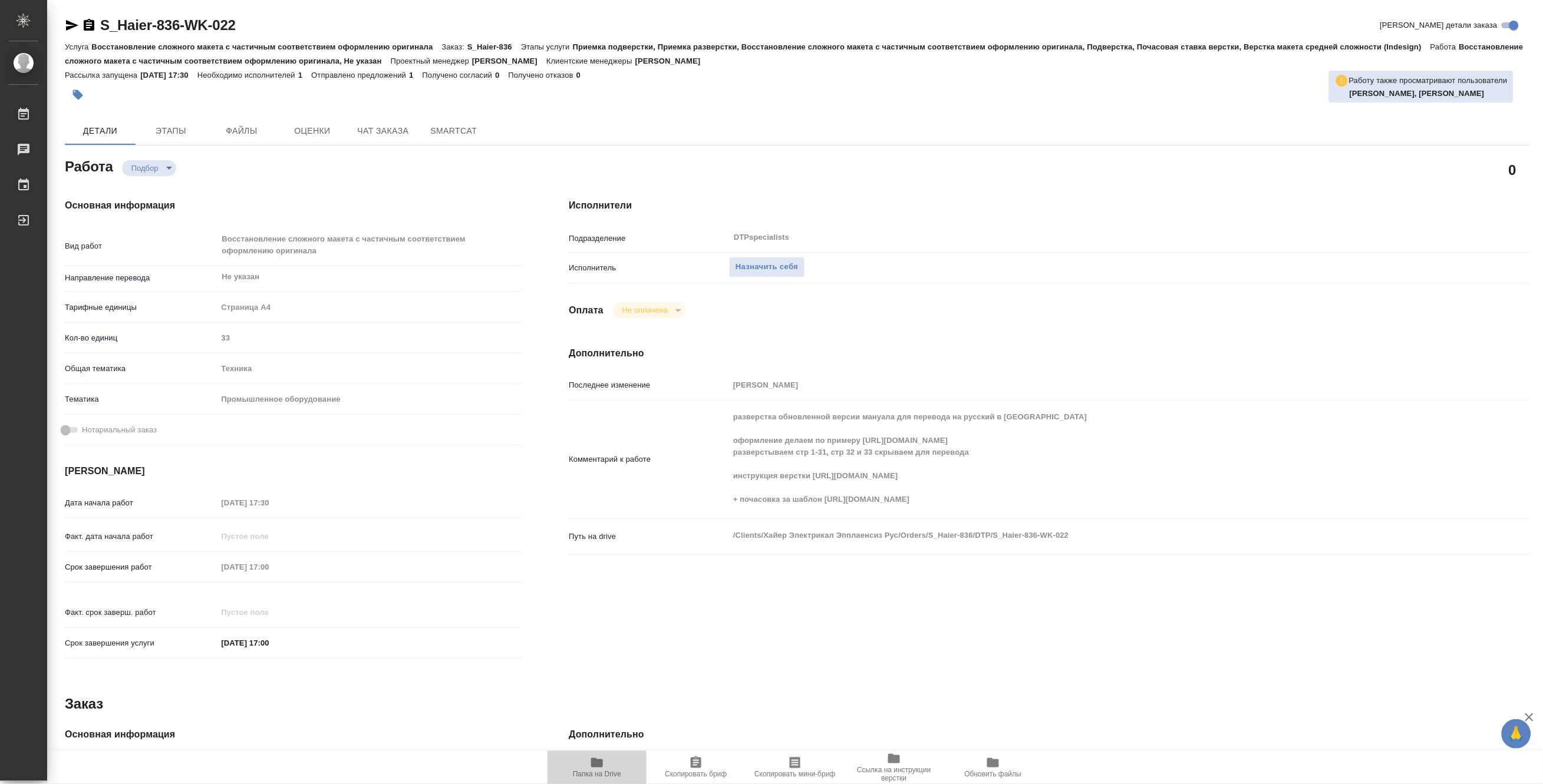
click at [604, 771] on span "Папка на Drive" at bounding box center [597, 774] width 49 height 8
click at [752, 264] on span "Назначить себя" at bounding box center [767, 267] width 63 height 13
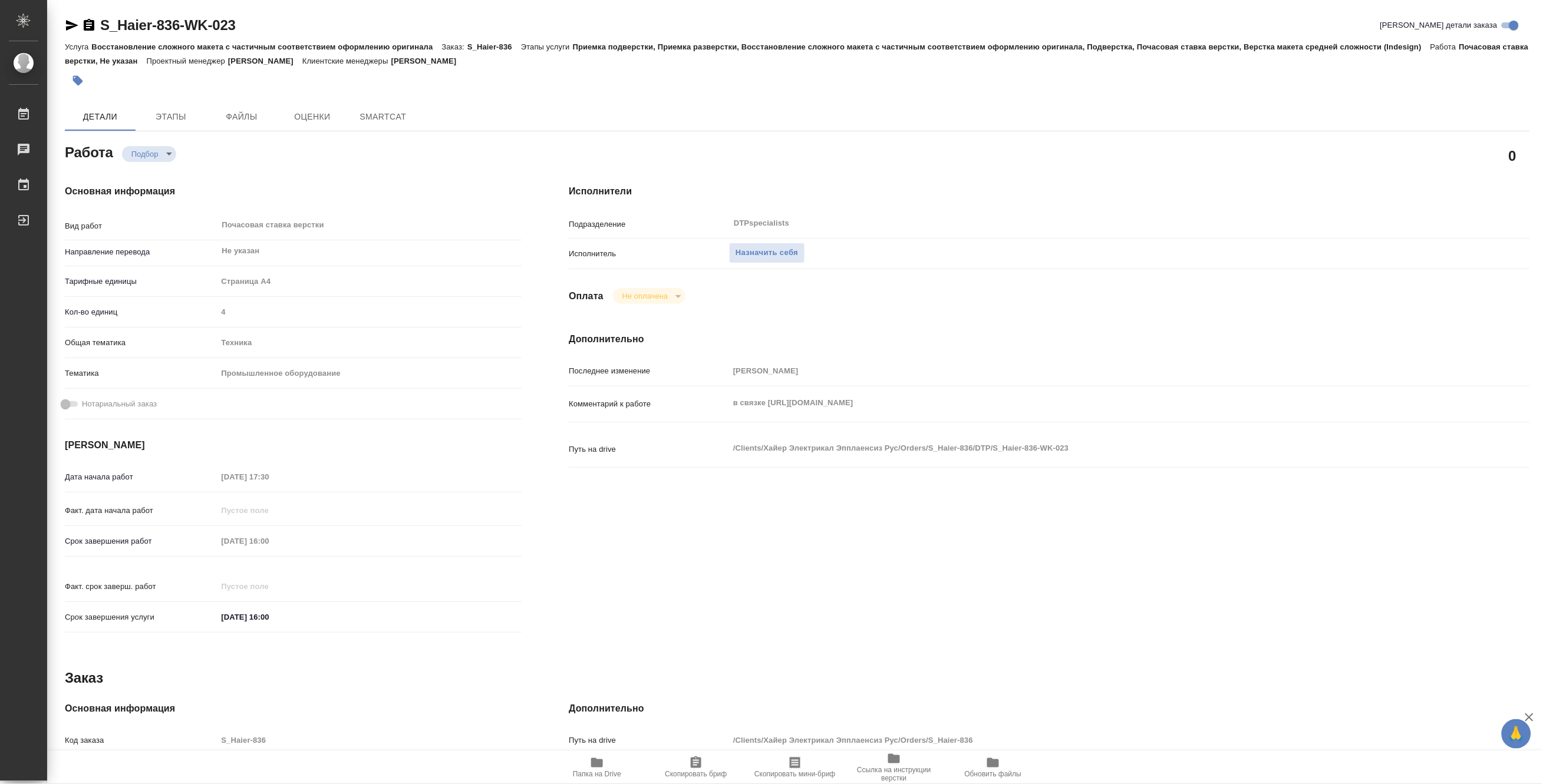
type textarea "x"
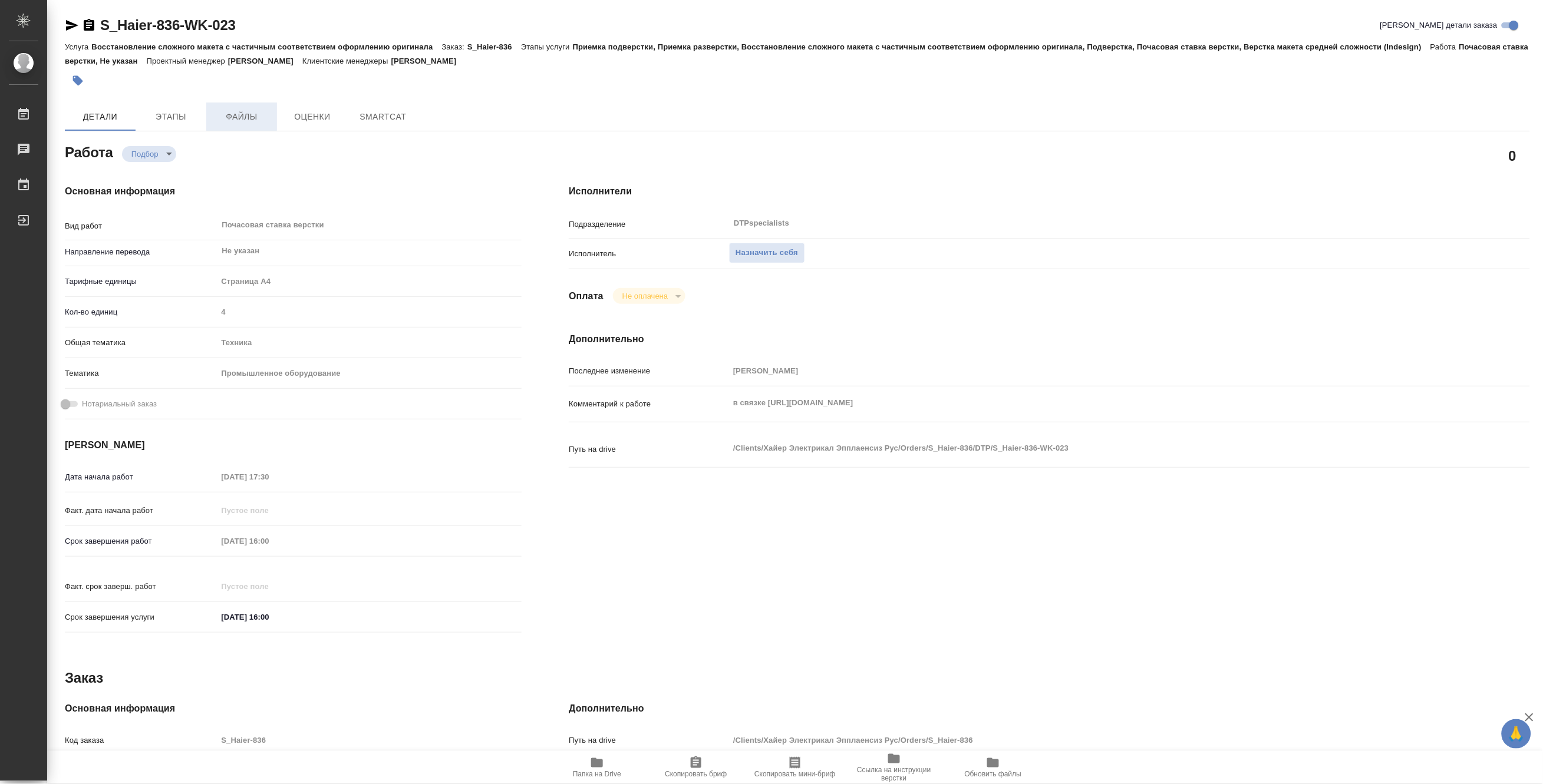
type textarea "x"
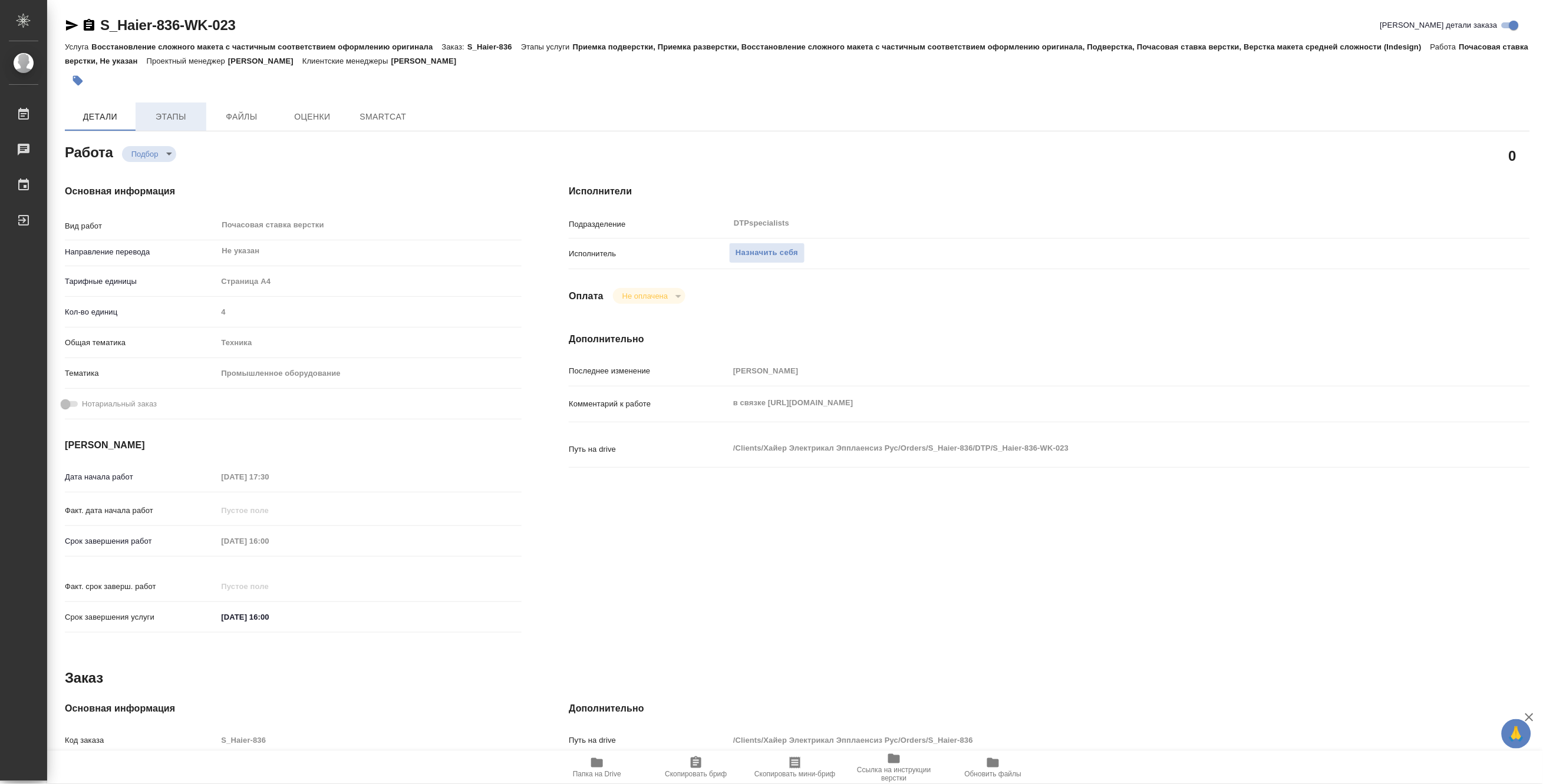
type textarea "x"
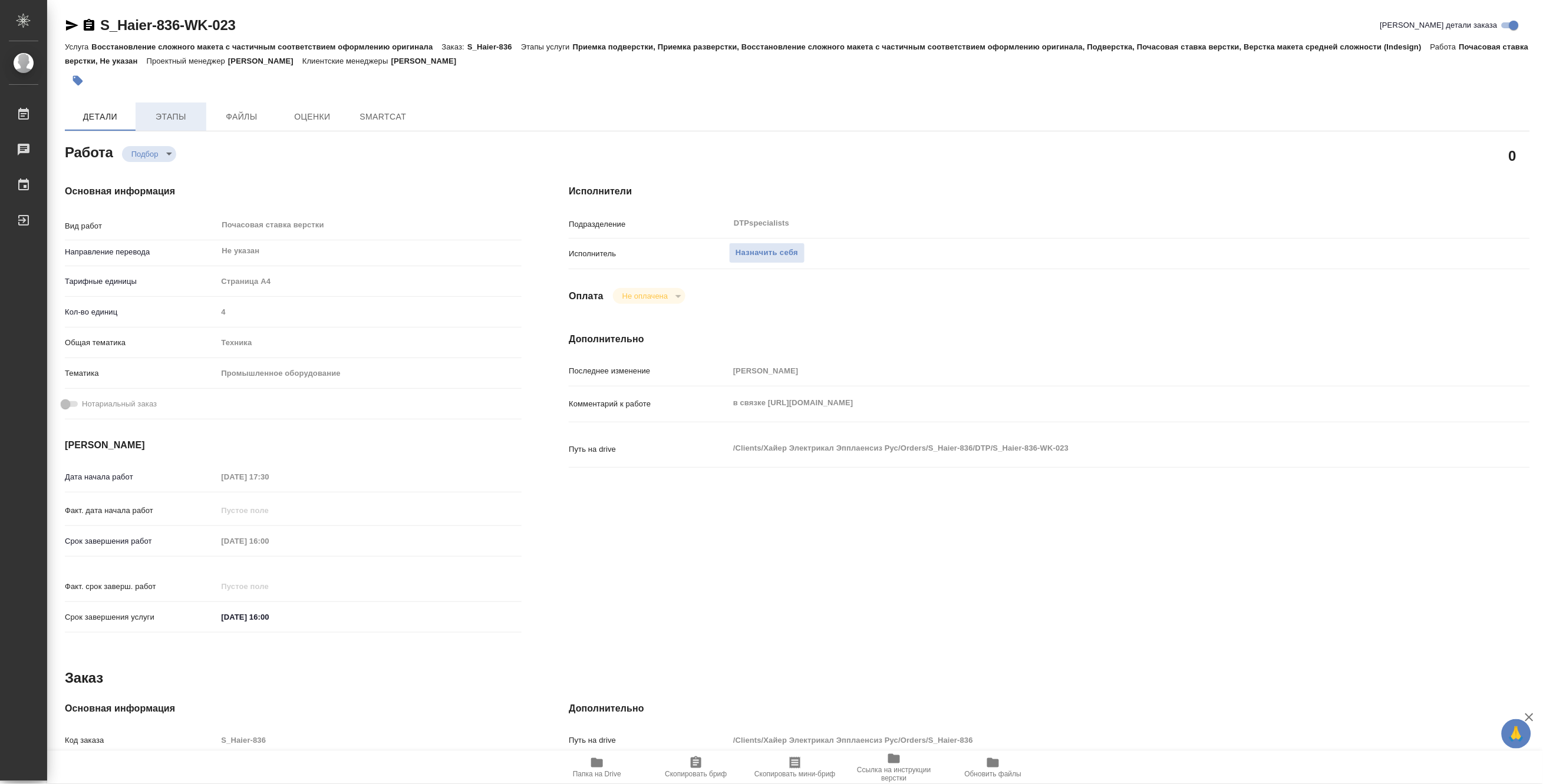
click at [171, 116] on span "Этапы" at bounding box center [171, 116] width 57 height 15
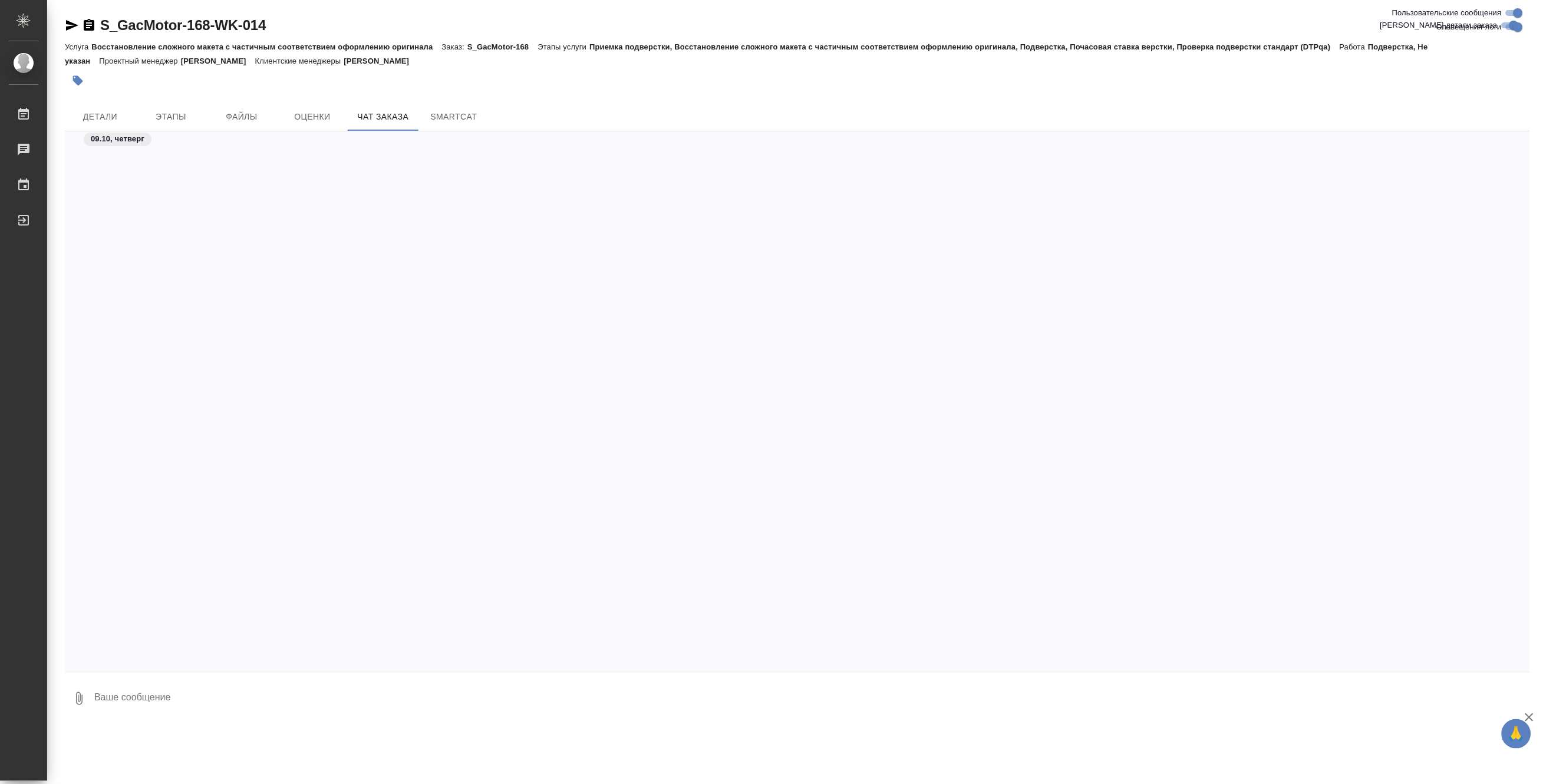
scroll to position [42430, 0]
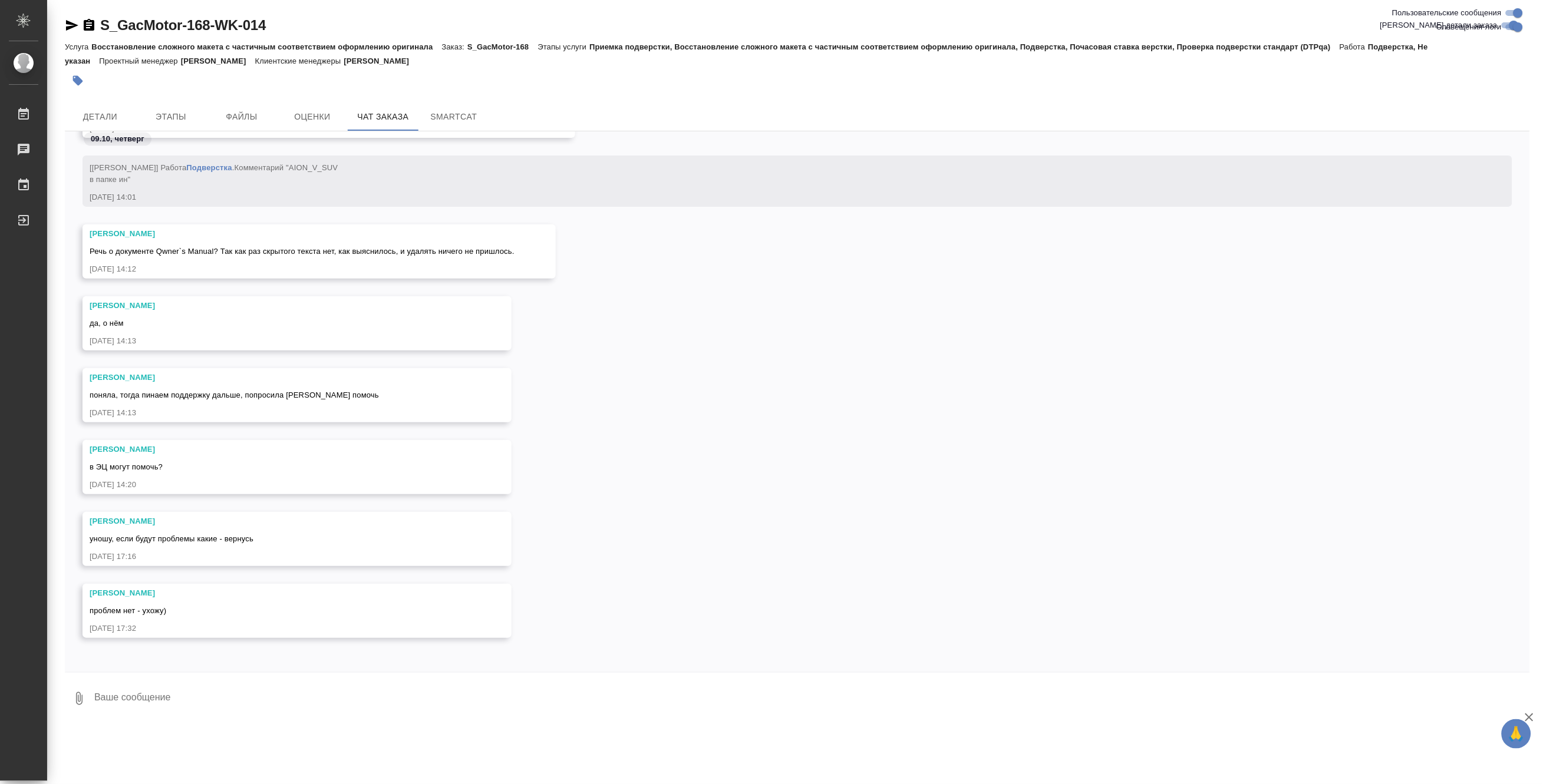
click at [644, 445] on div "[PERSON_NAME] в ЭЦ могут помочь? [DATE] 14:20" at bounding box center [797, 476] width 1465 height 72
